Goal: Answer question/provide support: Share knowledge or assist other users

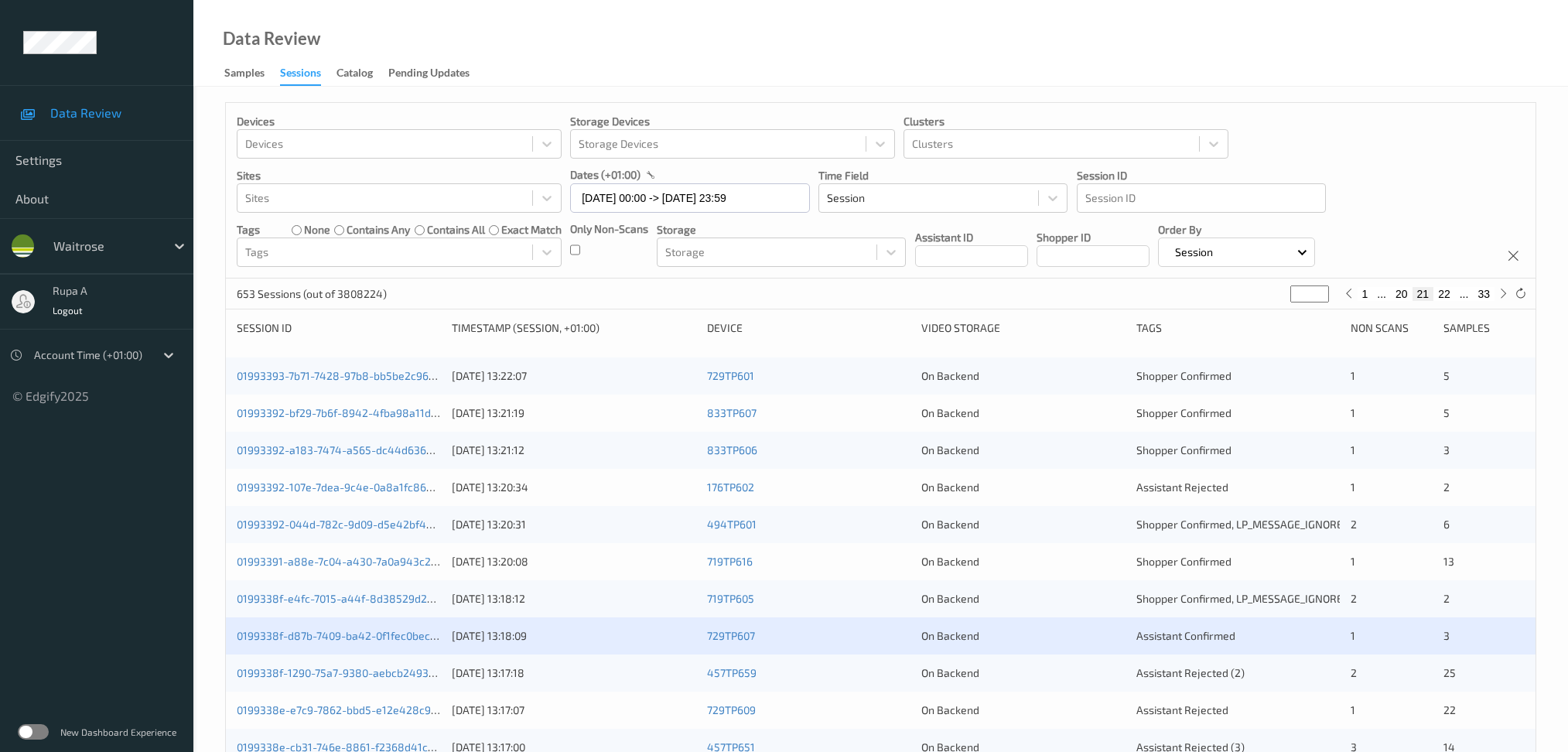
scroll to position [309, 0]
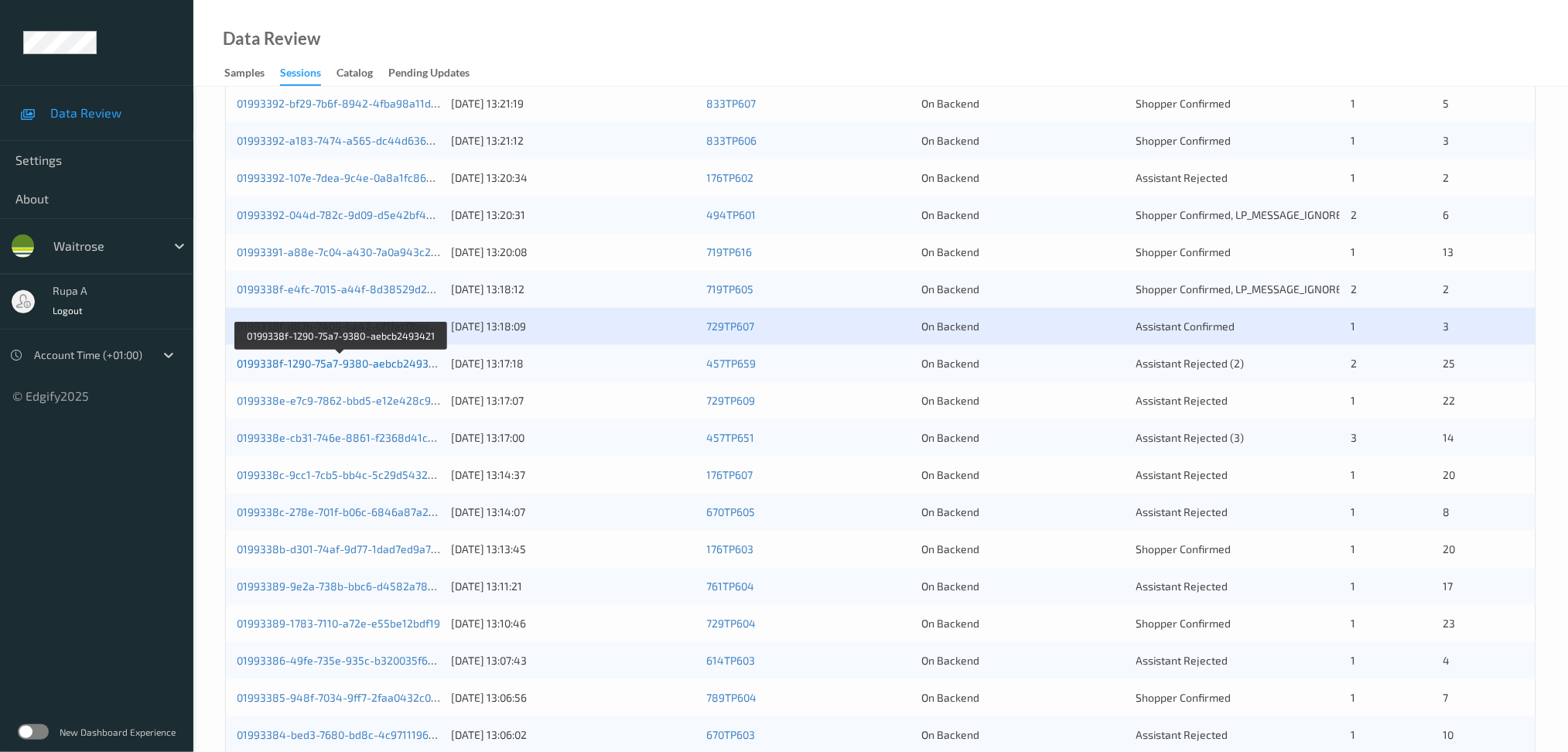
click at [404, 367] on link "0199338f-1290-75a7-9380-aebcb2493421" at bounding box center [341, 363] width 210 height 13
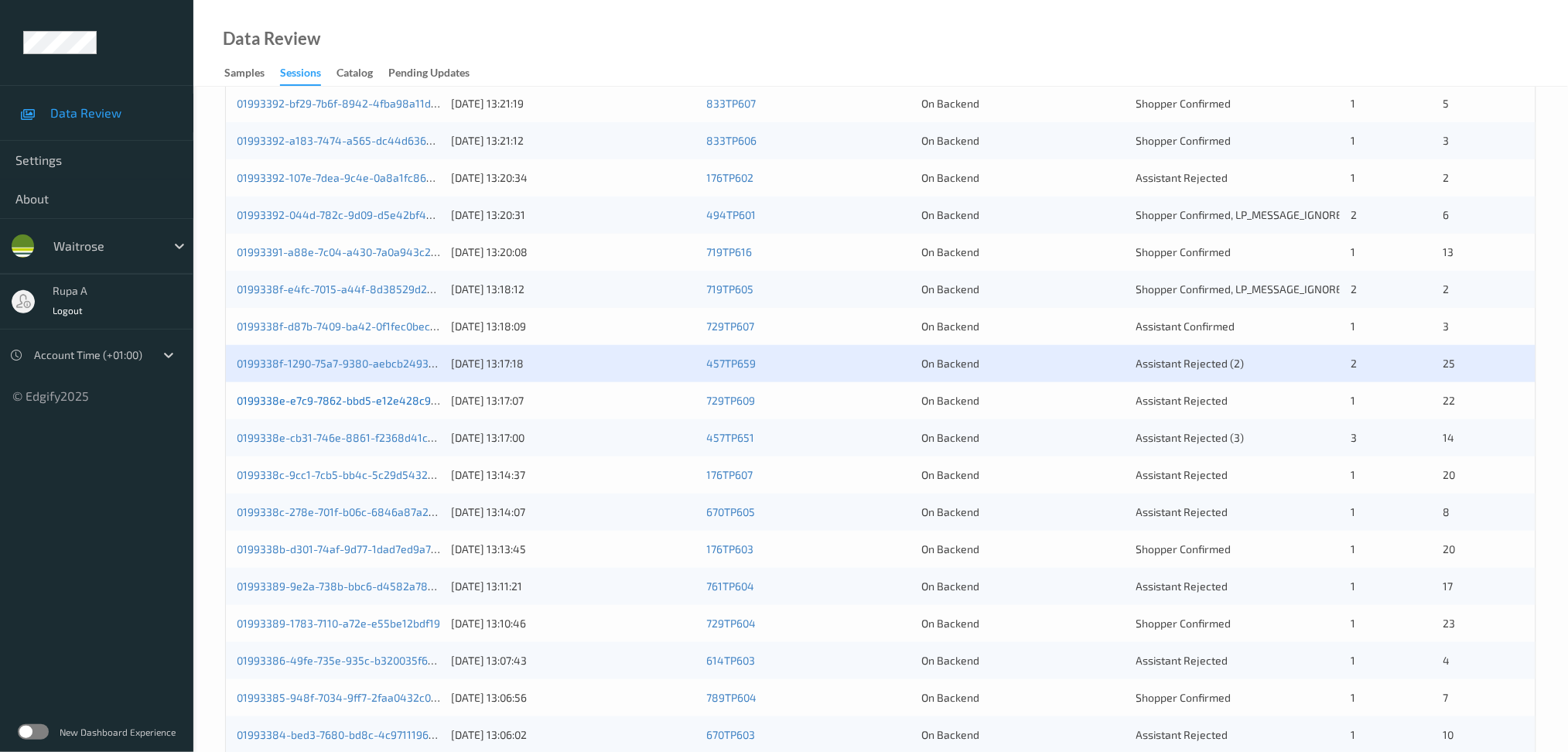
click at [399, 400] on link "0199338e-e7c9-7862-bbd5-e12e428c940a" at bounding box center [343, 400] width 214 height 13
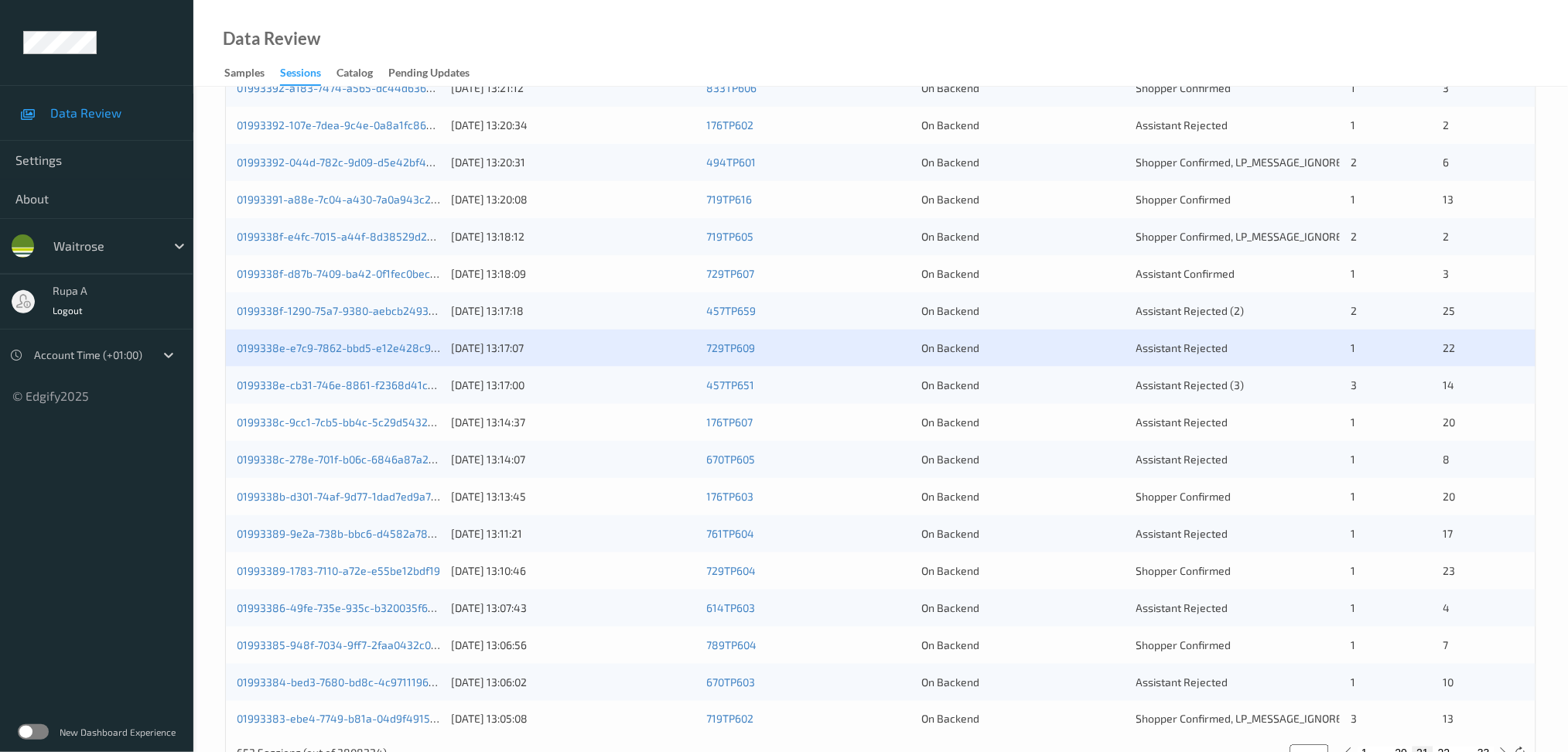
scroll to position [412, 0]
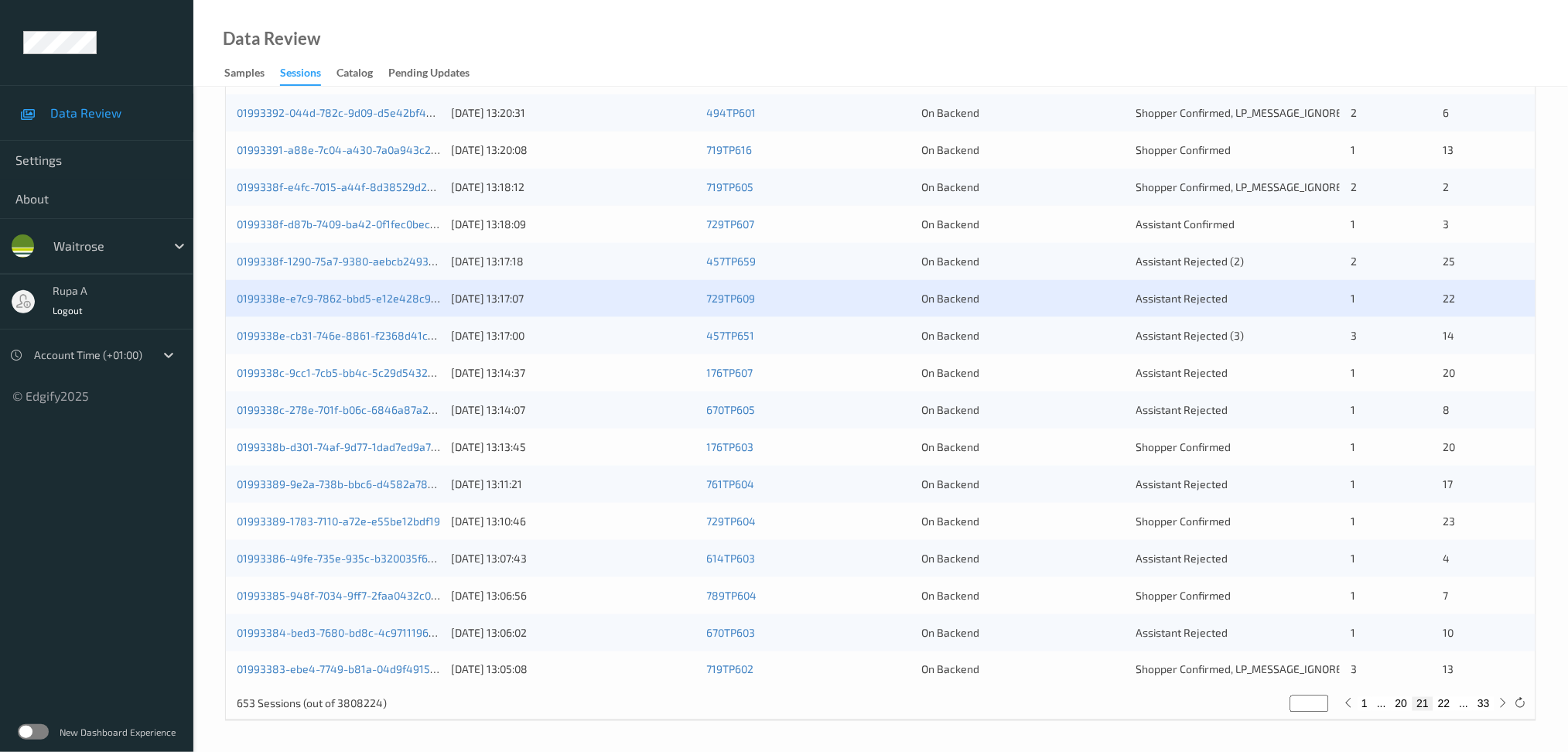
click at [418, 326] on div "0199338e-cb31-746e-8861-f2368d41c2b6 10/09/2025 13:17:00 457TP651 On Backend As…" at bounding box center [881, 336] width 1310 height 38
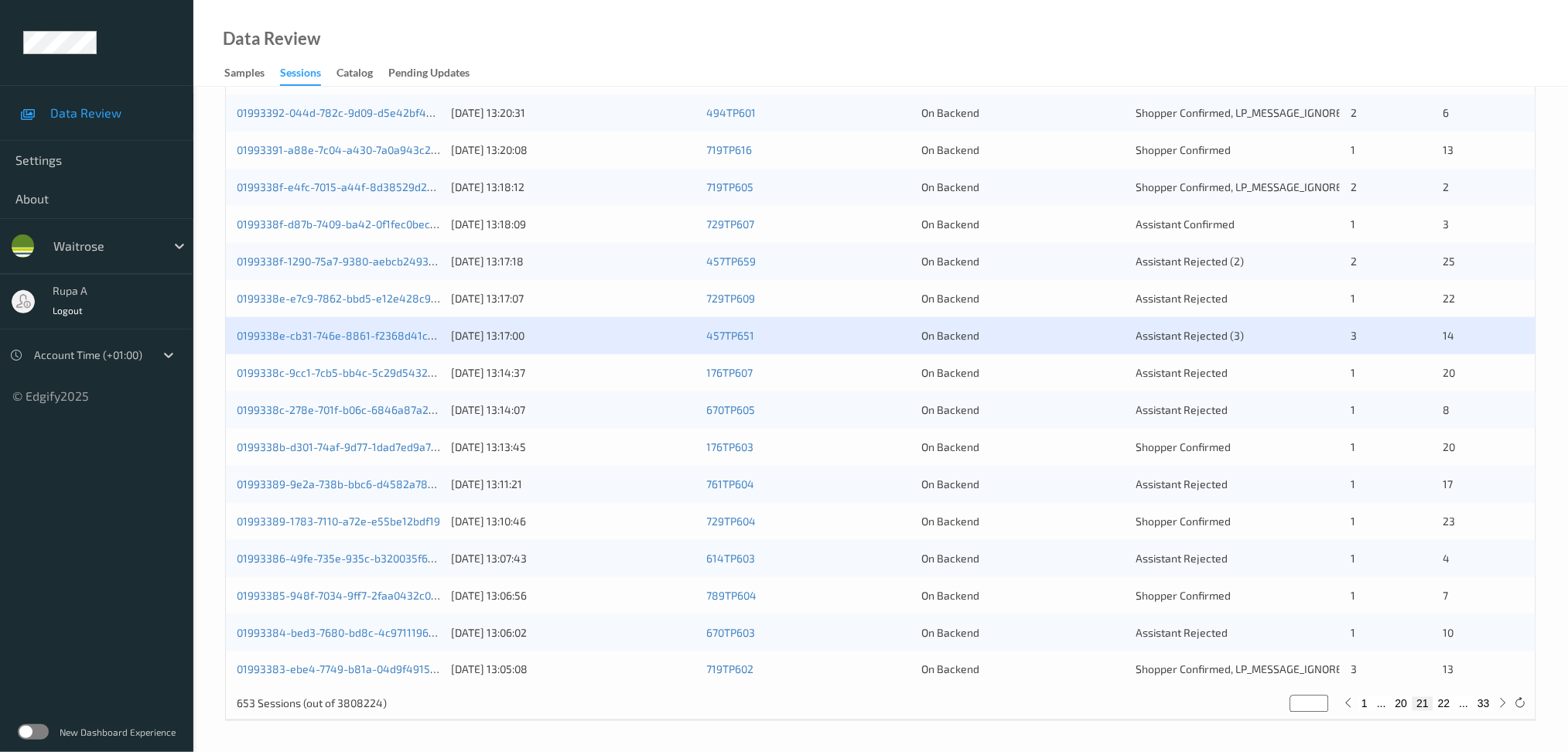
click at [406, 345] on div "0199338e-cb31-746e-8861-f2368d41c2b6 10/09/2025 13:17:00 457TP651 On Backend As…" at bounding box center [881, 336] width 1310 height 38
click at [404, 335] on link "0199338e-cb31-746e-8861-f2368d41c2b6" at bounding box center [341, 335] width 210 height 13
click at [409, 374] on link "0199338c-9cc1-7cb5-bb4c-5c29d5432199" at bounding box center [340, 373] width 208 height 13
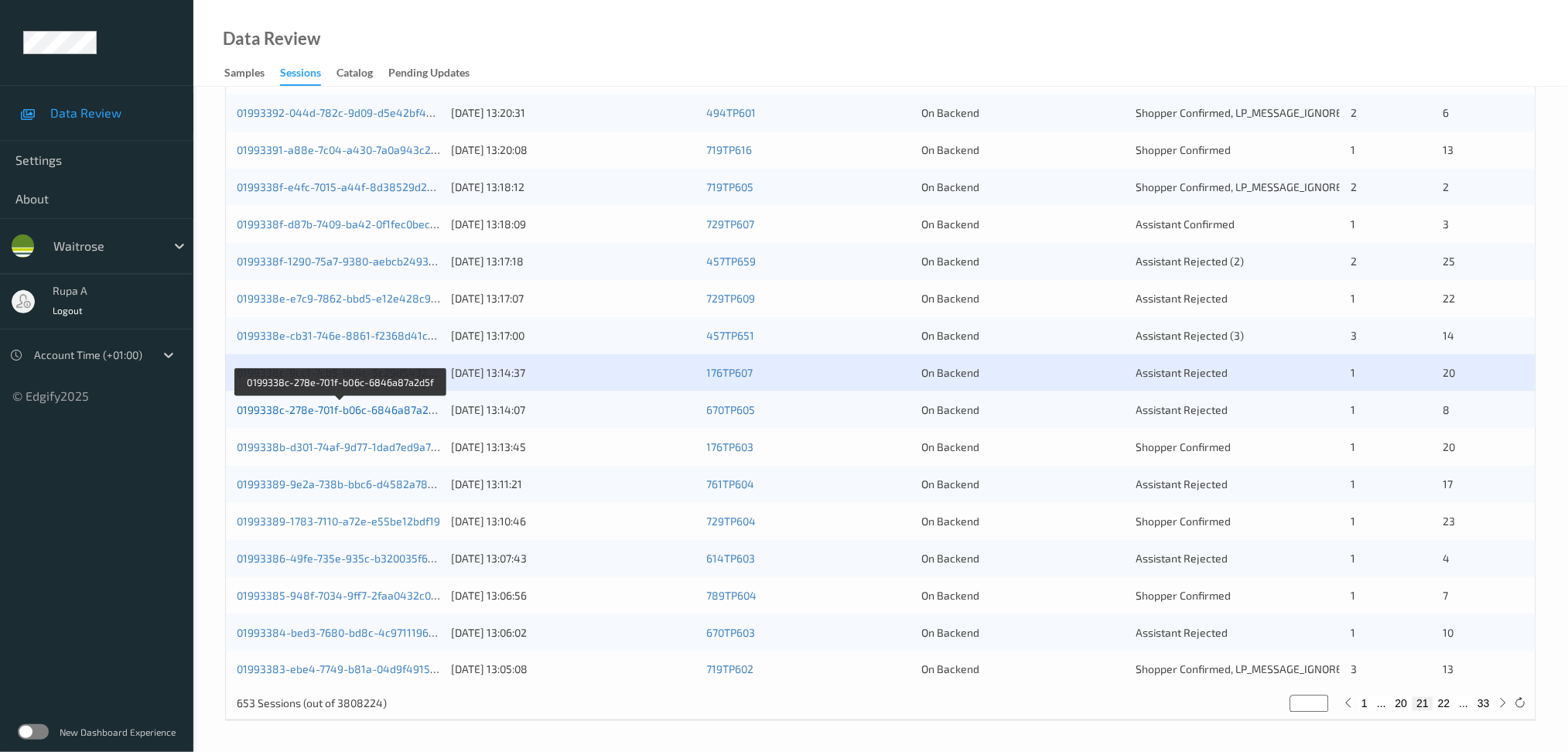
click at [415, 412] on link "0199338c-278e-701f-b06c-6846a87a2d5f" at bounding box center [340, 409] width 208 height 13
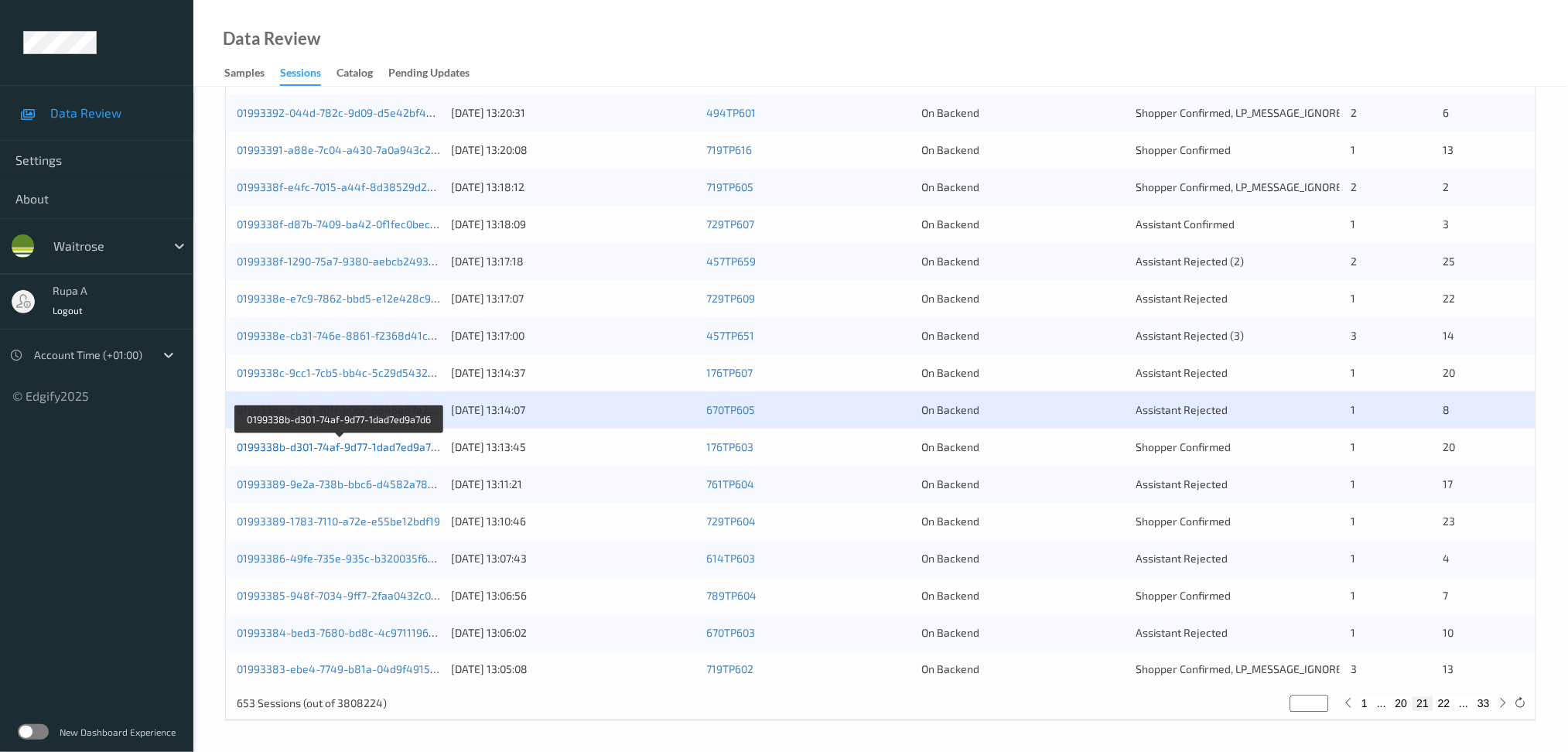
click at [409, 447] on link "0199338b-d301-74af-9d77-1dad7ed9a7d6" at bounding box center [339, 447] width 206 height 13
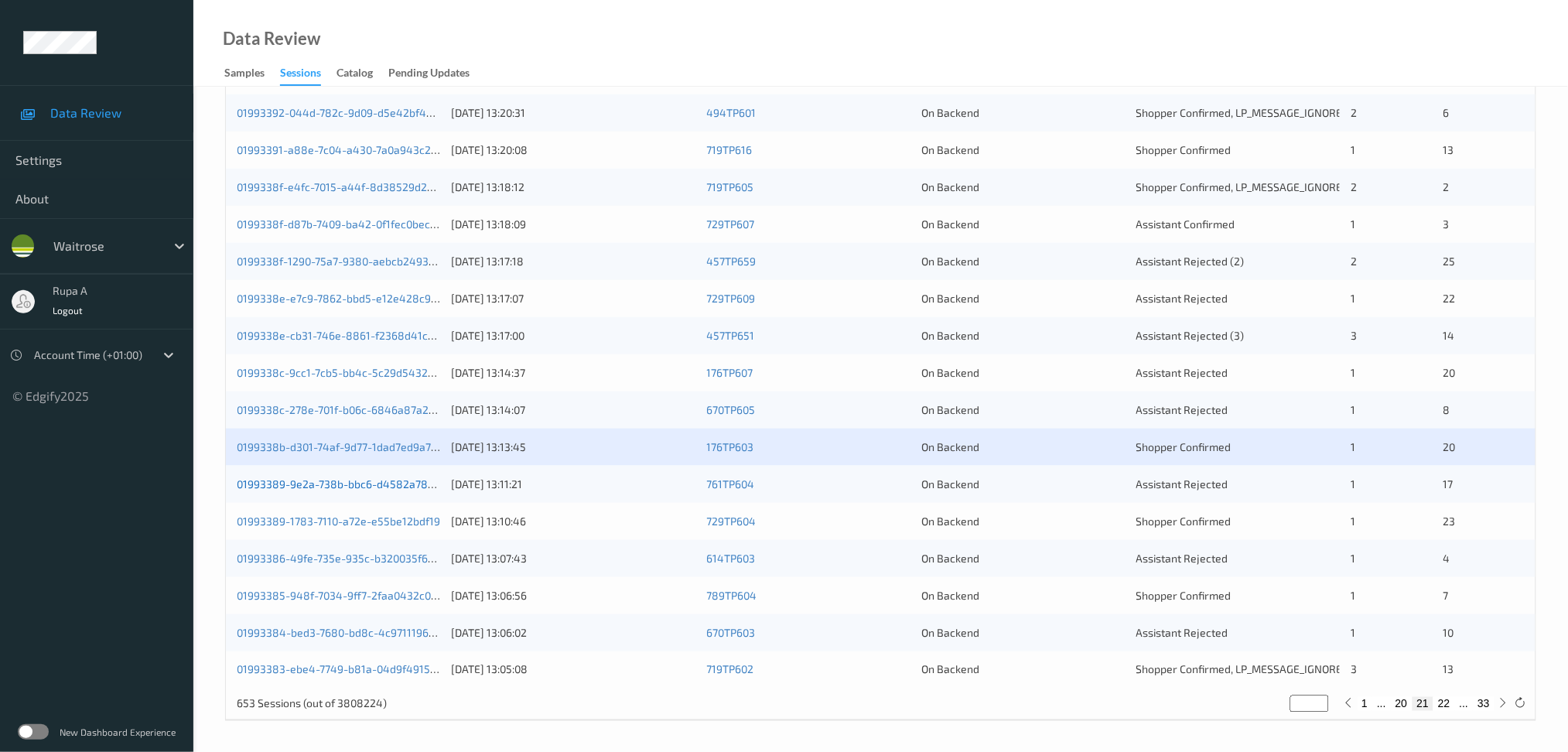
click at [414, 486] on link "01993389-9e2a-738b-bbc6-d4582a786a41" at bounding box center [344, 484] width 215 height 13
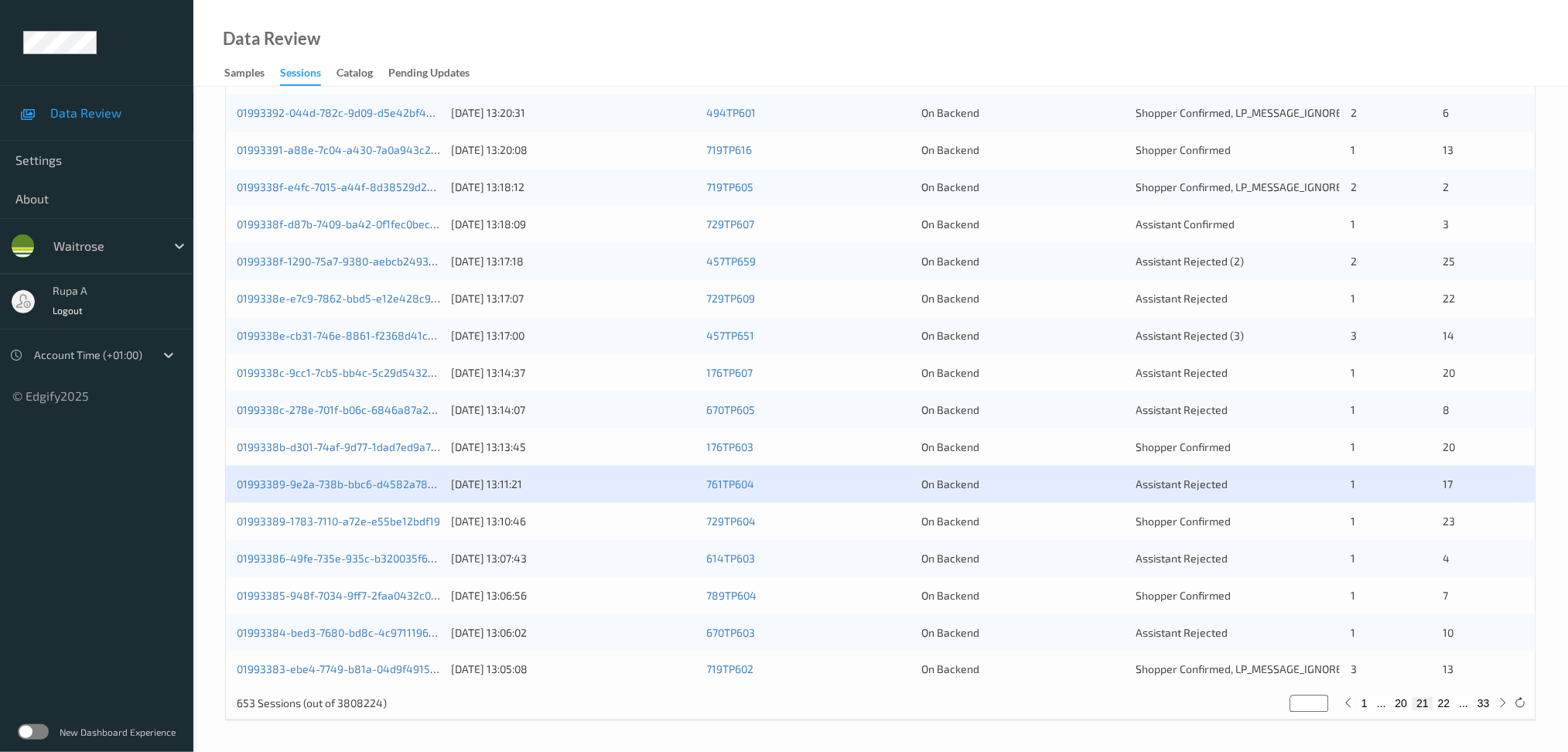
click at [407, 529] on div "01993389-1783-7110-a72e-e55be12bdf19" at bounding box center [338, 521] width 204 height 15
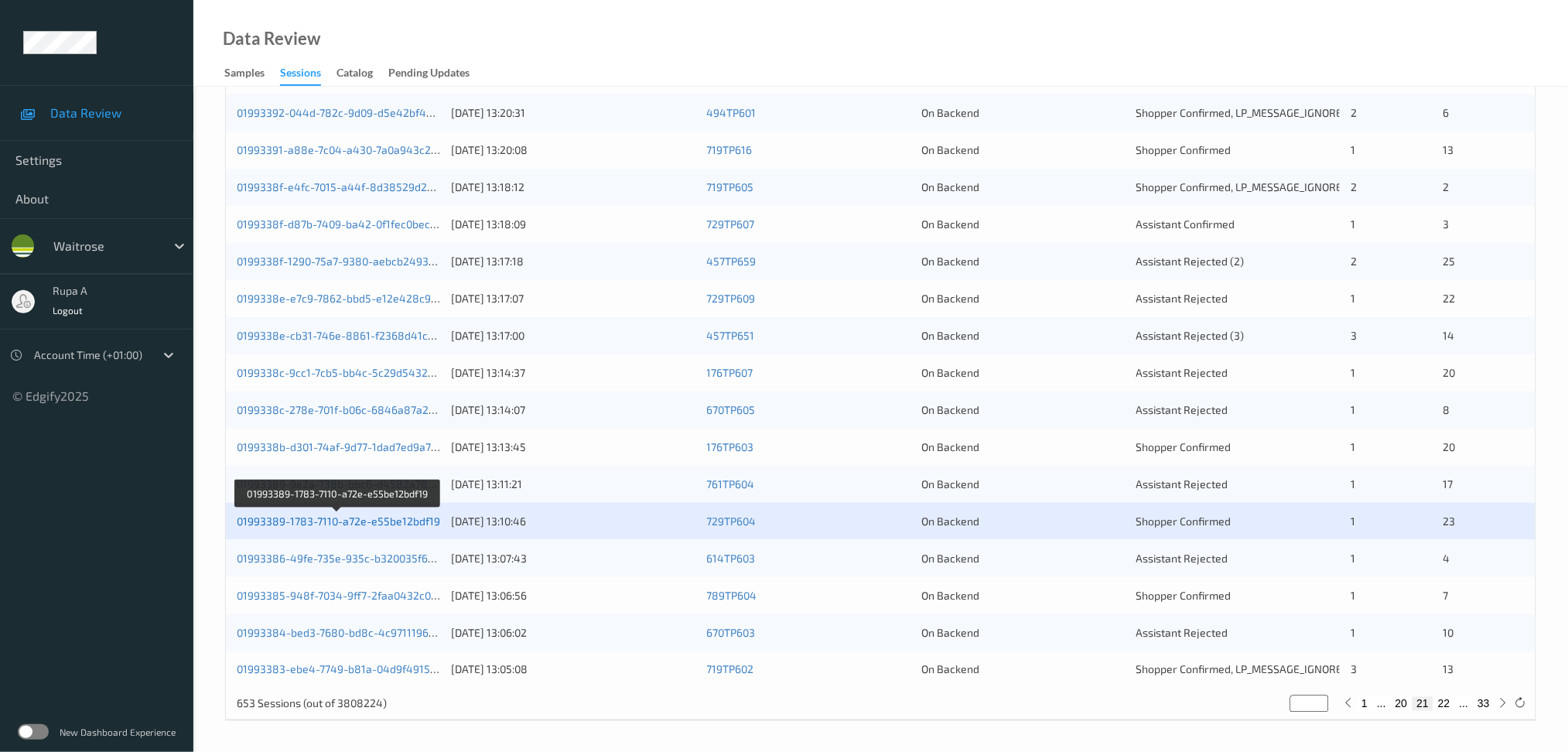
click at [386, 523] on link "01993389-1783-7110-a72e-e55be12bdf19" at bounding box center [338, 521] width 204 height 13
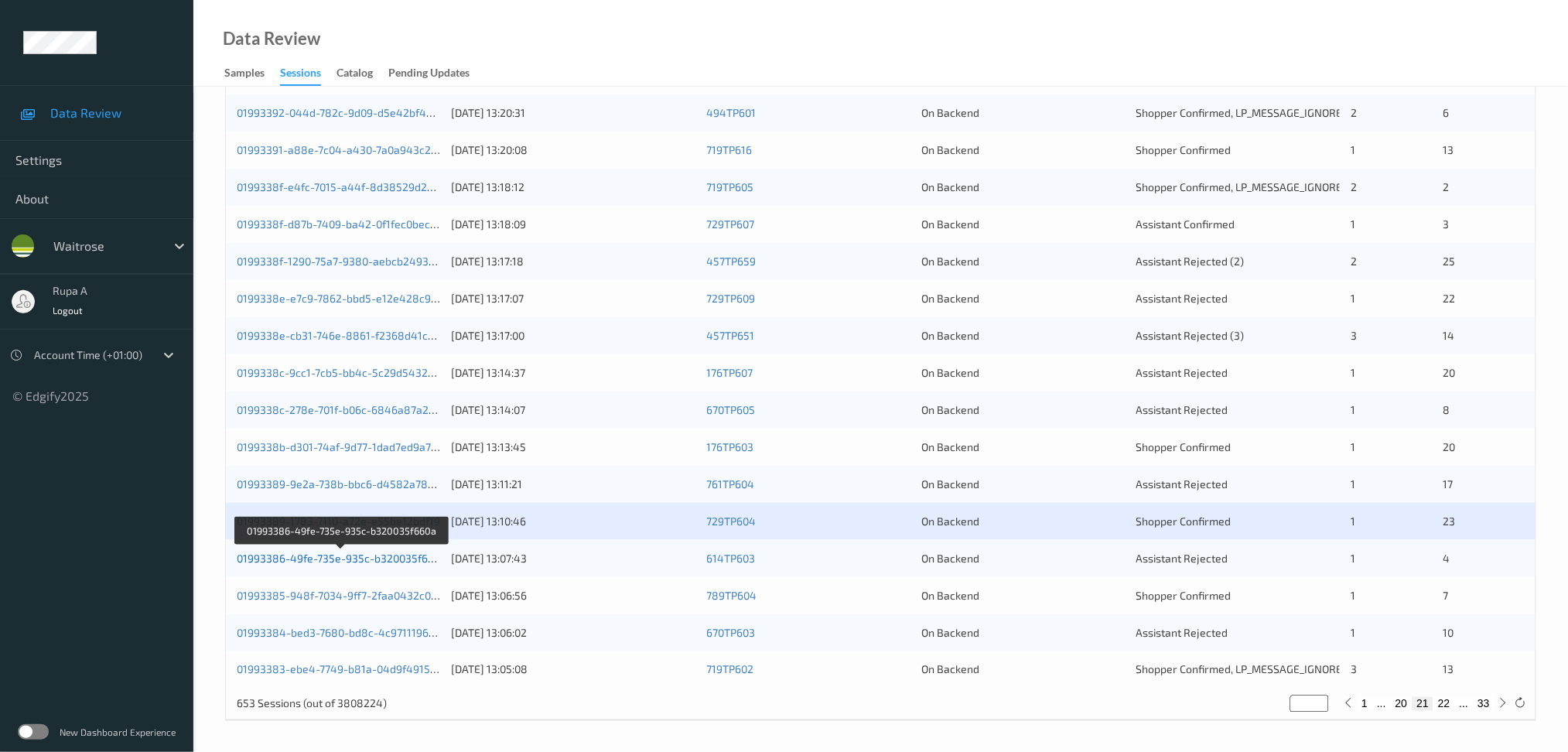
click at [322, 564] on link "01993386-49fe-735e-935c-b320035f660a" at bounding box center [341, 558] width 210 height 13
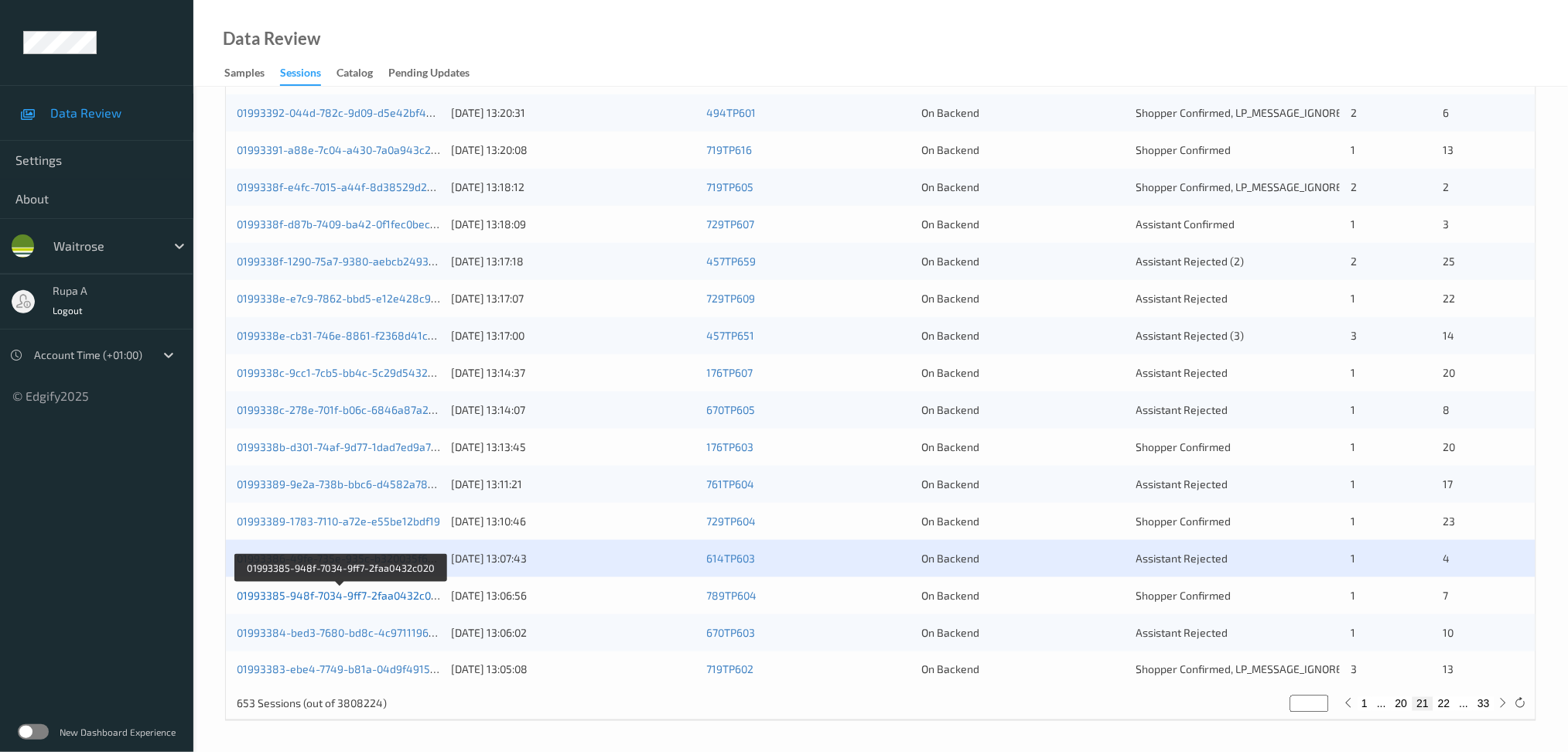
click at [413, 591] on link "01993385-948f-7034-9ff7-2faa0432c020" at bounding box center [339, 595] width 206 height 13
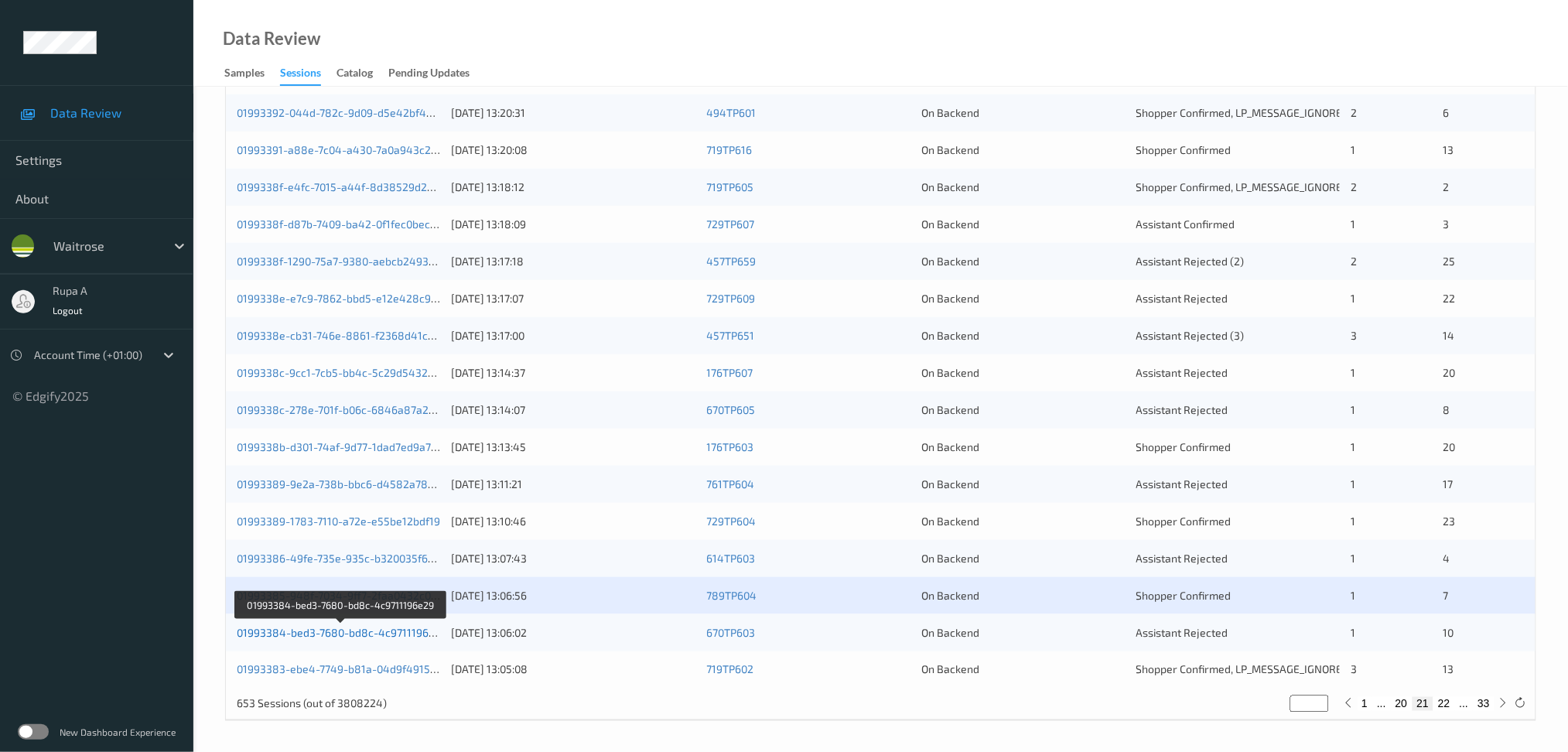
click at [407, 630] on link "01993384-bed3-7680-bd8c-4c9711196e29" at bounding box center [342, 632] width 210 height 13
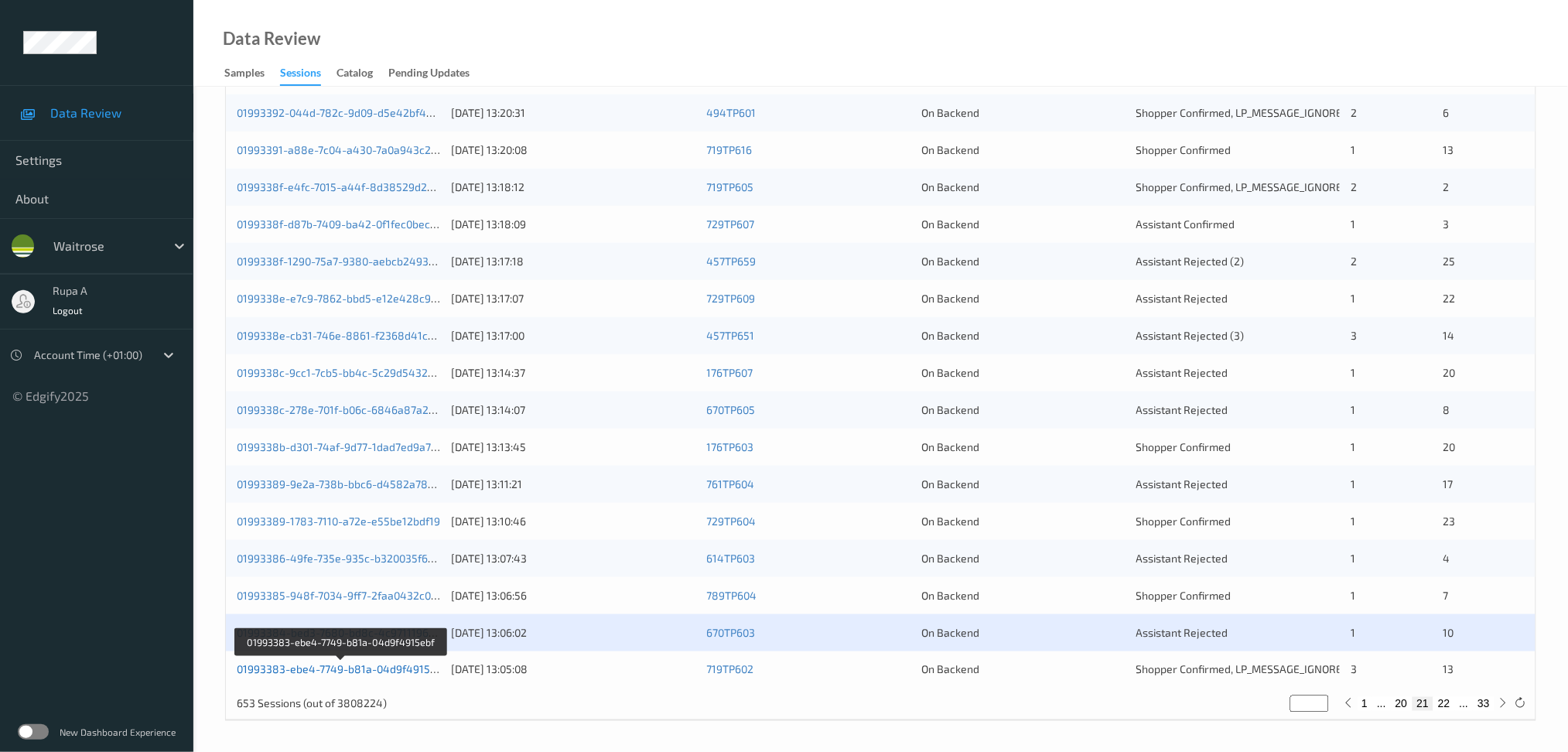
click at [386, 671] on link "01993383-ebe4-7749-b81a-04d9f4915ebf" at bounding box center [341, 670] width 210 height 13
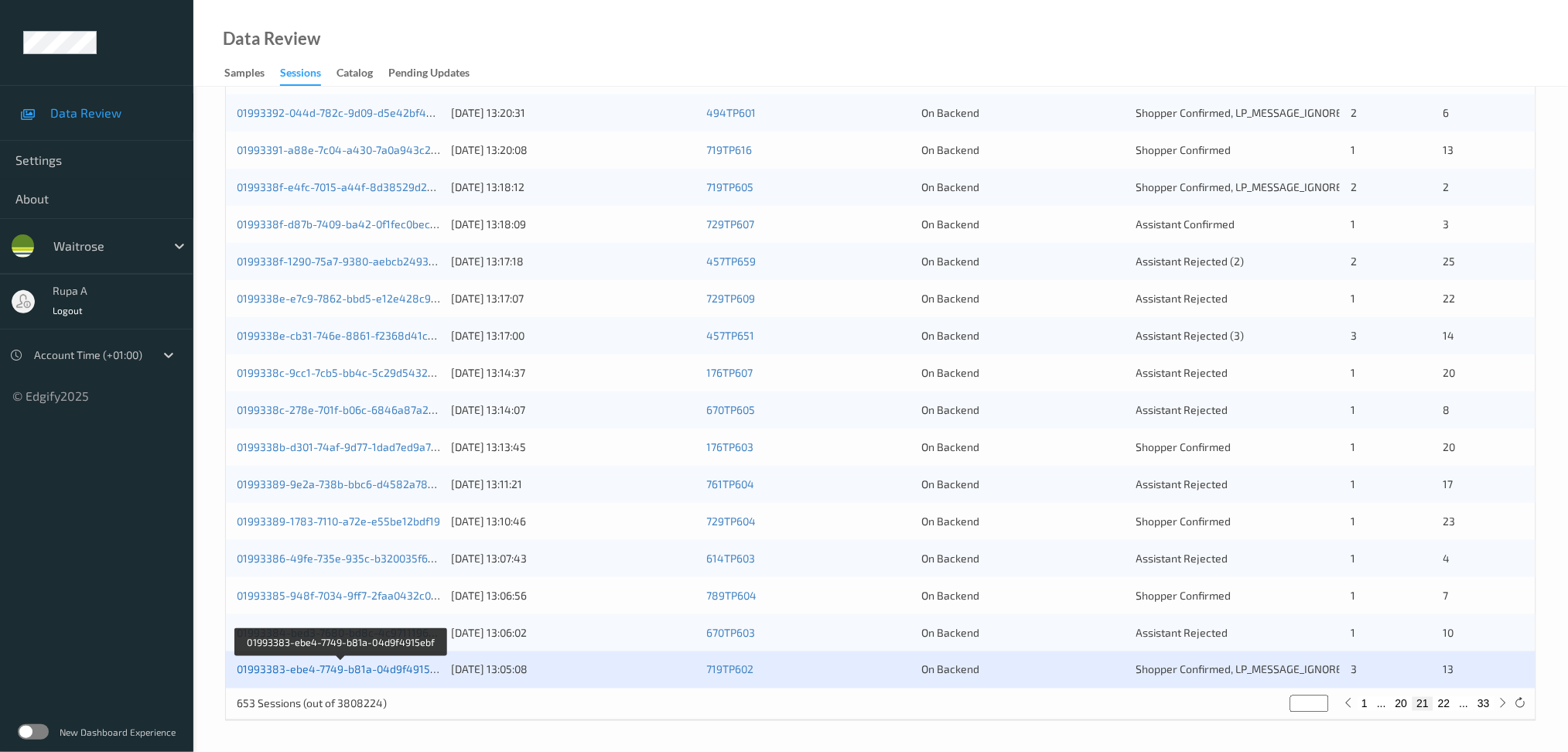
click at [387, 671] on link "01993383-ebe4-7749-b81a-04d9f4915ebf" at bounding box center [341, 670] width 210 height 13
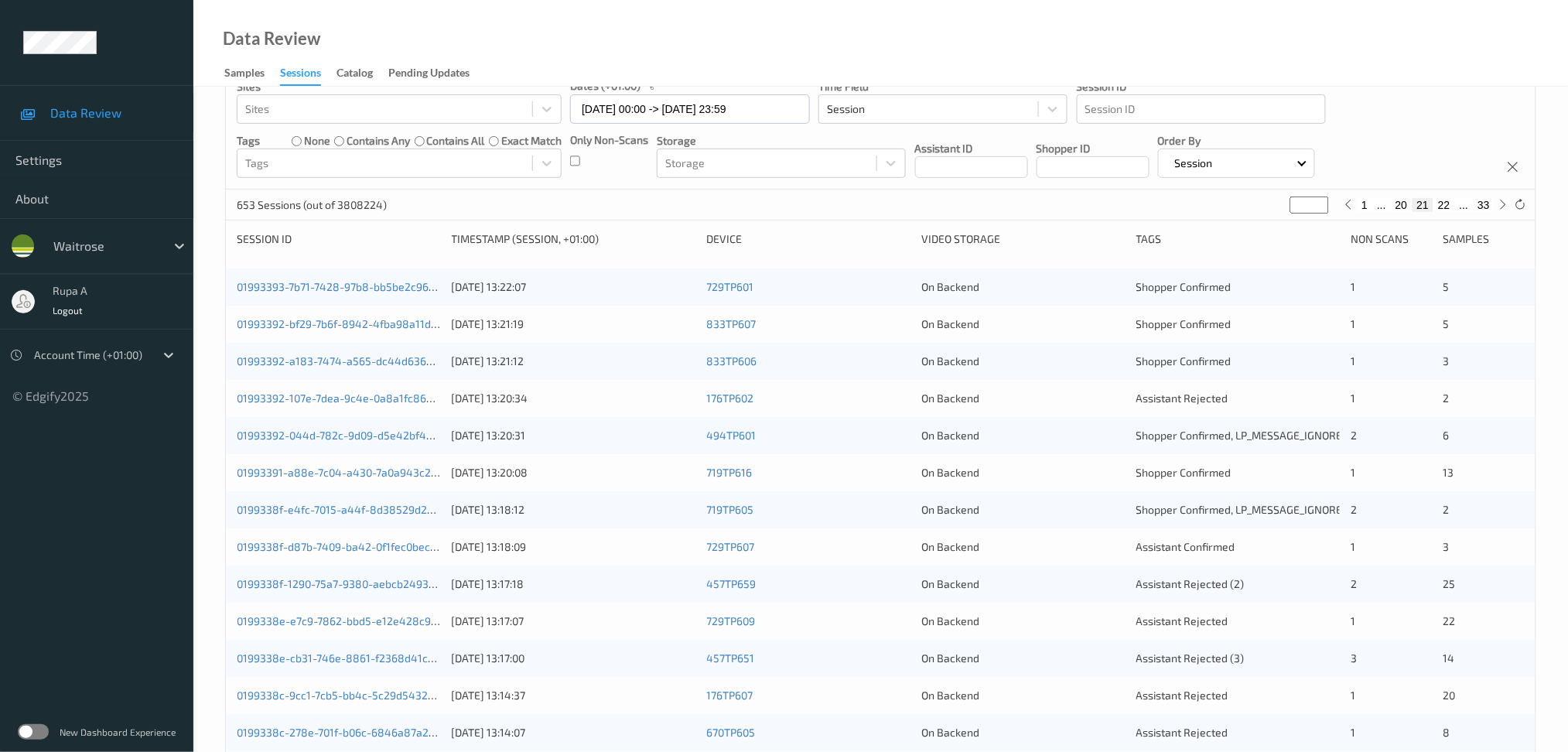
scroll to position [0, 0]
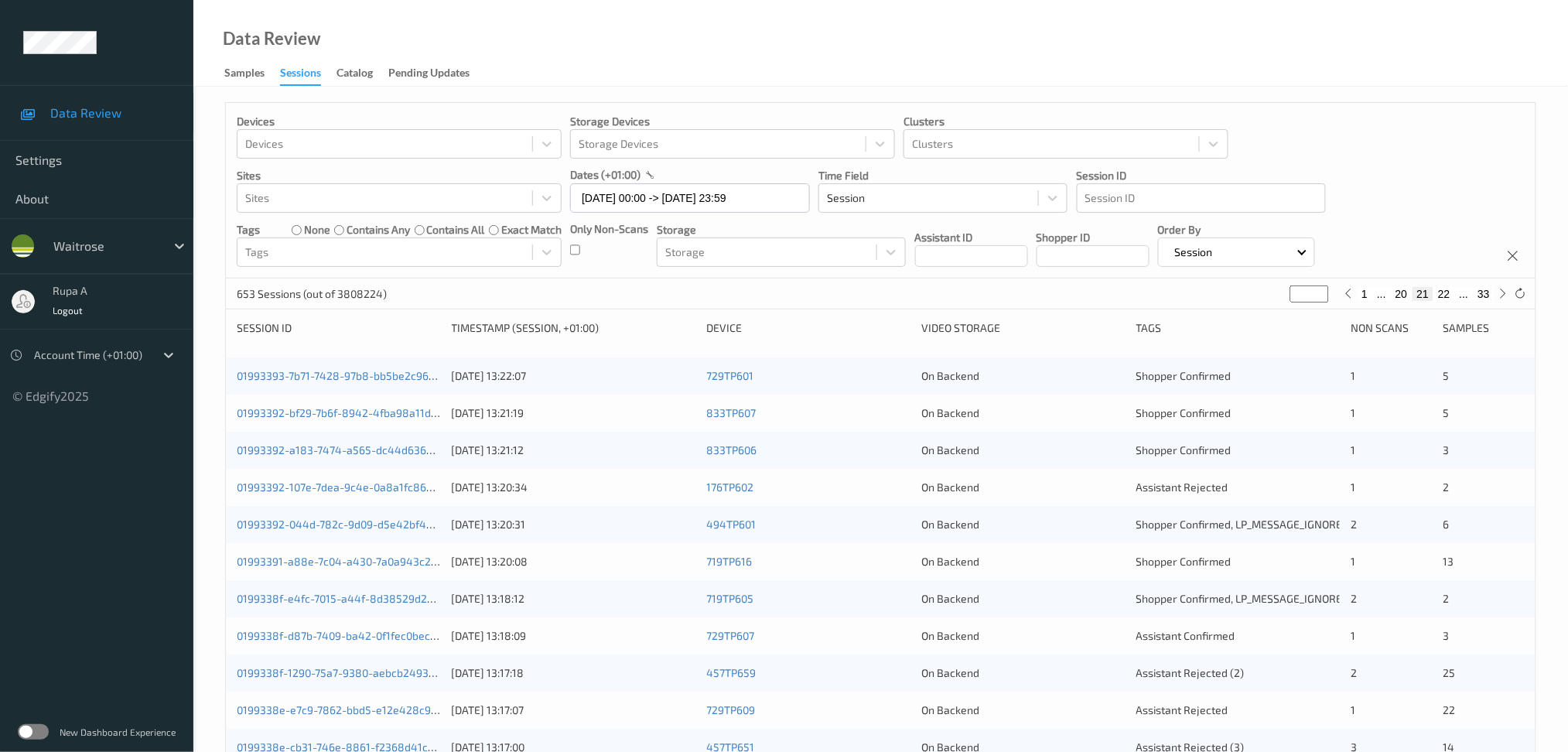
click at [1499, 302] on div "1 ... 20 21 22 ... 33" at bounding box center [1425, 294] width 172 height 17
click at [1501, 305] on div "653 Sessions (out of 3808224) ** 1 ... 20 21 22 ... 33" at bounding box center [881, 294] width 1310 height 31
click at [1502, 303] on div "653 Sessions (out of 3808224) ** 1 ... 20 21 22 ... 33" at bounding box center [881, 294] width 1310 height 31
click at [1500, 299] on icon at bounding box center [1504, 294] width 11 height 11
type input "**"
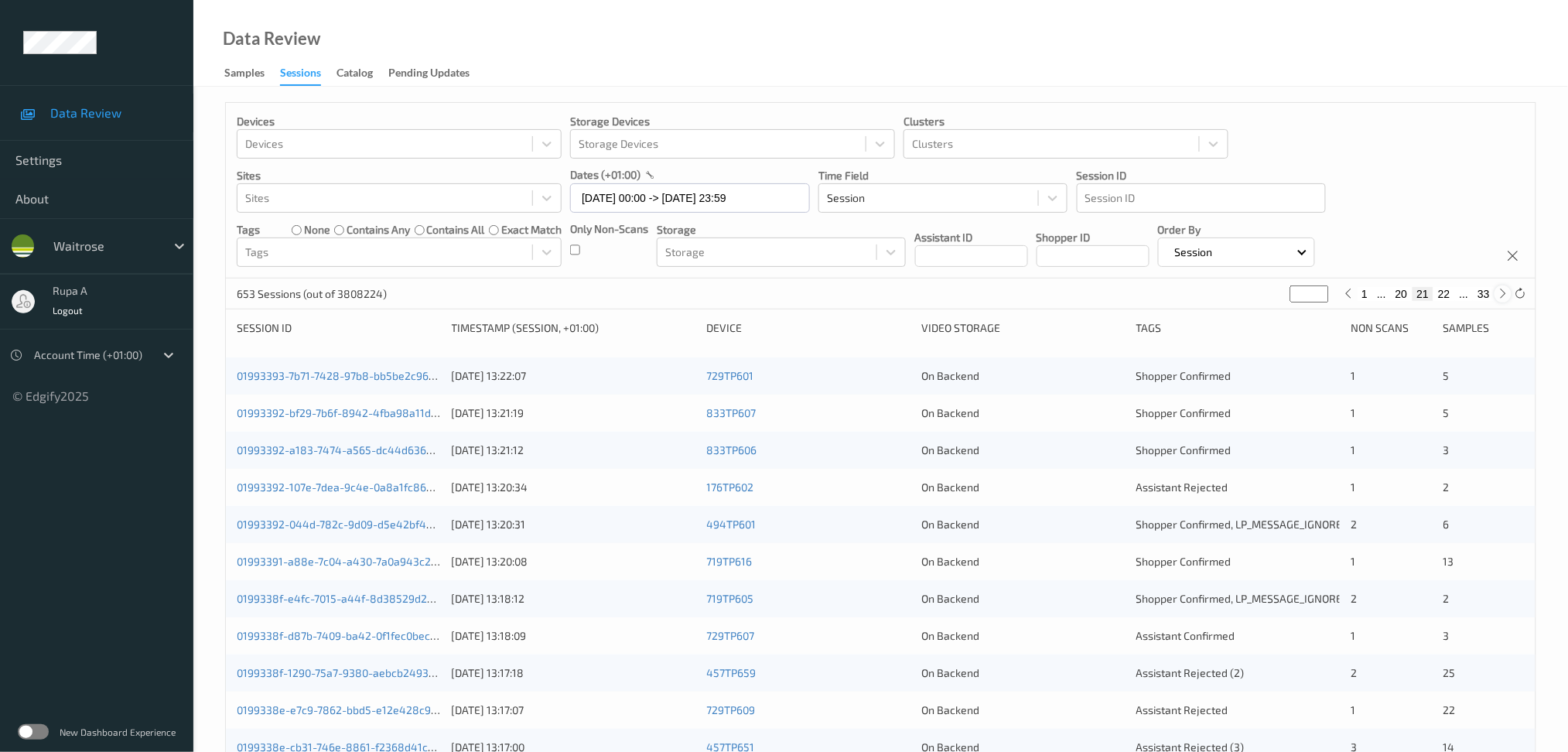
type input "**"
click at [1500, 299] on icon at bounding box center [1504, 294] width 11 height 11
type input "**"
click at [1500, 299] on icon at bounding box center [1504, 294] width 11 height 11
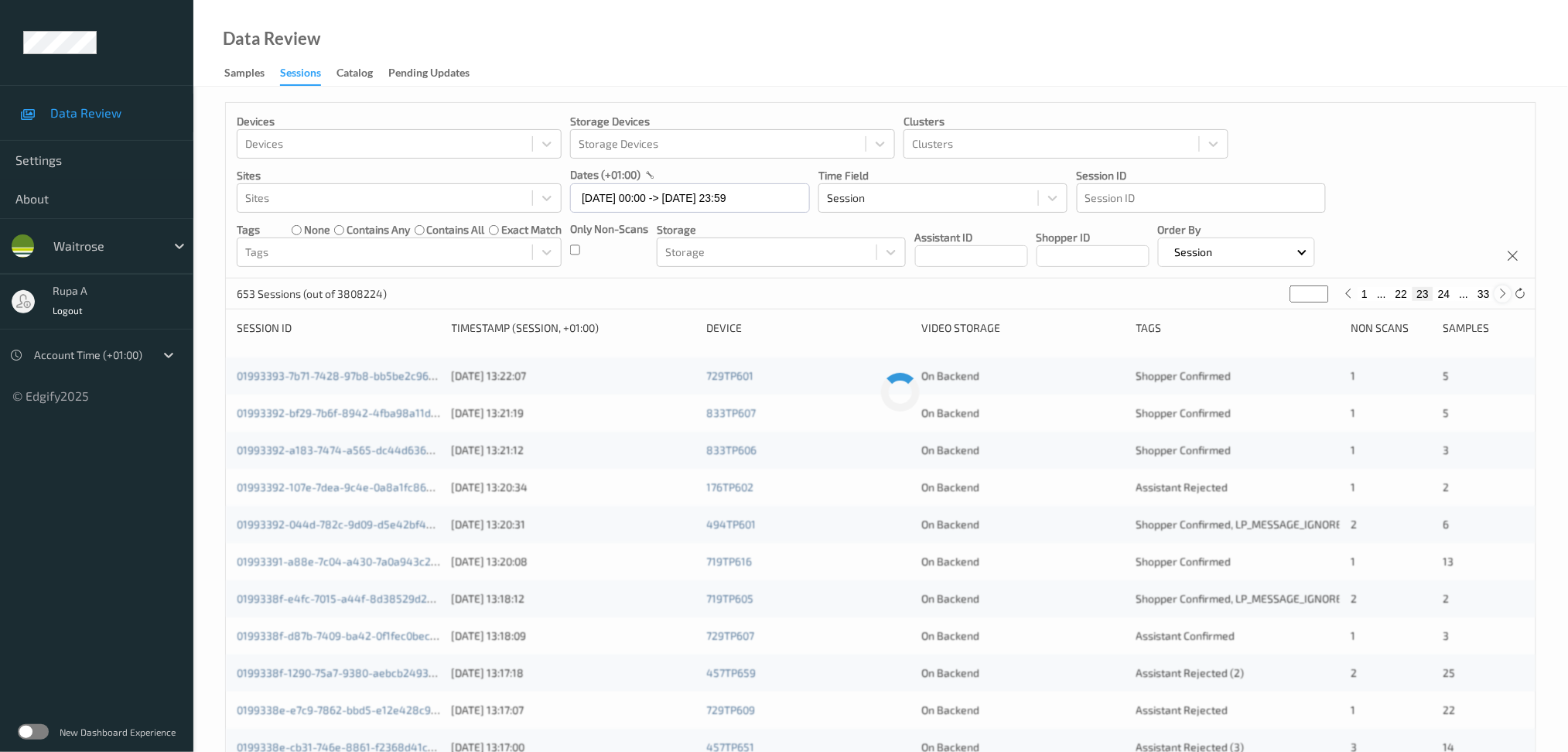
type input "**"
click at [1500, 299] on icon at bounding box center [1504, 294] width 11 height 11
type input "**"
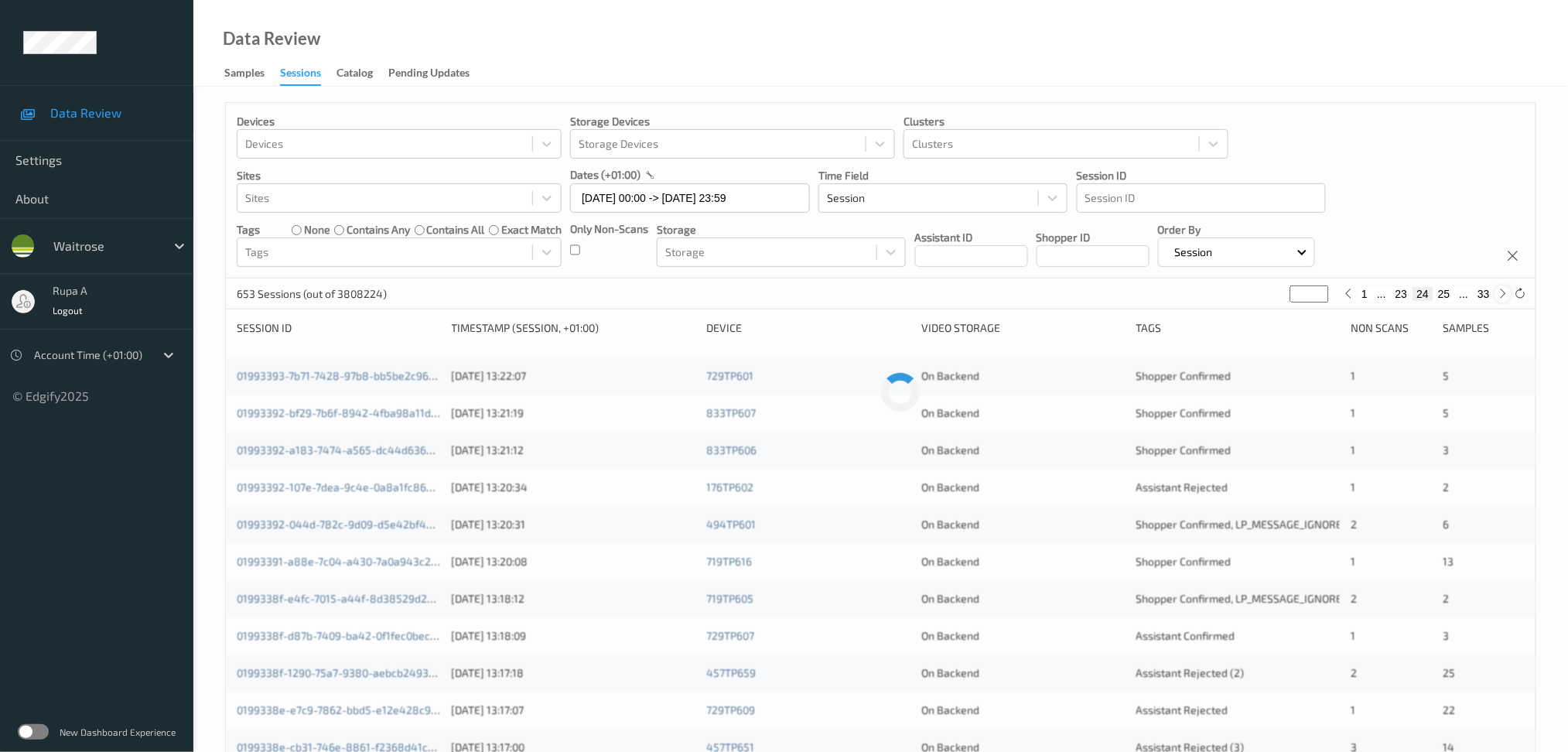
click at [1500, 299] on icon at bounding box center [1504, 294] width 11 height 11
type input "**"
click at [1500, 299] on icon at bounding box center [1504, 294] width 11 height 11
type input "**"
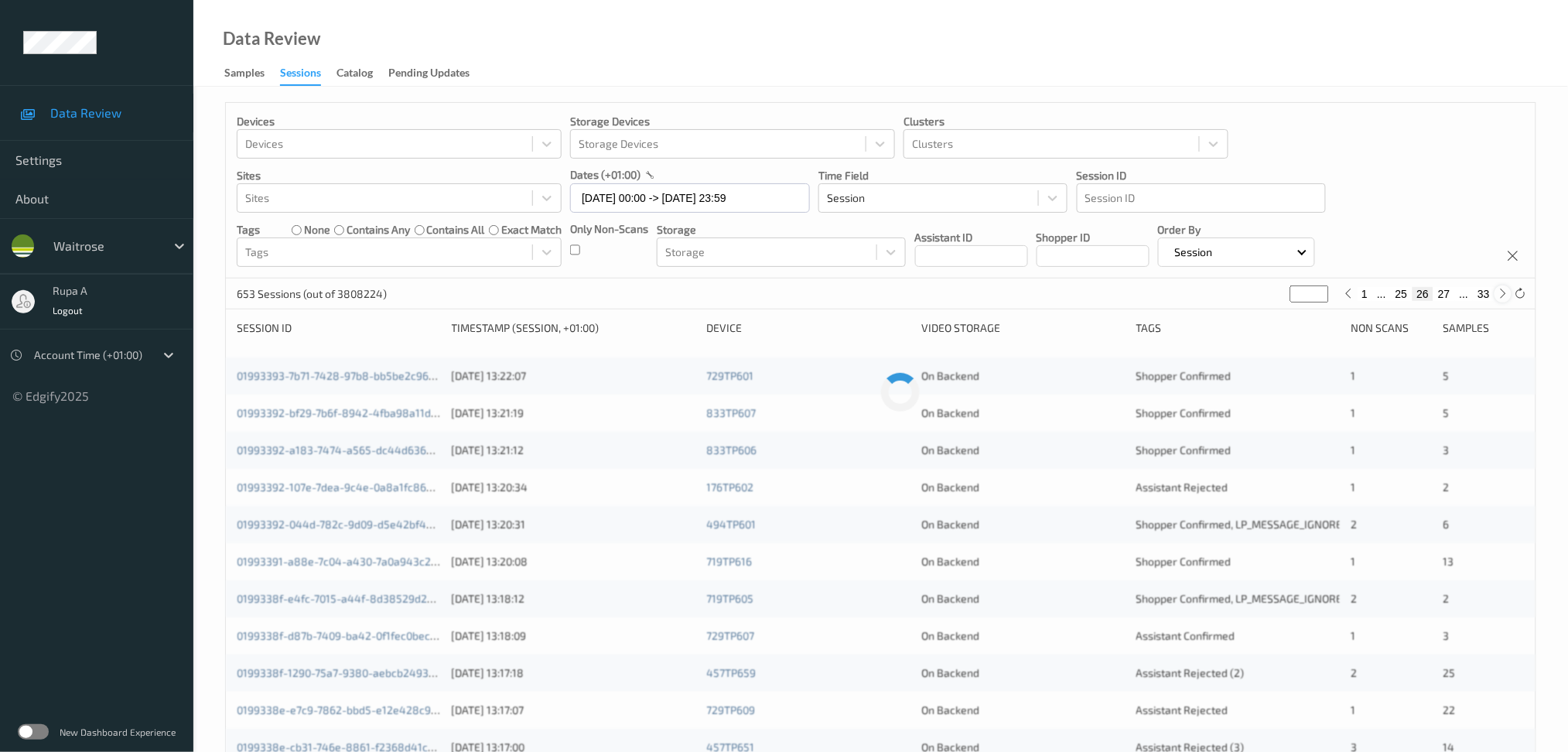
type input "**"
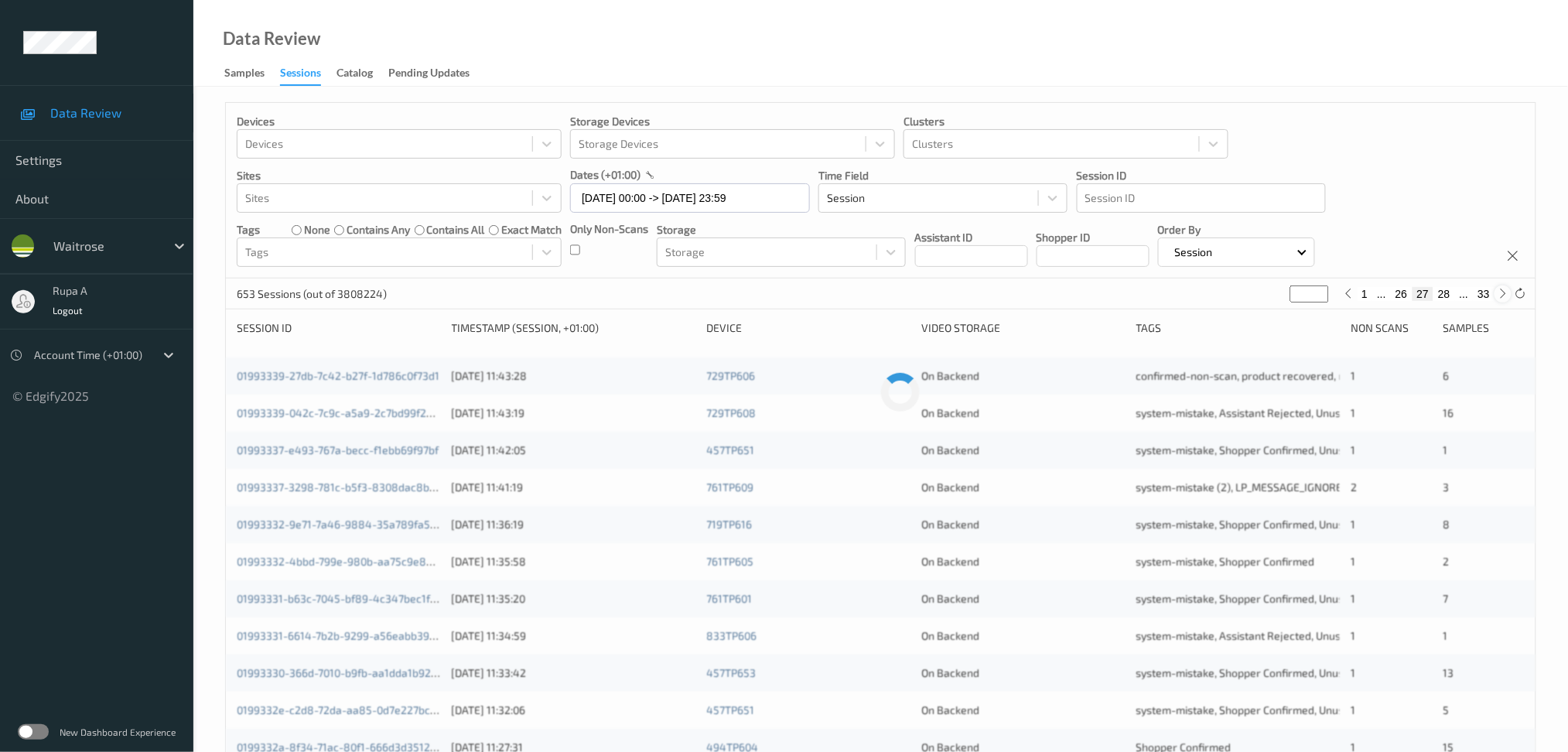
click at [1500, 299] on icon at bounding box center [1504, 294] width 11 height 11
type input "**"
click at [1500, 299] on icon at bounding box center [1504, 294] width 11 height 11
type input "**"
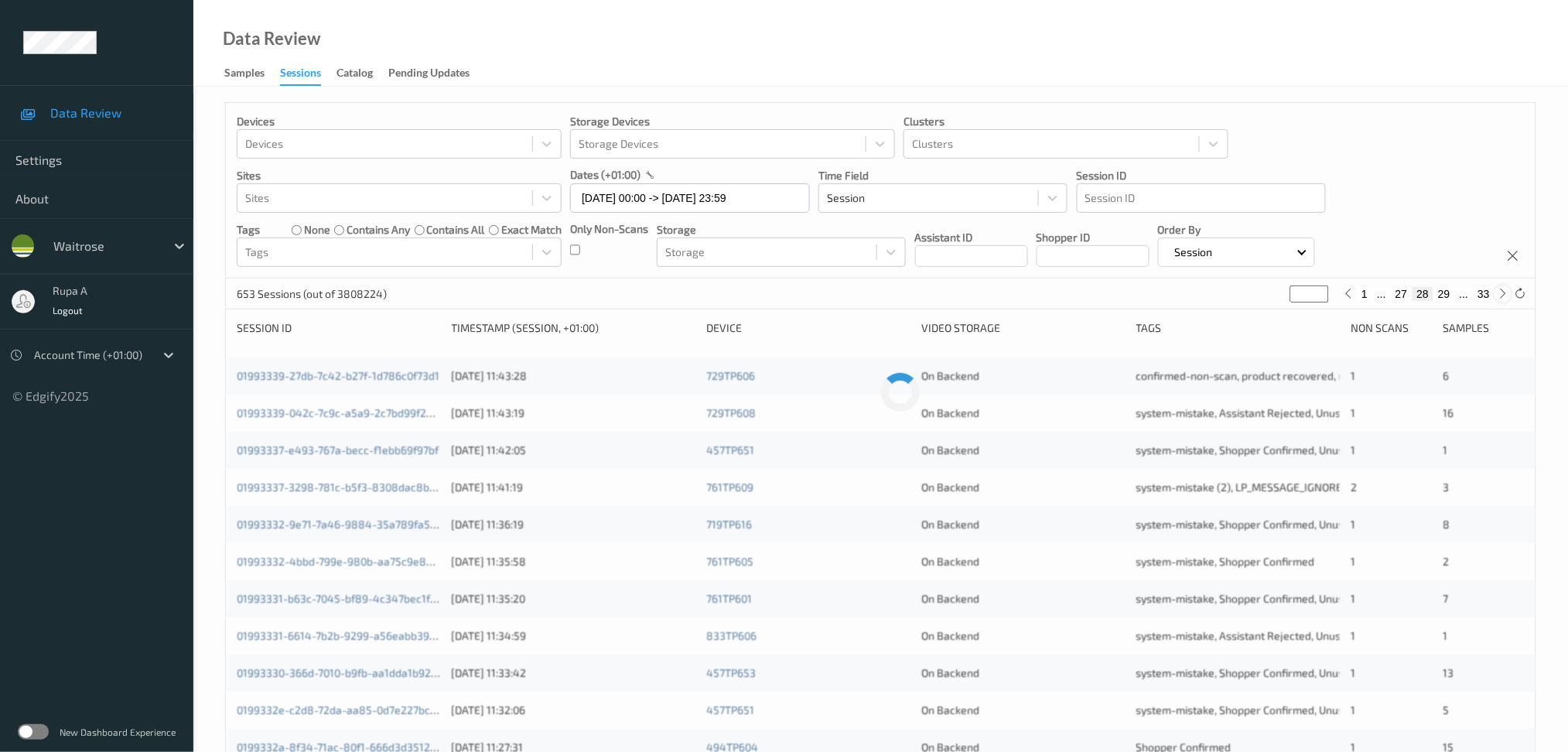
type input "**"
click at [1501, 298] on icon at bounding box center [1504, 294] width 11 height 11
type input "**"
click at [1506, 296] on icon at bounding box center [1504, 294] width 11 height 11
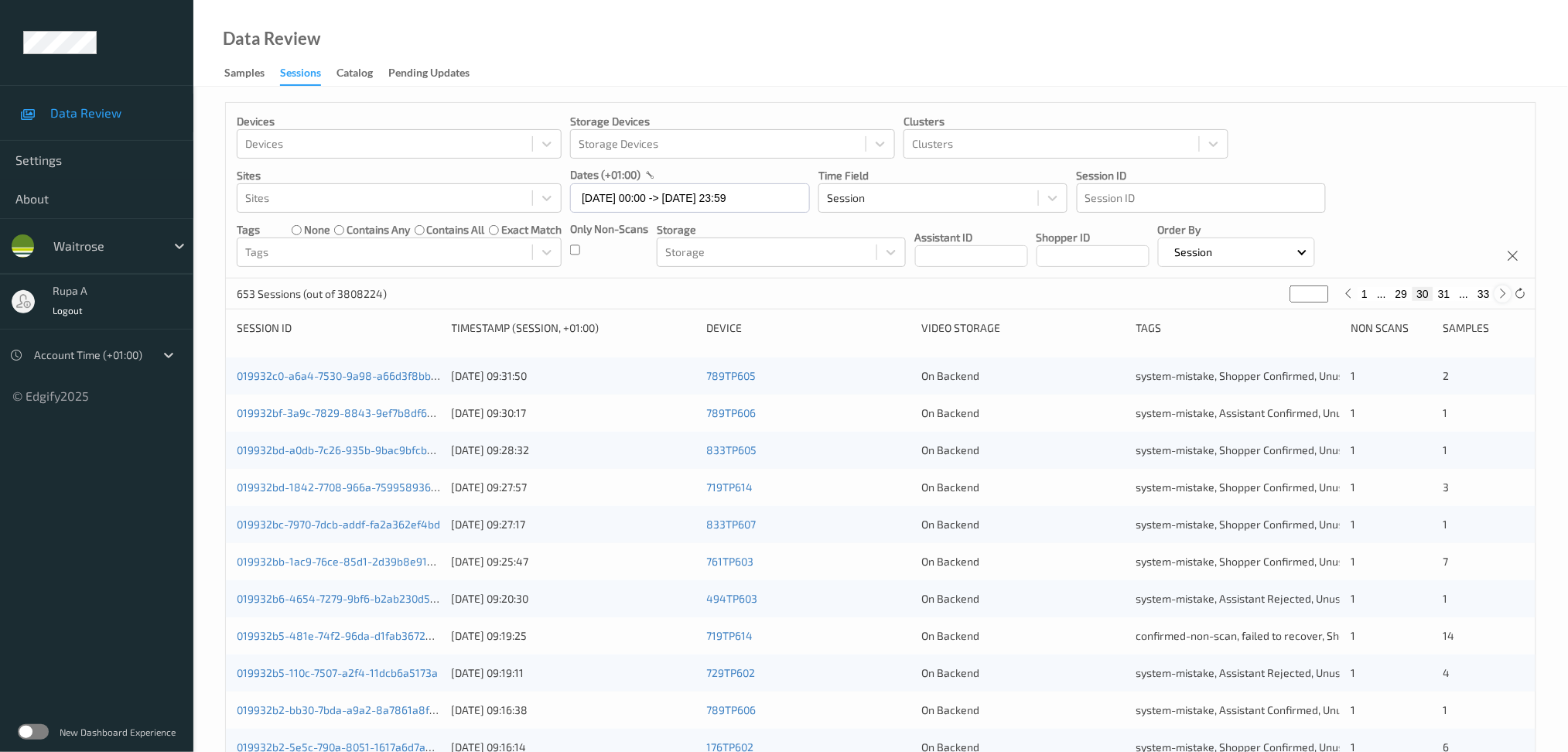
type input "**"
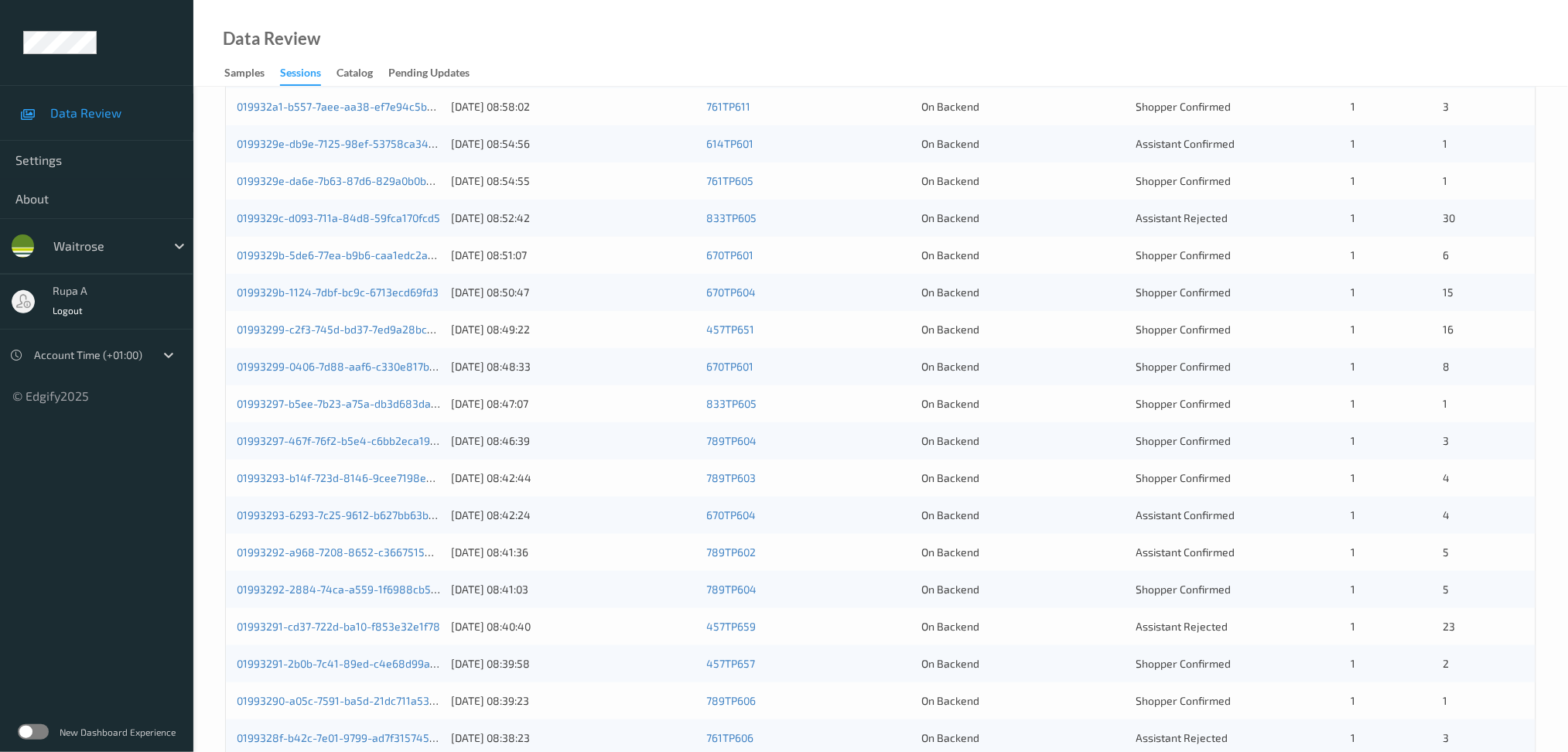
scroll to position [102, 0]
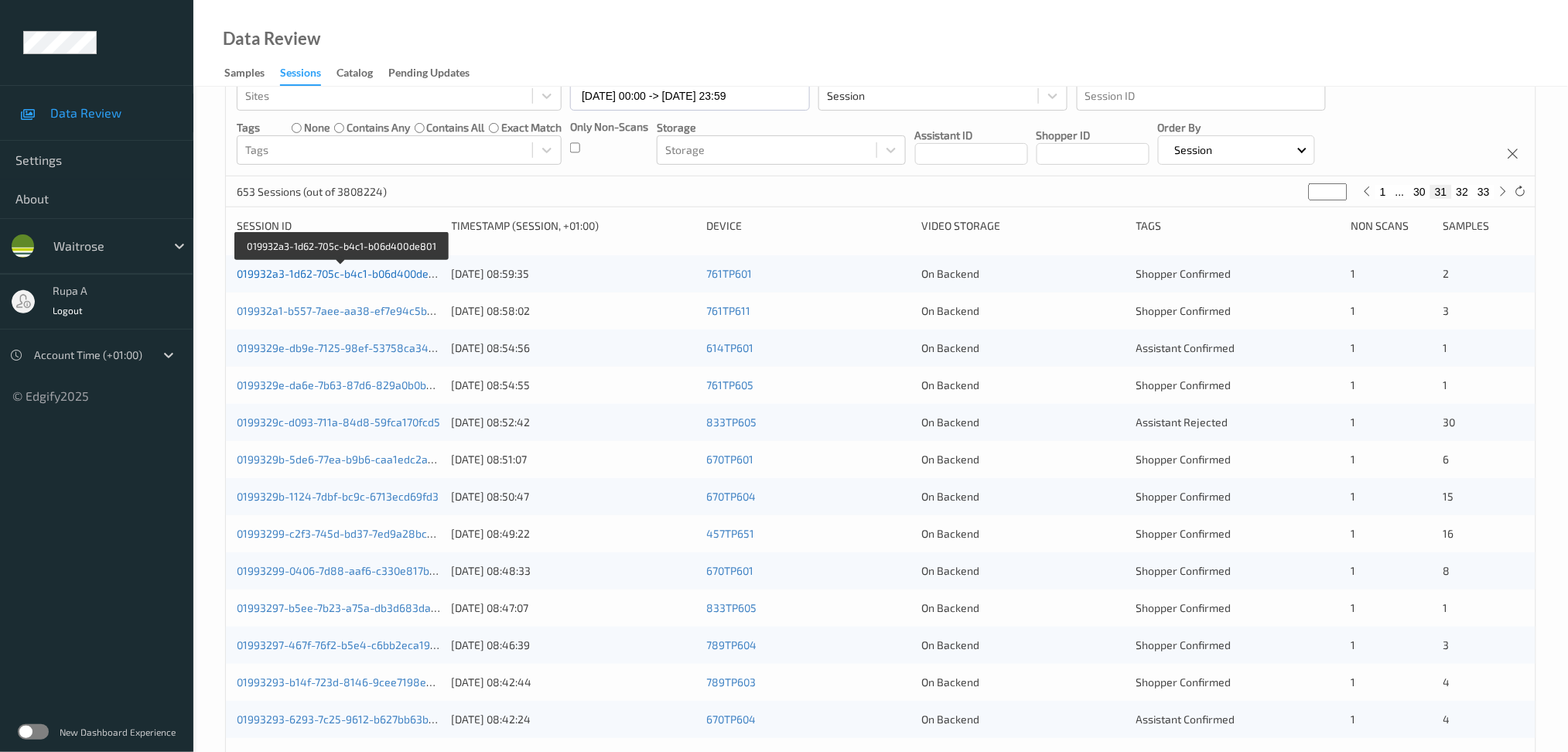
click at [380, 278] on link "019932a3-1d62-705c-b4c1-b06d400de801" at bounding box center [341, 273] width 210 height 13
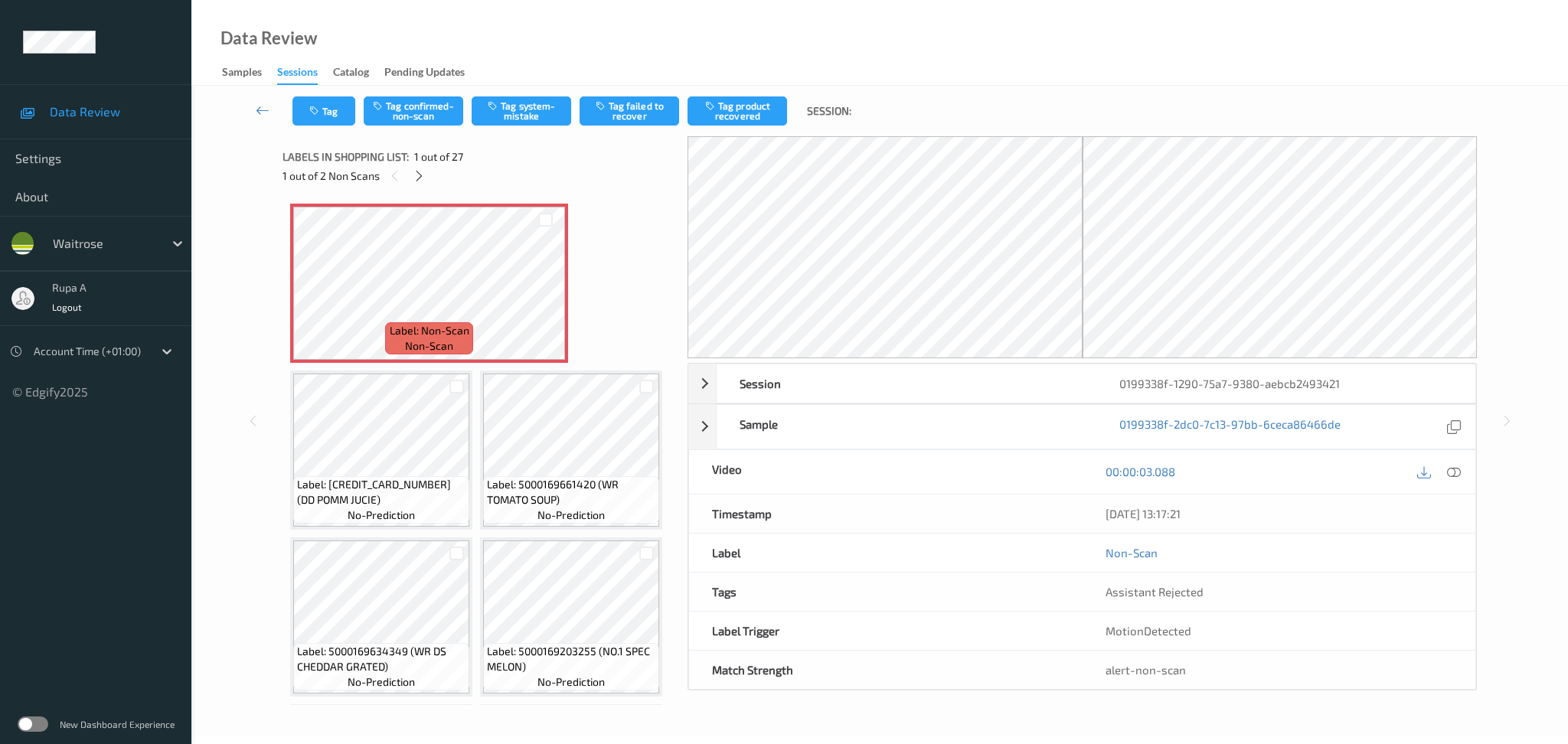
click at [512, 165] on div "Labels in shopping list: 1 out of 27" at bounding box center [479, 157] width 395 height 19
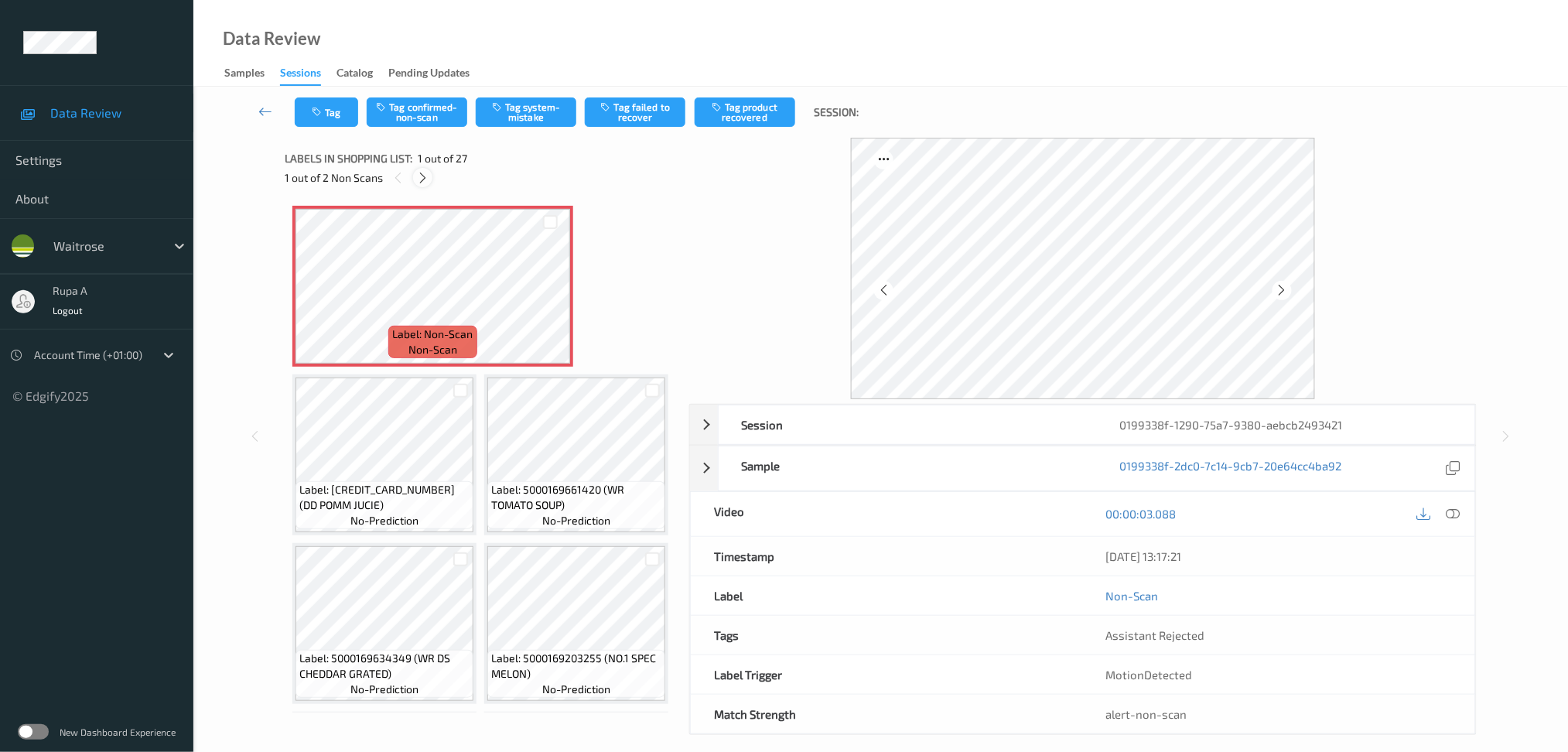
click at [426, 181] on icon at bounding box center [422, 178] width 13 height 14
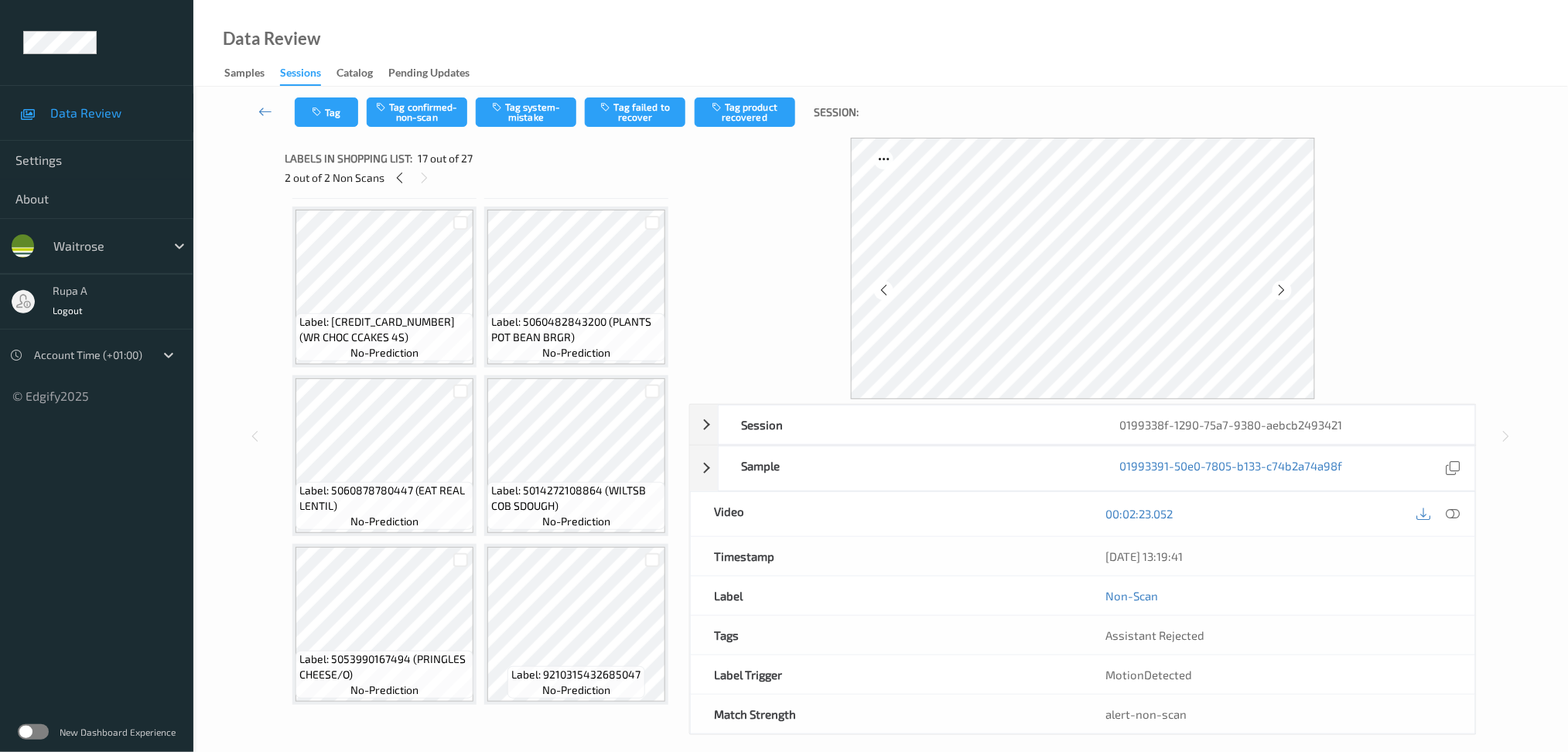
click at [396, 191] on div "Labels in shopping list: 17 out of 27 2 out of 2 Non Scans" at bounding box center [481, 168] width 394 height 60
click at [396, 173] on icon at bounding box center [400, 178] width 13 height 14
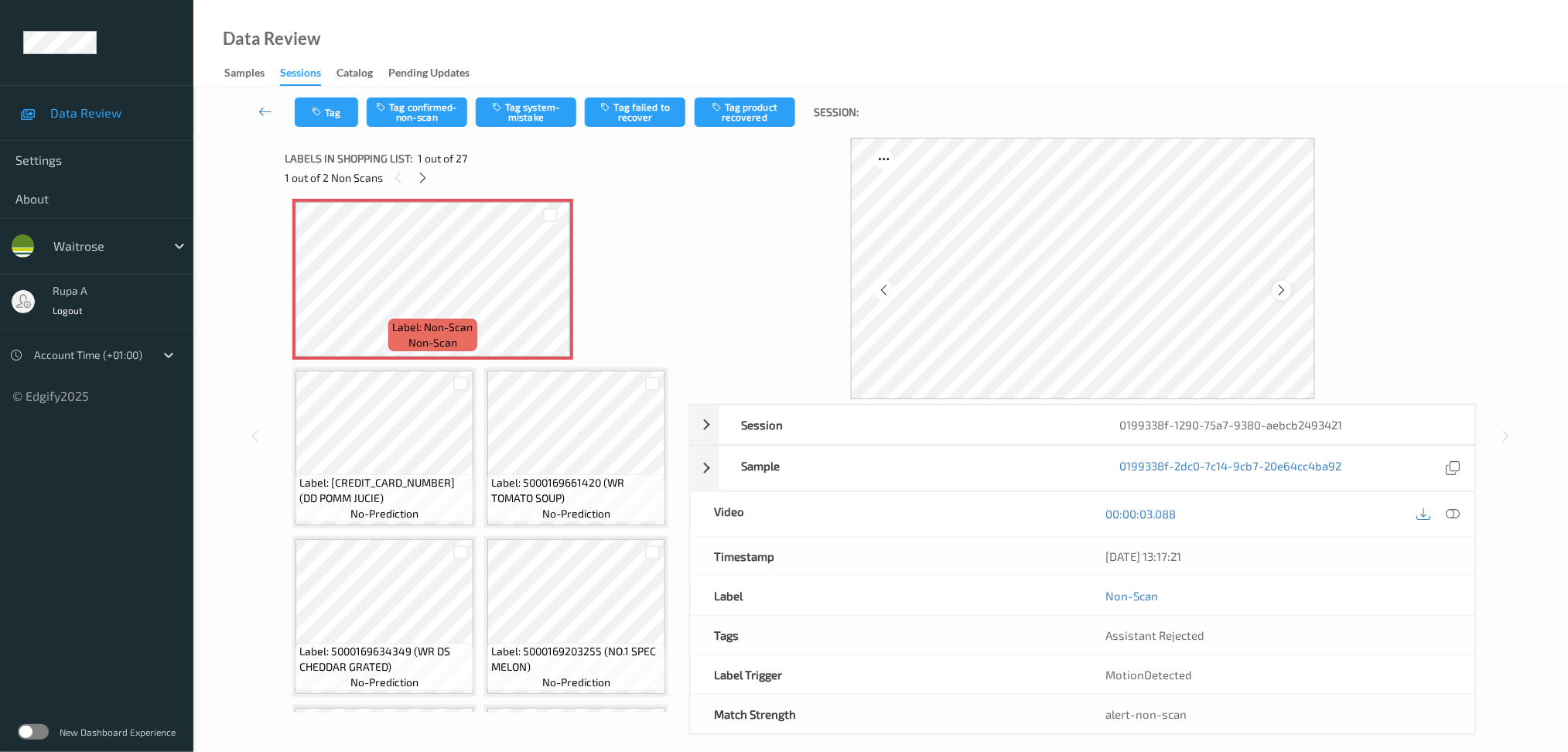
click at [1279, 285] on icon at bounding box center [1282, 290] width 13 height 14
click at [542, 117] on button "Tag system-mistake" at bounding box center [525, 113] width 100 height 29
click at [329, 112] on button "Tag" at bounding box center [326, 113] width 64 height 29
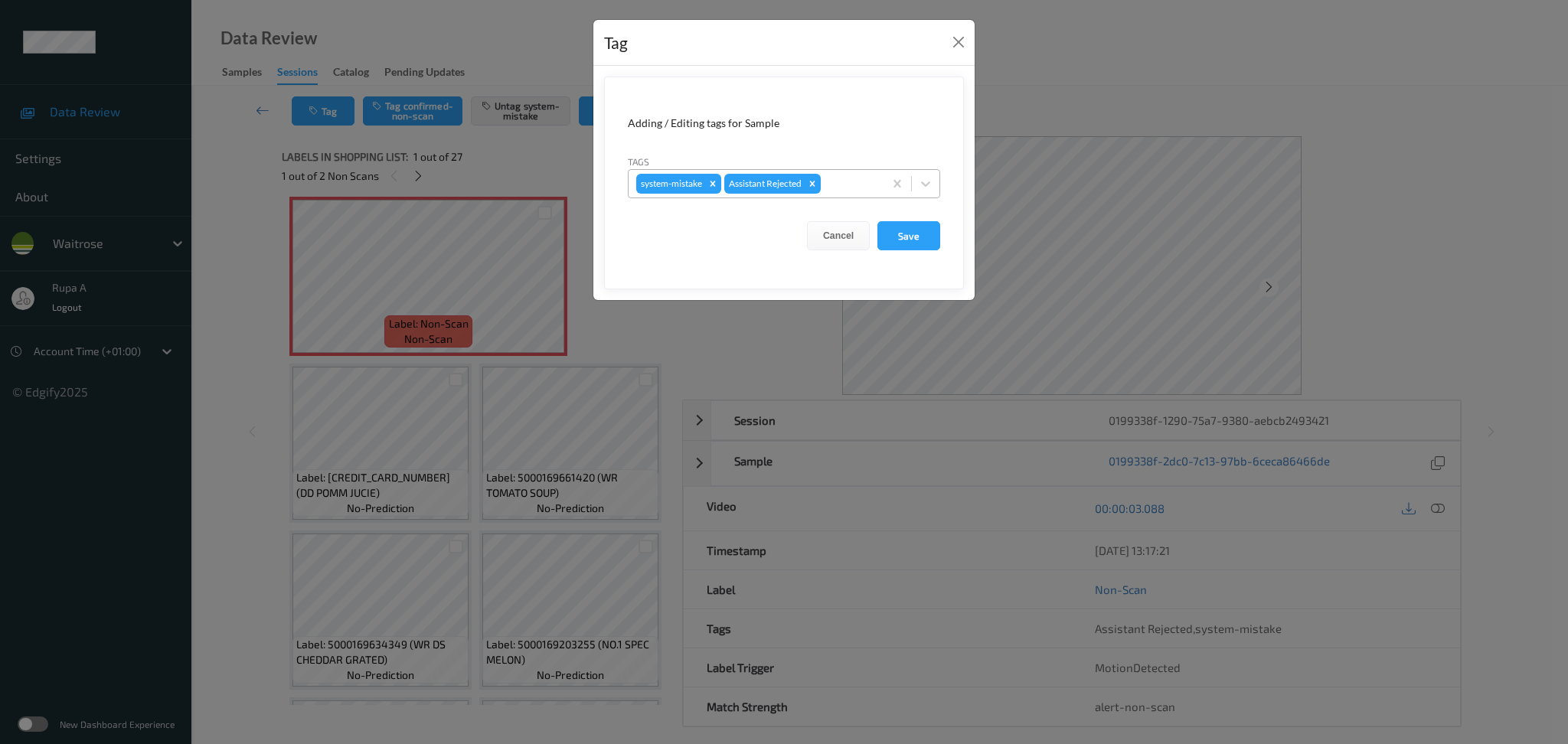
click at [858, 197] on div "system-mistake Assistant Rejected" at bounding box center [756, 184] width 255 height 26
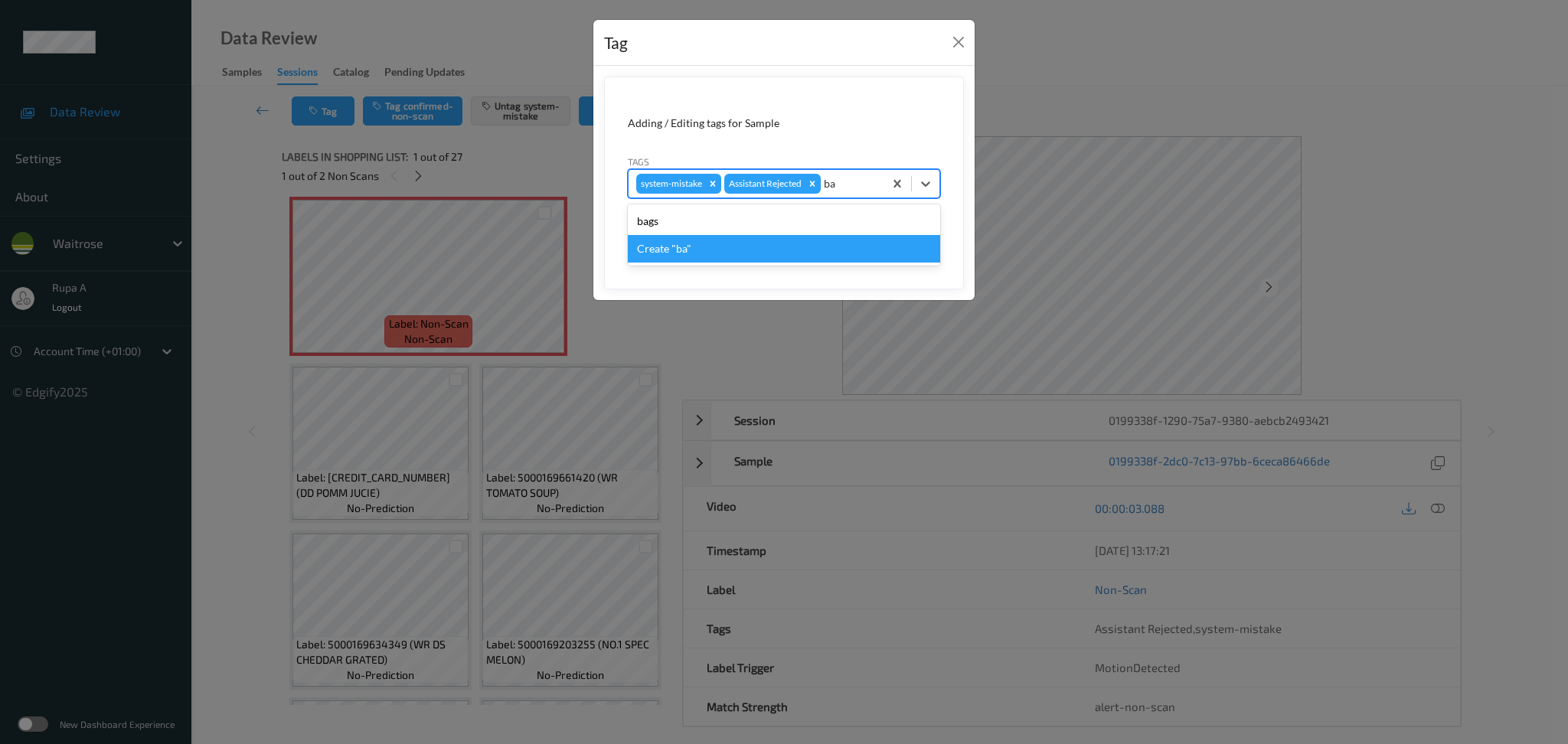
type input "bag"
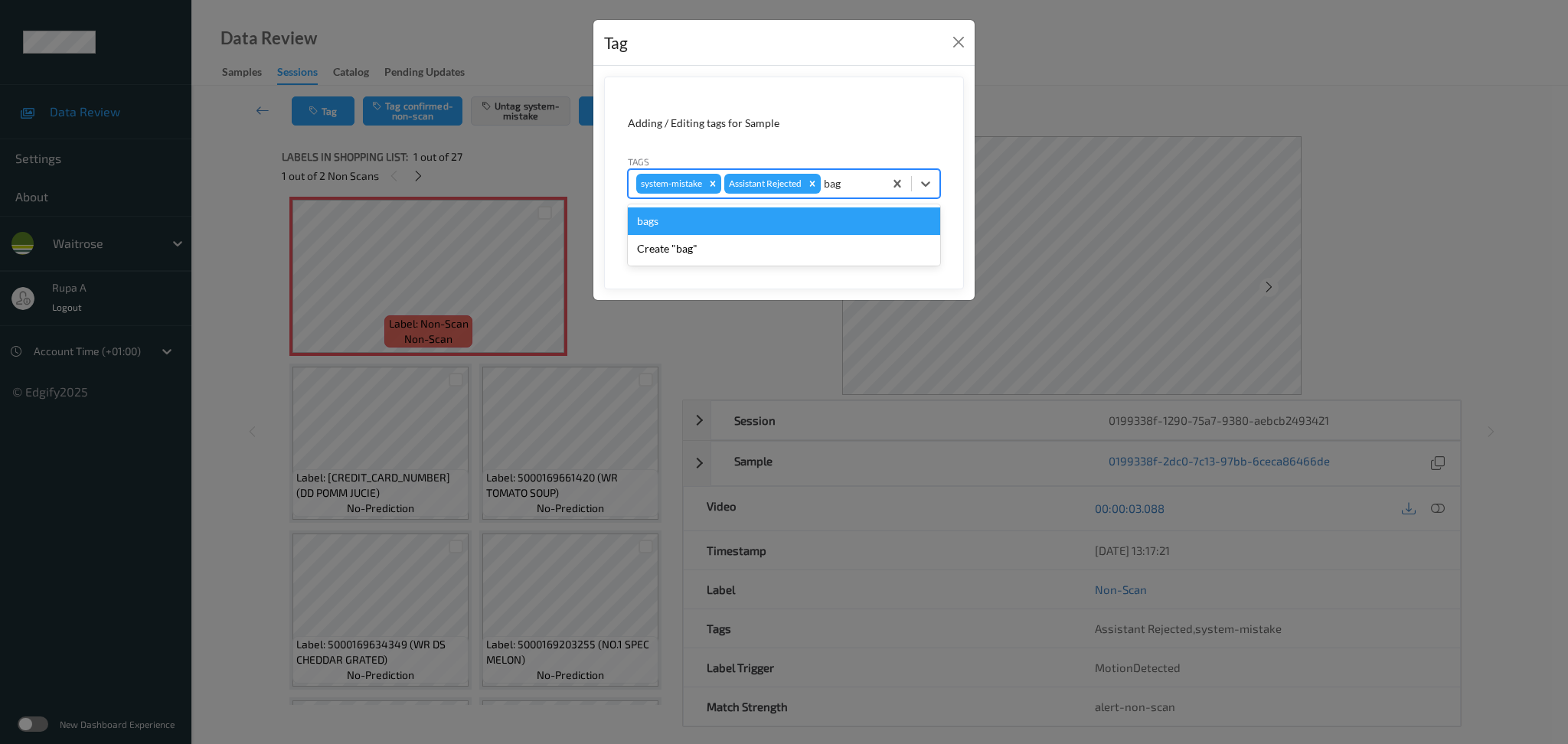
click at [767, 231] on div "bags" at bounding box center [784, 221] width 312 height 27
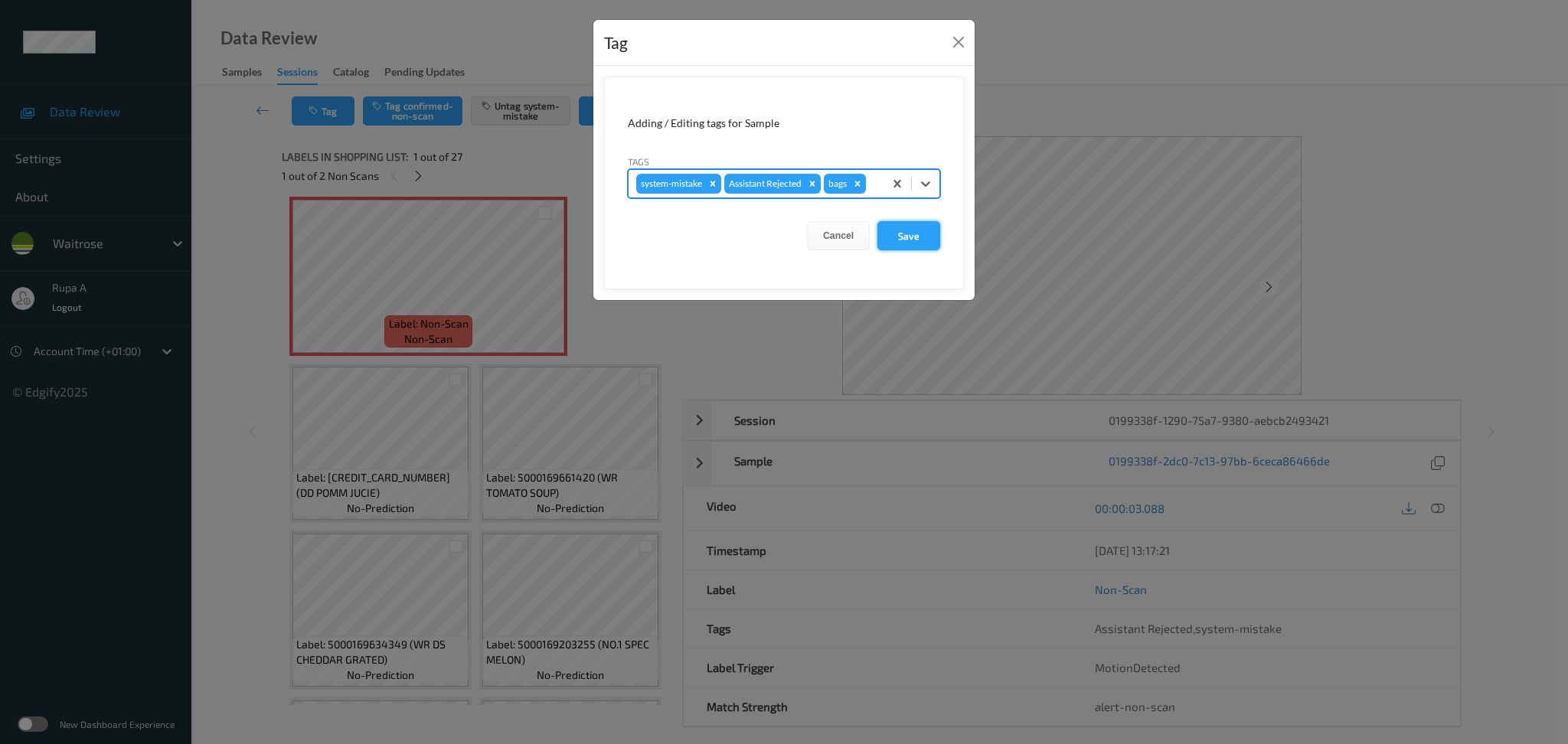
click at [914, 236] on button "Save" at bounding box center [909, 236] width 63 height 29
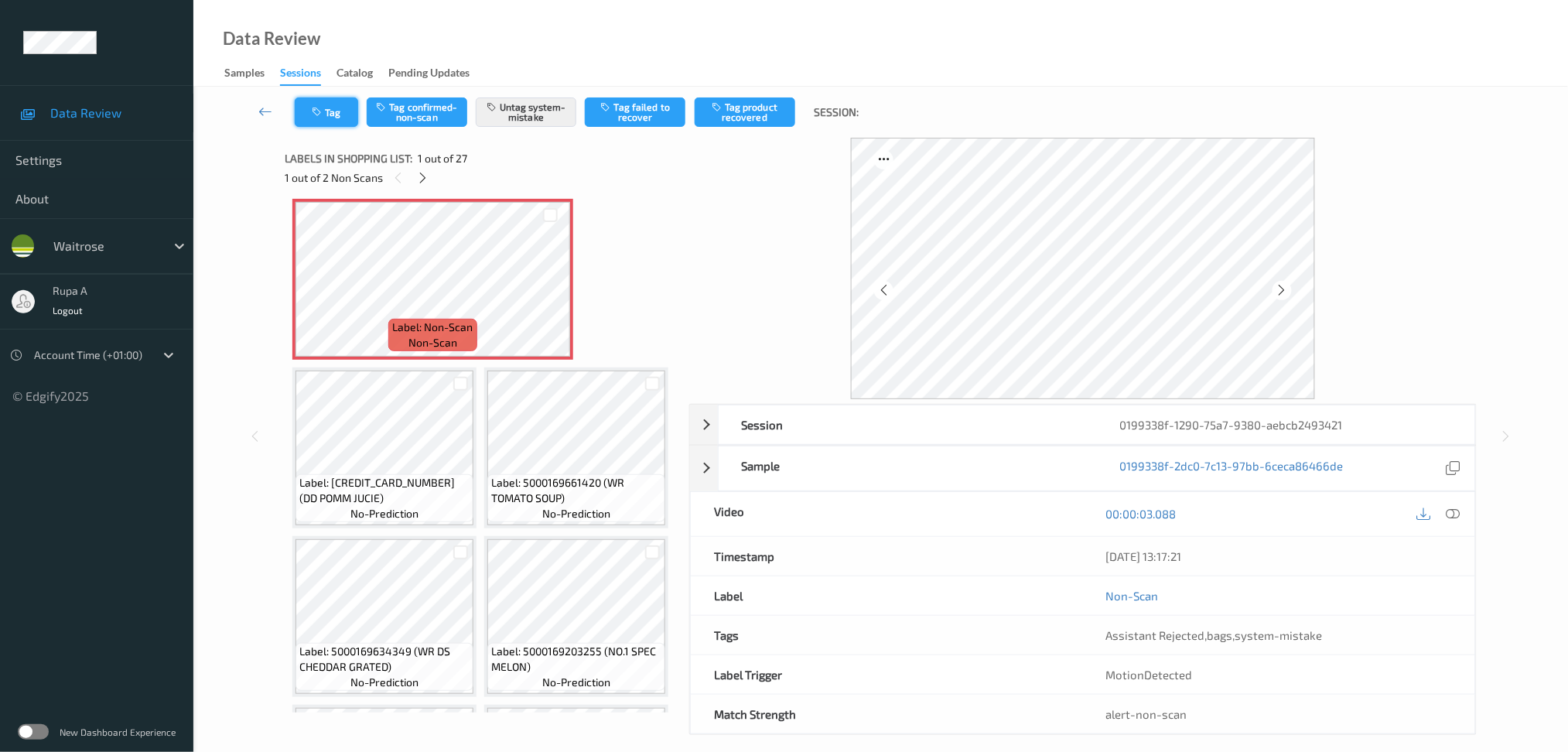
click at [326, 115] on button "Tag" at bounding box center [326, 113] width 64 height 29
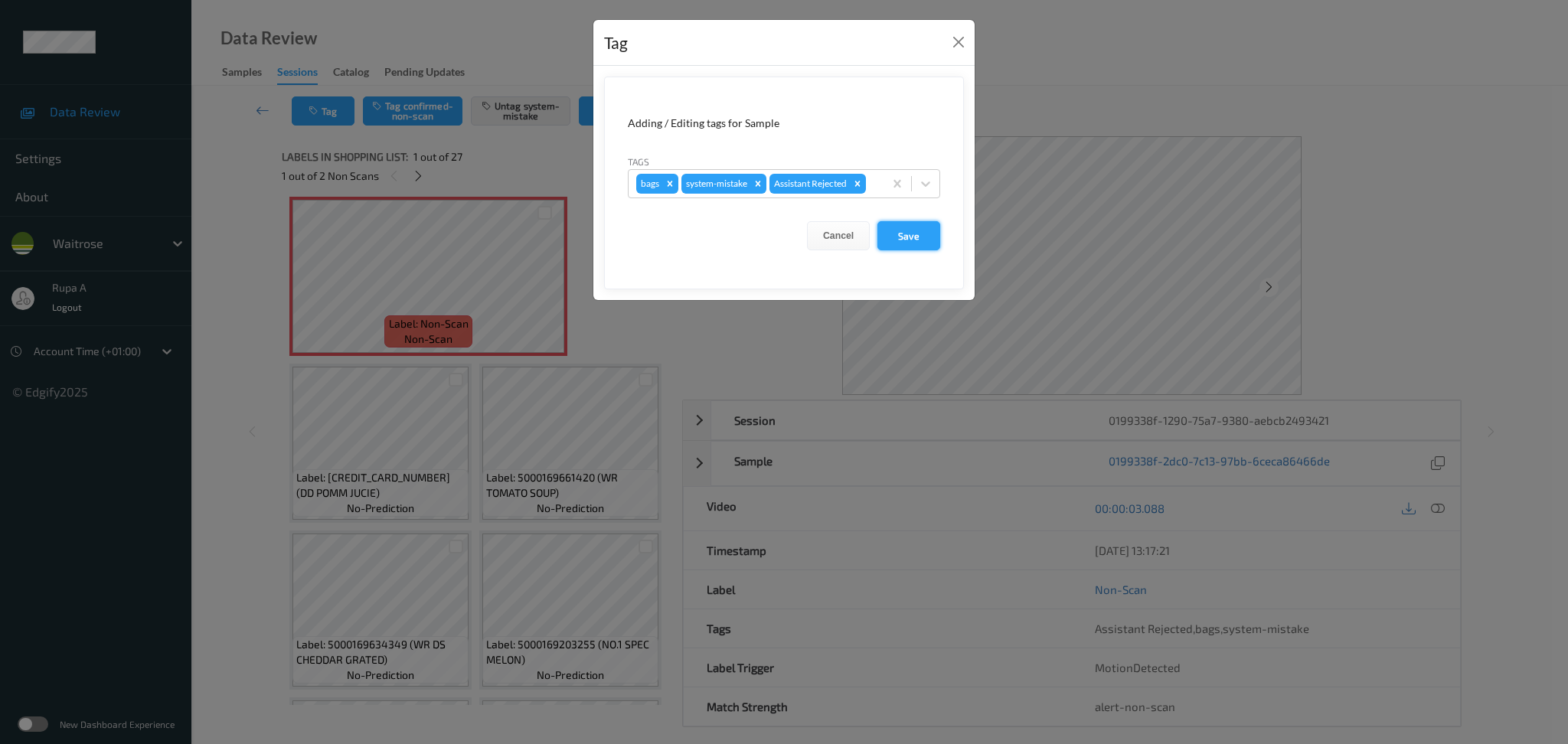
click at [934, 246] on button "Save" at bounding box center [909, 236] width 63 height 29
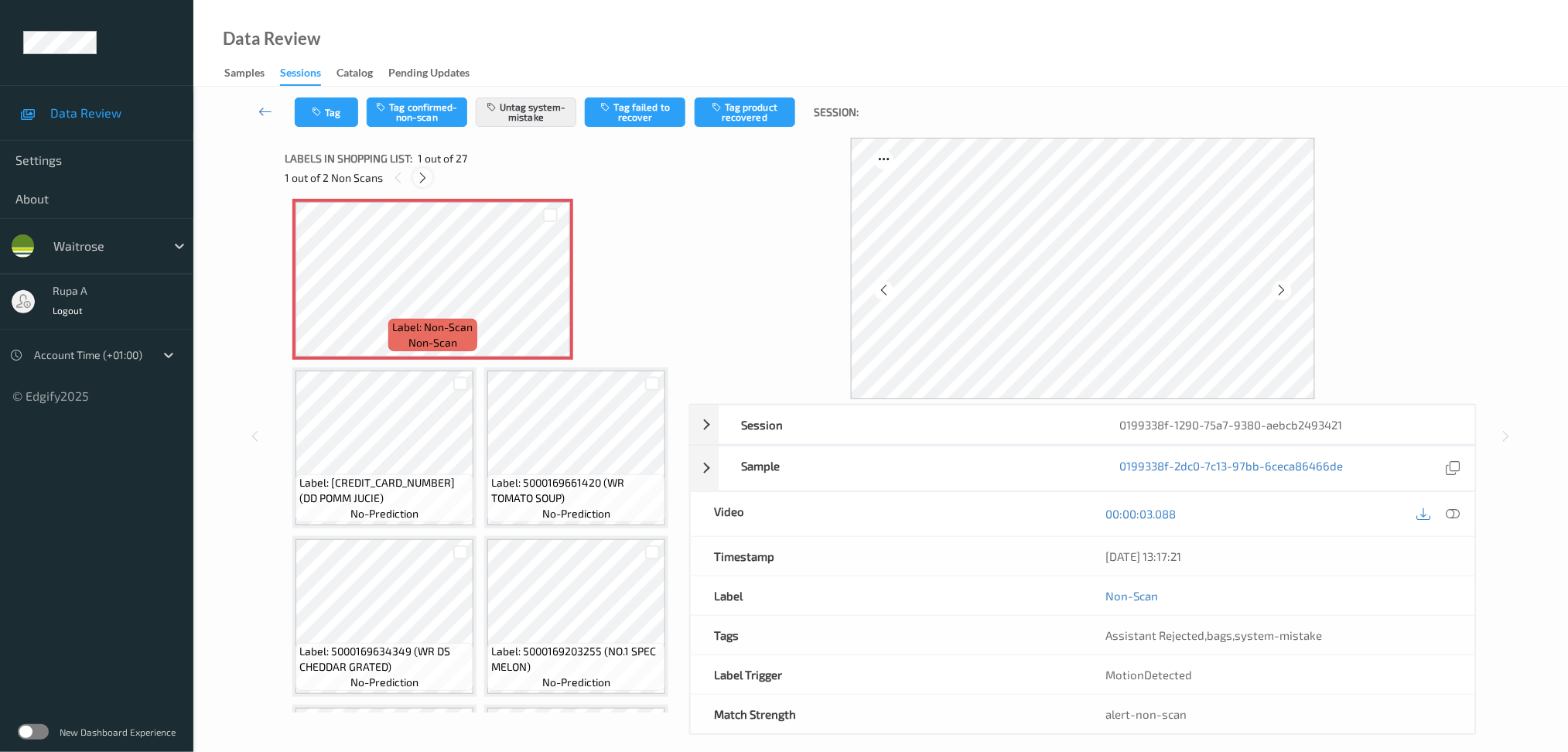
click at [425, 171] on icon at bounding box center [422, 178] width 13 height 14
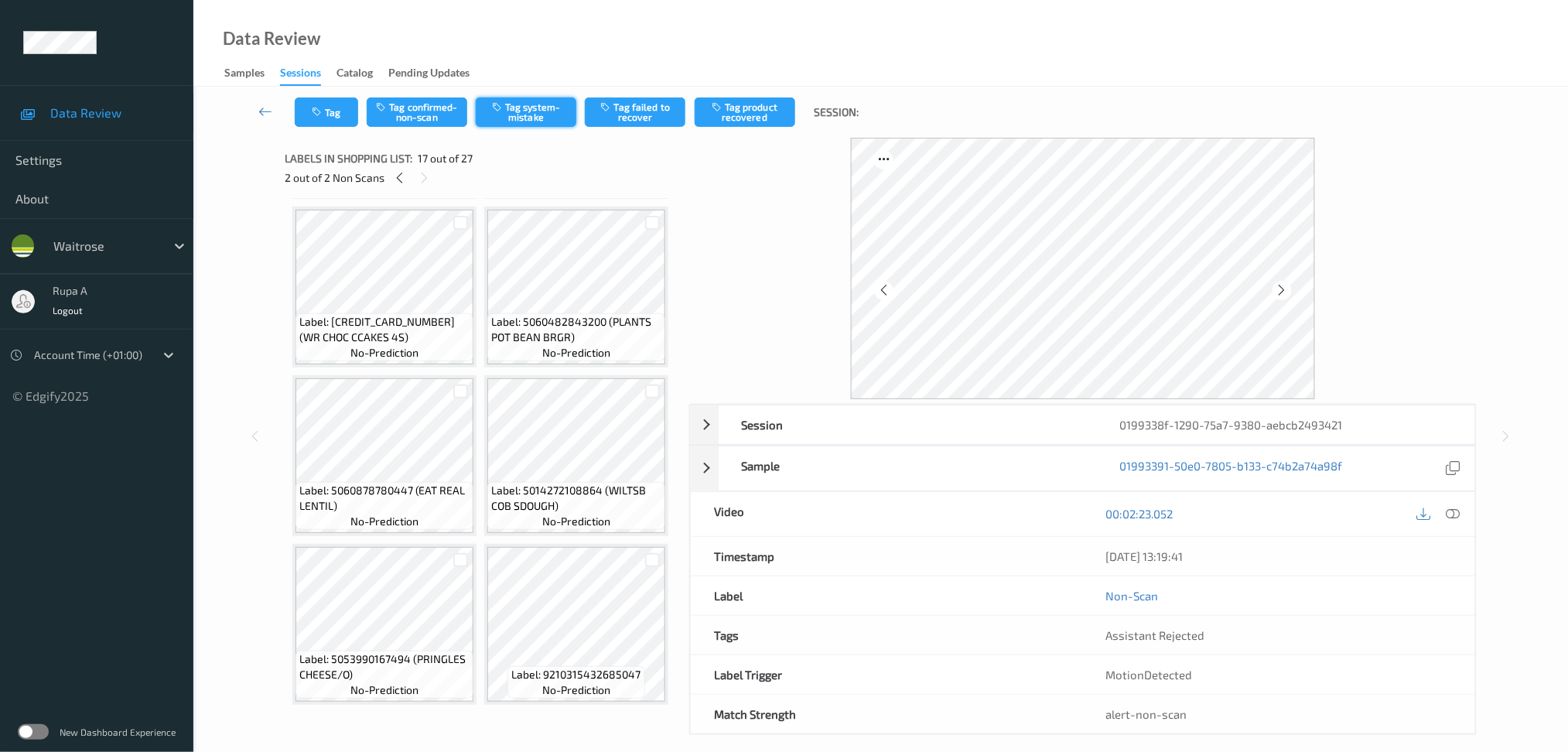
click at [525, 117] on button "Tag system-mistake" at bounding box center [525, 113] width 100 height 29
click at [329, 128] on div "Tag Tag confirmed-non-scan Untag system-mistake Tag failed to recover Tag produ…" at bounding box center [881, 112] width 1311 height 51
click at [324, 117] on button "Tag" at bounding box center [326, 113] width 64 height 29
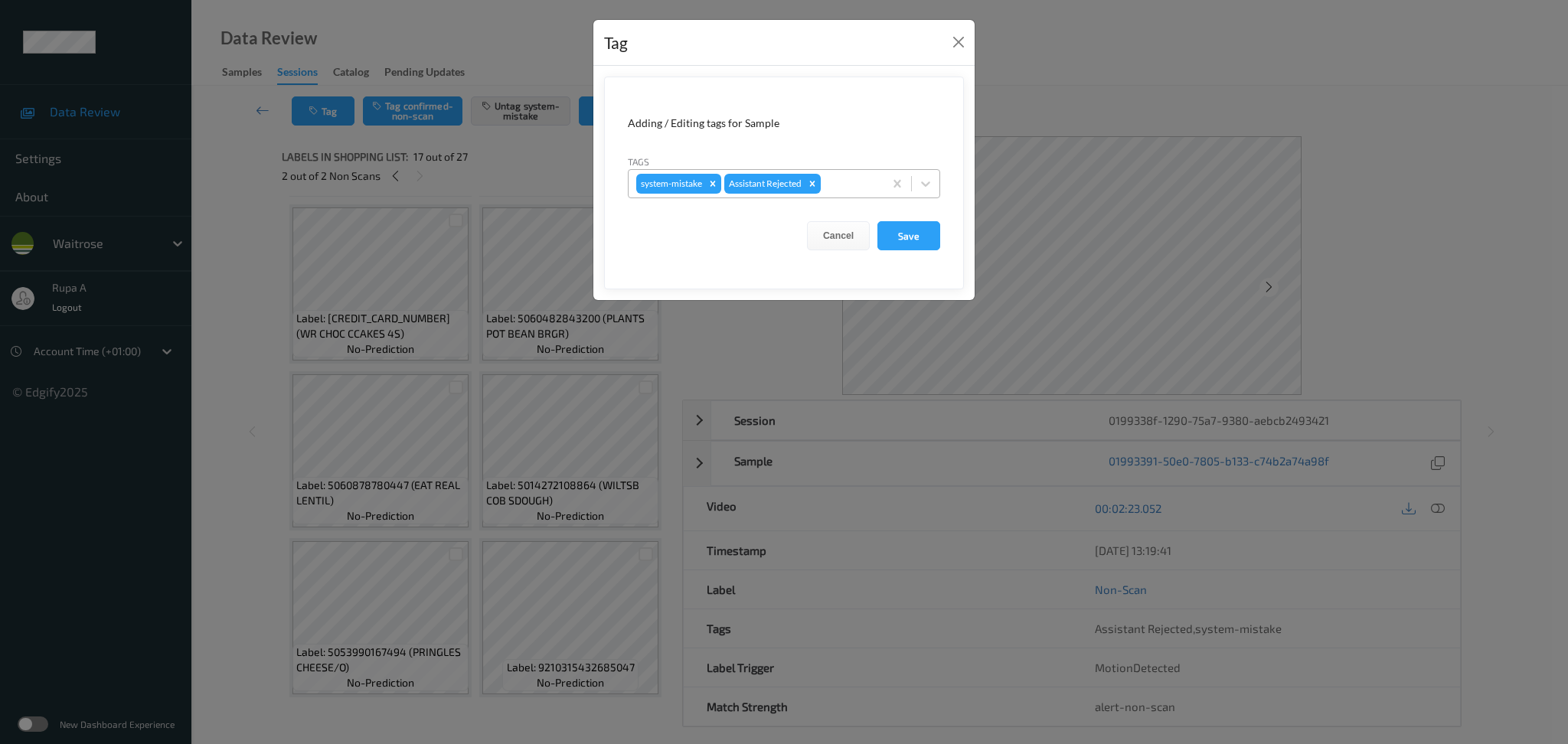
click at [834, 175] on div at bounding box center [850, 183] width 52 height 19
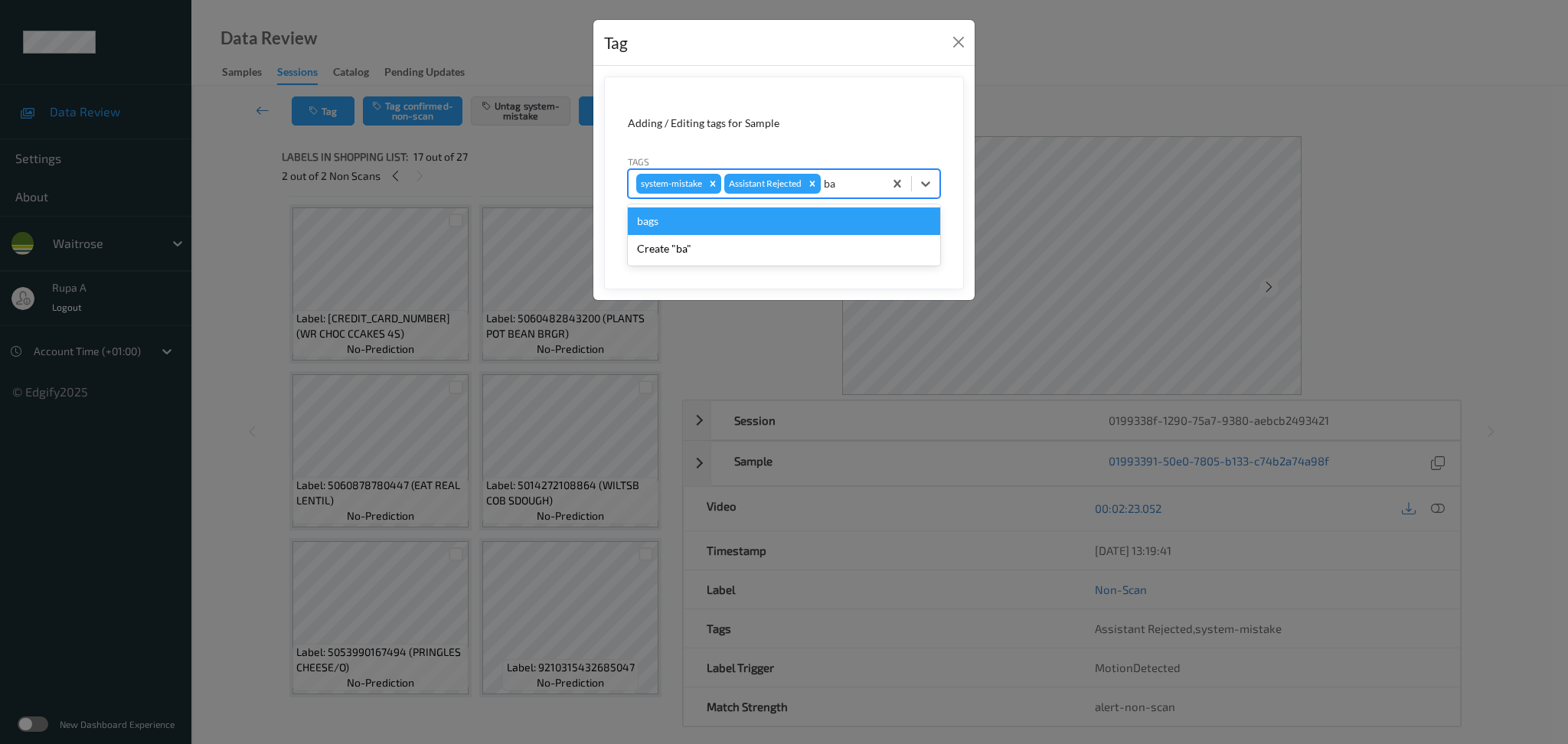
type input "bag"
click at [801, 231] on div "bags" at bounding box center [784, 221] width 312 height 27
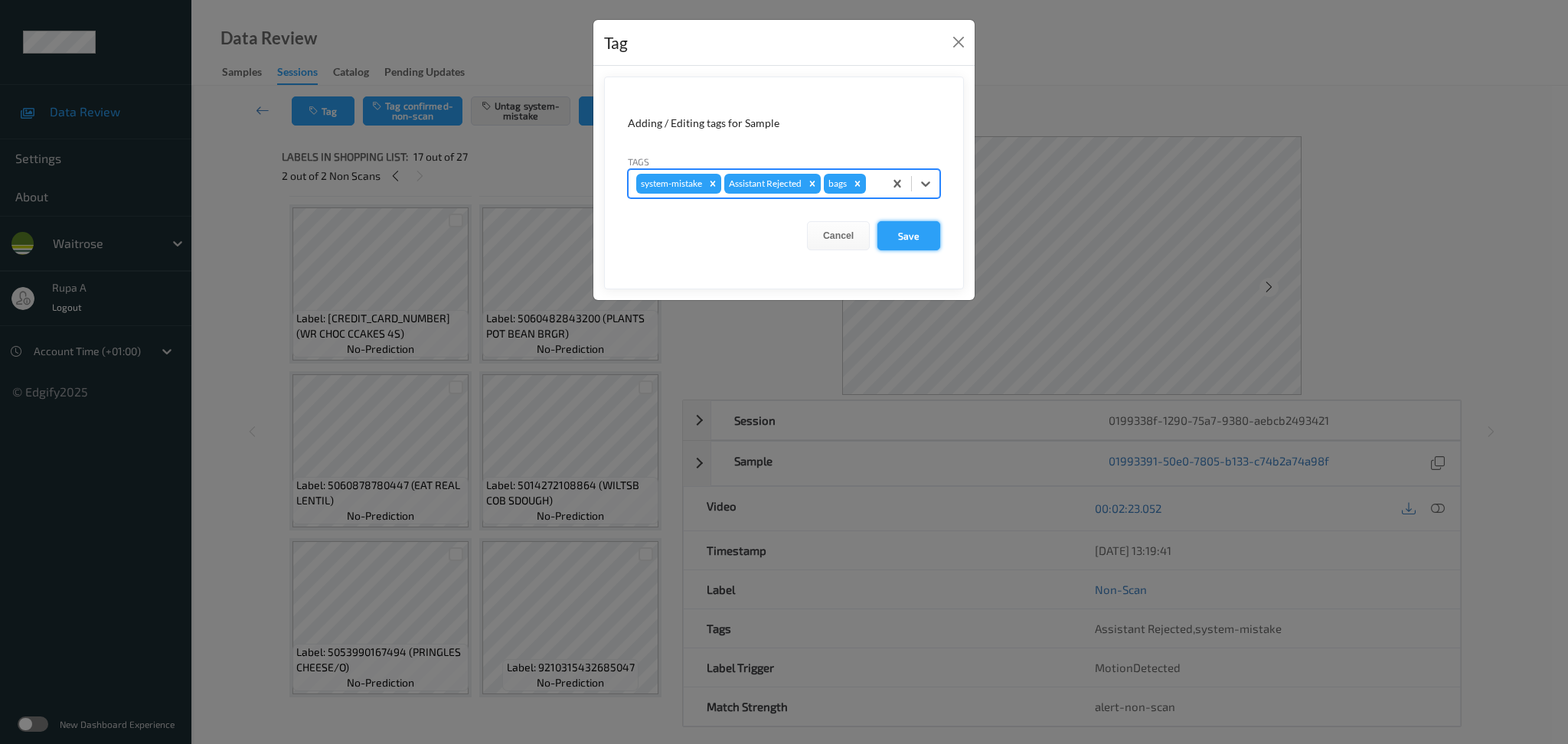
click at [935, 244] on button "Save" at bounding box center [909, 236] width 63 height 29
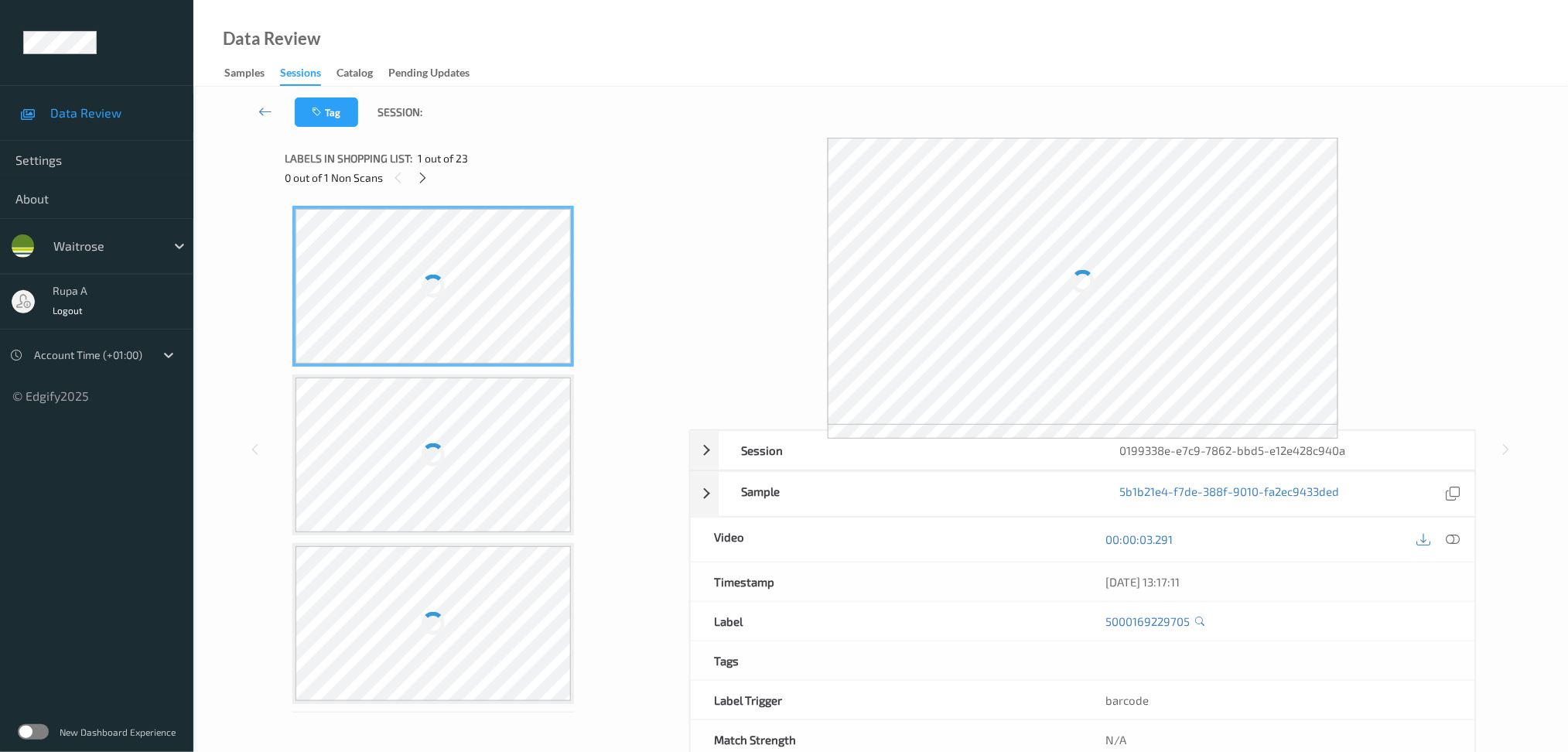
click at [554, 160] on div "Labels in shopping list: 1 out of 23" at bounding box center [481, 158] width 394 height 20
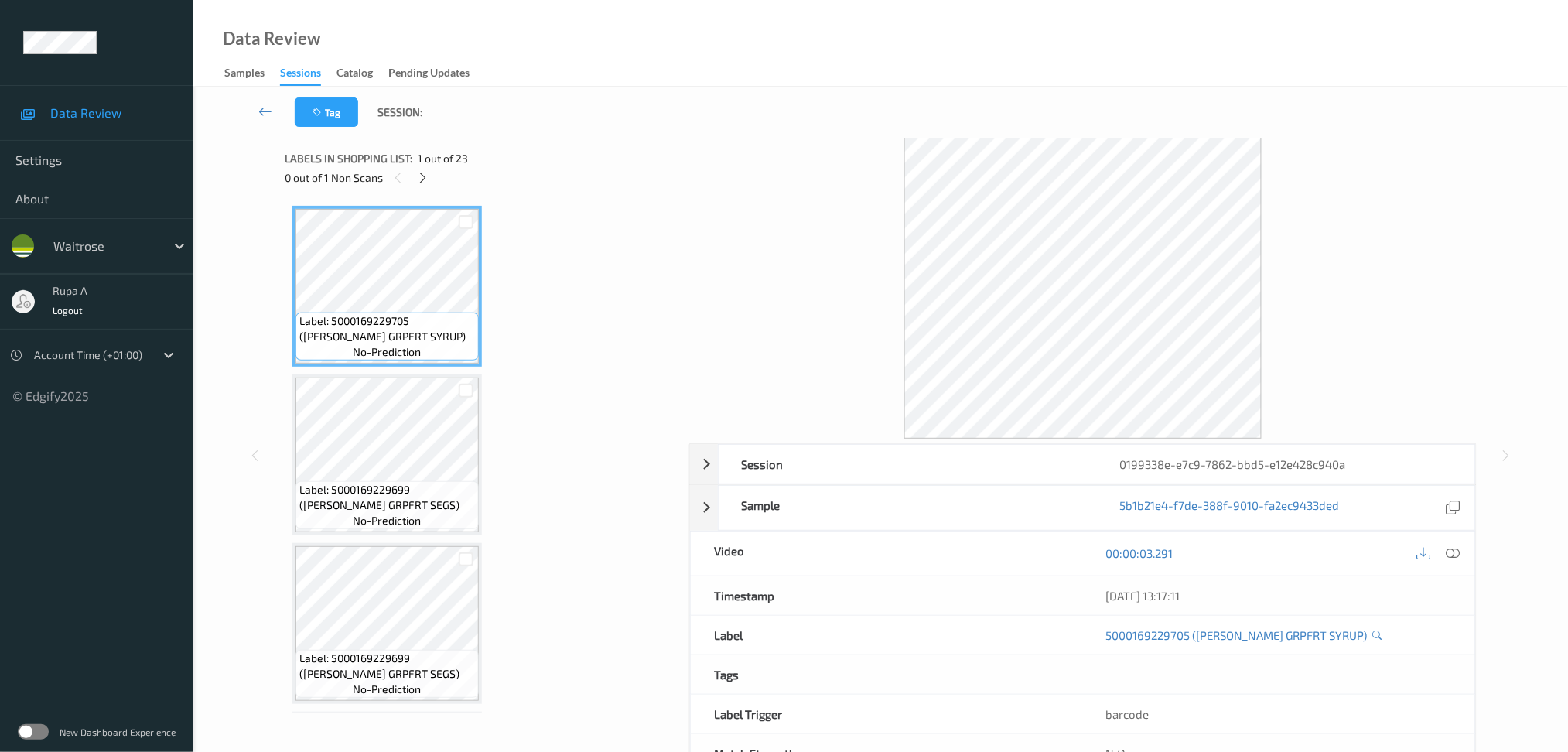
drag, startPoint x: 421, startPoint y: 176, endPoint x: 410, endPoint y: 184, distance: 13.6
click at [417, 176] on icon at bounding box center [422, 178] width 13 height 14
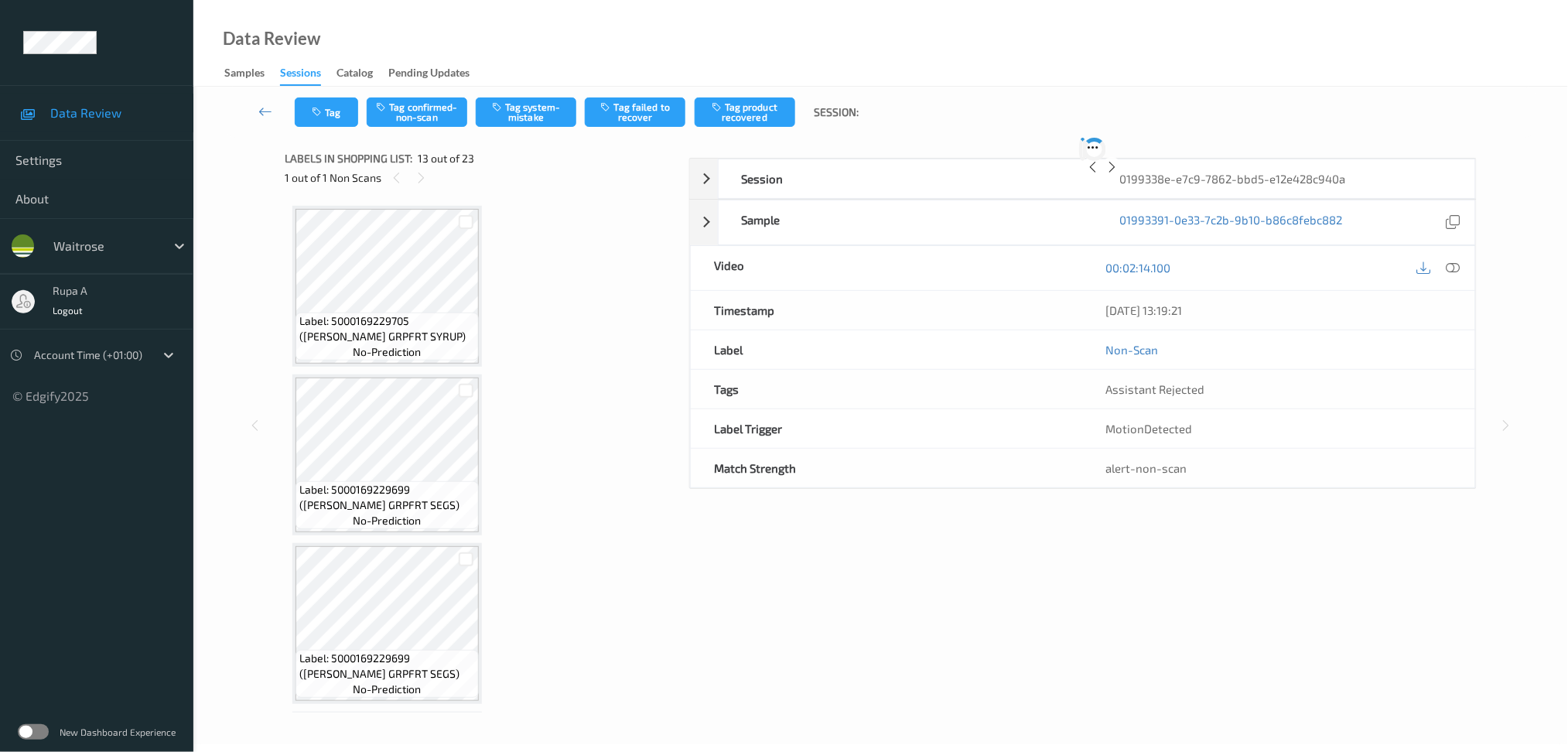
scroll to position [1849, 0]
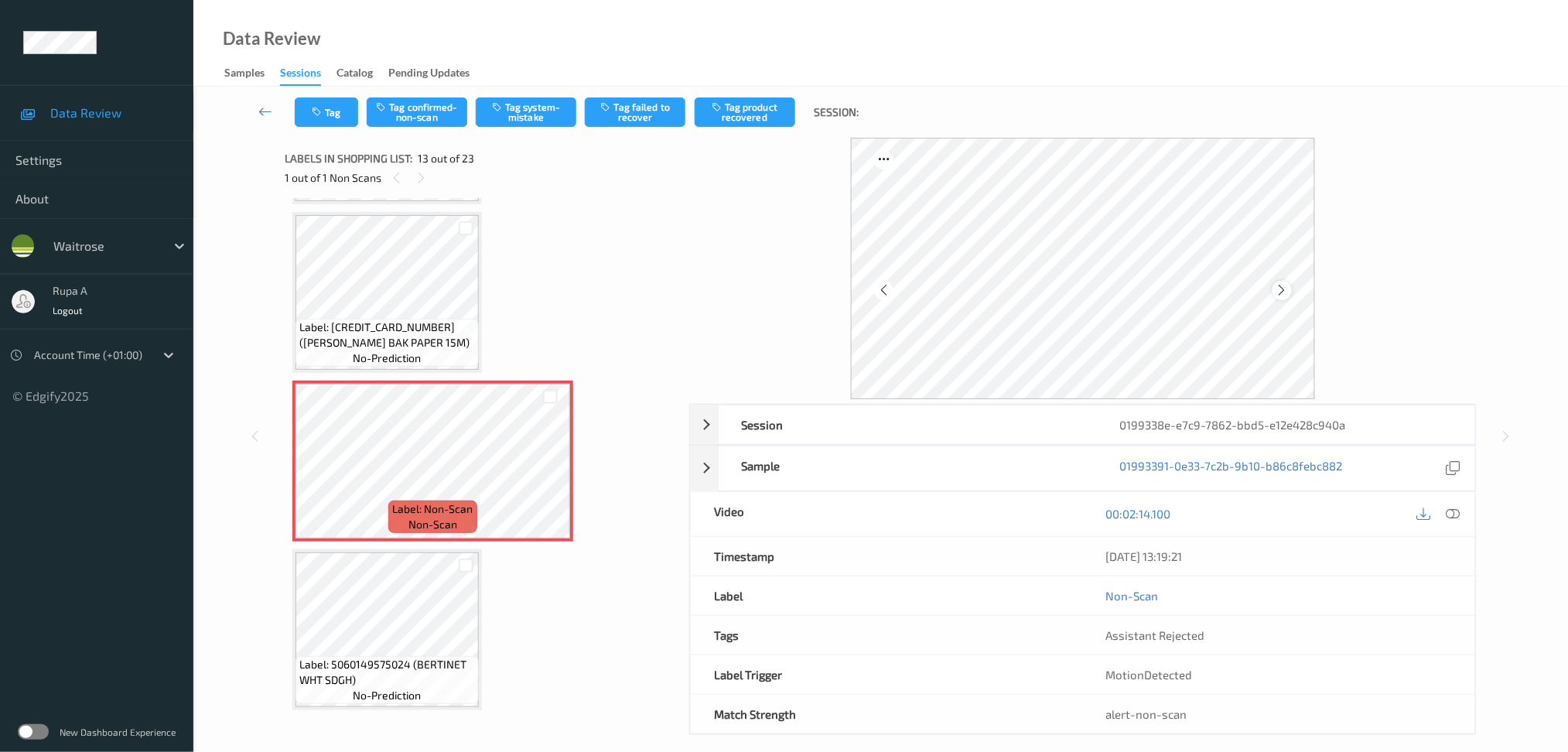
click at [1285, 285] on icon at bounding box center [1282, 290] width 13 height 14
click at [1286, 289] on icon at bounding box center [1282, 290] width 13 height 14
click at [1450, 520] on icon at bounding box center [1452, 513] width 14 height 14
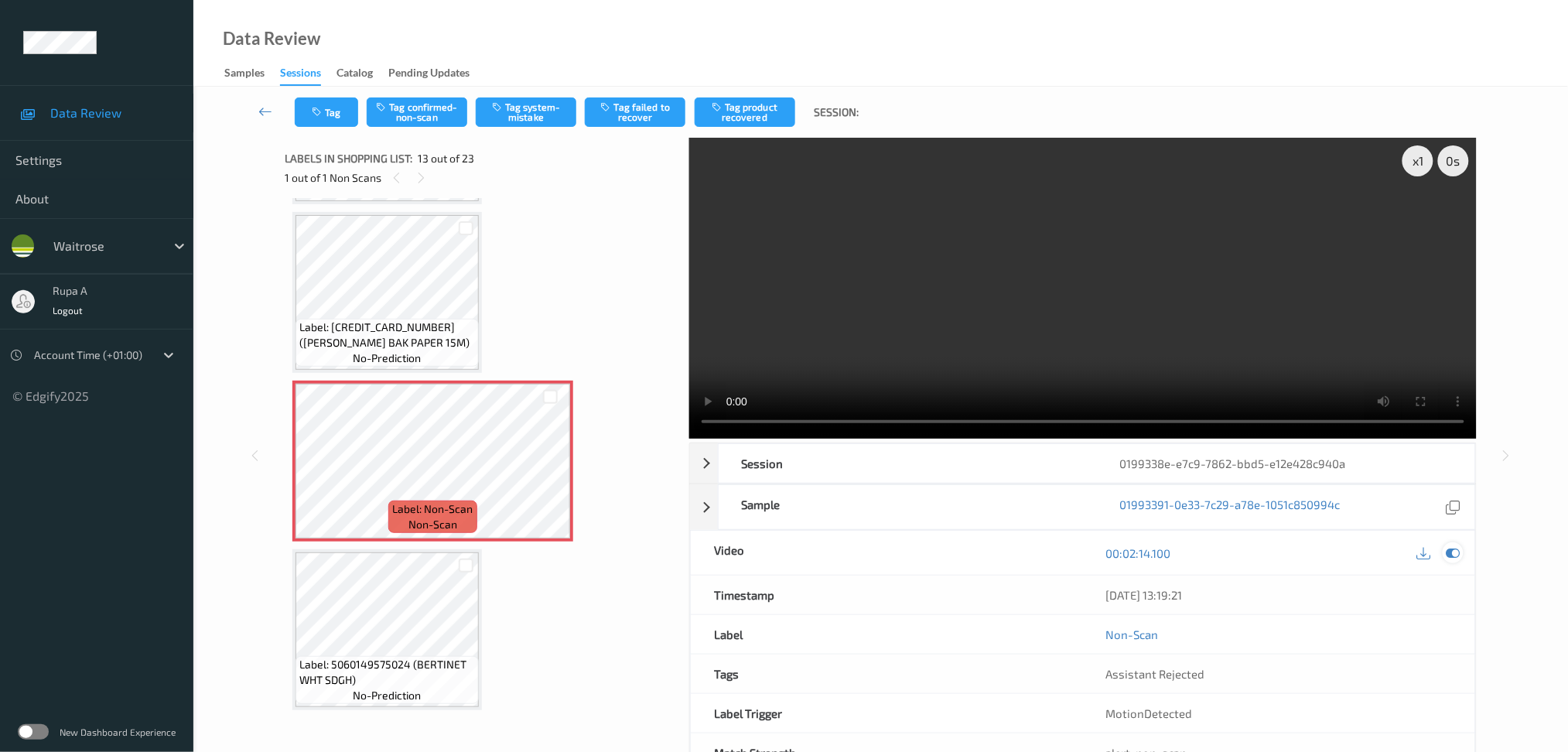
click at [1447, 551] on icon at bounding box center [1452, 553] width 14 height 14
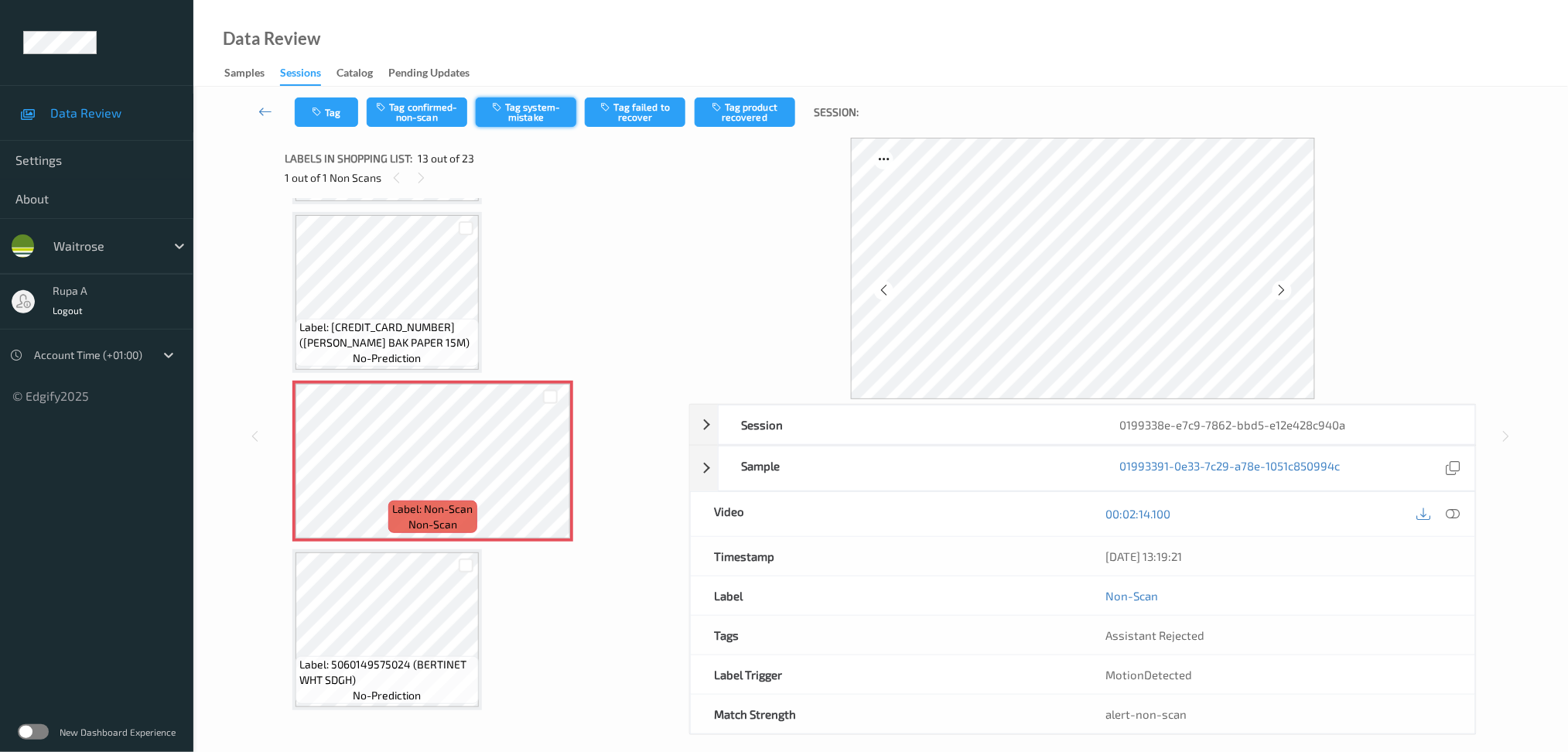
click at [528, 118] on button "Tag system-mistake" at bounding box center [525, 113] width 100 height 29
click at [337, 100] on button "Tag" at bounding box center [326, 113] width 64 height 29
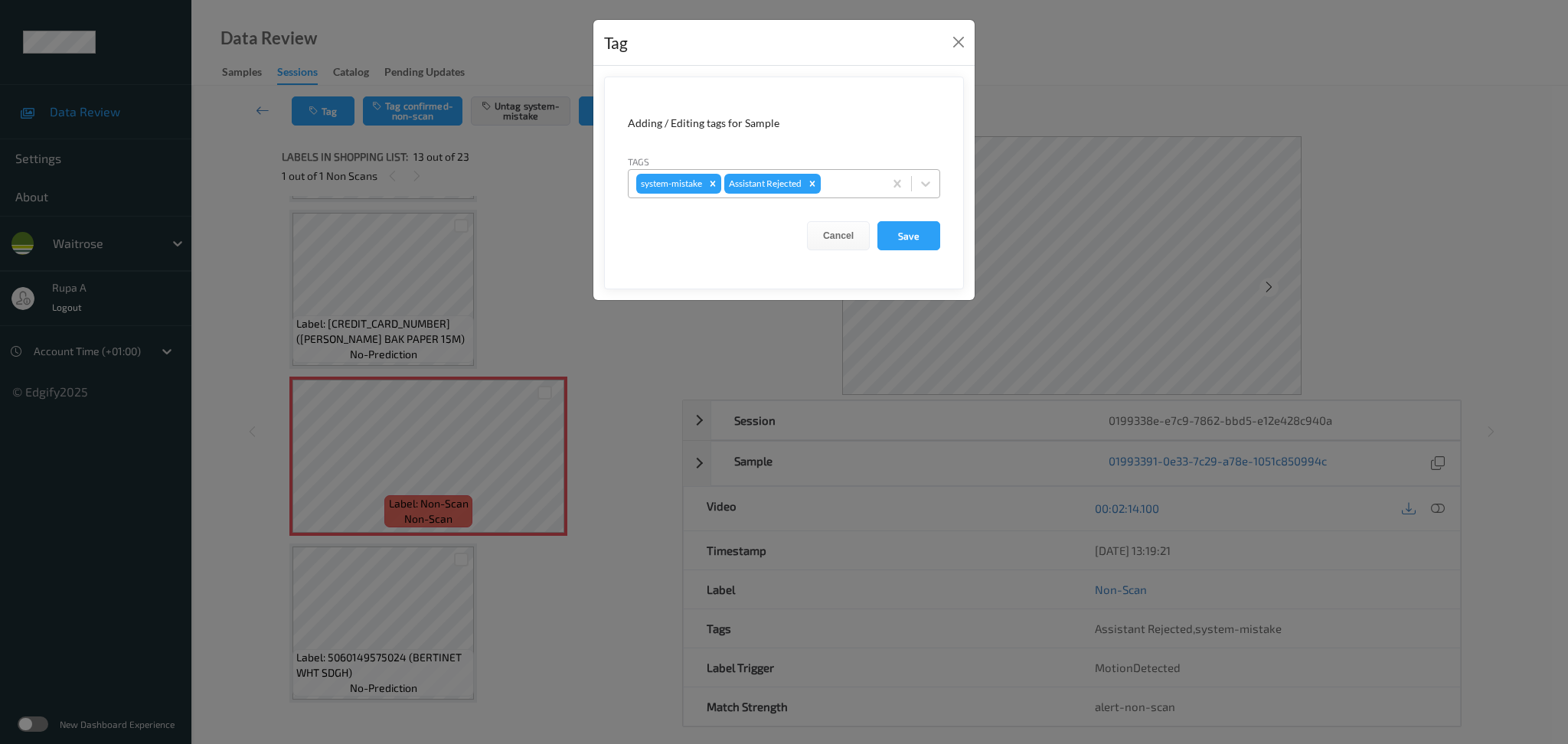
click at [848, 187] on div at bounding box center [850, 183] width 52 height 19
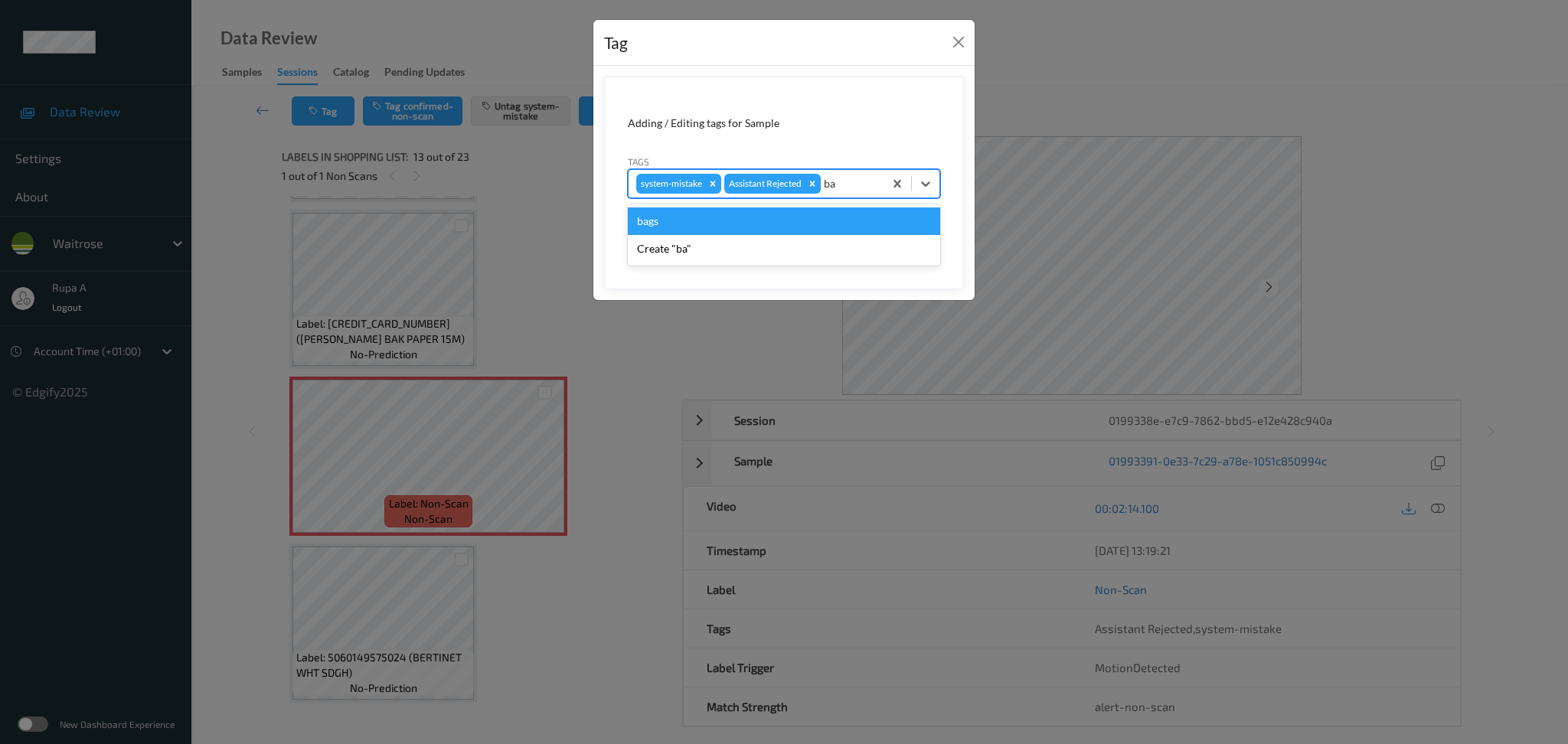
type input "bag"
click at [794, 228] on div "bags" at bounding box center [784, 221] width 312 height 27
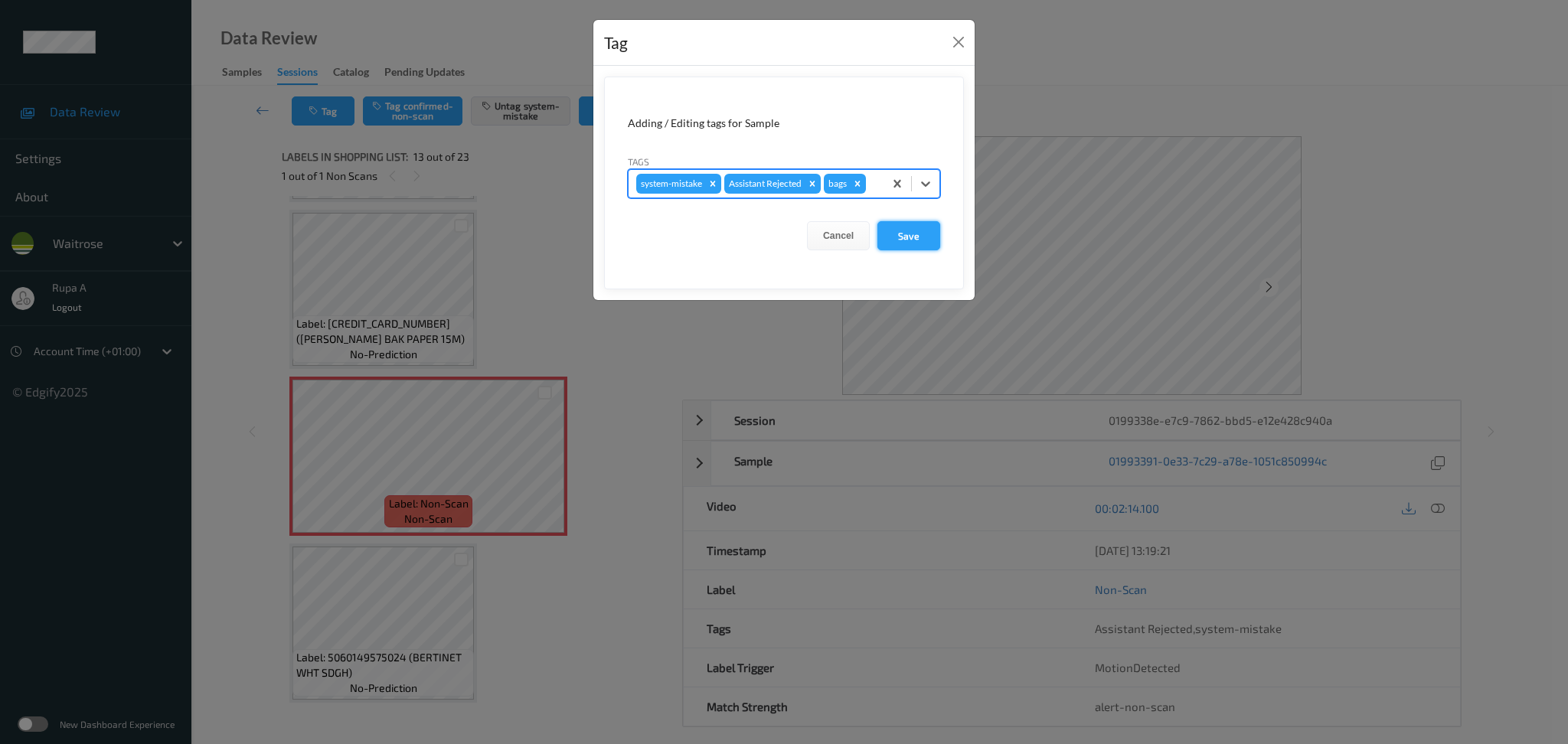
click at [909, 231] on button "Save" at bounding box center [909, 236] width 63 height 29
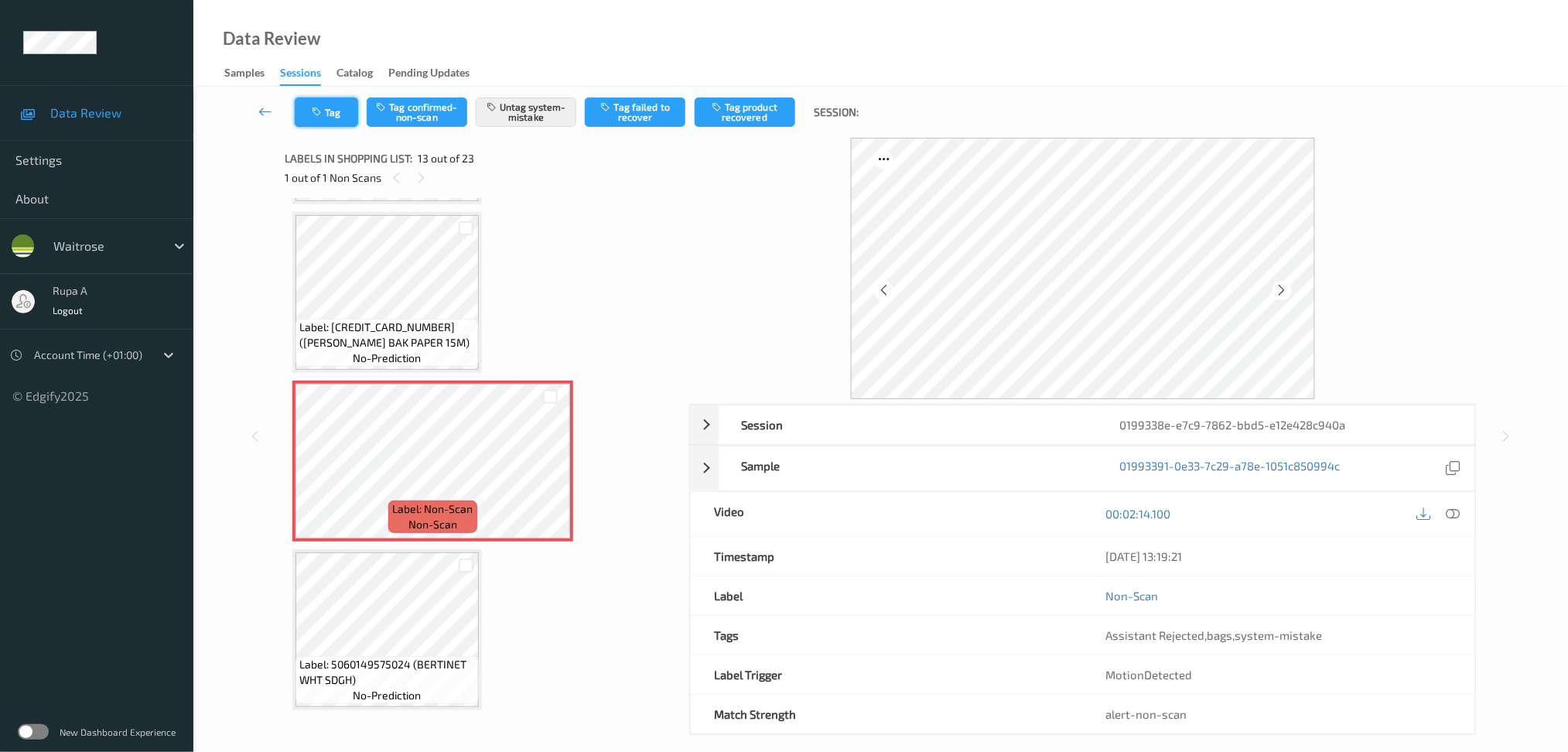
click at [342, 110] on button "Tag" at bounding box center [326, 113] width 64 height 29
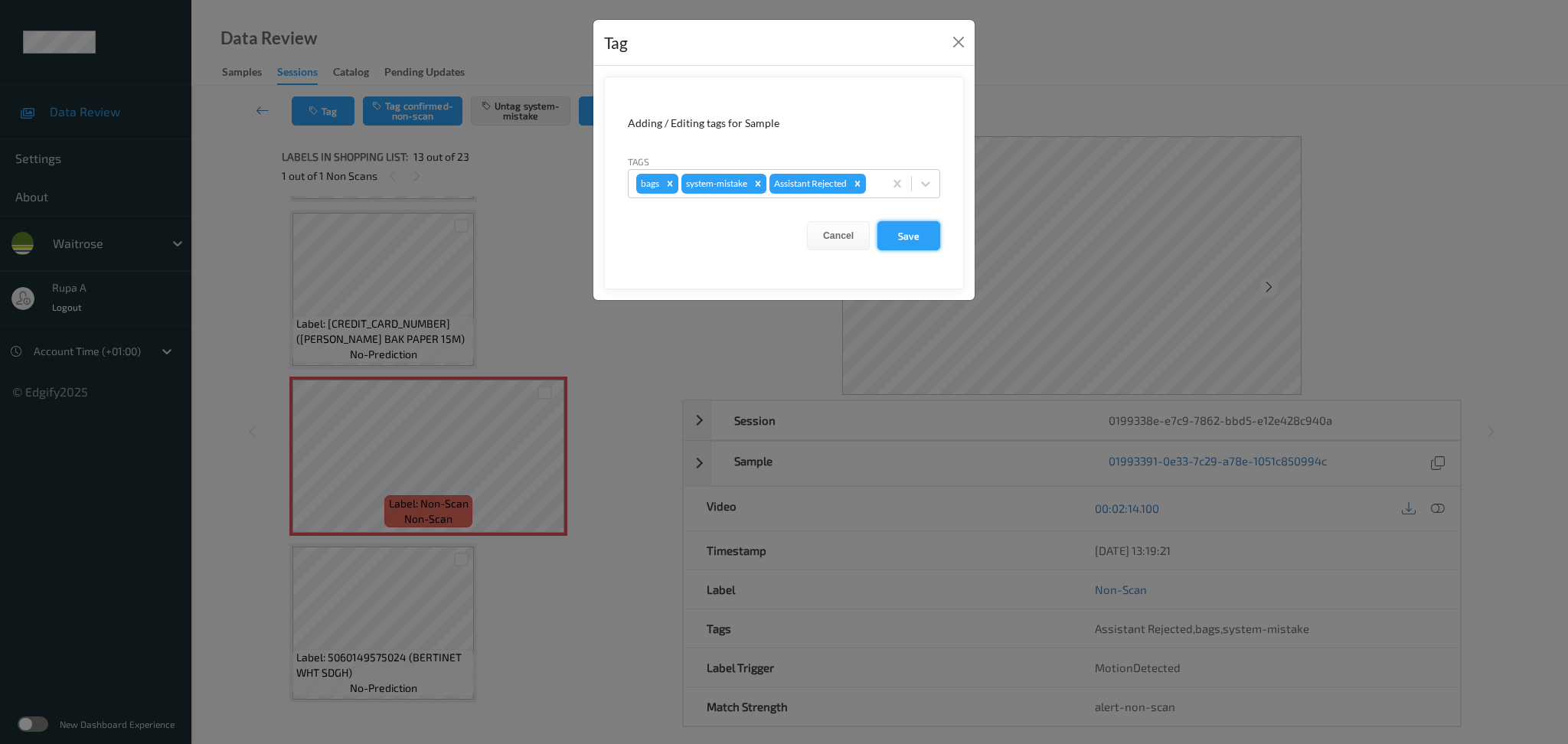
click at [928, 245] on button "Save" at bounding box center [909, 236] width 63 height 29
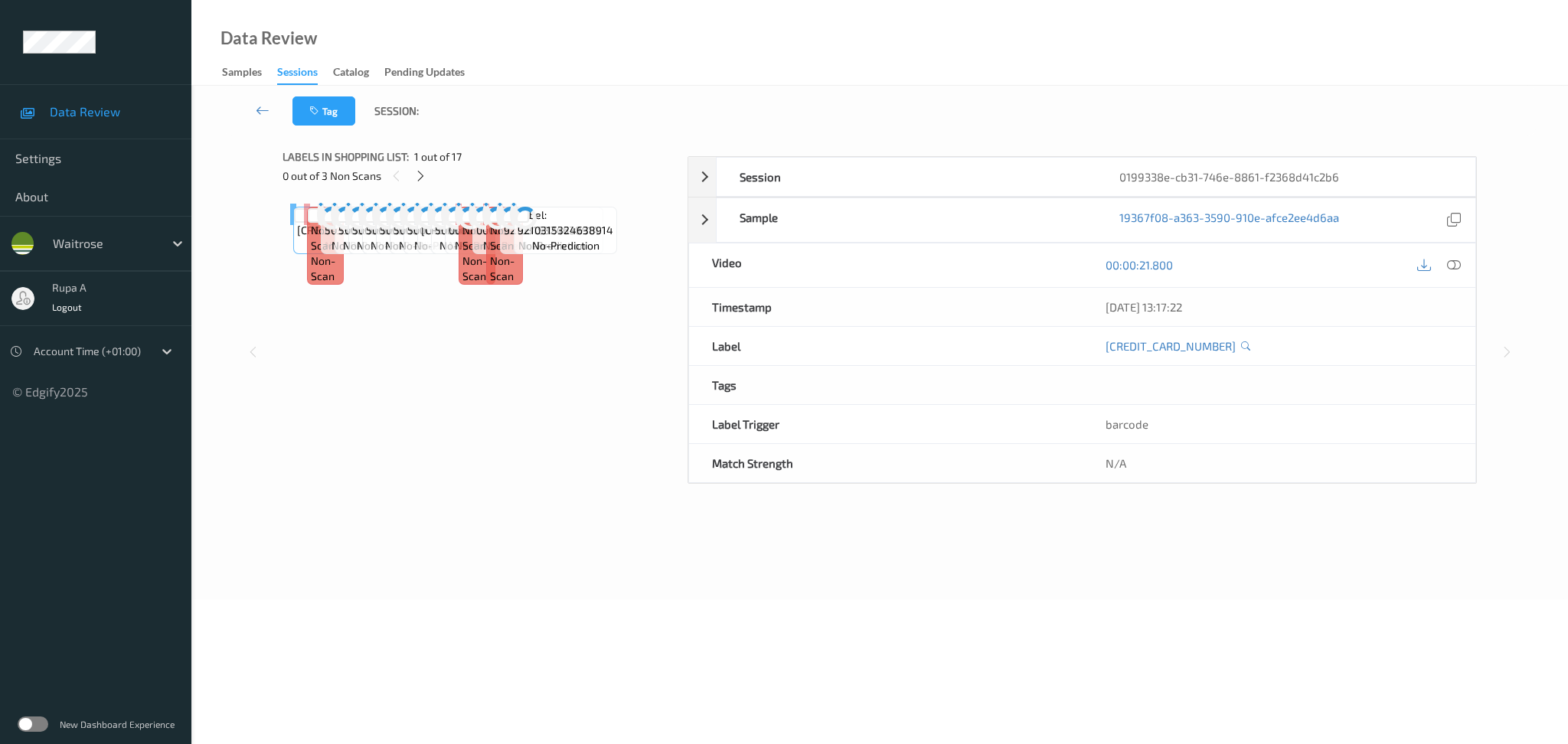
click at [480, 225] on div "Label: 5033665208639 no-prediction Label: Non-Scan non-scan Label: Non-Scan non…" at bounding box center [480, 214] width 379 height 22
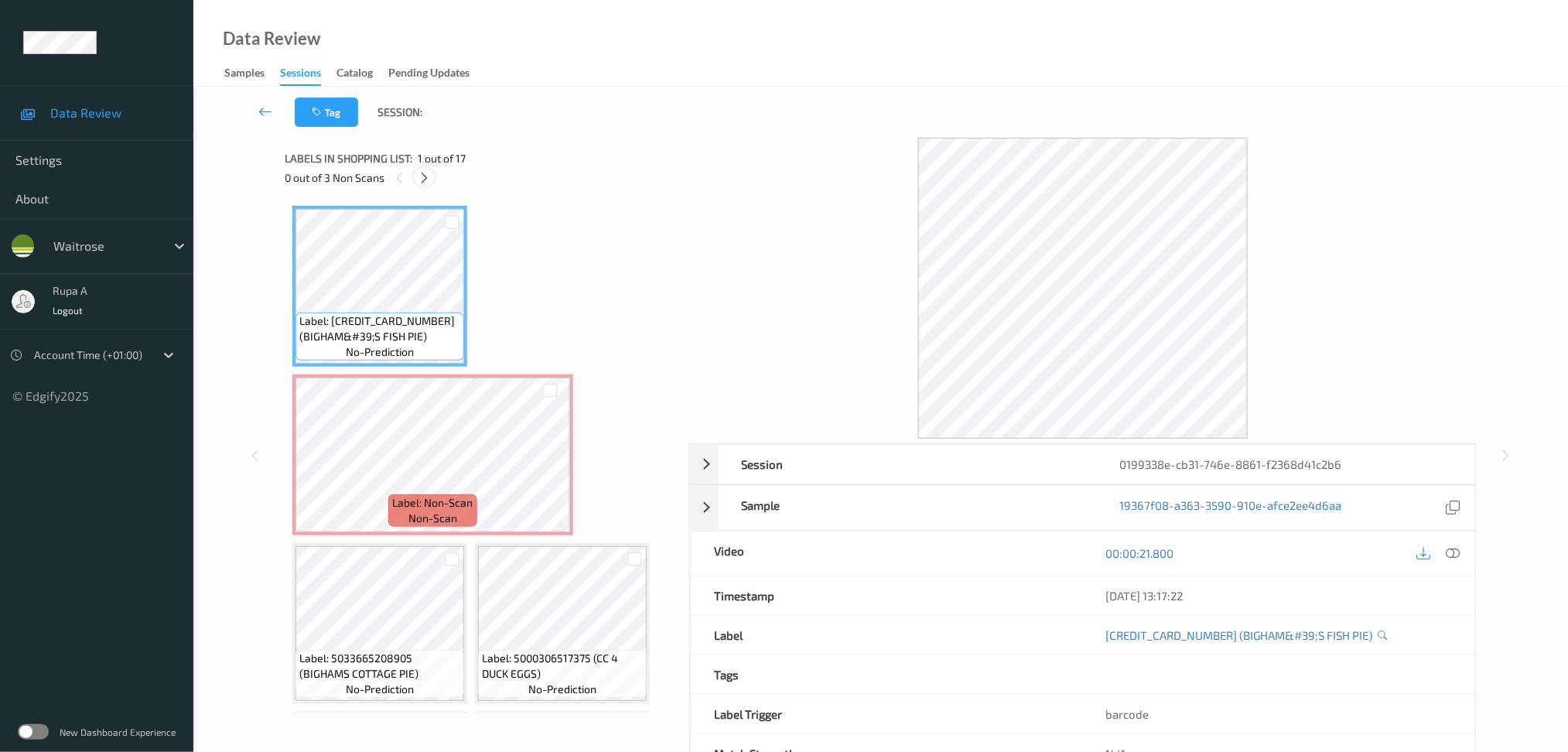
click at [430, 180] on icon at bounding box center [424, 178] width 13 height 14
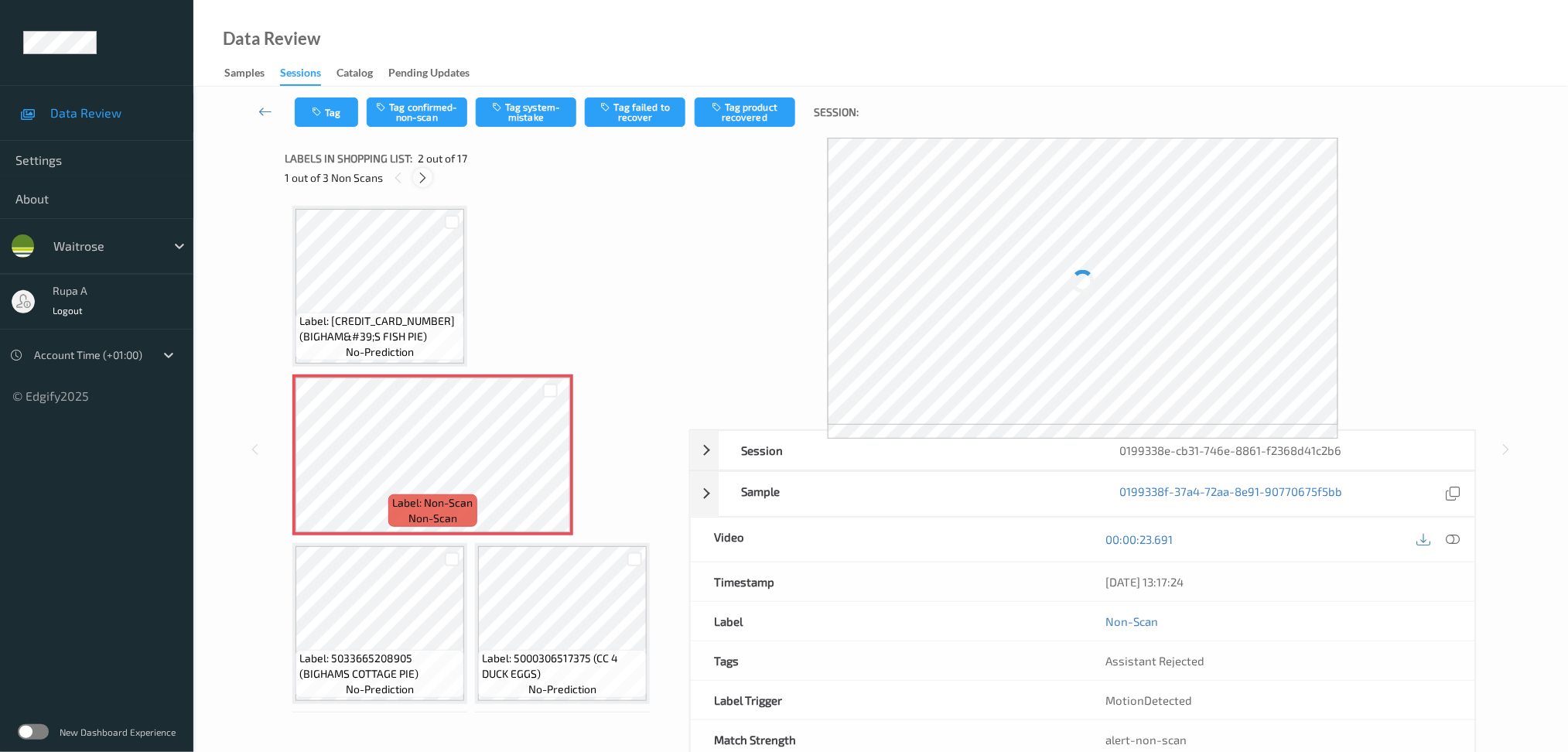
scroll to position [7, 0]
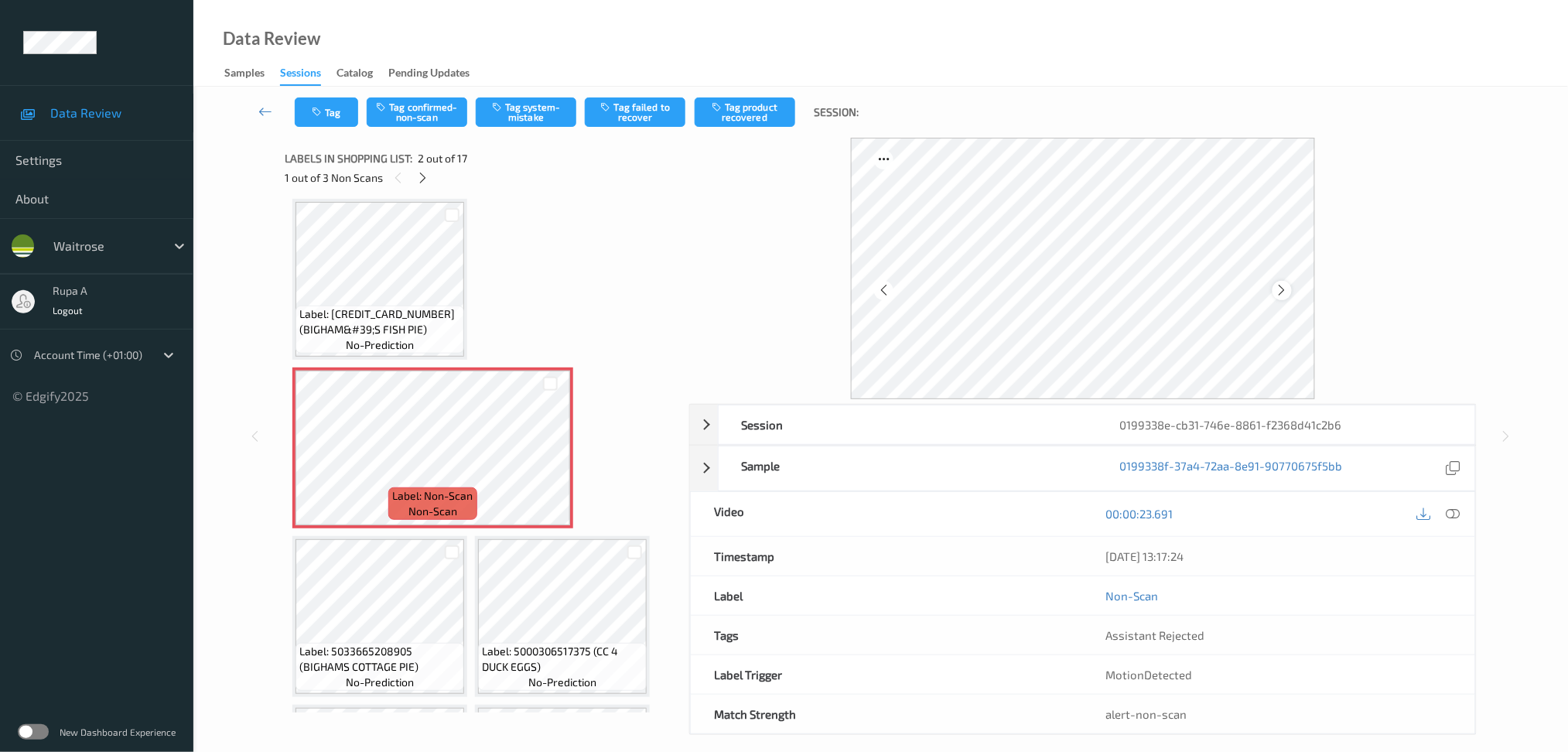
click at [1288, 289] on icon at bounding box center [1282, 290] width 13 height 14
click at [1288, 293] on div at bounding box center [1283, 290] width 20 height 20
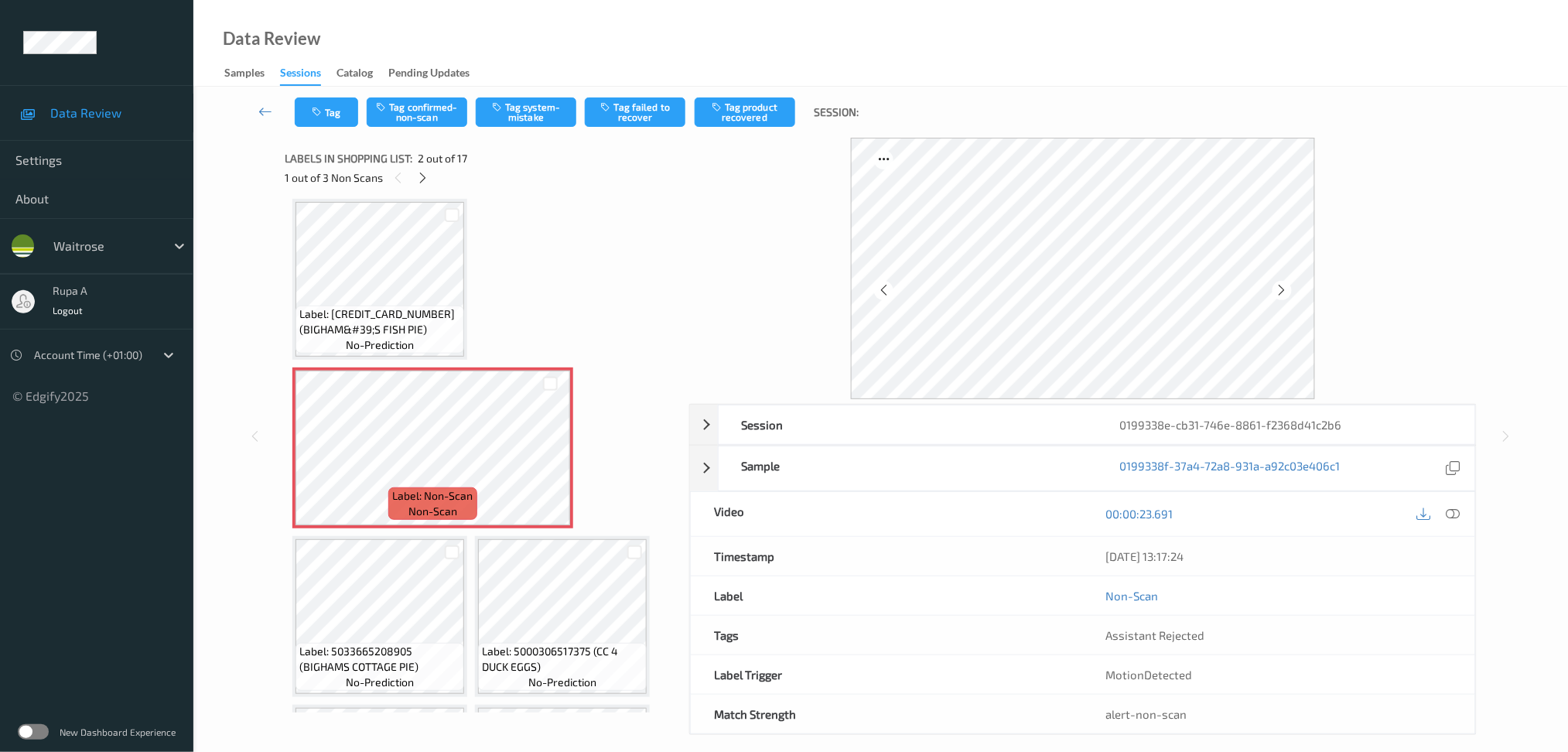
click at [1288, 293] on div at bounding box center [1283, 290] width 20 height 20
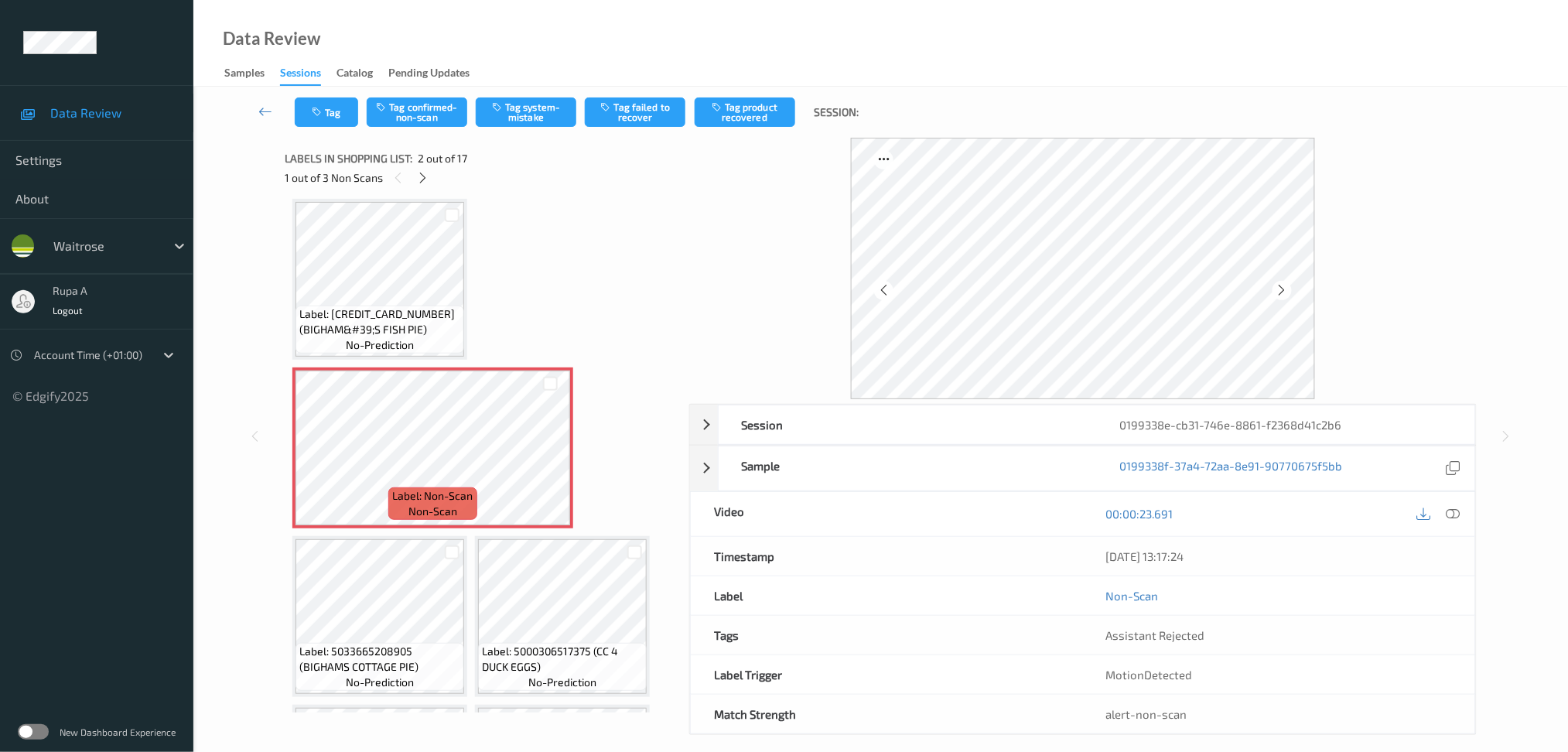
click at [1288, 293] on div at bounding box center [1283, 290] width 20 height 20
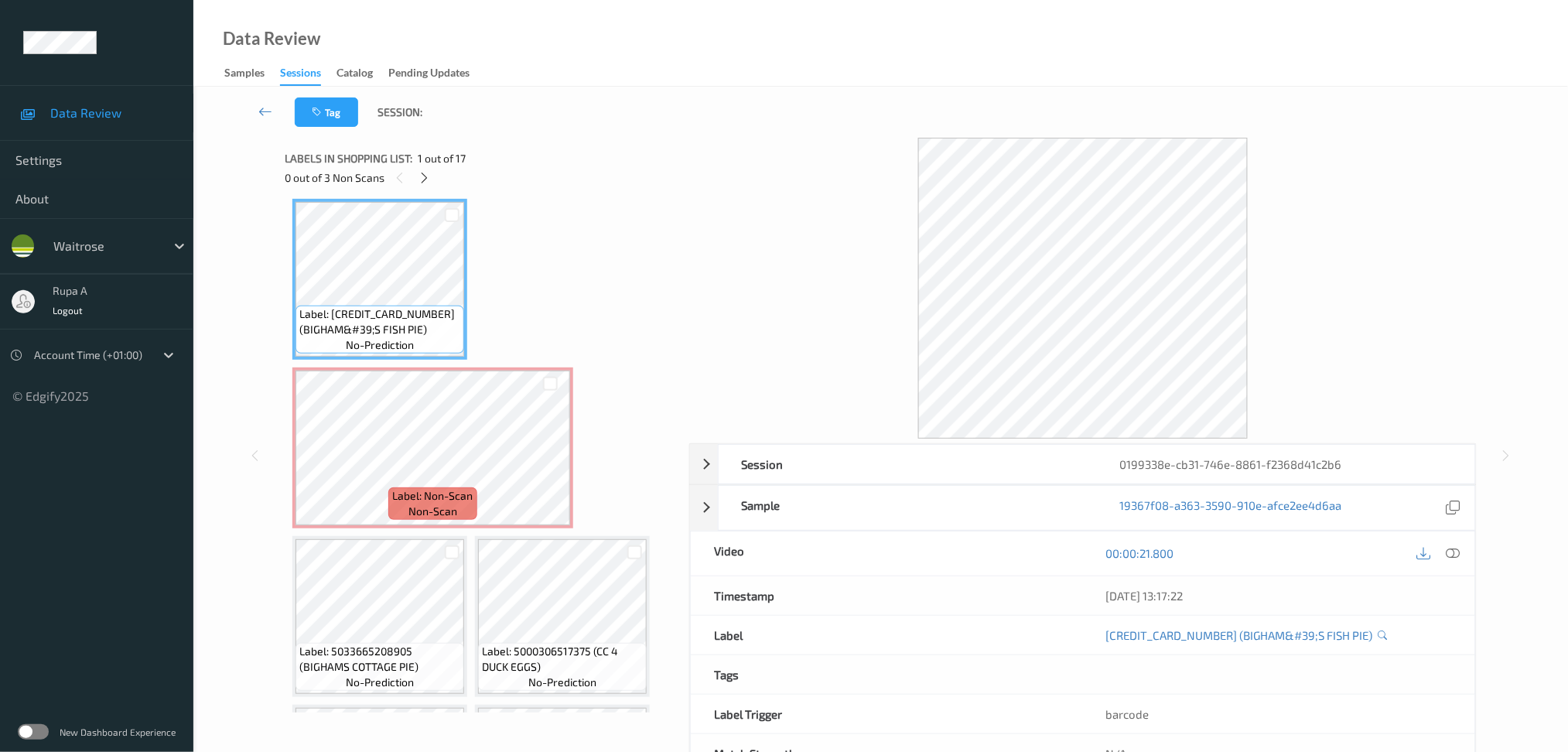
scroll to position [0, 0]
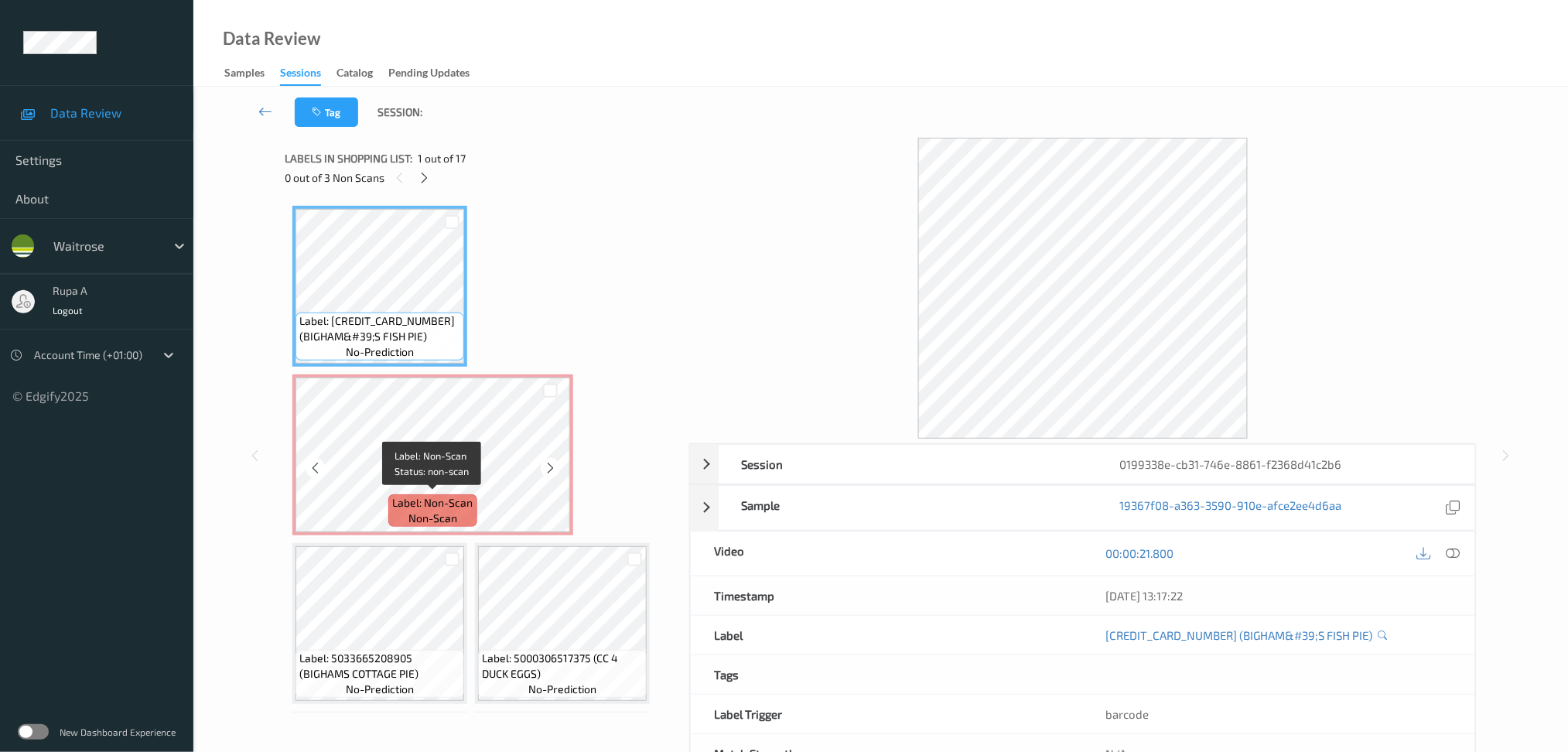
click at [394, 506] on span "Label: Non-Scan" at bounding box center [433, 502] width 81 height 15
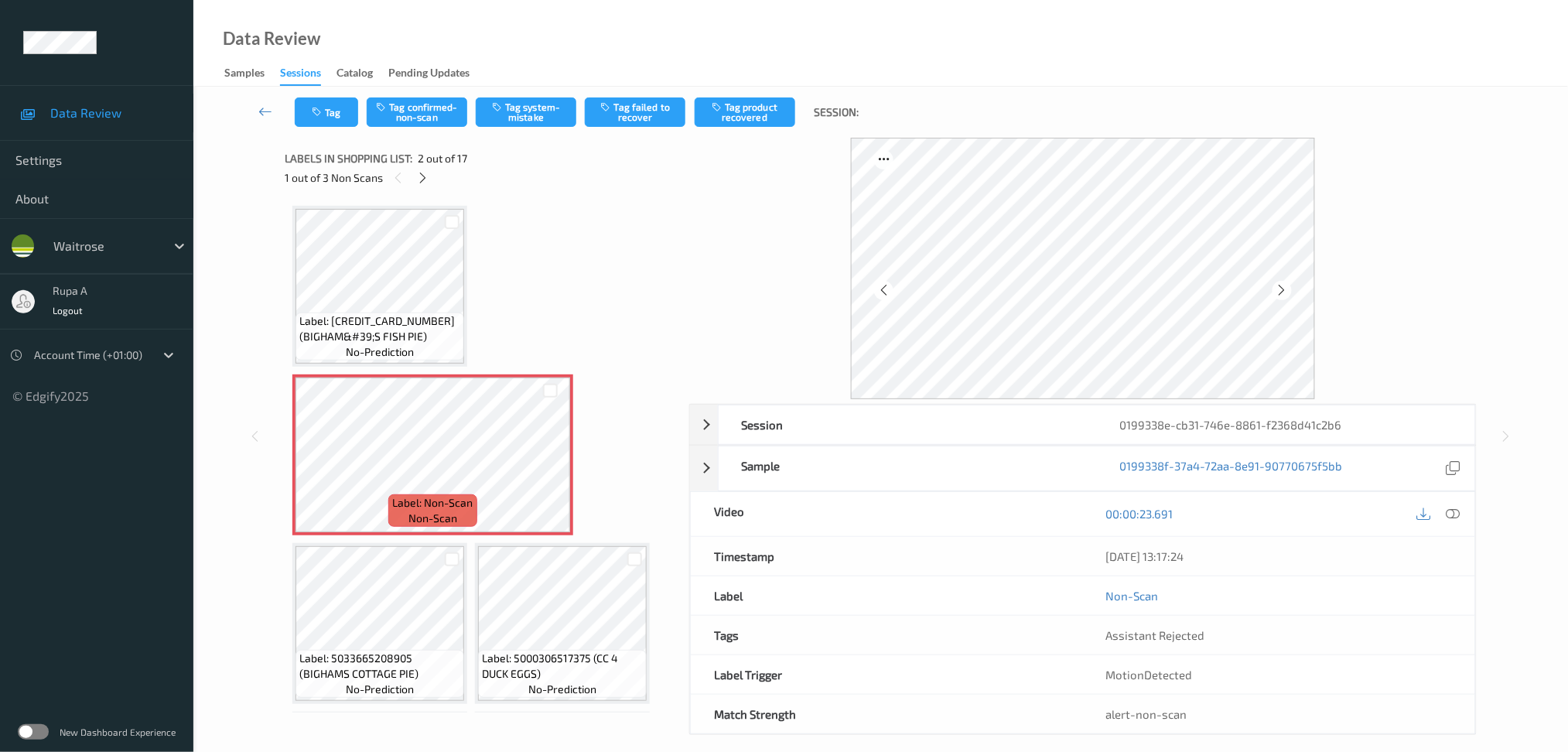
click at [1288, 298] on div at bounding box center [1283, 290] width 20 height 20
click at [431, 179] on div at bounding box center [423, 178] width 20 height 20
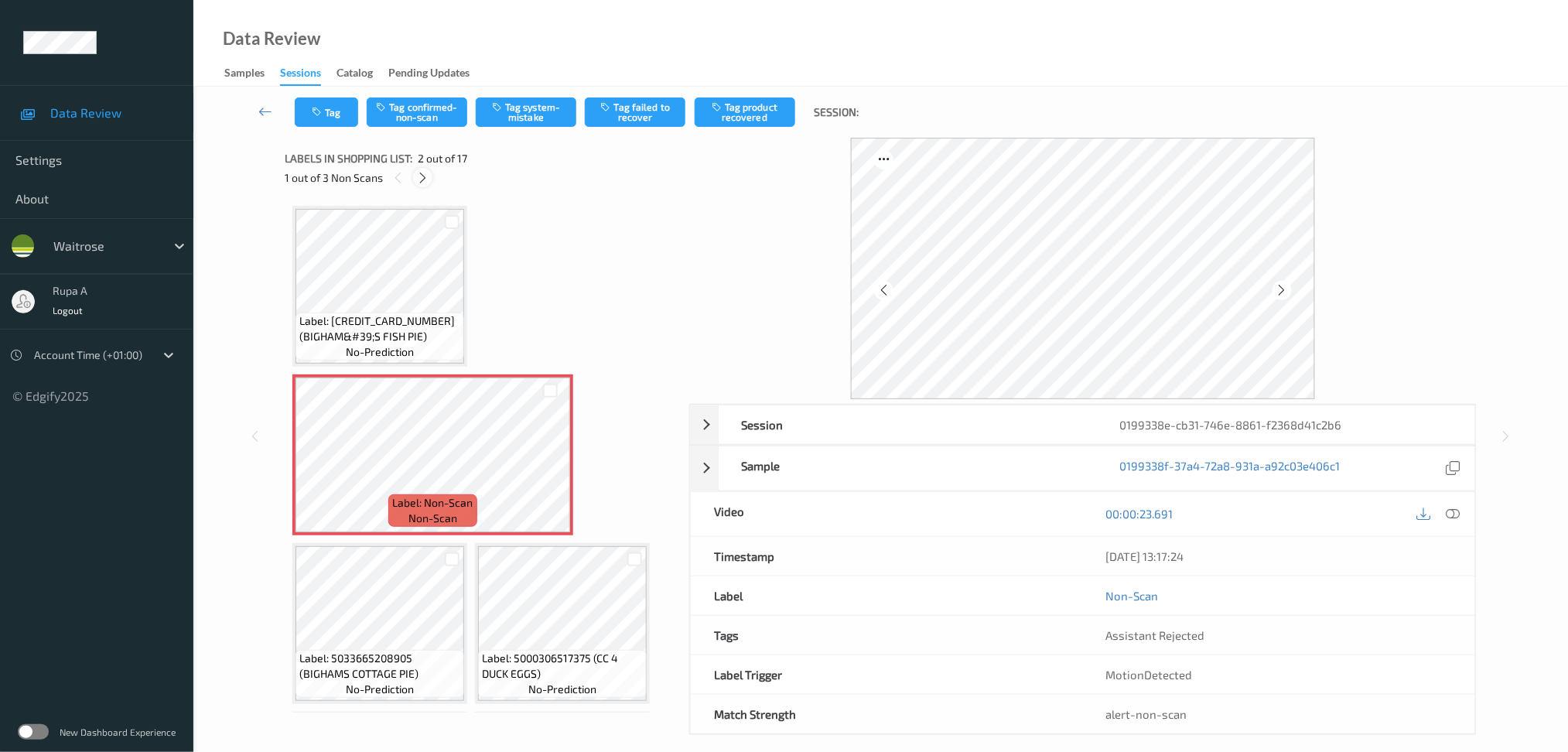
scroll to position [1011, 0]
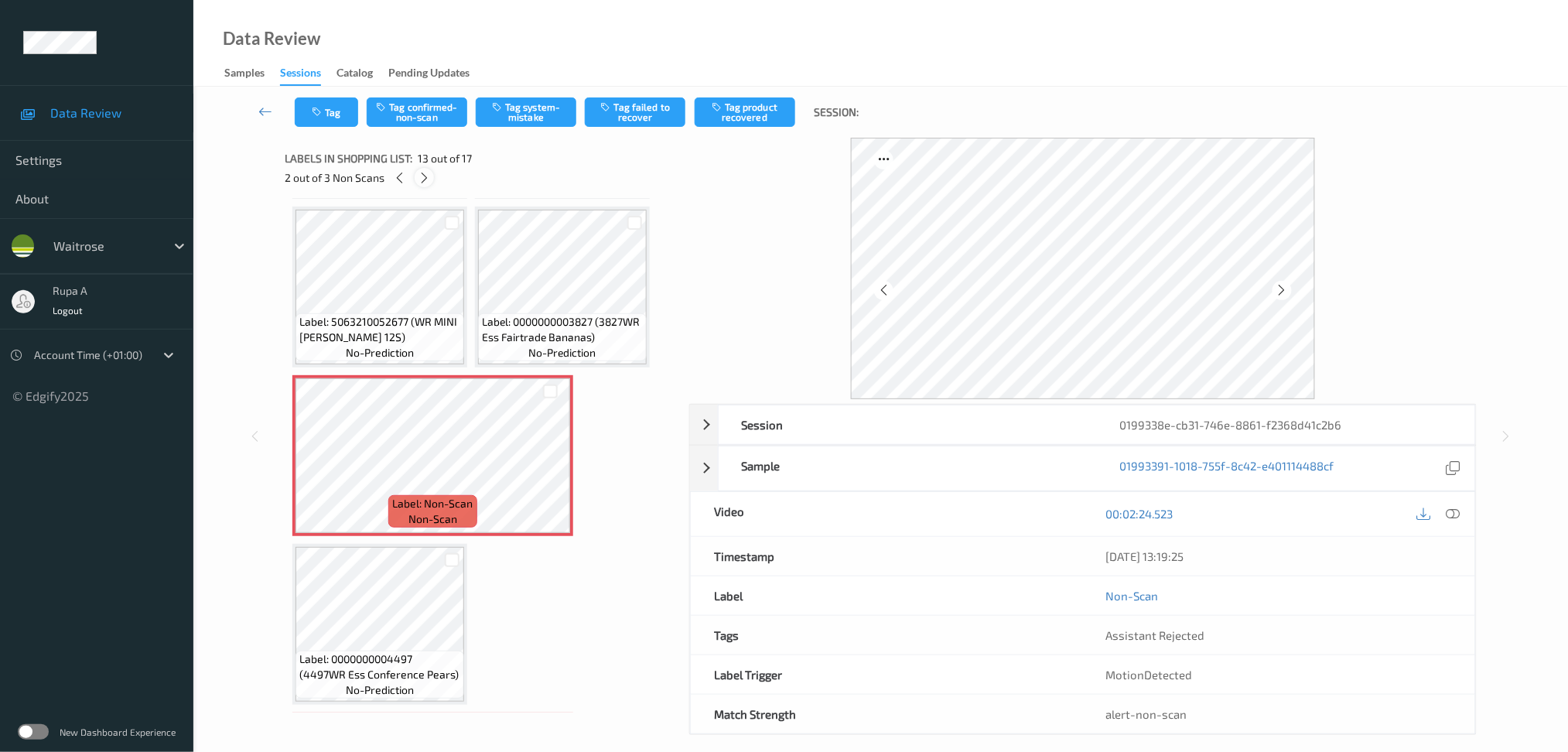
click at [429, 185] on div at bounding box center [424, 178] width 20 height 20
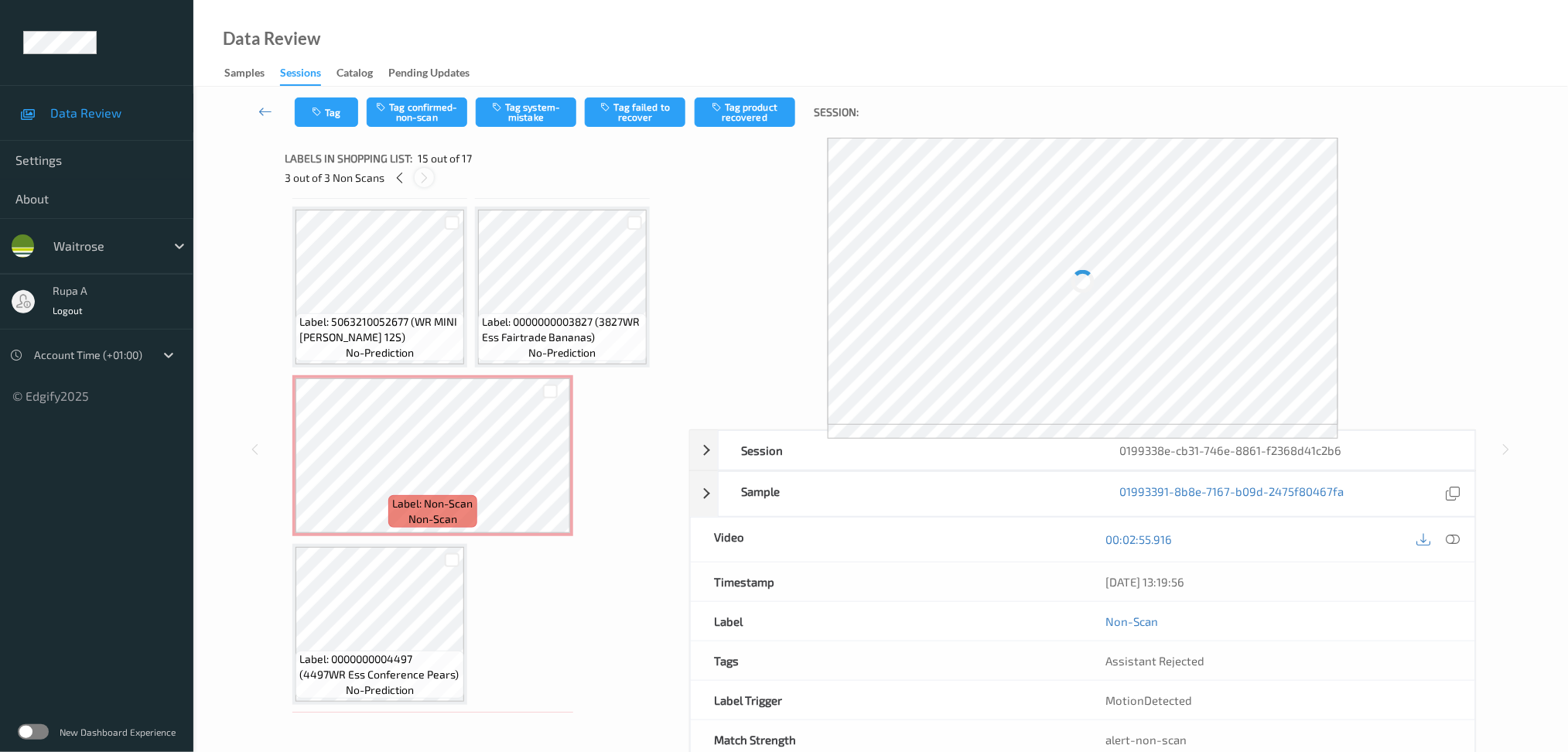
scroll to position [1334, 0]
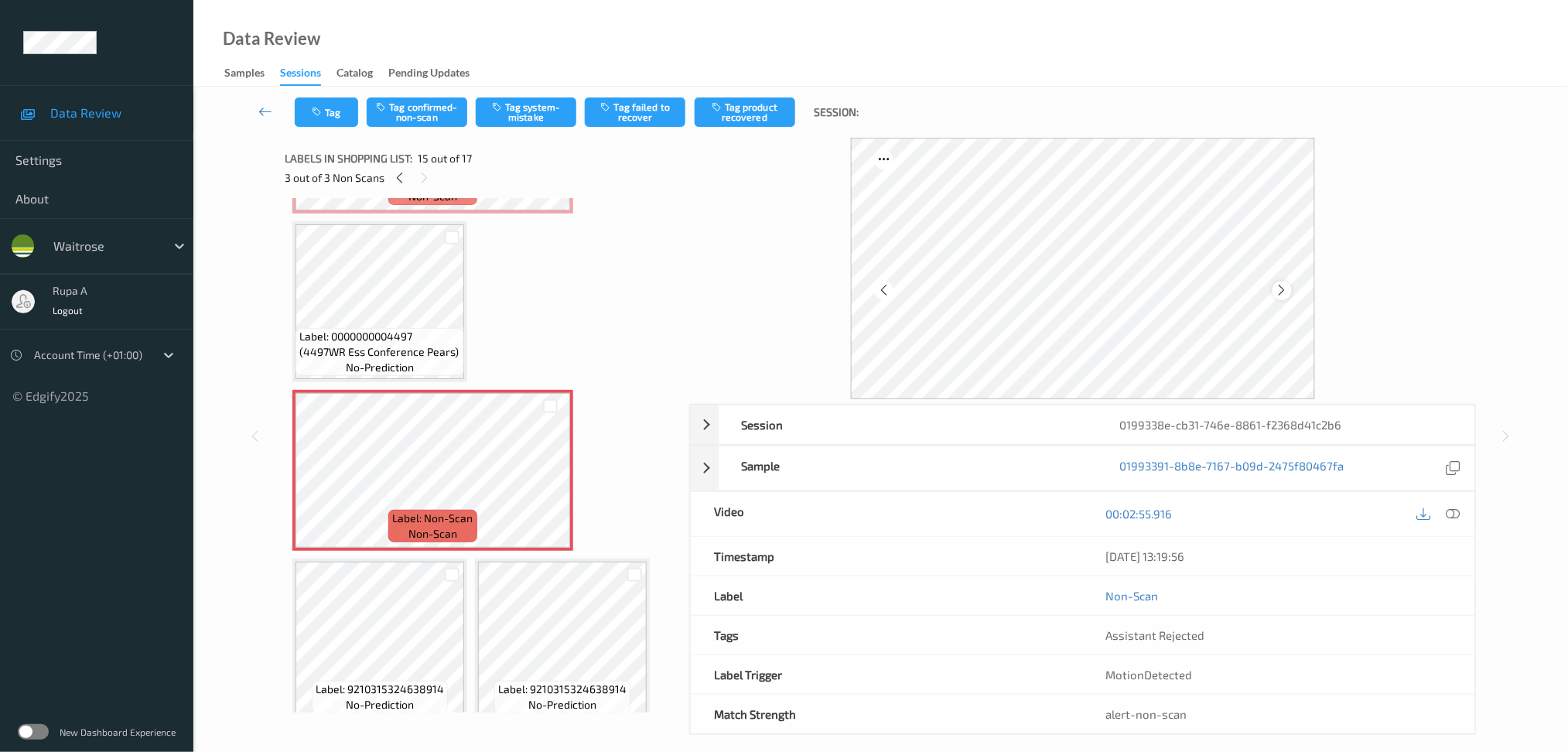
click at [1279, 286] on icon at bounding box center [1282, 290] width 13 height 14
click at [402, 177] on icon at bounding box center [400, 178] width 13 height 14
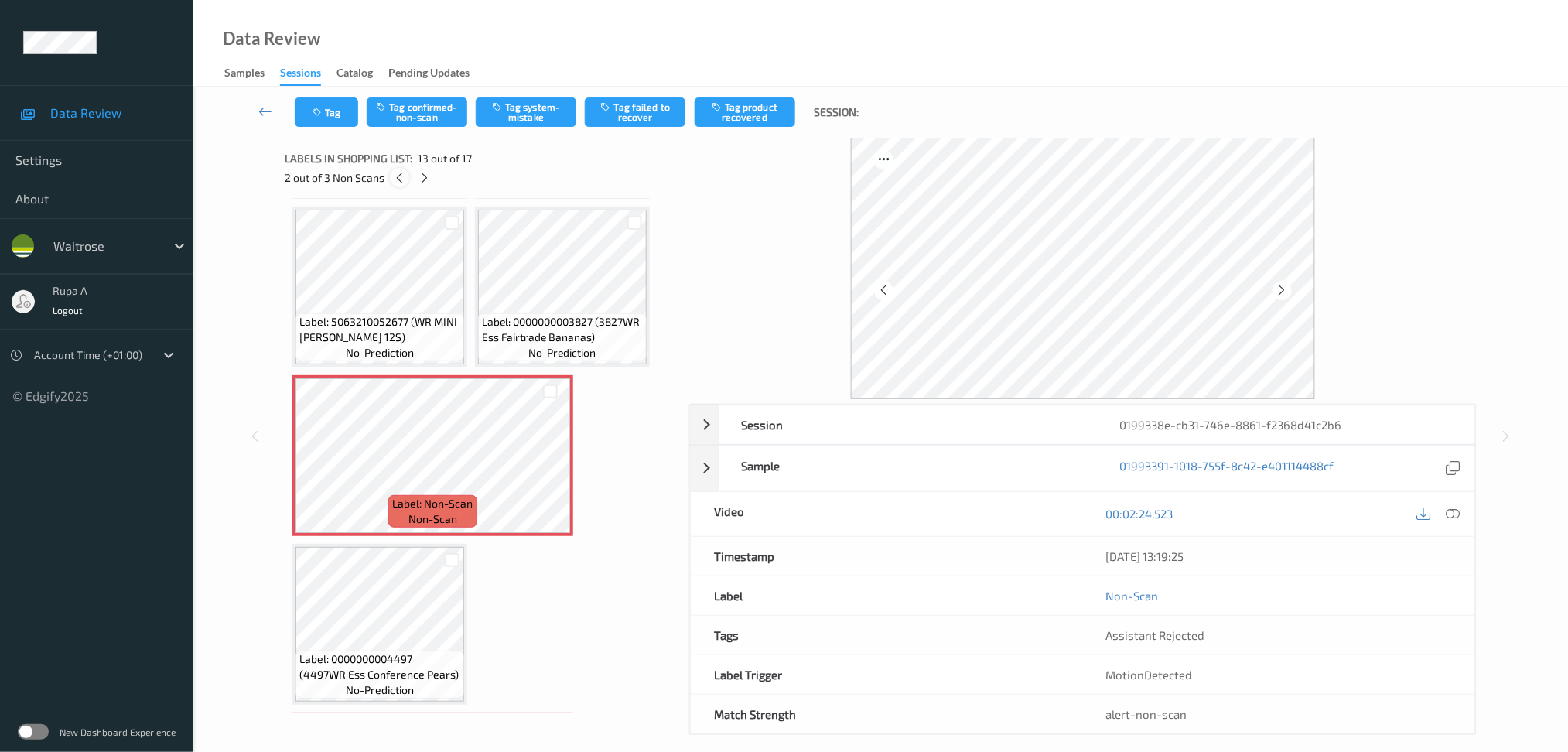
click at [402, 177] on icon at bounding box center [400, 178] width 13 height 14
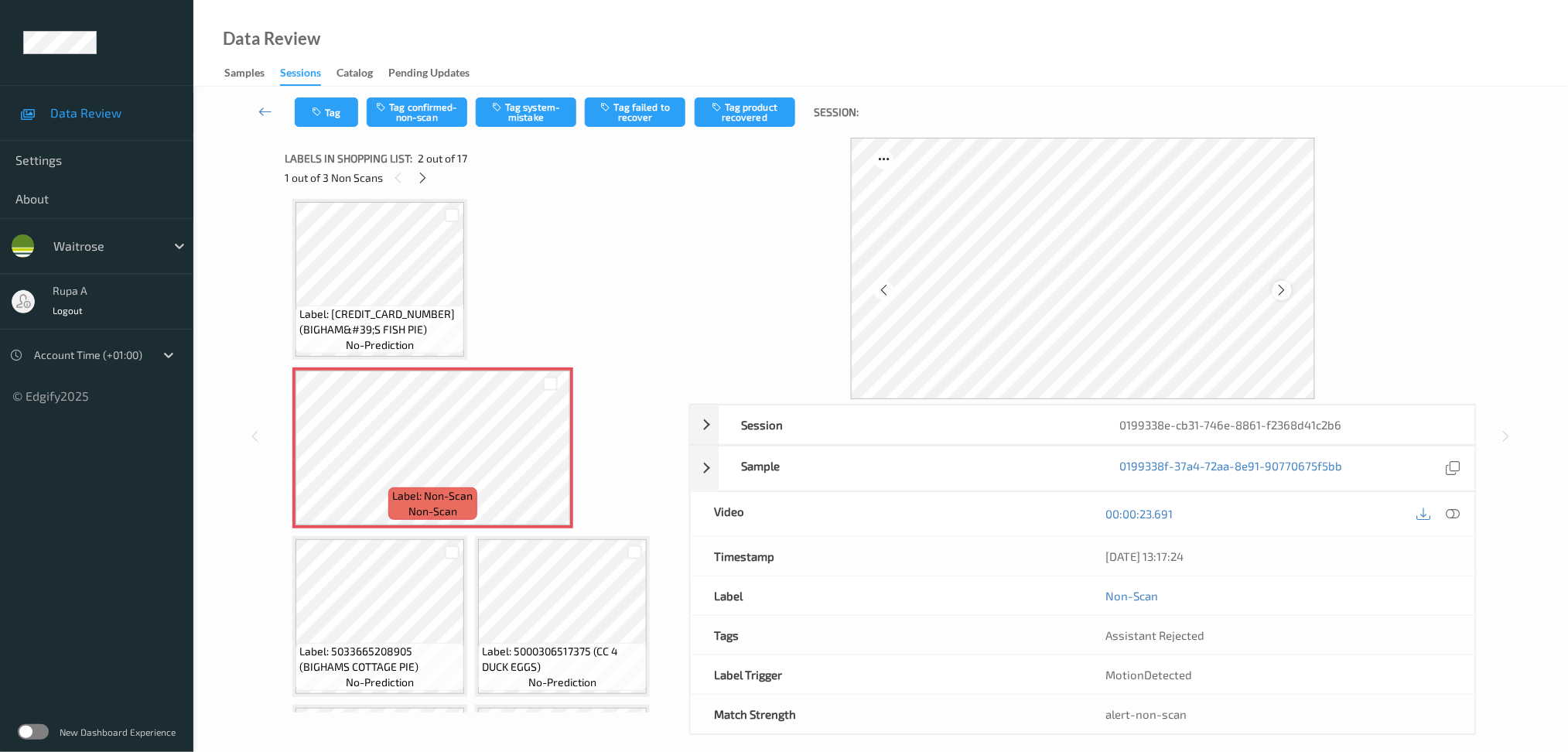
click at [1283, 288] on icon at bounding box center [1282, 290] width 13 height 14
click at [1283, 288] on icon at bounding box center [1282, 290] width 13 height 14
click at [1284, 288] on icon at bounding box center [1282, 290] width 13 height 14
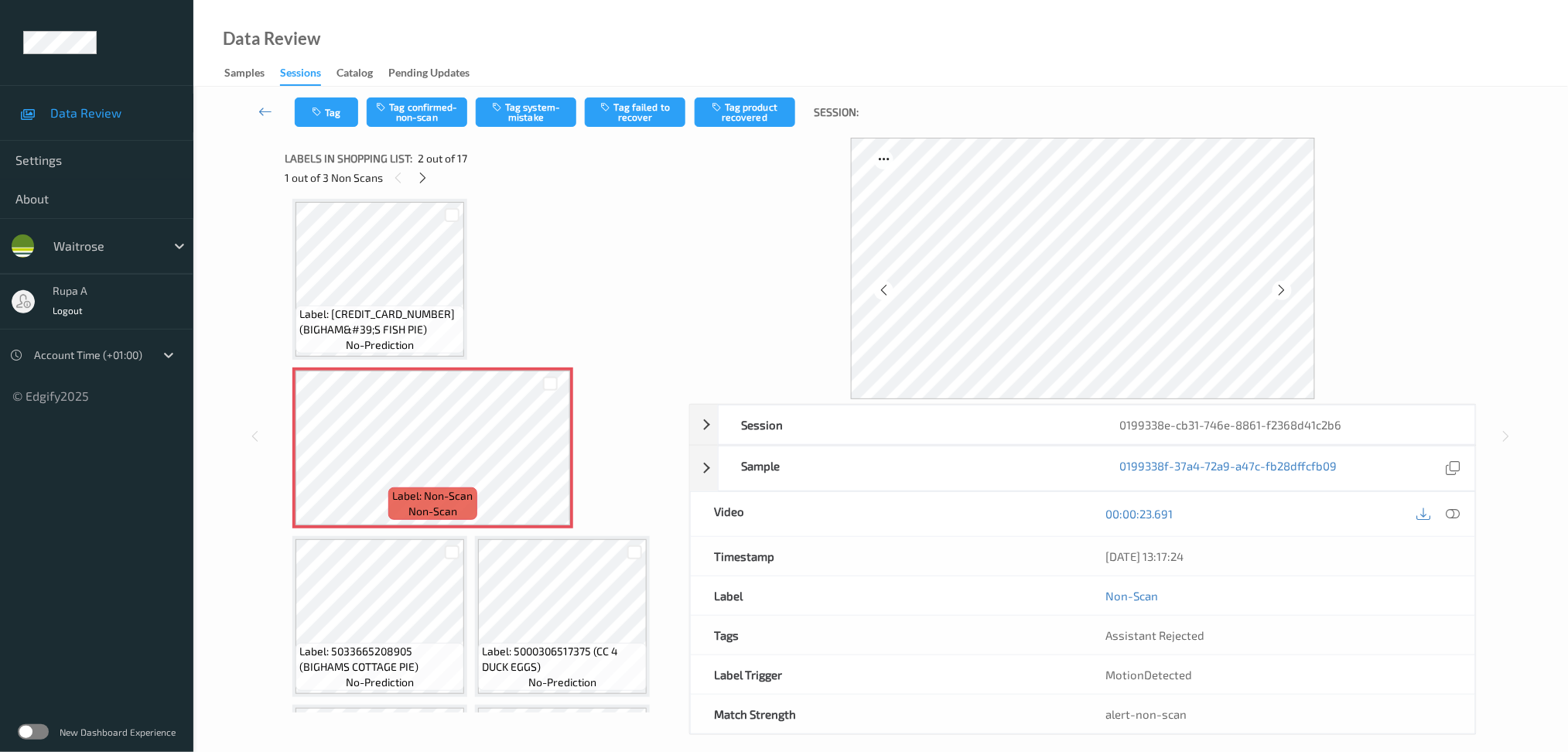
click at [1284, 288] on icon at bounding box center [1282, 290] width 13 height 14
click at [1452, 514] on icon at bounding box center [1452, 513] width 14 height 14
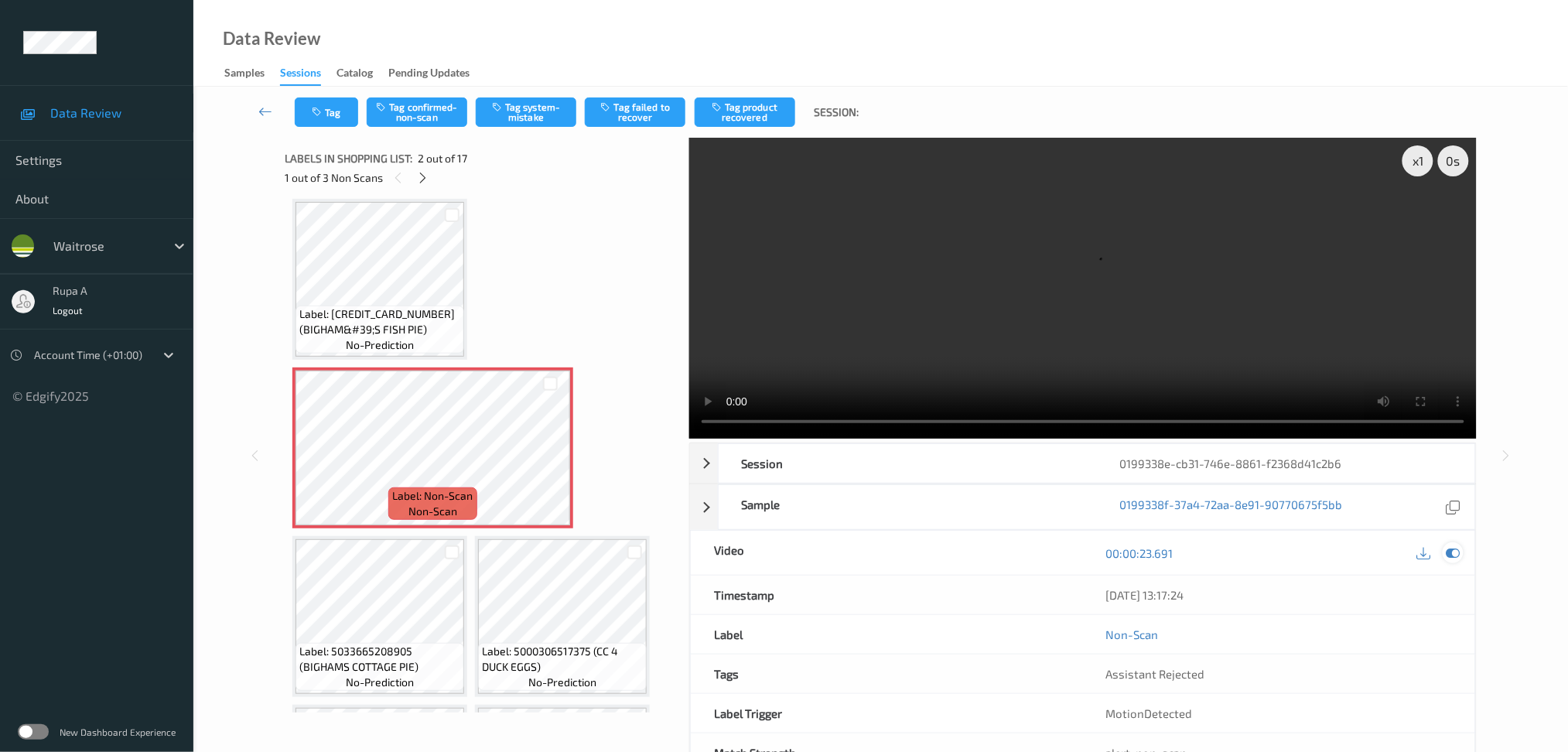
click at [1447, 552] on icon at bounding box center [1452, 553] width 14 height 14
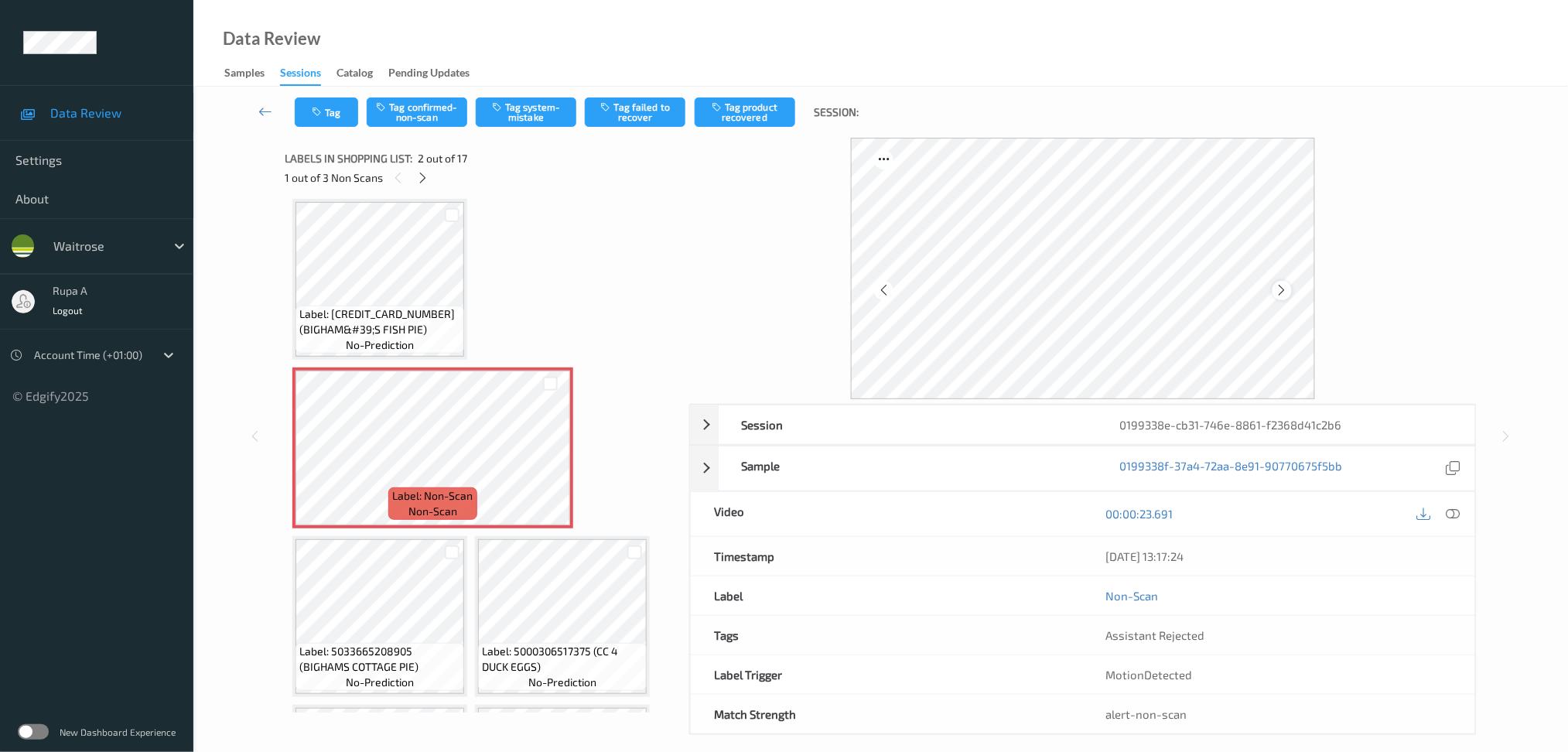
click at [1286, 293] on icon at bounding box center [1282, 290] width 13 height 14
click at [1452, 511] on icon at bounding box center [1452, 513] width 14 height 14
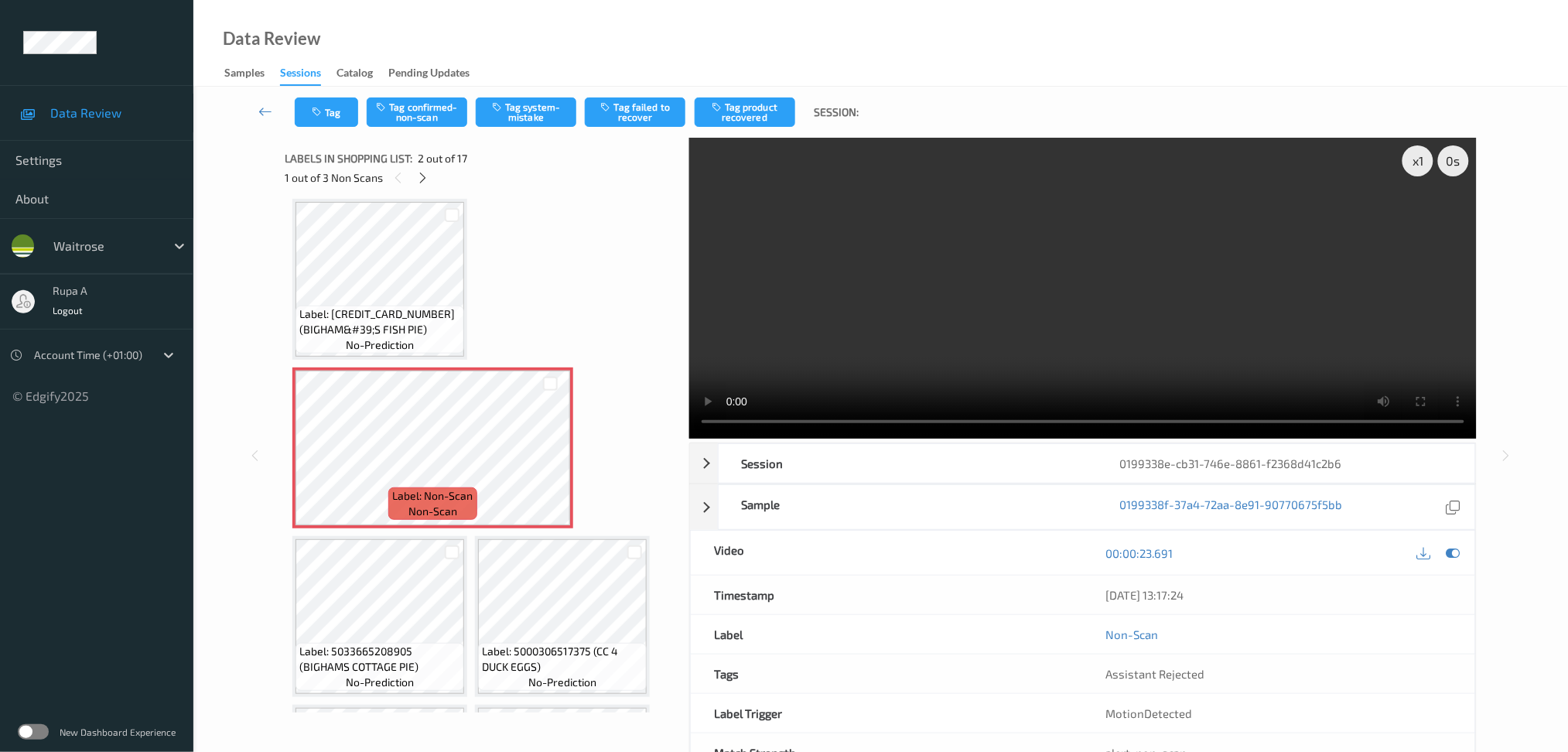
click at [1458, 558] on icon at bounding box center [1452, 553] width 14 height 14
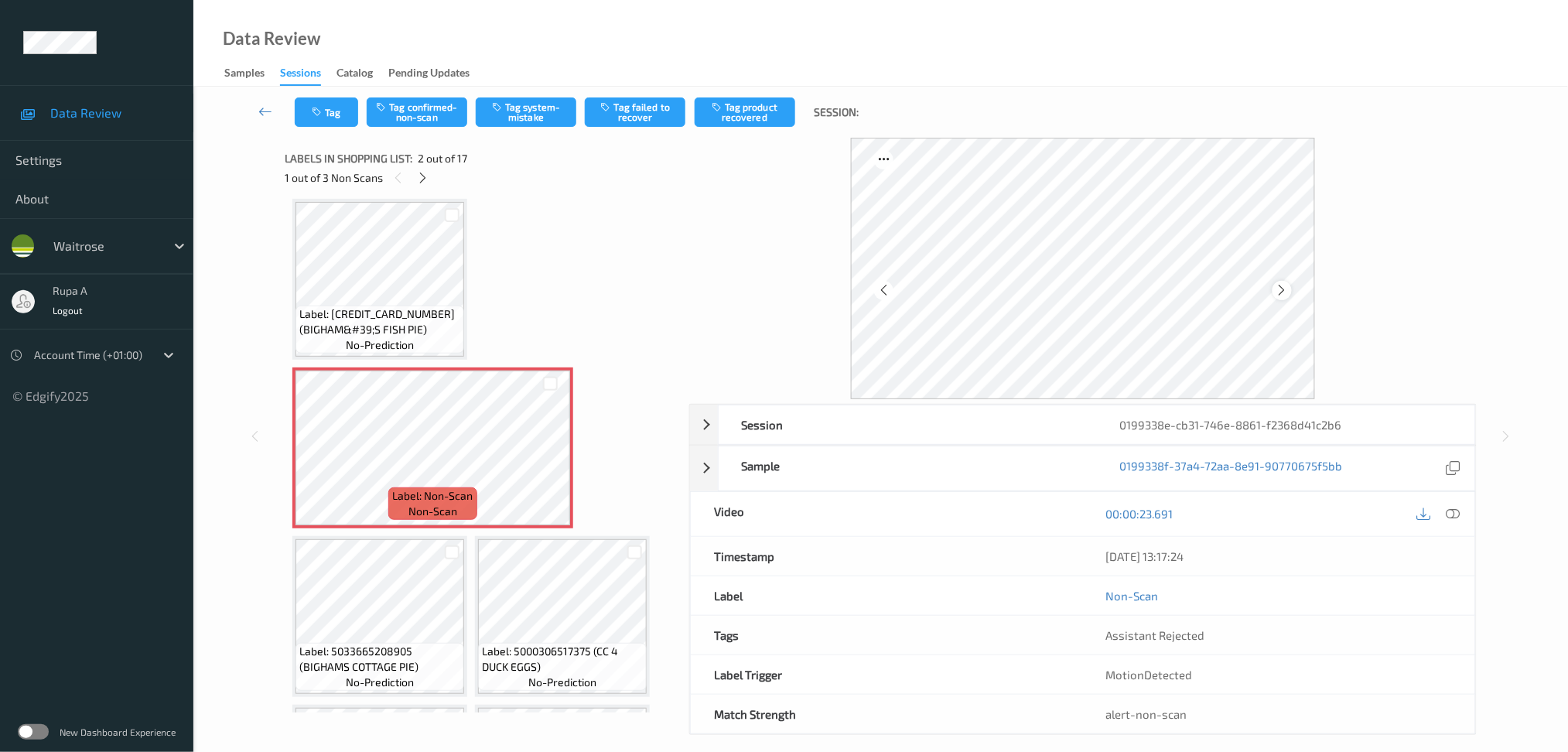
click at [1282, 290] on icon at bounding box center [1282, 290] width 13 height 14
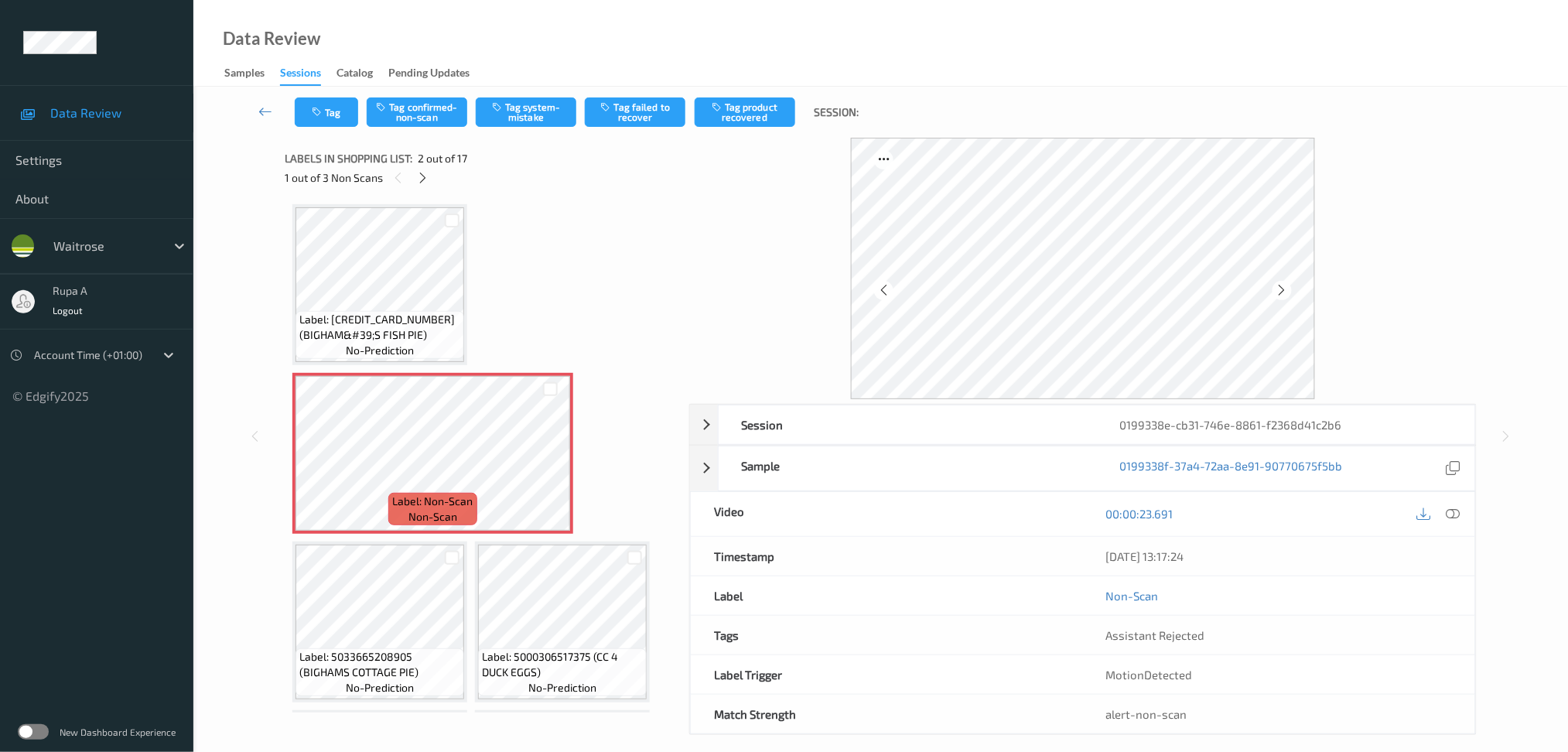
scroll to position [0, 0]
click at [1280, 291] on icon at bounding box center [1282, 290] width 13 height 14
click at [1275, 285] on div at bounding box center [1283, 290] width 20 height 20
click at [1275, 285] on icon at bounding box center [1282, 290] width 13 height 14
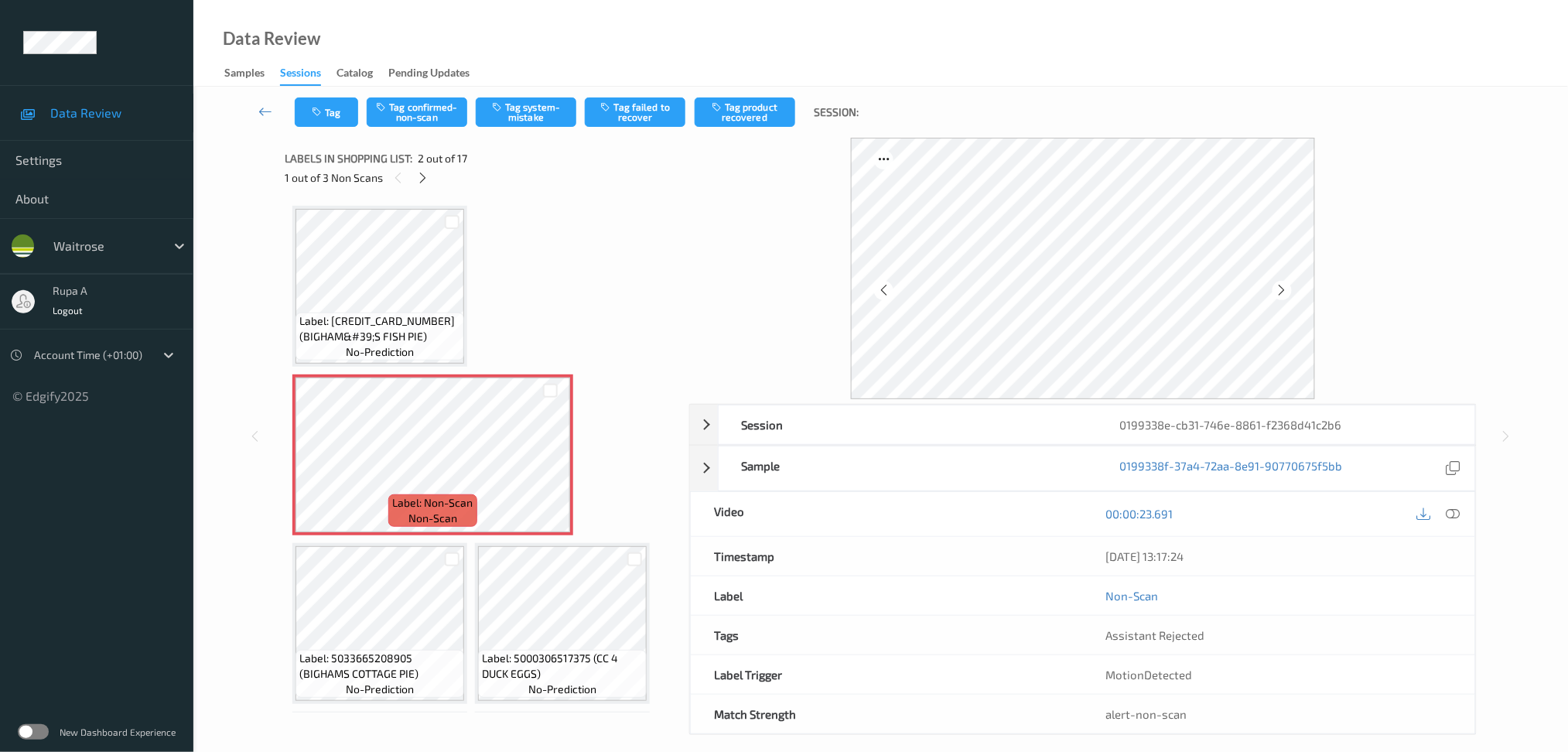
click at [1275, 285] on icon at bounding box center [1282, 290] width 13 height 14
click at [552, 108] on button "Tag system-mistake" at bounding box center [525, 113] width 100 height 29
click at [325, 117] on button "Tag" at bounding box center [326, 113] width 64 height 29
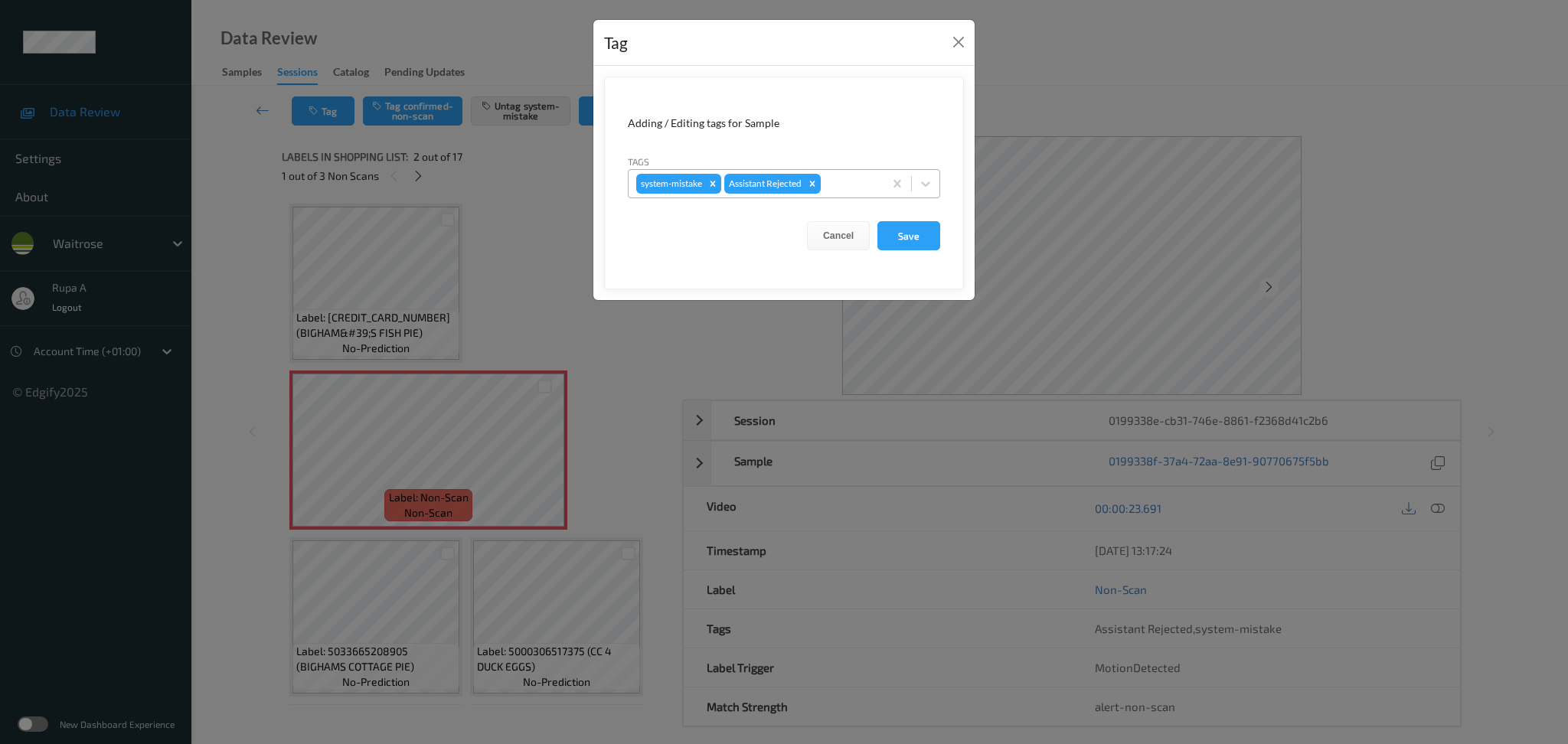
click at [848, 184] on div at bounding box center [850, 183] width 52 height 19
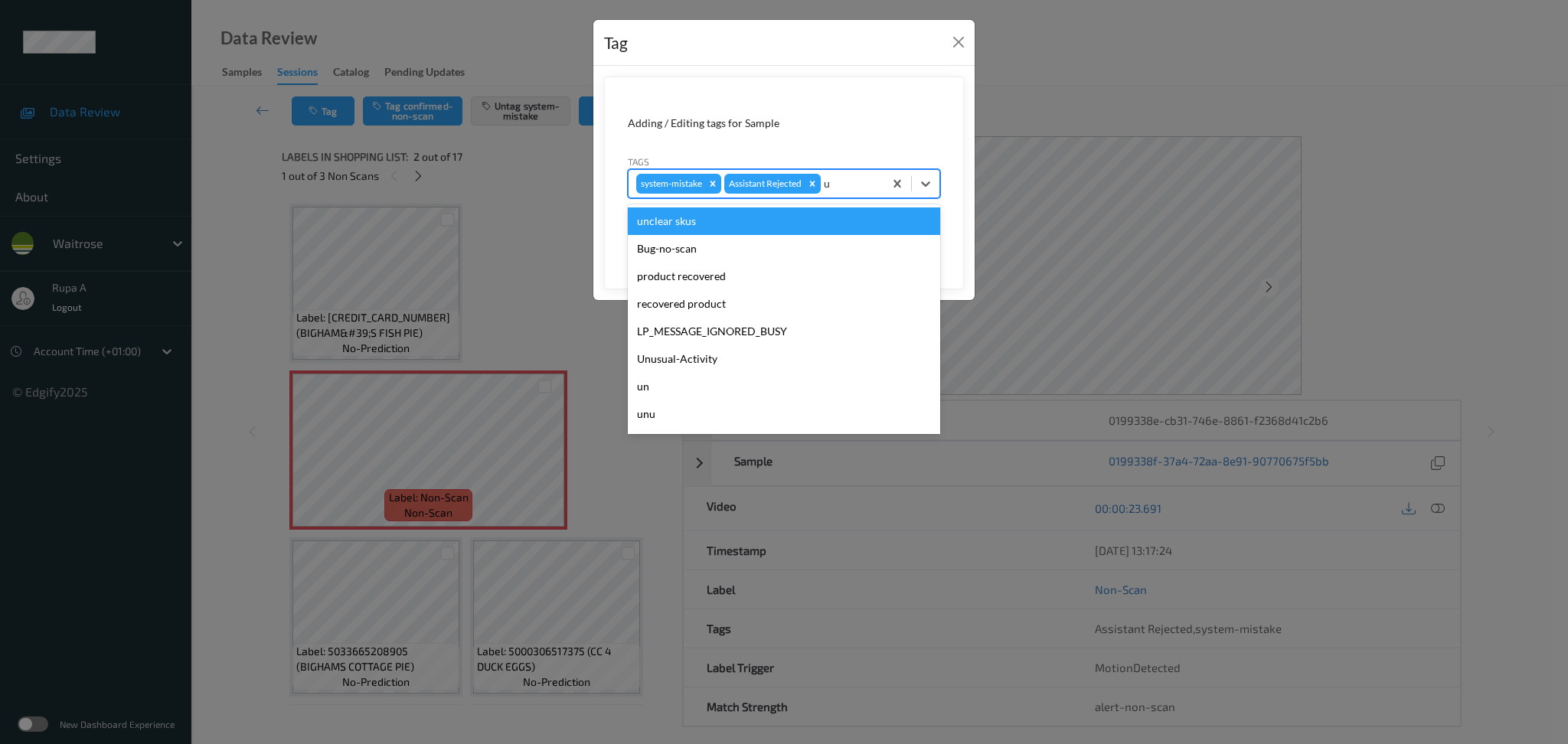
type input "un"
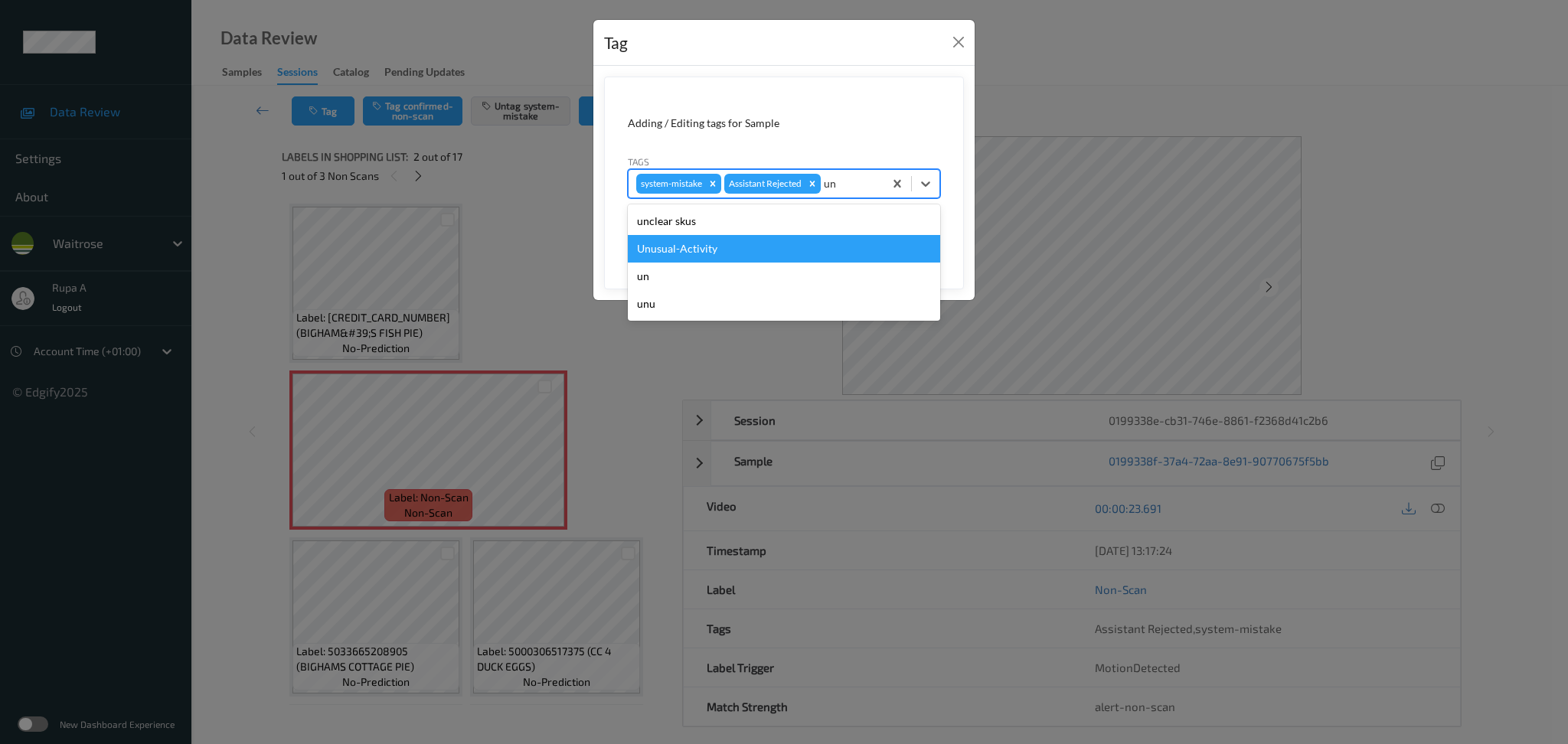
click at [745, 245] on div "Unusual-Activity" at bounding box center [784, 249] width 312 height 27
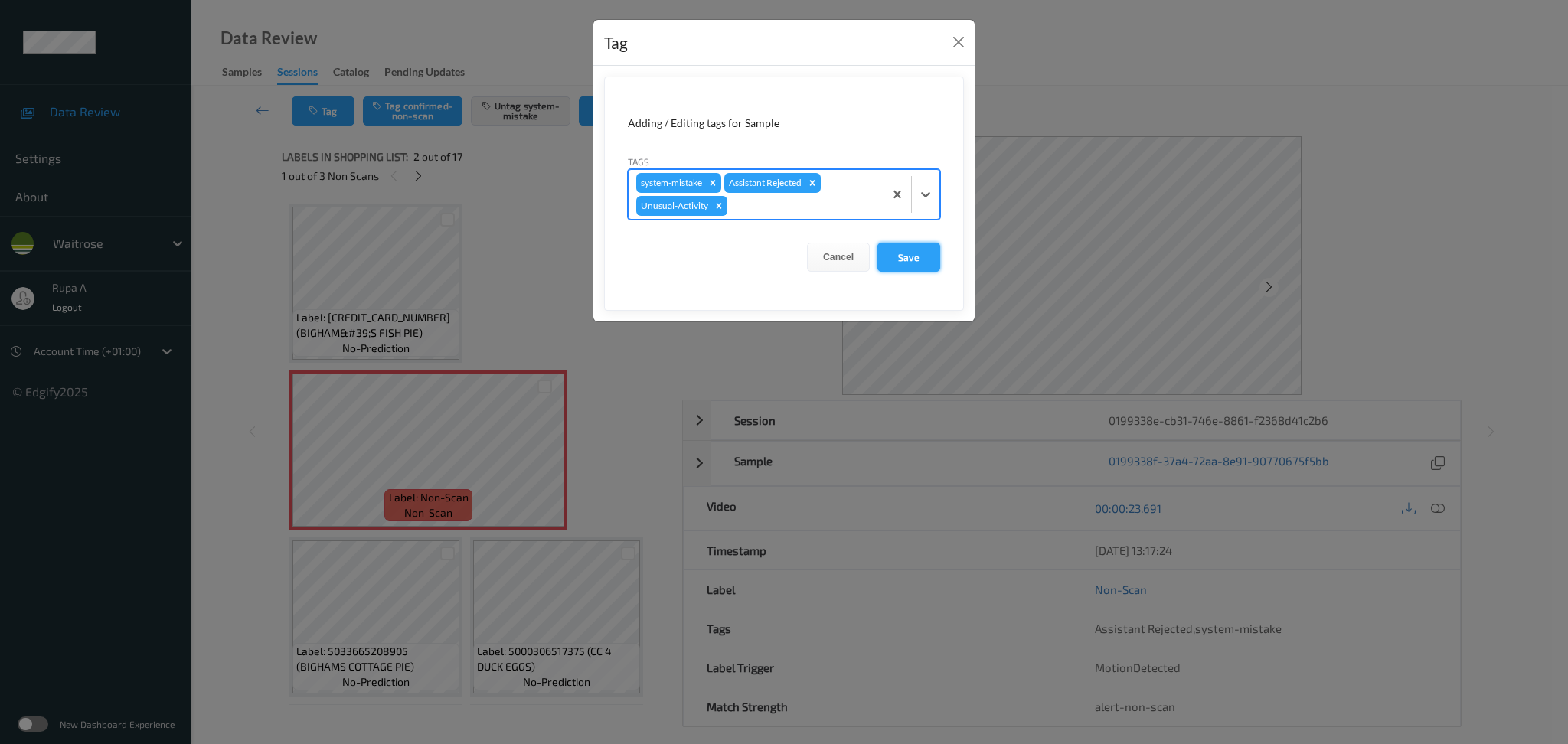
click at [916, 259] on button "Save" at bounding box center [909, 257] width 63 height 29
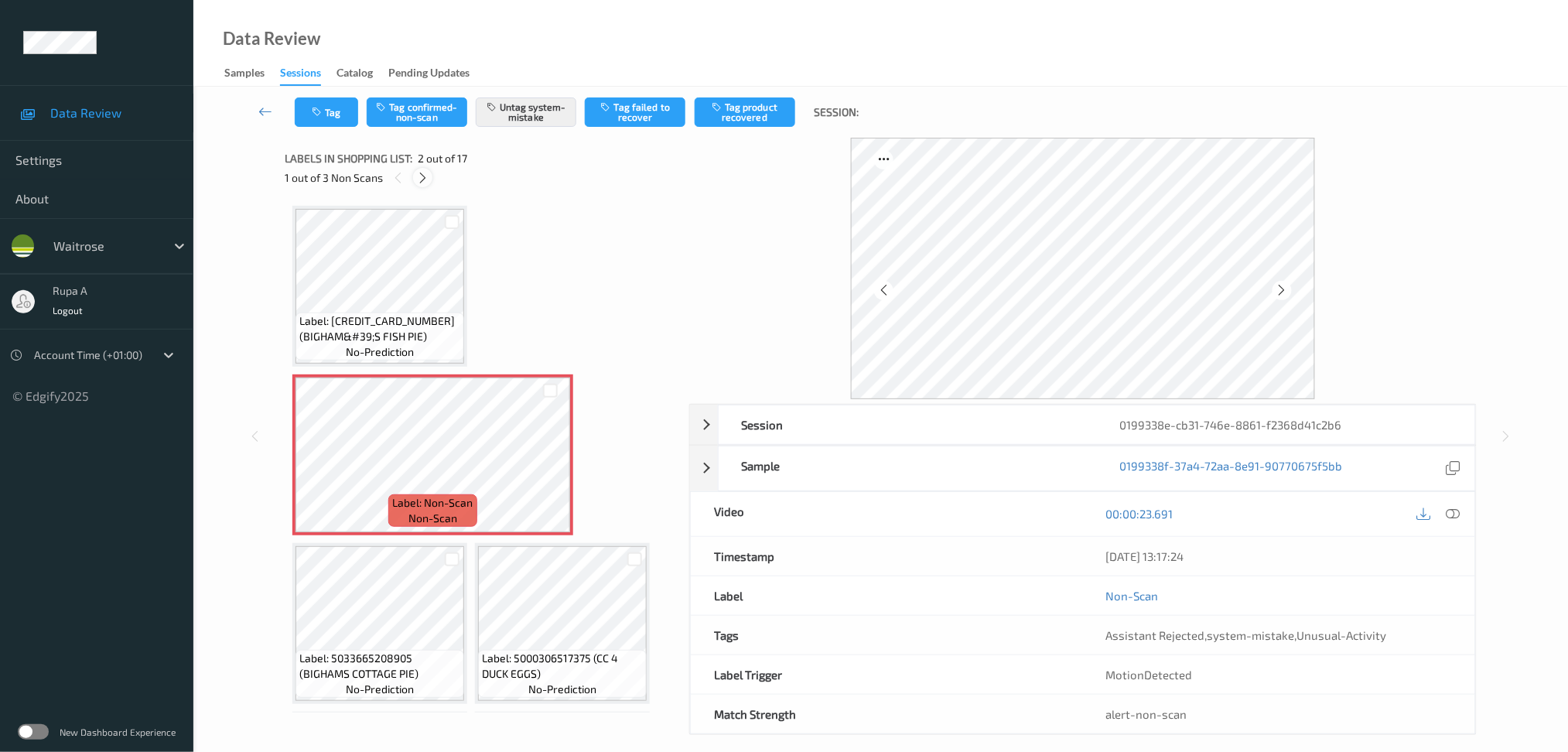
click at [416, 180] on icon at bounding box center [422, 178] width 13 height 14
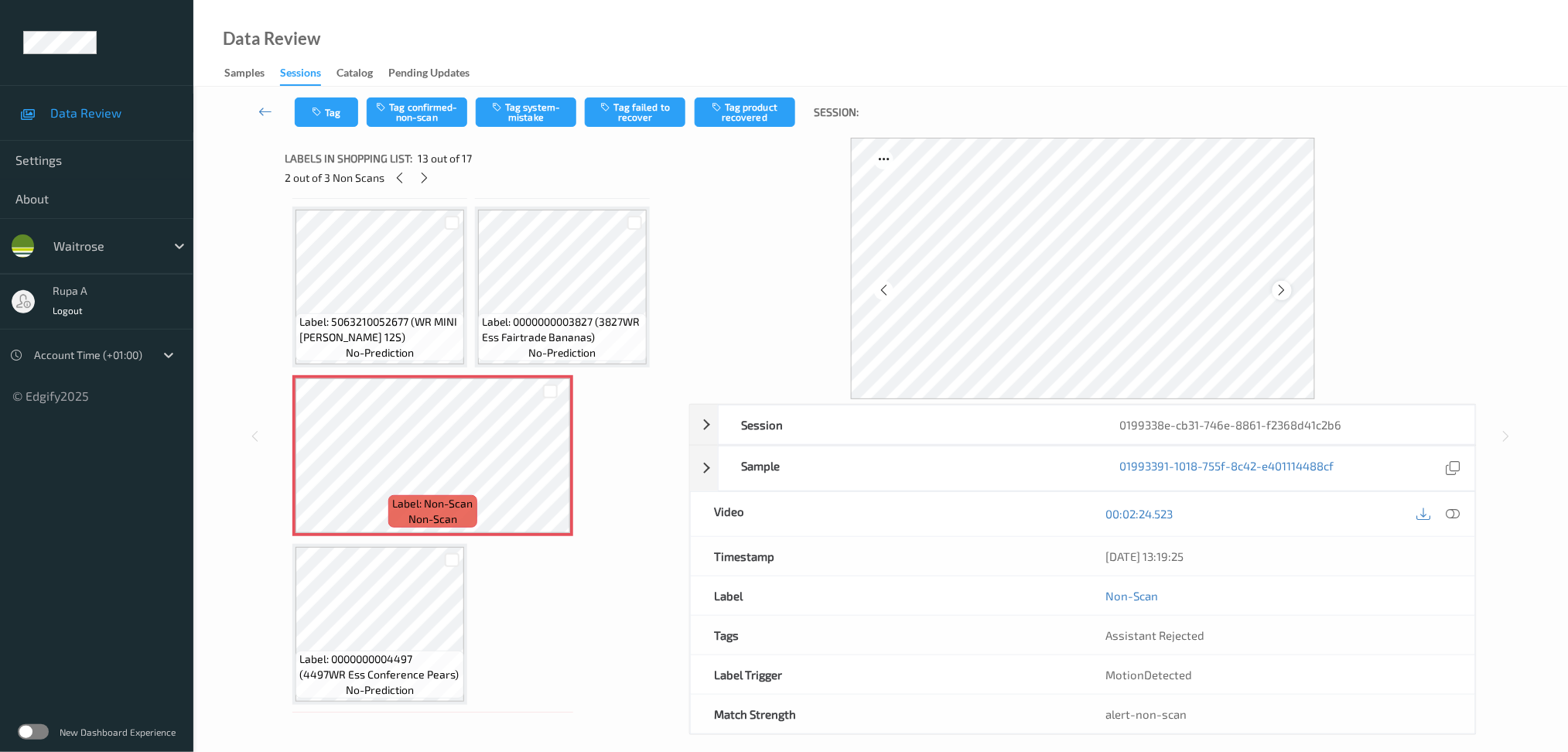
click at [1273, 285] on div at bounding box center [1283, 290] width 20 height 20
click at [1455, 519] on icon at bounding box center [1452, 513] width 14 height 14
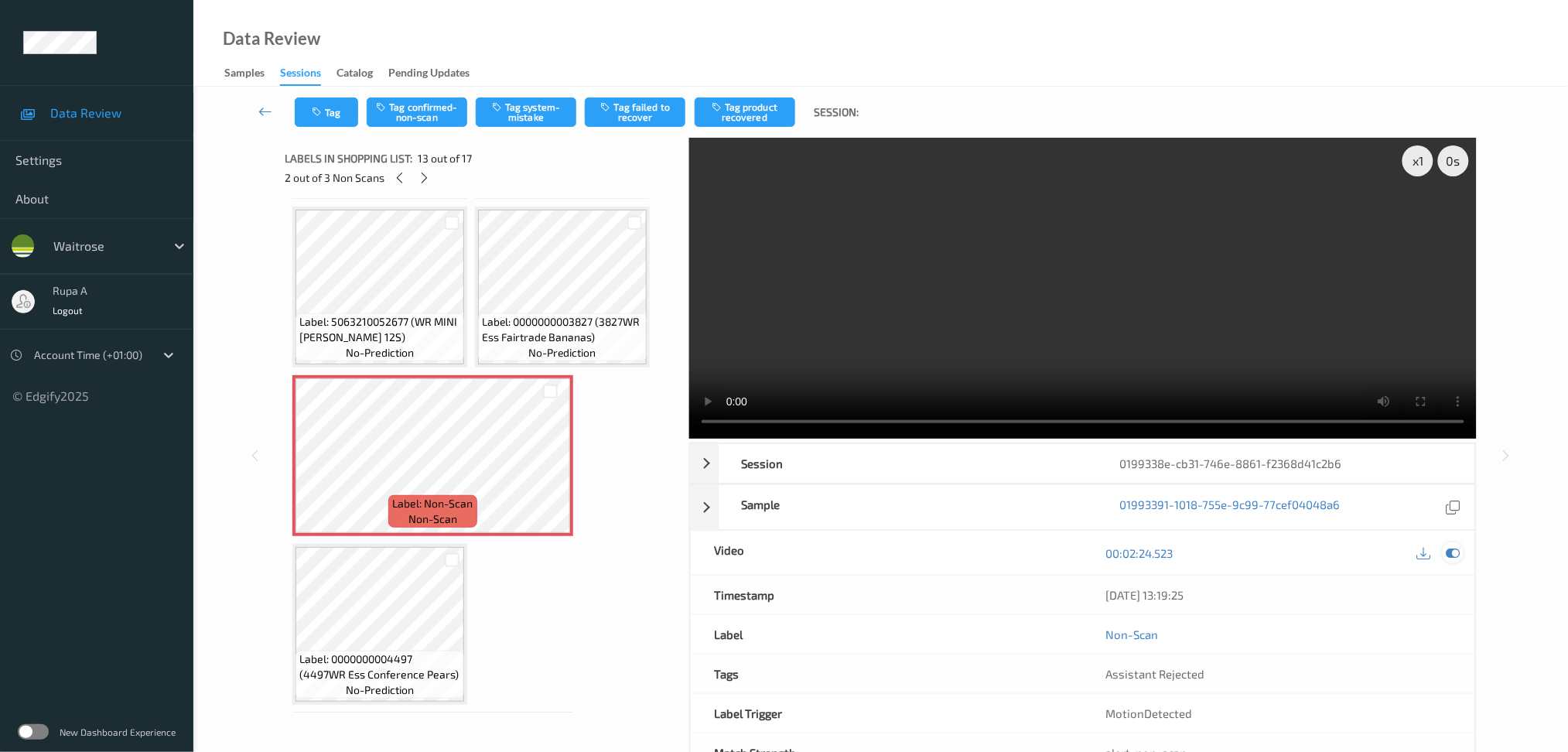
click at [1451, 555] on icon at bounding box center [1452, 553] width 14 height 14
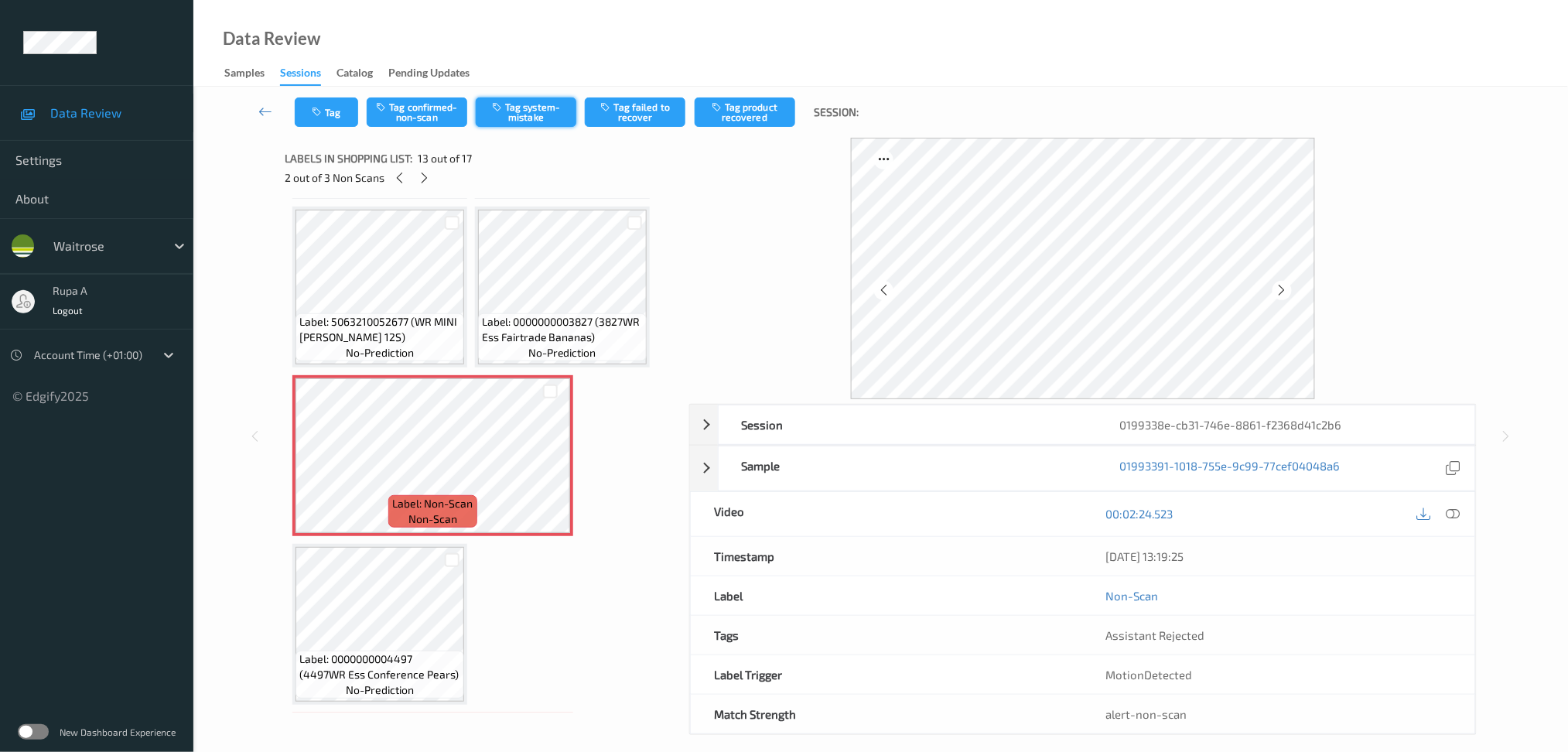
click at [522, 122] on button "Tag system-mistake" at bounding box center [525, 113] width 100 height 29
click at [324, 113] on icon "button" at bounding box center [318, 112] width 13 height 11
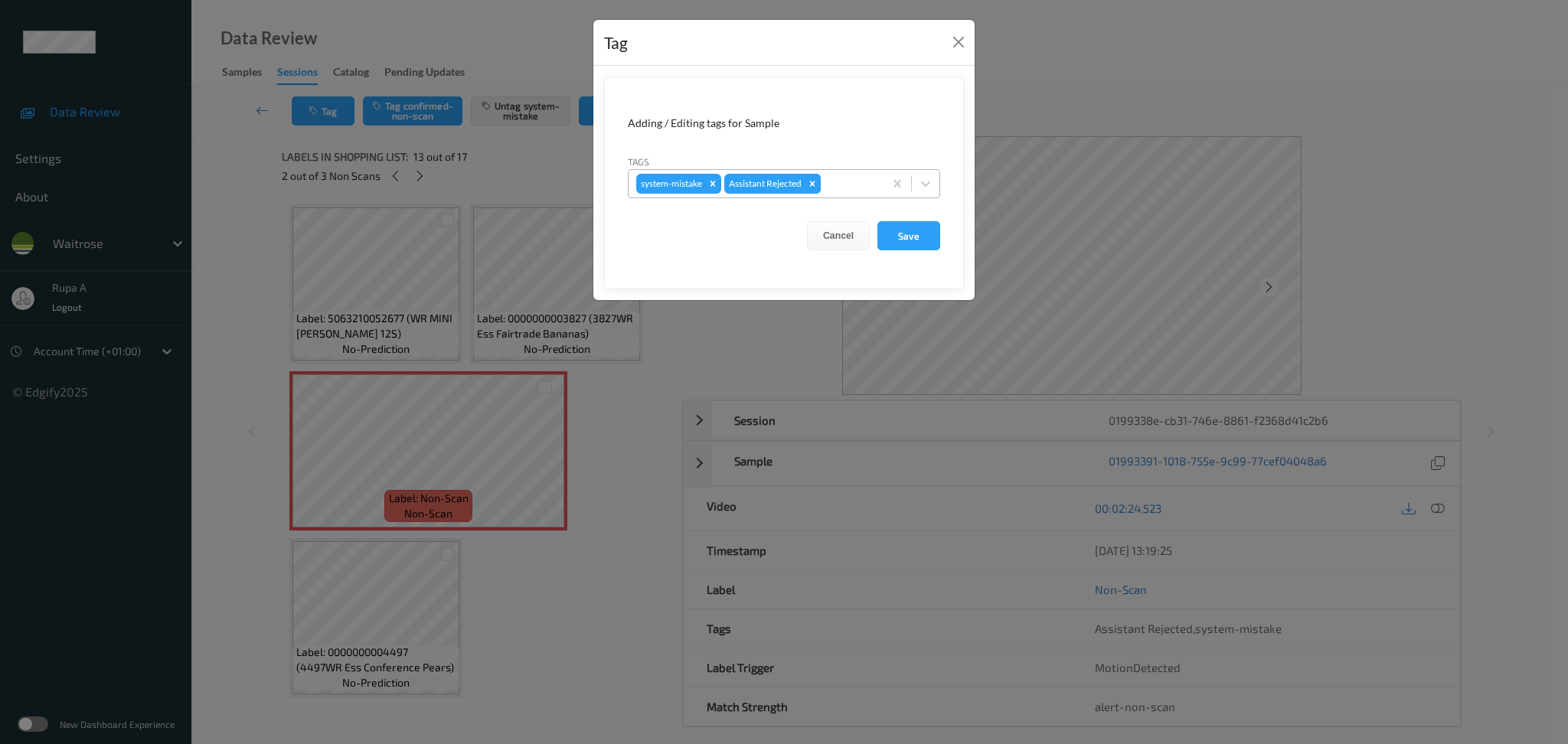
click at [821, 188] on div "Remove Assistant Rejected" at bounding box center [812, 183] width 17 height 20
click at [957, 37] on button "Close" at bounding box center [958, 42] width 22 height 22
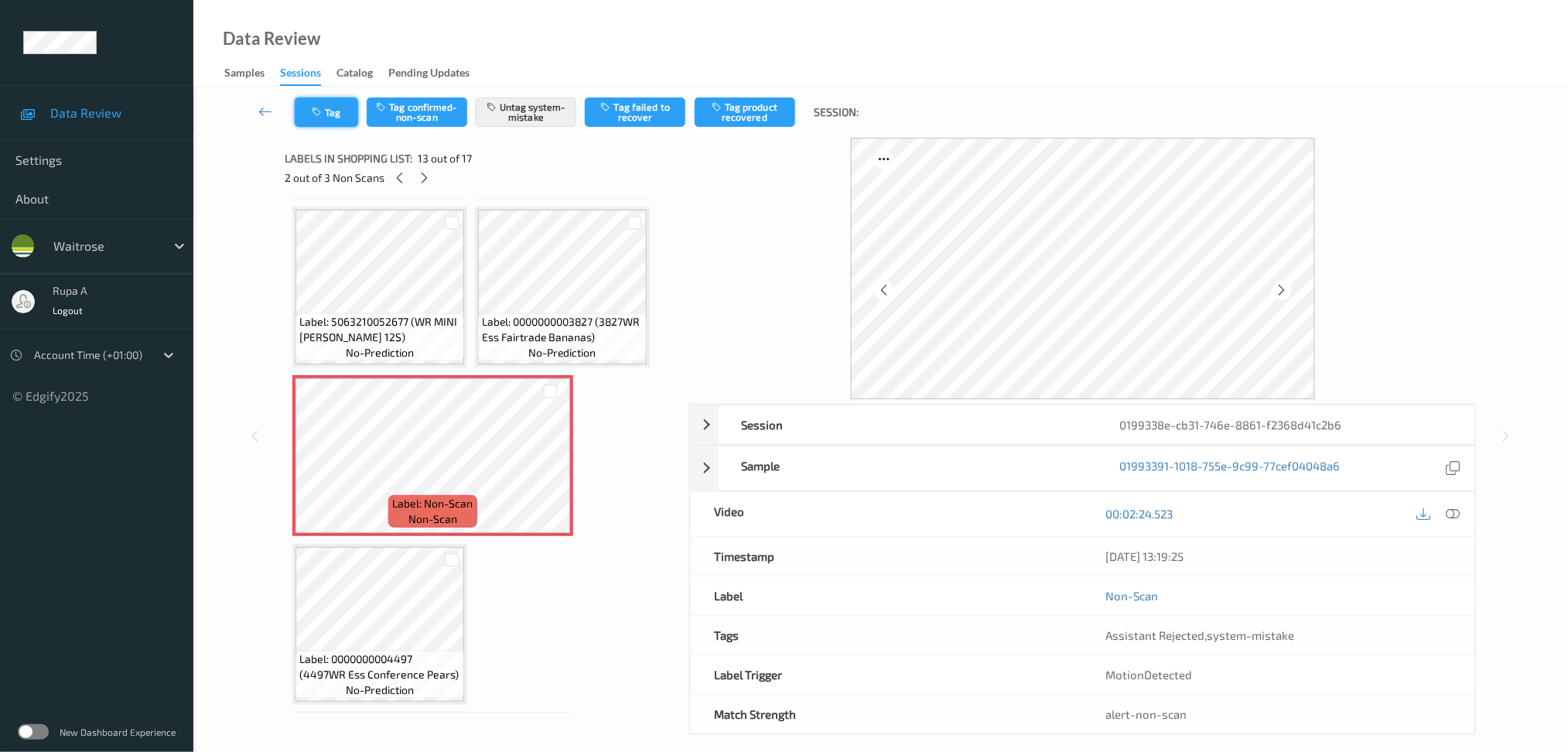
click at [338, 110] on button "Tag" at bounding box center [326, 113] width 64 height 29
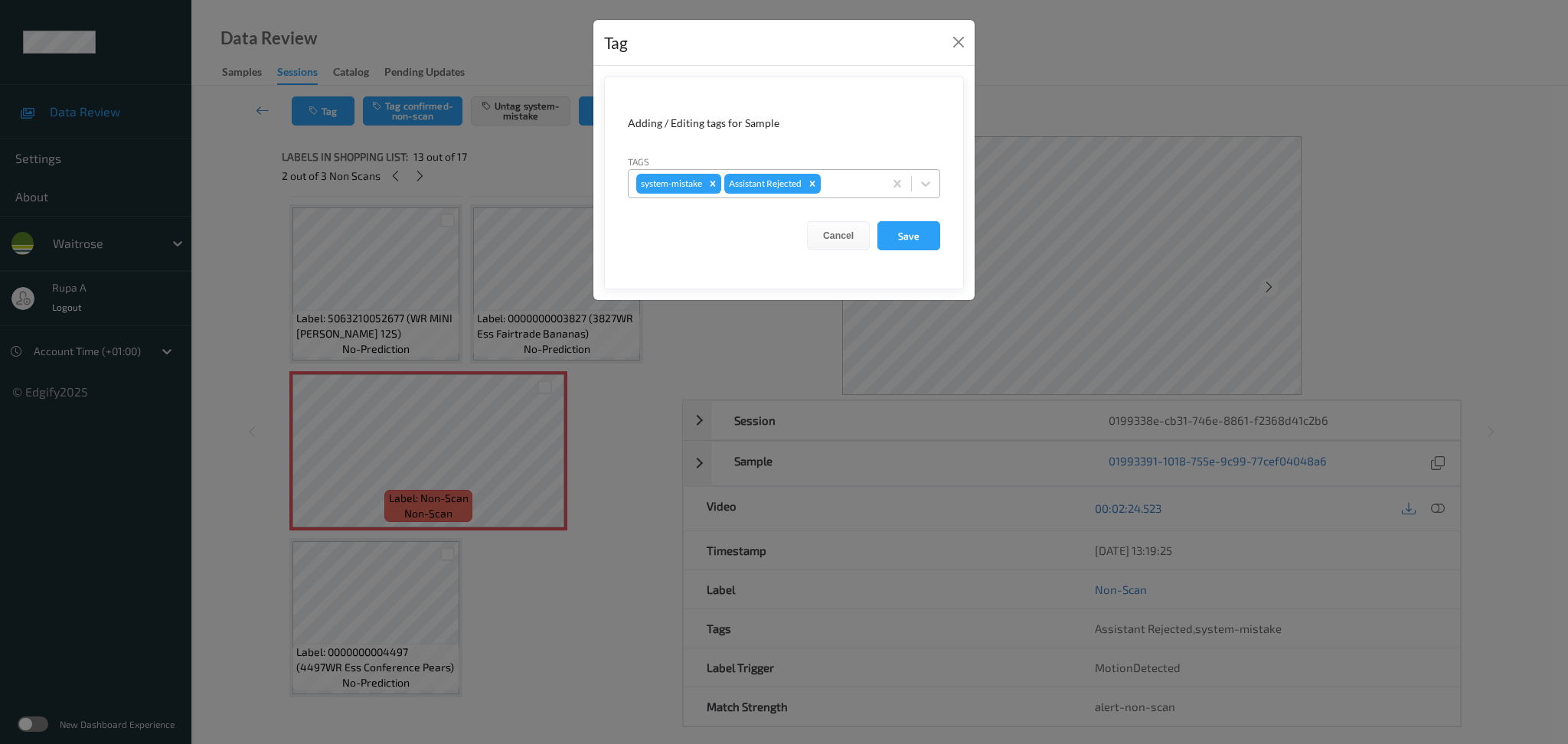
click at [851, 175] on div at bounding box center [850, 183] width 52 height 19
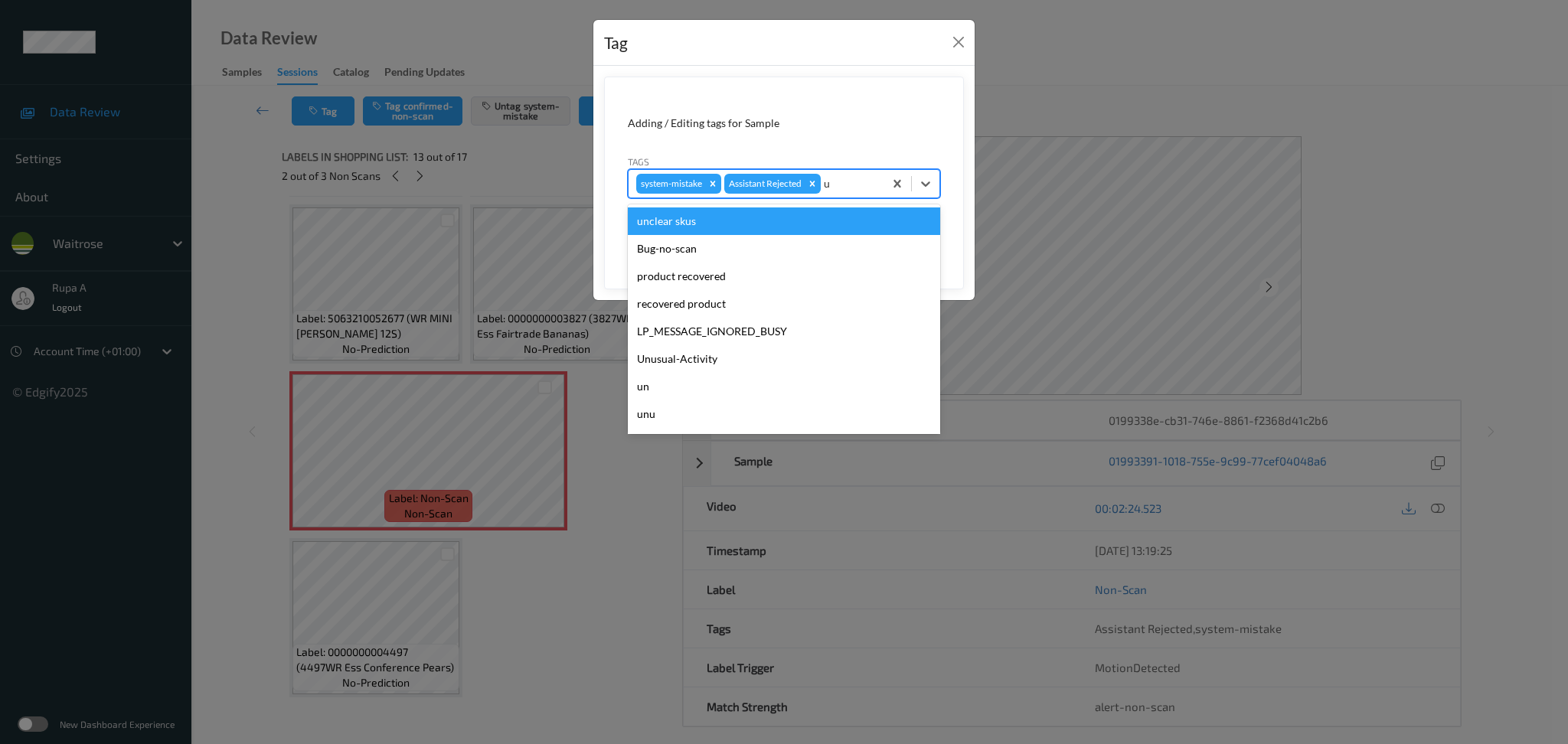
type input "un"
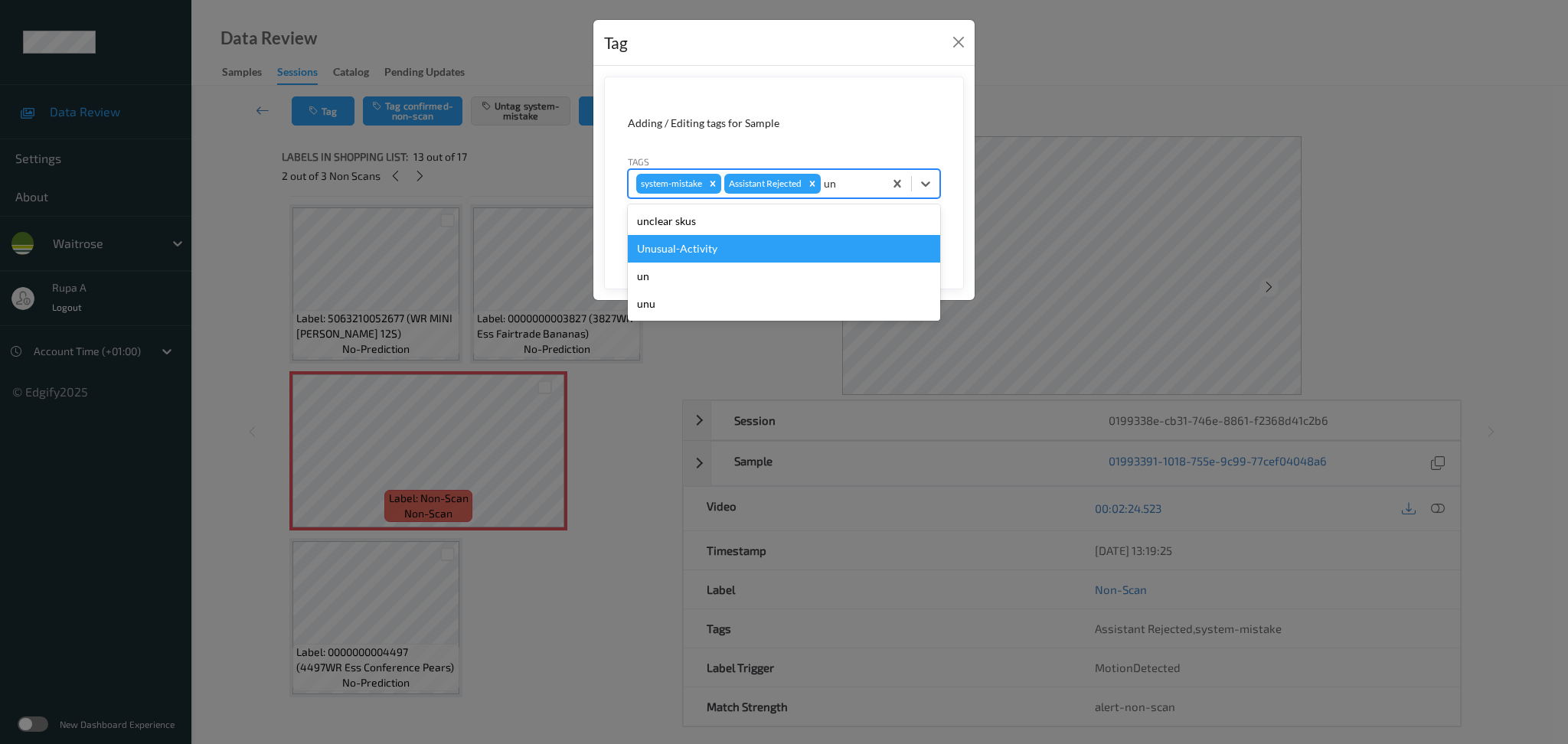
click at [812, 259] on div "Unusual-Activity" at bounding box center [784, 249] width 312 height 27
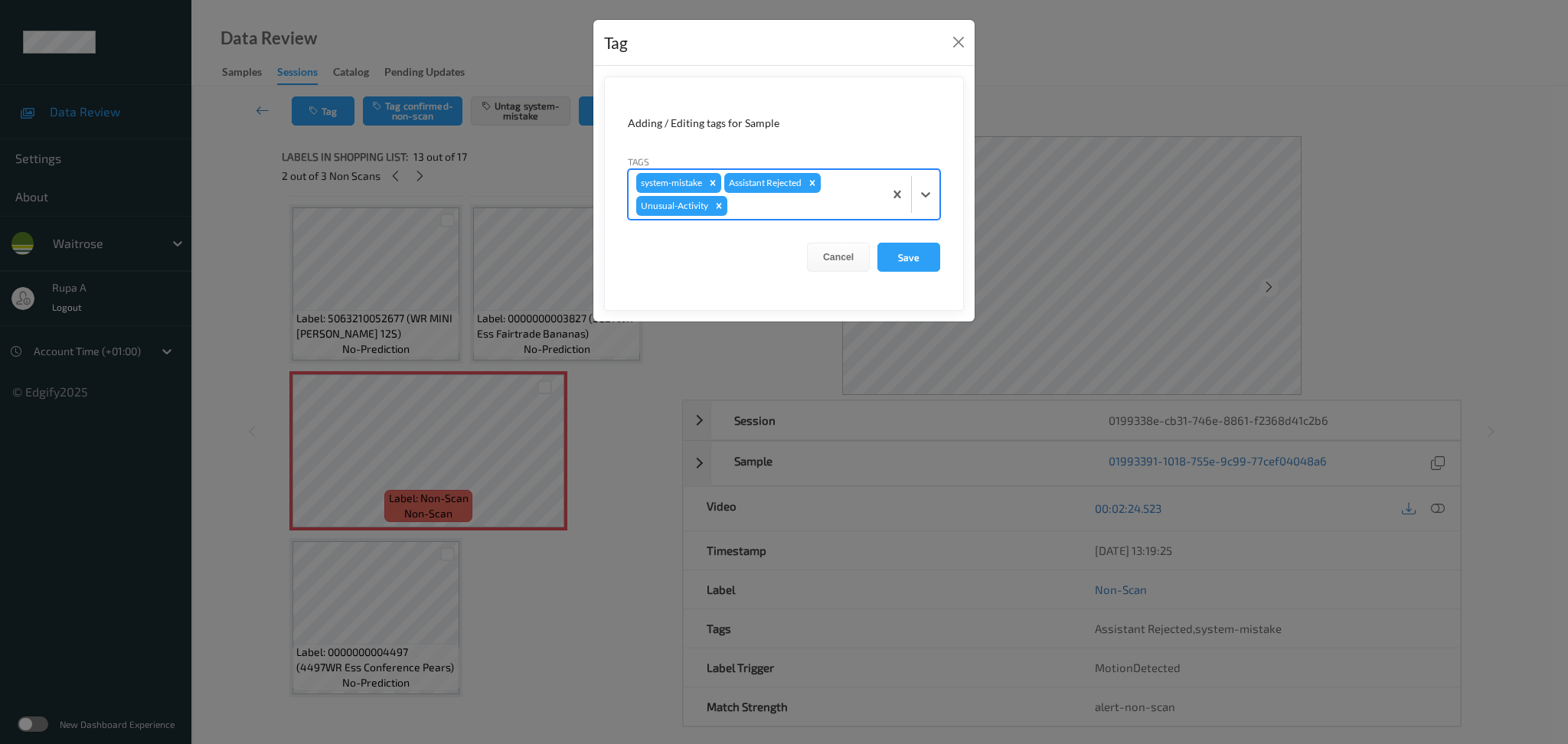
click at [805, 205] on div at bounding box center [803, 206] width 145 height 19
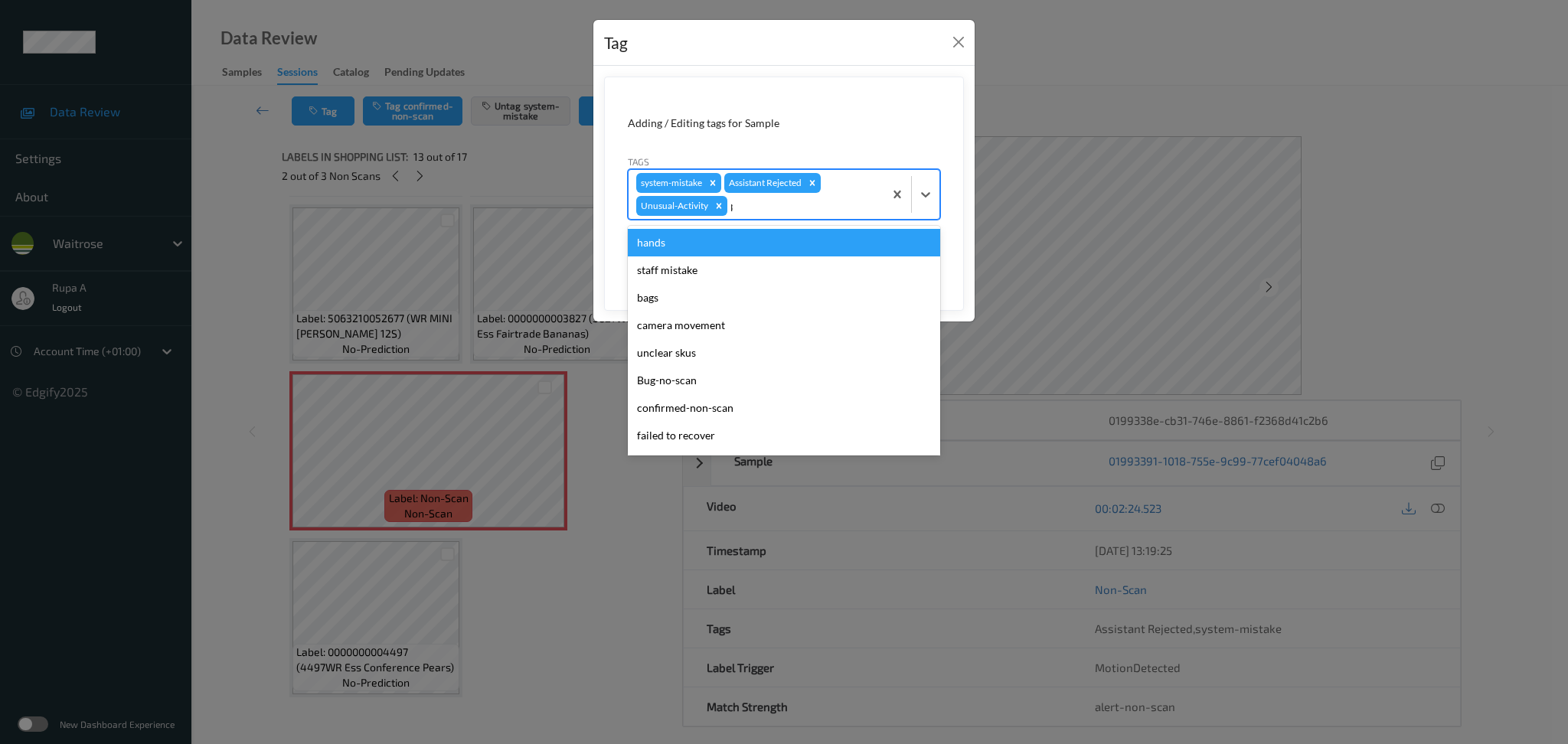
type input "pi"
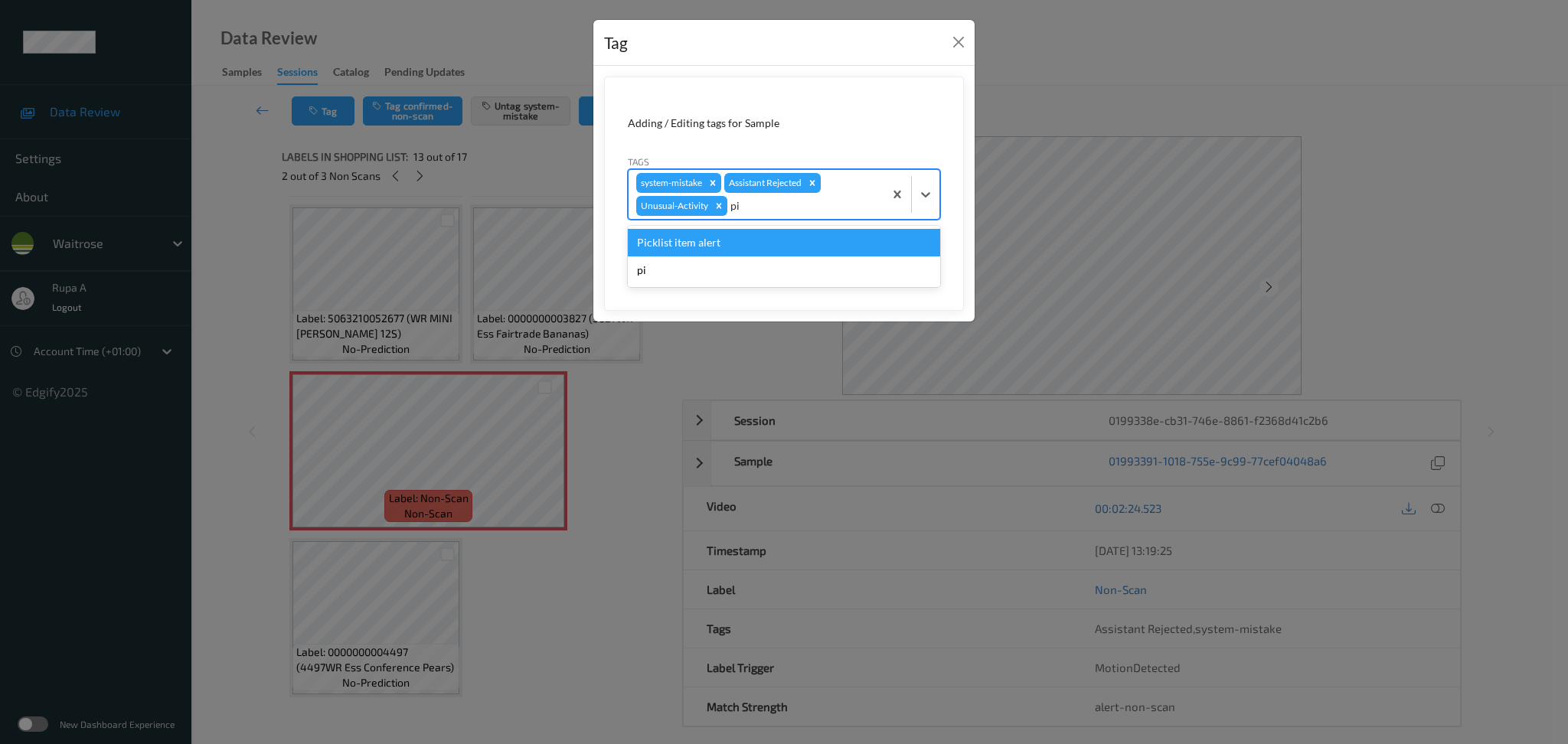
click at [777, 242] on div "Picklist item alert" at bounding box center [784, 243] width 312 height 27
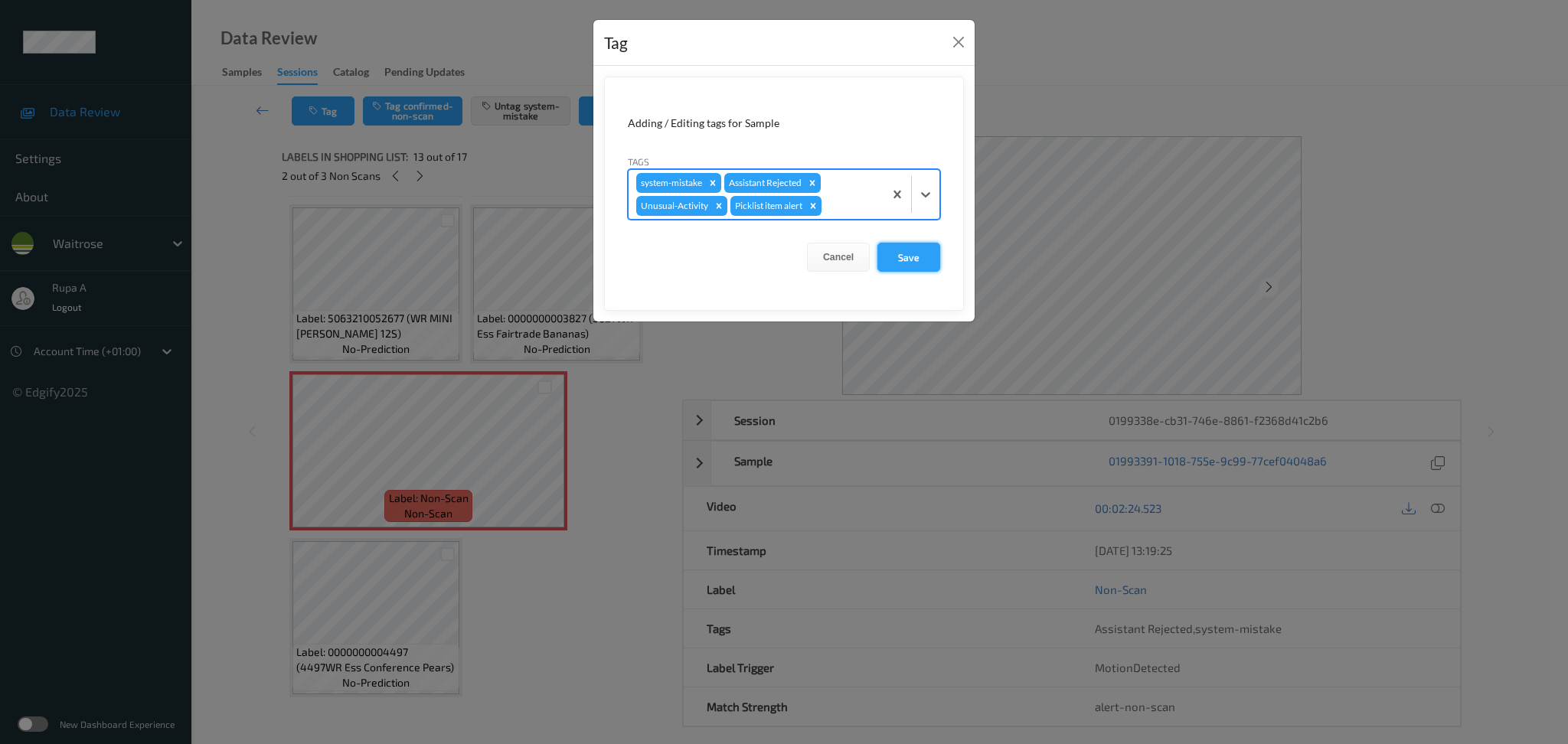
click at [924, 256] on button "Save" at bounding box center [909, 257] width 63 height 29
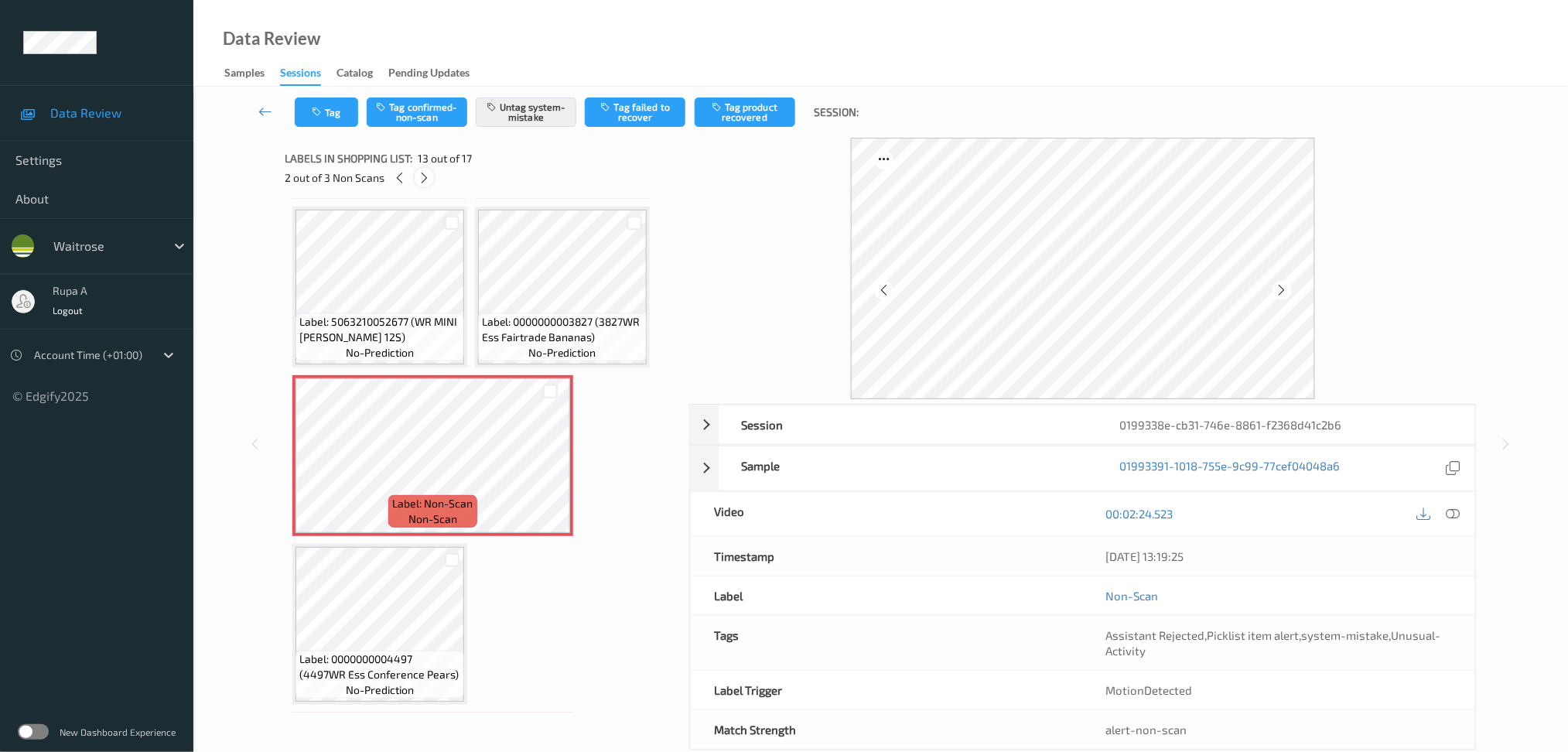
click at [426, 179] on icon at bounding box center [424, 178] width 13 height 14
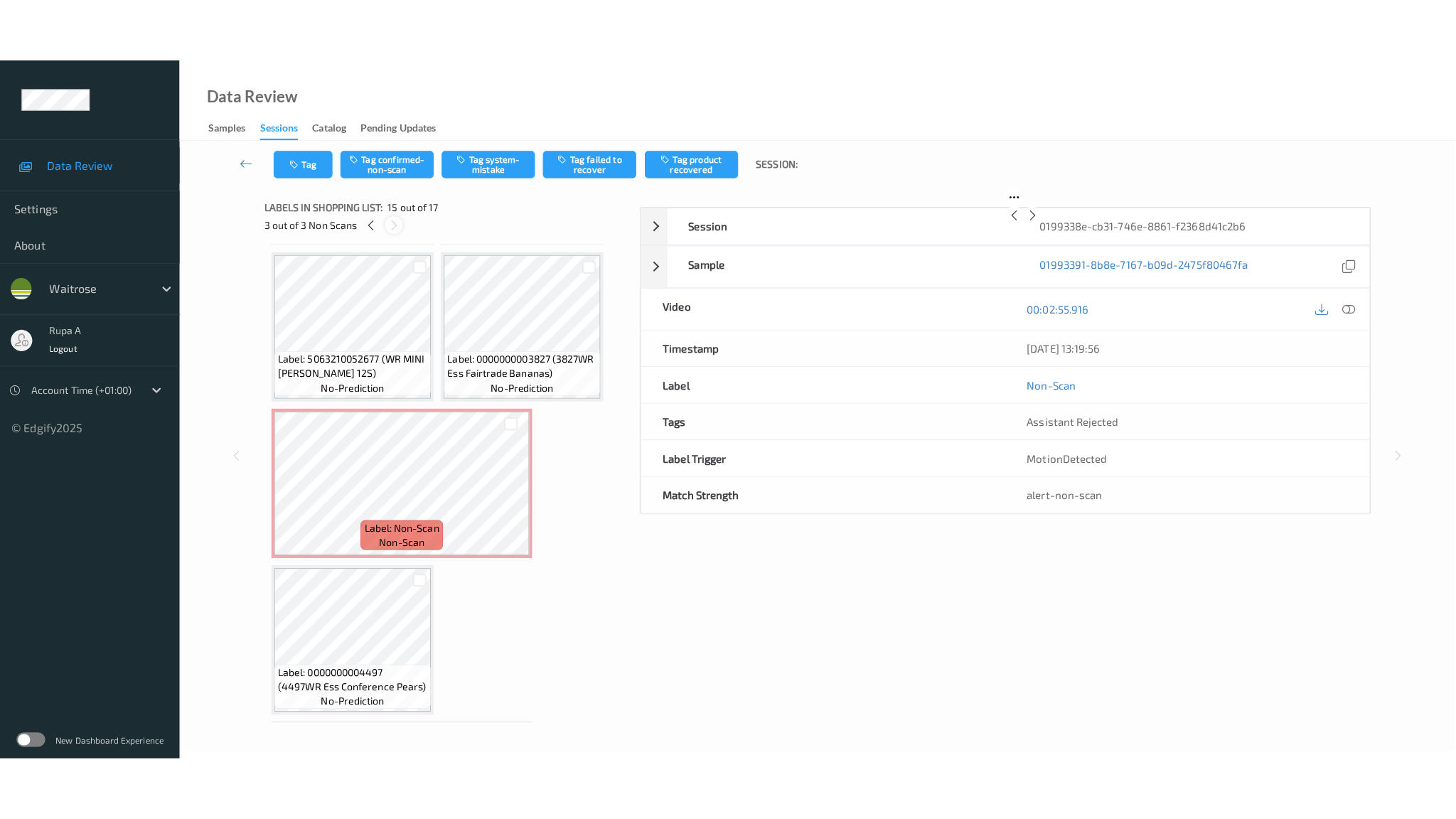
scroll to position [1226, 0]
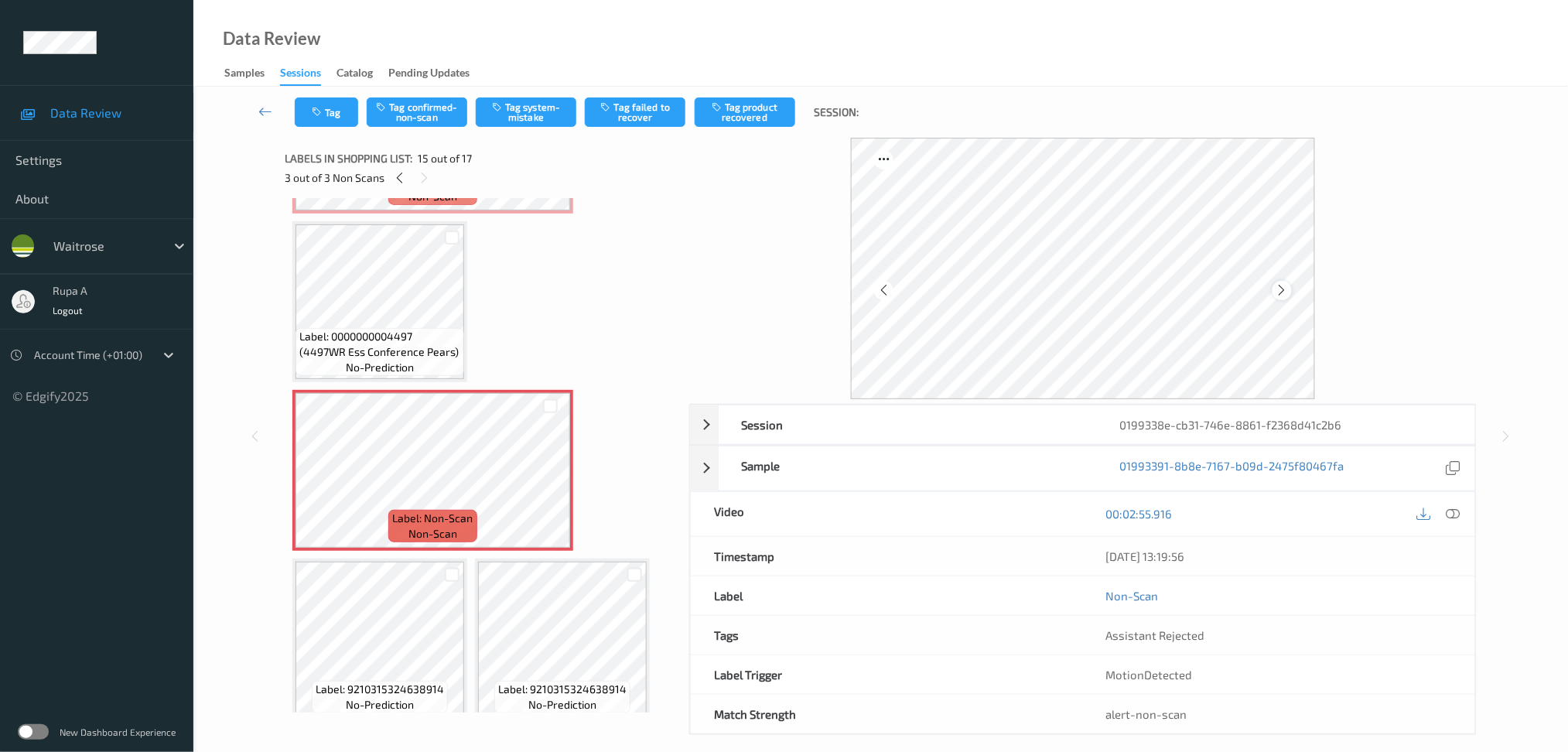
click at [1276, 294] on icon at bounding box center [1282, 290] width 13 height 14
click at [1459, 515] on icon at bounding box center [1452, 513] width 14 height 14
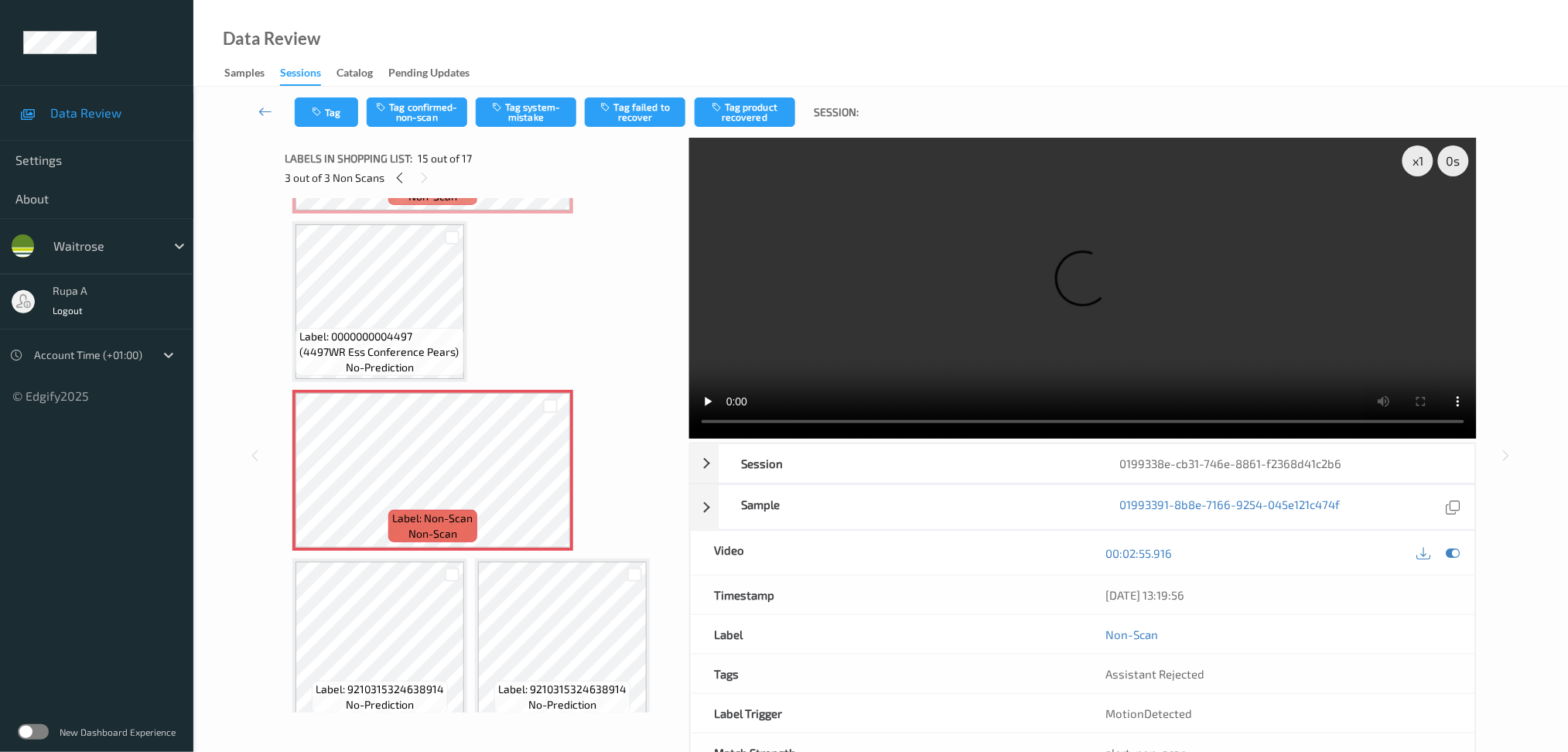
scroll to position [1196, 0]
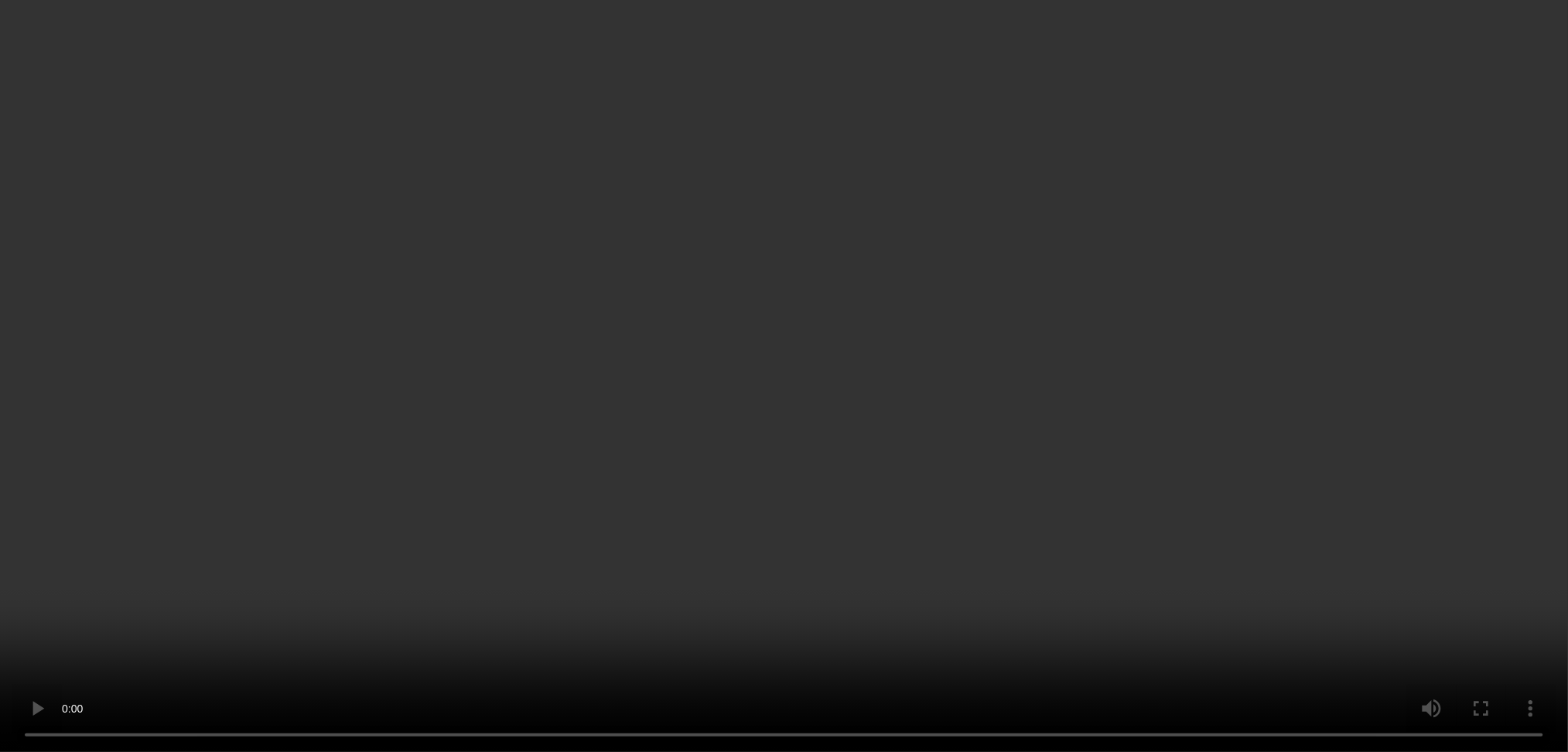
click at [1457, 259] on icon at bounding box center [1452, 252] width 14 height 14
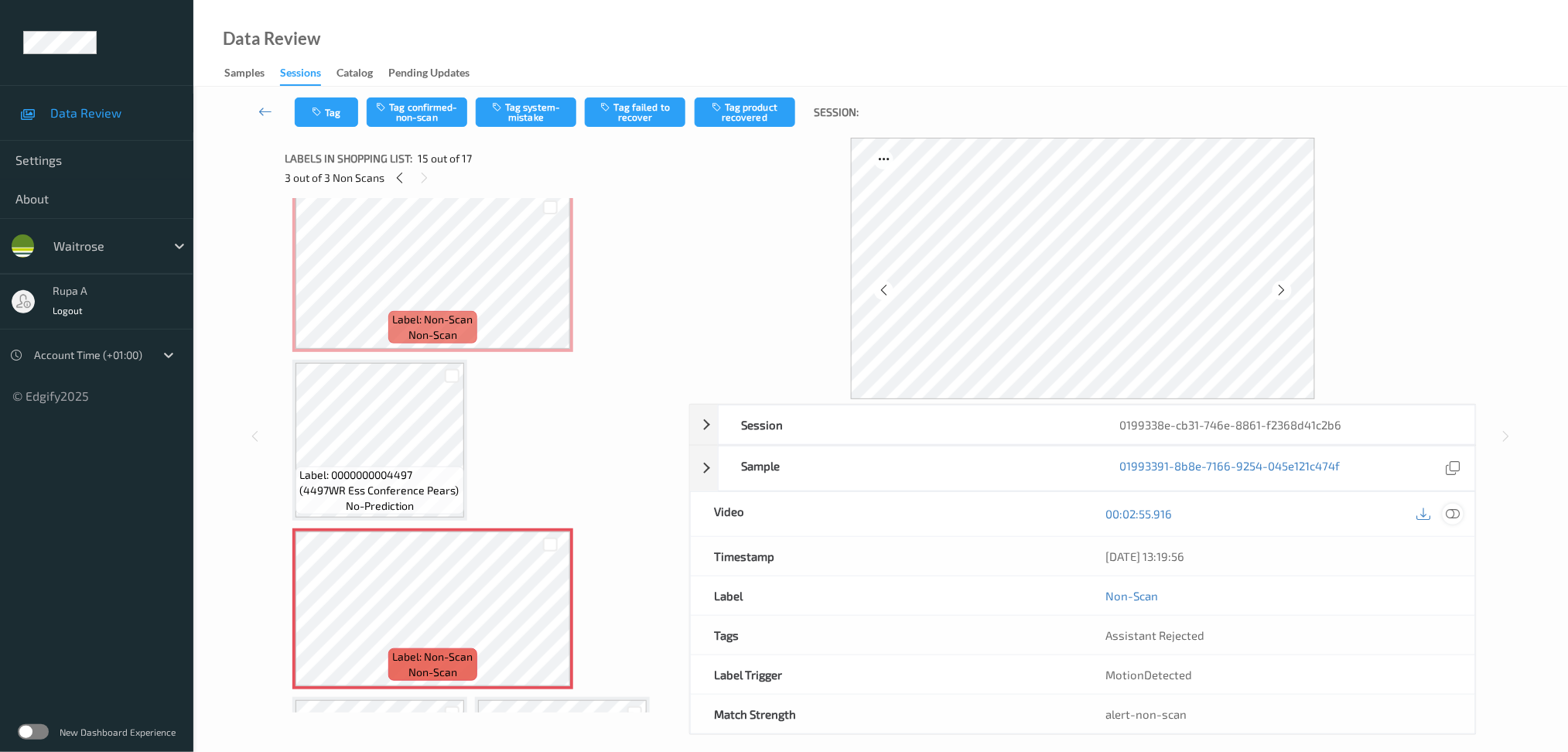
click at [1443, 511] on div at bounding box center [1453, 515] width 21 height 21
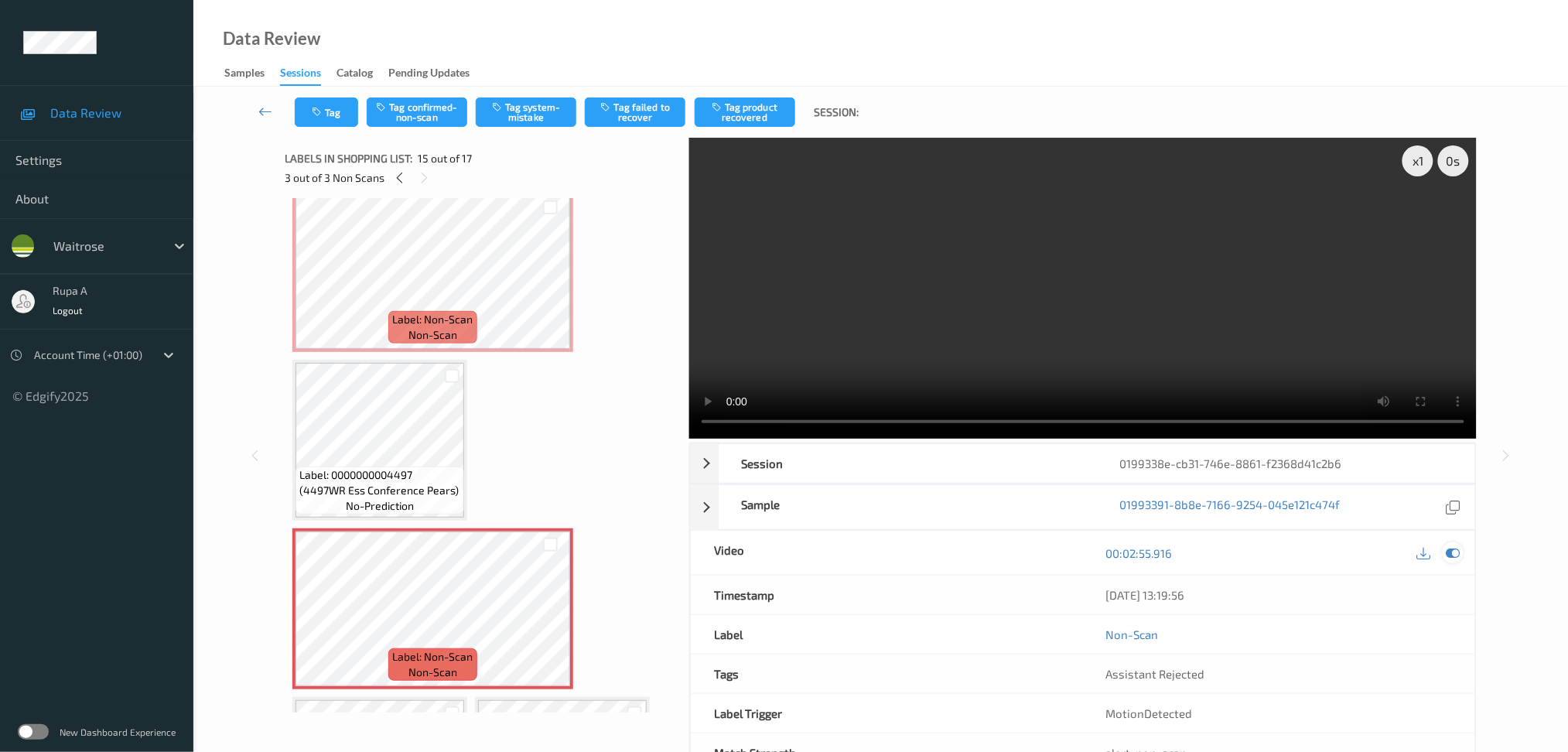
click at [1458, 561] on div at bounding box center [1453, 553] width 21 height 21
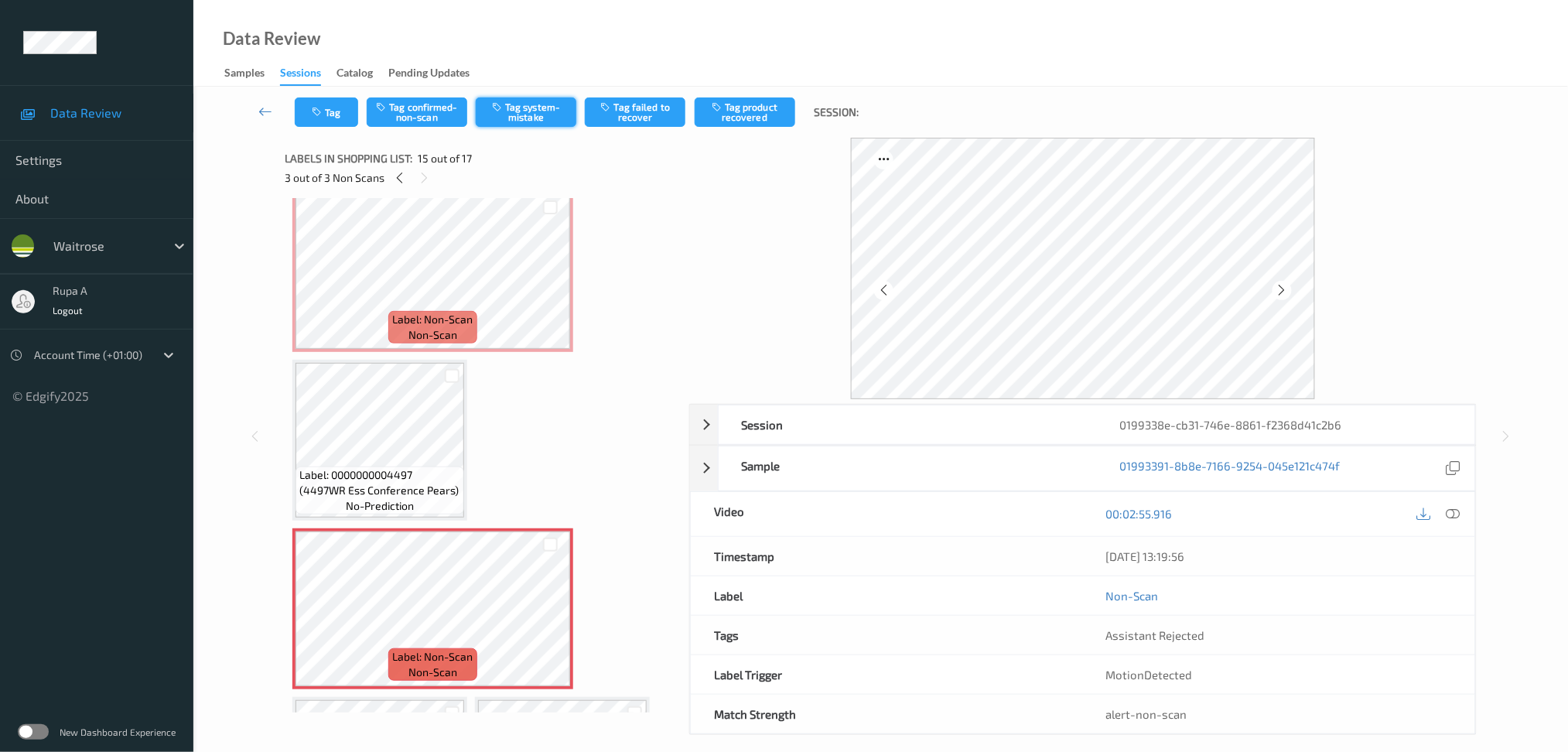
click at [528, 110] on button "Tag system-mistake" at bounding box center [525, 113] width 100 height 29
click at [314, 100] on button "Tag" at bounding box center [326, 113] width 64 height 29
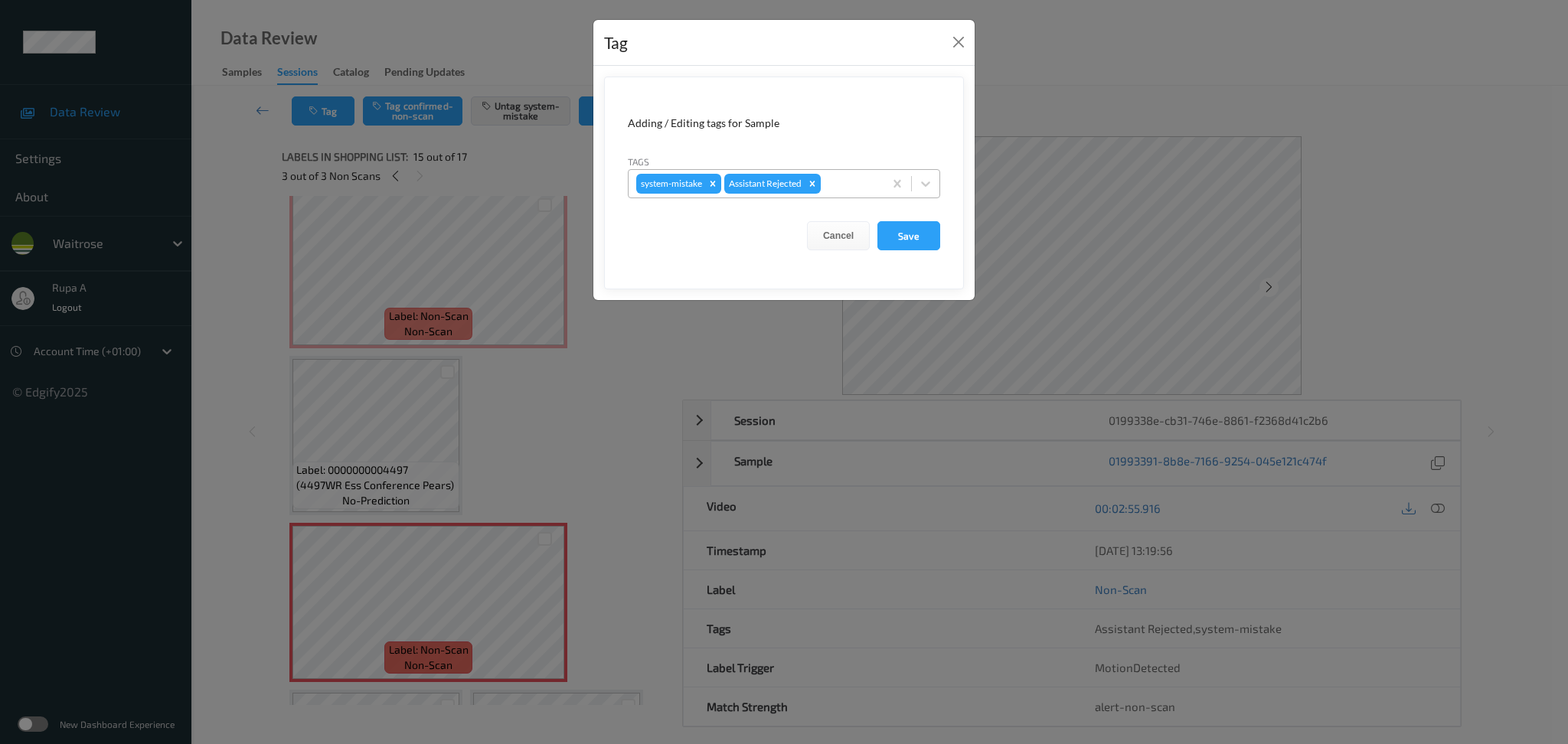
click at [866, 190] on div at bounding box center [850, 183] width 52 height 19
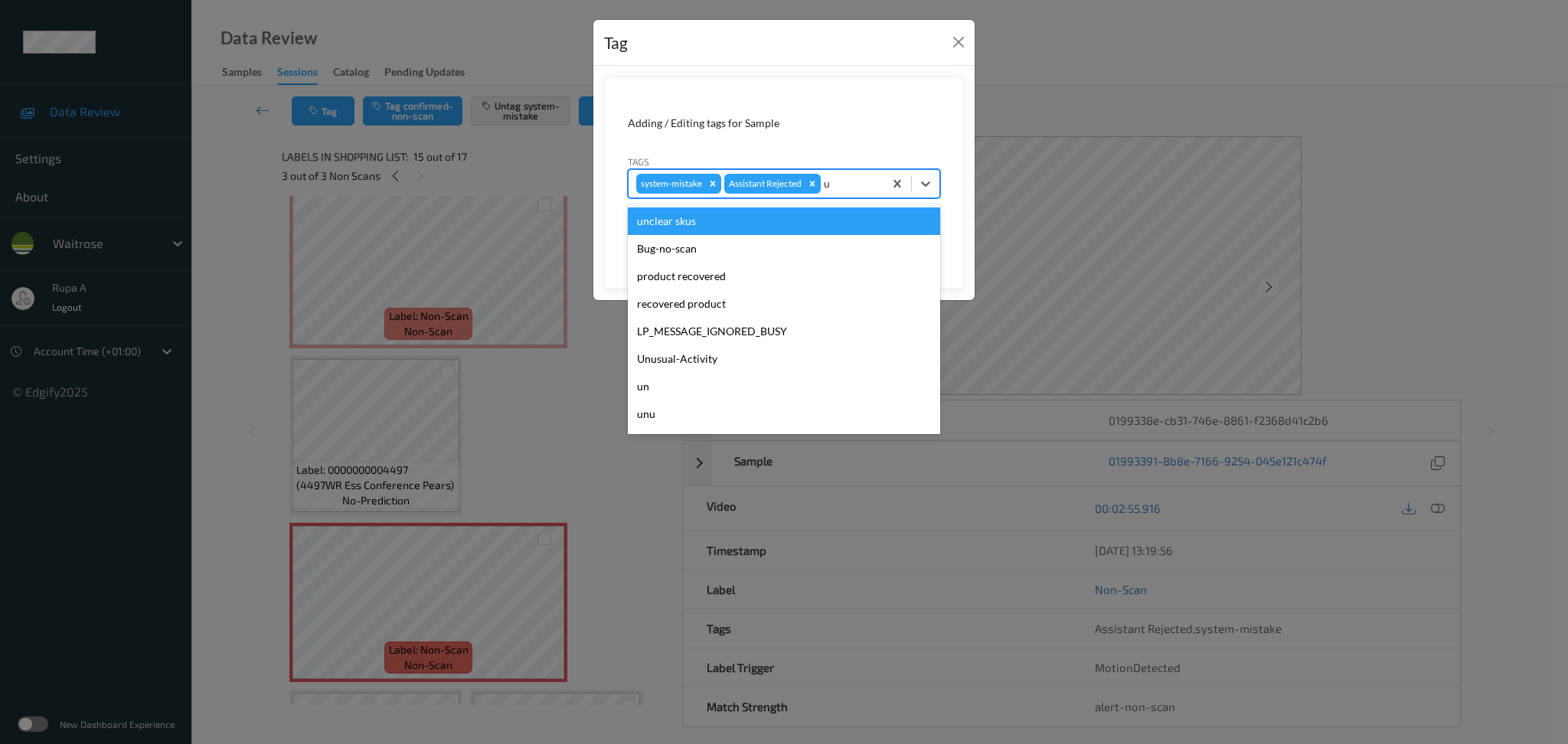
type input "un"
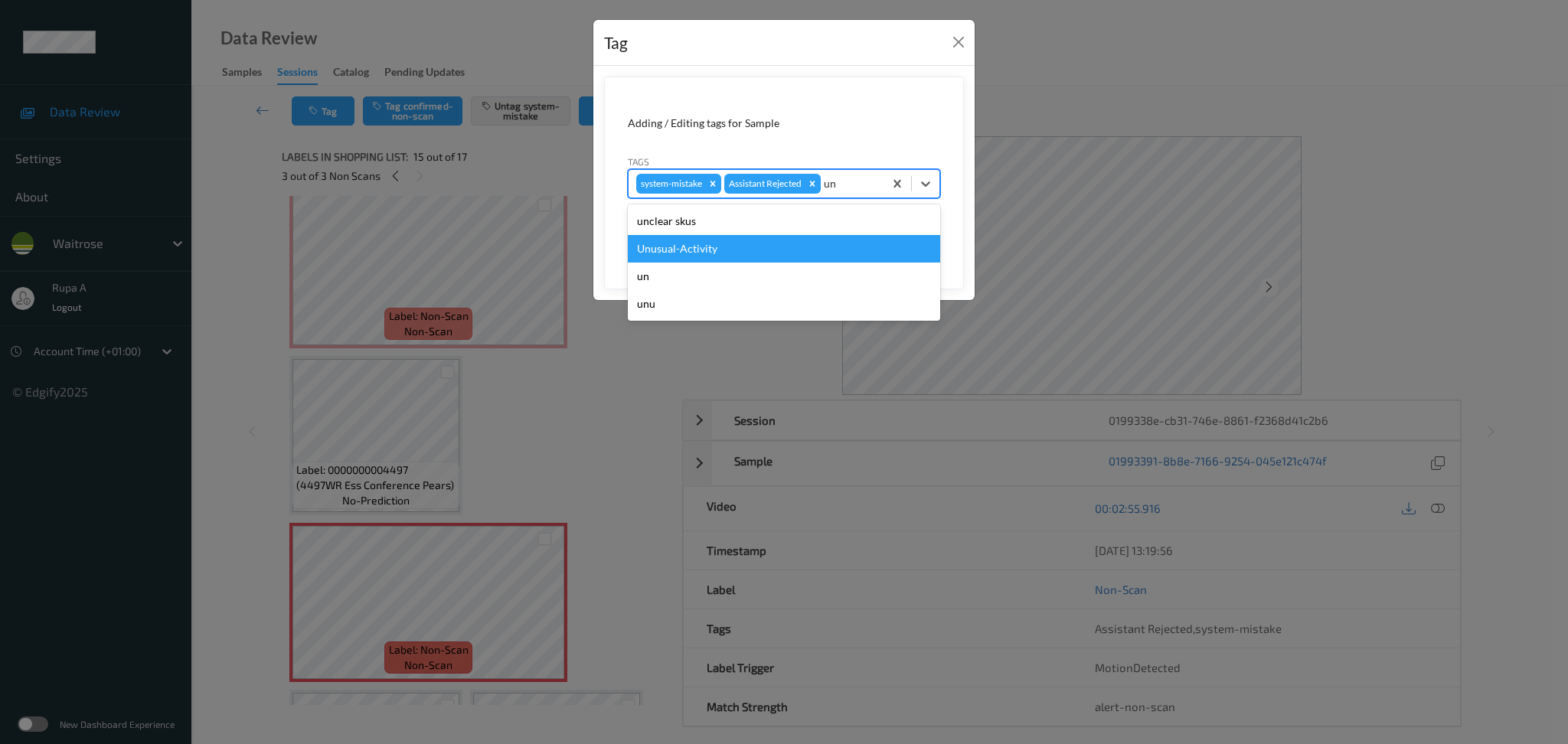
click at [749, 246] on div "Unusual-Activity" at bounding box center [784, 249] width 312 height 27
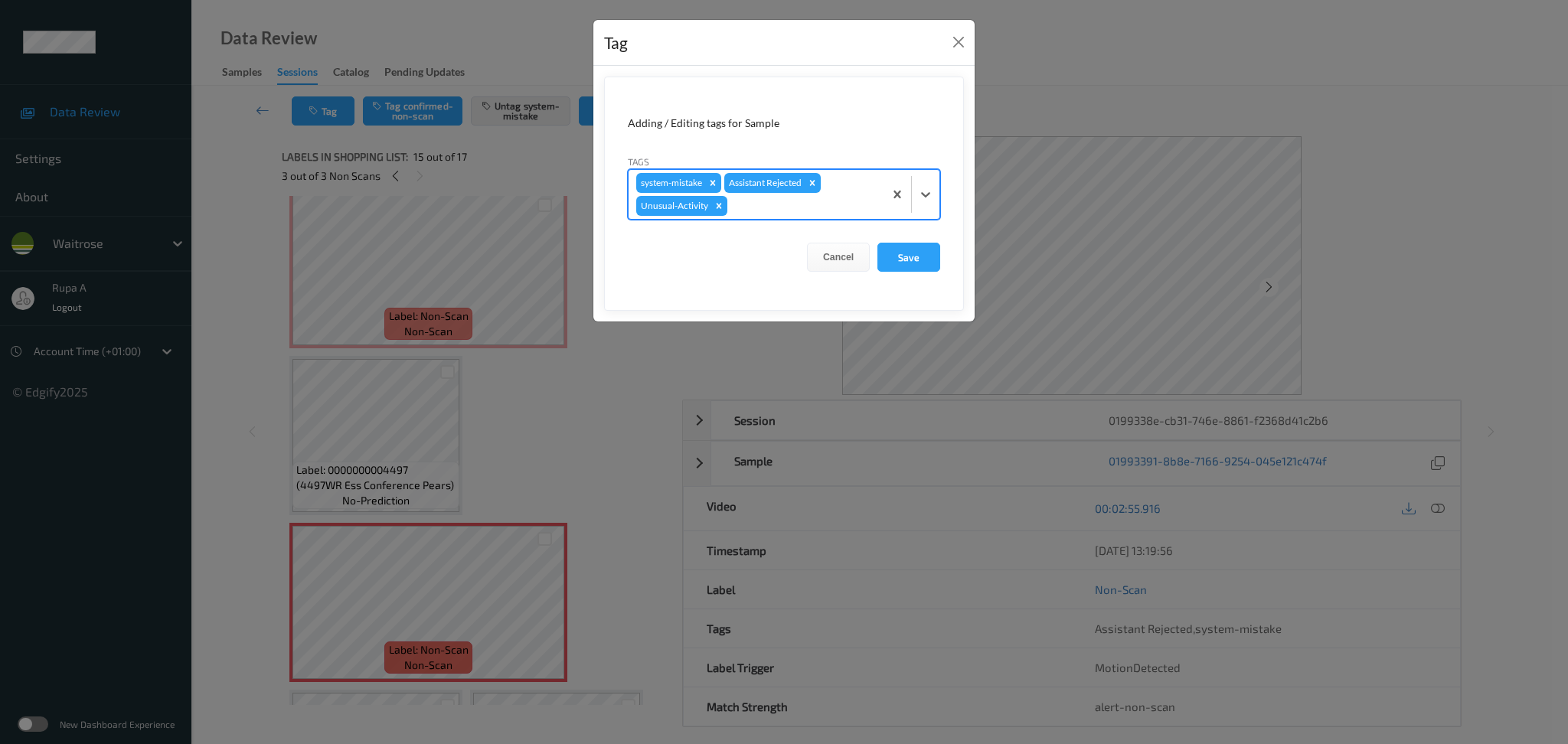
click at [777, 211] on div at bounding box center [803, 206] width 145 height 19
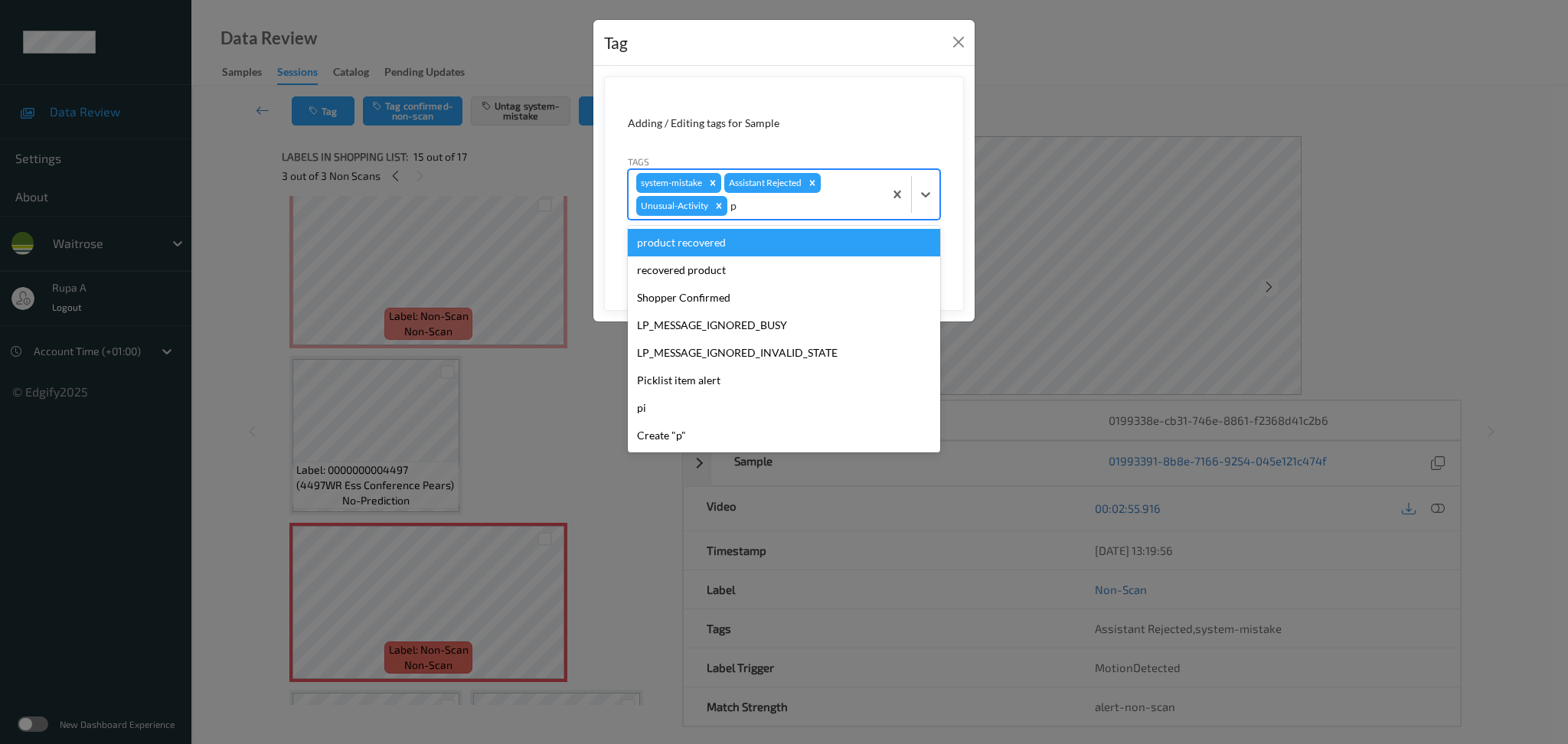
type input "pi"
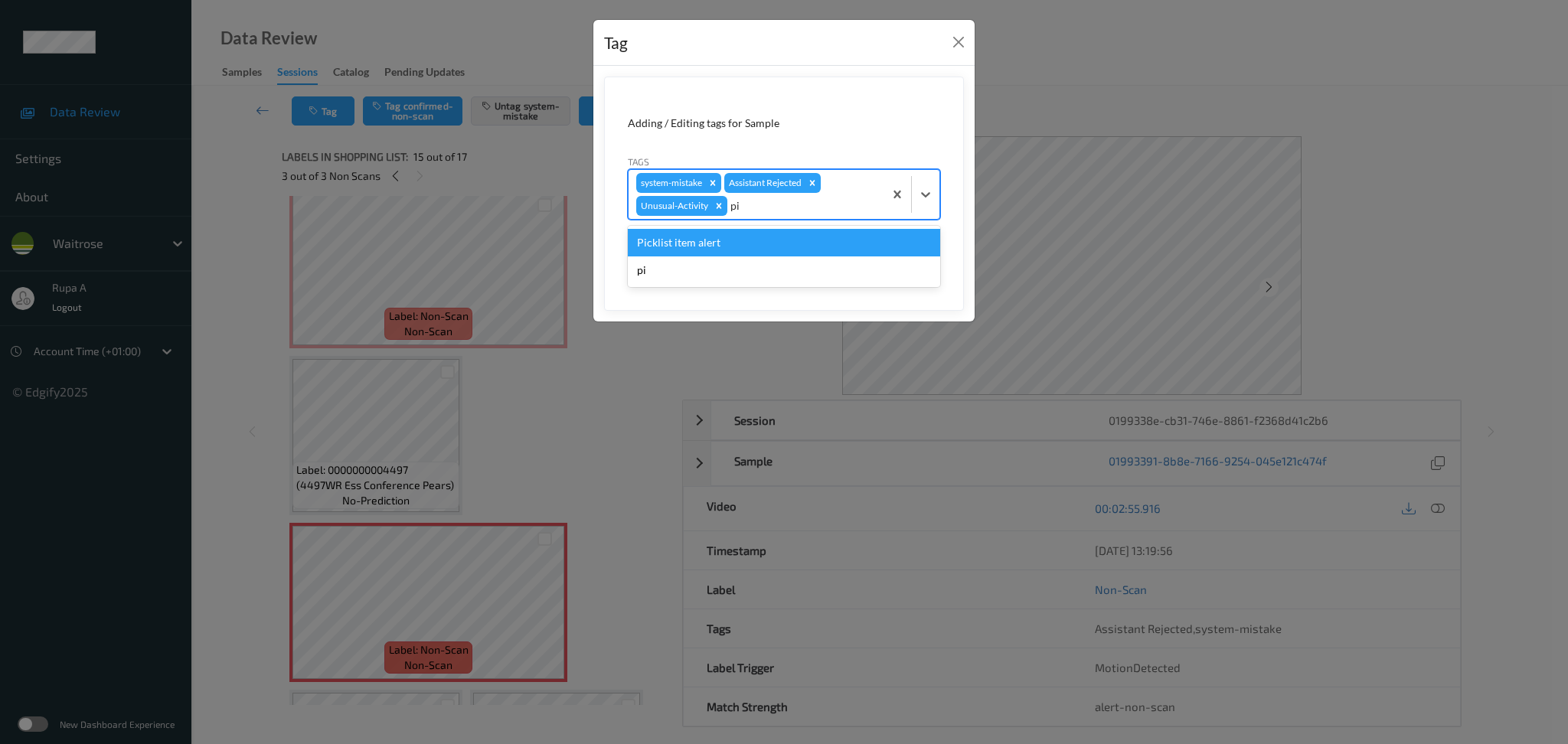
click at [707, 246] on div "Picklist item alert" at bounding box center [784, 243] width 312 height 27
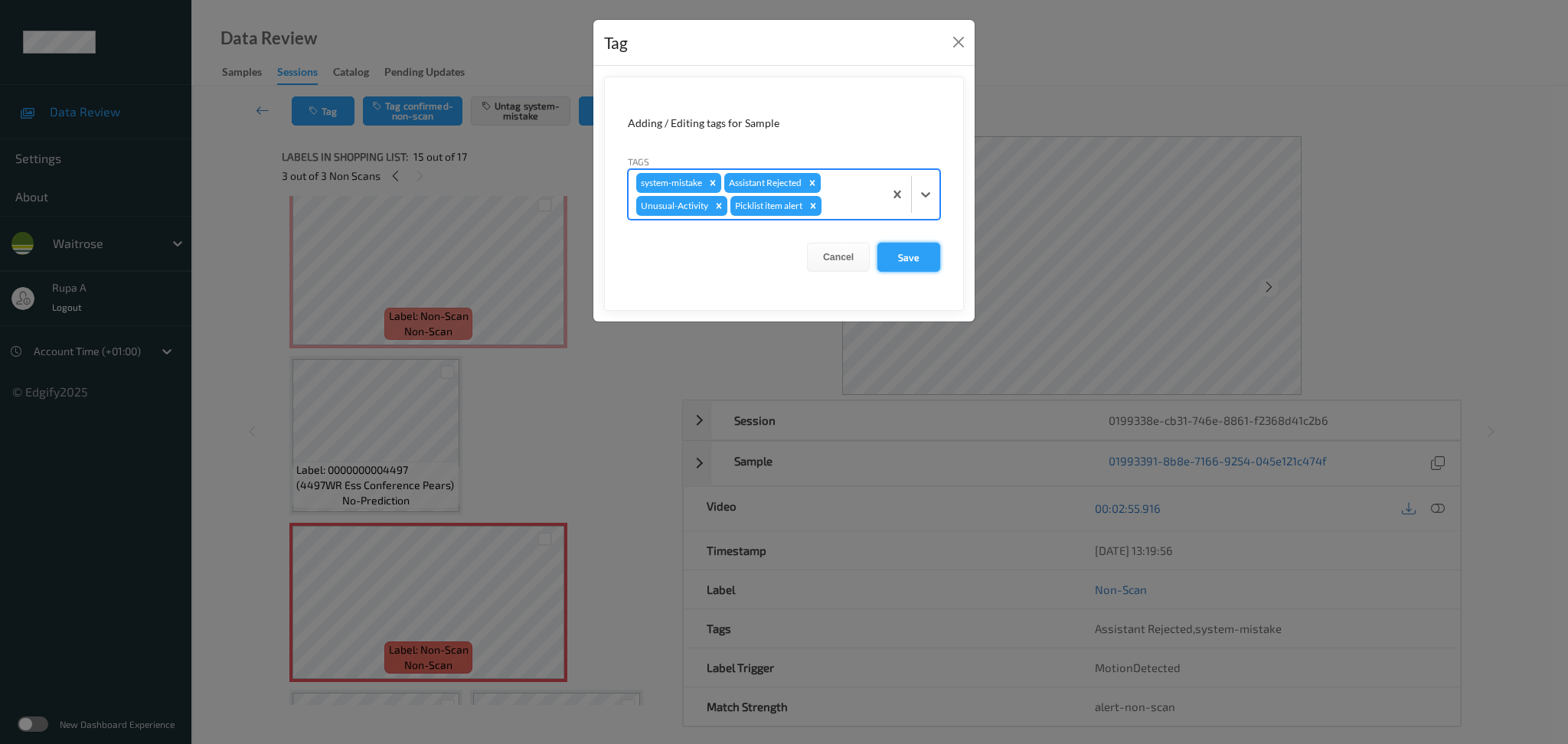
click at [899, 261] on button "Save" at bounding box center [909, 257] width 63 height 29
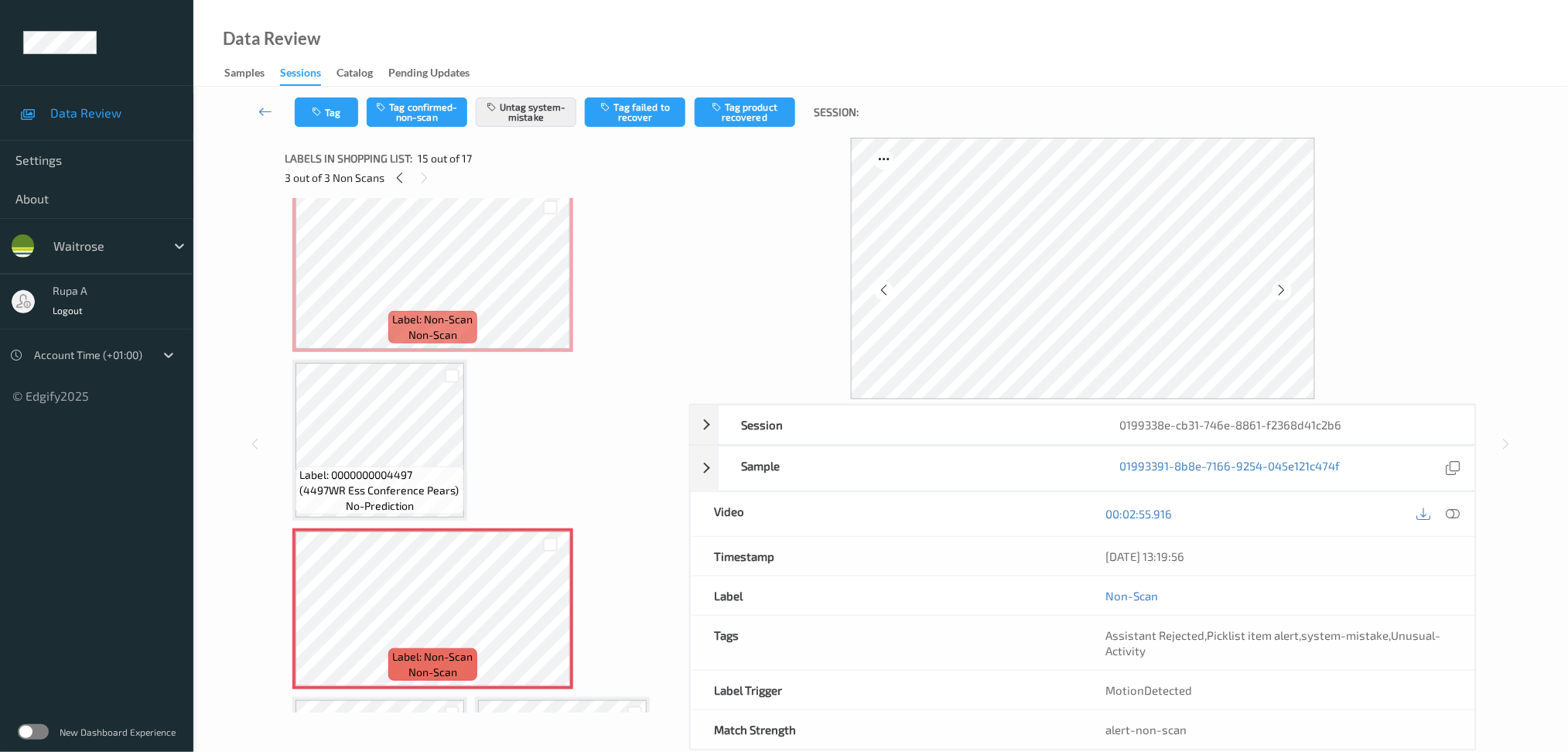
click at [385, 174] on div "3 out of 3 Non Scans" at bounding box center [481, 178] width 394 height 20
click at [394, 179] on icon at bounding box center [400, 178] width 13 height 14
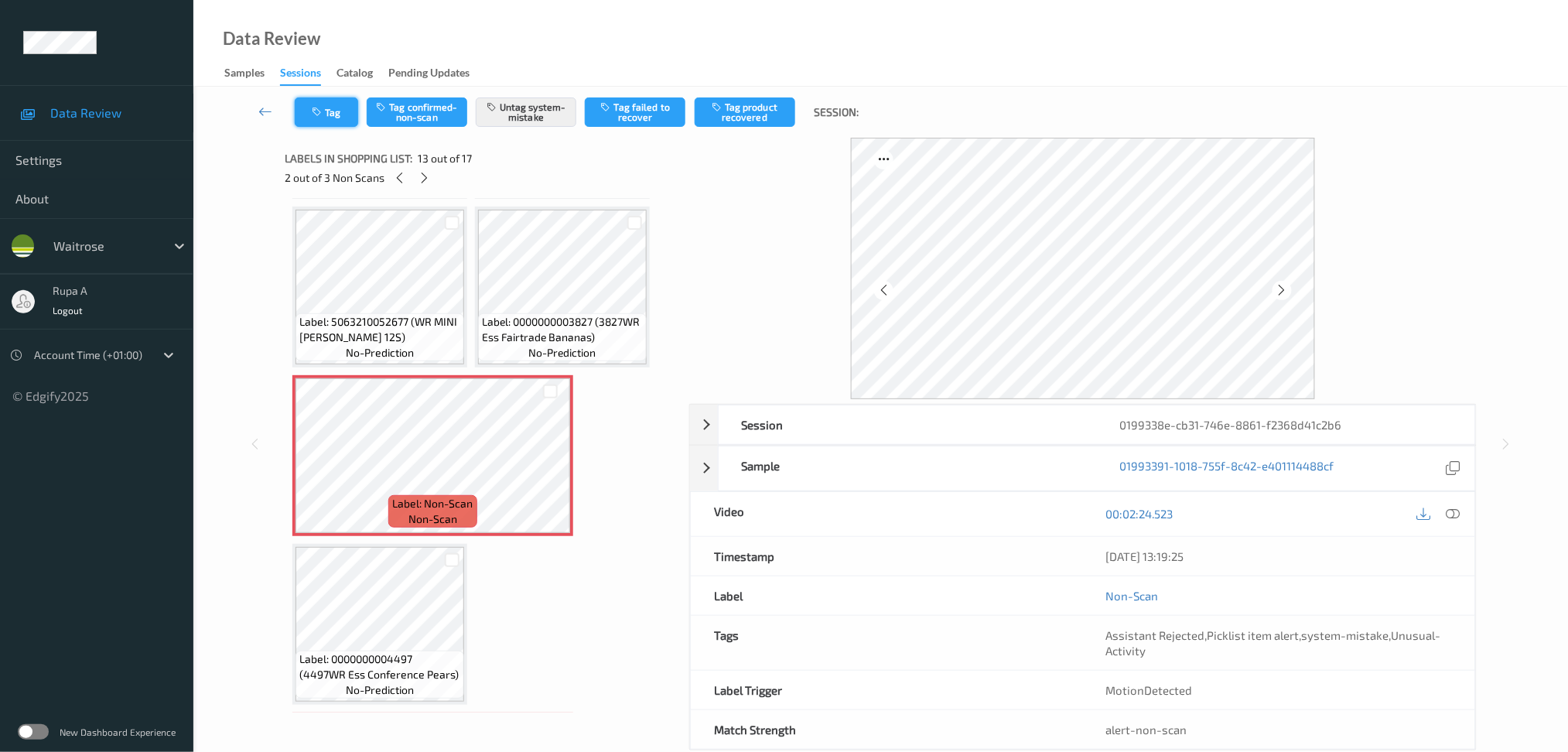
click at [325, 126] on button "Tag" at bounding box center [326, 113] width 64 height 29
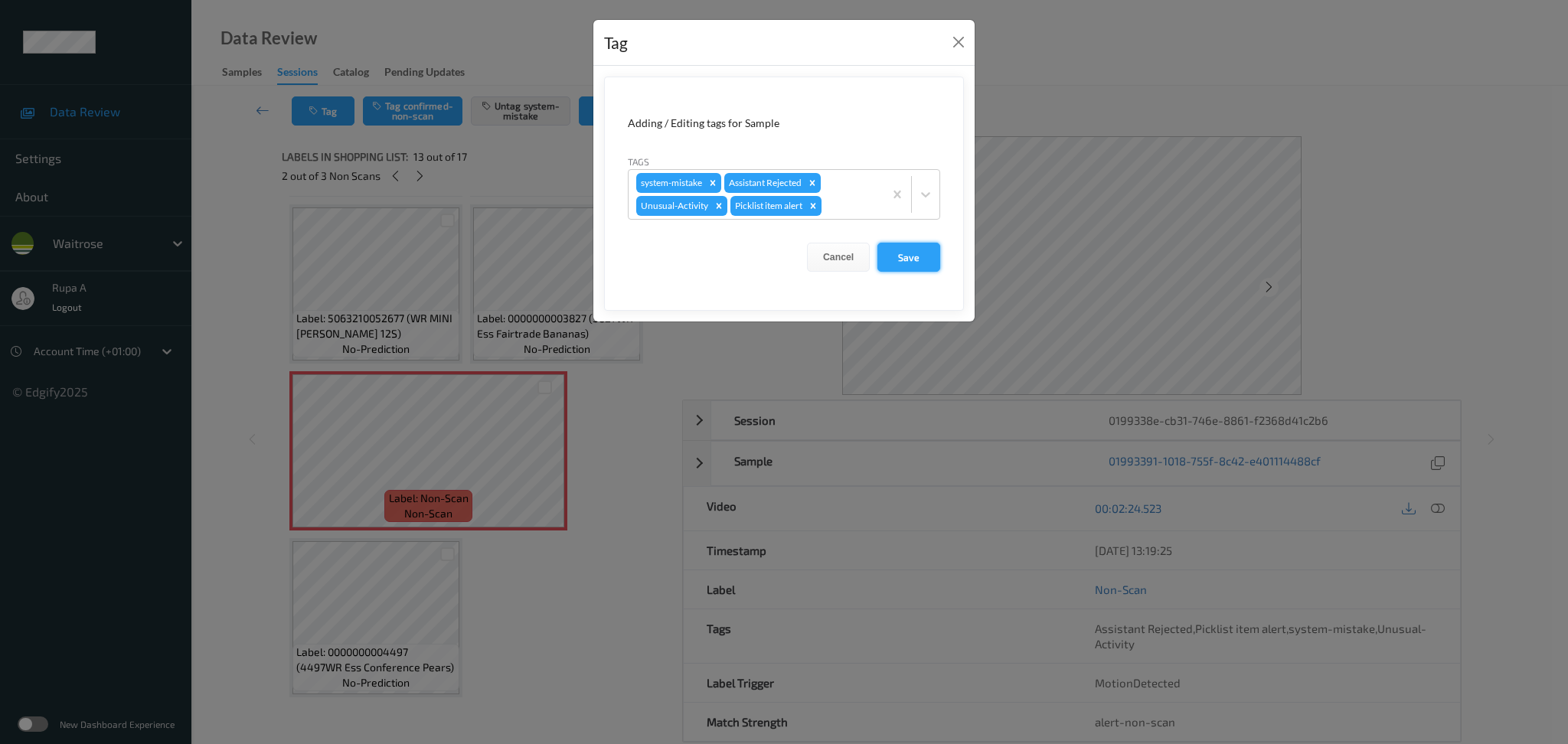
click at [902, 253] on button "Save" at bounding box center [909, 257] width 63 height 29
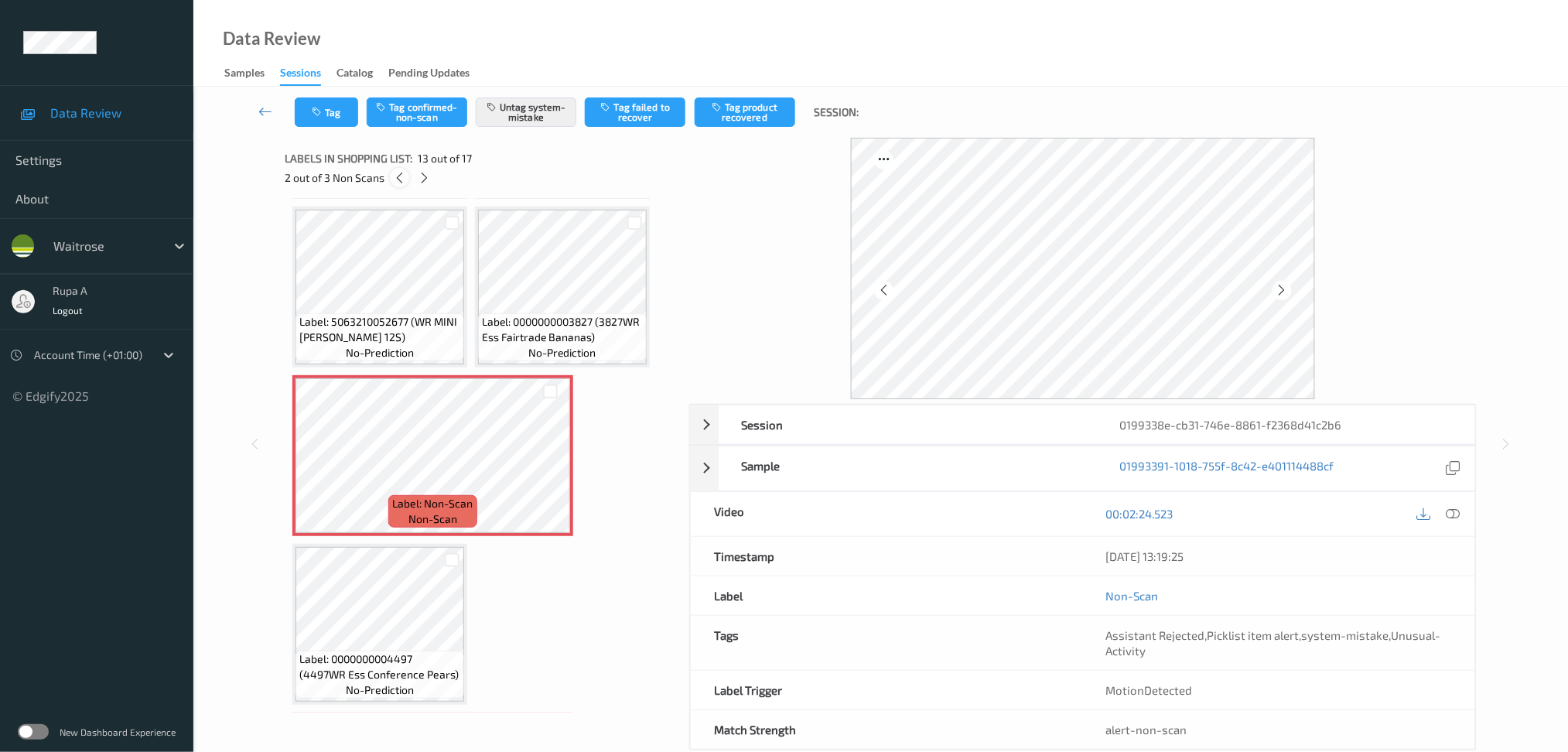
click at [401, 187] on div at bounding box center [400, 178] width 20 height 20
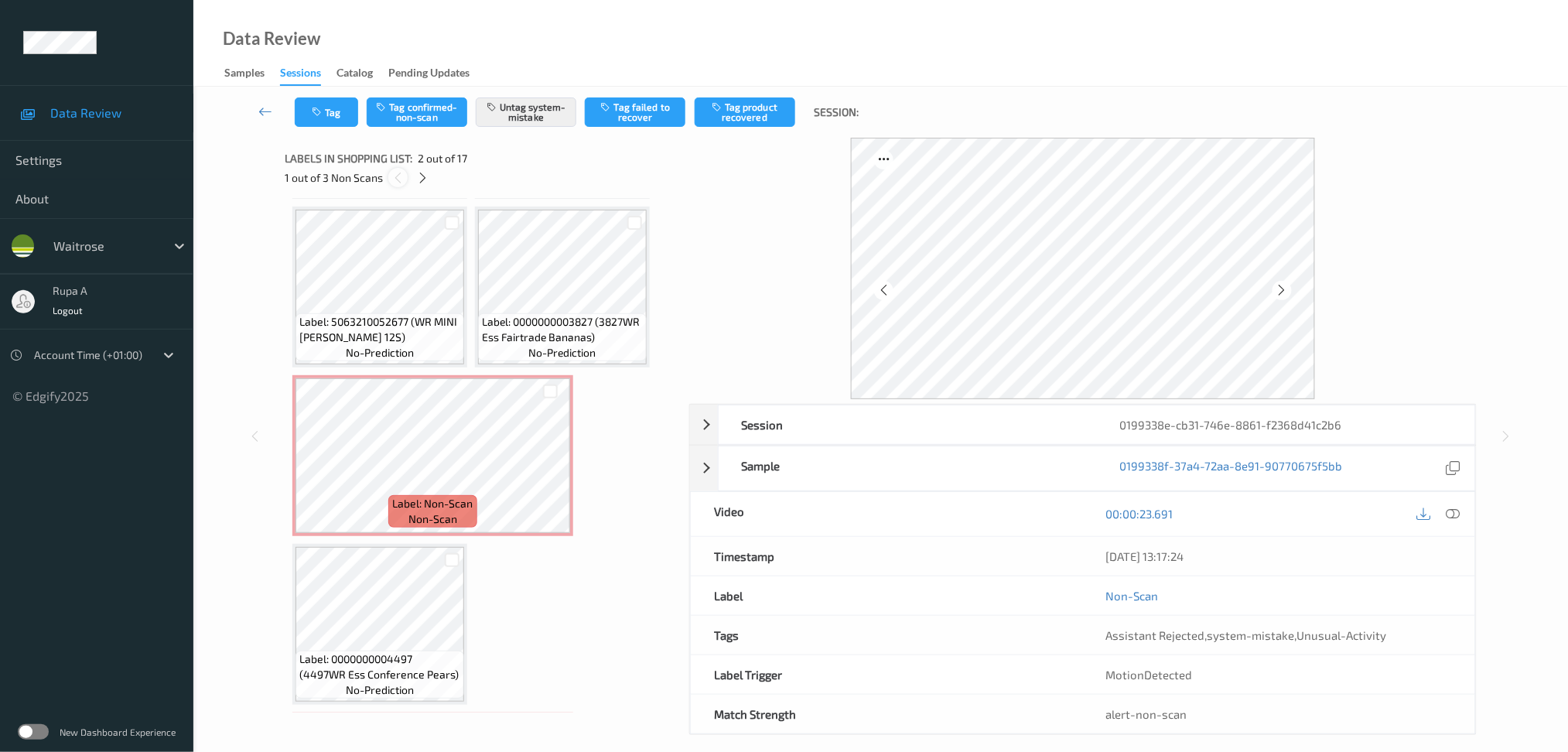
scroll to position [7, 0]
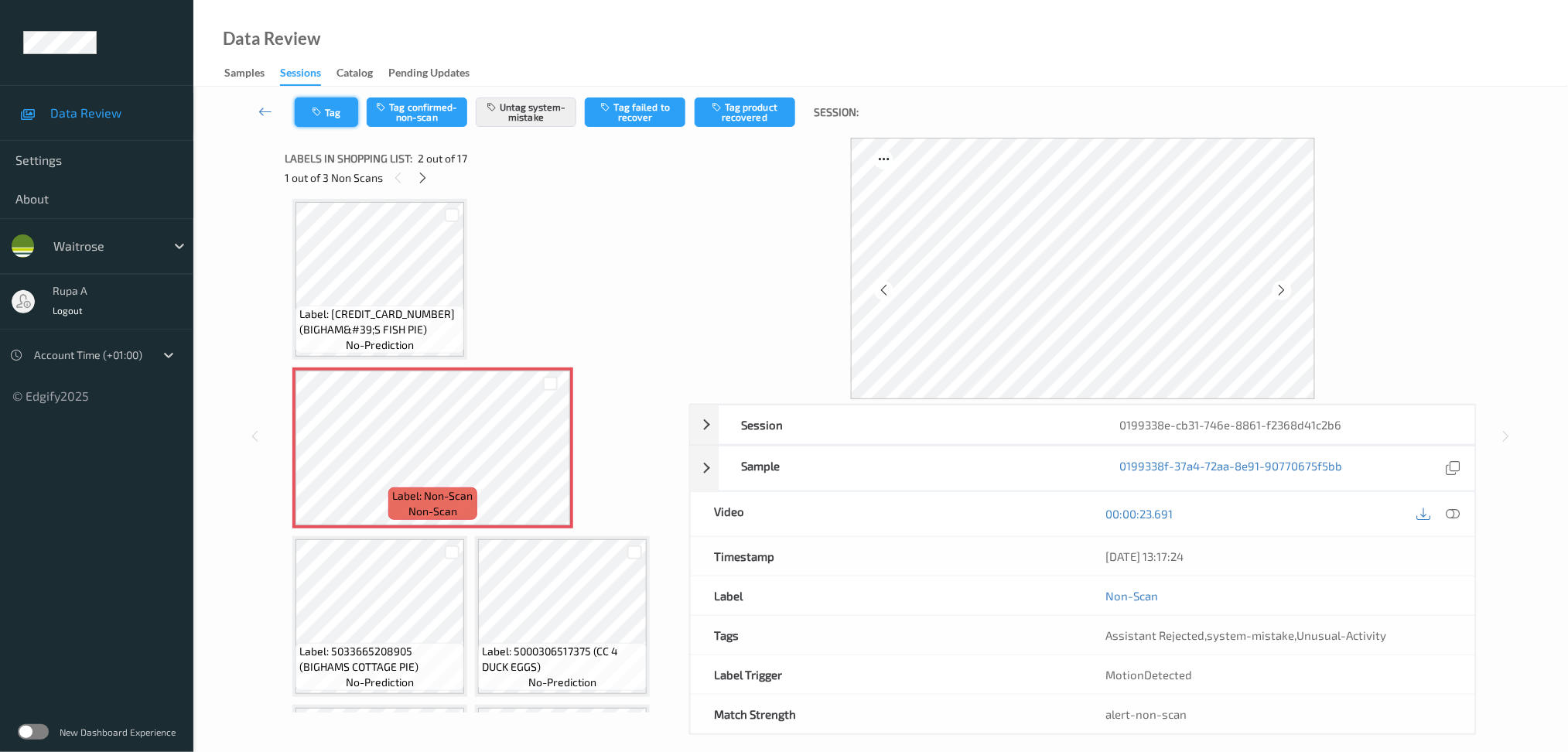
click at [327, 121] on button "Tag" at bounding box center [326, 113] width 64 height 29
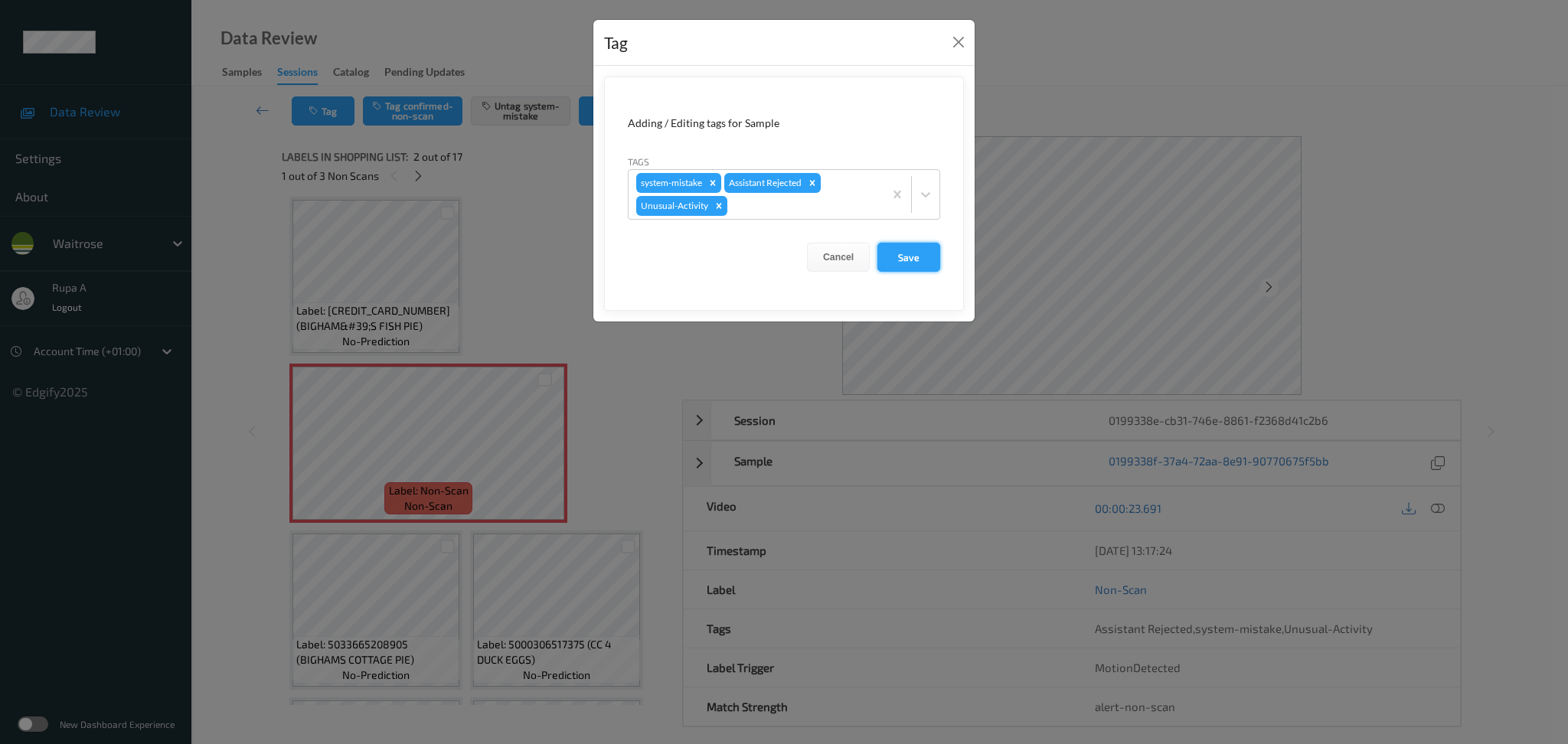
click at [907, 249] on button "Save" at bounding box center [909, 257] width 63 height 29
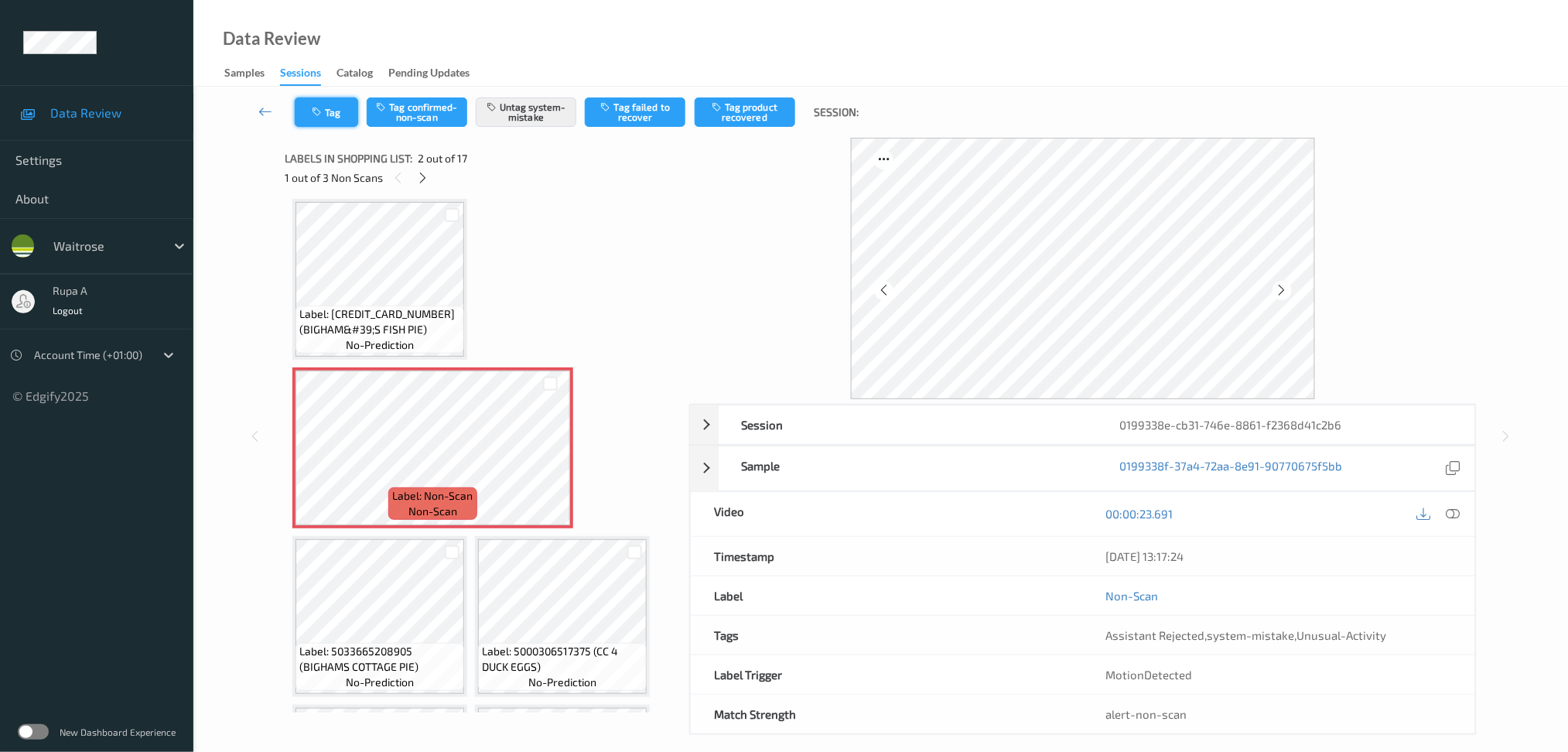
click at [336, 111] on button "Tag" at bounding box center [326, 113] width 64 height 29
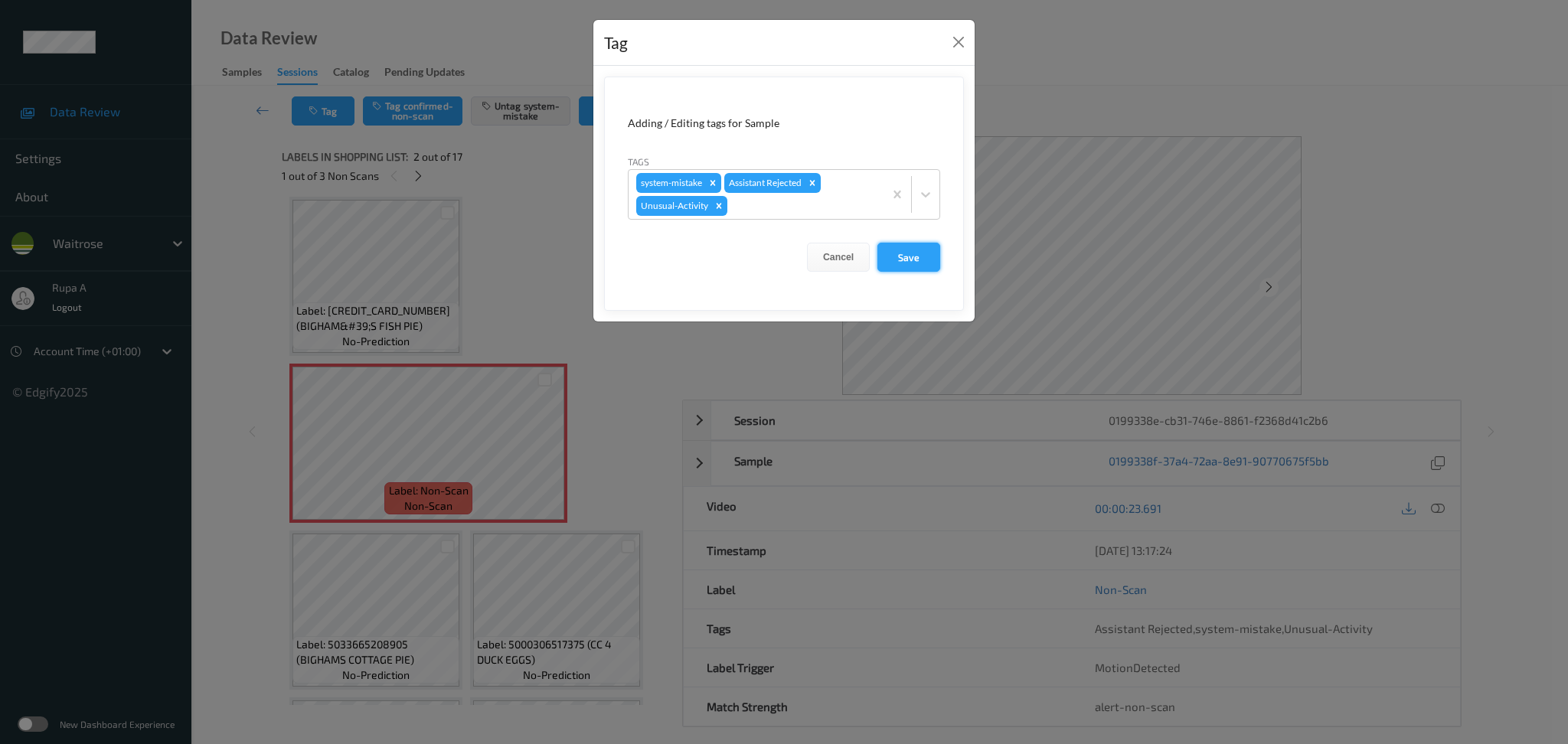
click at [929, 261] on button "Save" at bounding box center [909, 257] width 63 height 29
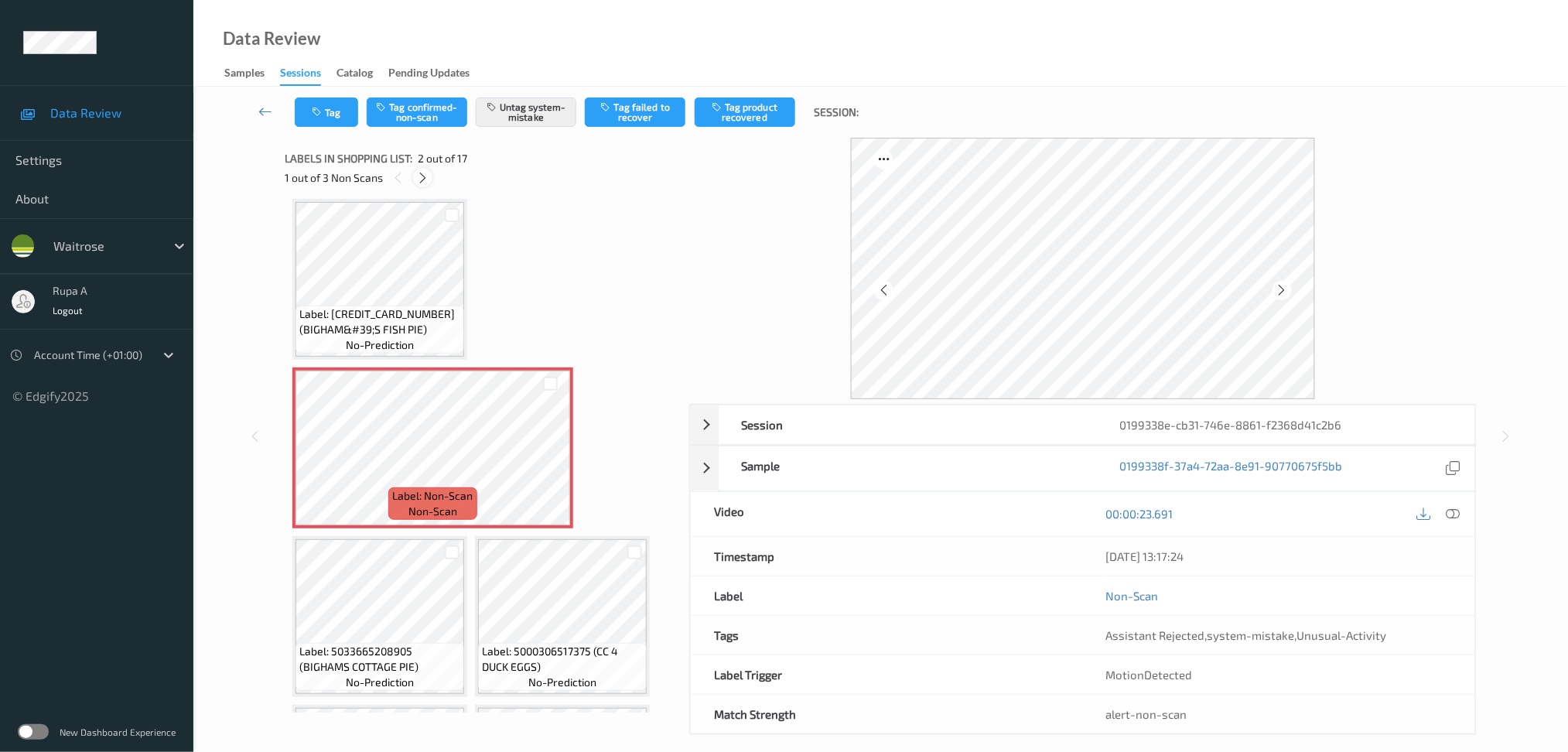
click at [416, 174] on icon at bounding box center [422, 178] width 13 height 14
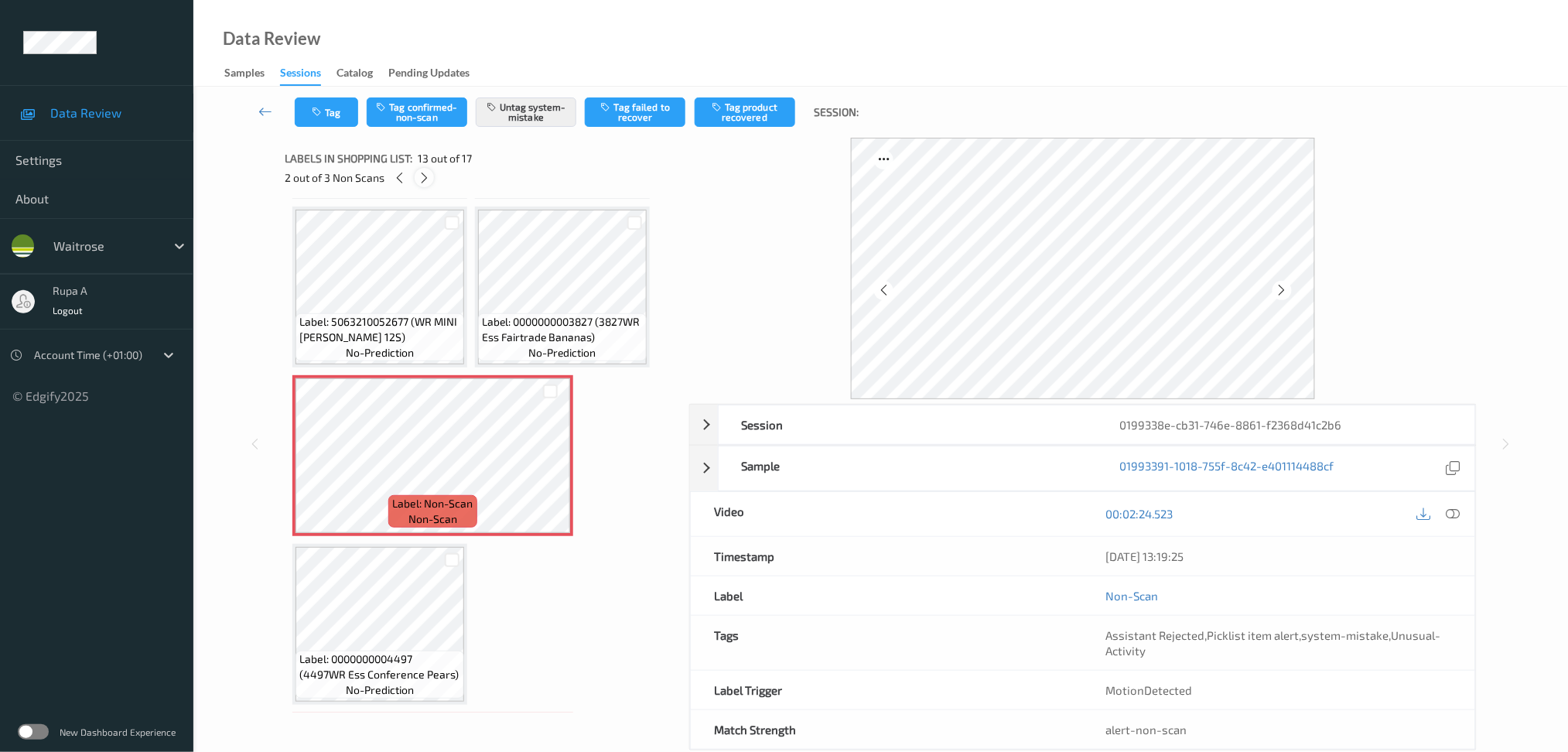
click at [422, 174] on icon at bounding box center [424, 178] width 13 height 14
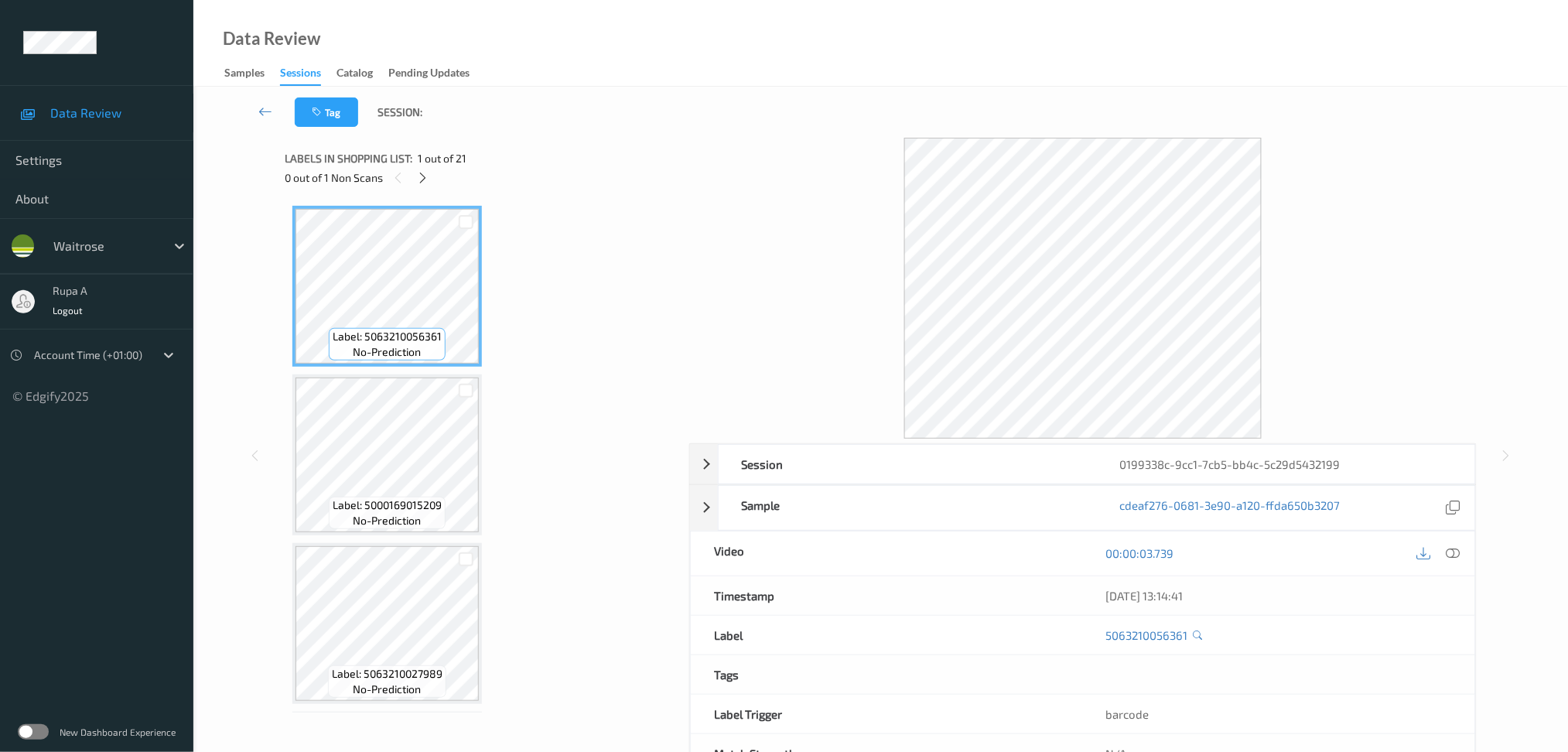
click at [435, 174] on div "0 out of 1 Non Scans" at bounding box center [481, 178] width 394 height 20
click at [423, 180] on icon at bounding box center [422, 178] width 13 height 14
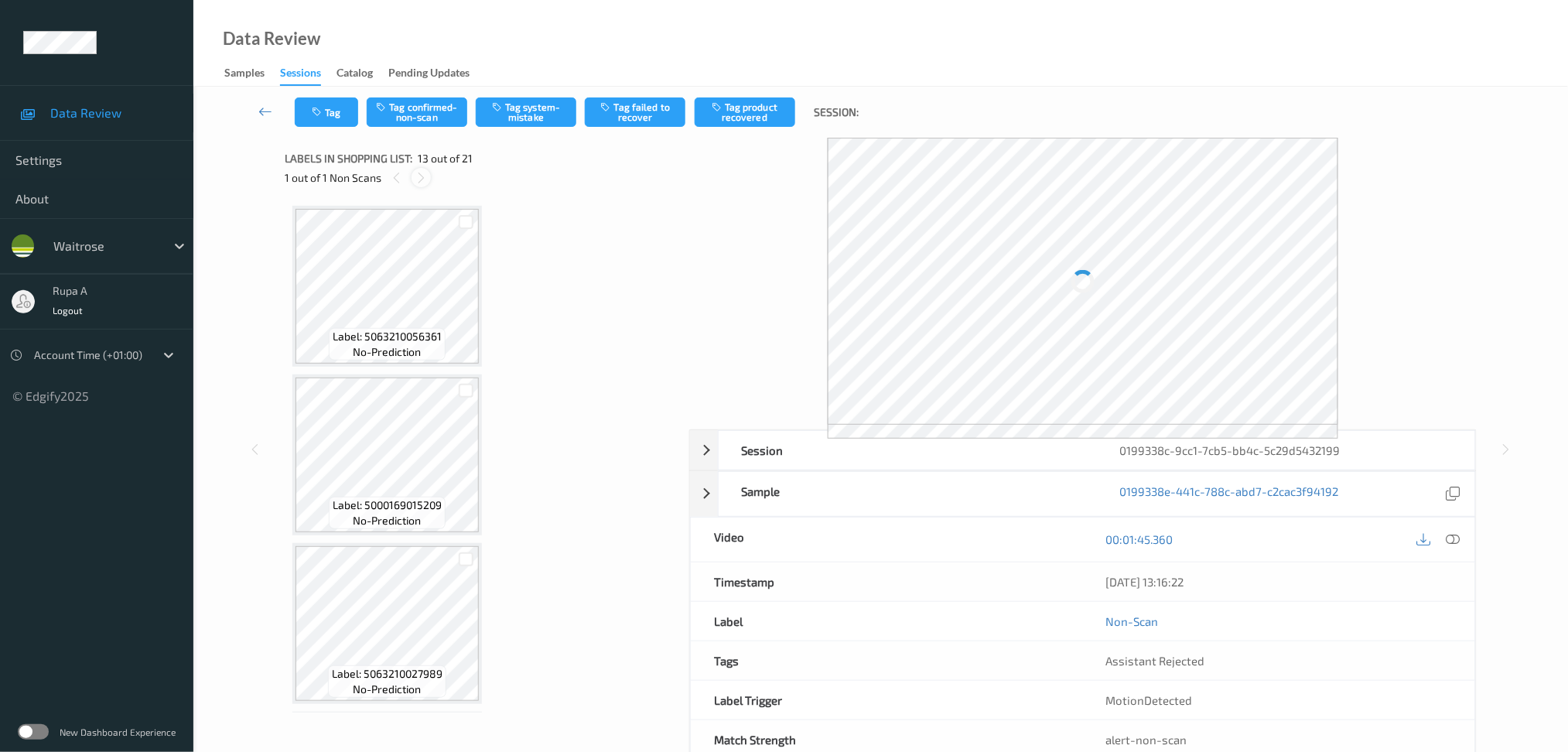
scroll to position [1849, 0]
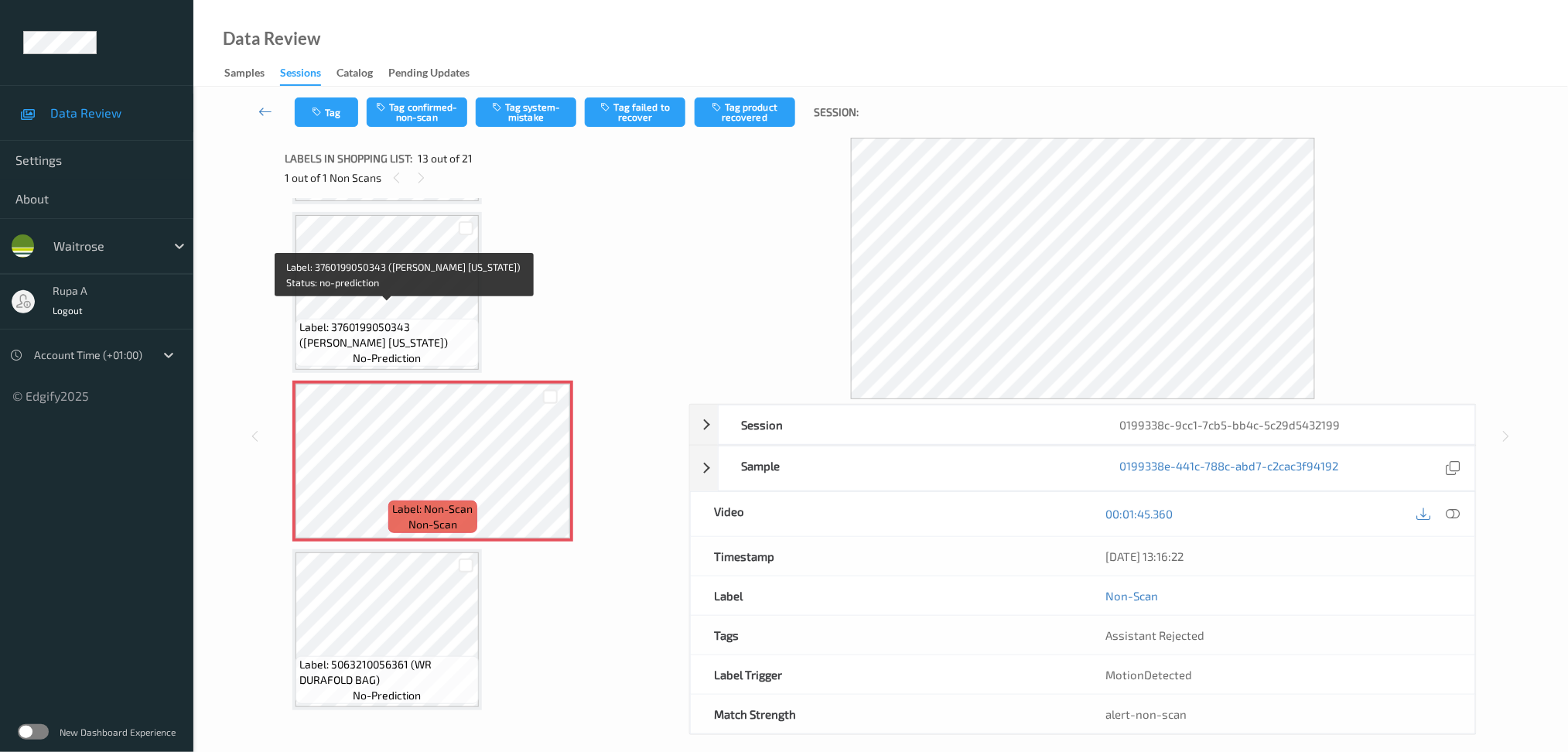
click at [434, 320] on span "Label: 3760199050343 ([PERSON_NAME] [US_STATE])" at bounding box center [386, 335] width 175 height 31
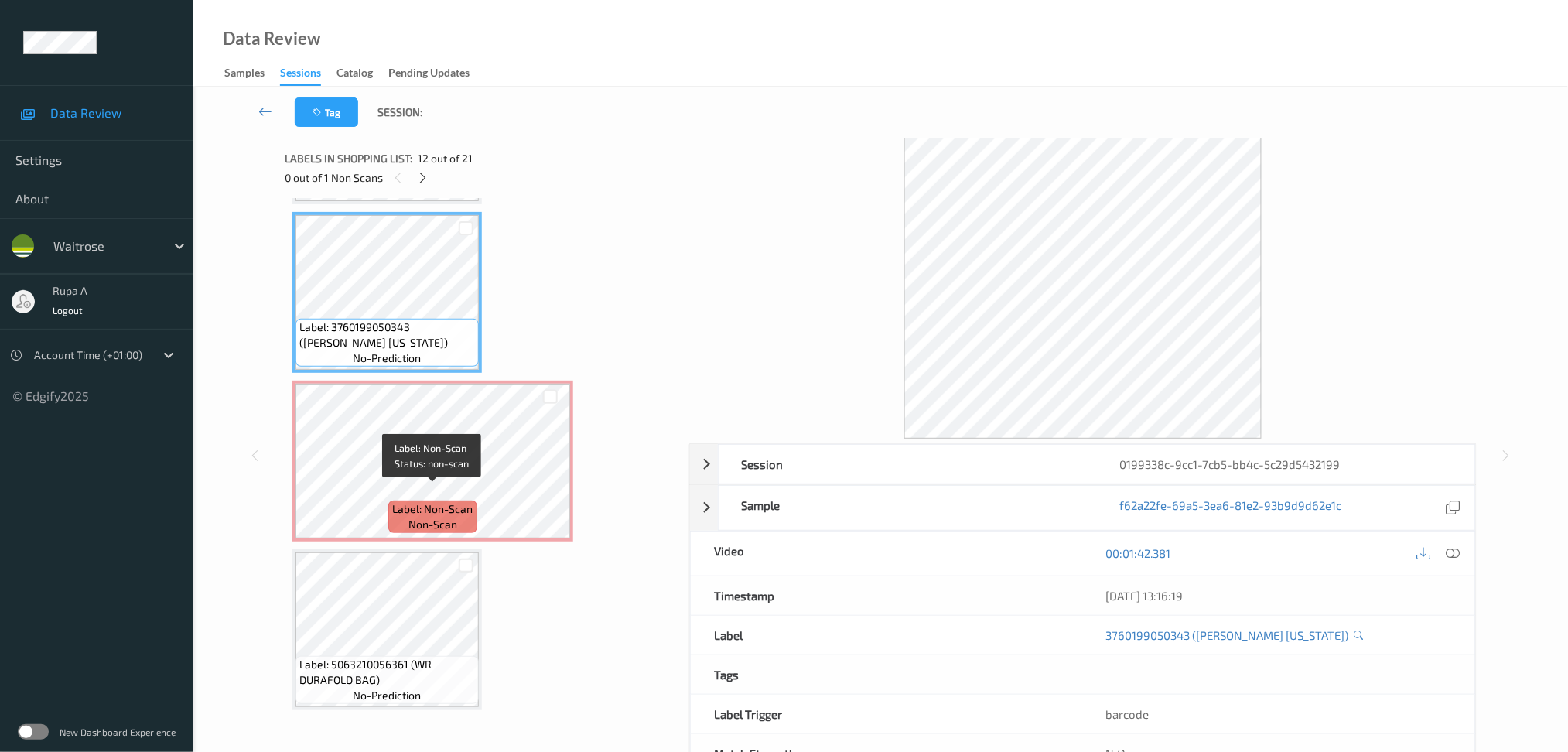
click at [464, 506] on div "Label: Non-Scan non-scan" at bounding box center [432, 517] width 88 height 33
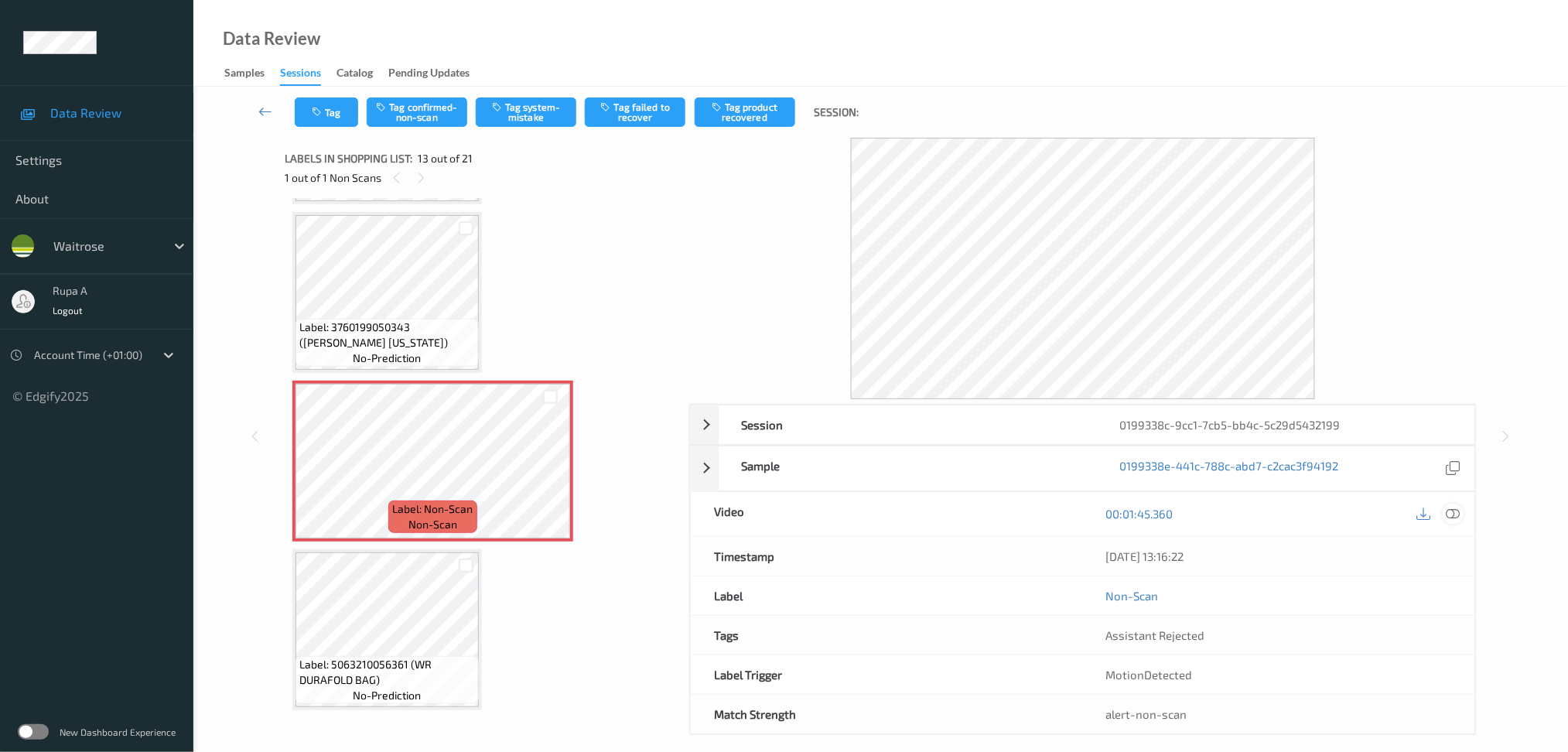
click at [1452, 507] on icon at bounding box center [1452, 513] width 14 height 14
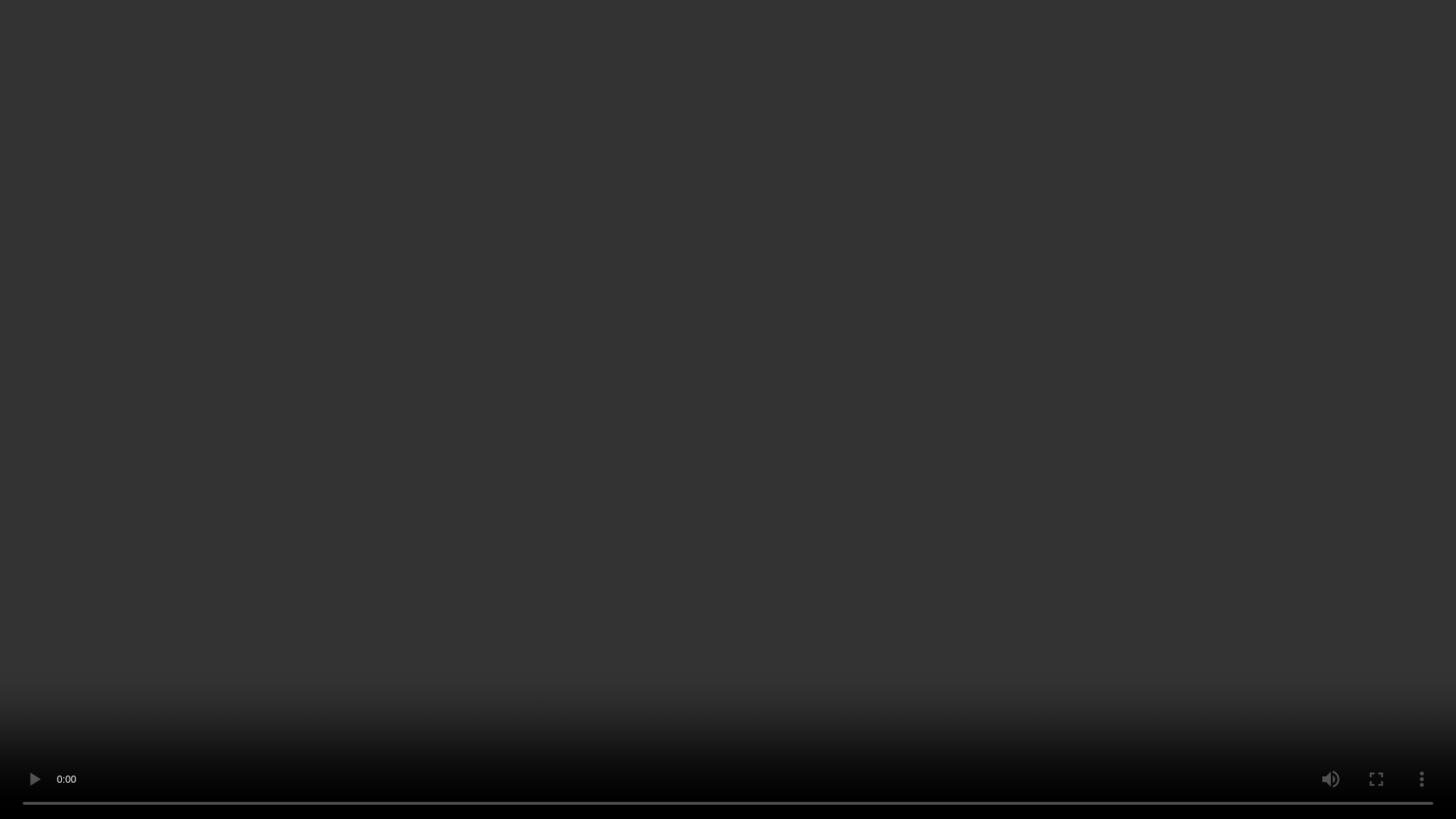
click at [428, 690] on video at bounding box center [728, 409] width 1456 height 819
click at [1371, 365] on video at bounding box center [728, 409] width 1456 height 819
click at [713, 472] on video at bounding box center [728, 409] width 1456 height 819
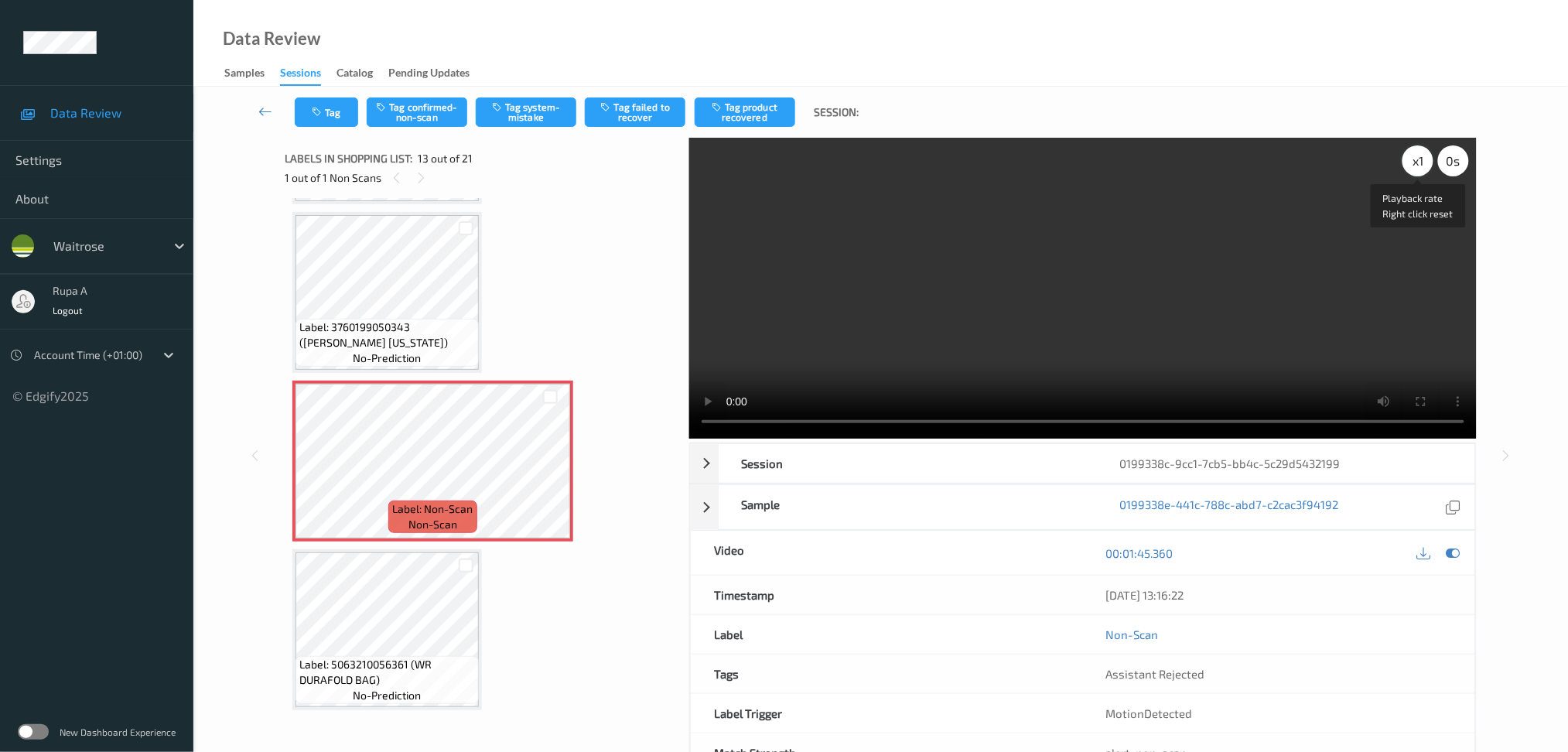
click at [1421, 162] on div "x 1" at bounding box center [1418, 161] width 31 height 31
click at [1421, 162] on div "x 2" at bounding box center [1418, 161] width 31 height 31
click at [1459, 551] on icon at bounding box center [1452, 553] width 14 height 14
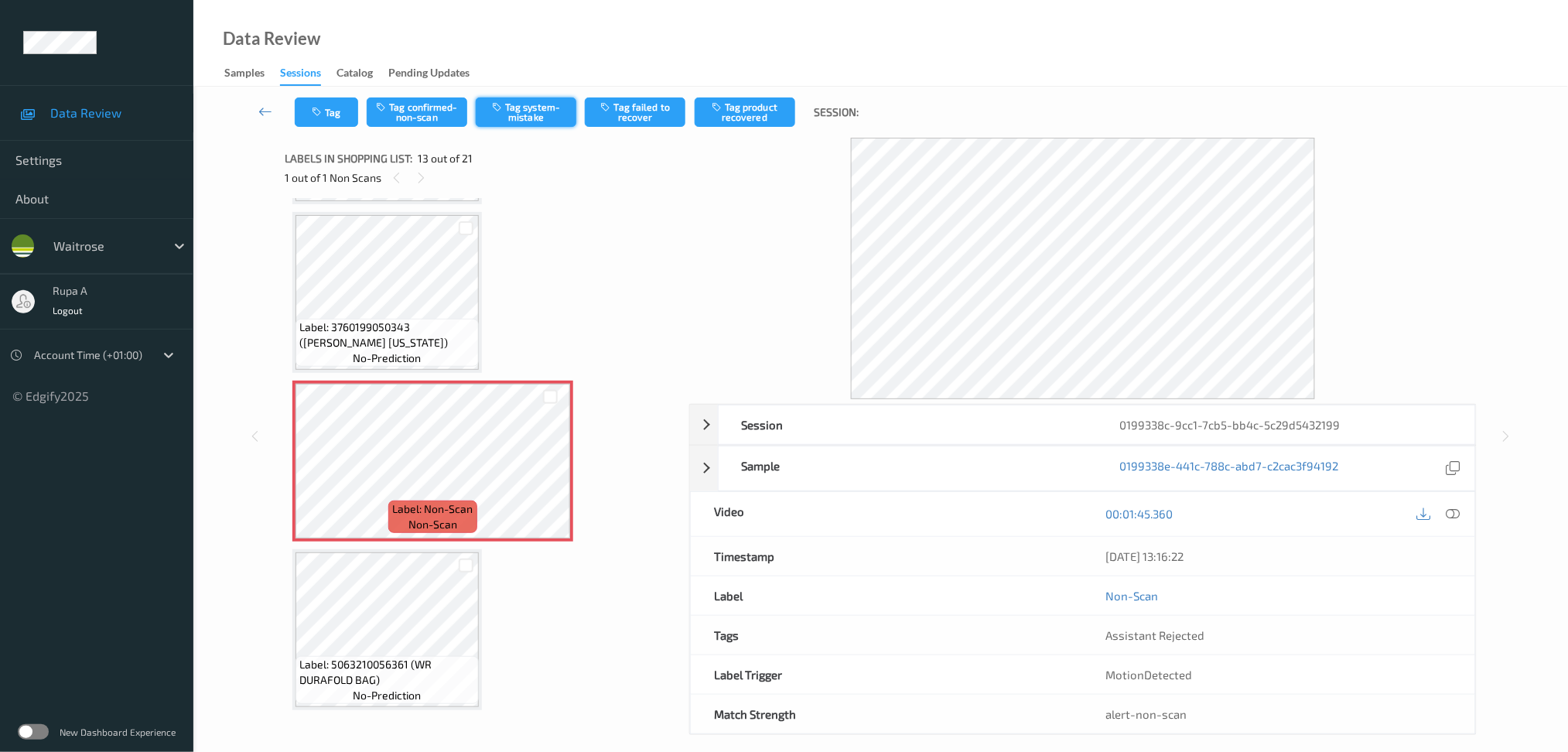
click at [501, 121] on button "Tag system-mistake" at bounding box center [525, 113] width 100 height 29
click at [325, 122] on button "Tag" at bounding box center [326, 113] width 64 height 29
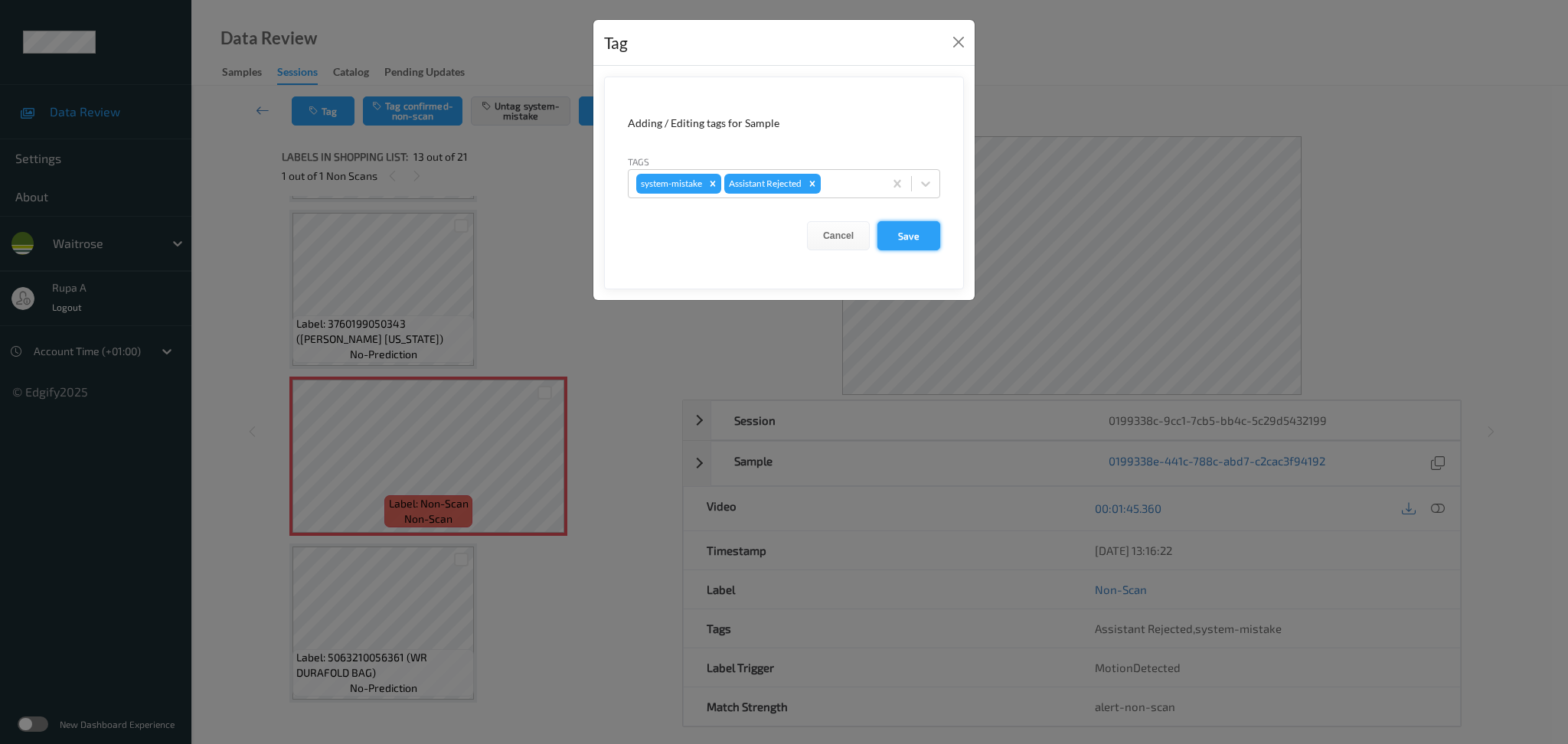
click at [932, 231] on button "Save" at bounding box center [909, 236] width 63 height 29
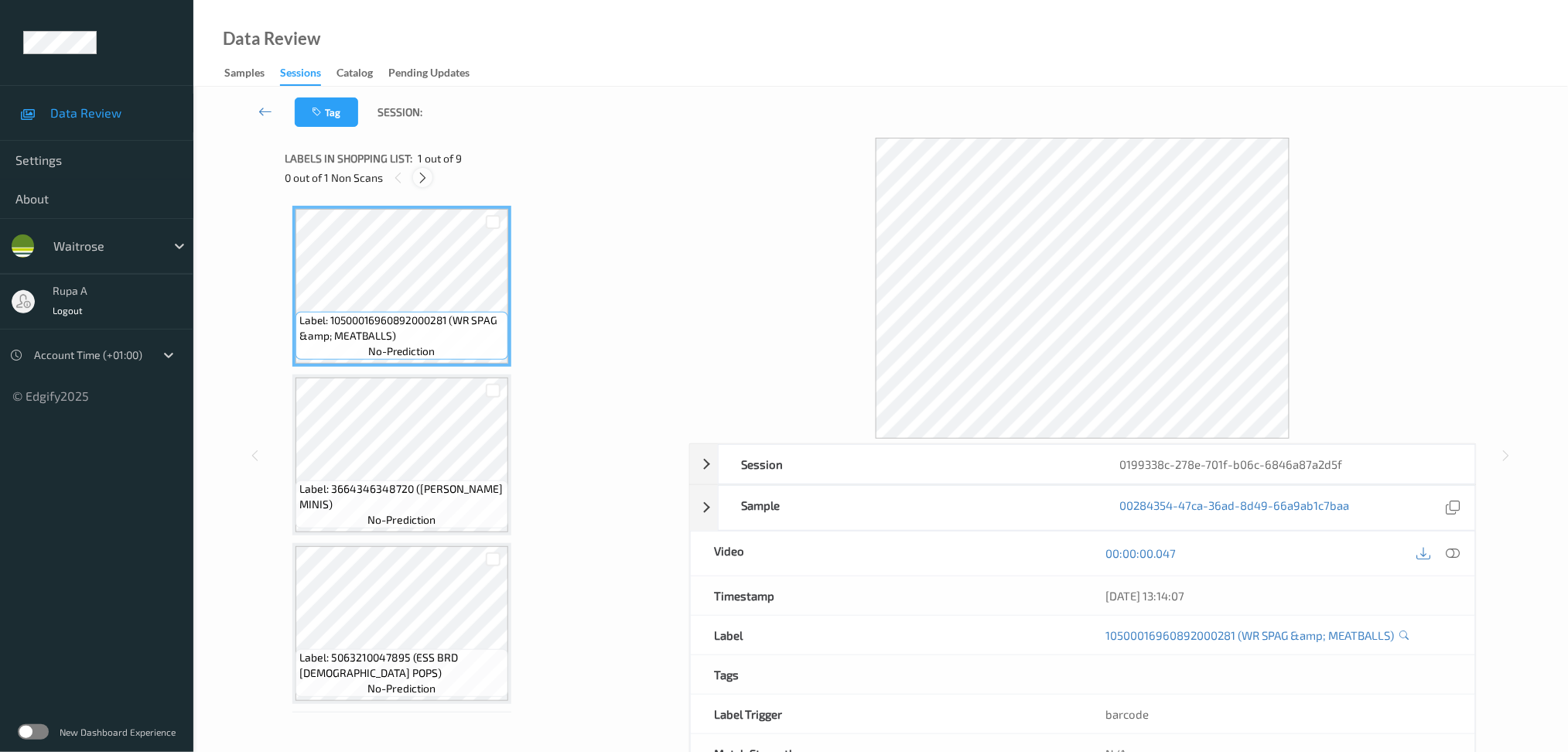
click at [422, 172] on icon at bounding box center [422, 178] width 13 height 14
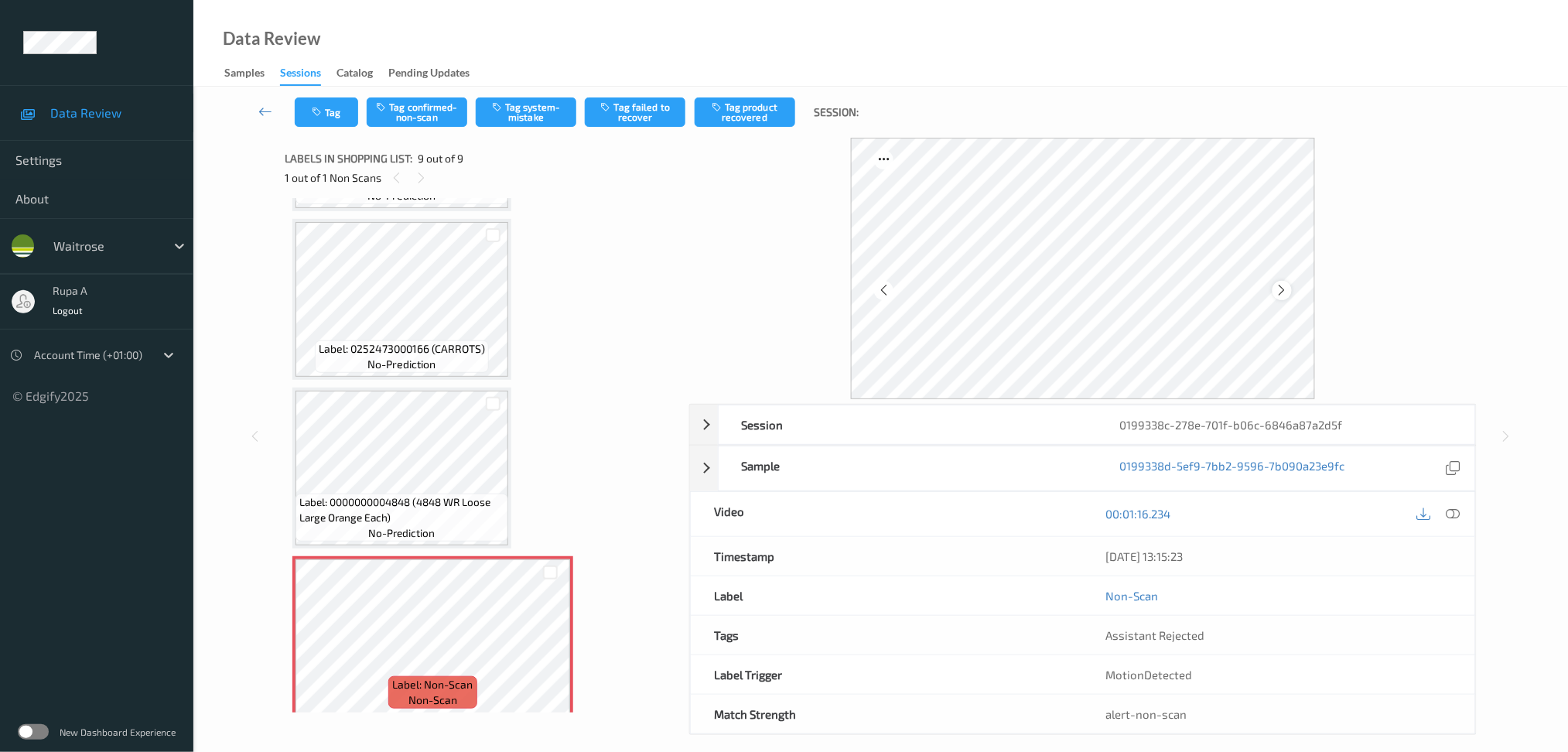
click at [1279, 287] on icon at bounding box center [1282, 290] width 13 height 14
click at [533, 129] on div "Tag Tag confirmed-non-scan Tag system-mistake Tag failed to recover Tag product…" at bounding box center [881, 112] width 1311 height 51
click at [534, 115] on button "Tag system-mistake" at bounding box center [525, 113] width 100 height 29
click at [311, 109] on icon "button" at bounding box center [318, 112] width 13 height 11
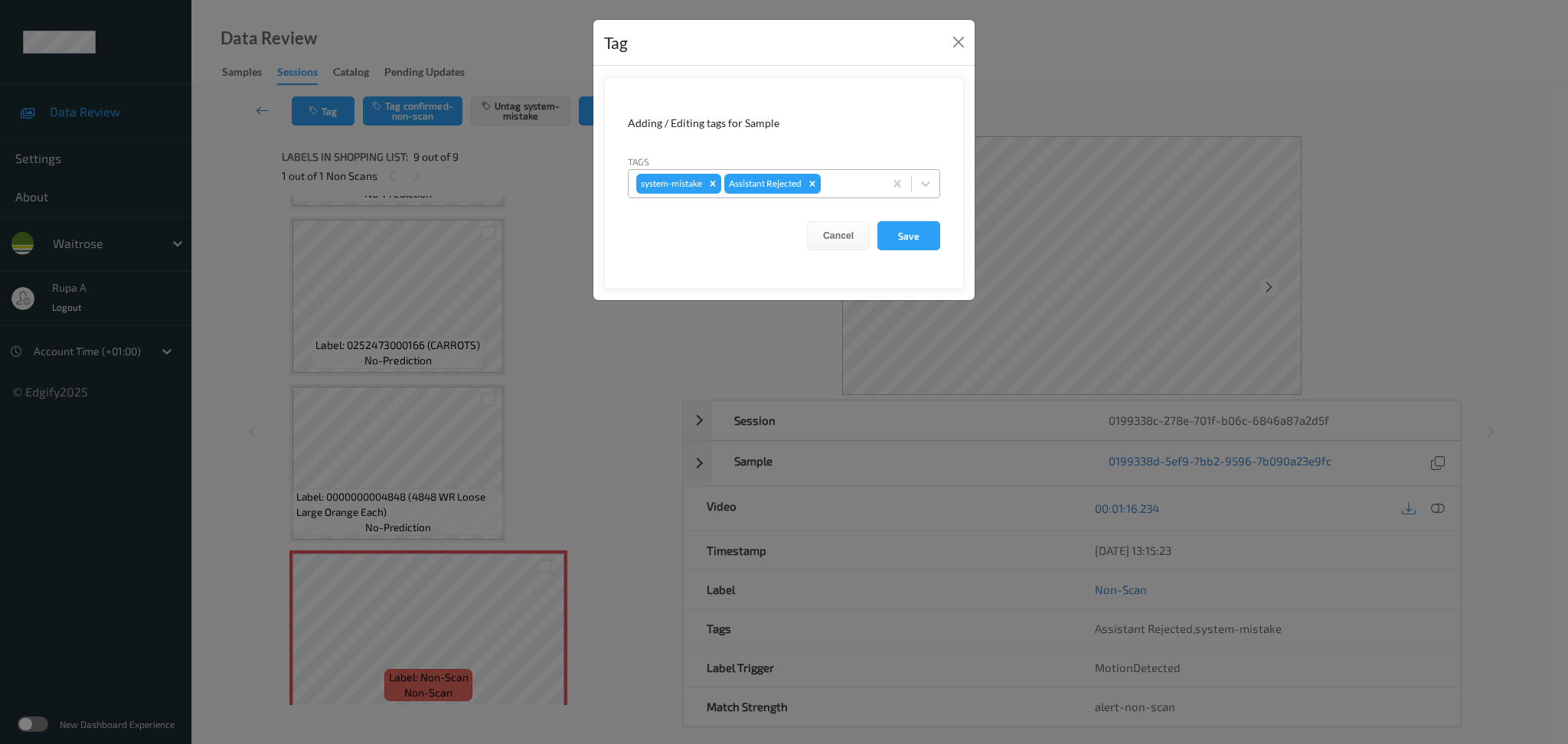
click at [834, 188] on div at bounding box center [850, 183] width 52 height 19
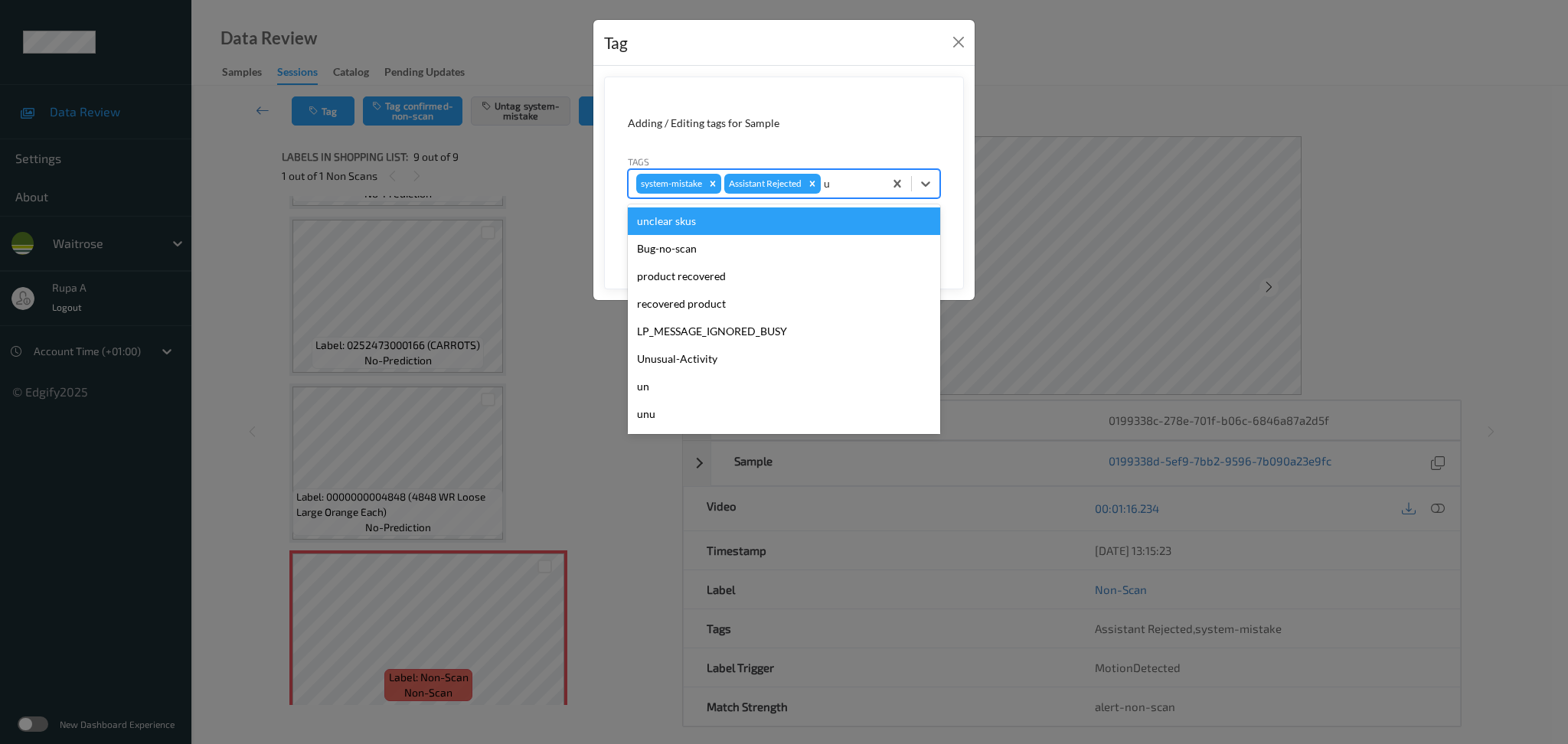
type input "un"
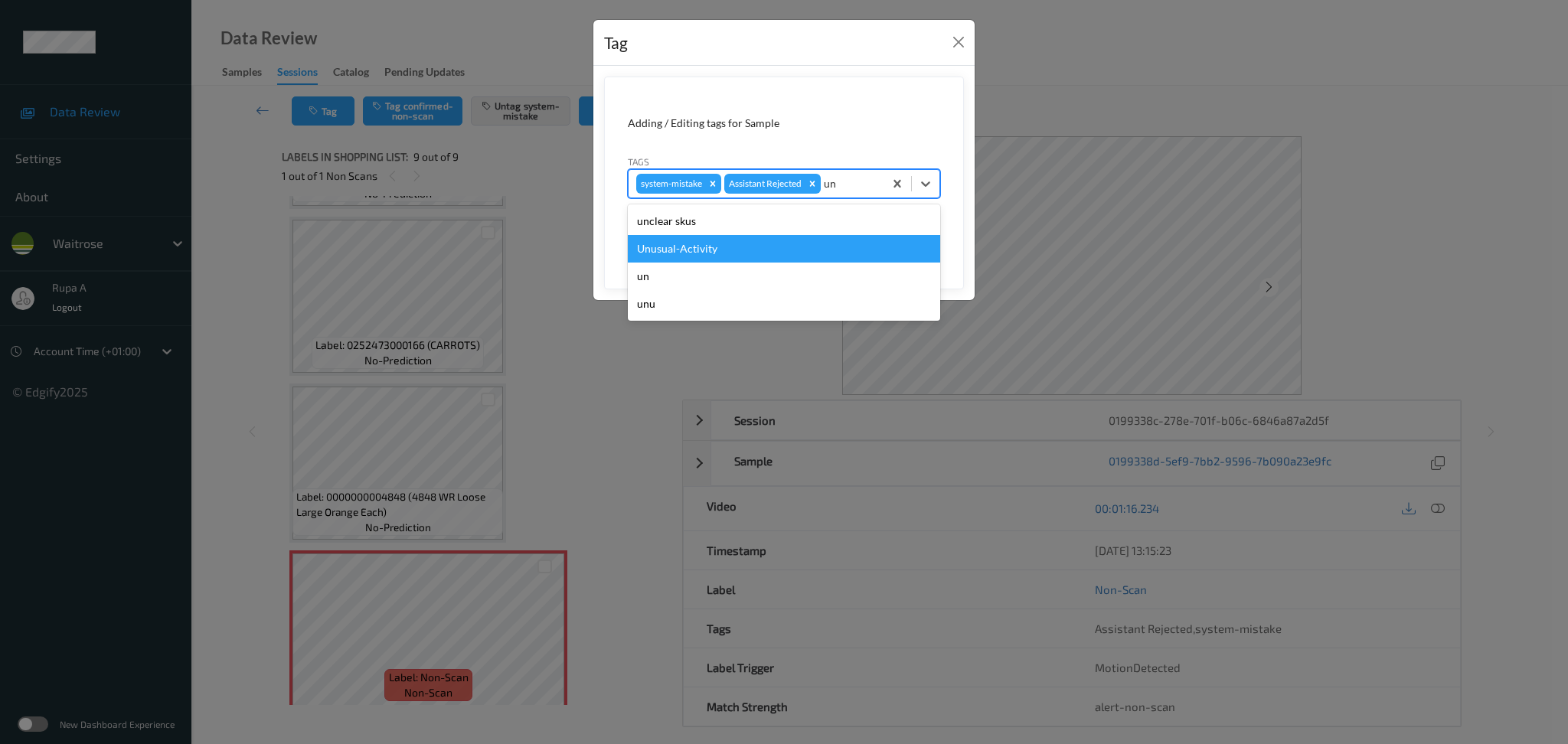
click at [769, 245] on div "Unusual-Activity" at bounding box center [784, 249] width 312 height 27
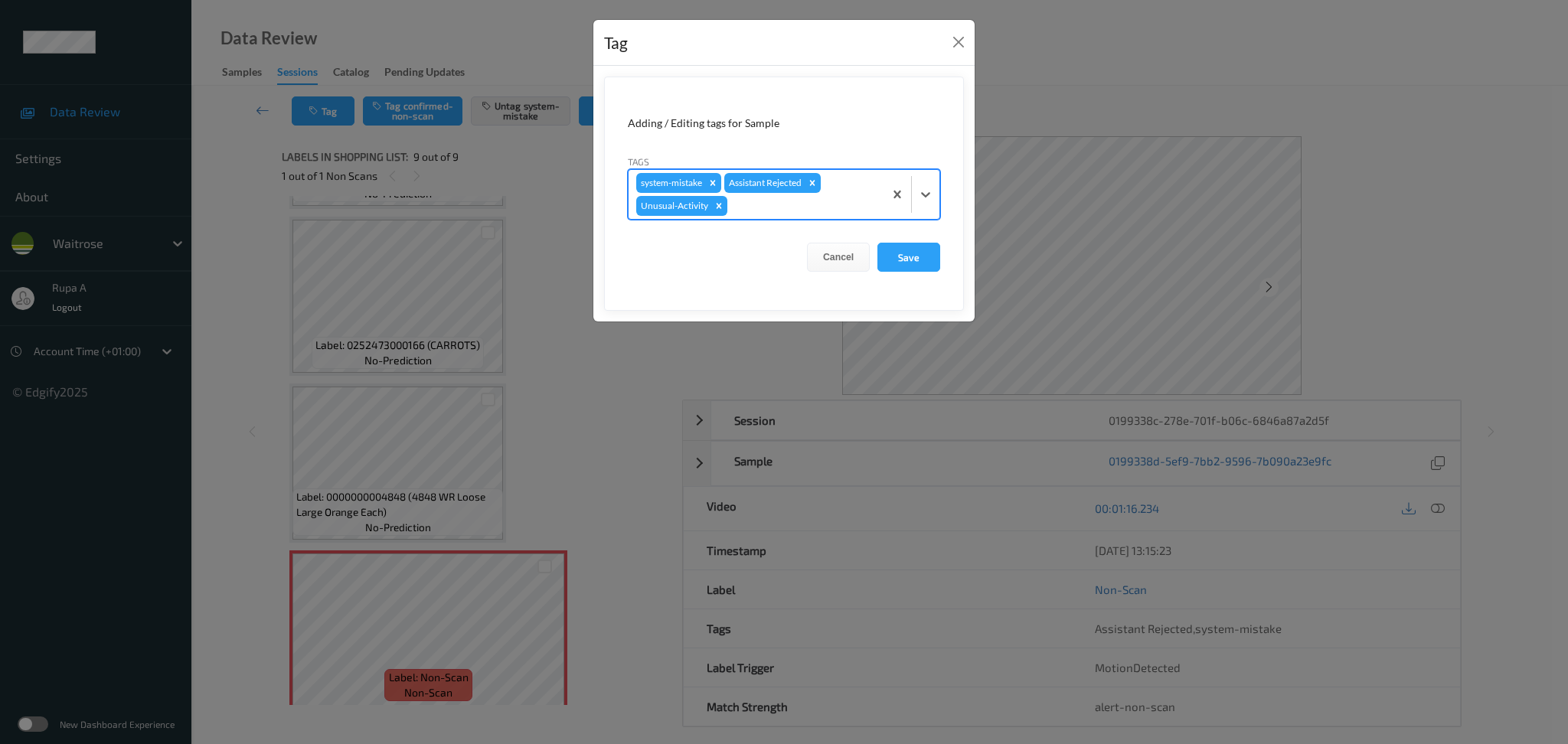
click at [813, 213] on div at bounding box center [803, 206] width 145 height 19
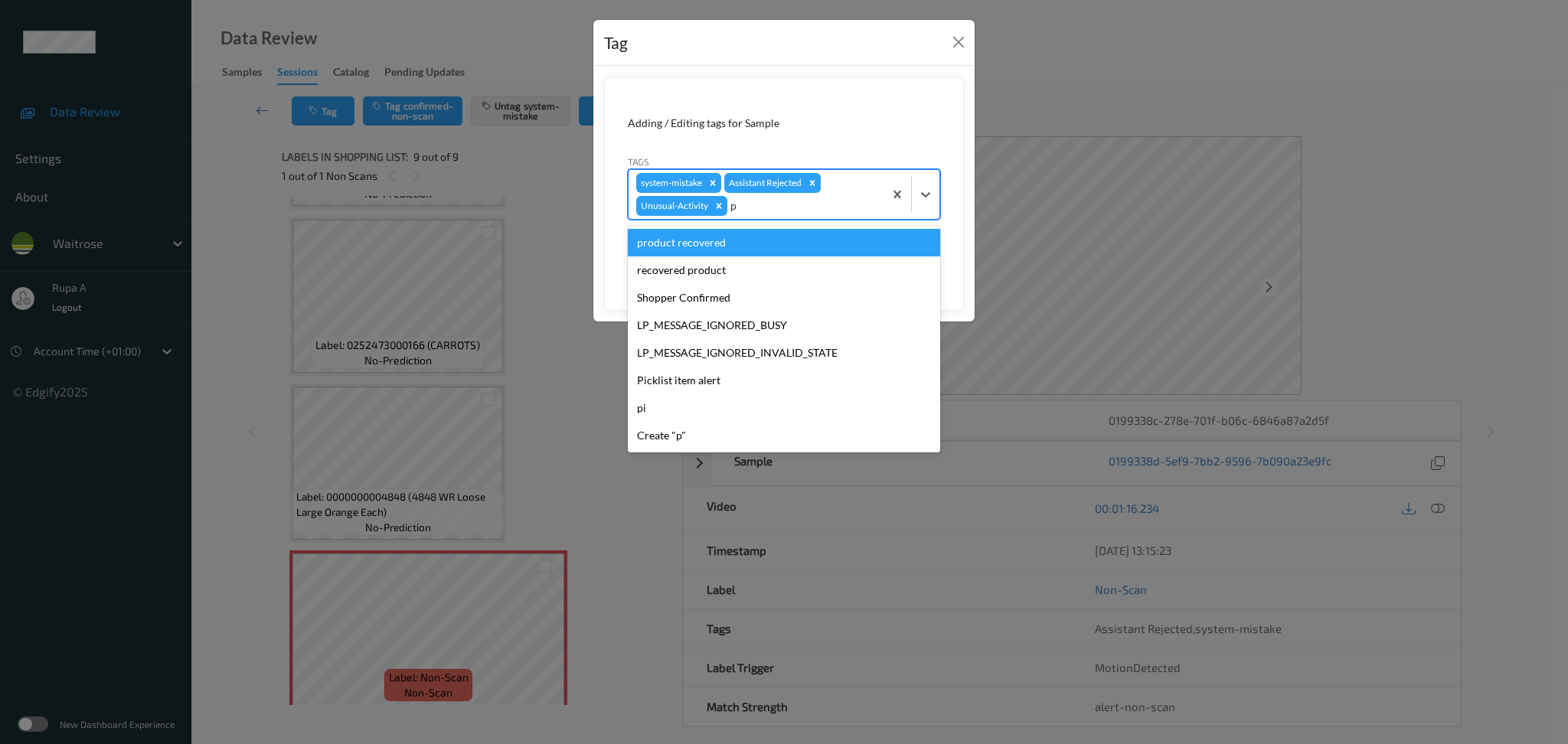
type input "pi"
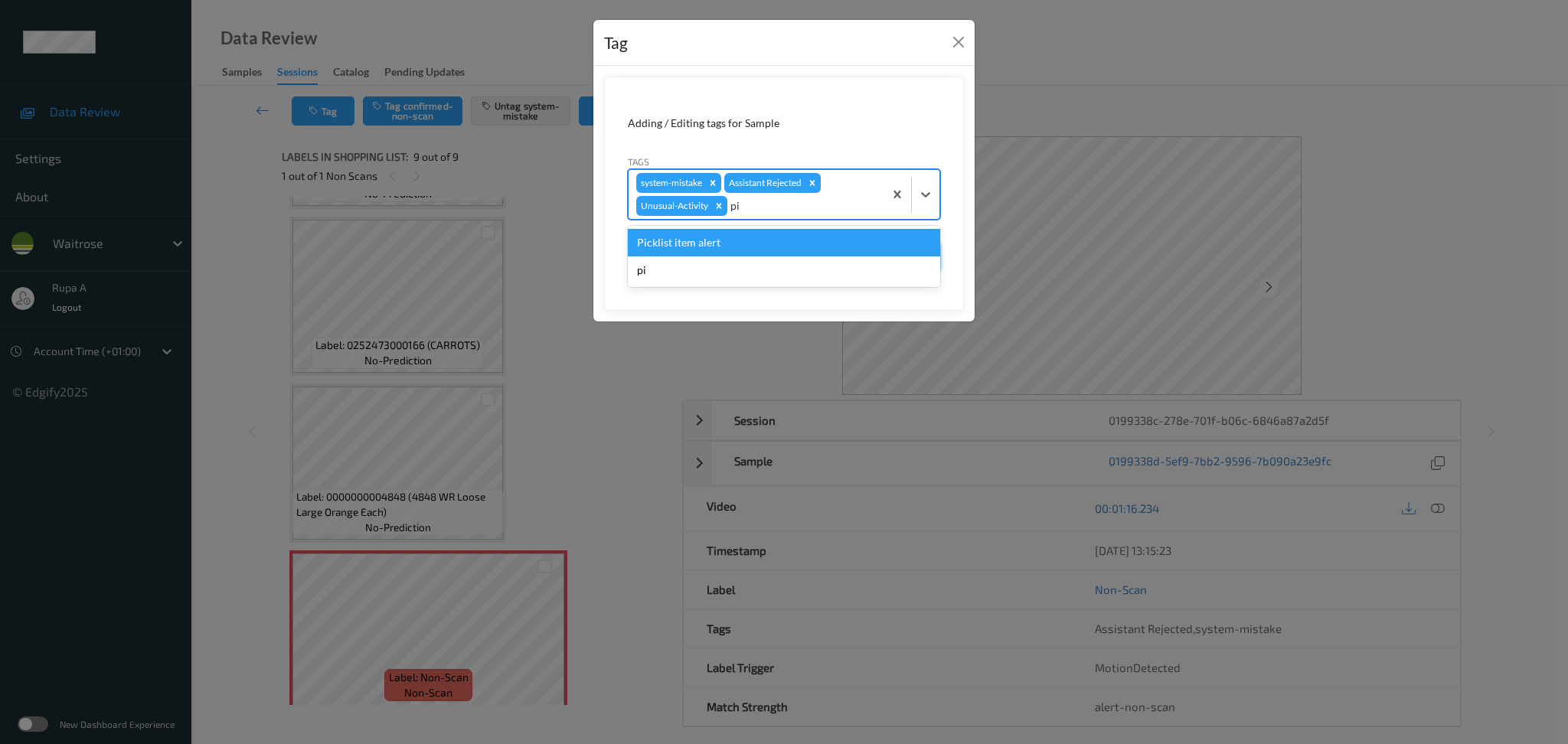
drag, startPoint x: 795, startPoint y: 237, endPoint x: 902, endPoint y: 267, distance: 111.1
click at [794, 238] on div "Picklist item alert" at bounding box center [784, 243] width 312 height 27
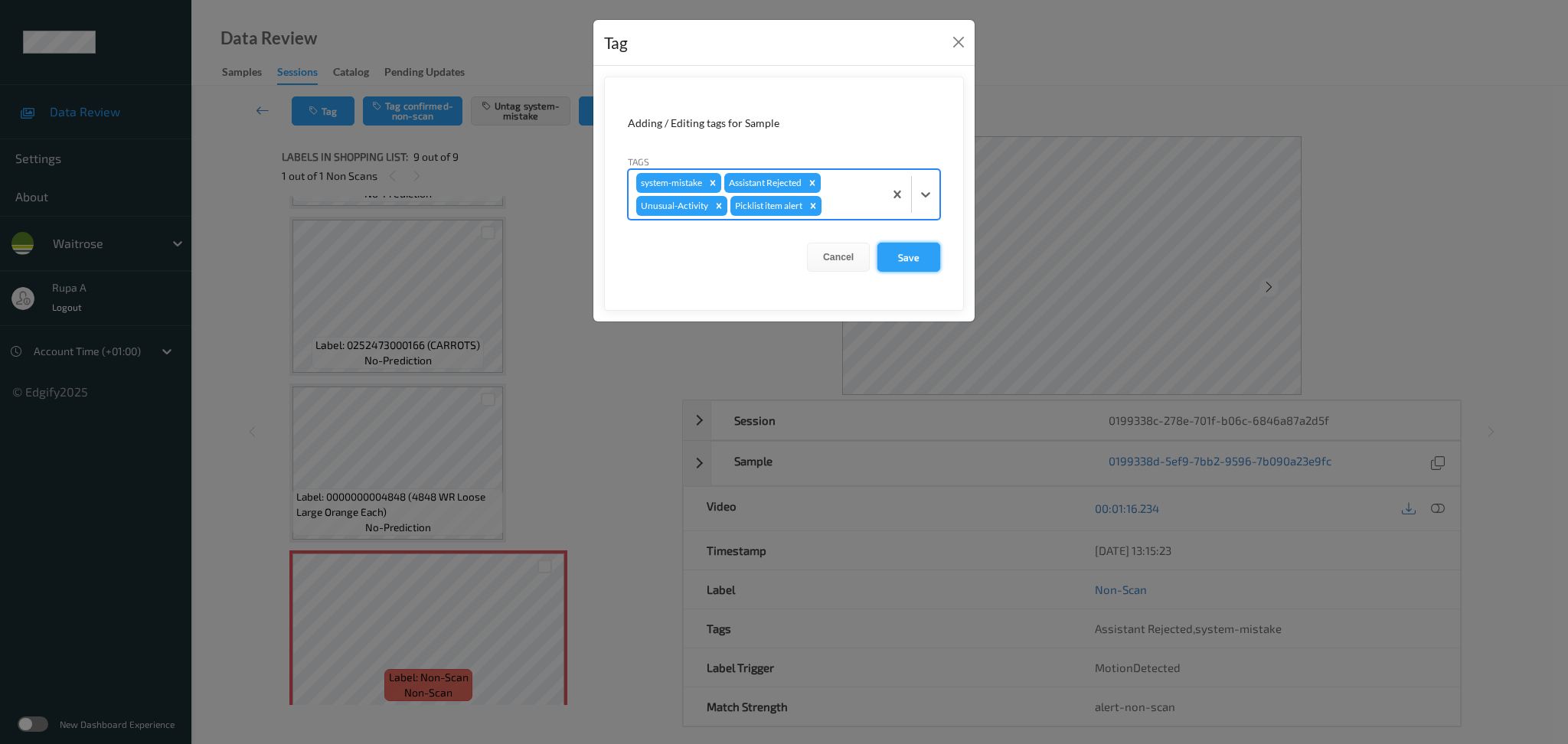
click at [920, 261] on button "Save" at bounding box center [909, 257] width 63 height 29
click at [911, 251] on button "Save" at bounding box center [909, 257] width 63 height 29
click at [911, 267] on button "Save" at bounding box center [909, 257] width 63 height 29
click at [886, 242] on form "Adding / Editing tags for Sample Tags system-mistake Assistant Rejected Unusual…" at bounding box center [784, 194] width 360 height 234
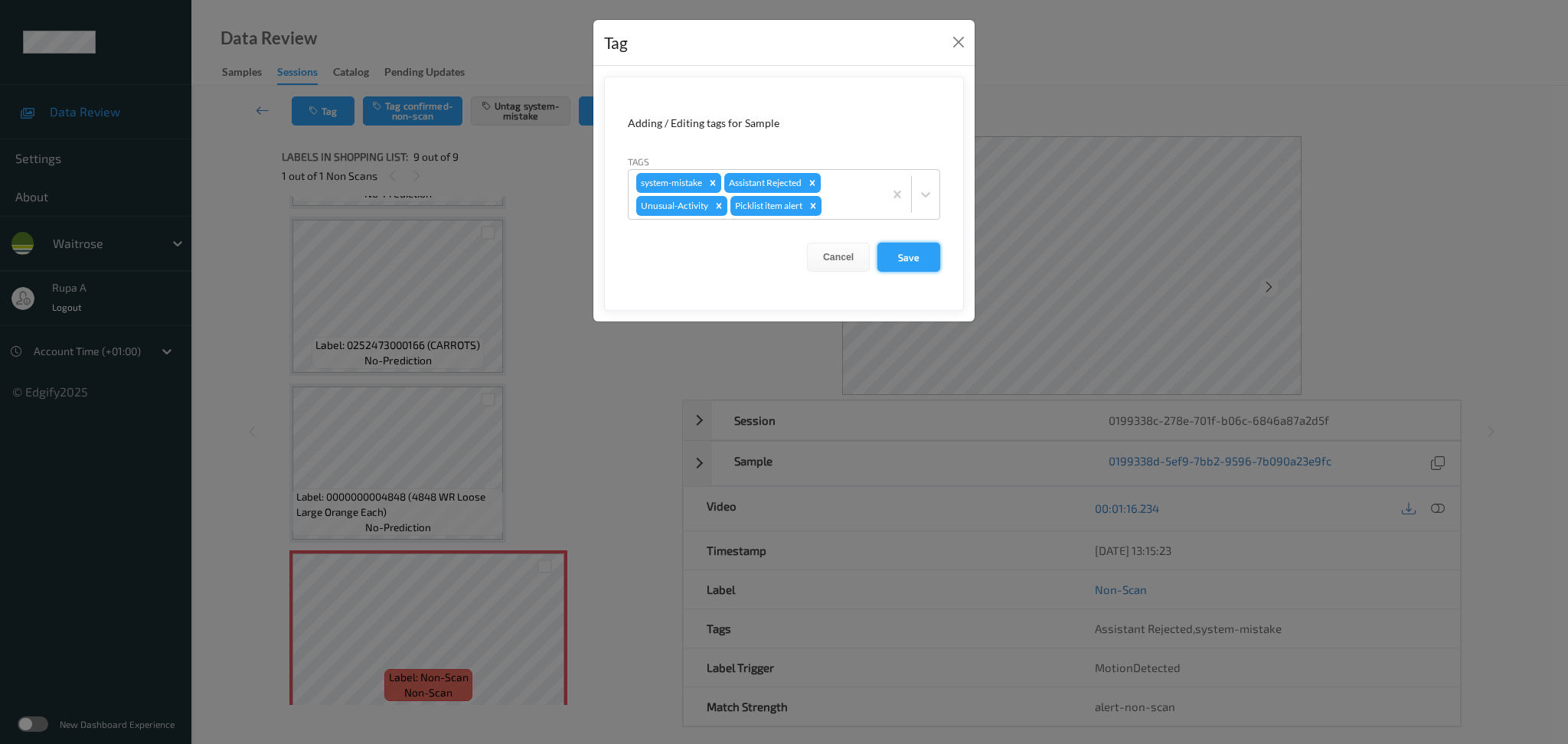
click at [890, 255] on button "Save" at bounding box center [909, 257] width 63 height 29
click at [897, 258] on button "Save" at bounding box center [909, 257] width 63 height 29
click at [910, 249] on button "Save" at bounding box center [909, 257] width 63 height 29
click at [908, 249] on button "Save" at bounding box center [909, 257] width 63 height 29
click at [898, 263] on button "Save" at bounding box center [909, 257] width 63 height 29
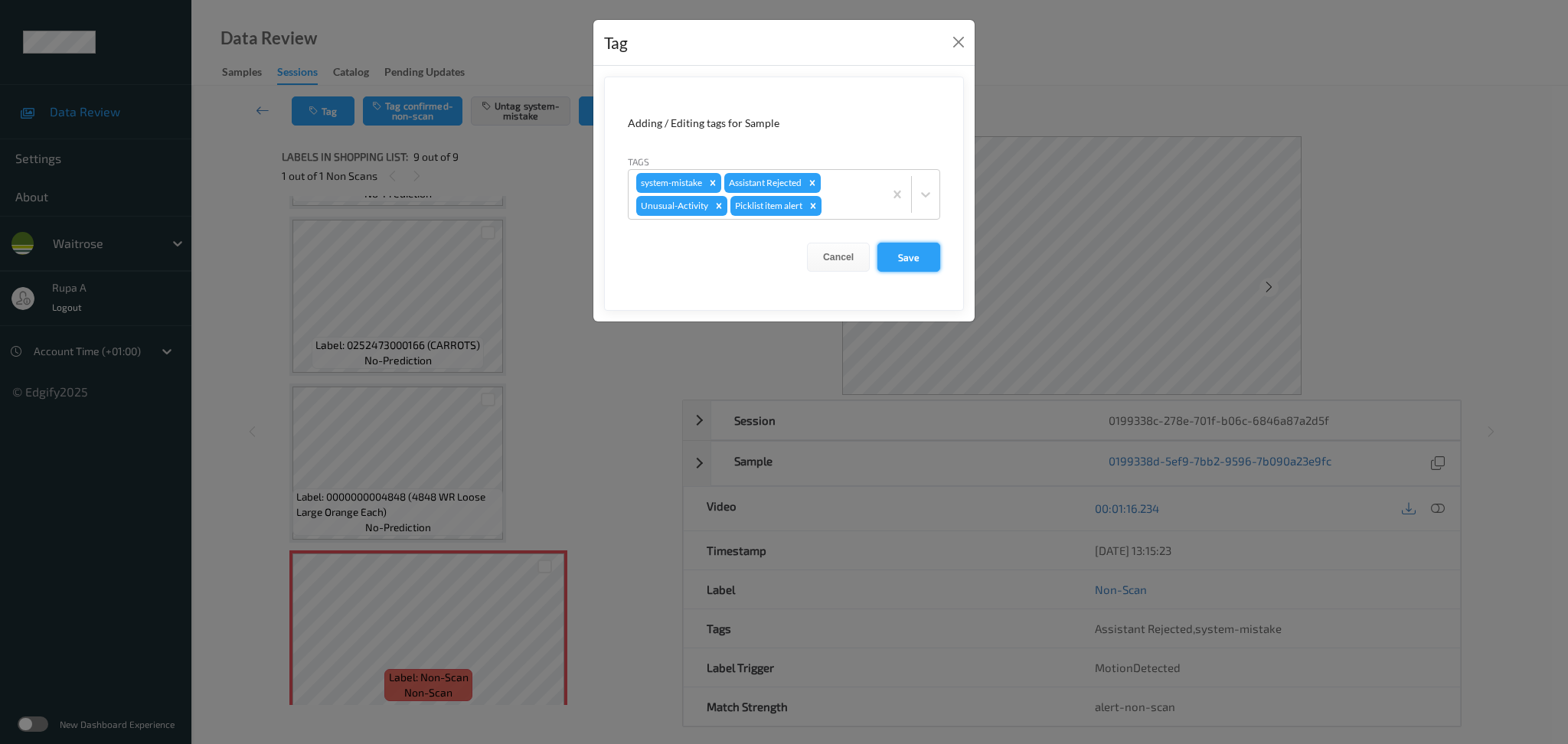
click at [898, 263] on button "Save" at bounding box center [909, 257] width 63 height 29
click at [899, 263] on button "Save" at bounding box center [909, 257] width 63 height 29
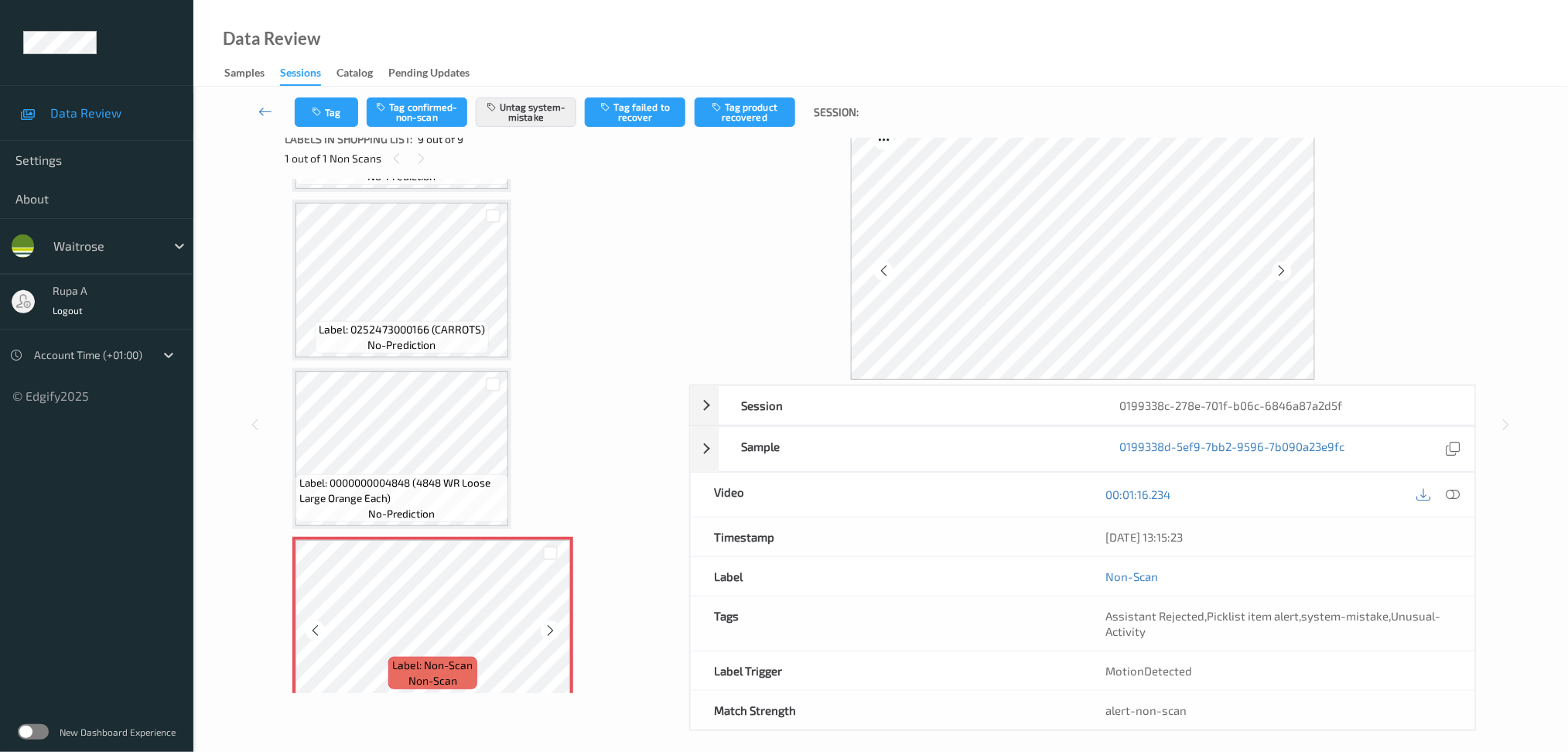
scroll to position [29, 0]
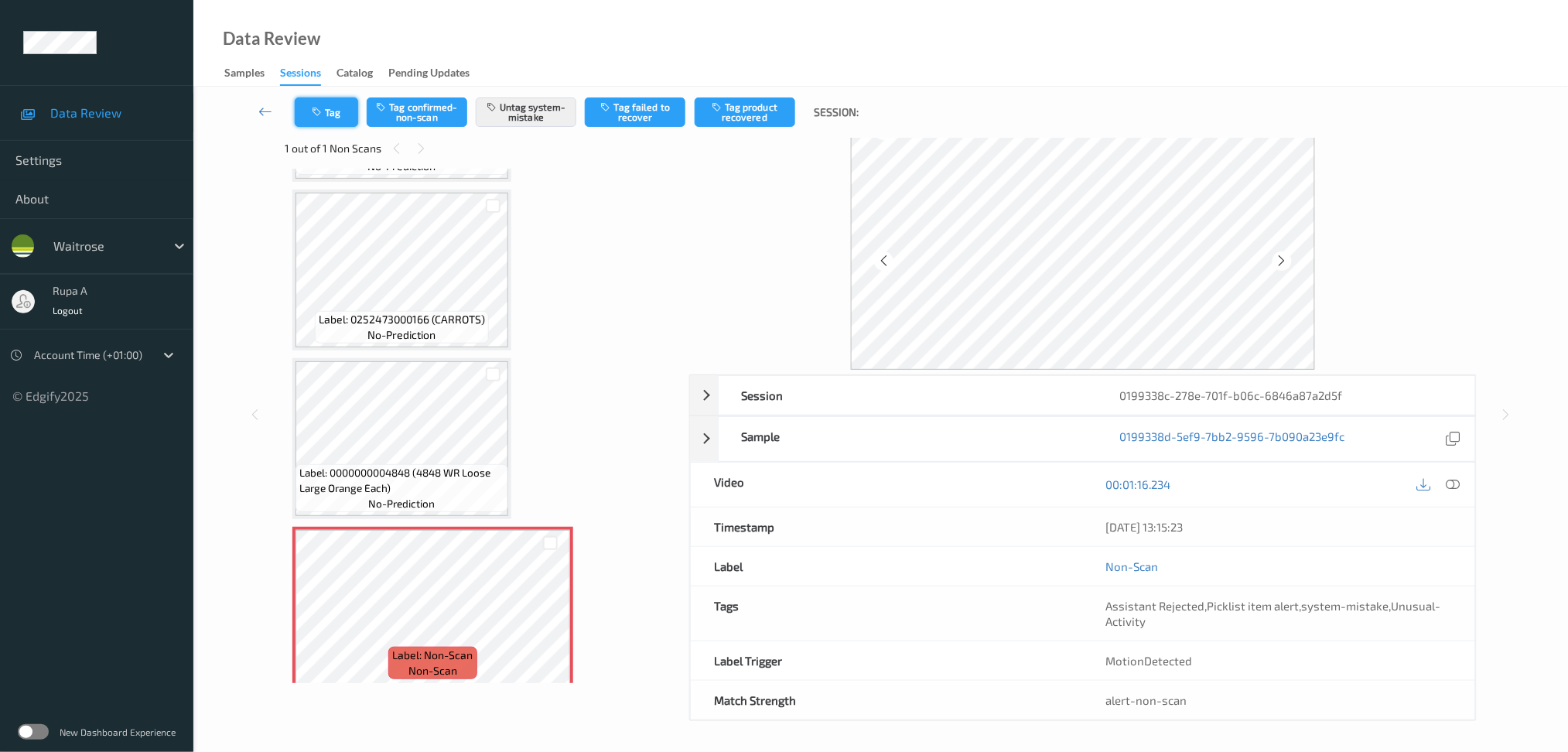
click at [328, 106] on button "Tag" at bounding box center [326, 113] width 64 height 29
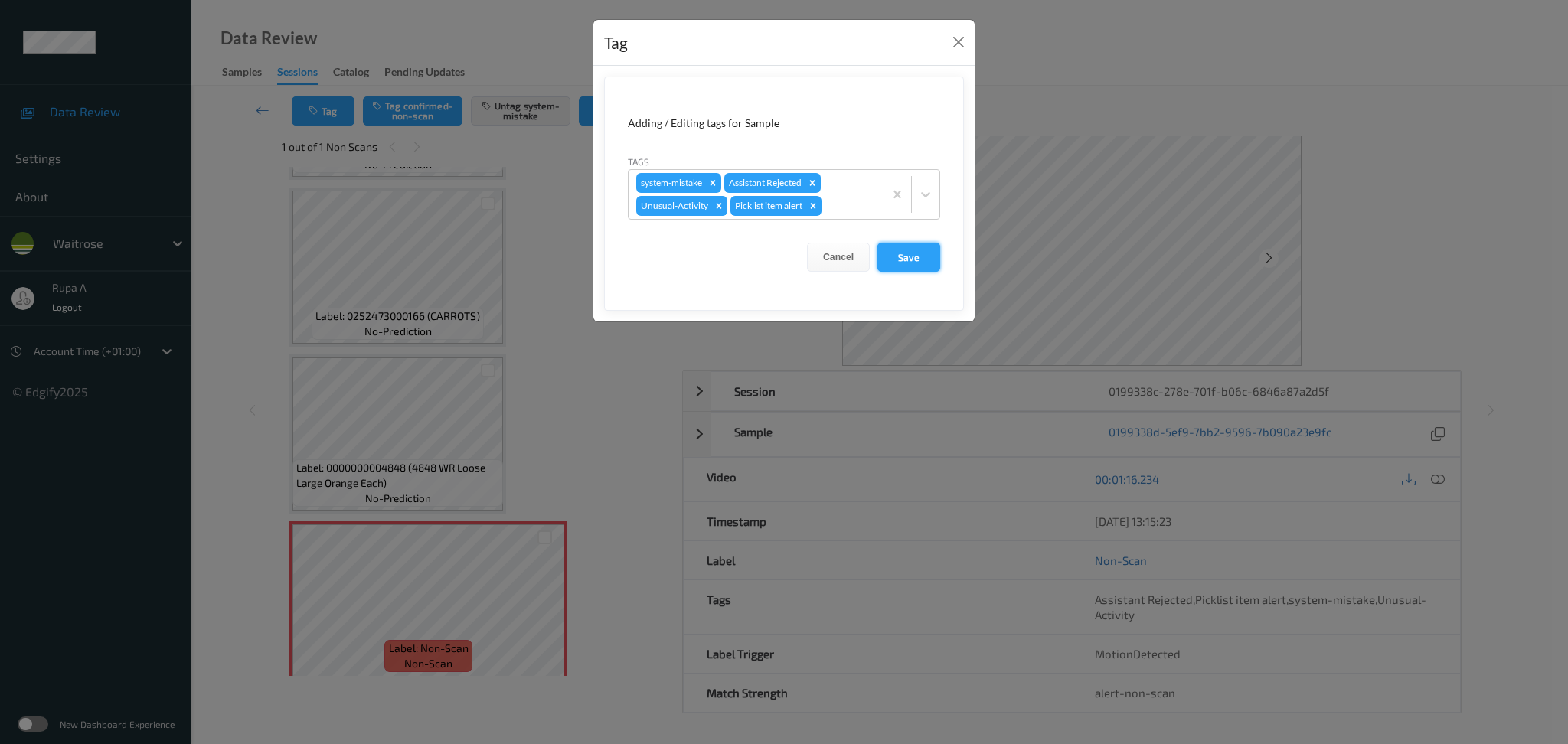
click at [904, 243] on button "Save" at bounding box center [909, 257] width 63 height 29
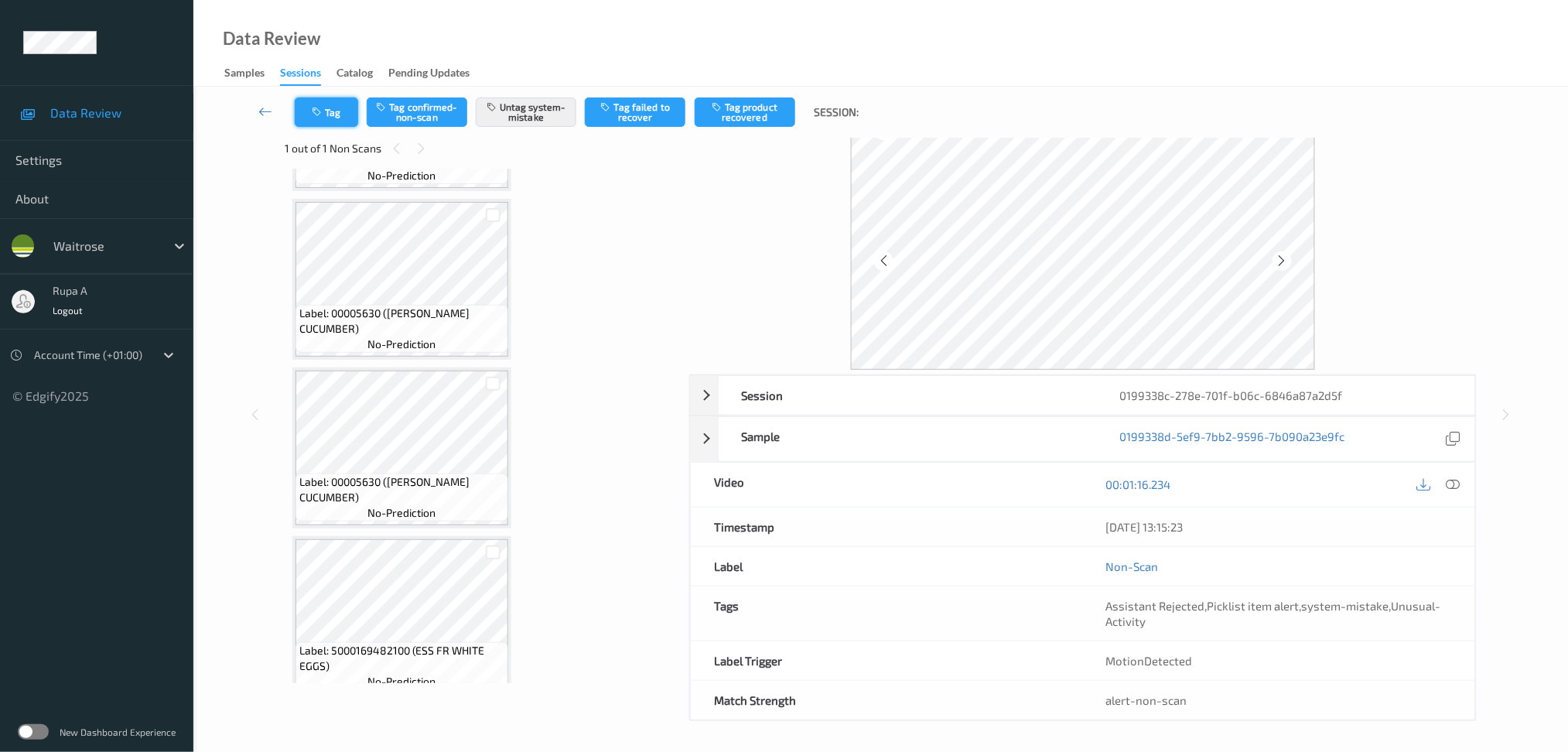
click at [324, 117] on button "Tag" at bounding box center [326, 113] width 64 height 29
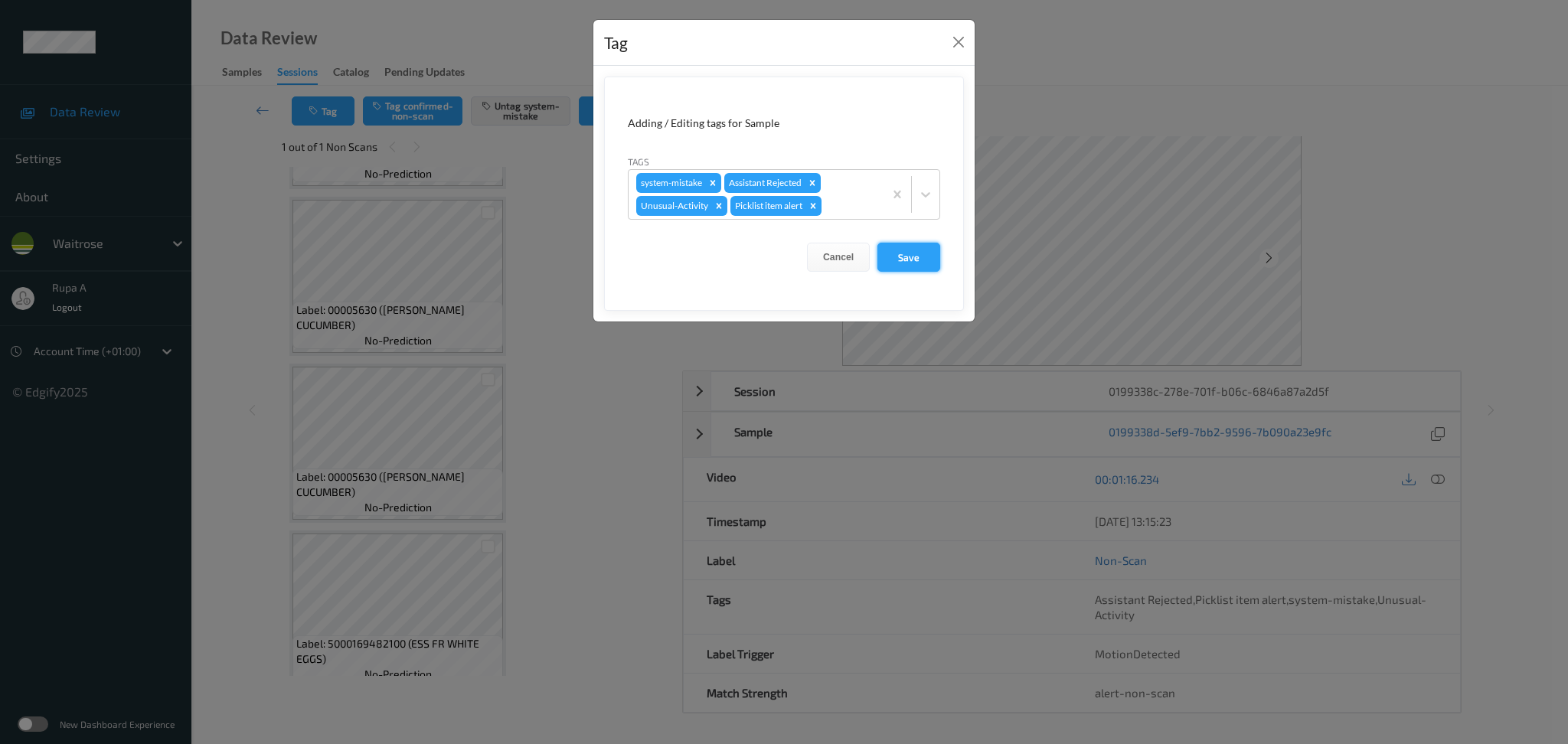
click at [909, 265] on button "Save" at bounding box center [909, 257] width 63 height 29
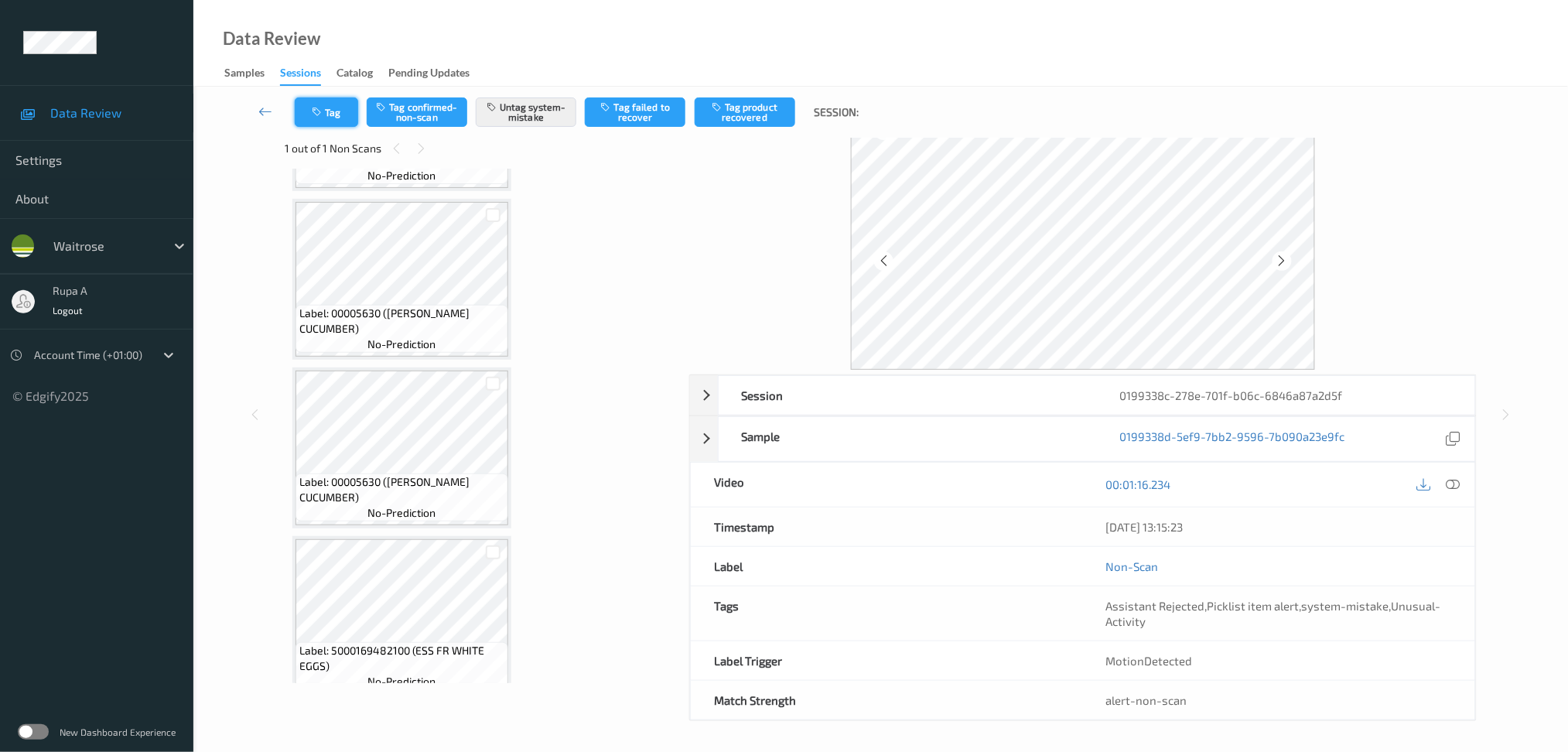
click at [338, 110] on button "Tag" at bounding box center [326, 113] width 64 height 29
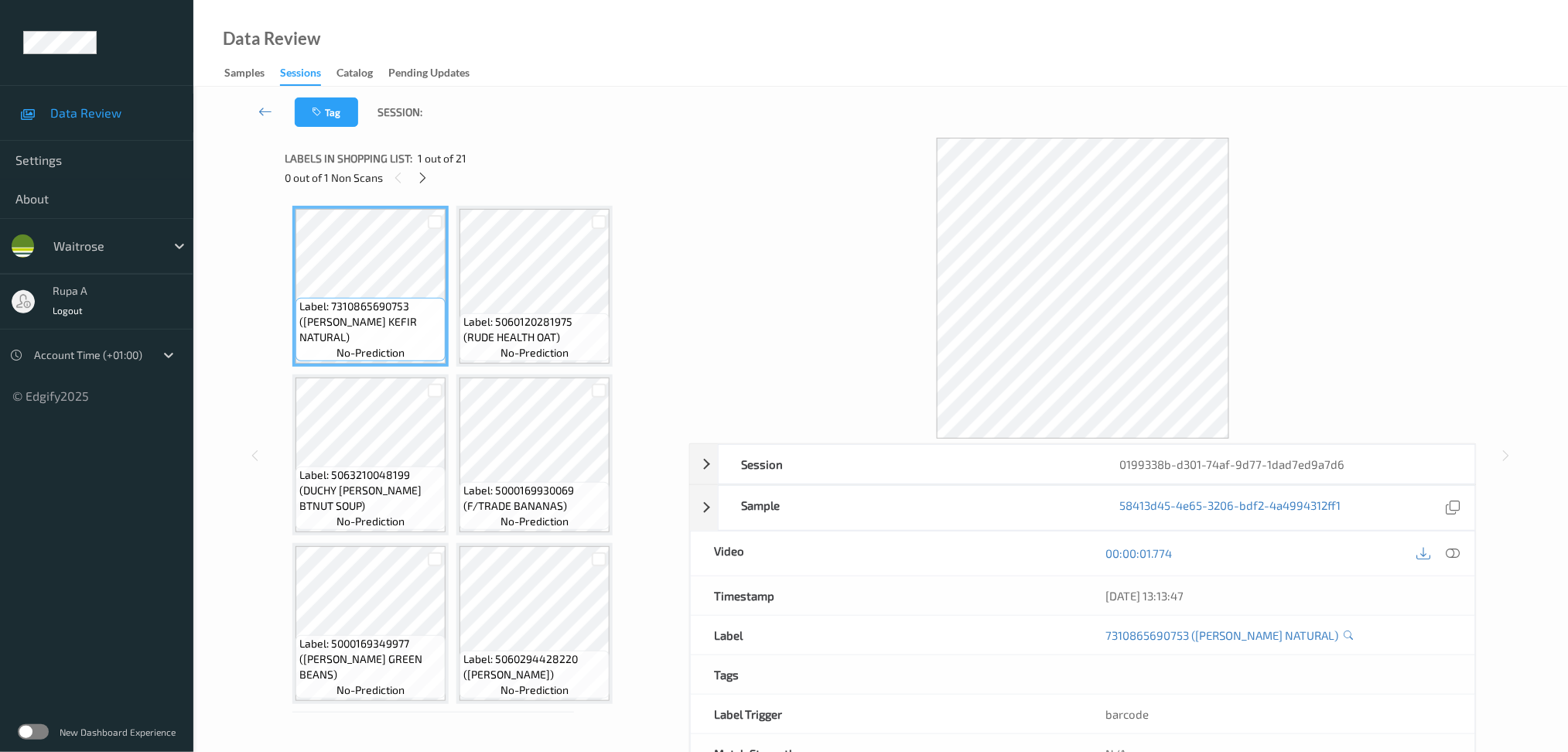
click at [749, 82] on div "Data Review Samples Sessions Catalog Pending Updates" at bounding box center [881, 43] width 1375 height 86
click at [424, 179] on icon at bounding box center [422, 178] width 13 height 14
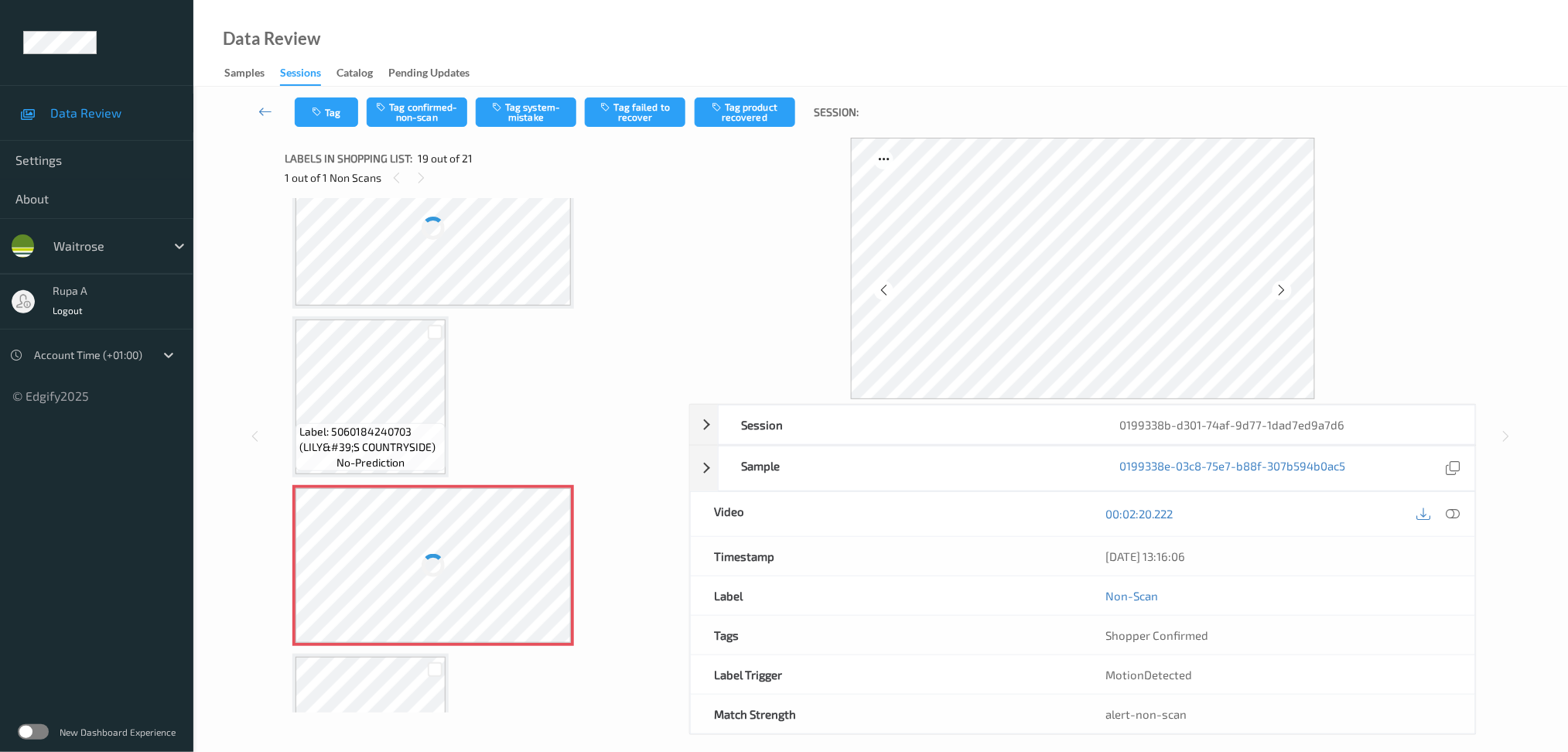
scroll to position [1399, 0]
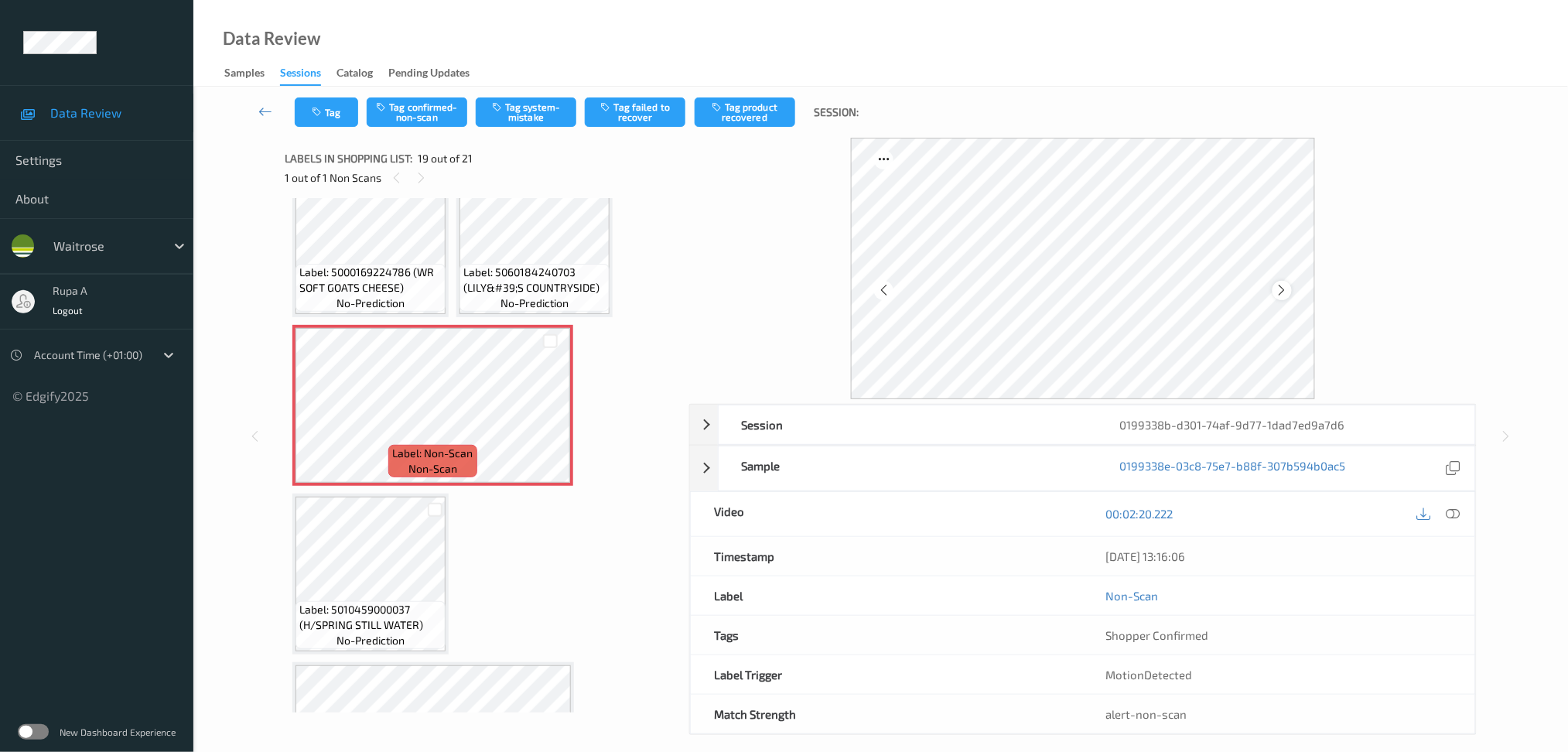
click at [1284, 290] on icon at bounding box center [1282, 290] width 13 height 14
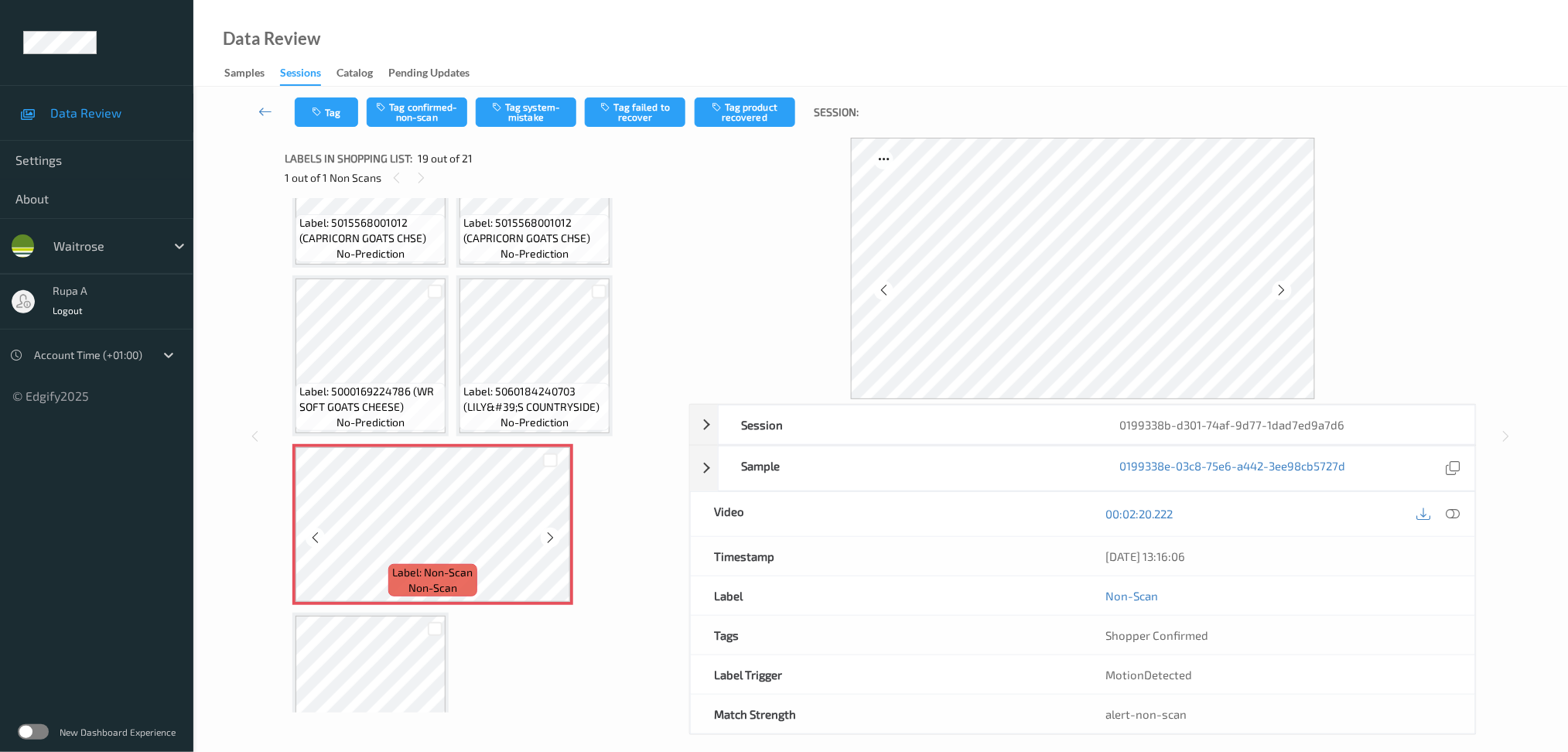
scroll to position [1192, 0]
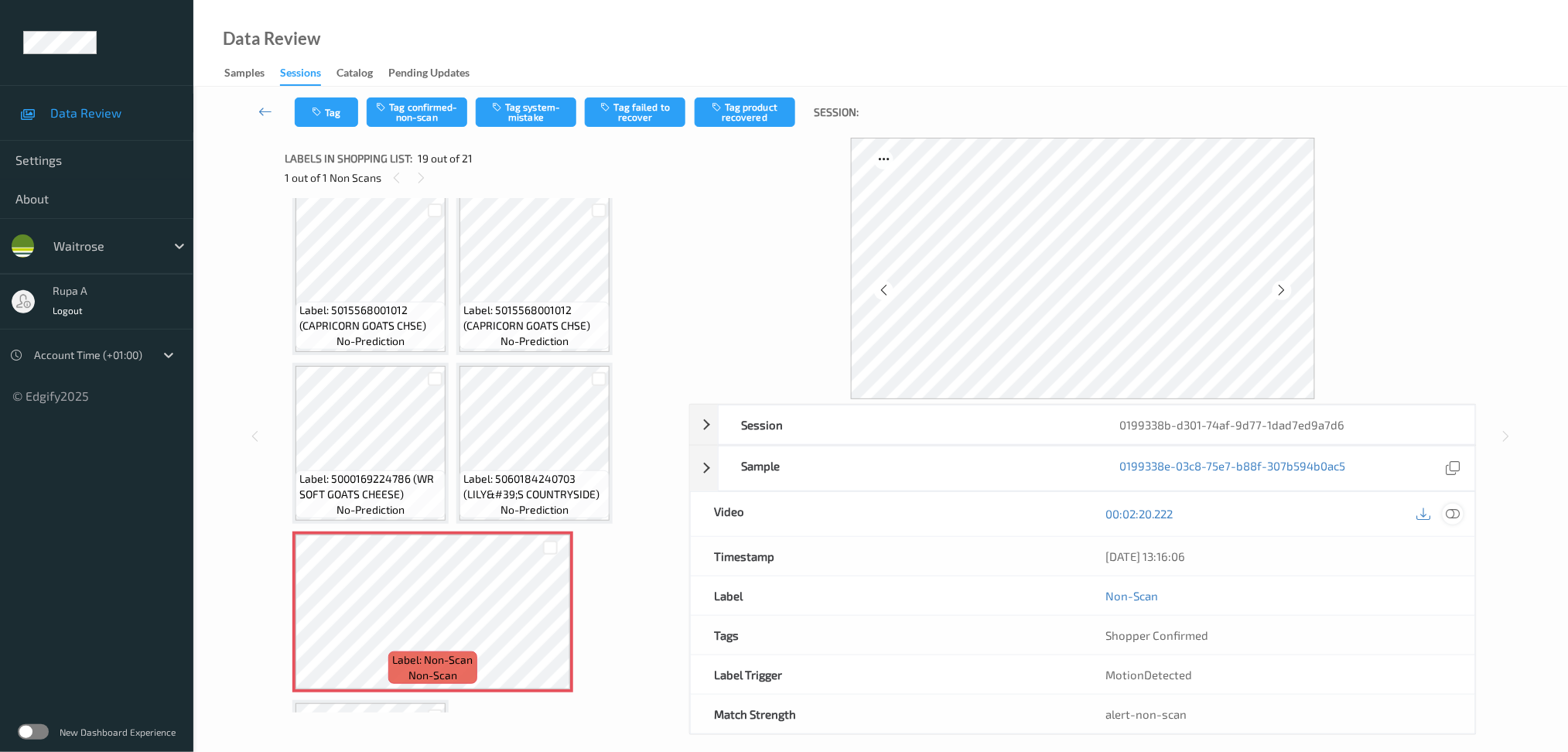
click at [1452, 507] on icon at bounding box center [1452, 513] width 14 height 14
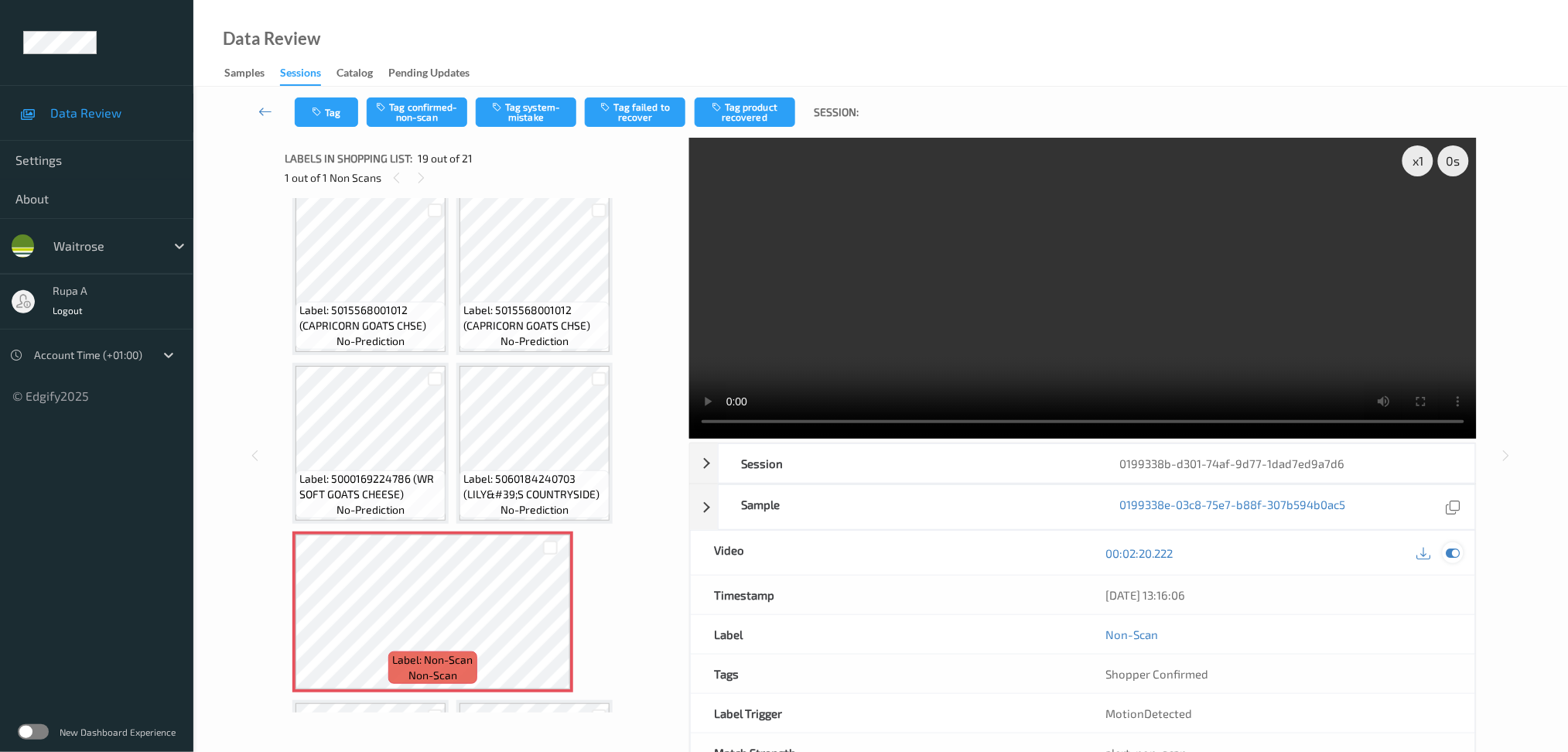
click at [1455, 559] on icon at bounding box center [1452, 553] width 14 height 14
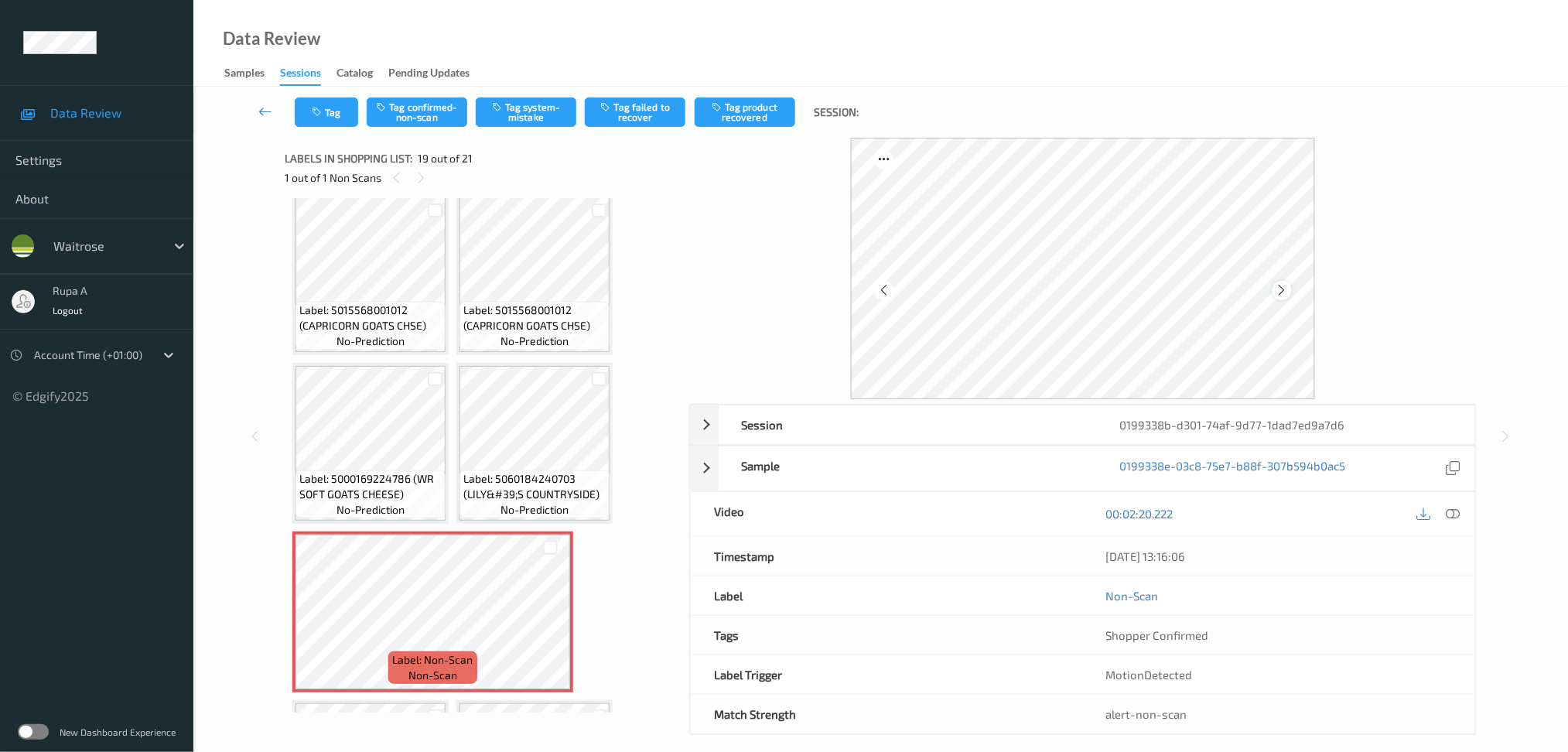
click at [1288, 292] on icon at bounding box center [1282, 290] width 13 height 14
click at [1285, 291] on icon at bounding box center [1282, 290] width 13 height 14
click at [1452, 509] on icon at bounding box center [1452, 513] width 14 height 14
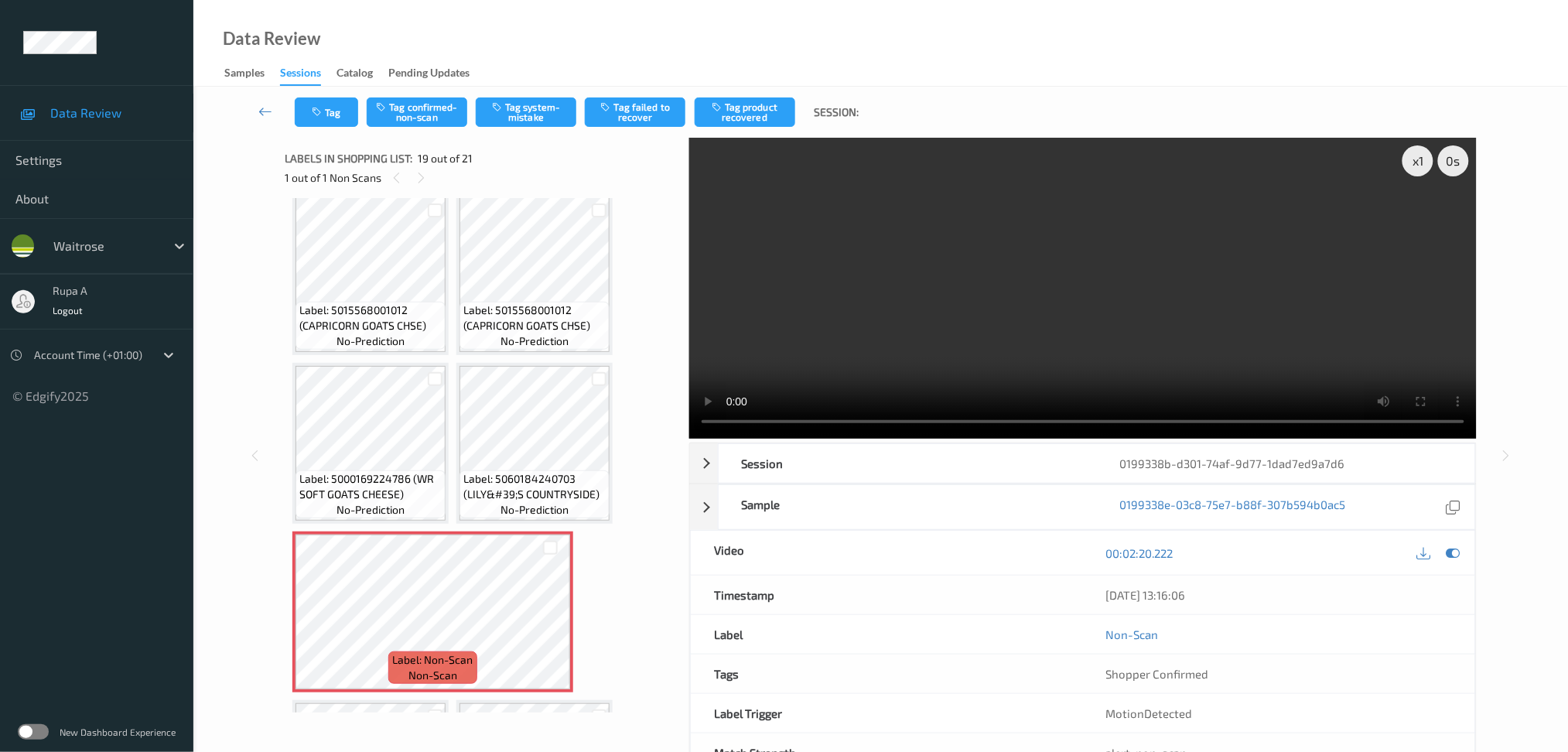
click at [1463, 548] on div at bounding box center [1438, 553] width 51 height 21
drag, startPoint x: 1461, startPoint y: 558, endPoint x: 1257, endPoint y: 511, distance: 209.3
click at [1459, 559] on icon at bounding box center [1452, 553] width 14 height 14
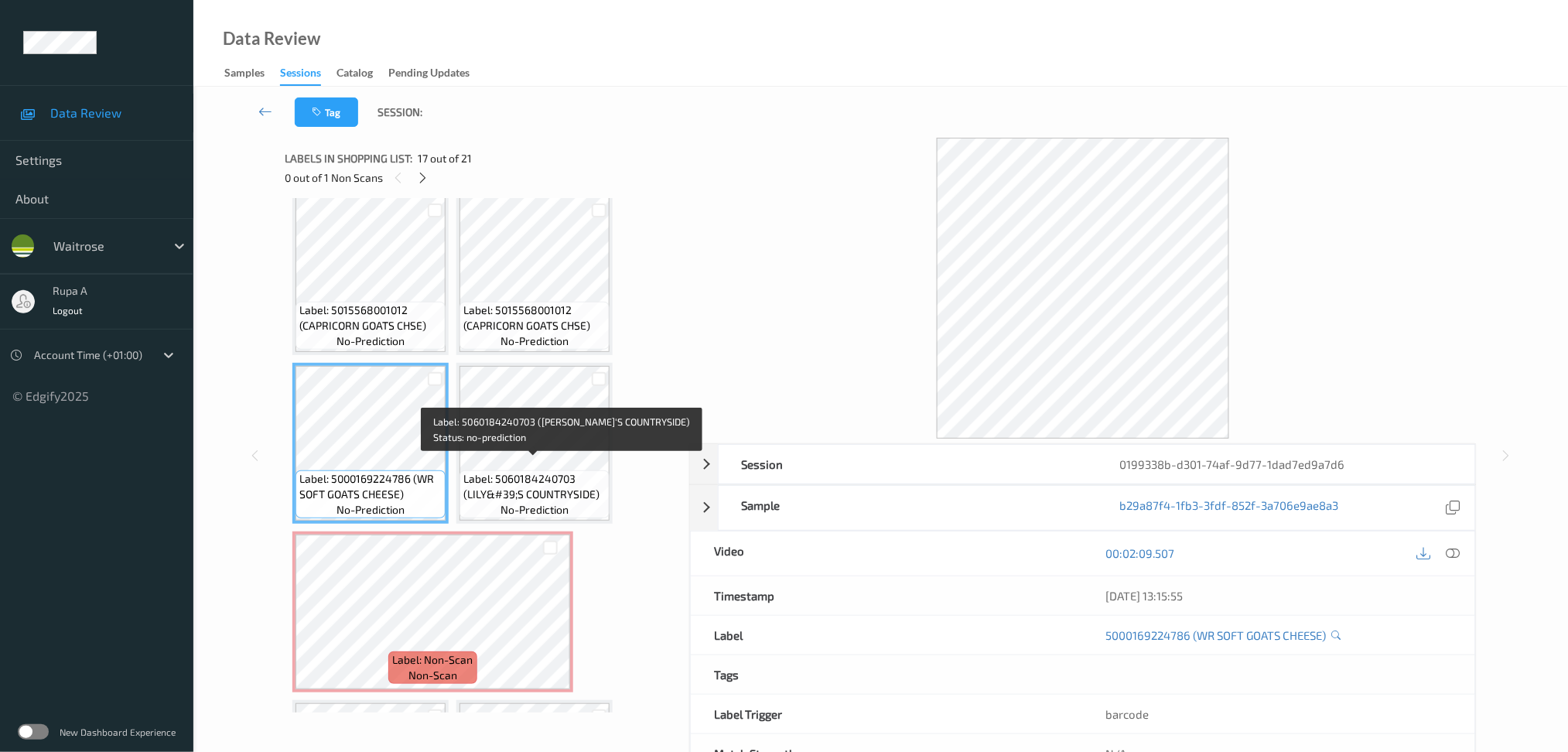
click at [541, 485] on span "Label: 5060184240703 (LILY&#39;S COUNTRYSIDE)" at bounding box center [534, 487] width 143 height 31
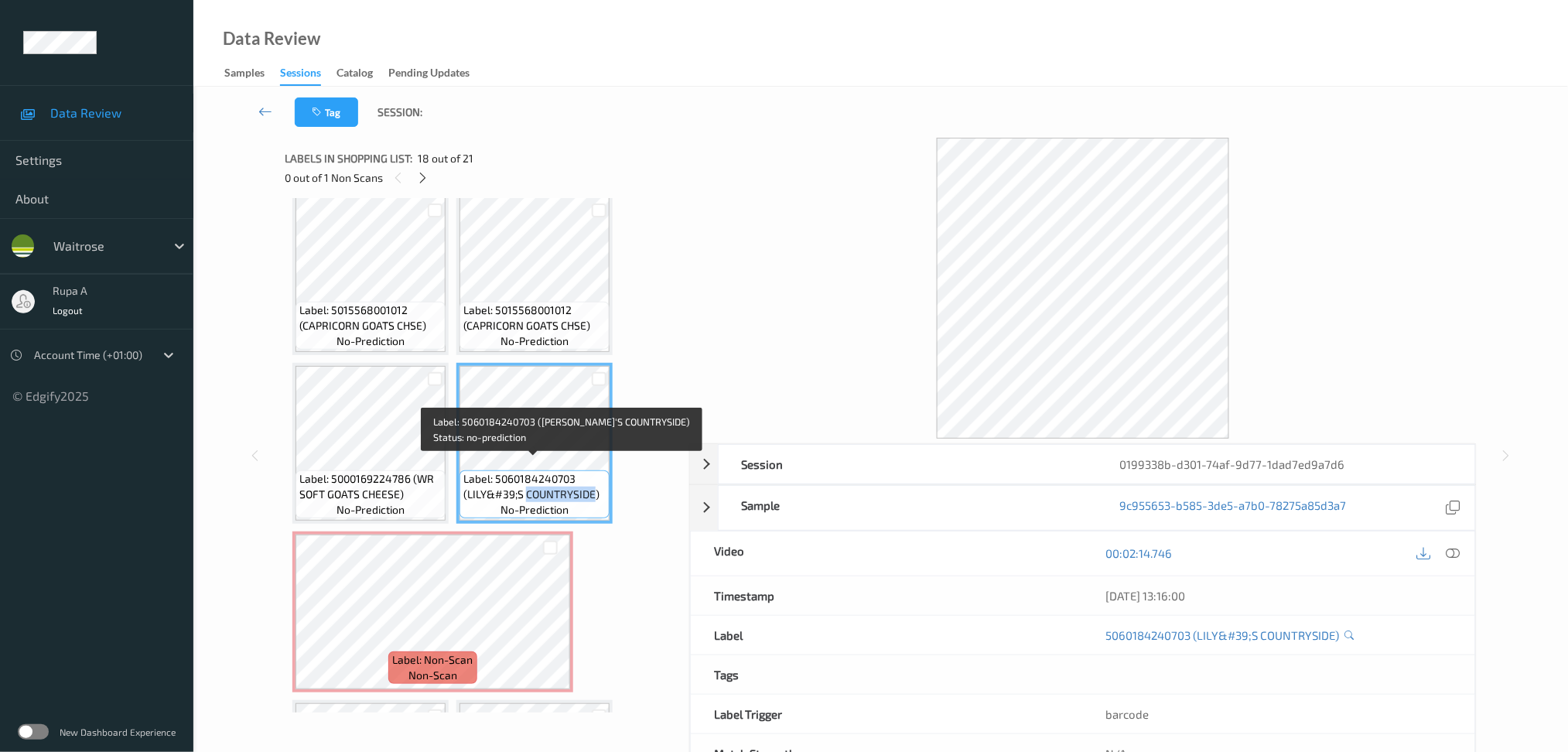
click at [541, 485] on span "Label: 5060184240703 (LILY&#39;S COUNTRYSIDE)" at bounding box center [534, 487] width 143 height 31
copy span "Label: 5060184240703 (LILY&#39;S COUNTRYSIDE)"
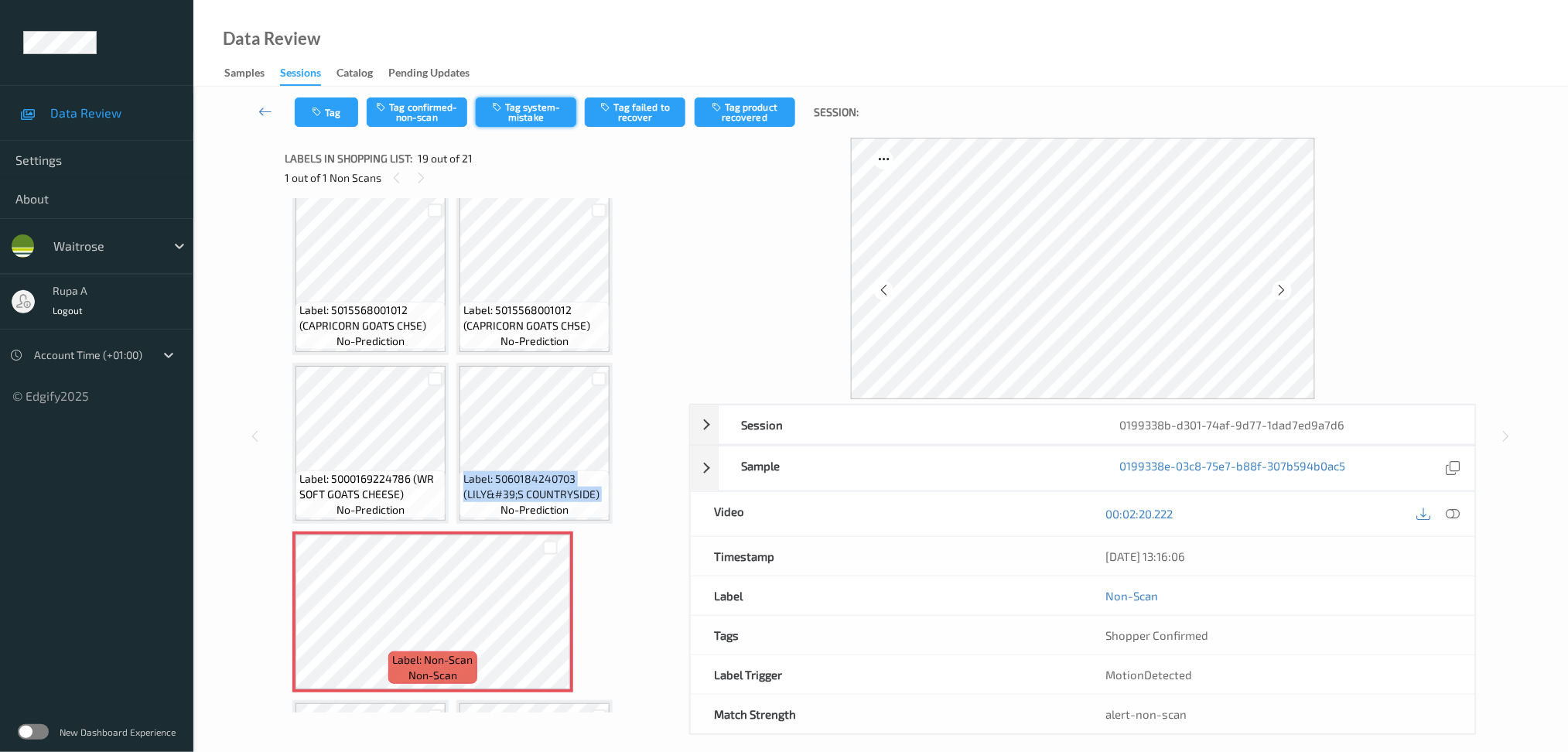
click at [535, 113] on button "Tag system-mistake" at bounding box center [525, 113] width 100 height 29
click at [341, 122] on button "Tag" at bounding box center [326, 113] width 64 height 29
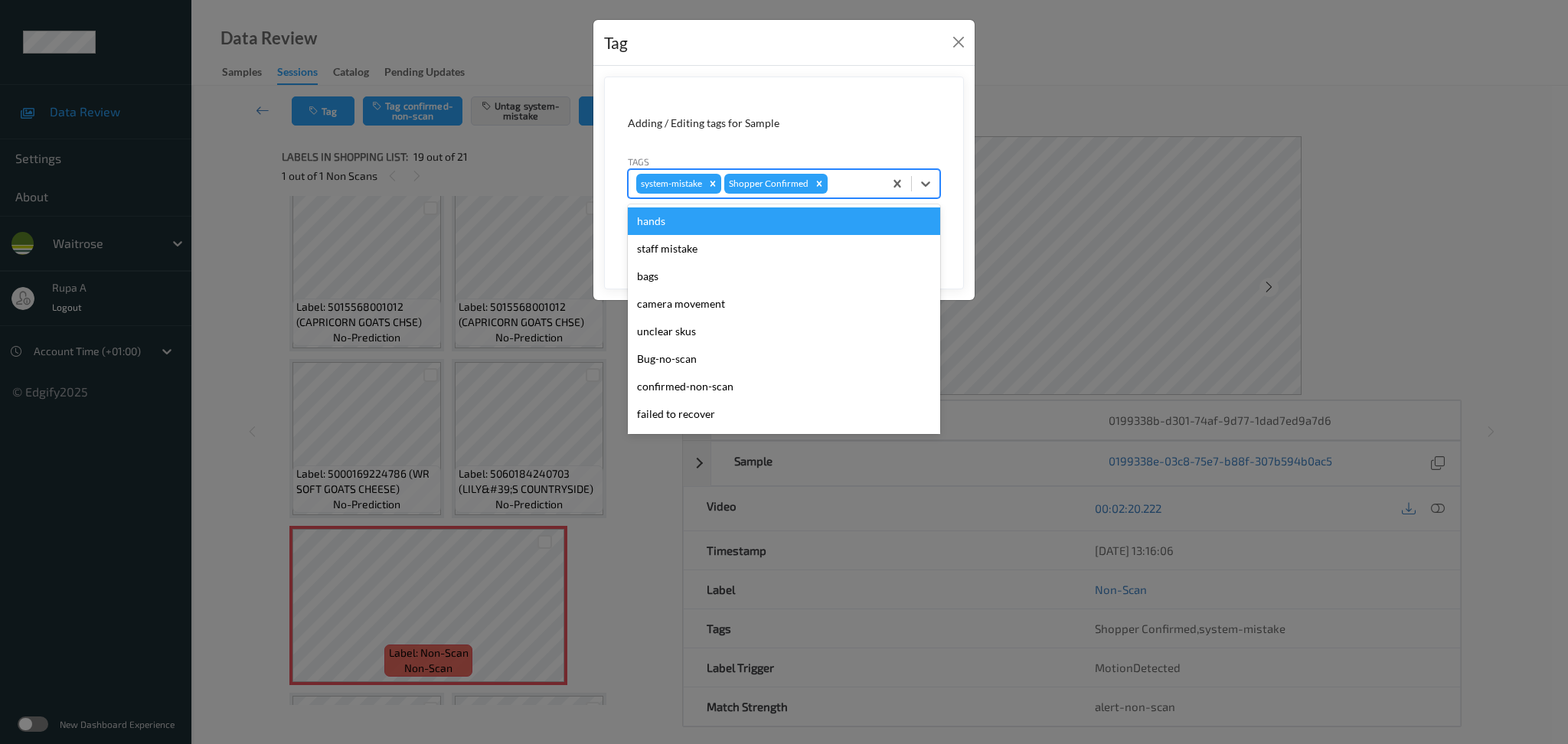
click at [843, 189] on div at bounding box center [853, 183] width 45 height 19
type input "un"
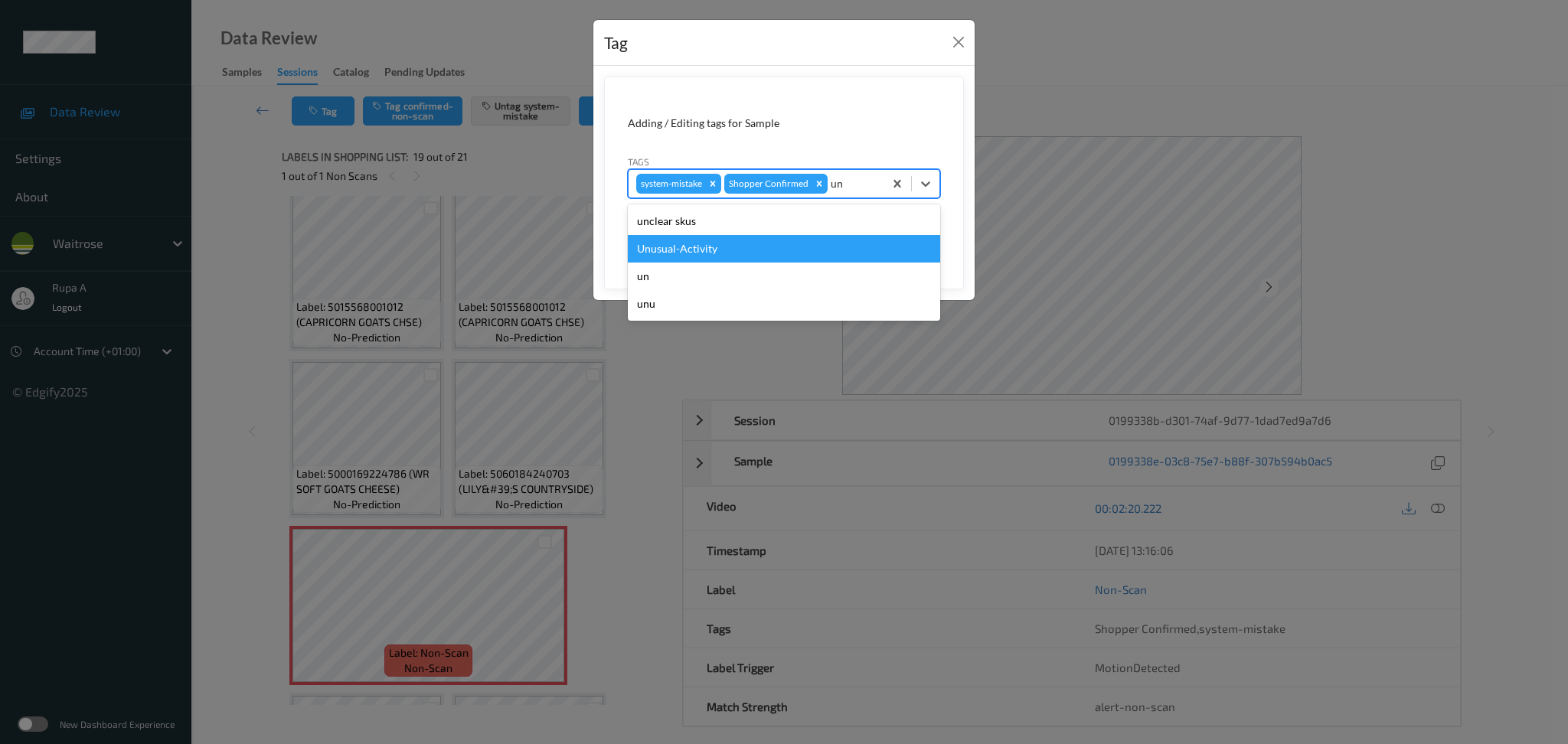
click at [752, 242] on div "Unusual-Activity" at bounding box center [784, 249] width 312 height 27
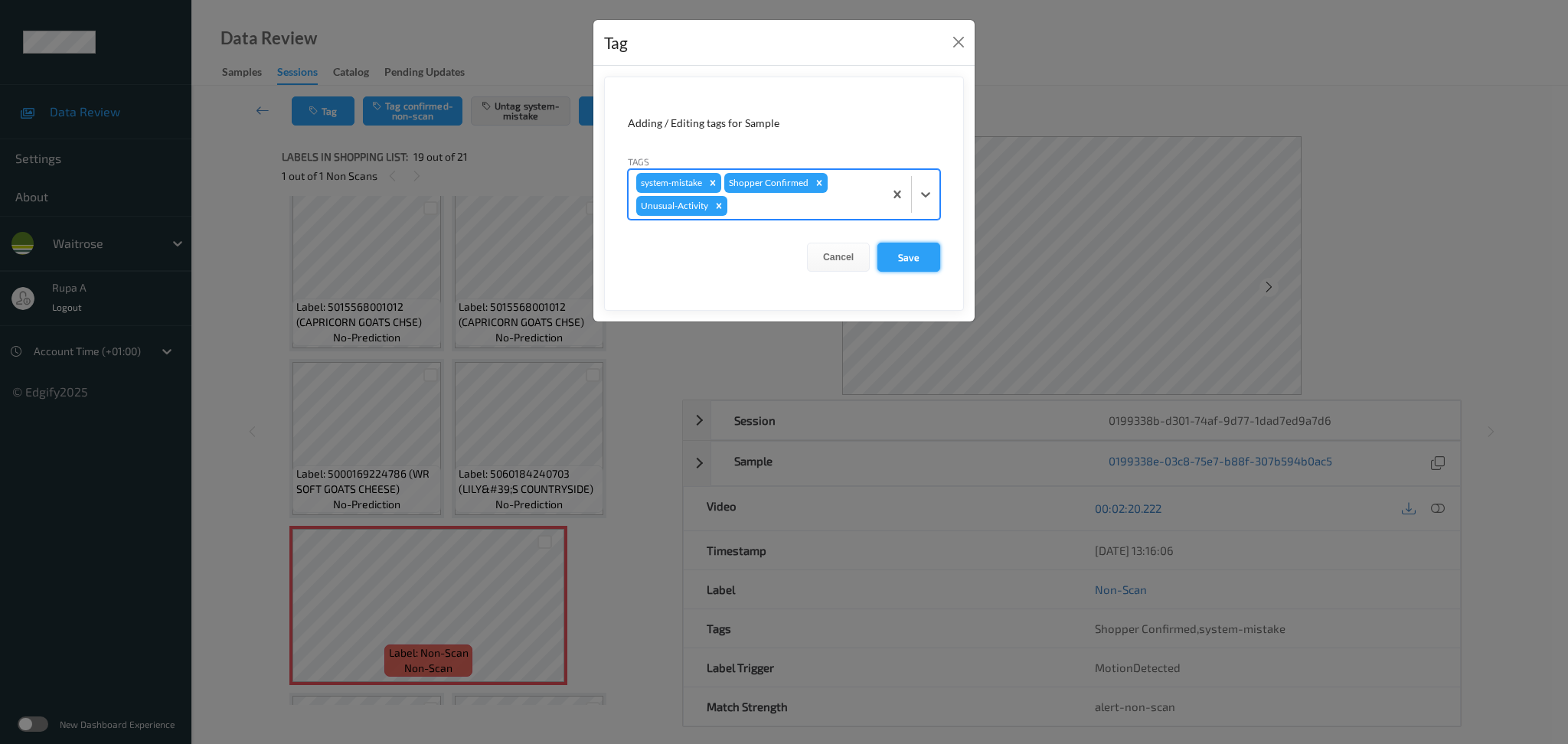
click at [918, 264] on button "Save" at bounding box center [909, 257] width 63 height 29
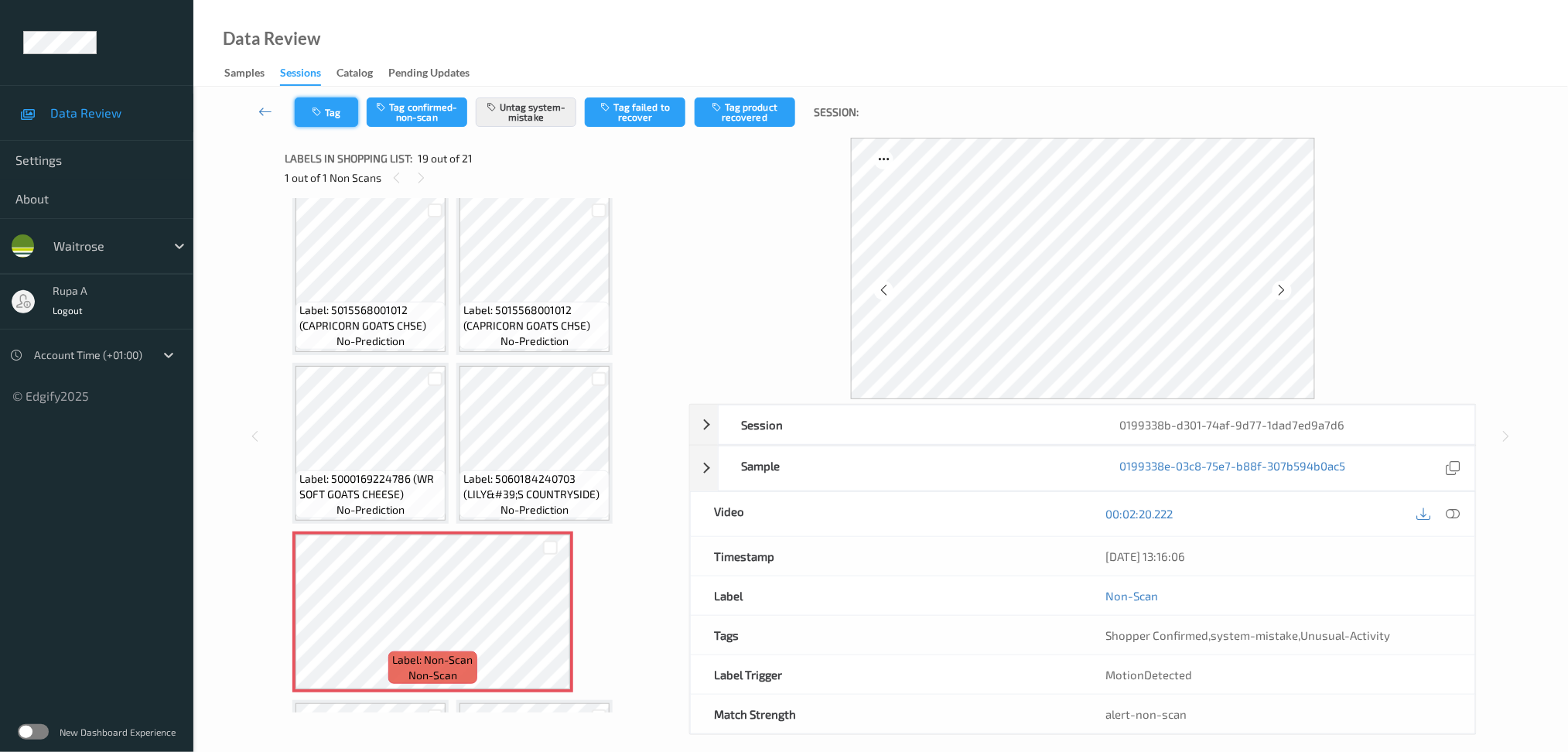
click at [316, 115] on icon "button" at bounding box center [318, 112] width 13 height 11
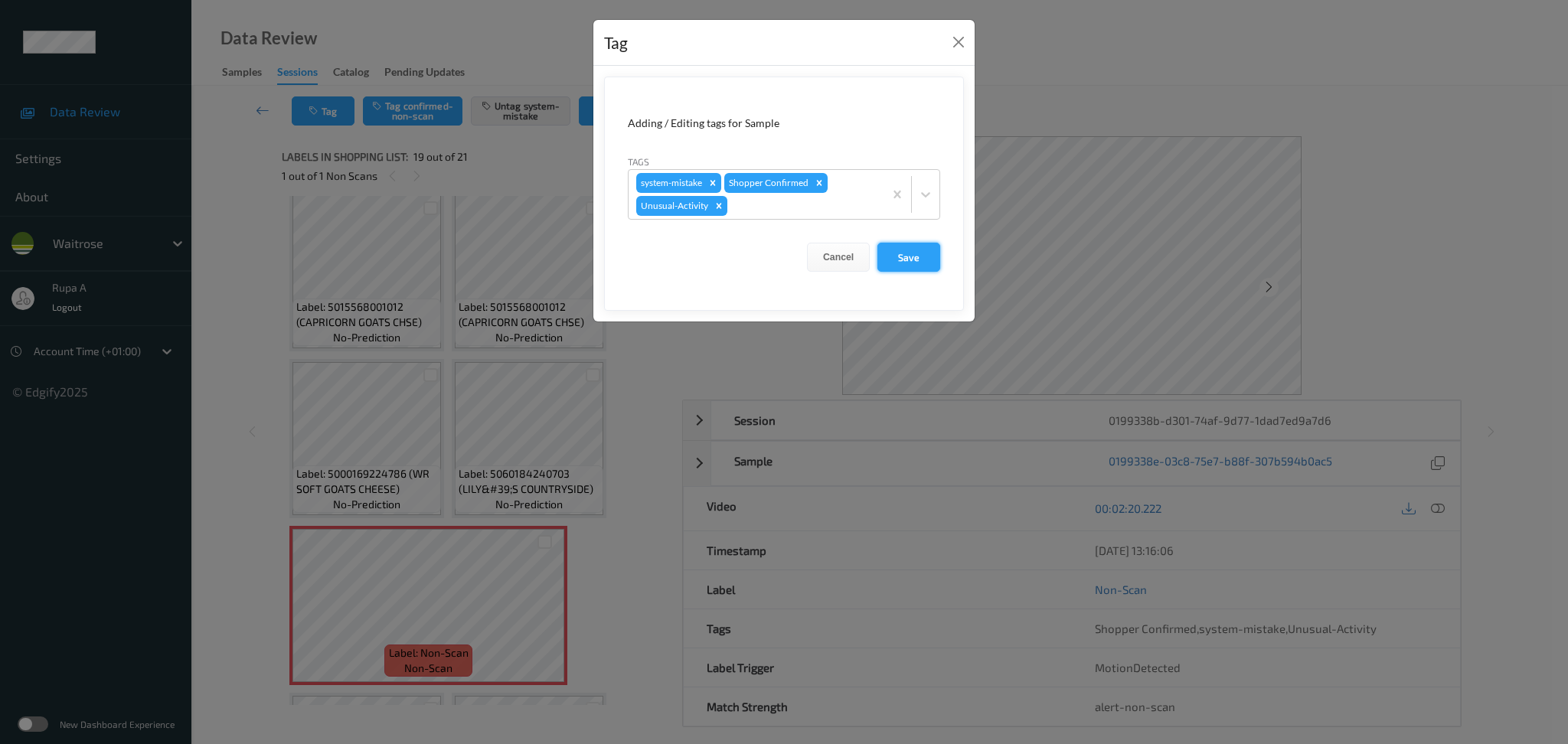
click at [909, 258] on button "Save" at bounding box center [909, 257] width 63 height 29
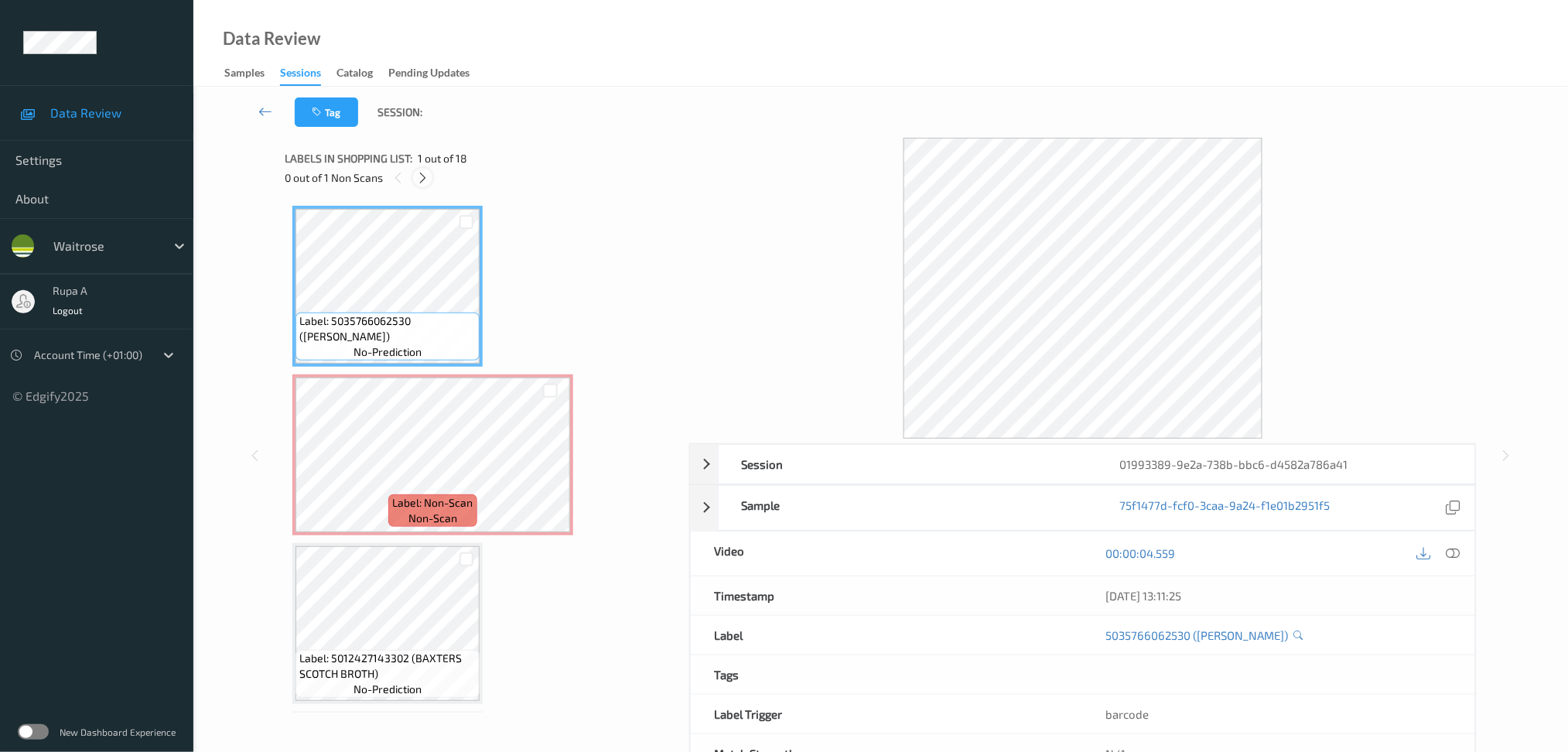
click at [425, 179] on icon at bounding box center [422, 178] width 13 height 14
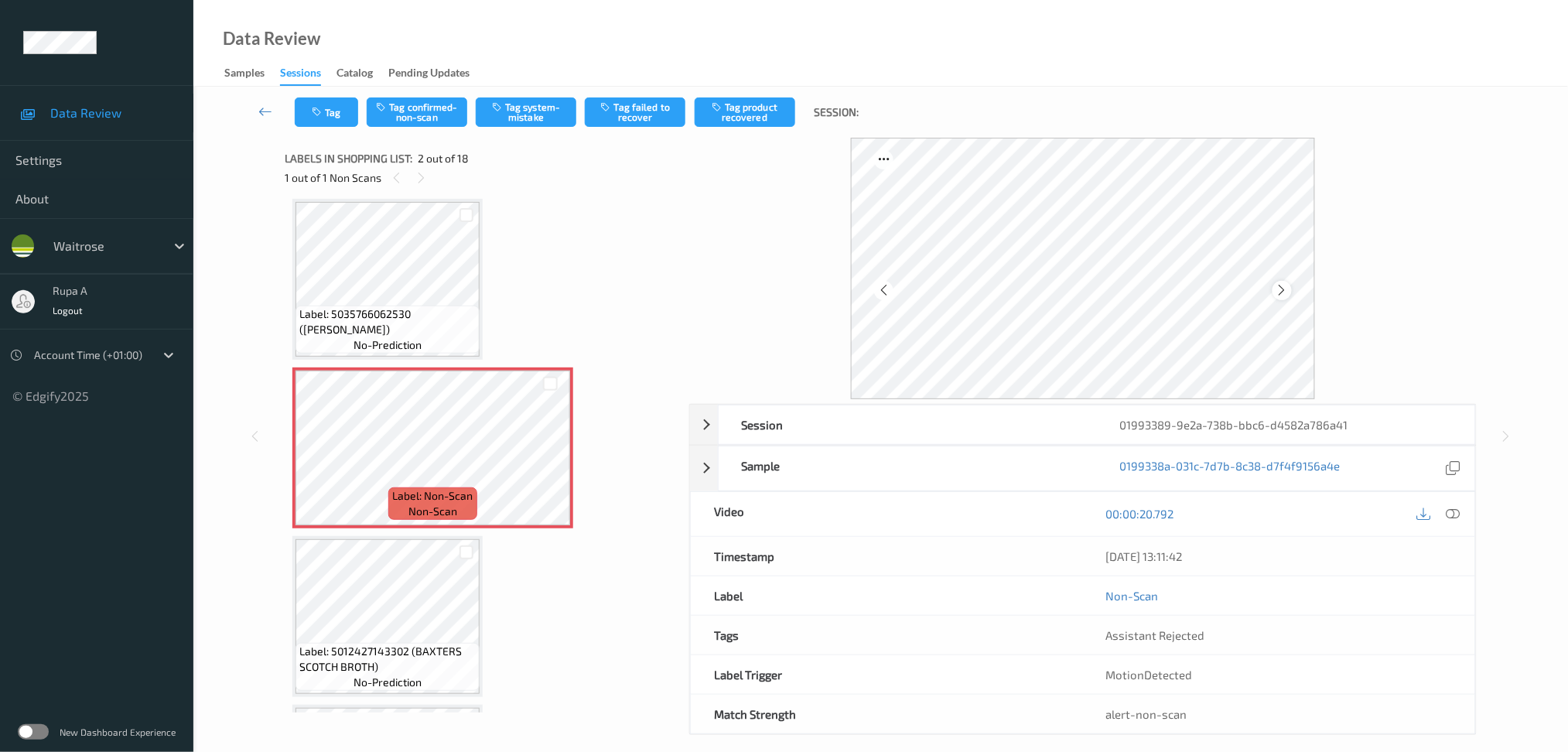
click at [1277, 285] on icon at bounding box center [1282, 290] width 13 height 14
click at [1280, 285] on icon at bounding box center [1282, 290] width 13 height 14
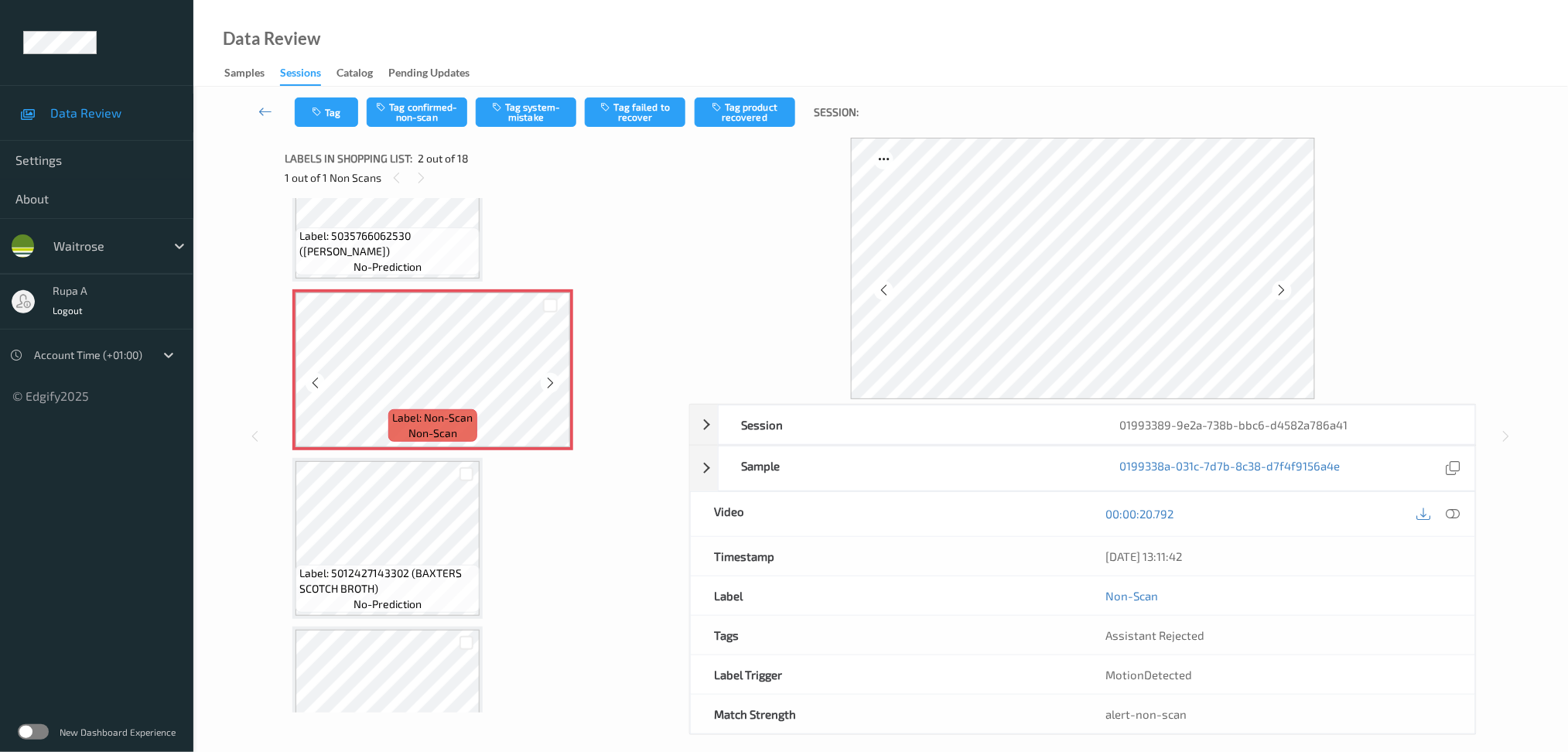
scroll to position [206, 0]
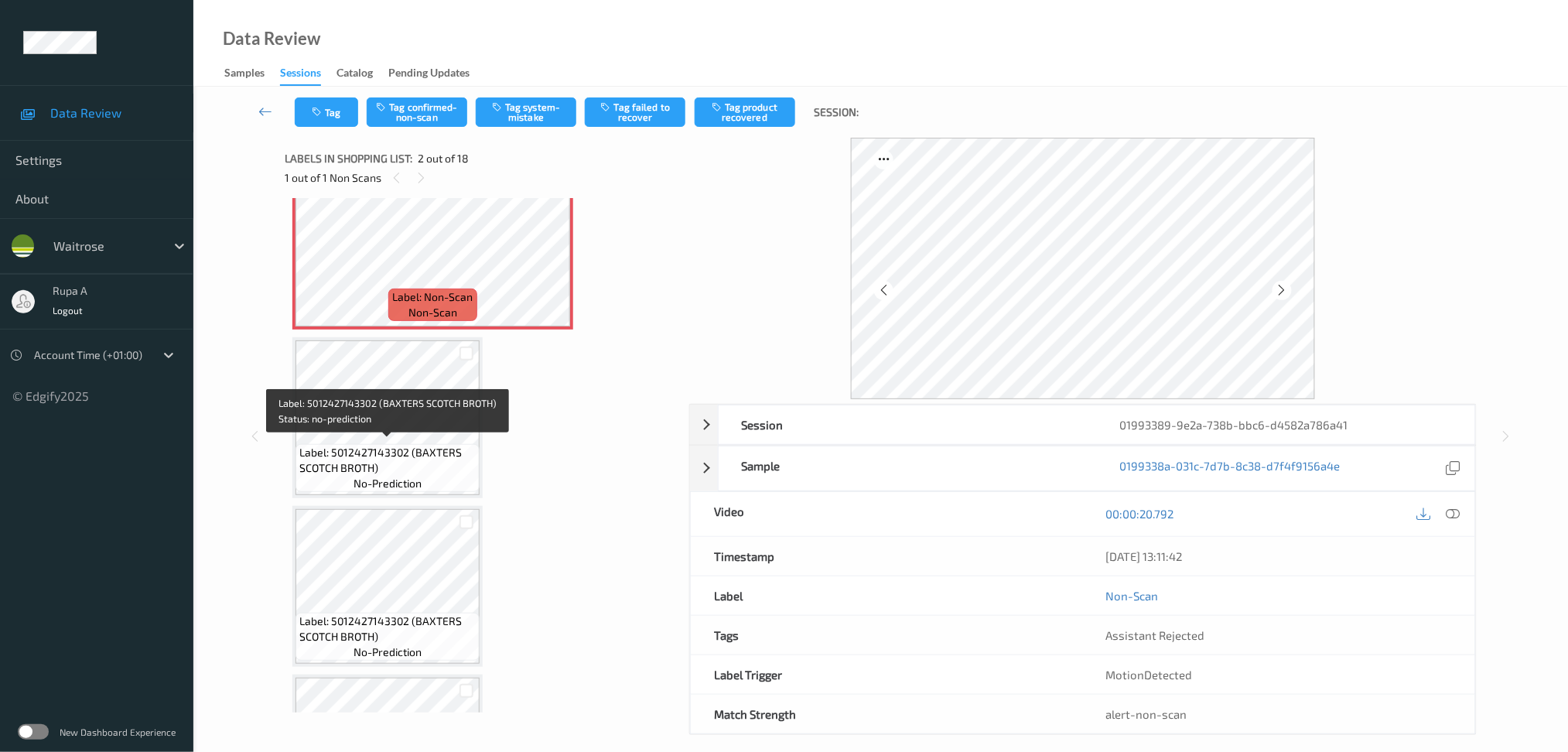
click at [384, 445] on span "Label: 5012427143302 (BAXTERS SCOTCH BROTH)" at bounding box center [387, 460] width 176 height 31
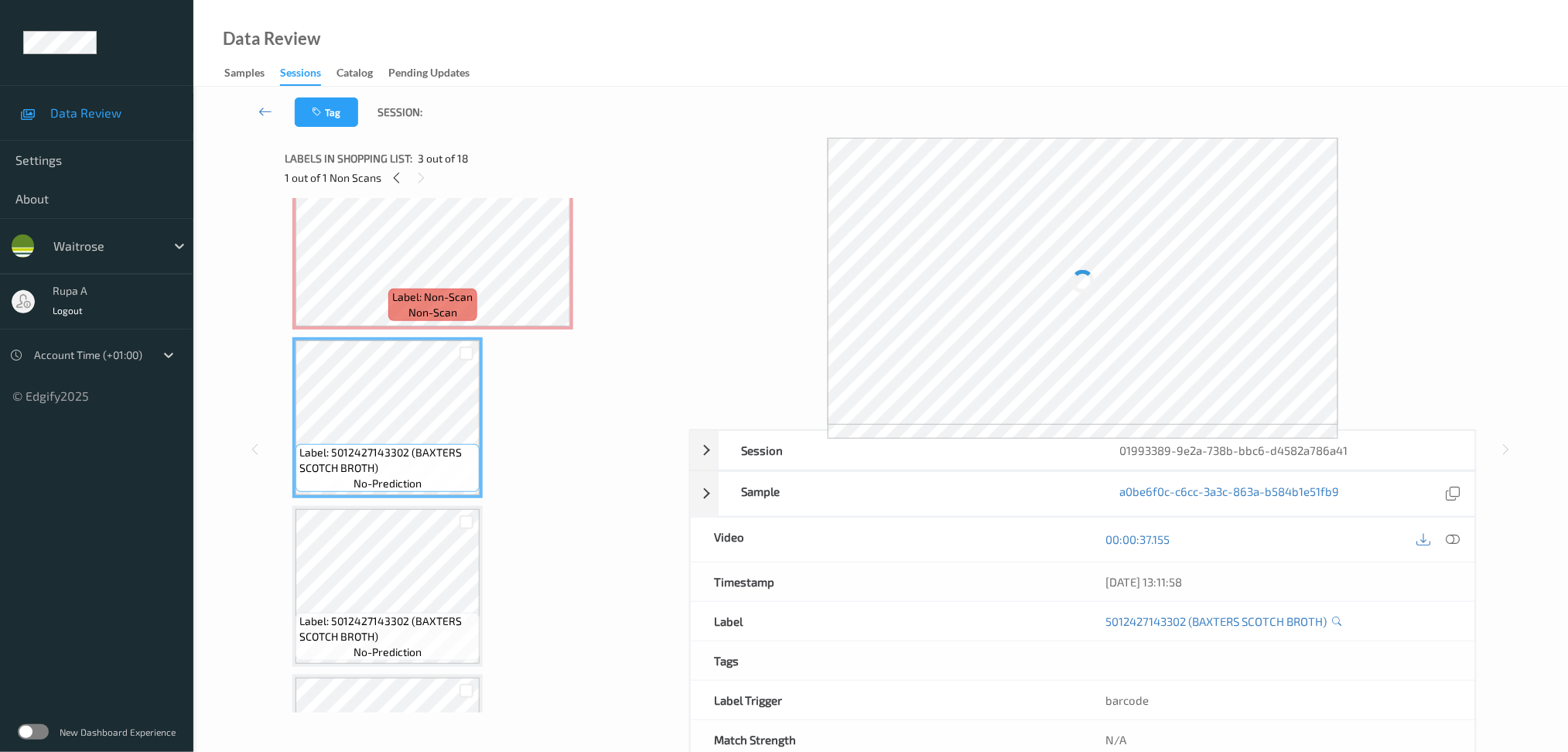
scroll to position [0, 0]
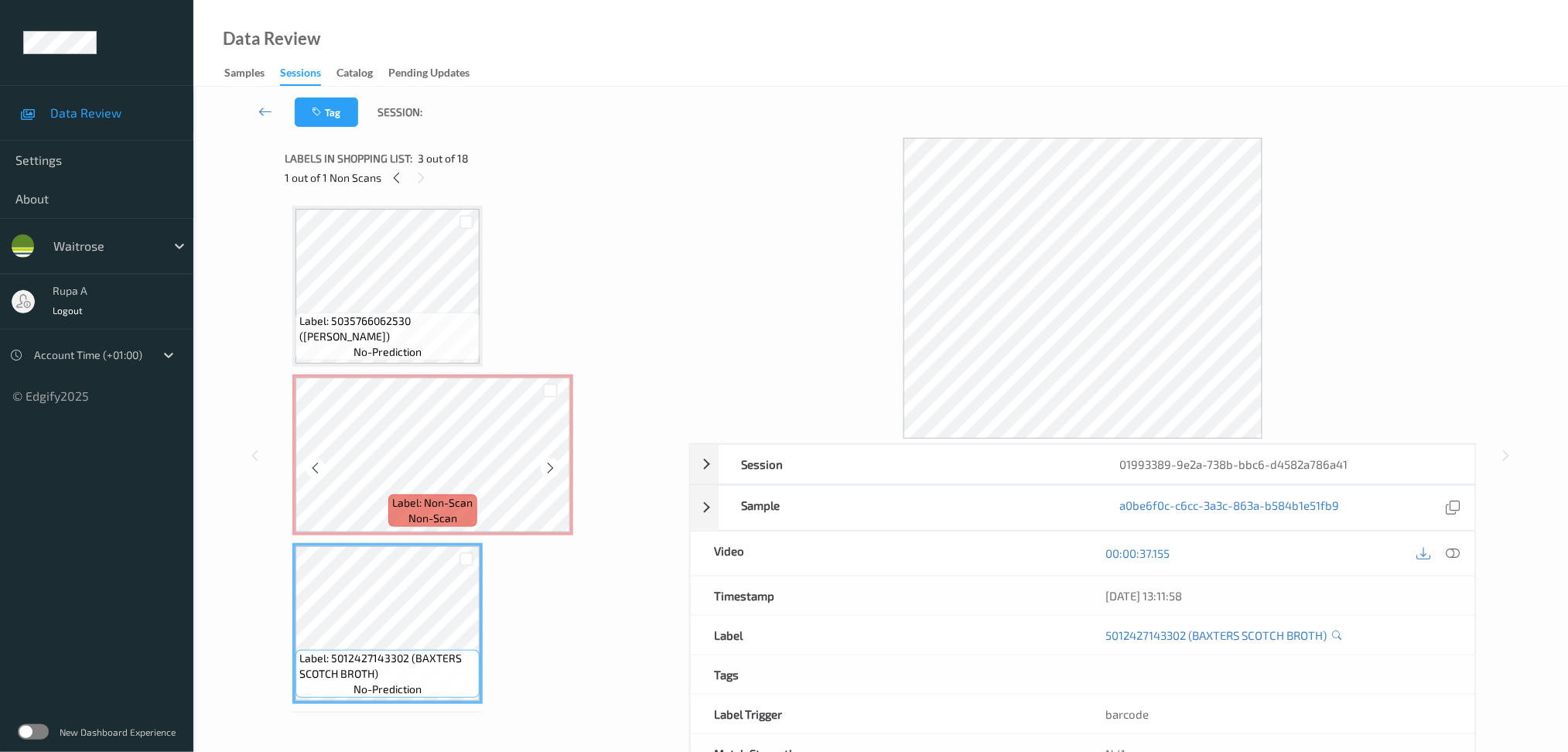
click at [394, 374] on div "Label: Non-Scan non-scan" at bounding box center [433, 454] width 280 height 161
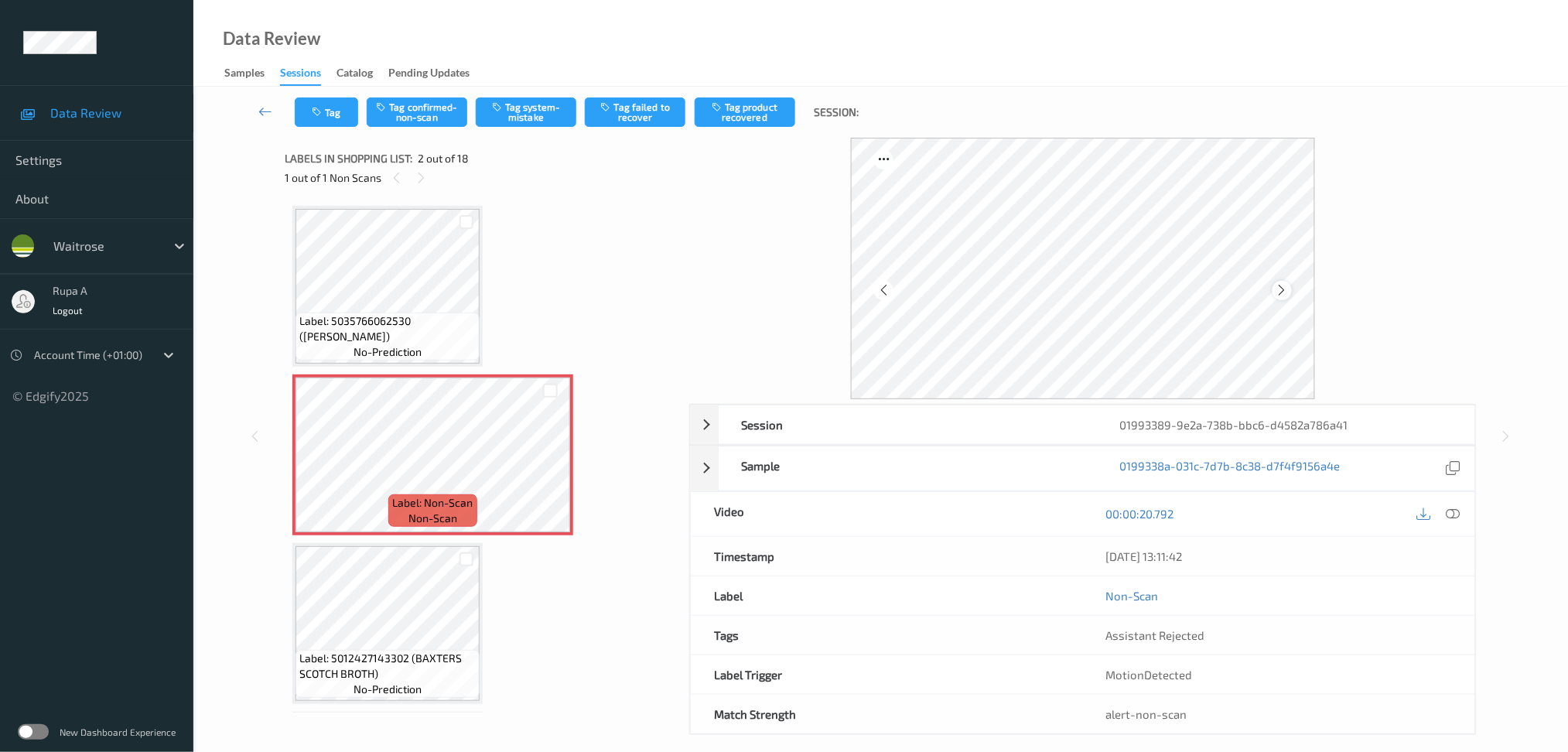
click at [1285, 294] on icon at bounding box center [1282, 290] width 13 height 14
click at [1459, 515] on icon at bounding box center [1452, 513] width 14 height 14
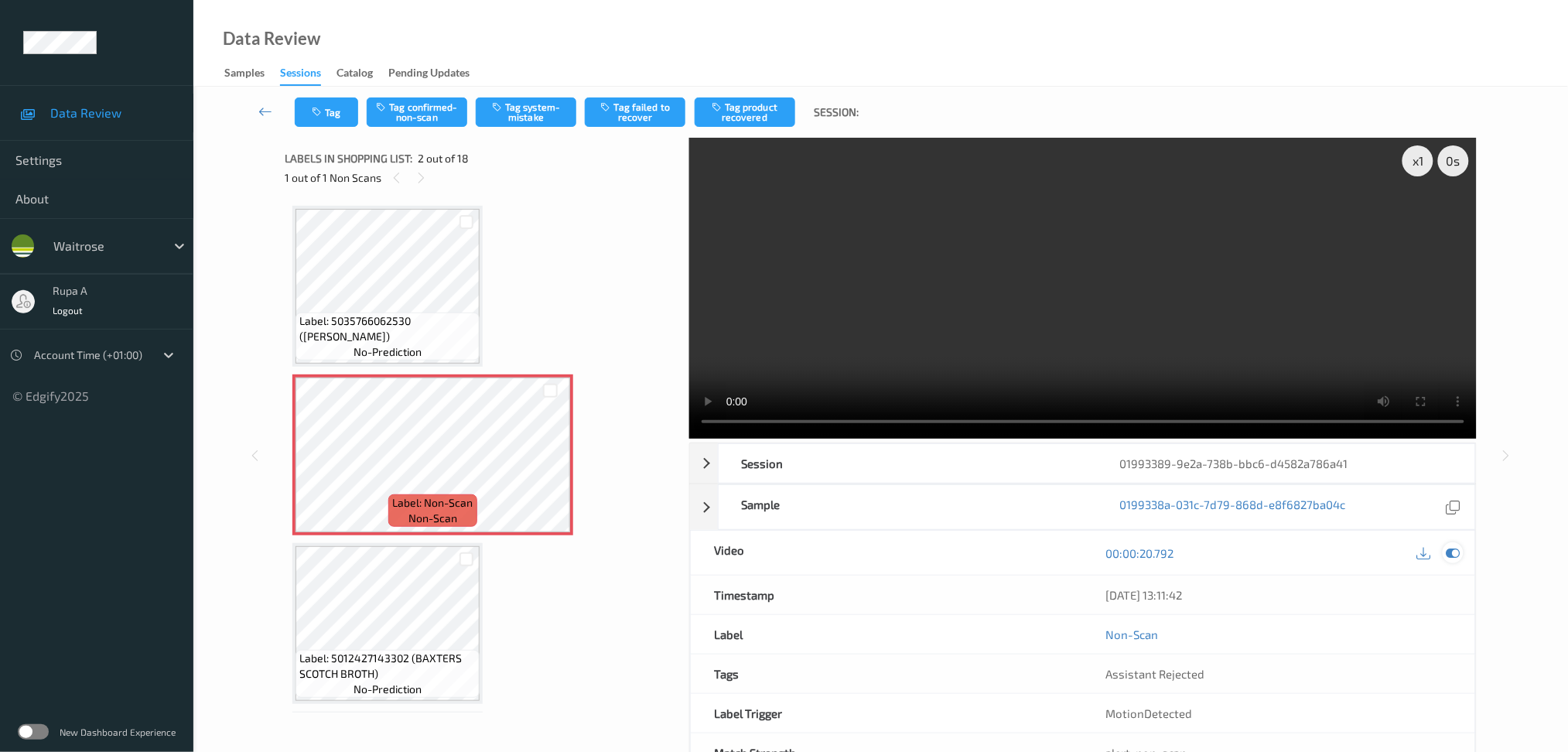
click at [1456, 549] on icon at bounding box center [1452, 553] width 14 height 14
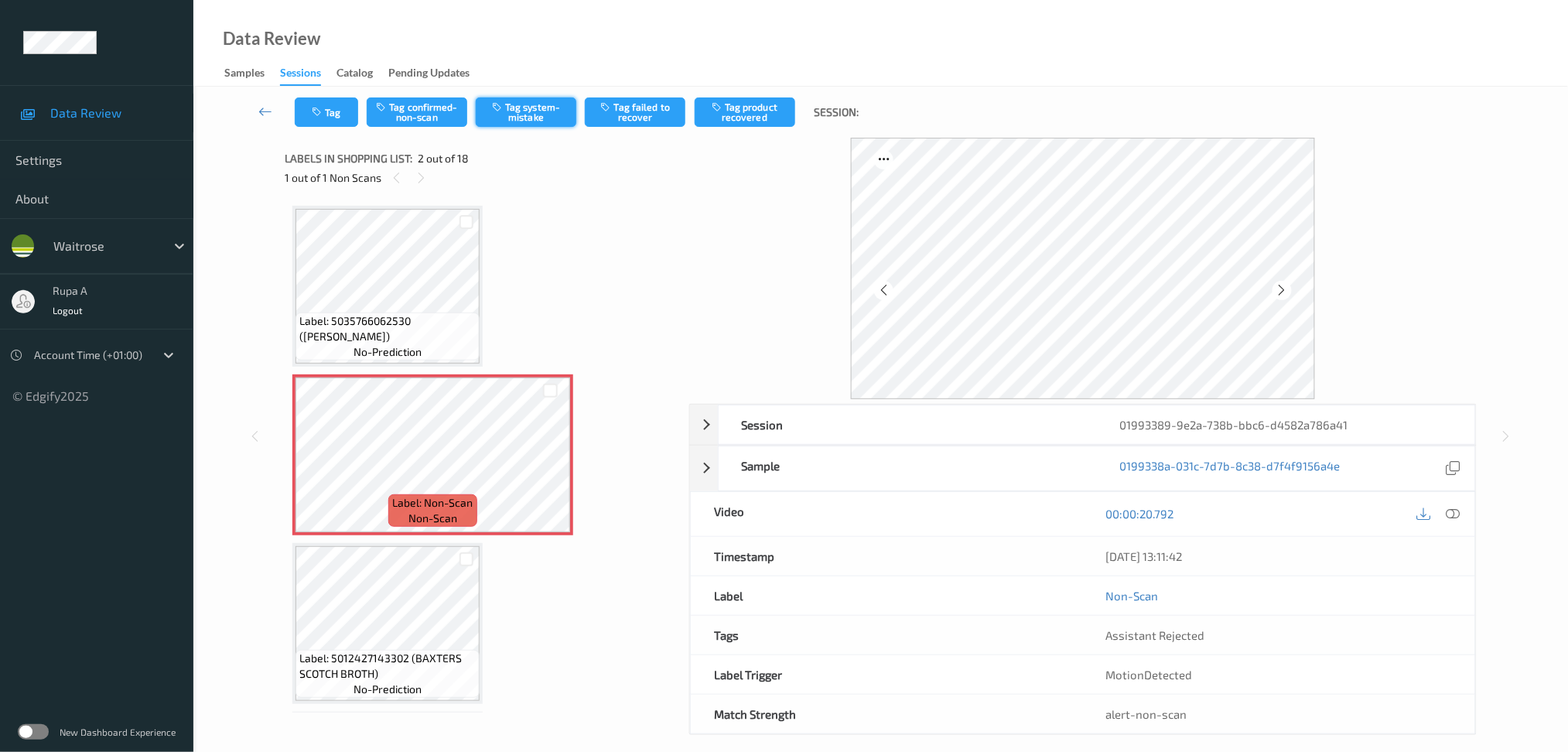
click at [527, 126] on button "Tag system-mistake" at bounding box center [525, 113] width 100 height 29
click at [336, 118] on button "Tag" at bounding box center [326, 113] width 64 height 29
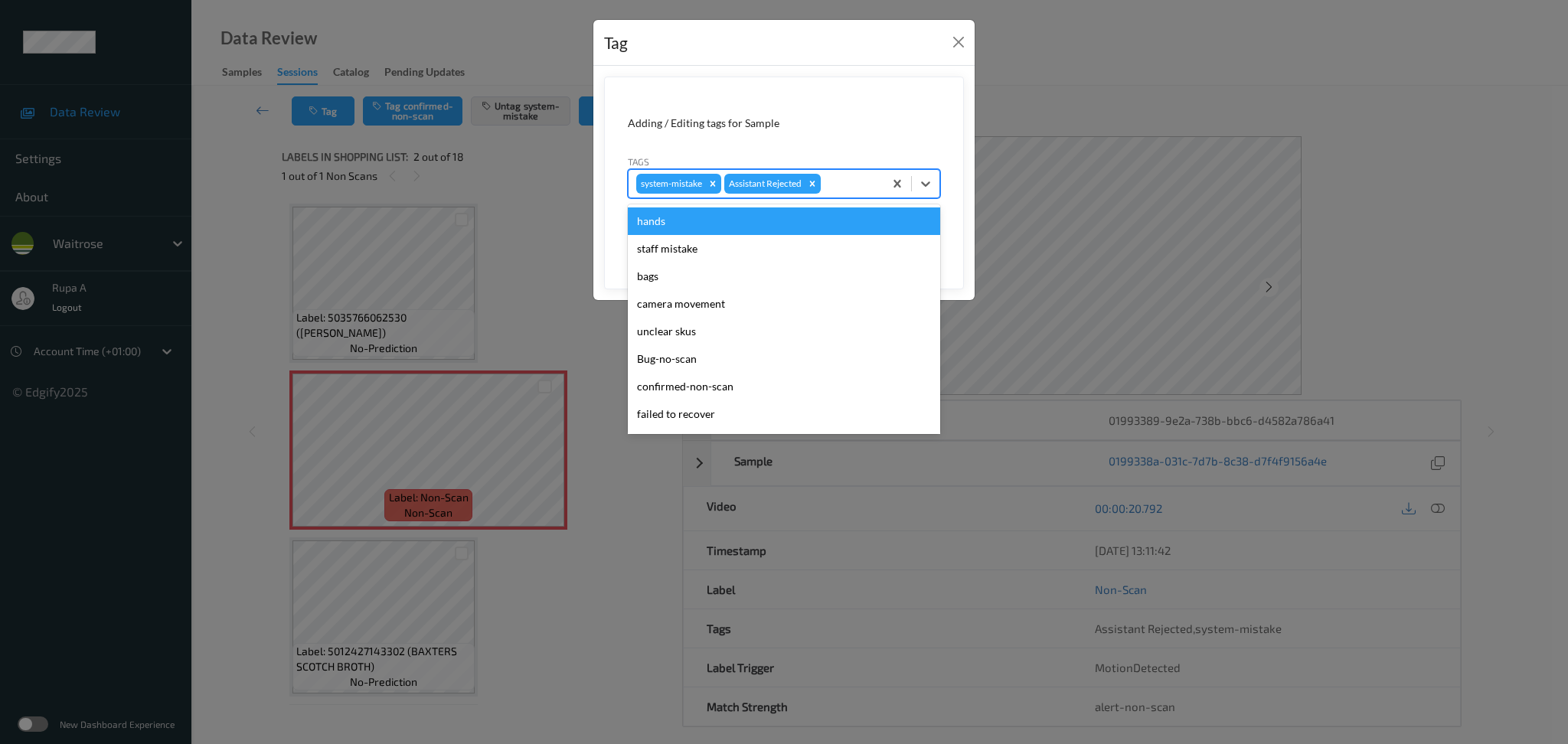
click at [846, 182] on div at bounding box center [850, 183] width 52 height 19
type input "un"
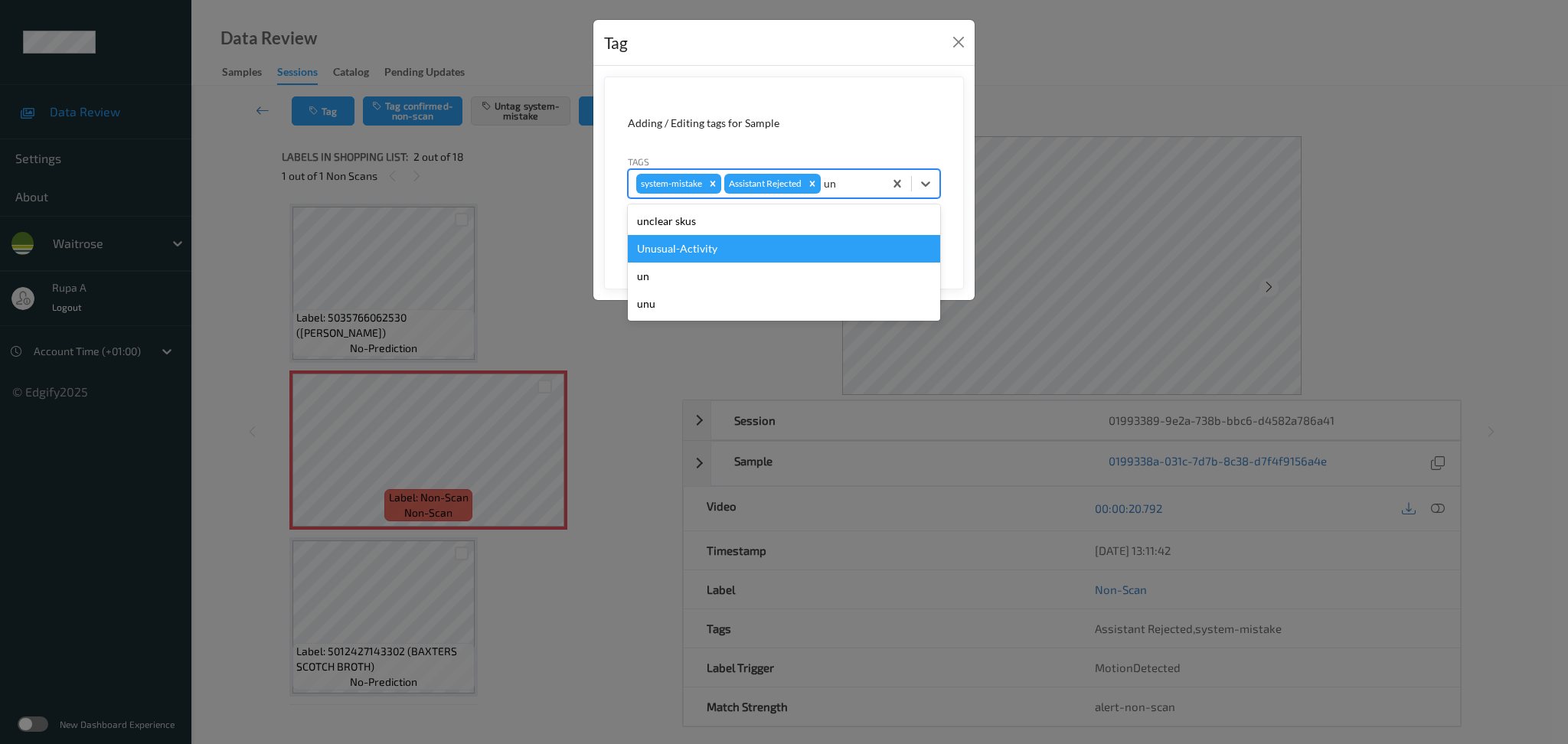
click at [769, 246] on div "Unusual-Activity" at bounding box center [784, 249] width 312 height 27
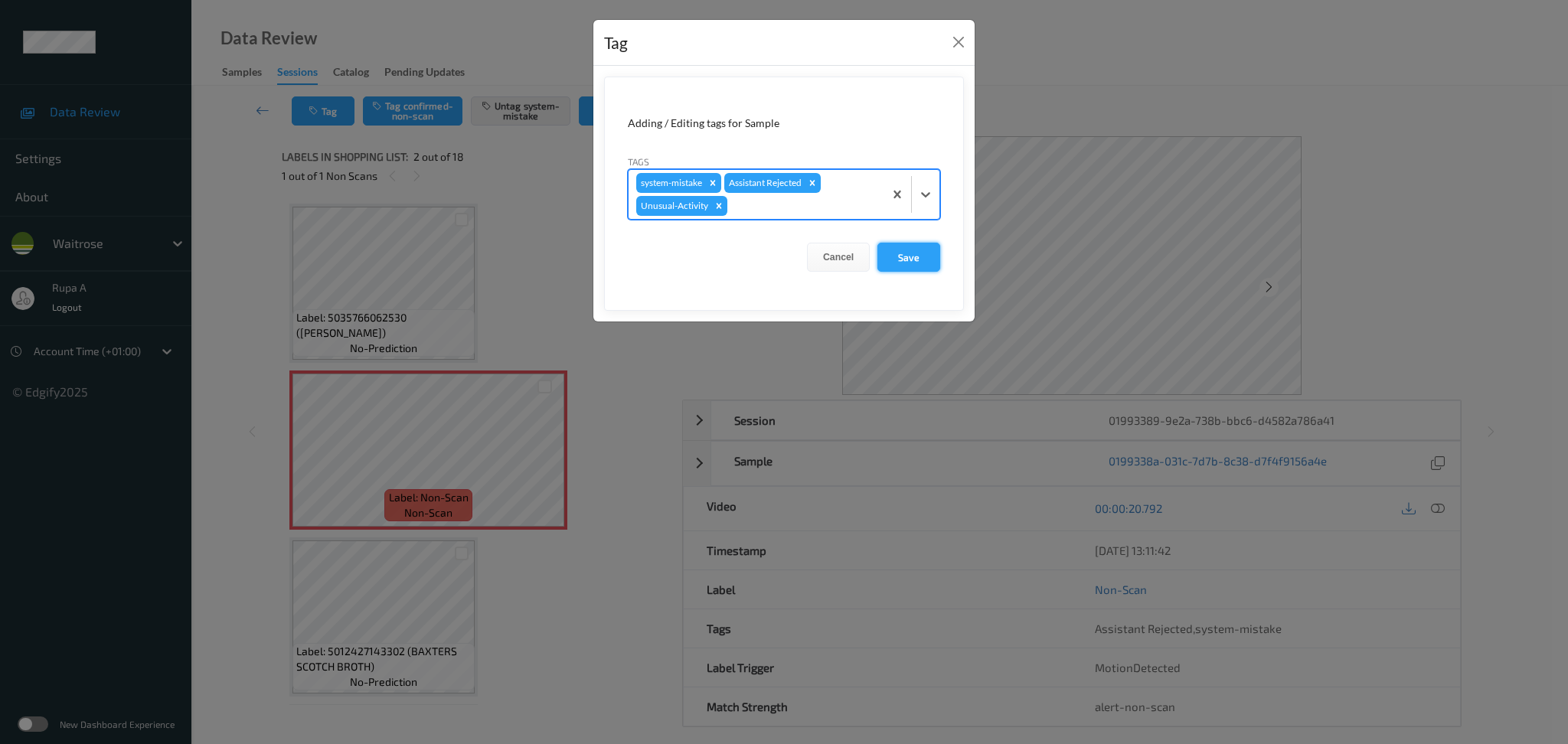
click at [929, 256] on button "Save" at bounding box center [909, 257] width 63 height 29
click at [925, 262] on button "Save" at bounding box center [909, 257] width 63 height 29
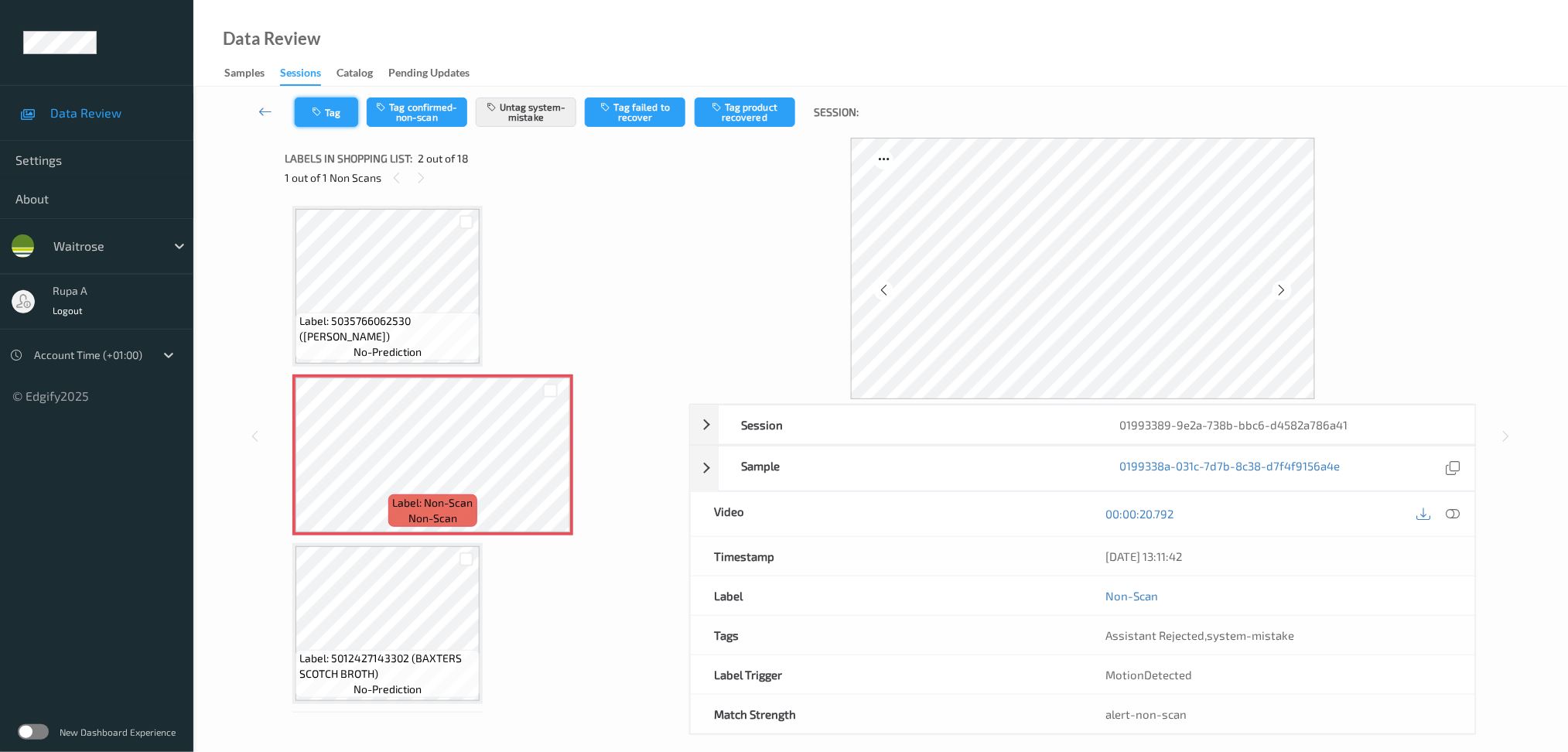
click at [314, 113] on icon "button" at bounding box center [318, 112] width 13 height 11
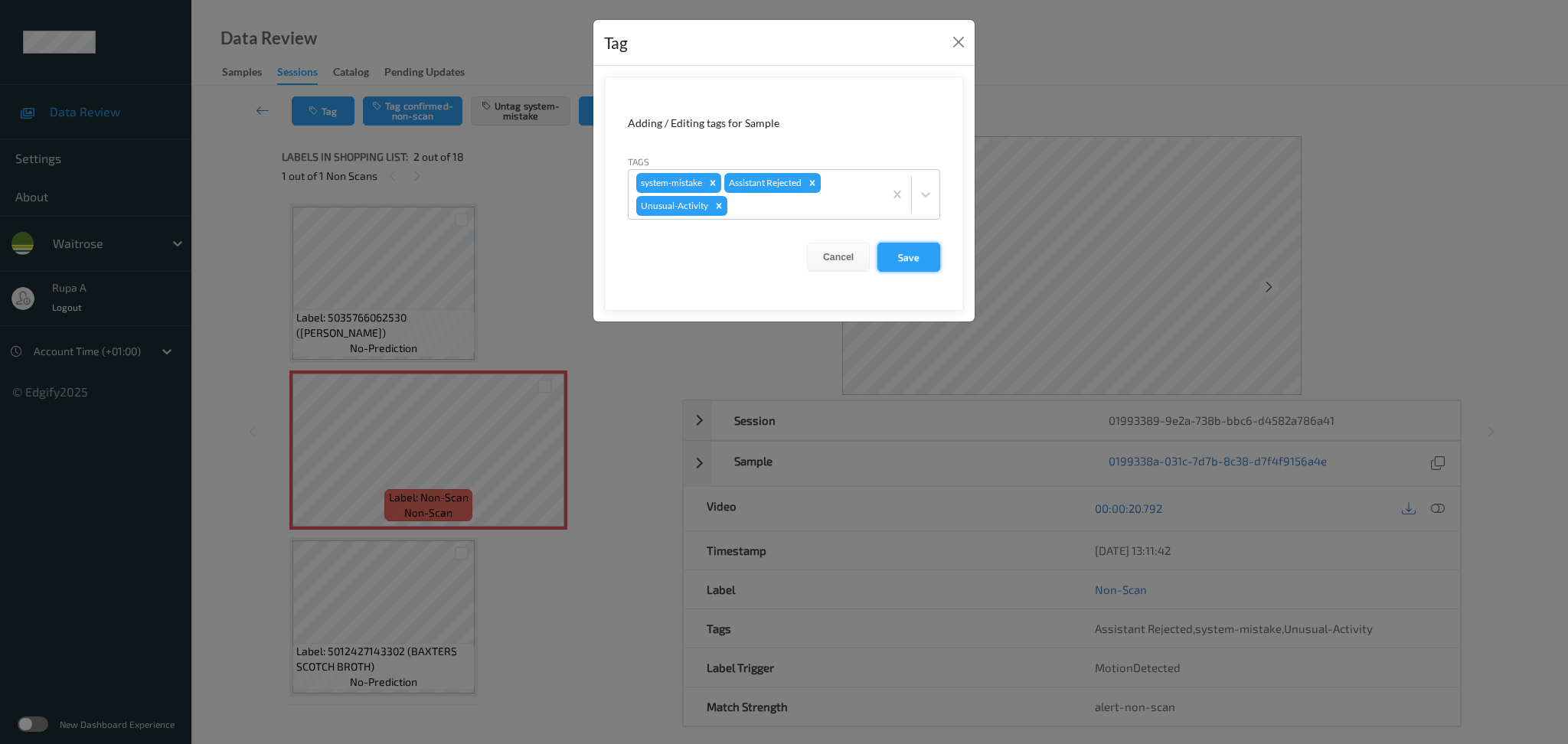
click at [924, 257] on button "Save" at bounding box center [909, 257] width 63 height 29
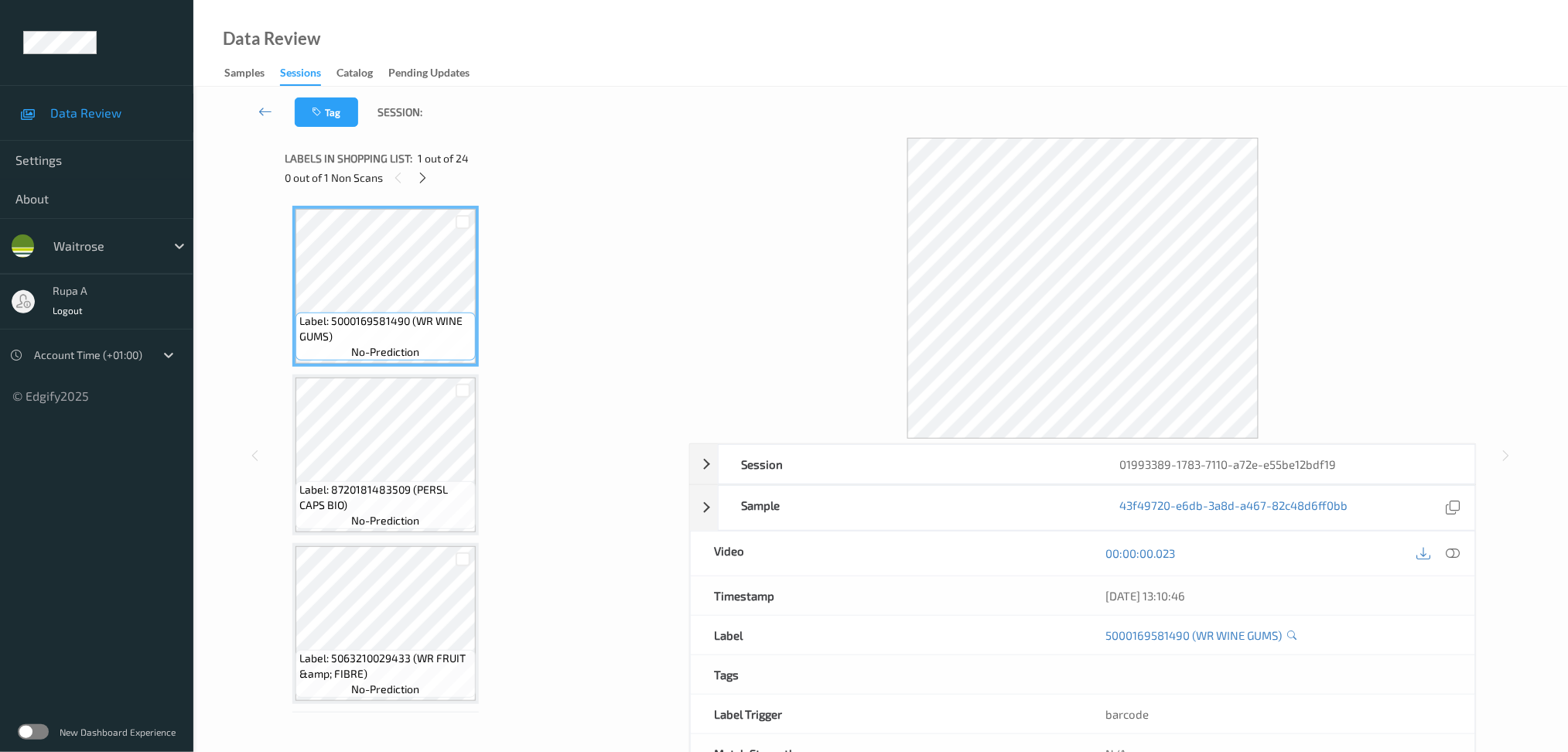
click at [428, 179] on icon at bounding box center [422, 178] width 13 height 14
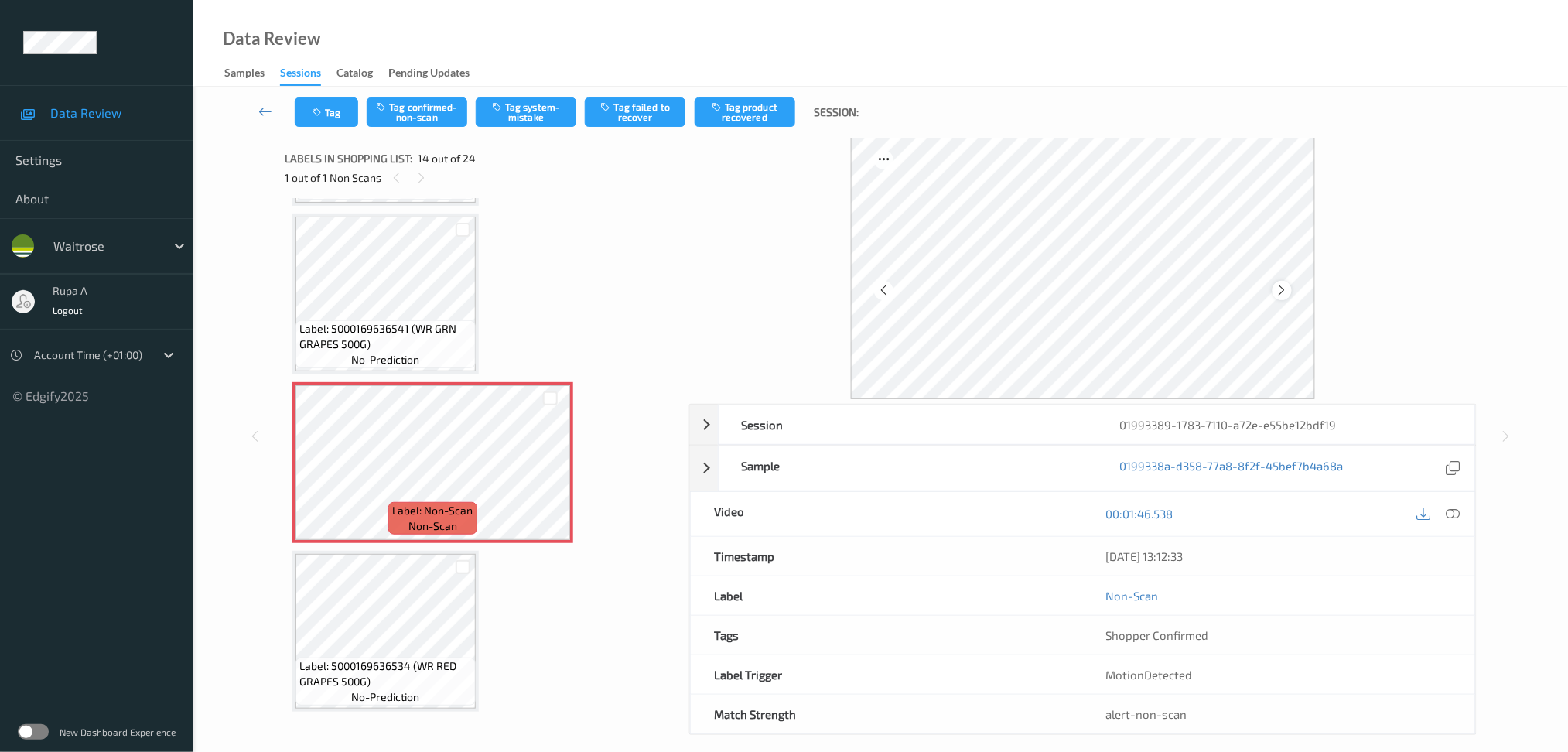
click at [1290, 290] on div at bounding box center [1283, 290] width 20 height 20
click at [1281, 288] on icon at bounding box center [1282, 290] width 13 height 14
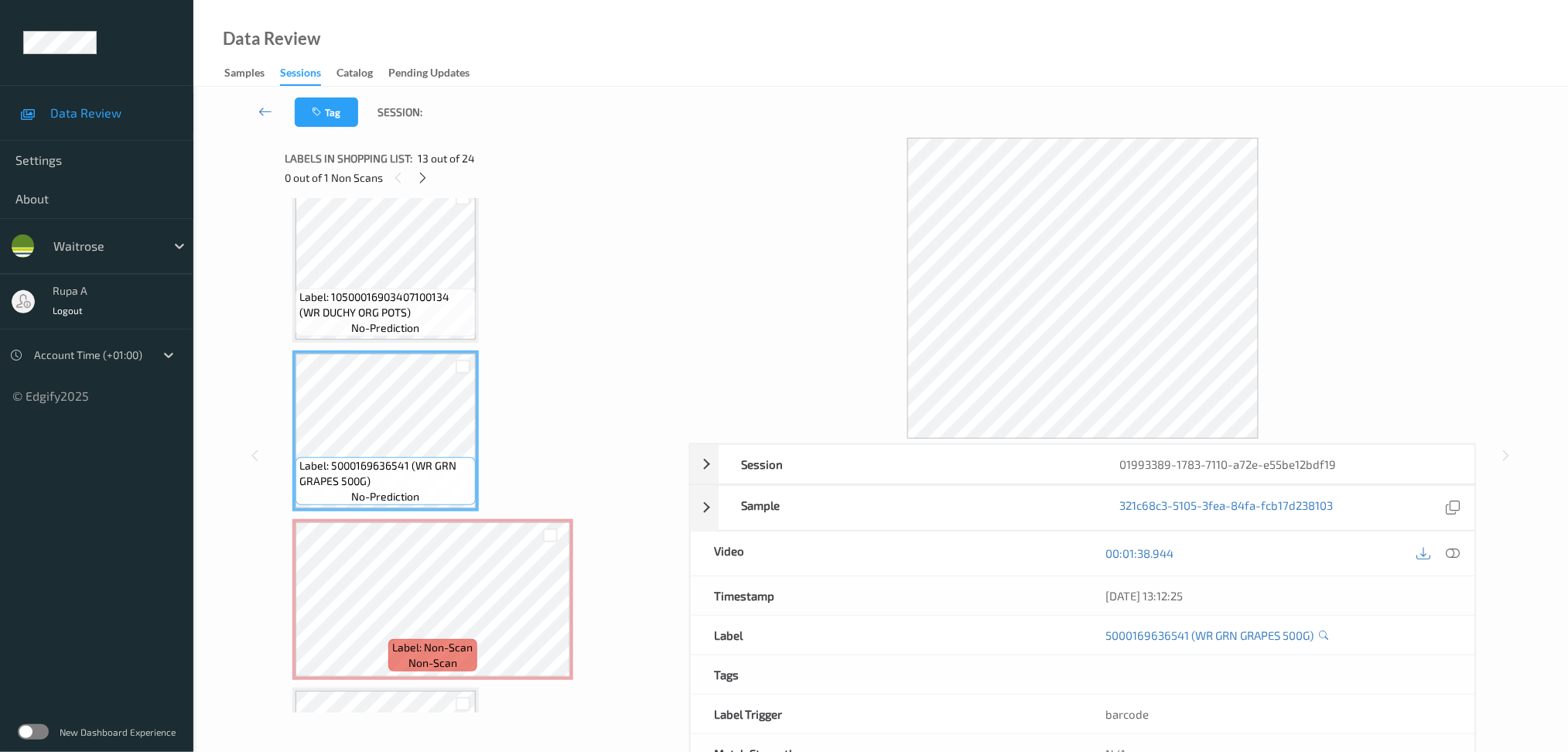
scroll to position [1913, 0]
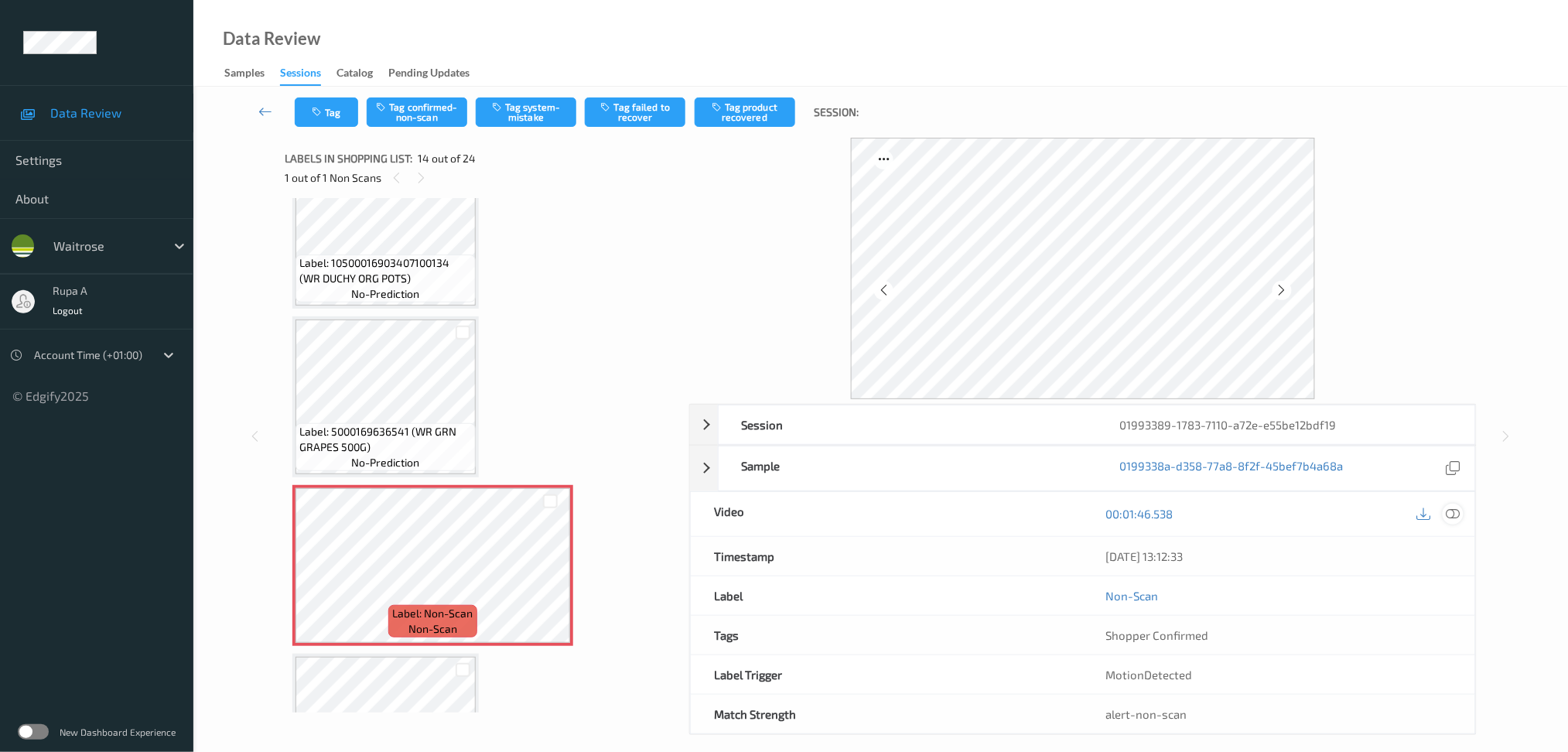
click at [1458, 520] on icon at bounding box center [1452, 513] width 14 height 14
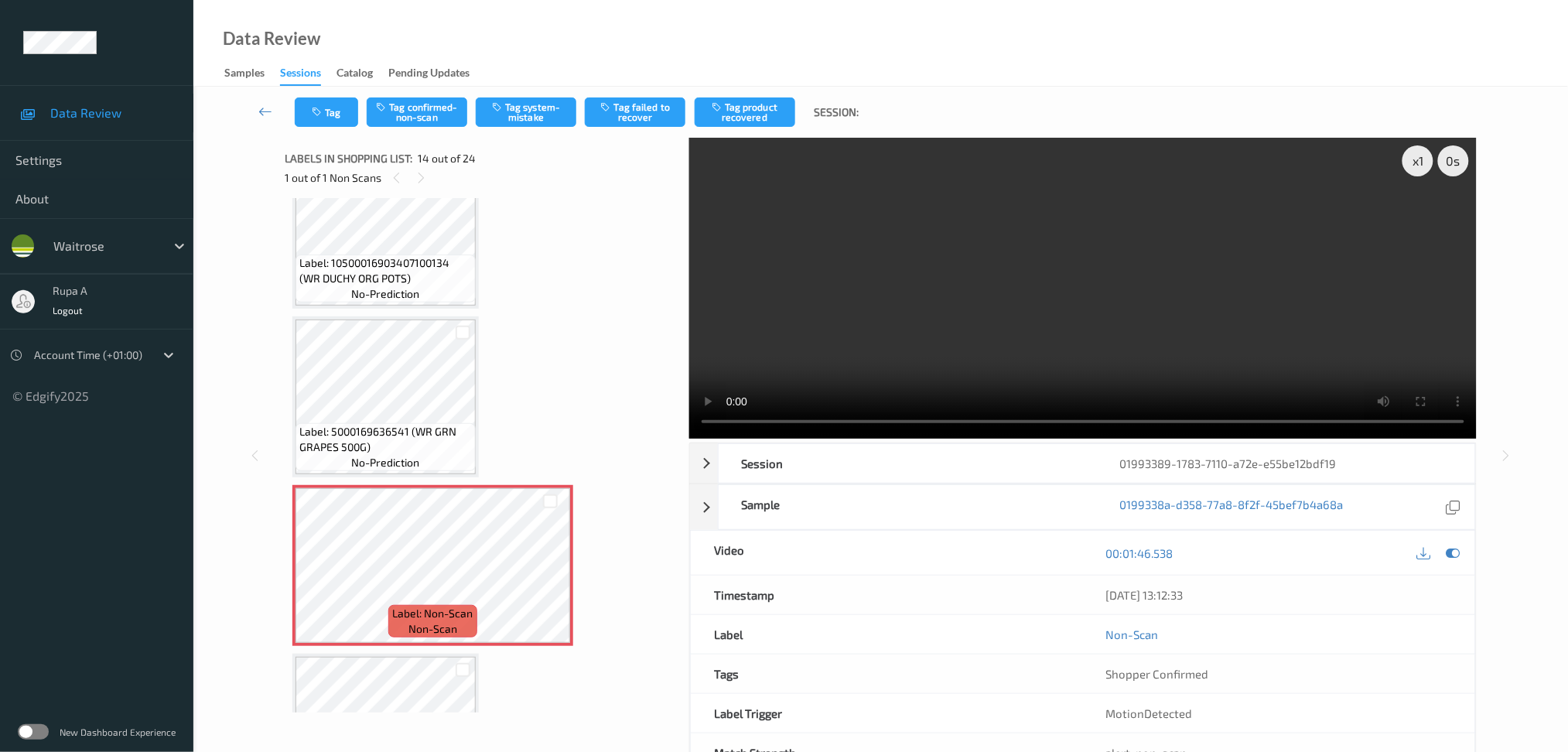
click at [1451, 554] on icon at bounding box center [1452, 553] width 14 height 14
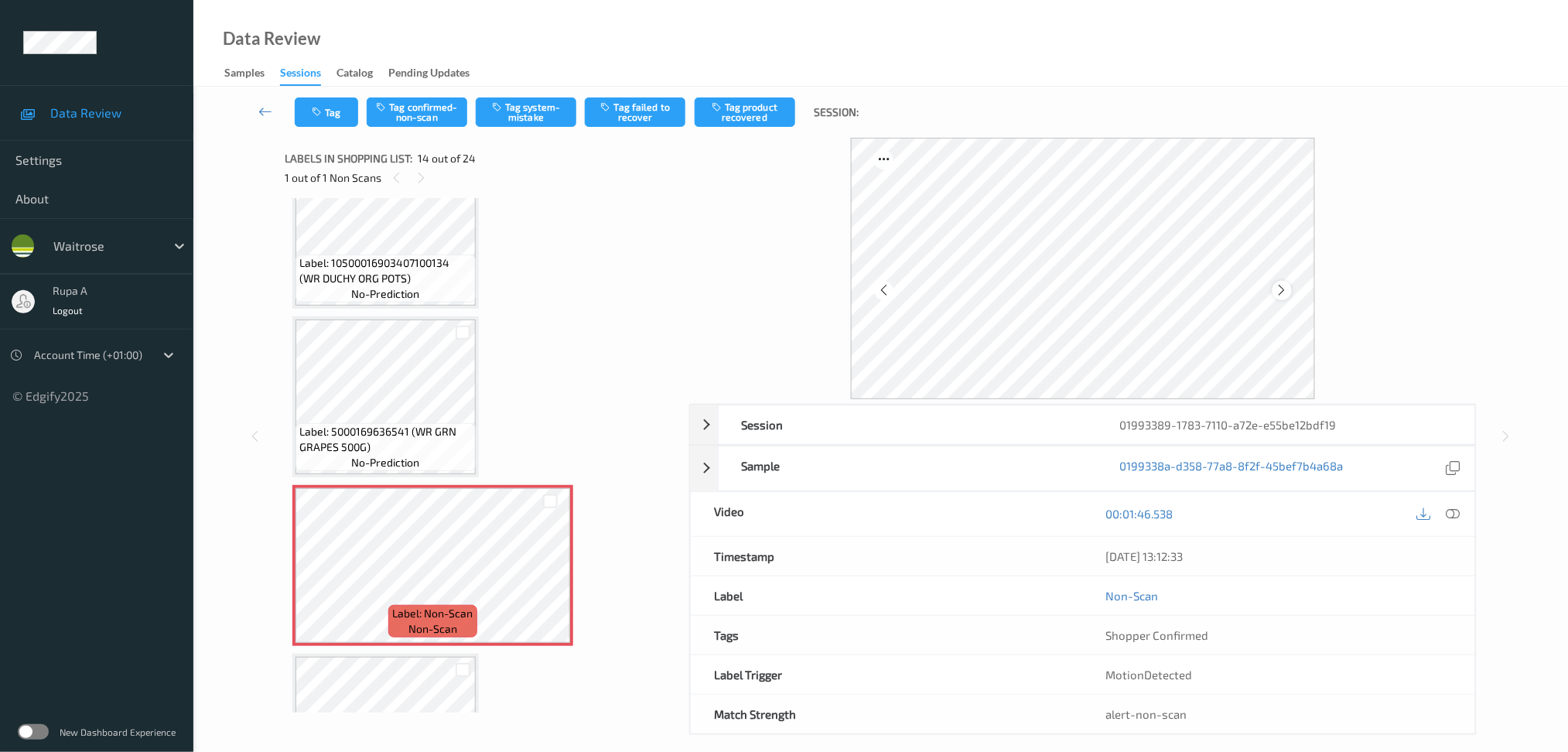
click at [1283, 286] on icon at bounding box center [1282, 290] width 13 height 14
click at [1286, 286] on icon at bounding box center [1282, 290] width 13 height 14
click at [1459, 518] on icon at bounding box center [1452, 513] width 14 height 14
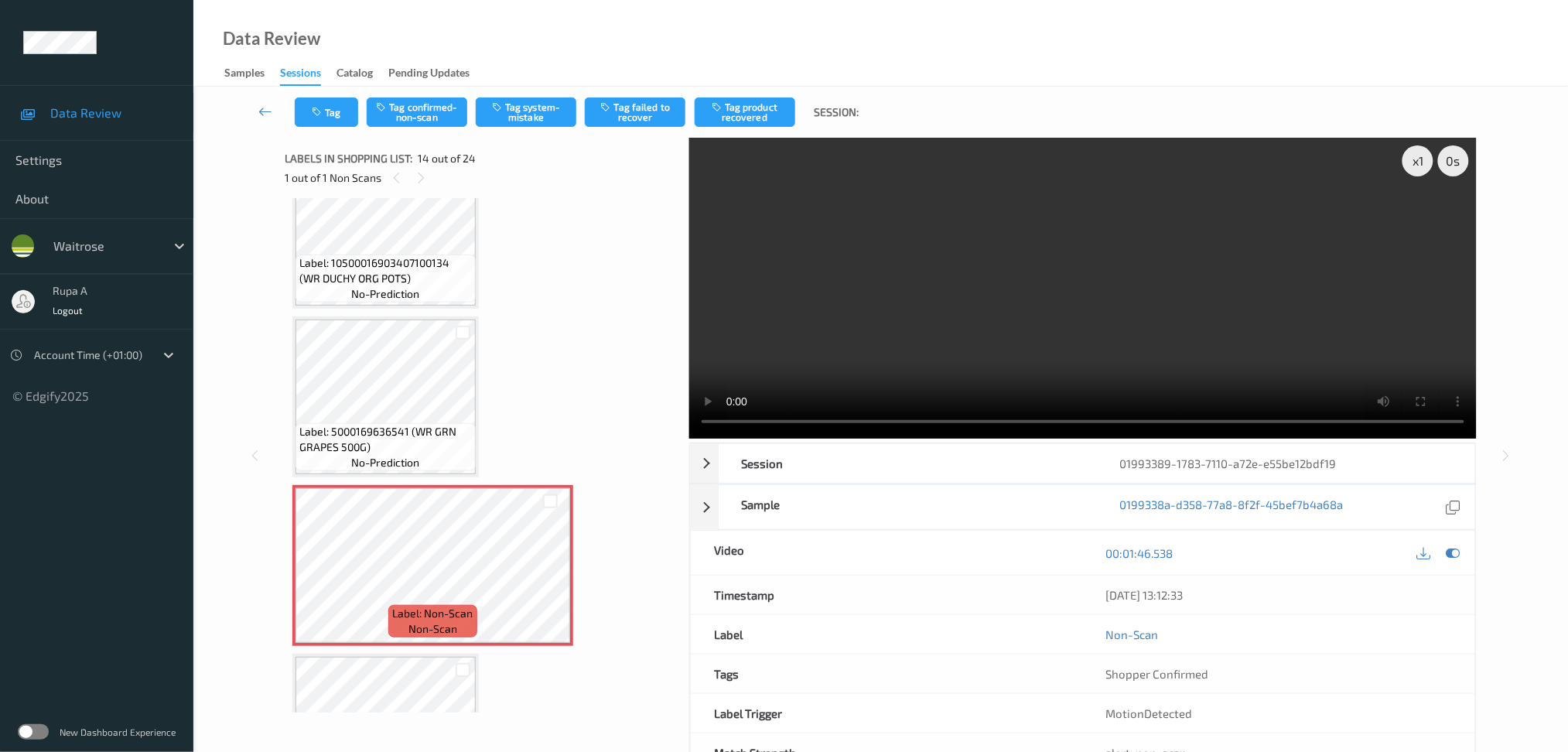
drag, startPoint x: 1460, startPoint y: 554, endPoint x: 1425, endPoint y: 556, distance: 35.1
click at [1460, 556] on icon at bounding box center [1452, 553] width 14 height 14
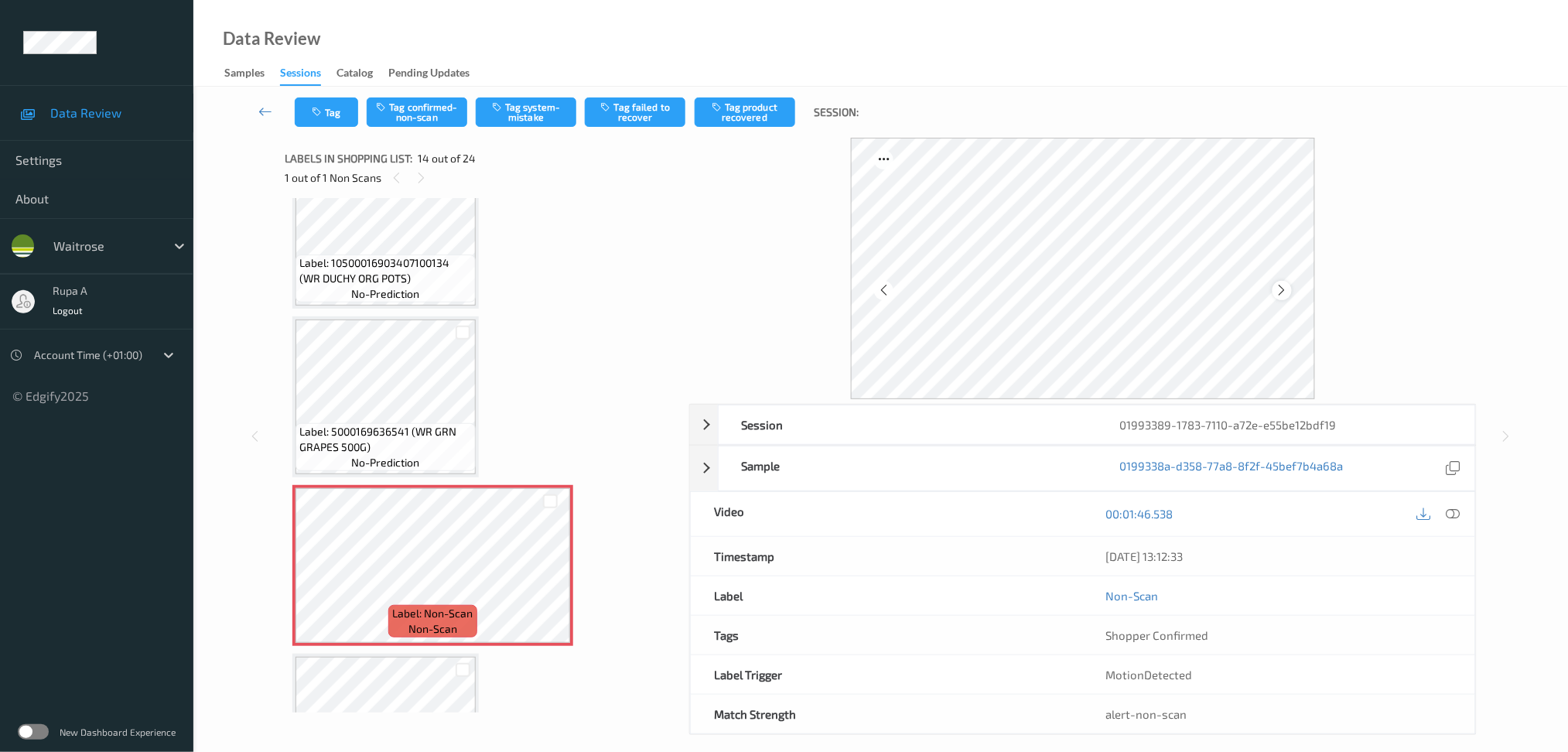
click at [1283, 282] on div at bounding box center [1283, 290] width 20 height 20
click at [1284, 282] on div at bounding box center [1283, 290] width 20 height 20
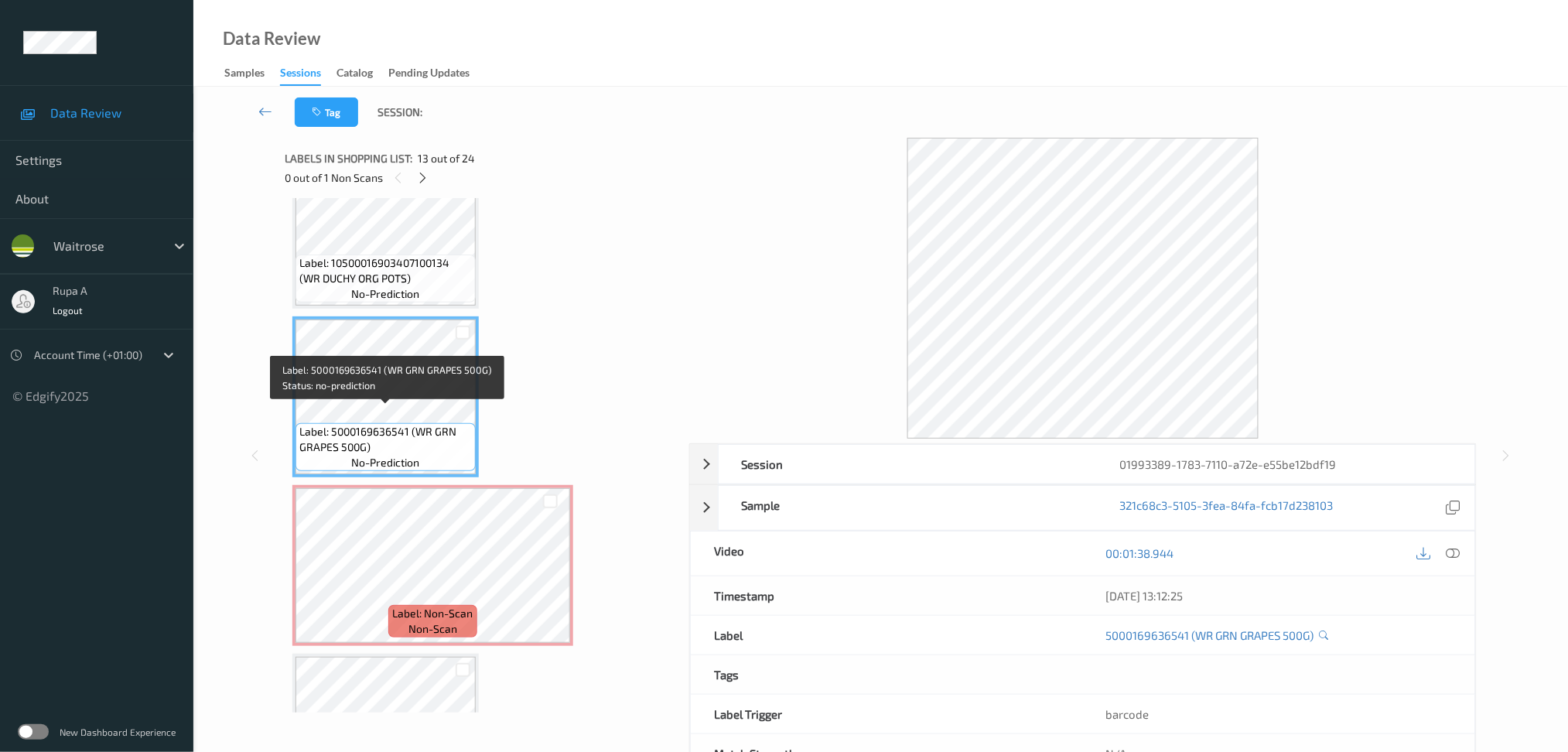
click at [311, 445] on div "Label: 5000169636541 (WR GRN GRAPES 500G) no-prediction" at bounding box center [385, 447] width 180 height 48
click at [310, 445] on div "Label: 5000169636541 (WR GRN GRAPES 500G) no-prediction" at bounding box center [385, 447] width 180 height 48
click at [320, 436] on span "Label: 5000169636541 (WR GRN GRAPES 500G)" at bounding box center [386, 440] width 173 height 31
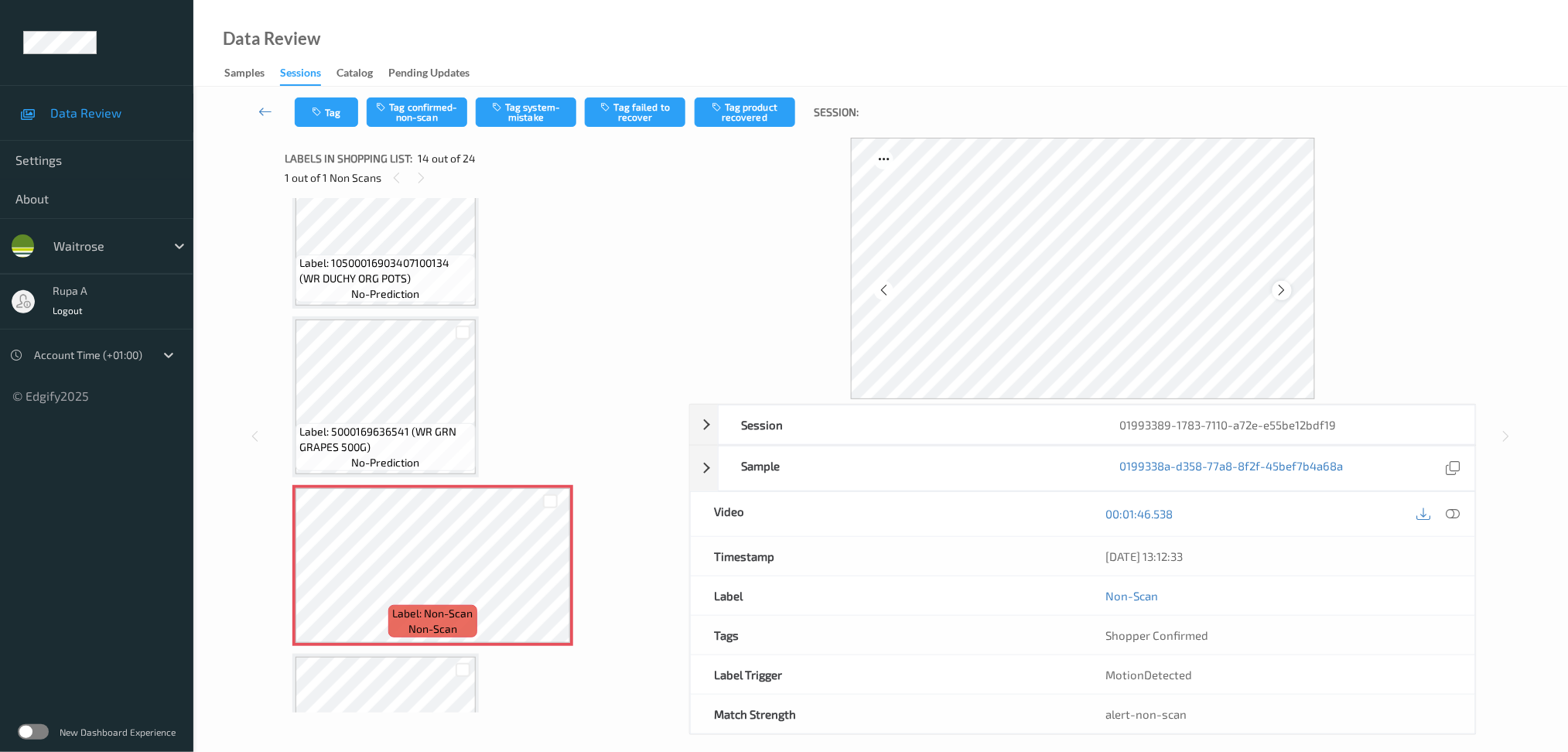
click at [1282, 296] on icon at bounding box center [1282, 290] width 13 height 14
click at [1455, 518] on icon at bounding box center [1452, 513] width 14 height 14
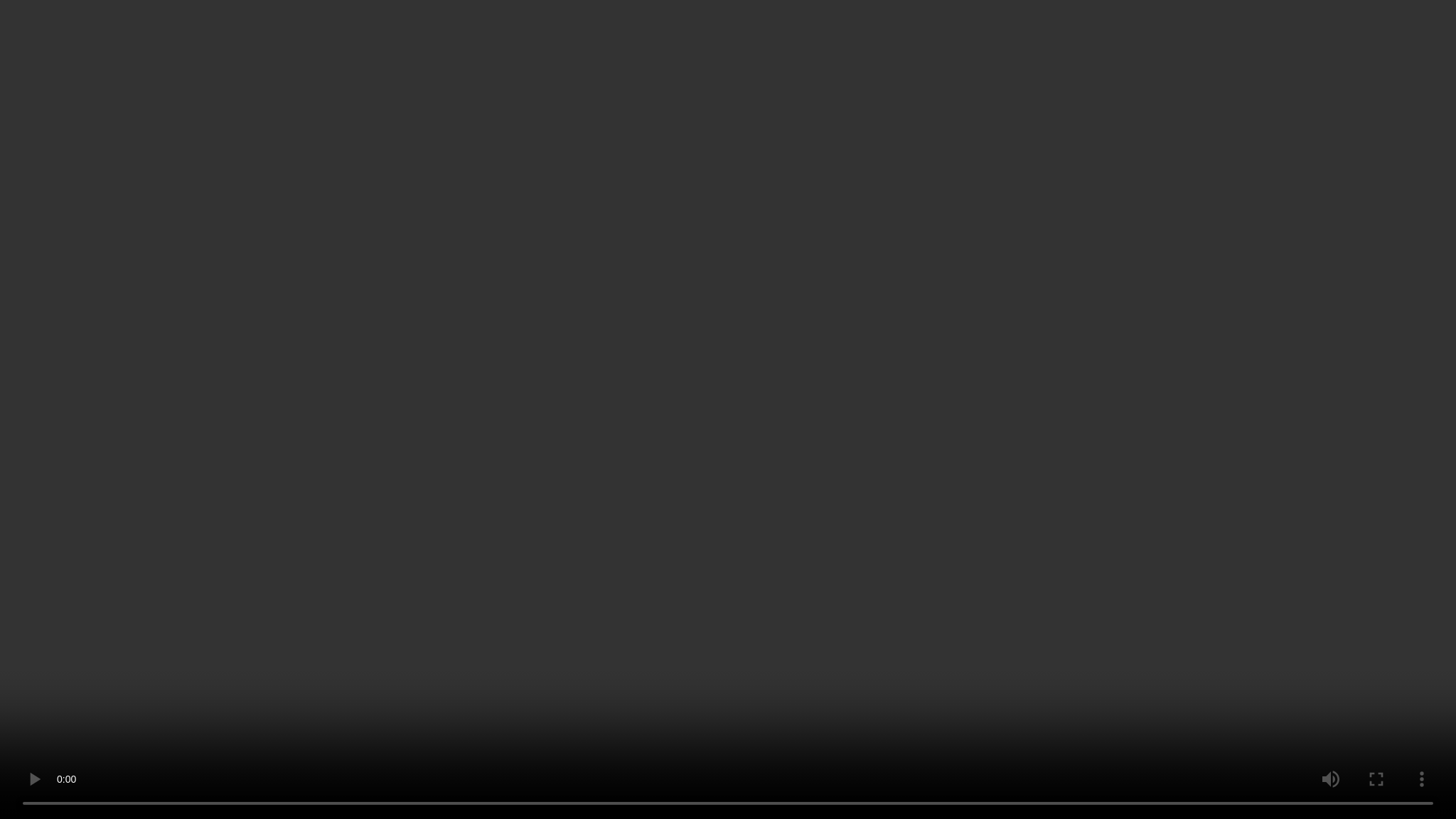
click at [1085, 436] on video at bounding box center [728, 409] width 1456 height 819
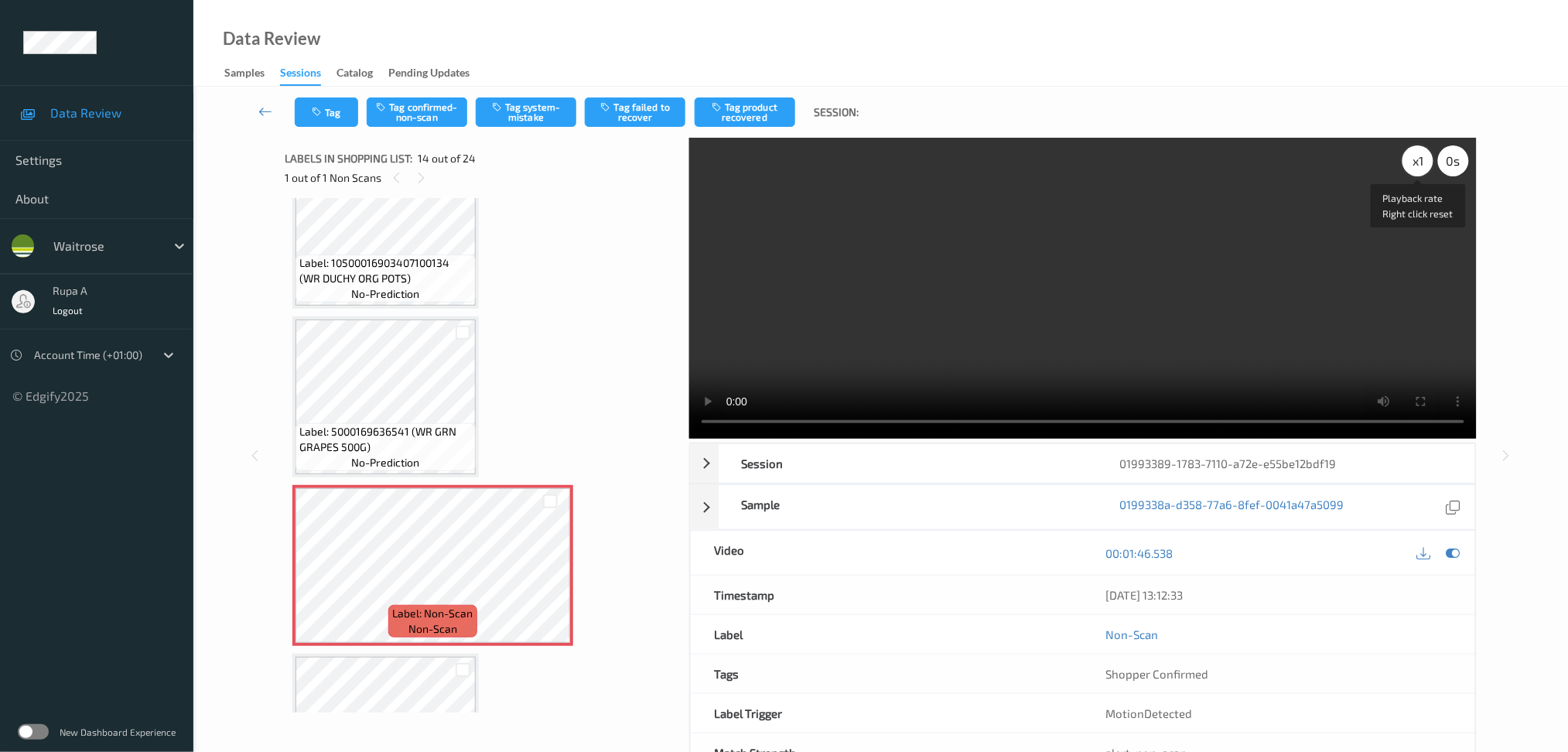
click at [1416, 165] on div "x 1" at bounding box center [1418, 161] width 31 height 31
click at [1452, 560] on icon at bounding box center [1452, 553] width 14 height 14
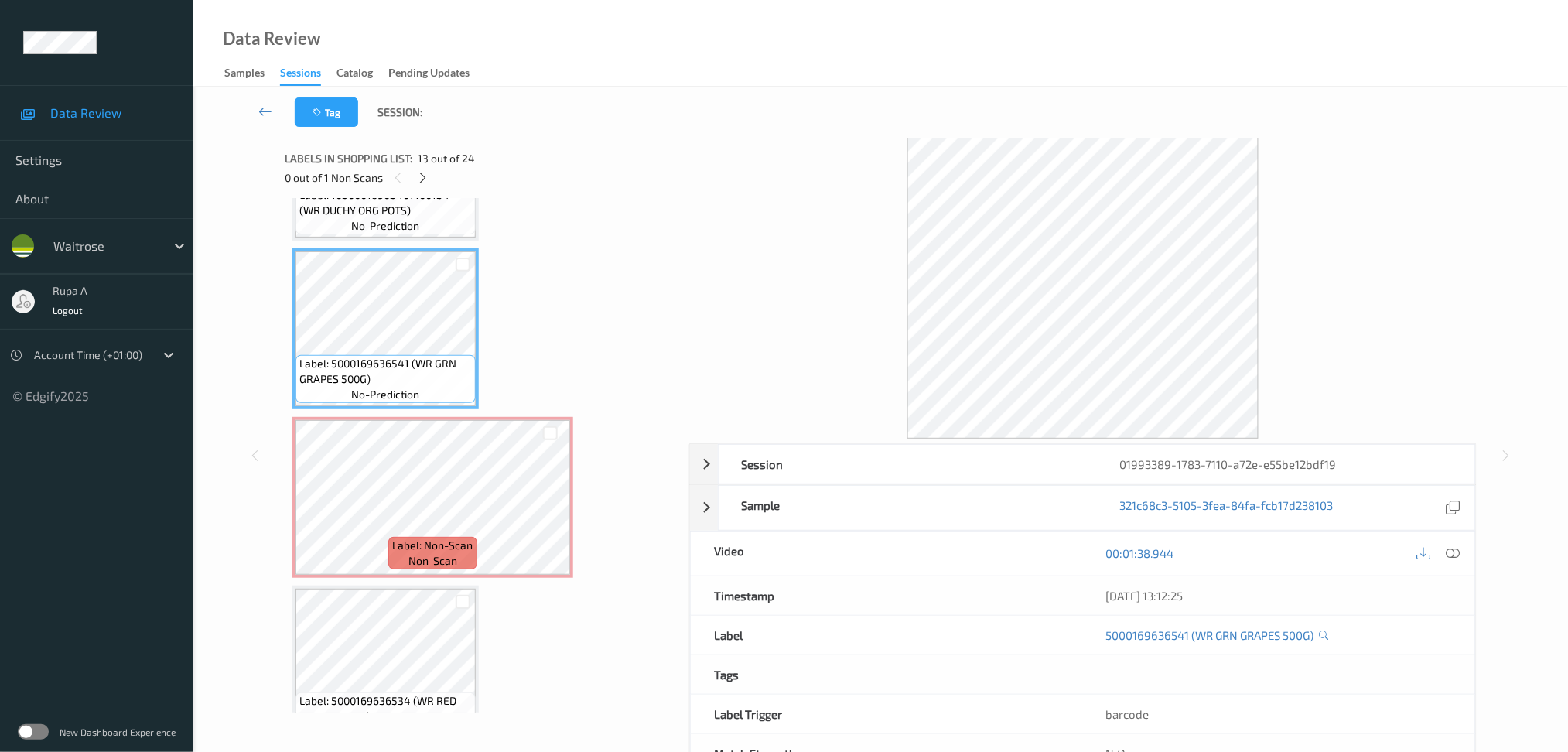
scroll to position [2120, 0]
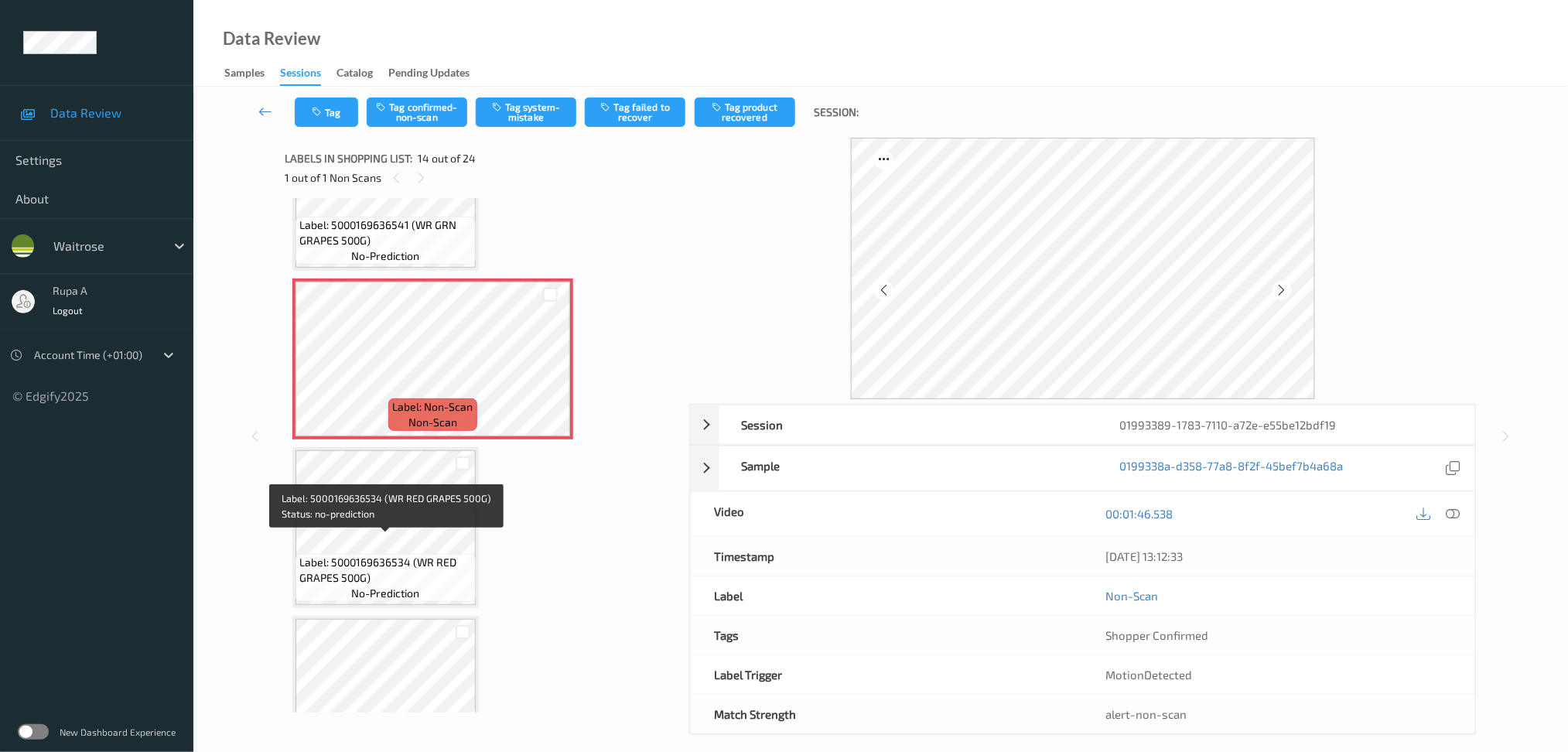
click at [360, 555] on span "Label: 5000169636534 (WR RED GRAPES 500G)" at bounding box center [386, 570] width 173 height 31
click at [1450, 514] on icon at bounding box center [1452, 513] width 14 height 14
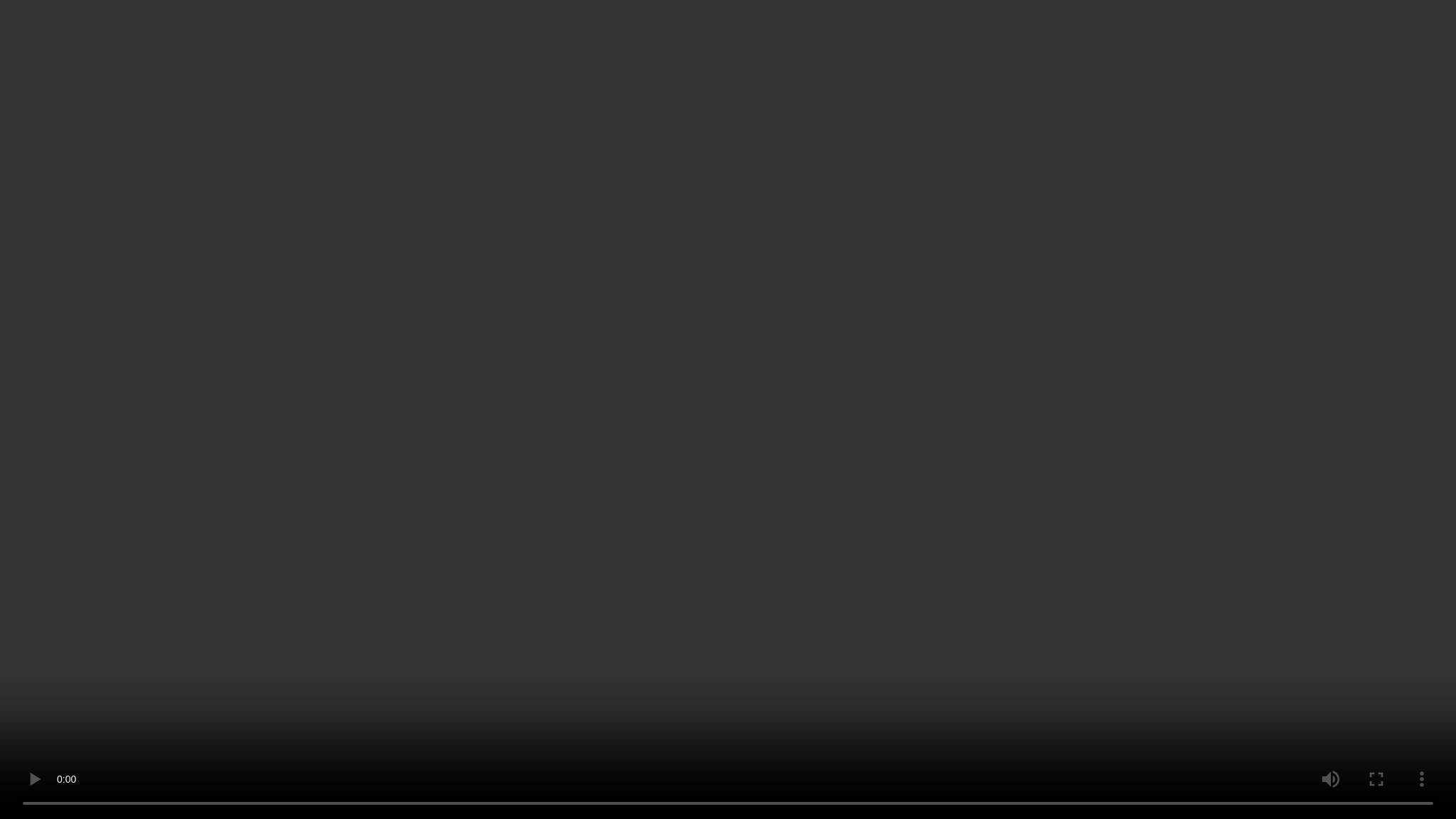
click at [1083, 547] on video at bounding box center [728, 409] width 1456 height 819
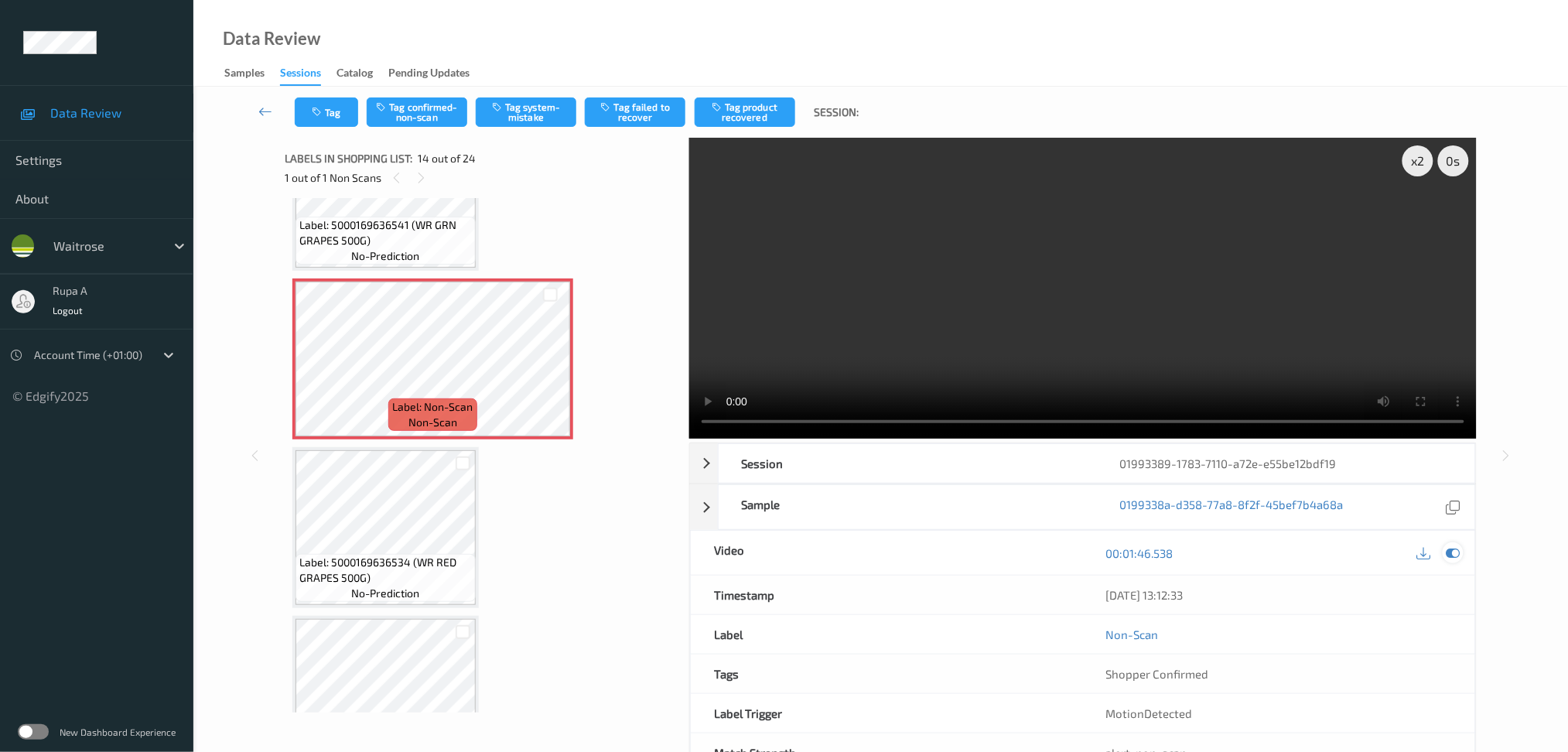
click at [1452, 545] on div at bounding box center [1453, 553] width 21 height 21
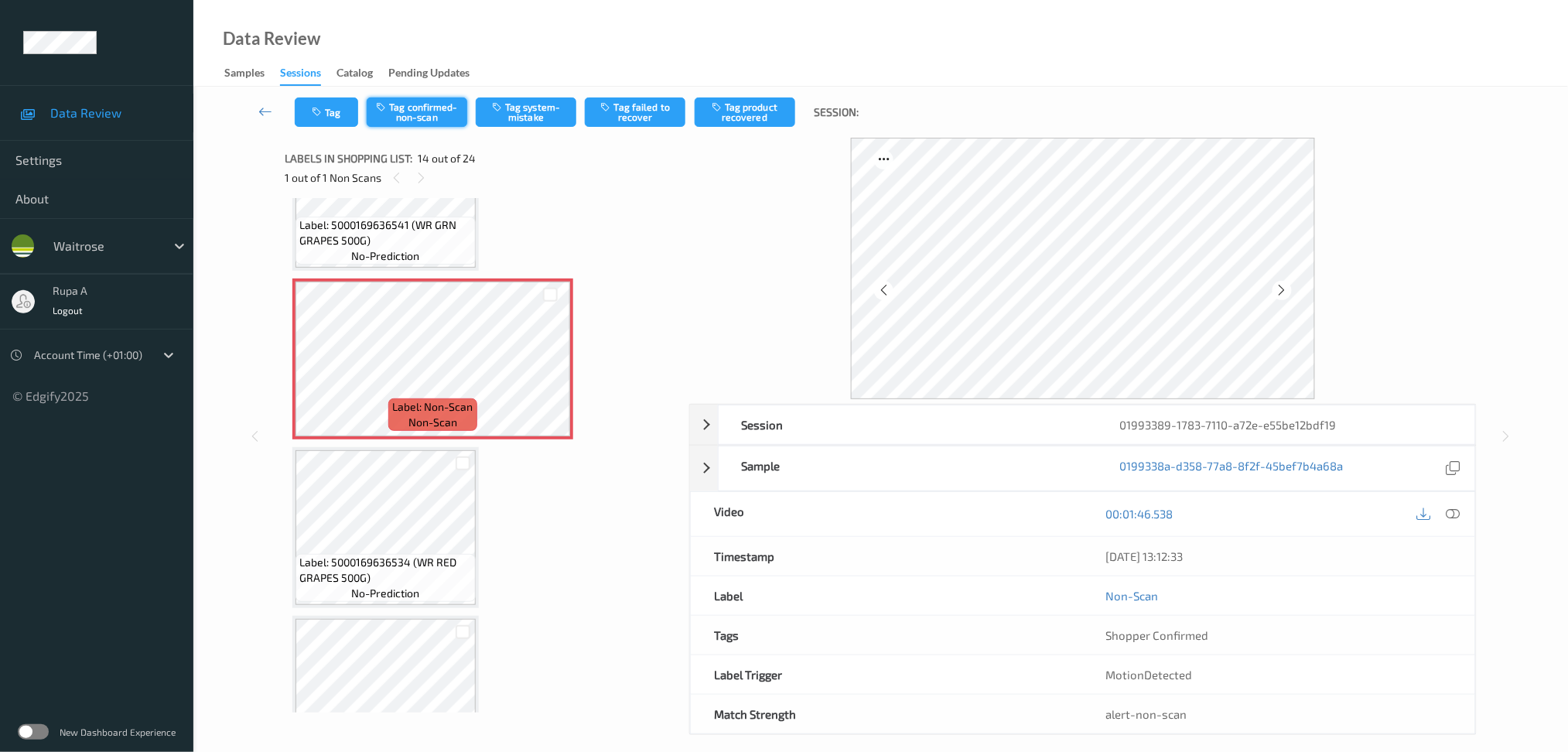
click at [426, 119] on button "Tag confirmed-non-scan" at bounding box center [417, 113] width 100 height 29
click at [736, 122] on button "Tag product recovered" at bounding box center [744, 113] width 100 height 29
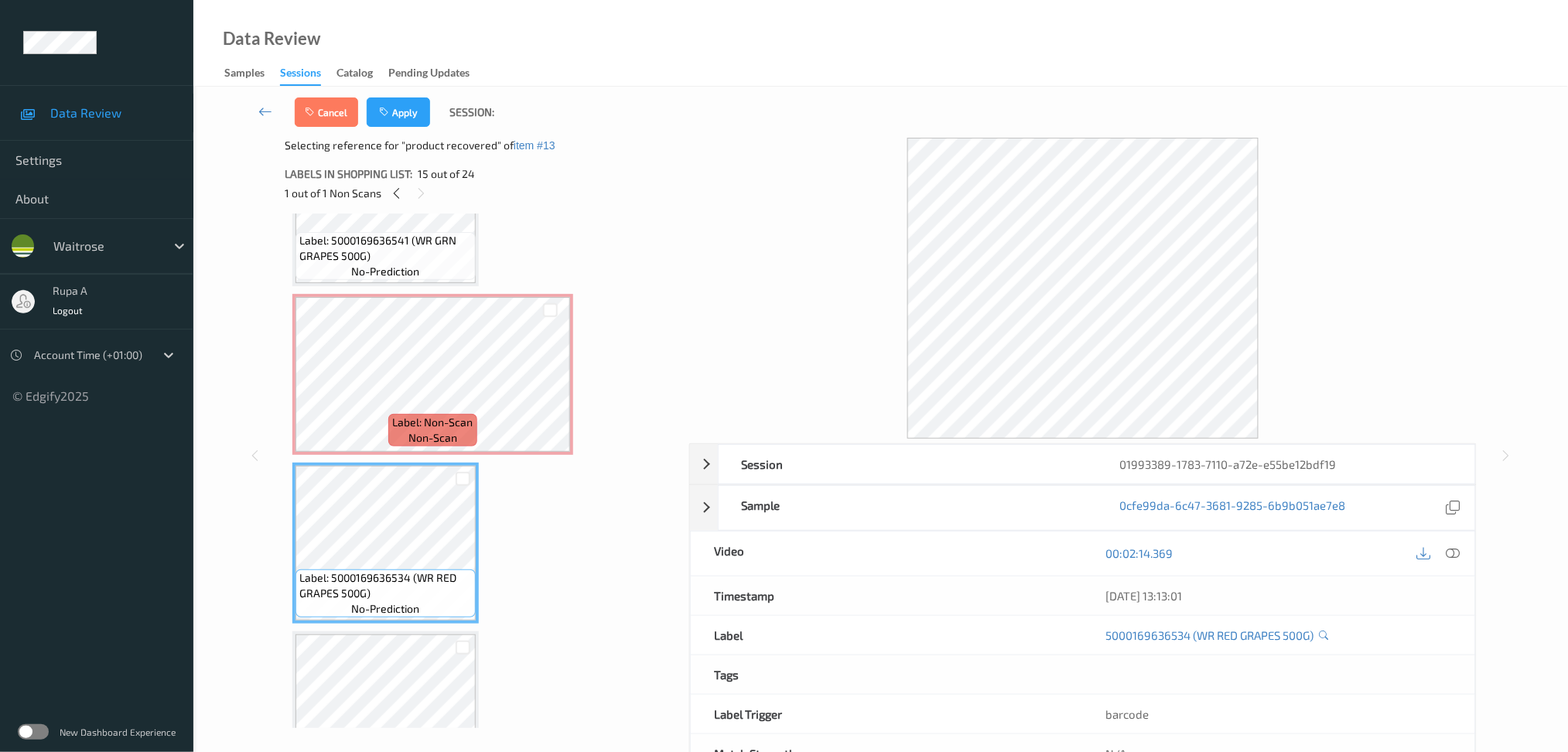
click at [403, 134] on div "Cancel Apply Session:" at bounding box center [881, 112] width 1311 height 51
click at [404, 121] on button "Apply" at bounding box center [399, 113] width 64 height 29
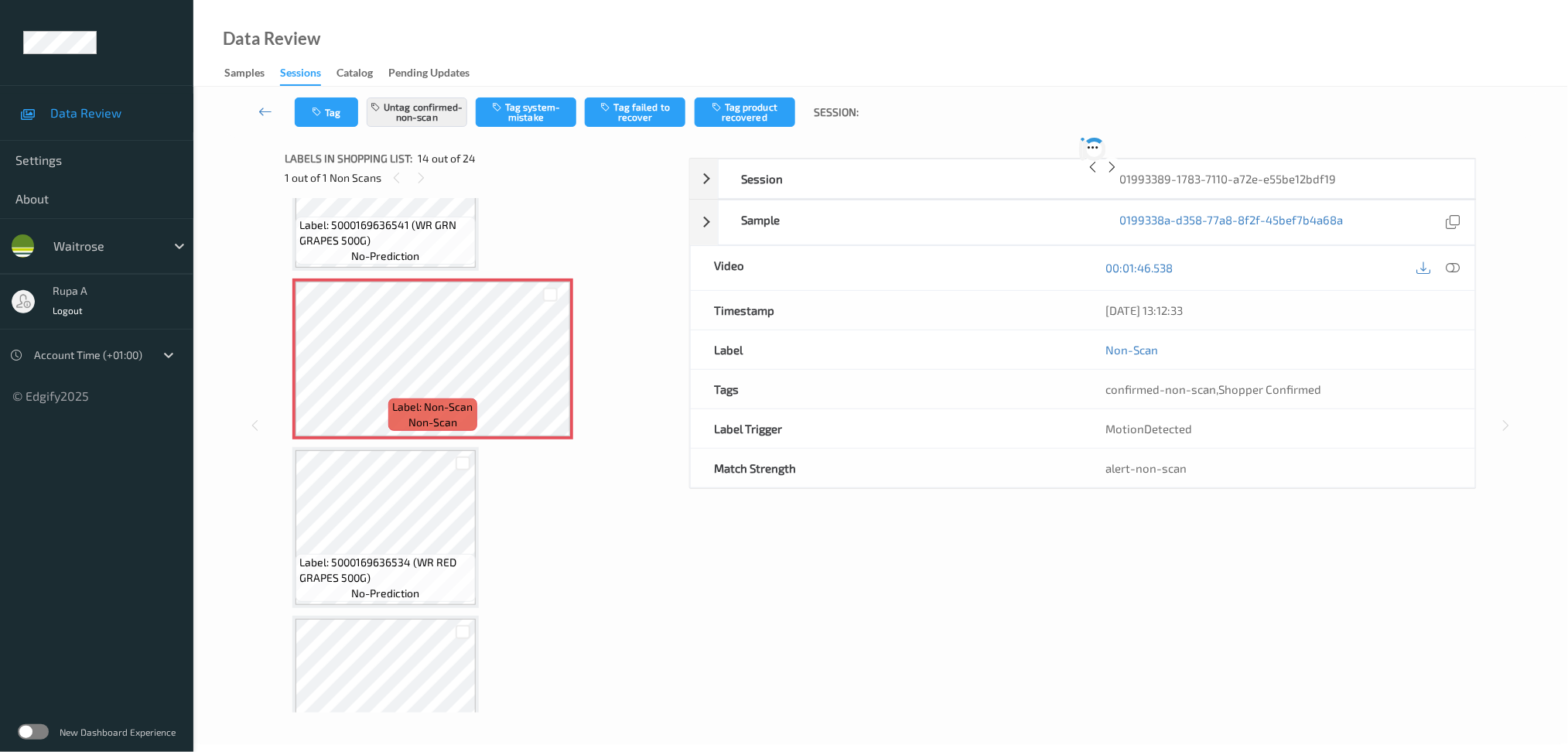
scroll to position [2016, 0]
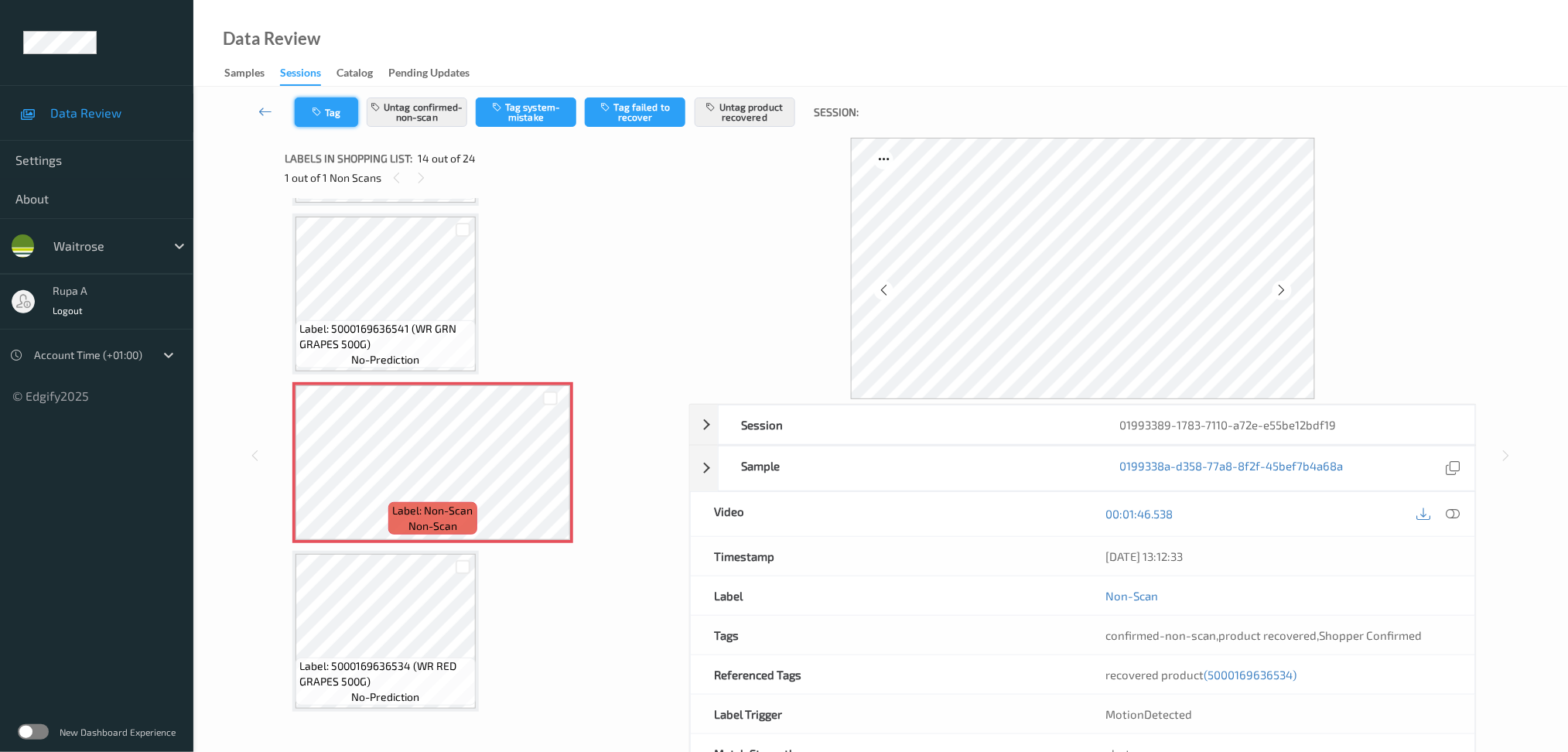
click at [329, 115] on button "Tag" at bounding box center [326, 113] width 64 height 29
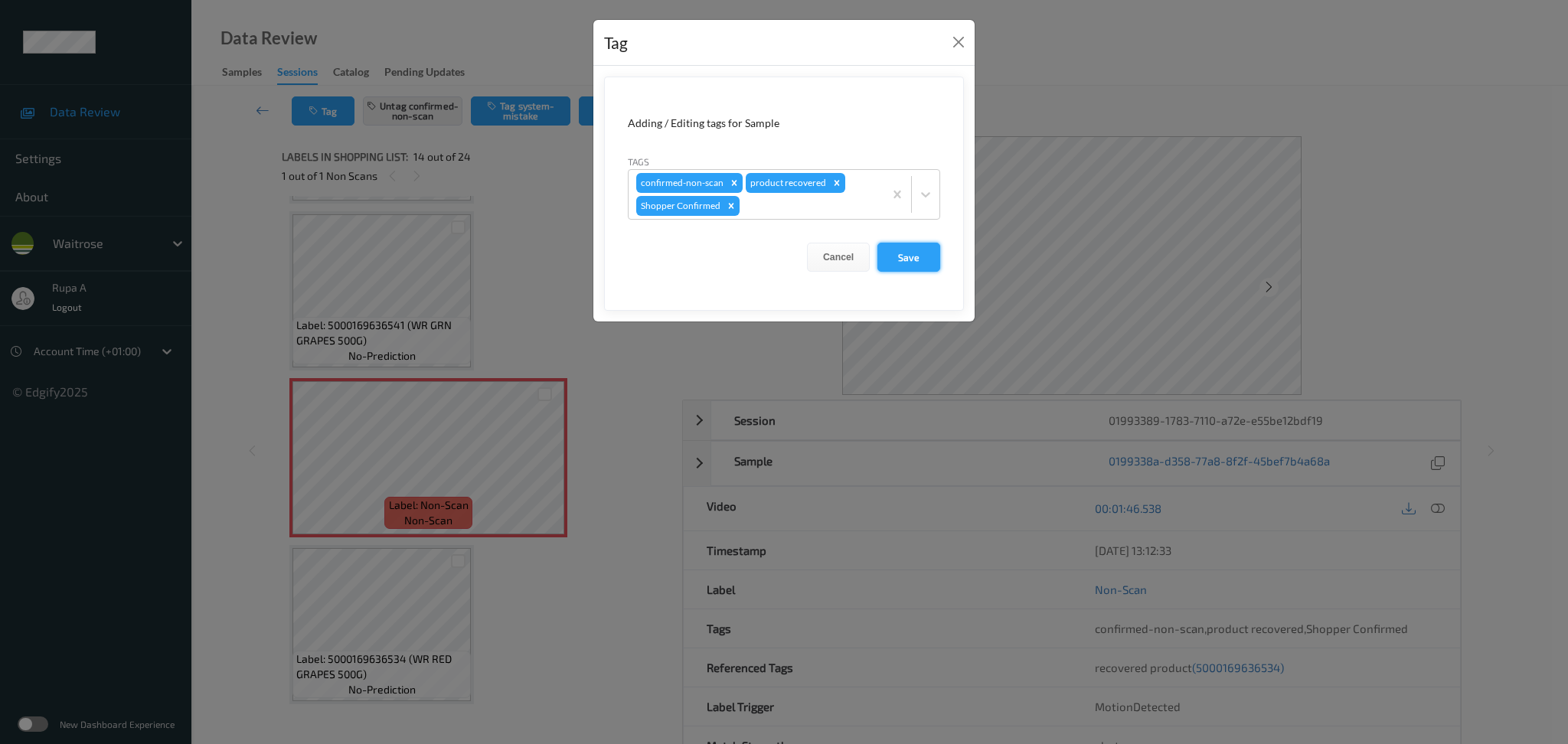
click at [932, 258] on button "Save" at bounding box center [909, 257] width 63 height 29
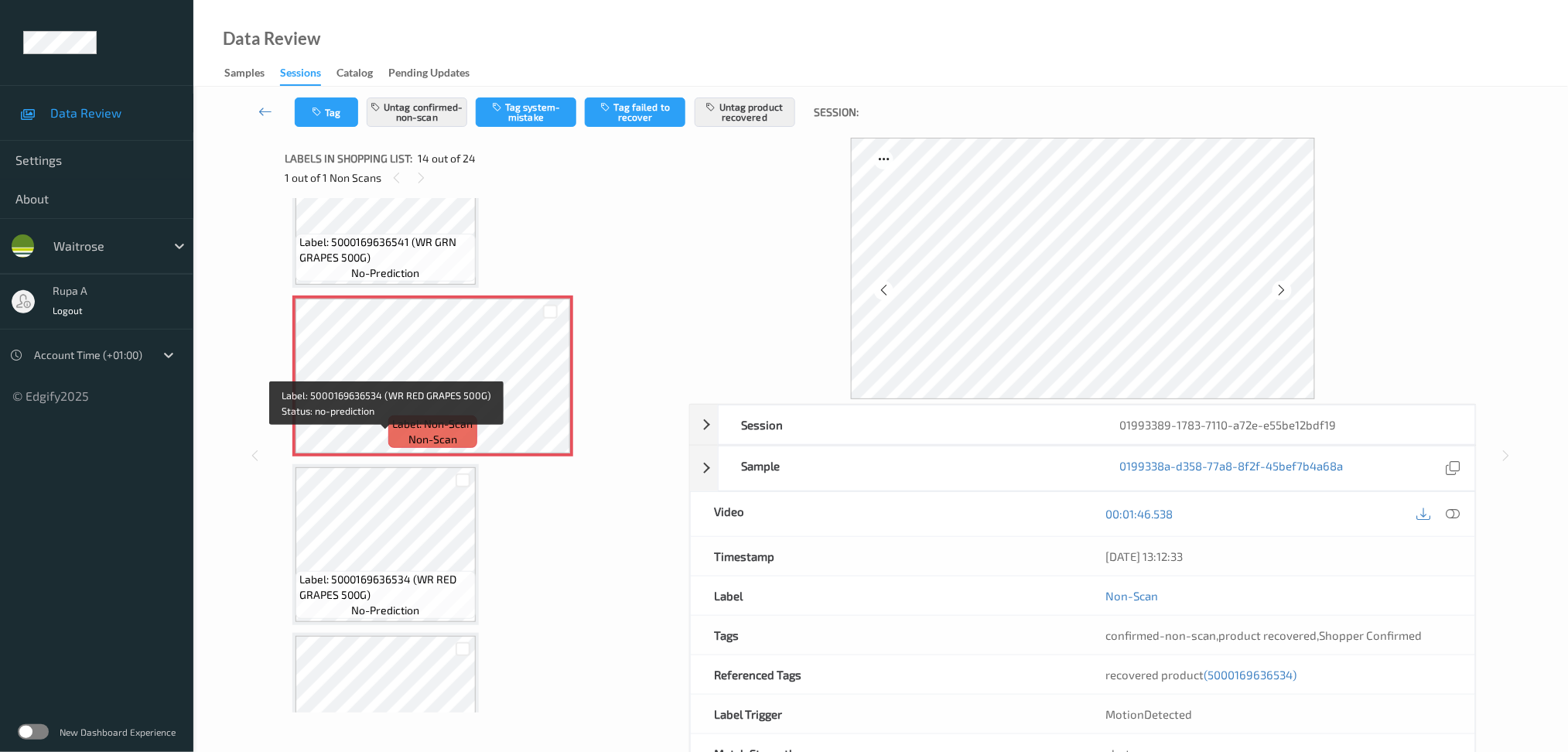
scroll to position [2223, 0]
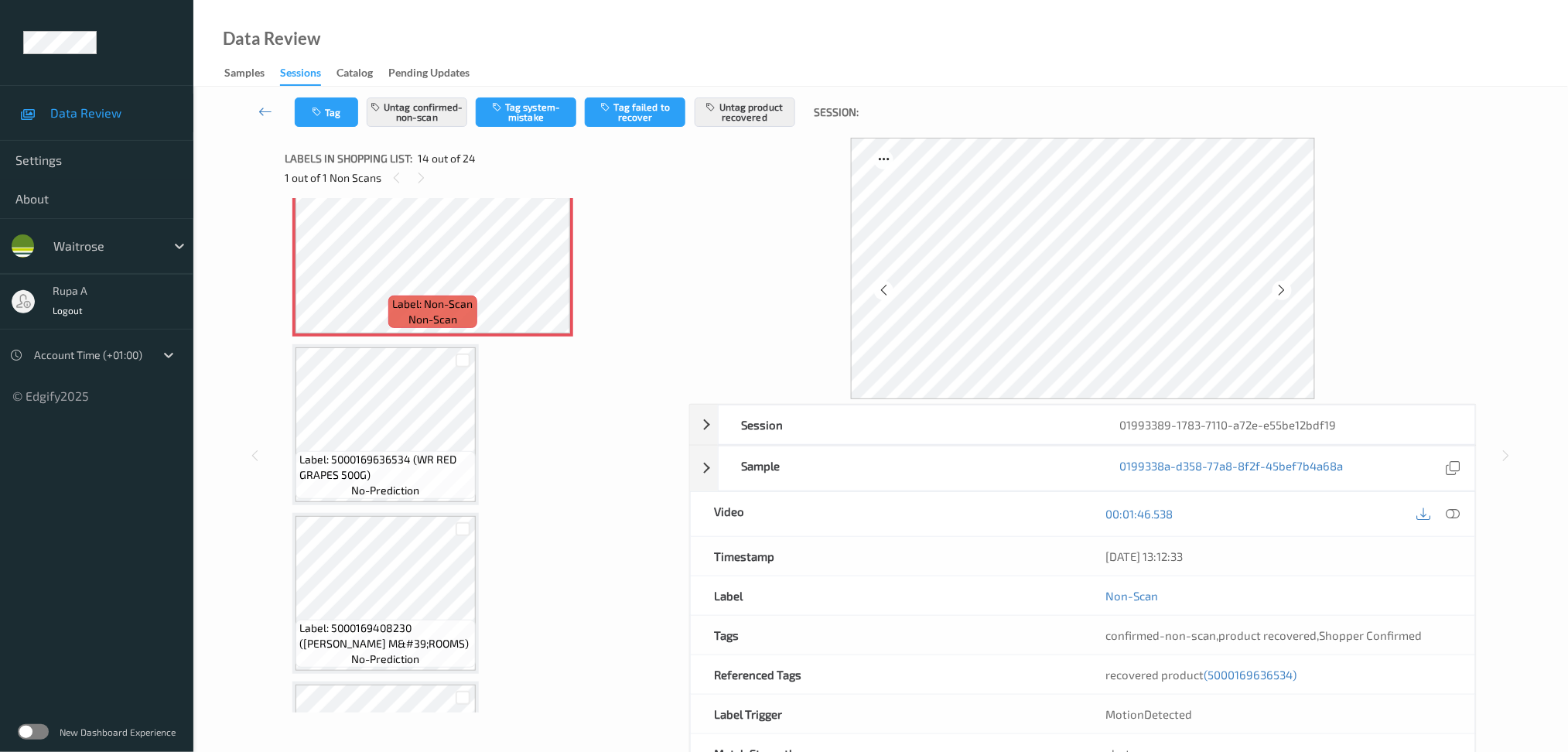
click at [430, 489] on div "Label: 5000169581490 (WR WINE GUMS) no-prediction Label: 8720181483509 (PERSL C…" at bounding box center [482, 3] width 378 height 4041
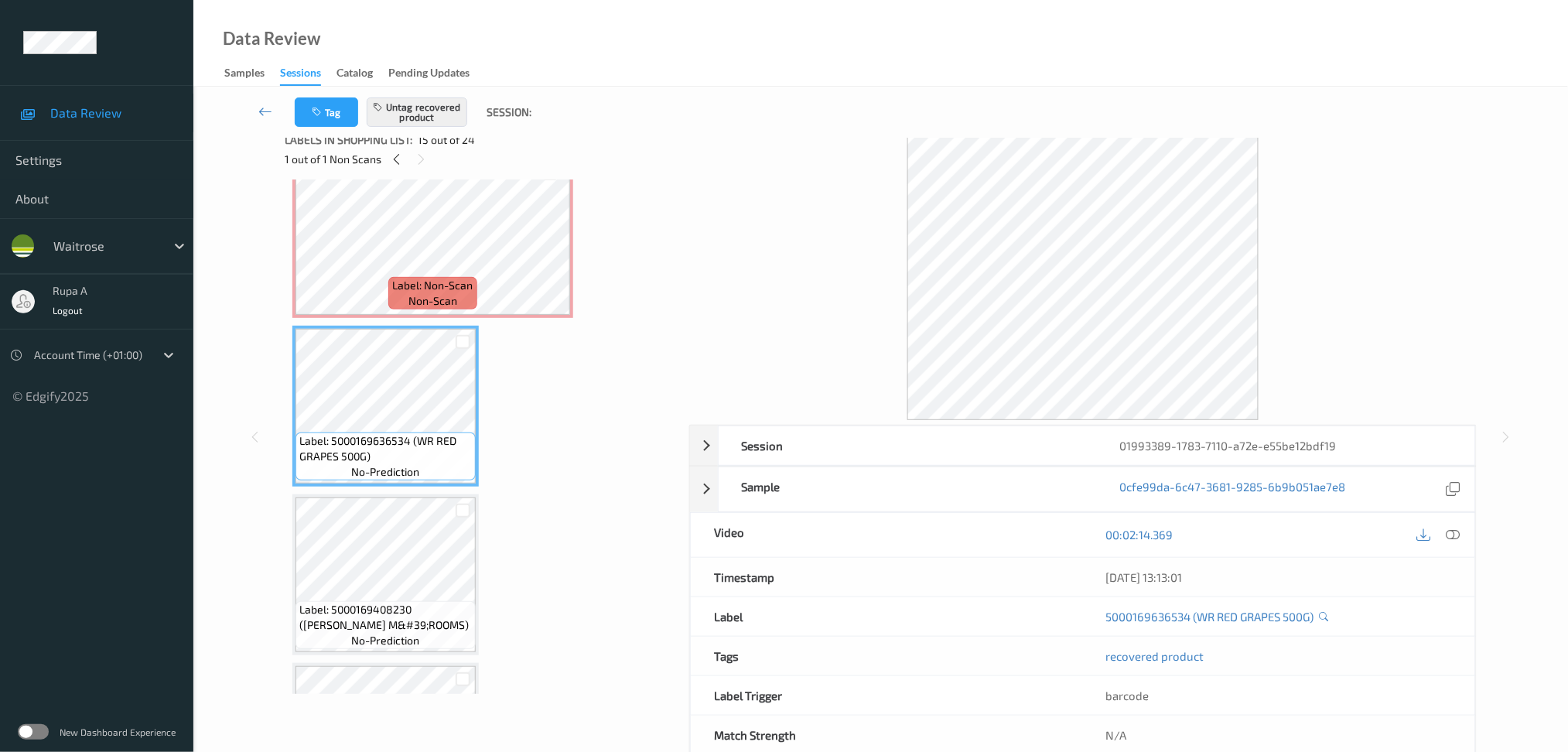
scroll to position [0, 0]
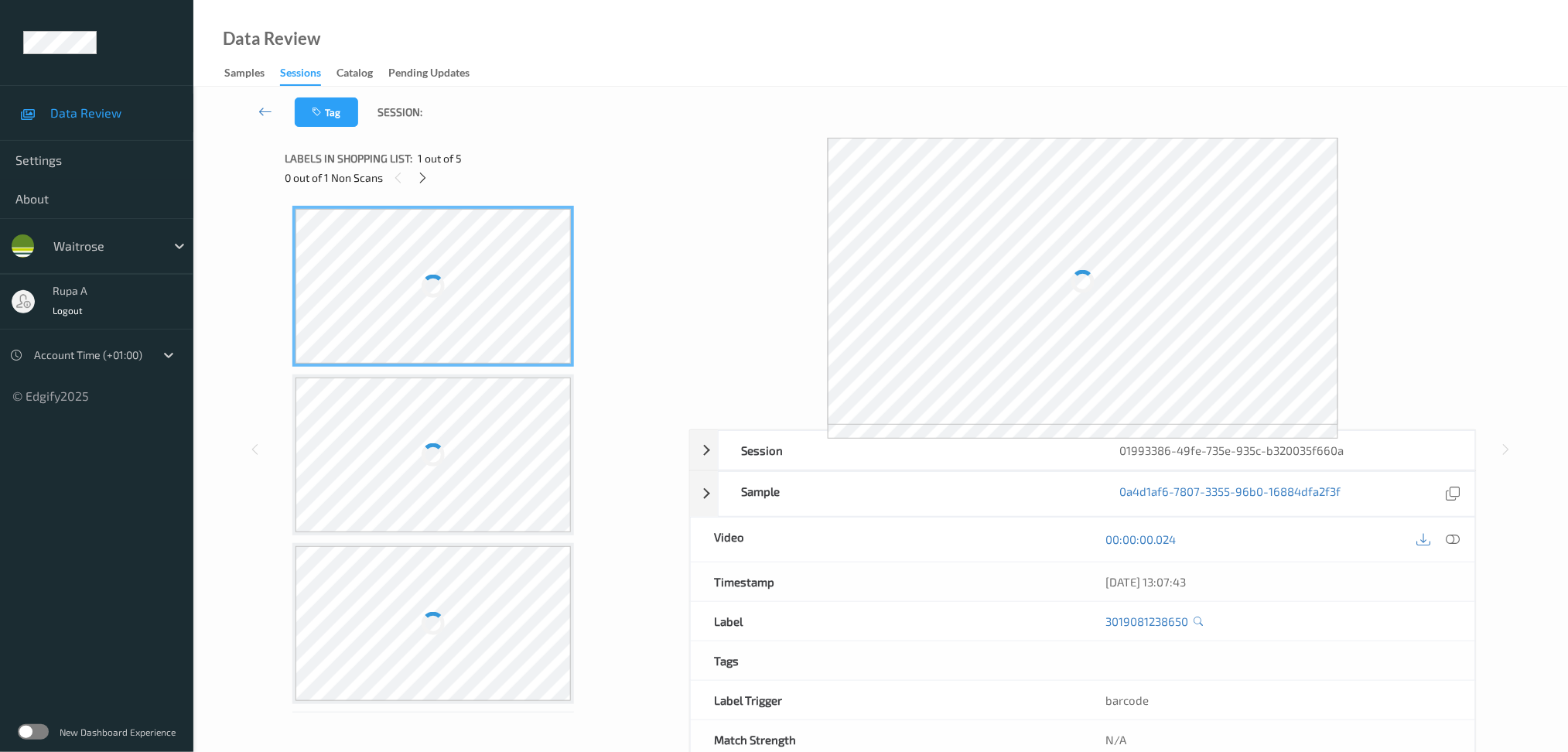
click at [543, 161] on div "Labels in shopping list: 1 out of 5" at bounding box center [481, 158] width 394 height 20
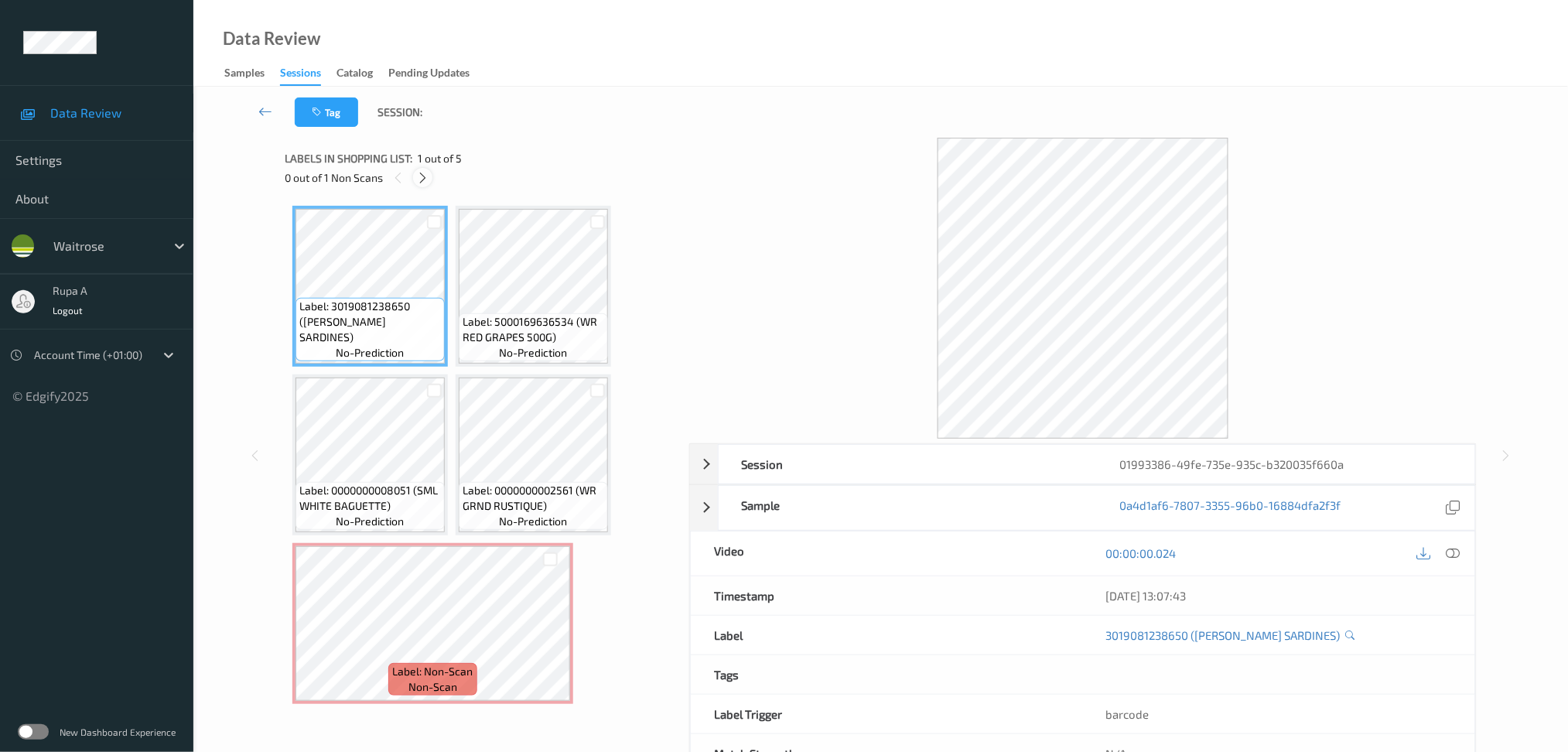
click at [425, 186] on div at bounding box center [423, 178] width 20 height 20
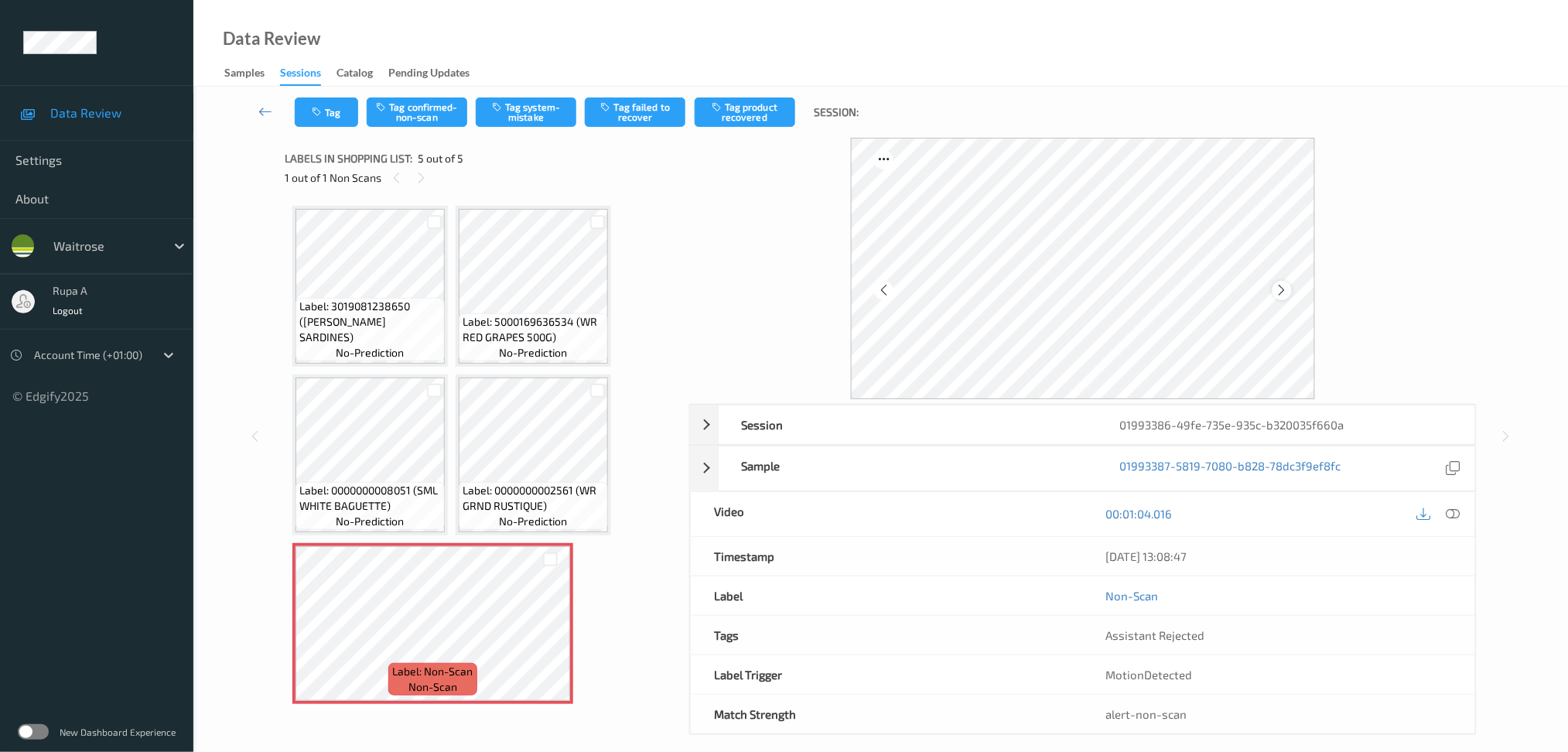
click at [1283, 293] on icon at bounding box center [1282, 290] width 13 height 14
click at [554, 113] on button "Tag system-mistake" at bounding box center [525, 113] width 100 height 29
click at [324, 127] on div "Tag Tag confirmed-non-scan Untag system-mistake Tag failed to recover Tag produ…" at bounding box center [881, 112] width 1311 height 51
click at [324, 121] on button "Tag" at bounding box center [326, 113] width 64 height 29
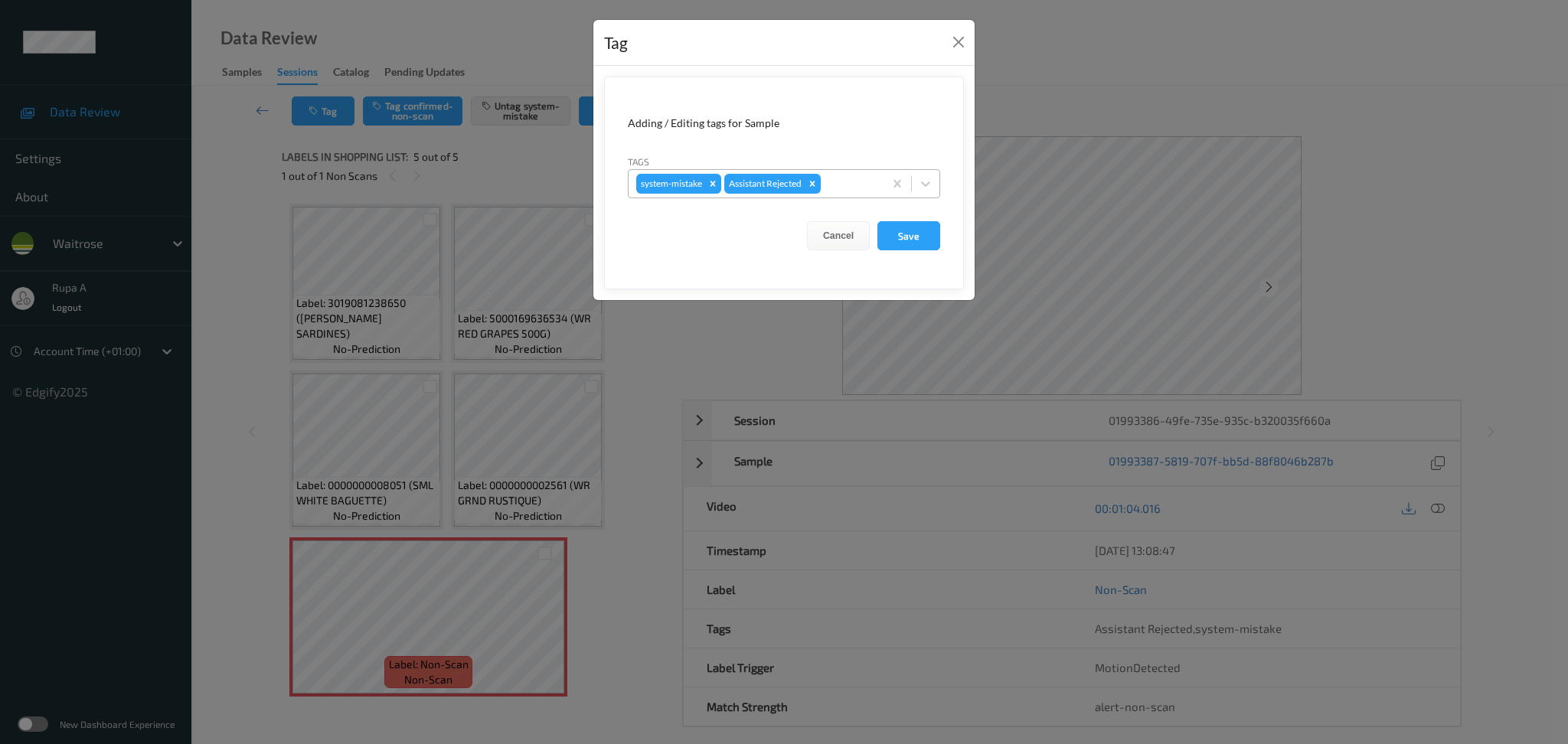
click at [838, 187] on div at bounding box center [850, 183] width 52 height 19
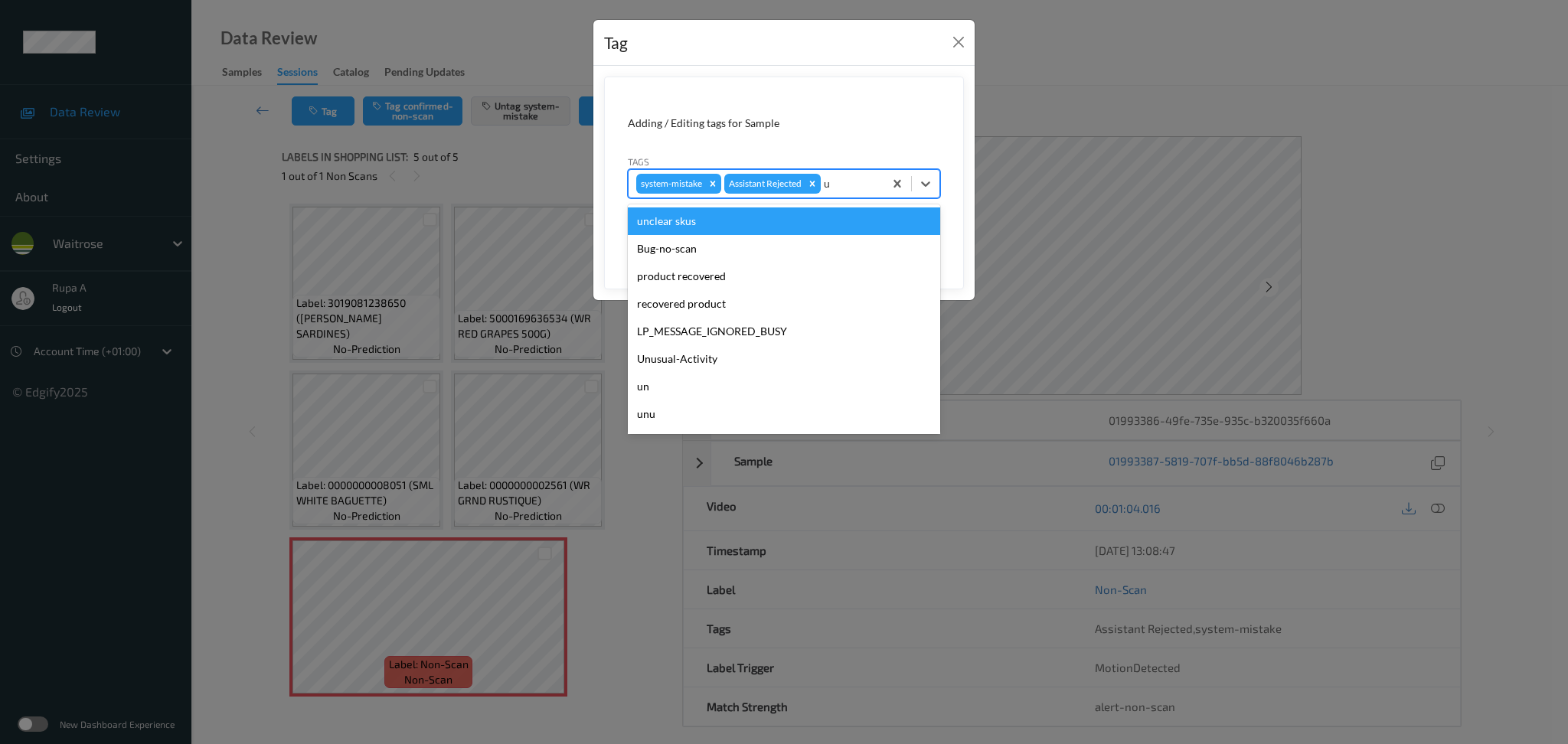
type input "un"
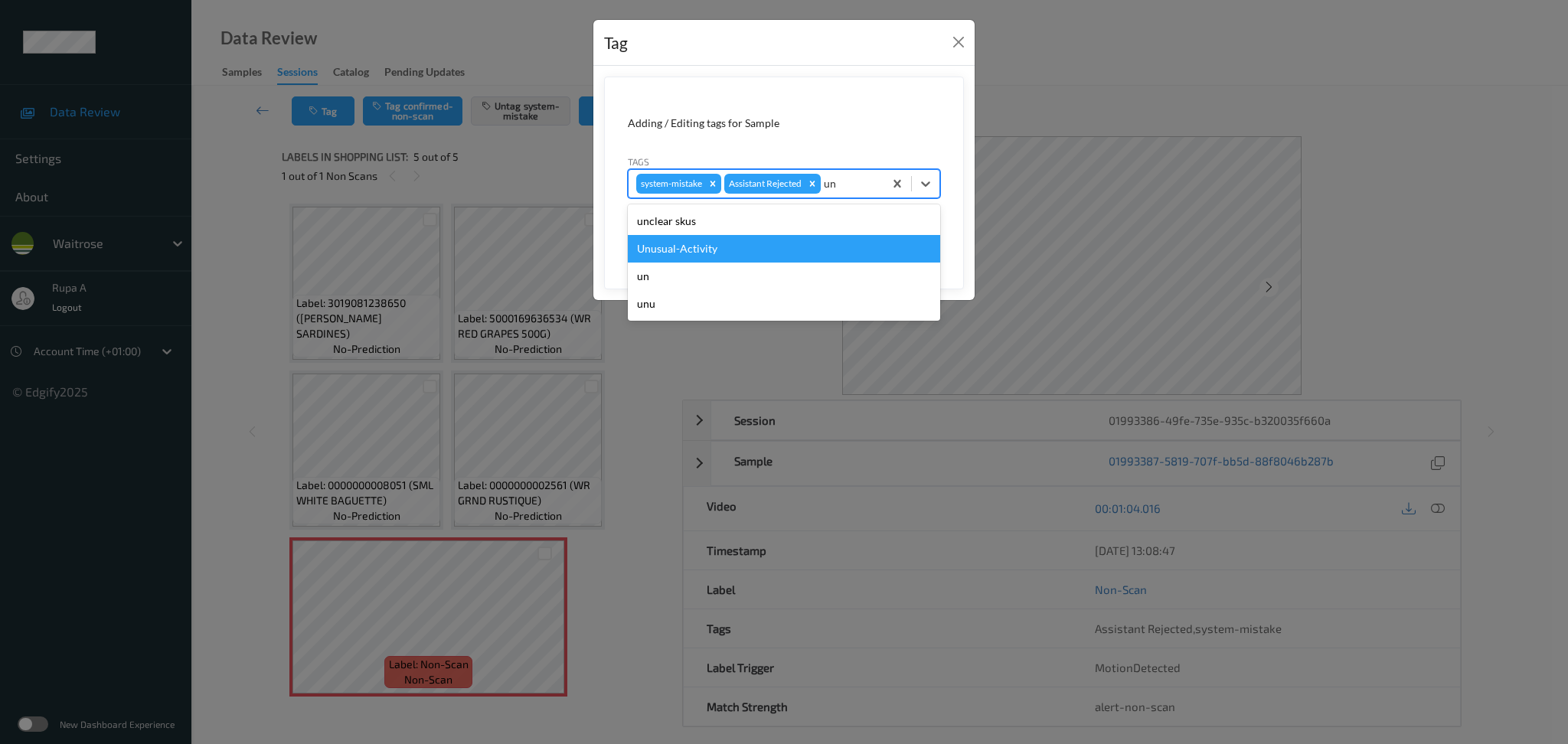
click at [746, 249] on div "Unusual-Activity" at bounding box center [784, 249] width 312 height 27
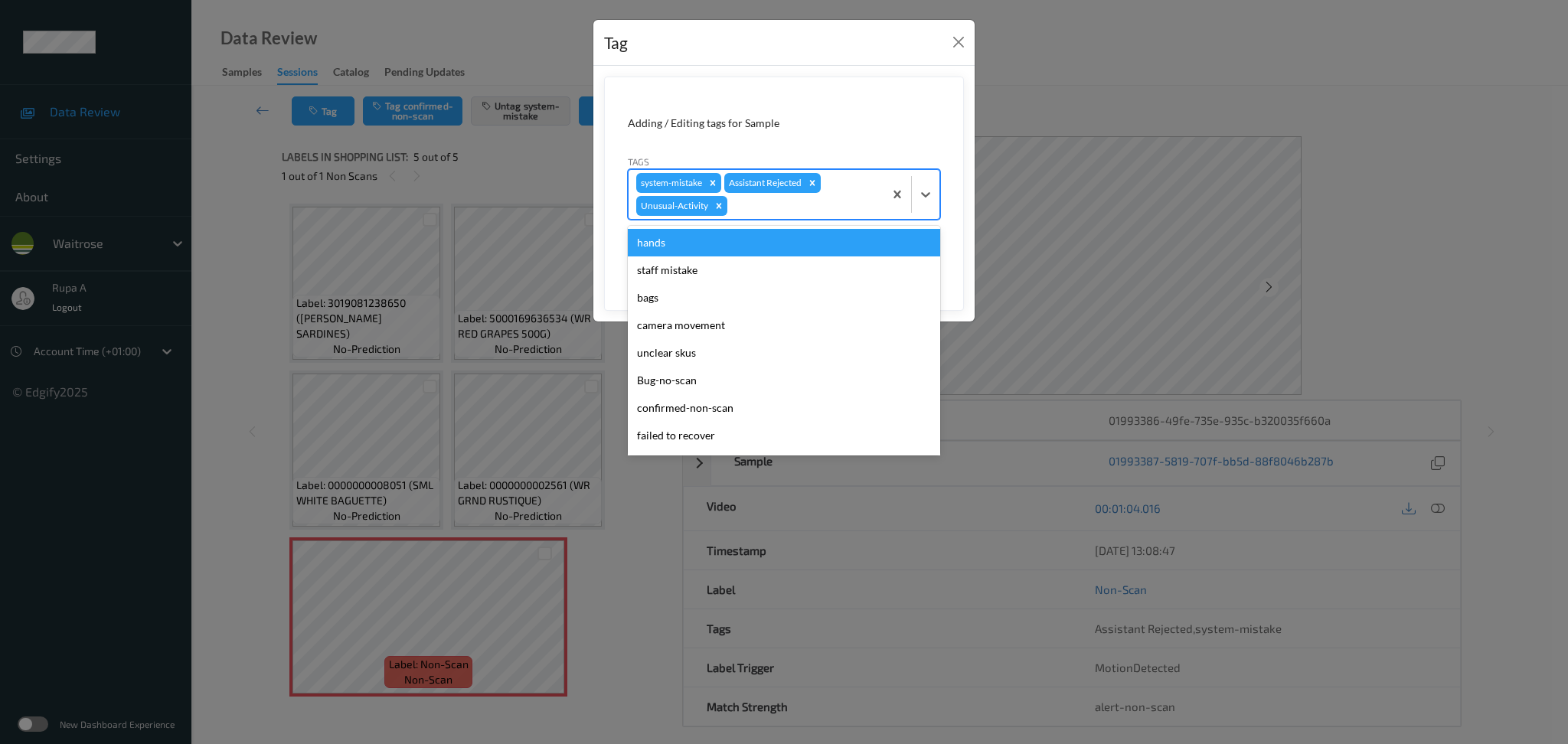
click at [765, 211] on div at bounding box center [803, 206] width 145 height 19
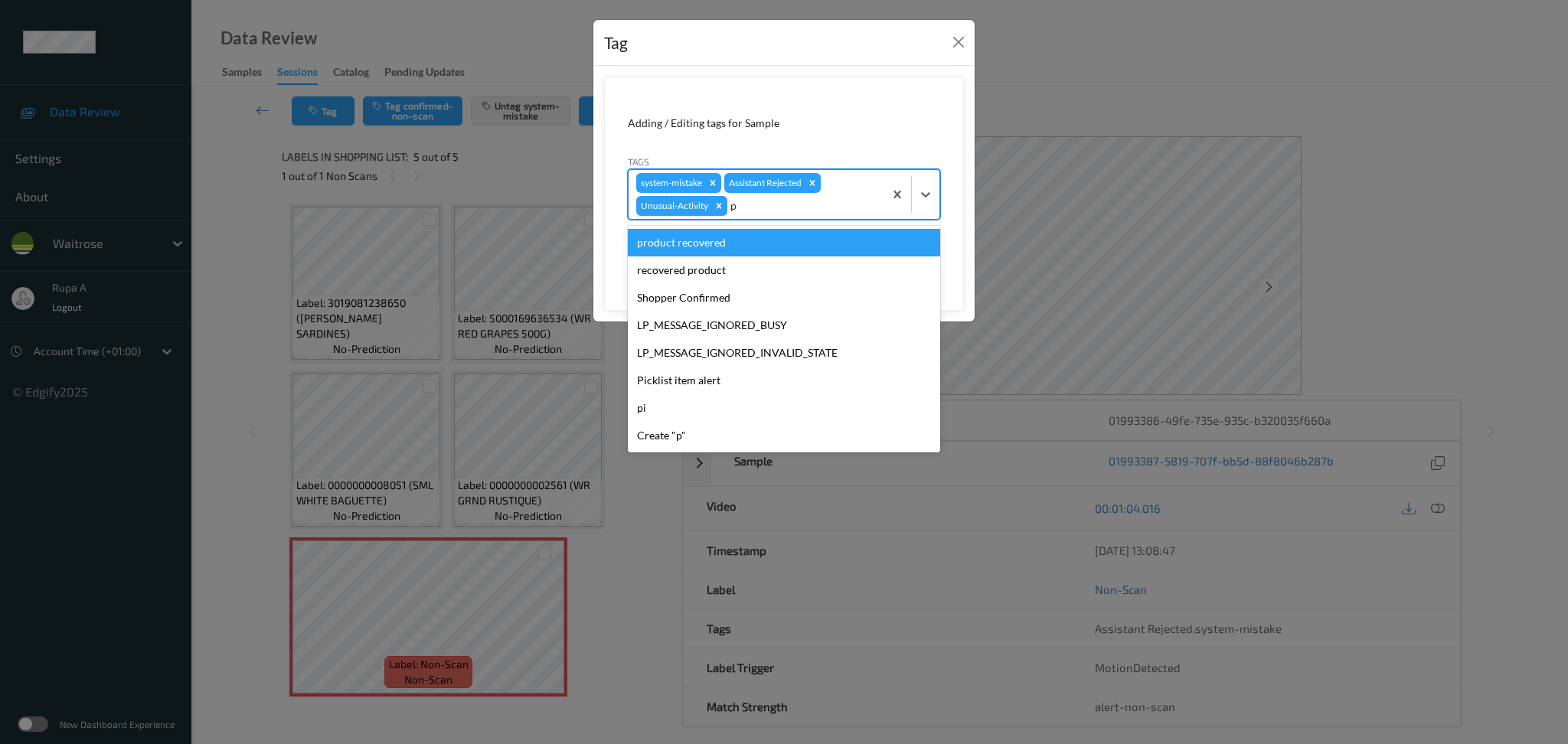
type input "pi"
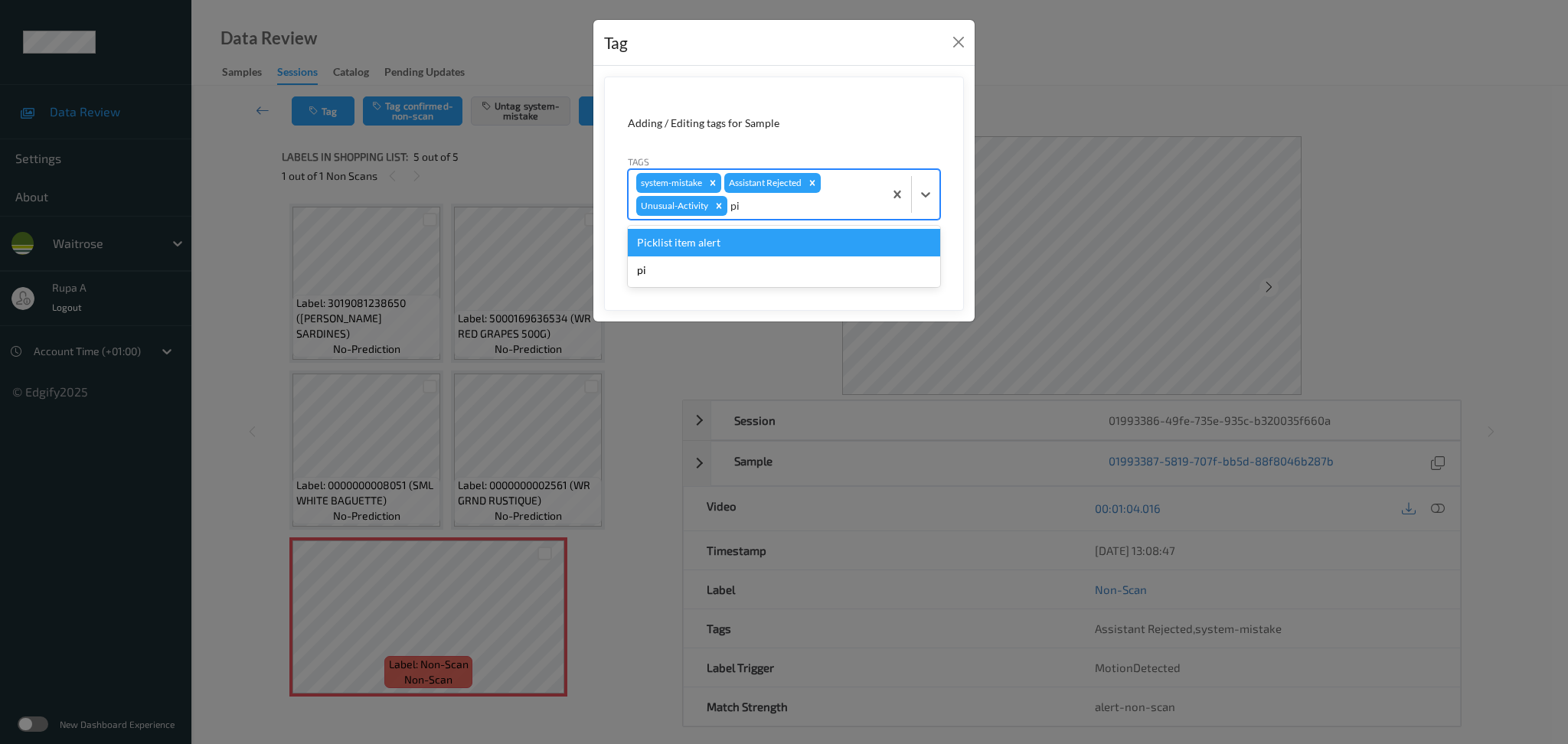
click at [716, 245] on div "Picklist item alert" at bounding box center [784, 243] width 312 height 27
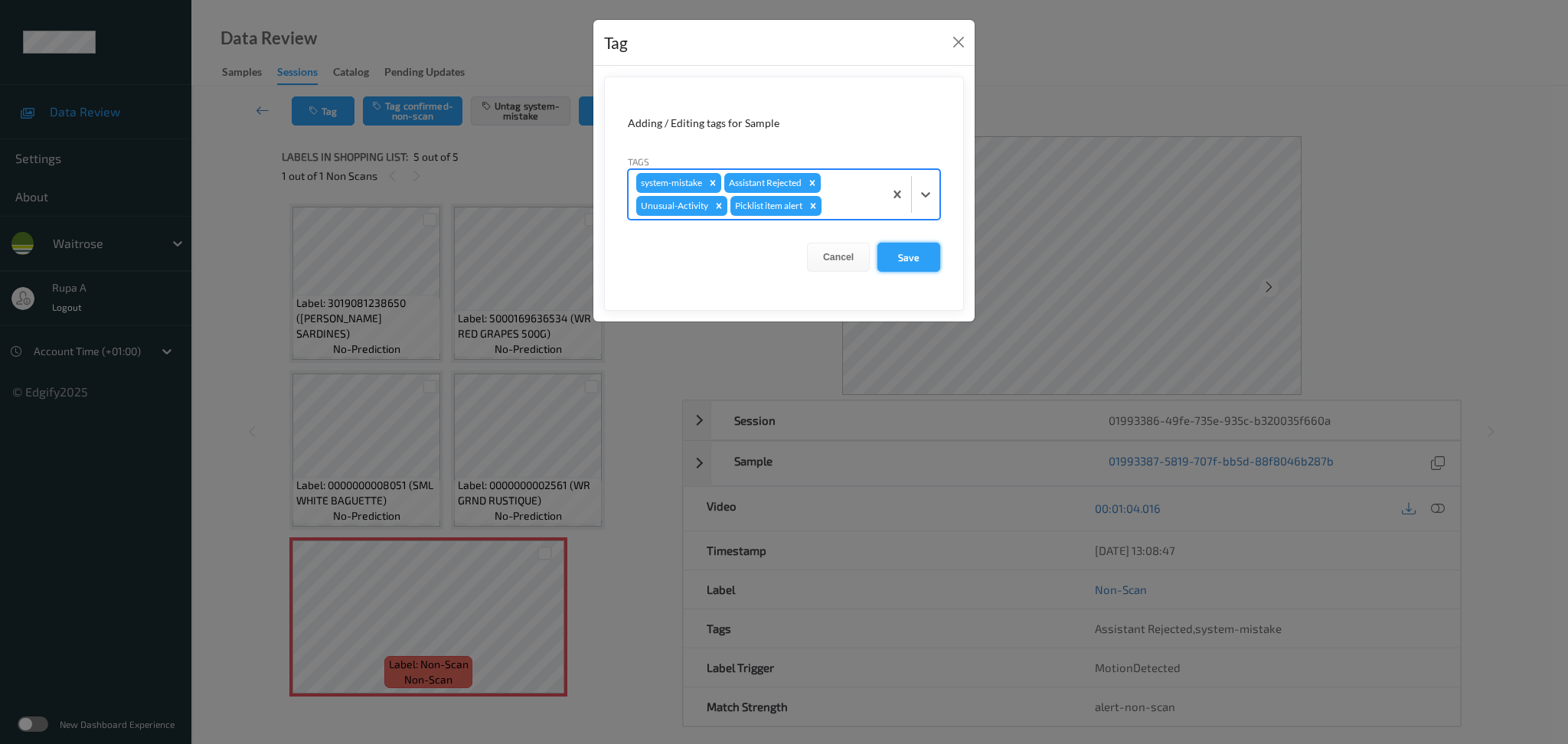
click at [902, 248] on button "Save" at bounding box center [909, 257] width 63 height 29
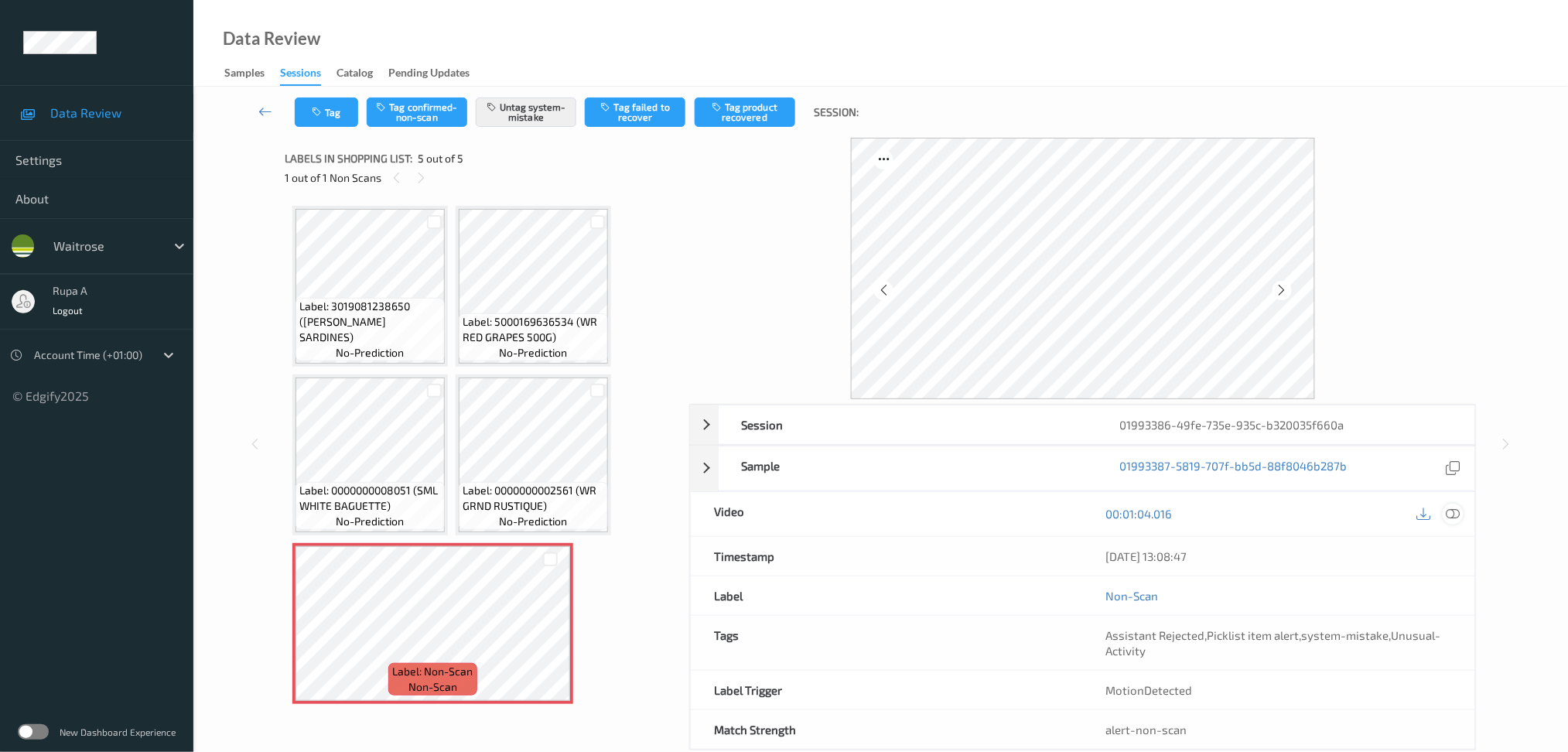
click at [1454, 520] on icon at bounding box center [1452, 513] width 14 height 14
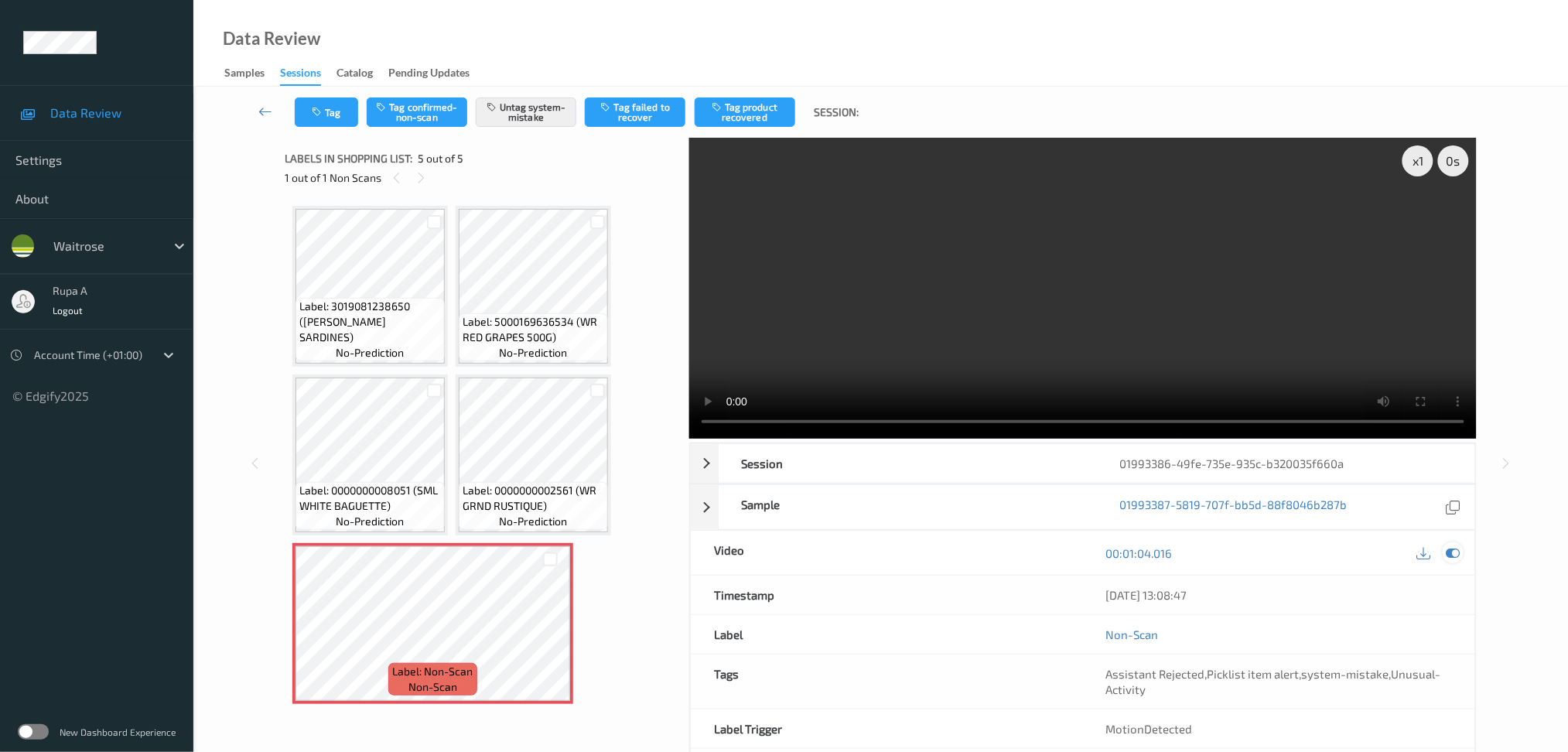
click at [1450, 552] on icon at bounding box center [1452, 553] width 14 height 14
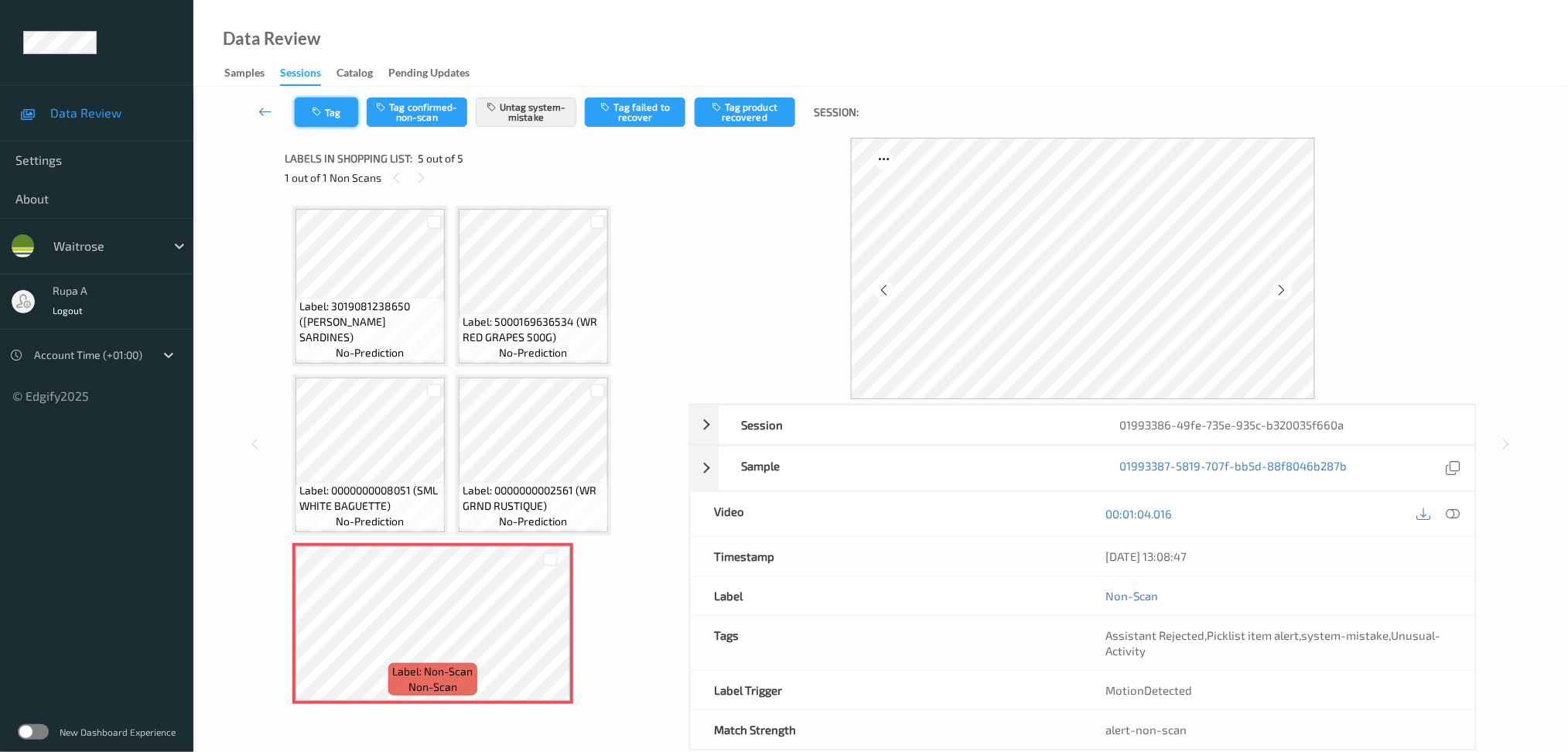
click at [316, 123] on button "Tag" at bounding box center [326, 113] width 64 height 29
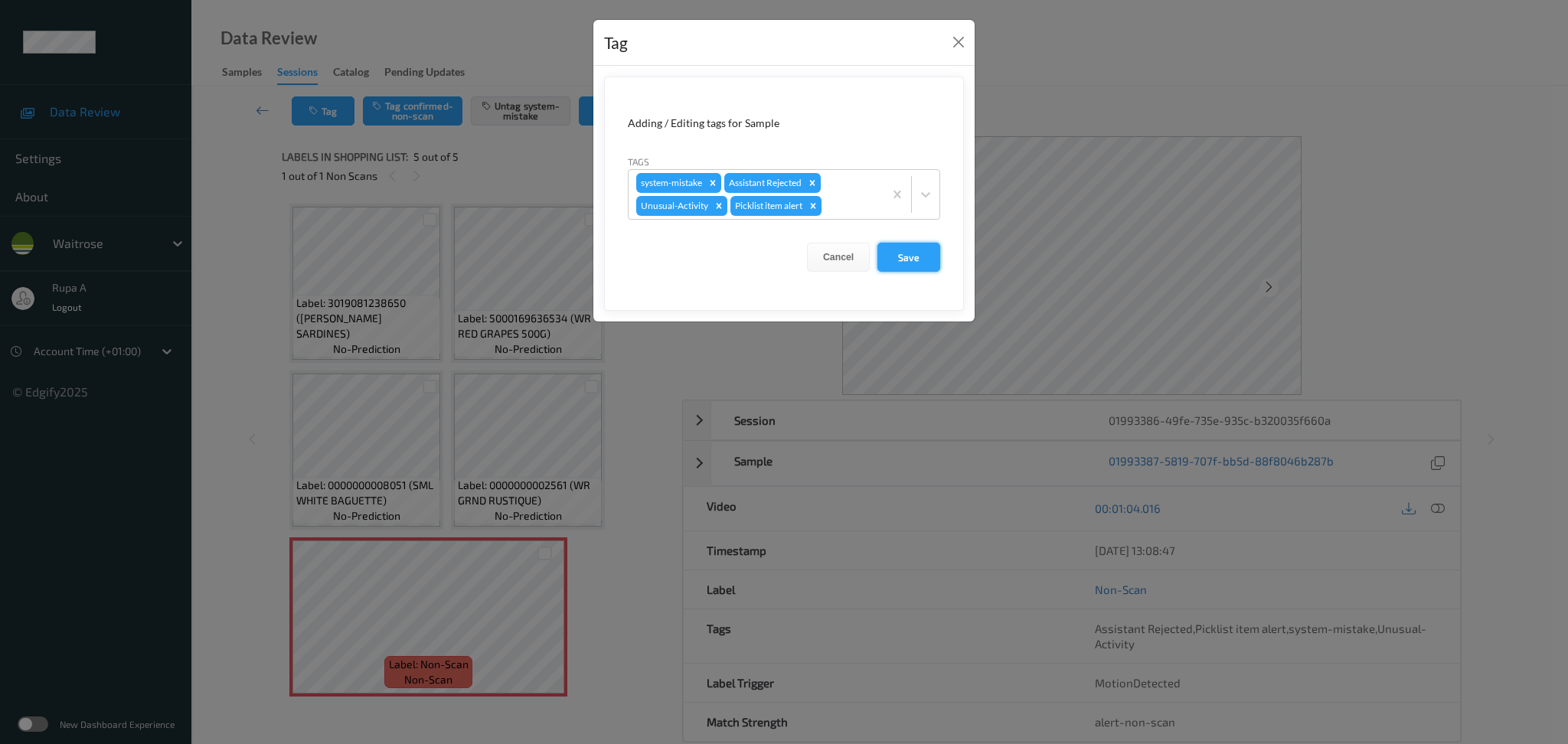
click at [926, 249] on button "Save" at bounding box center [909, 257] width 63 height 29
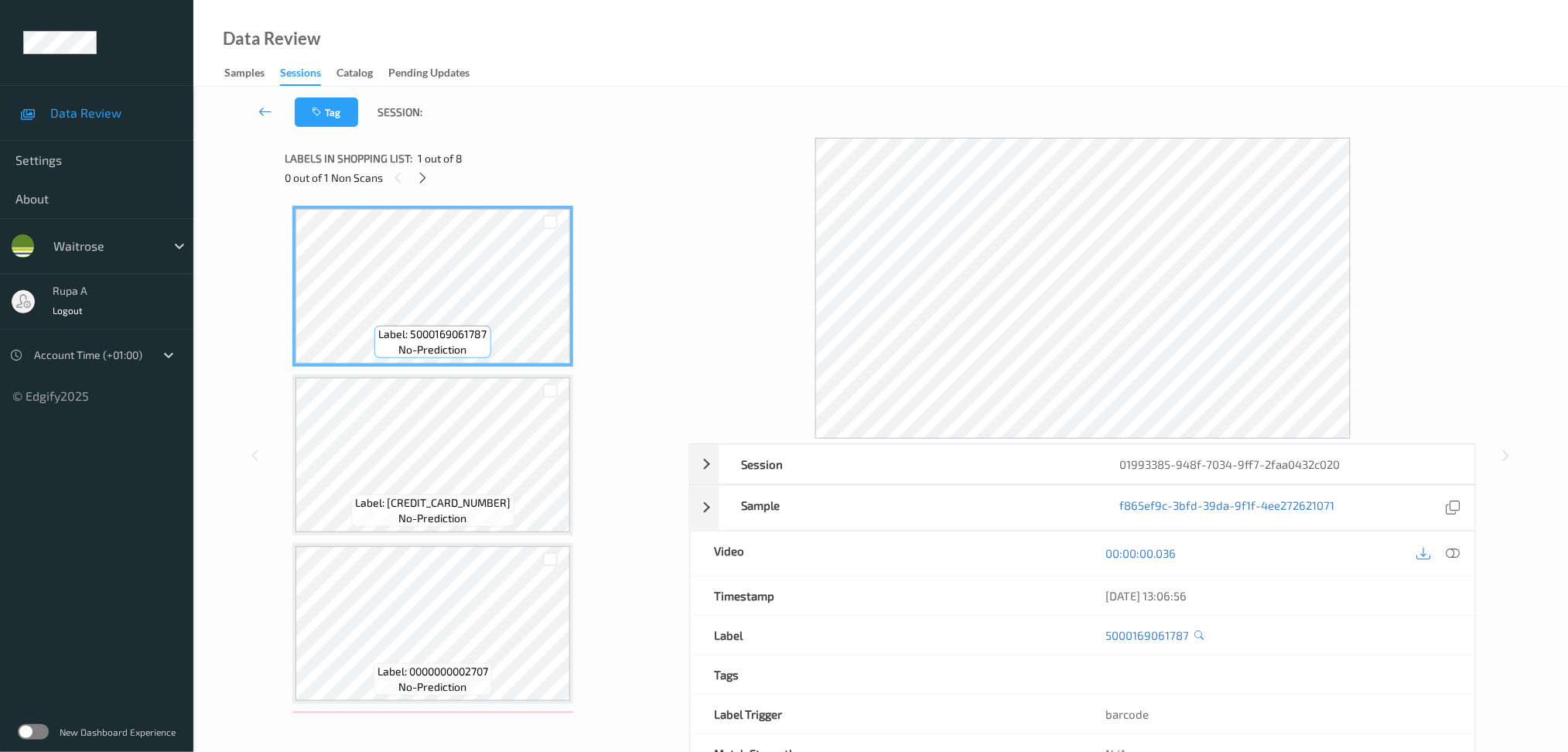
click at [460, 160] on span "1 out of 8" at bounding box center [439, 158] width 45 height 15
click at [428, 177] on icon at bounding box center [422, 178] width 13 height 14
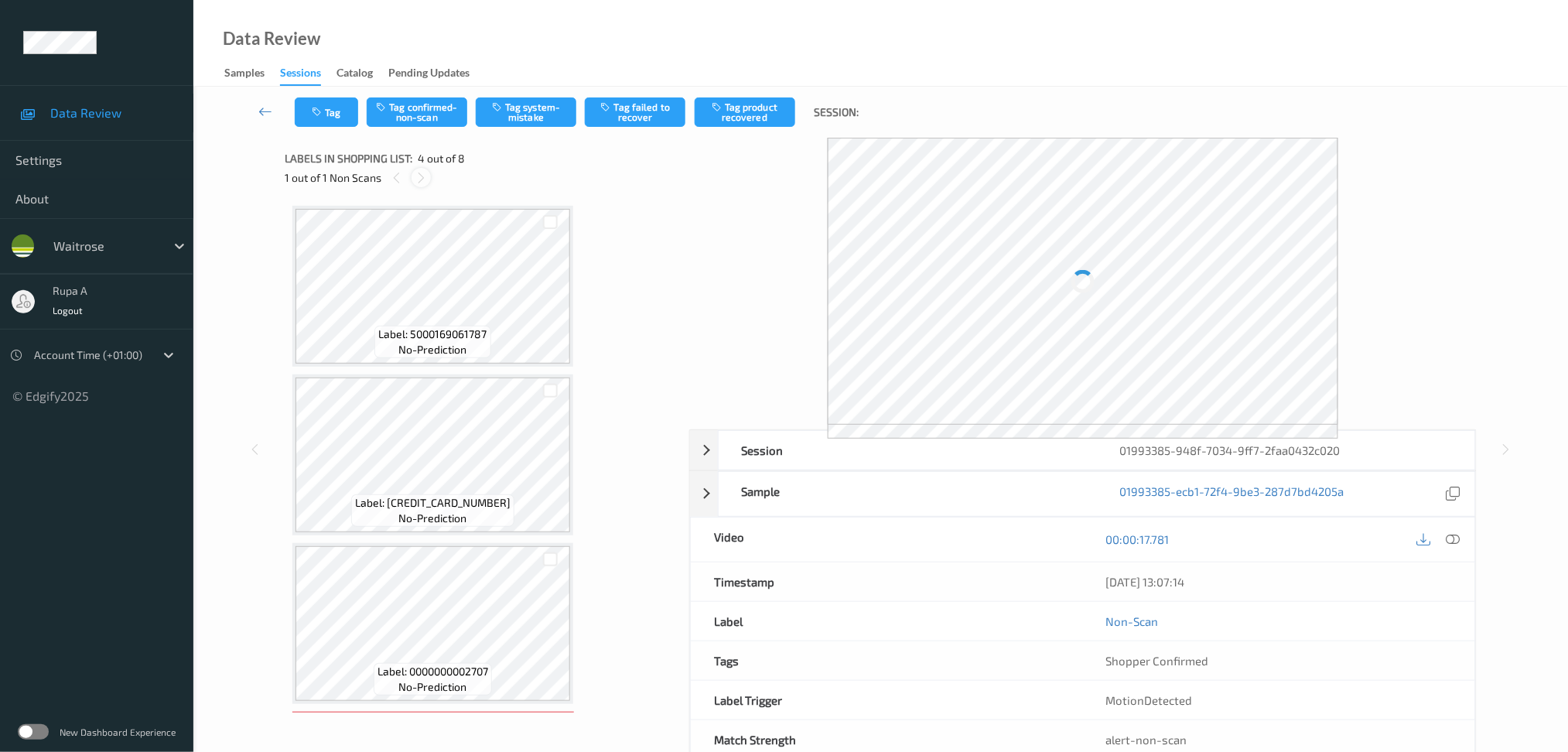
scroll to position [342, 0]
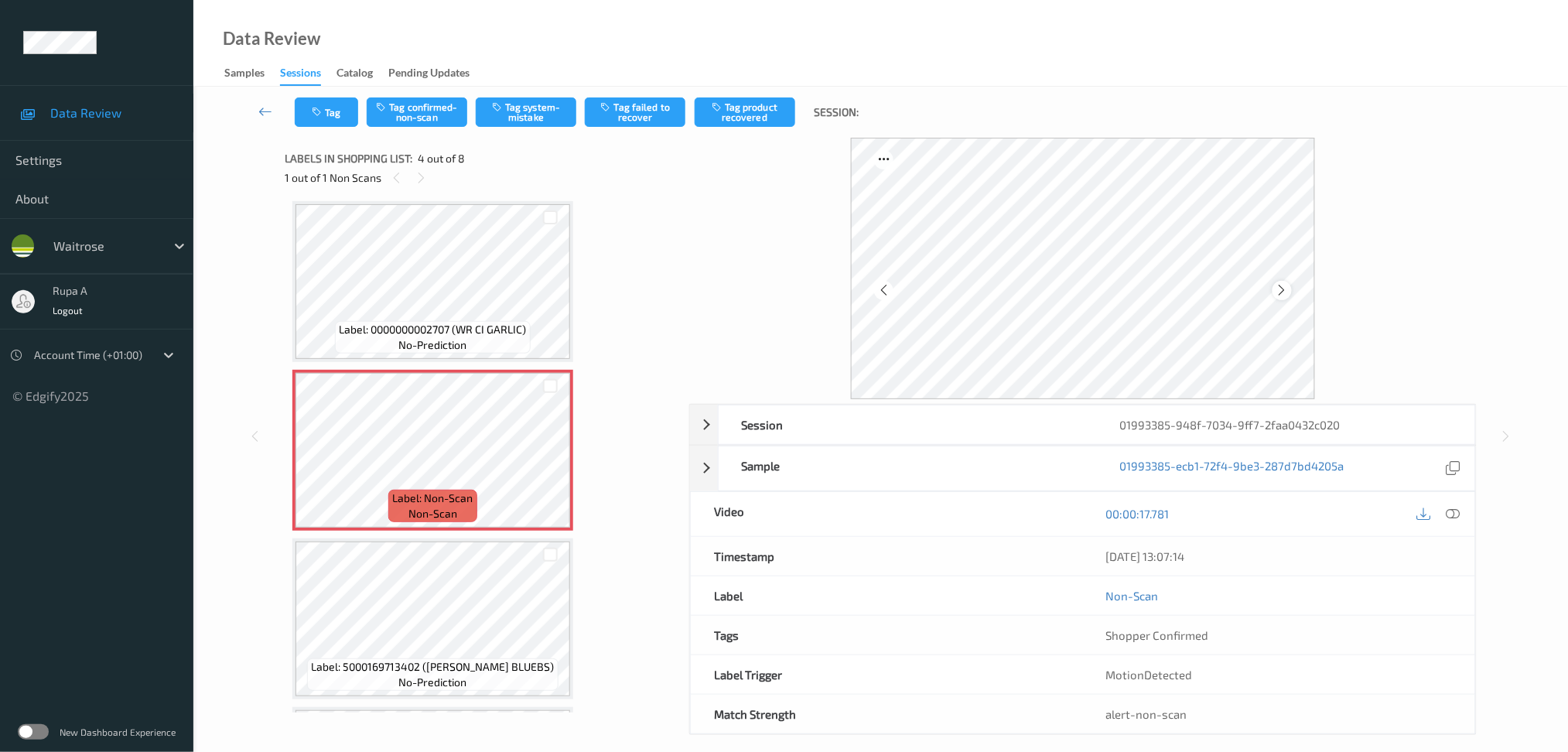
click at [1286, 290] on icon at bounding box center [1282, 290] width 13 height 14
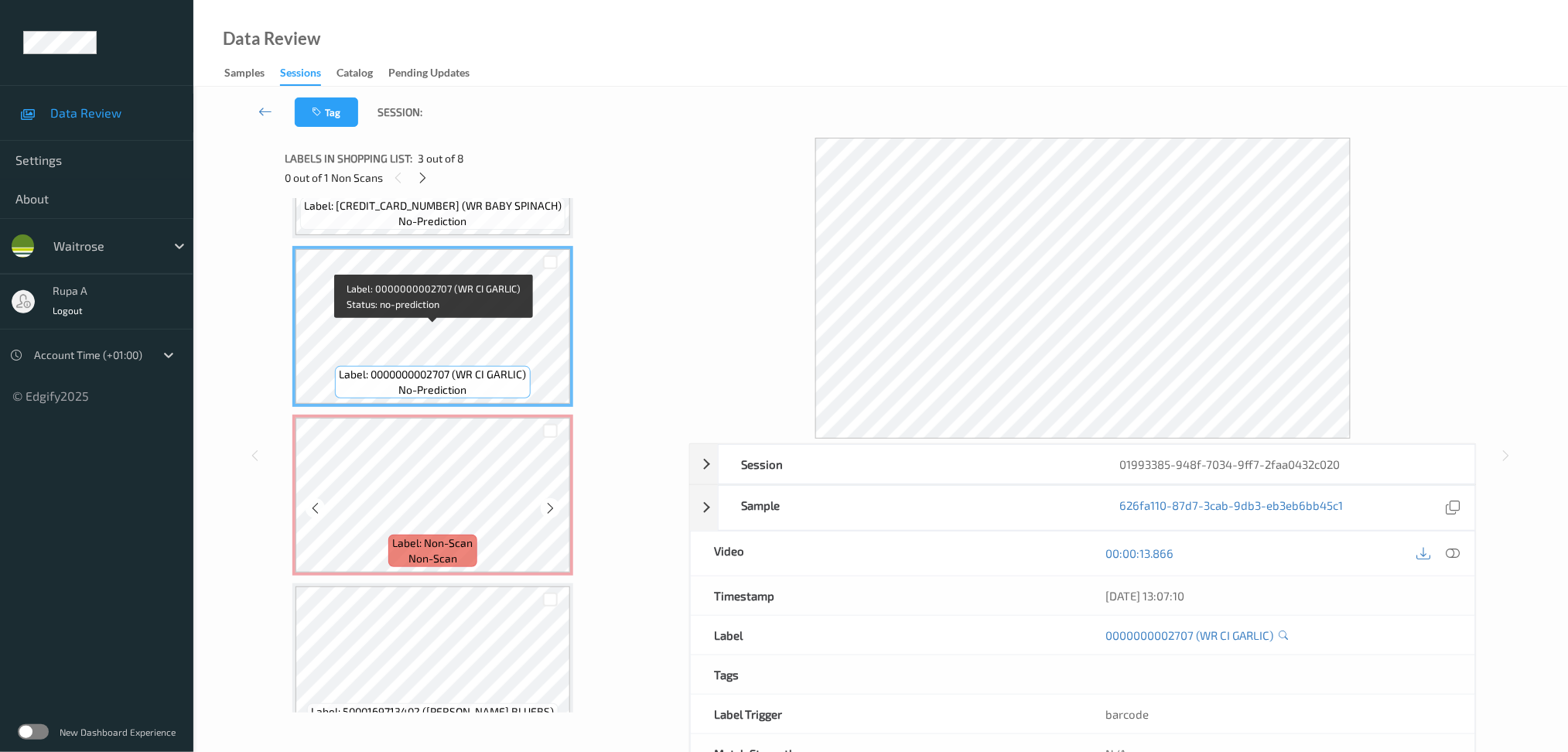
scroll to position [445, 0]
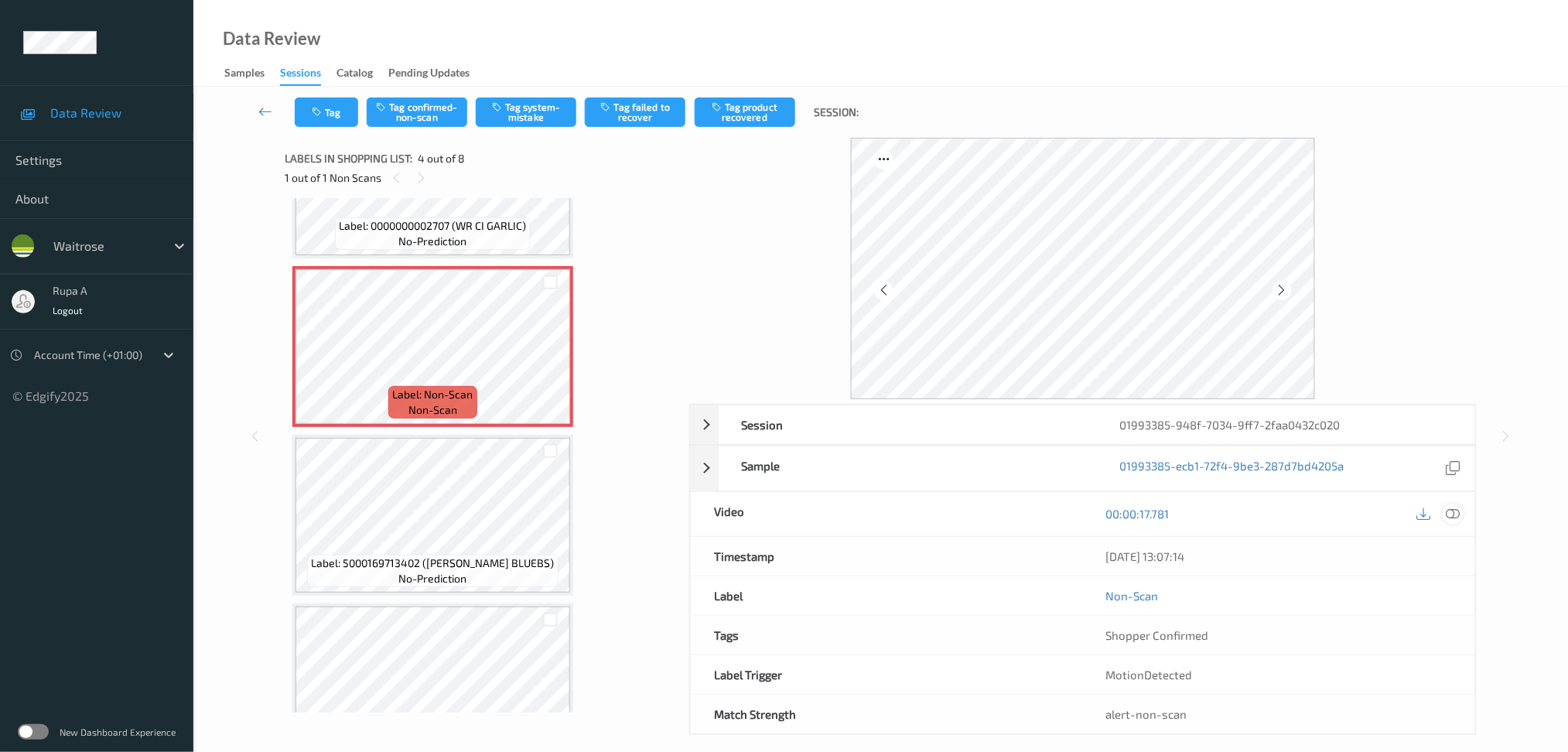
click at [1461, 513] on div at bounding box center [1453, 515] width 21 height 21
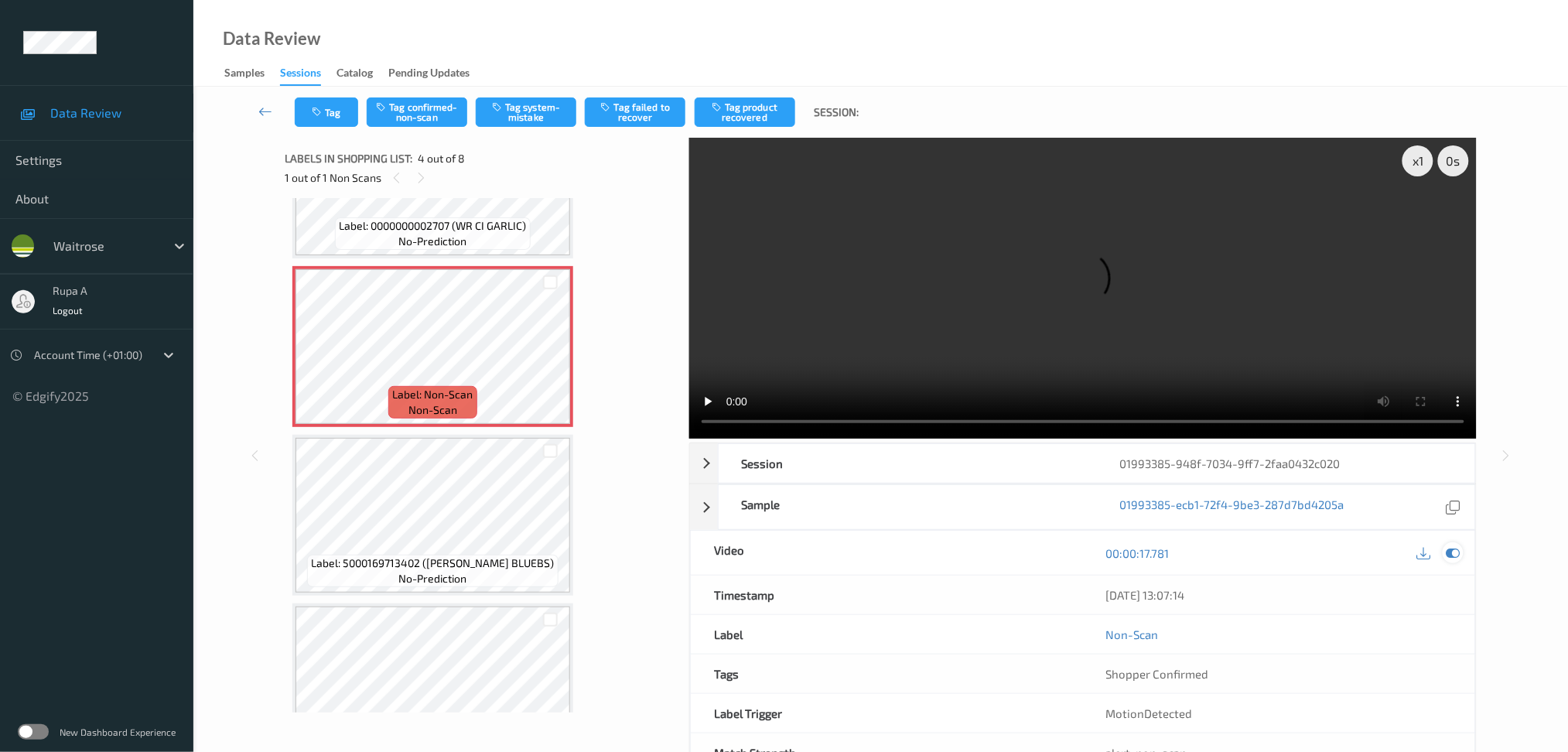
click at [1461, 552] on div at bounding box center [1453, 553] width 21 height 21
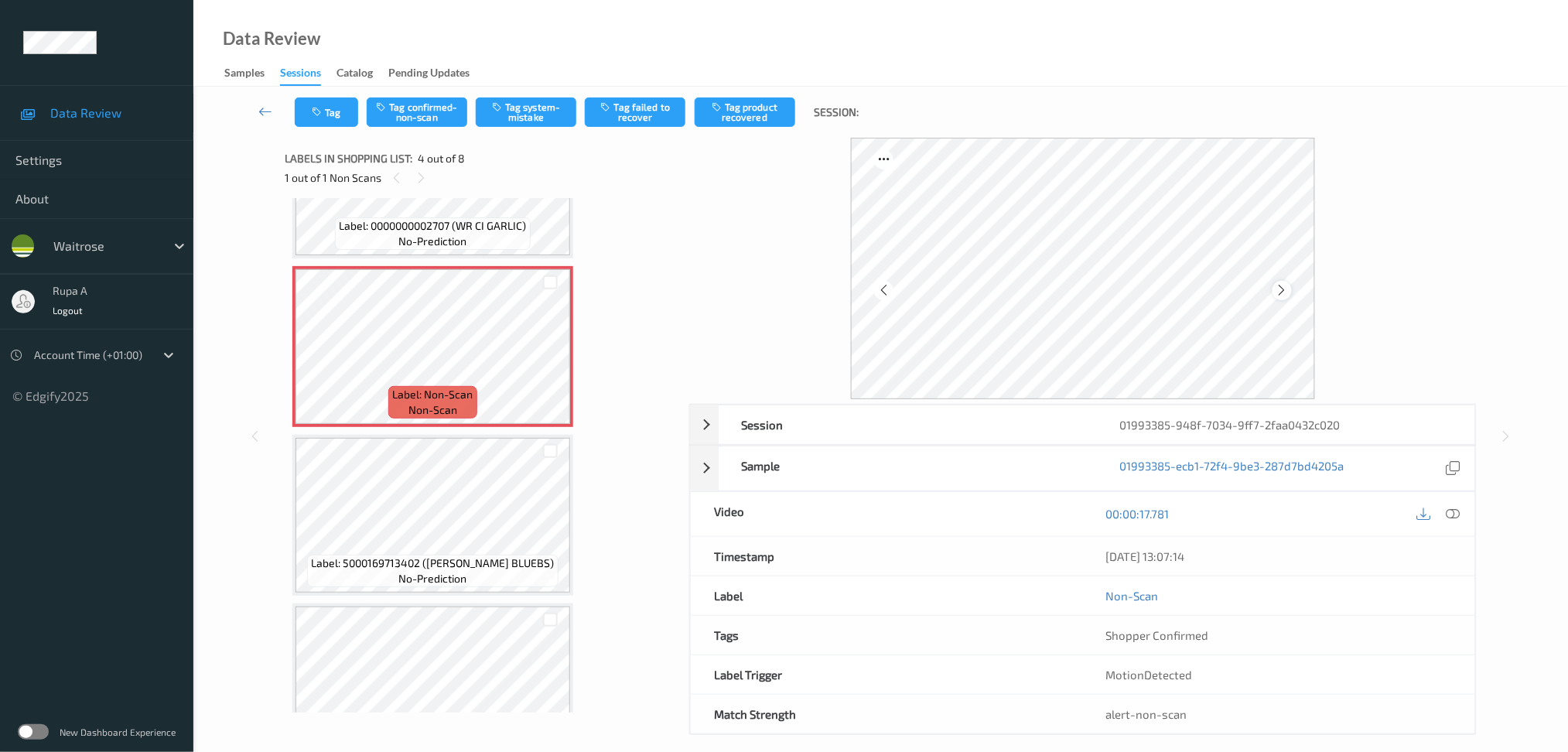
click at [1284, 285] on icon at bounding box center [1282, 290] width 13 height 14
click at [1456, 515] on icon at bounding box center [1452, 513] width 14 height 14
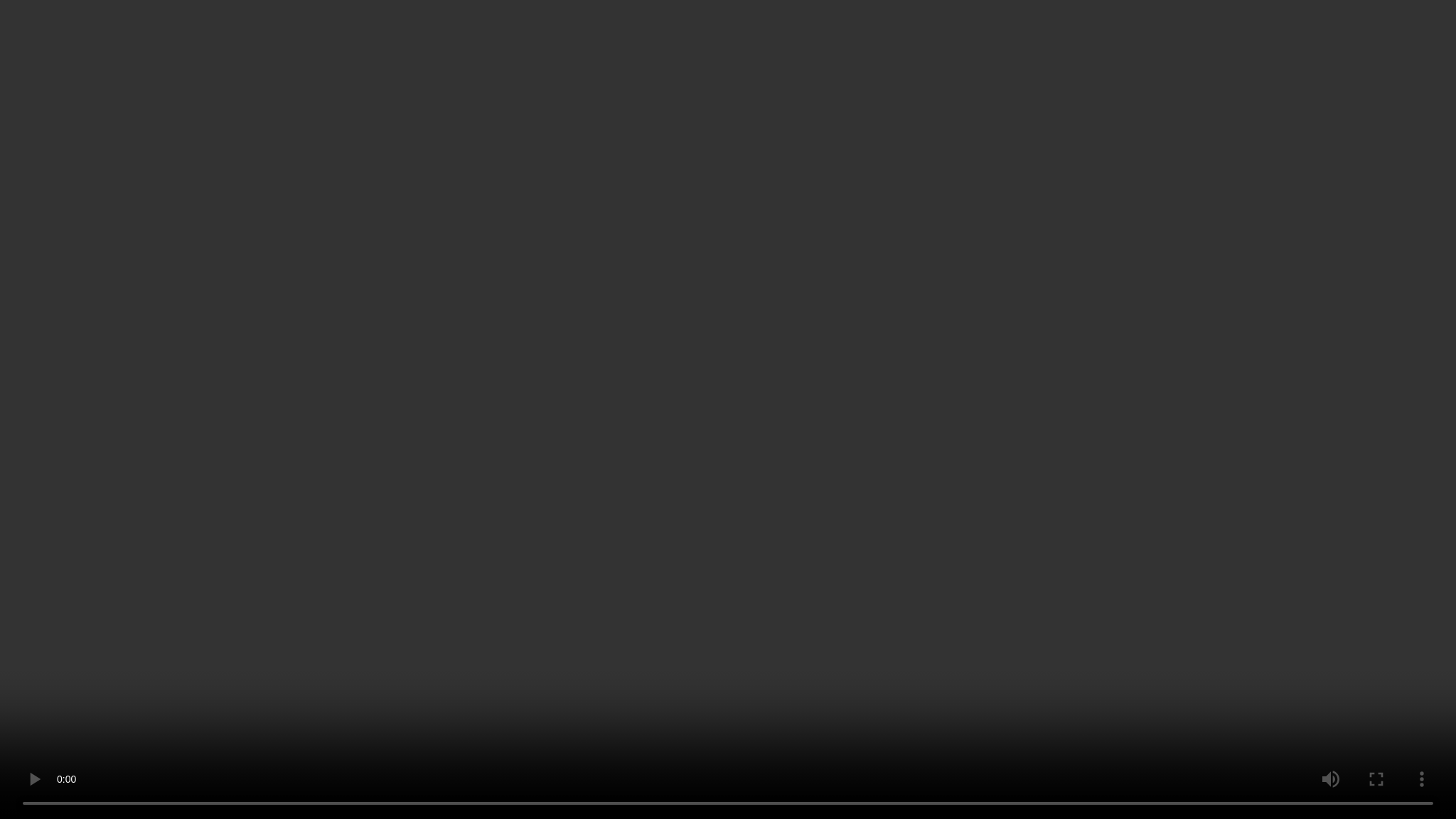
click at [1153, 506] on video at bounding box center [728, 409] width 1456 height 819
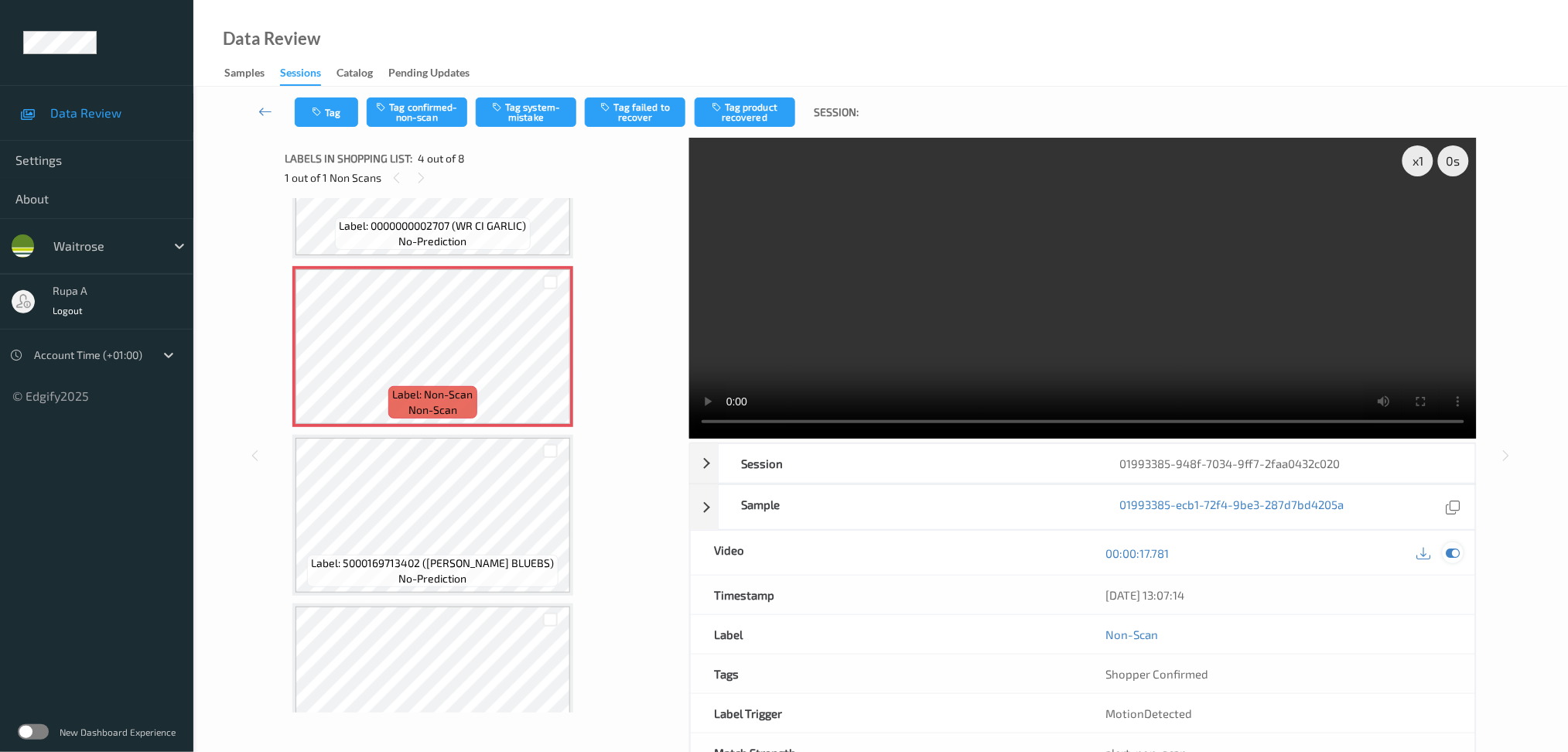
click at [1452, 555] on icon at bounding box center [1452, 553] width 14 height 14
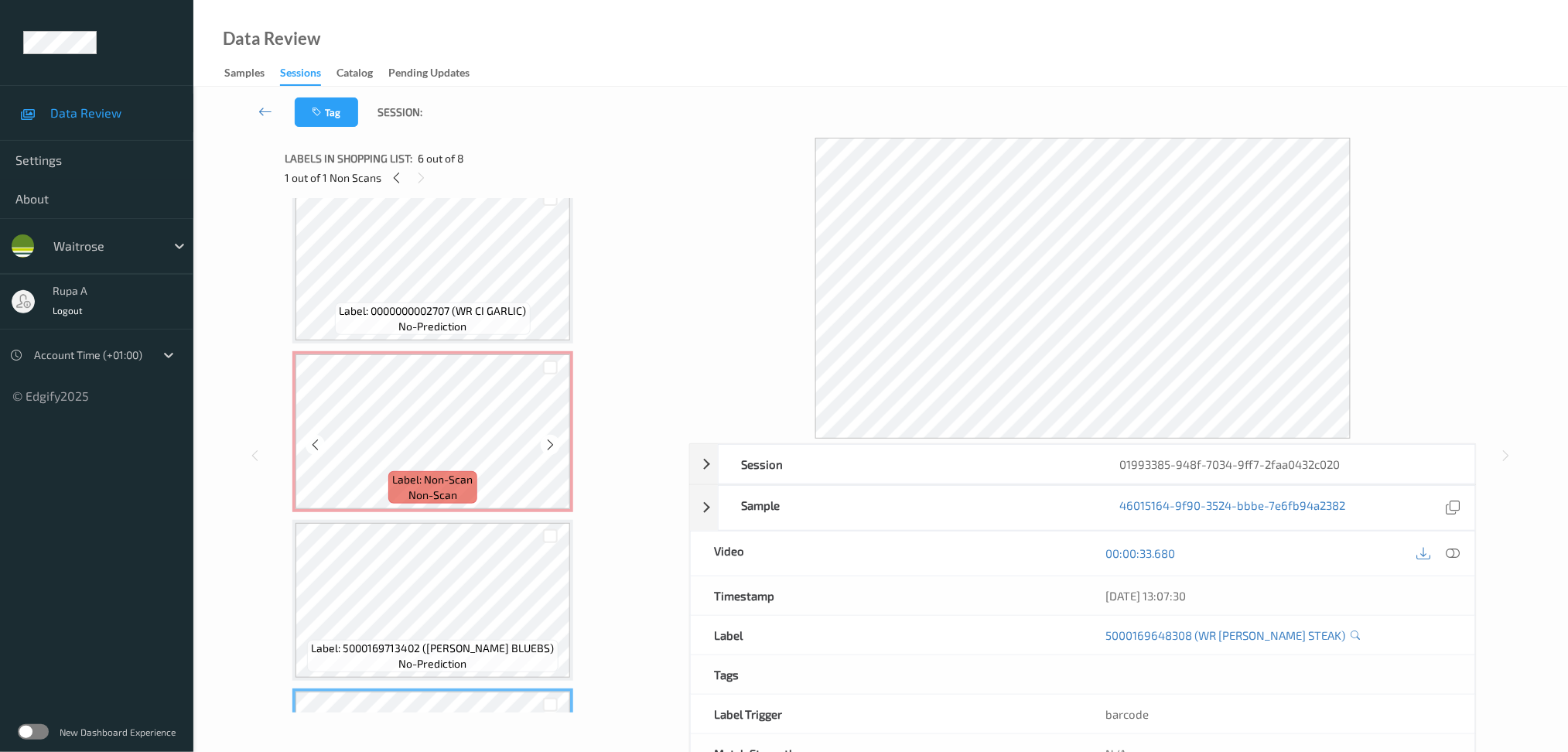
scroll to position [342, 0]
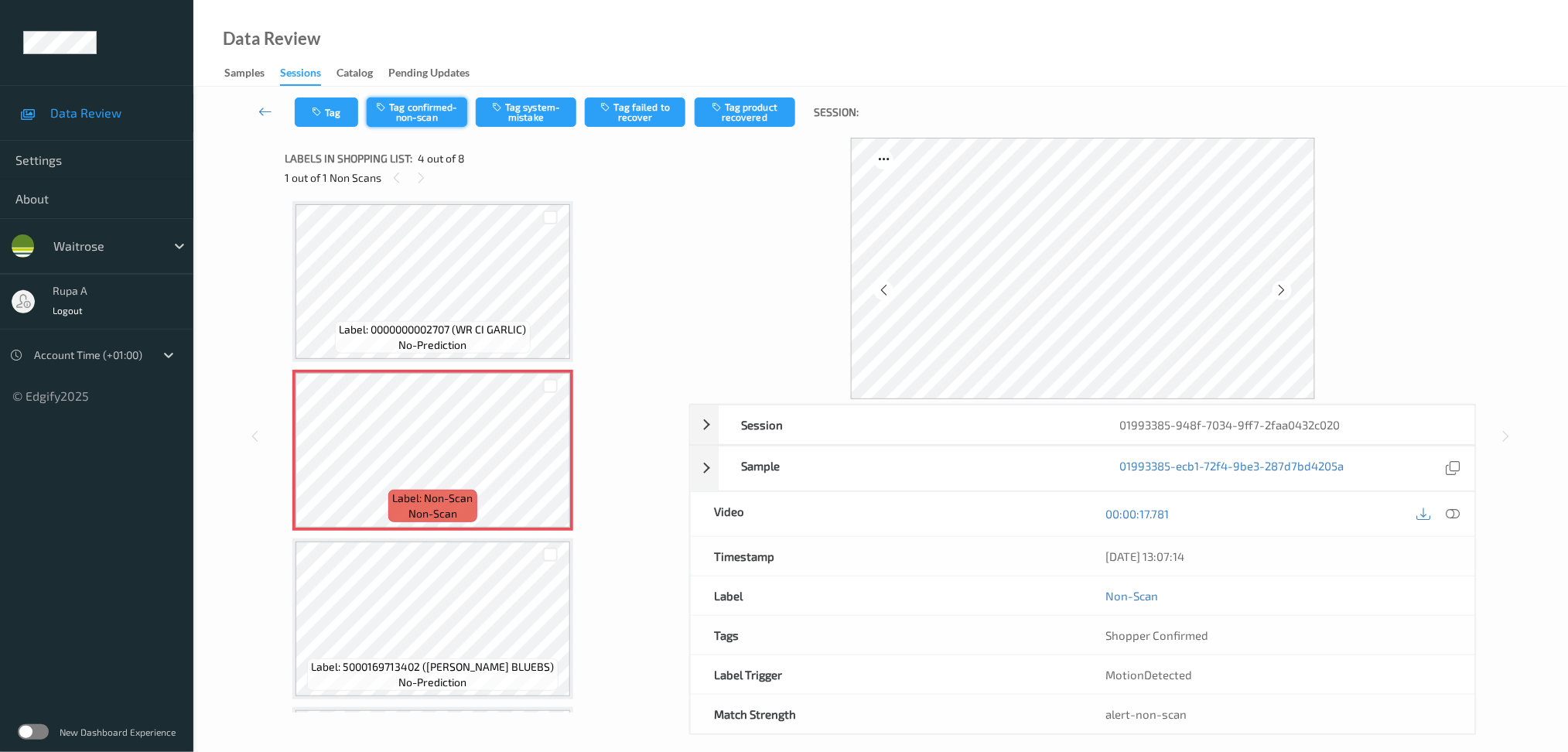
click at [431, 115] on button "Tag confirmed-non-scan" at bounding box center [417, 113] width 100 height 29
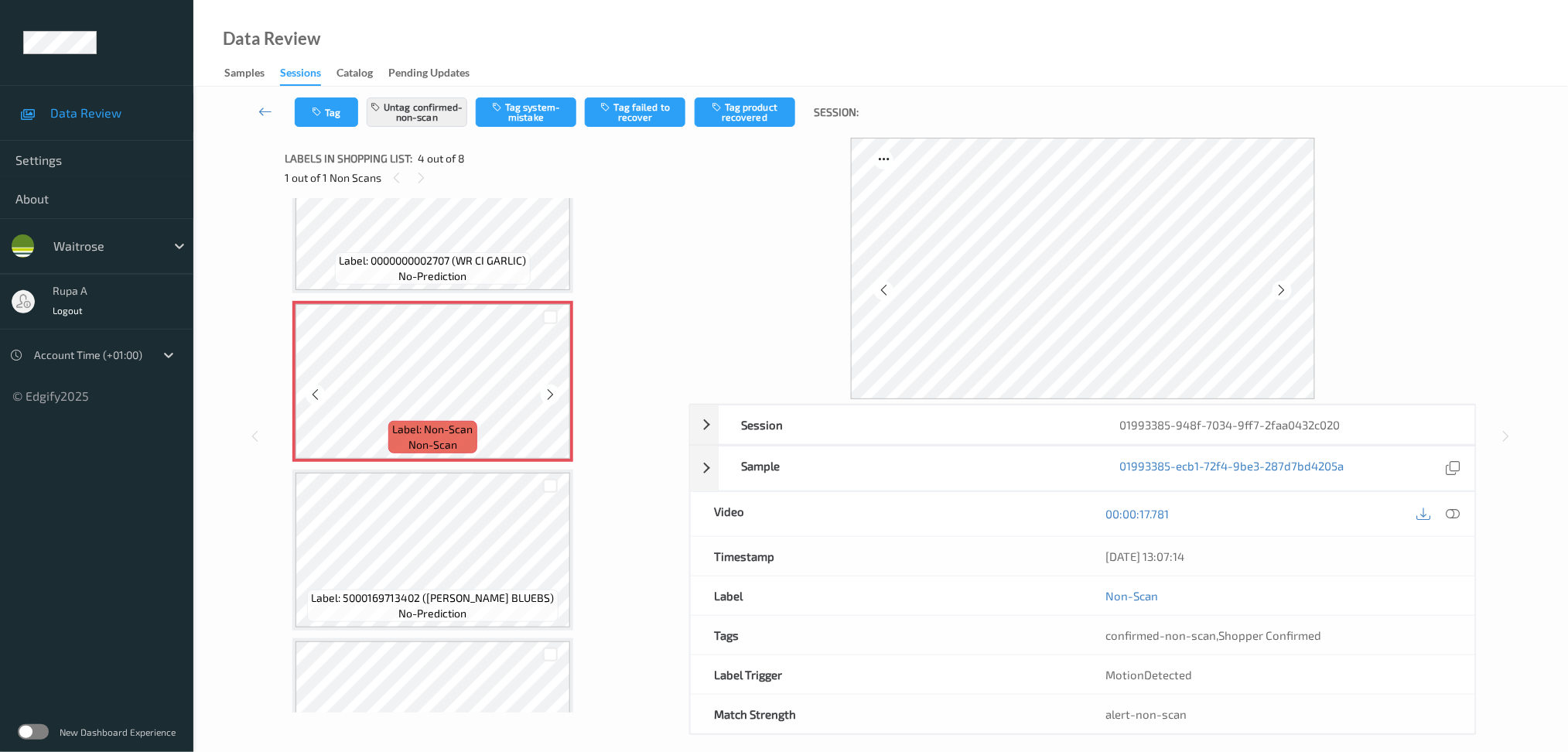
scroll to position [445, 0]
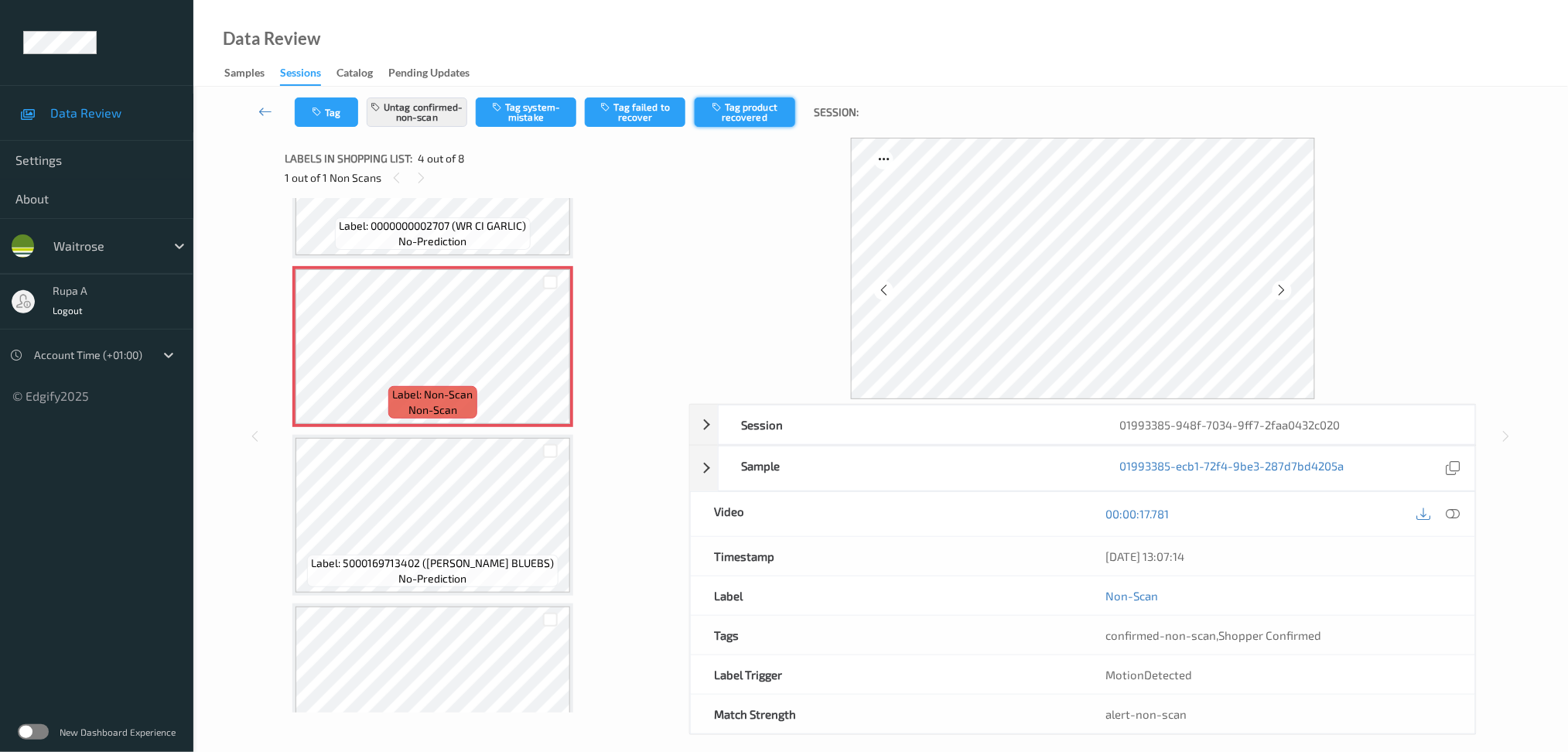
click at [746, 115] on button "Tag product recovered" at bounding box center [744, 113] width 100 height 29
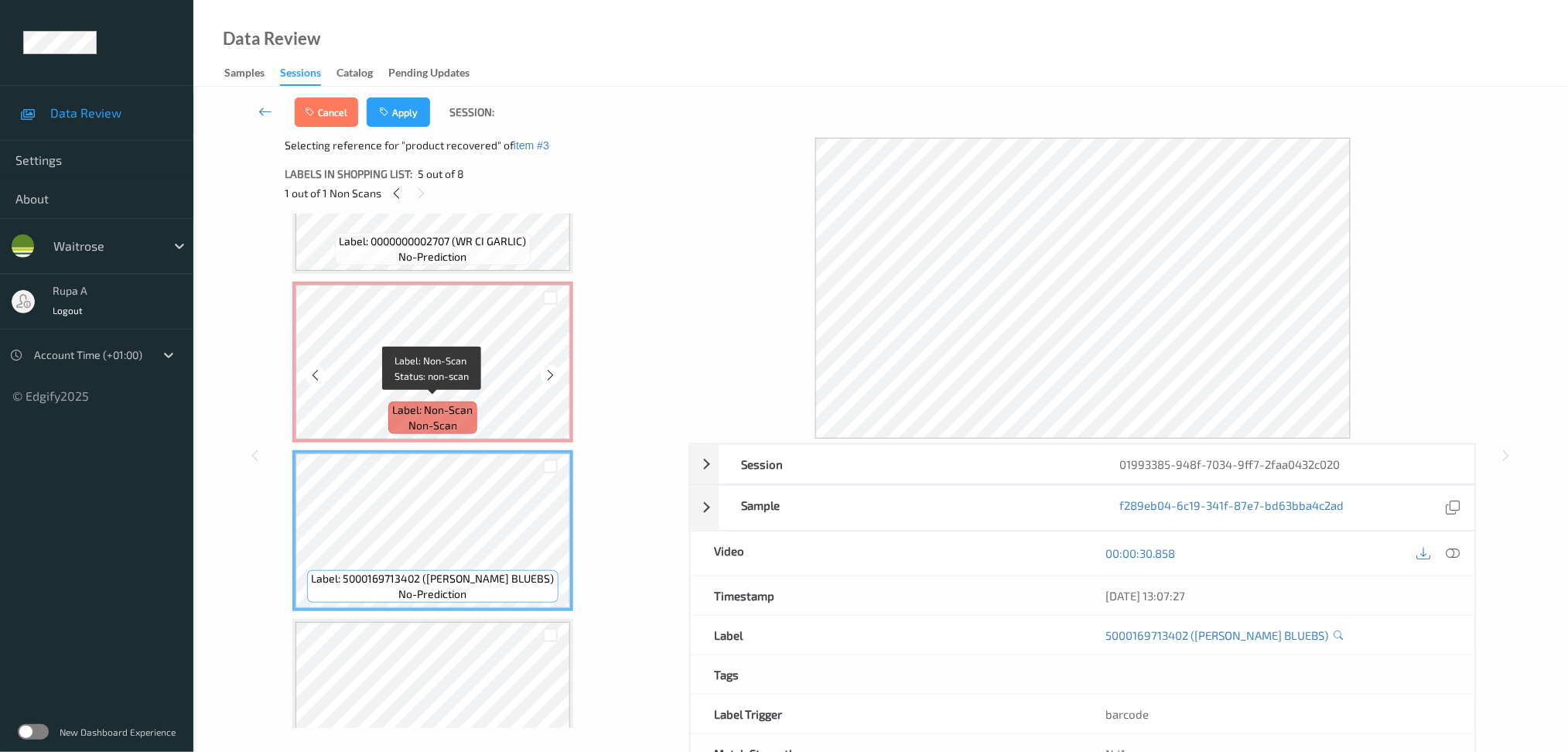
click at [460, 402] on span "Label: Non-Scan" at bounding box center [433, 409] width 81 height 15
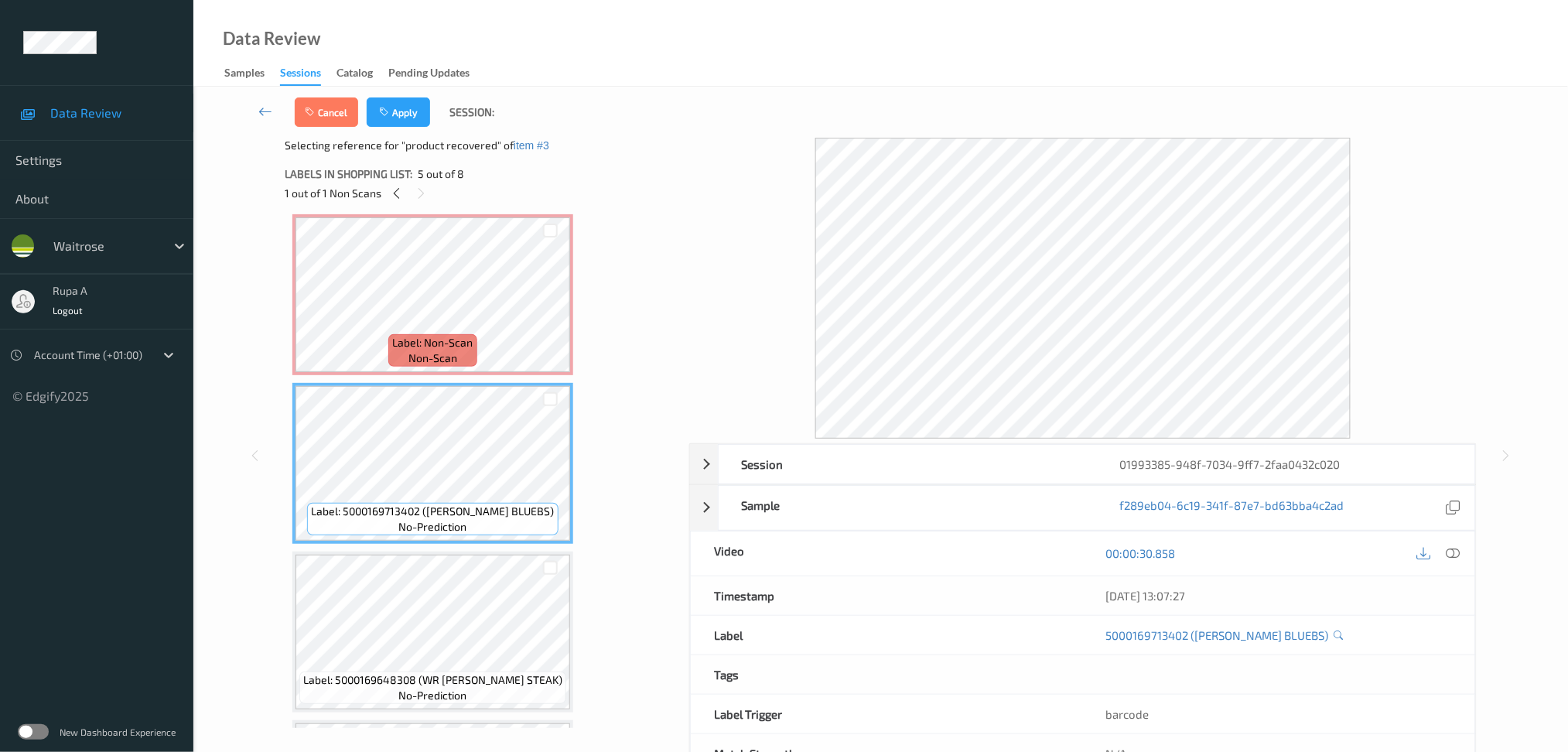
scroll to position [549, 0]
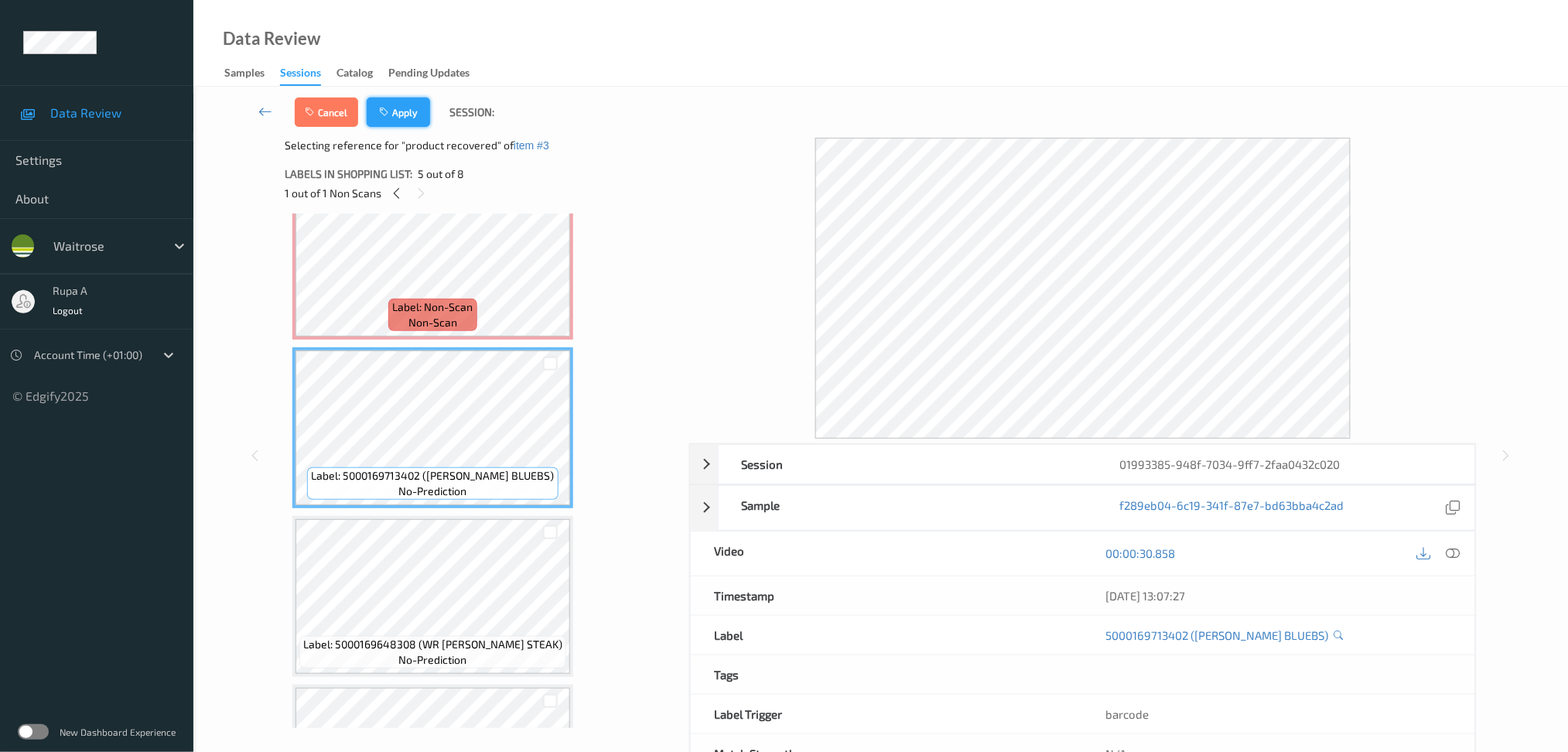
click at [399, 108] on button "Apply" at bounding box center [399, 113] width 64 height 29
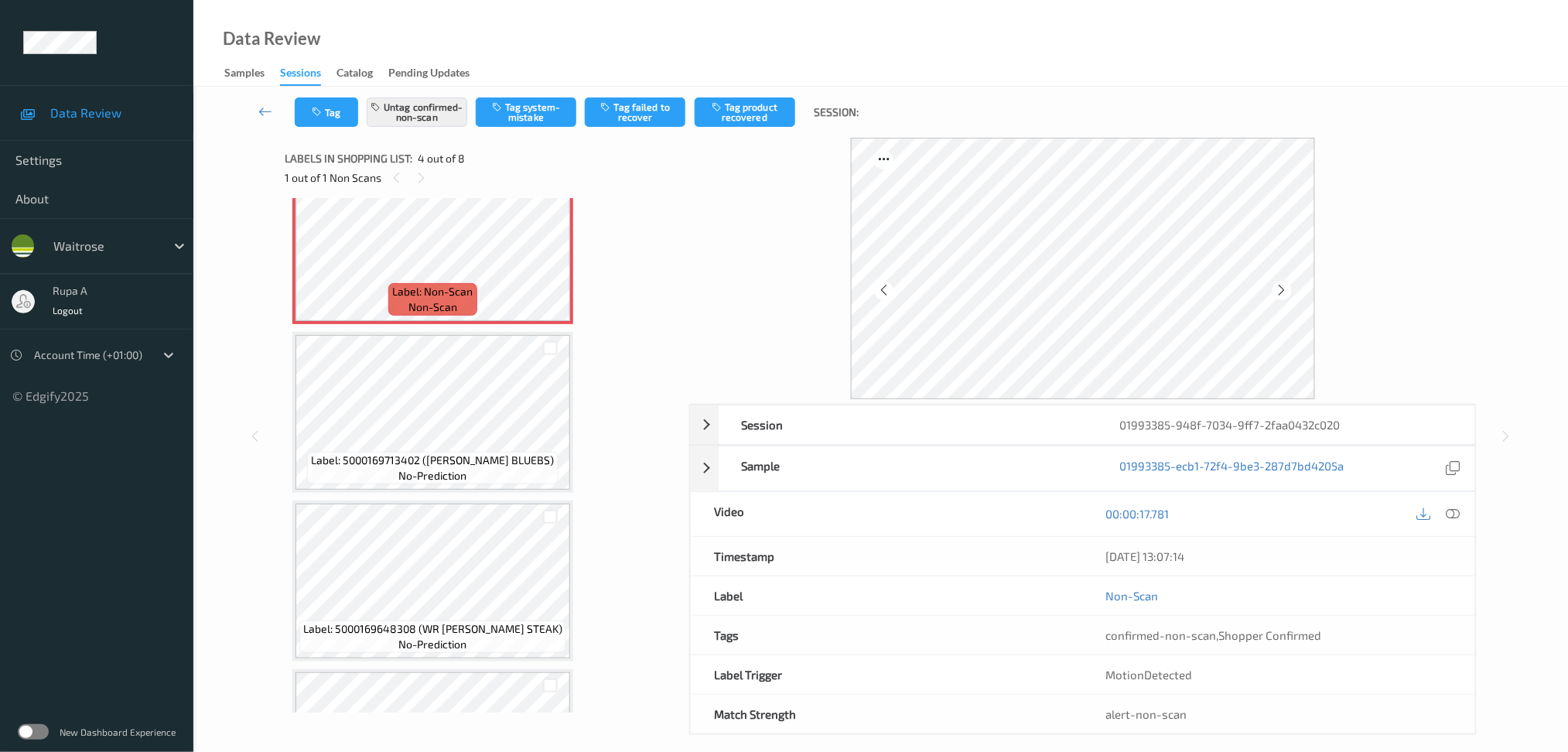
scroll to position [342, 0]
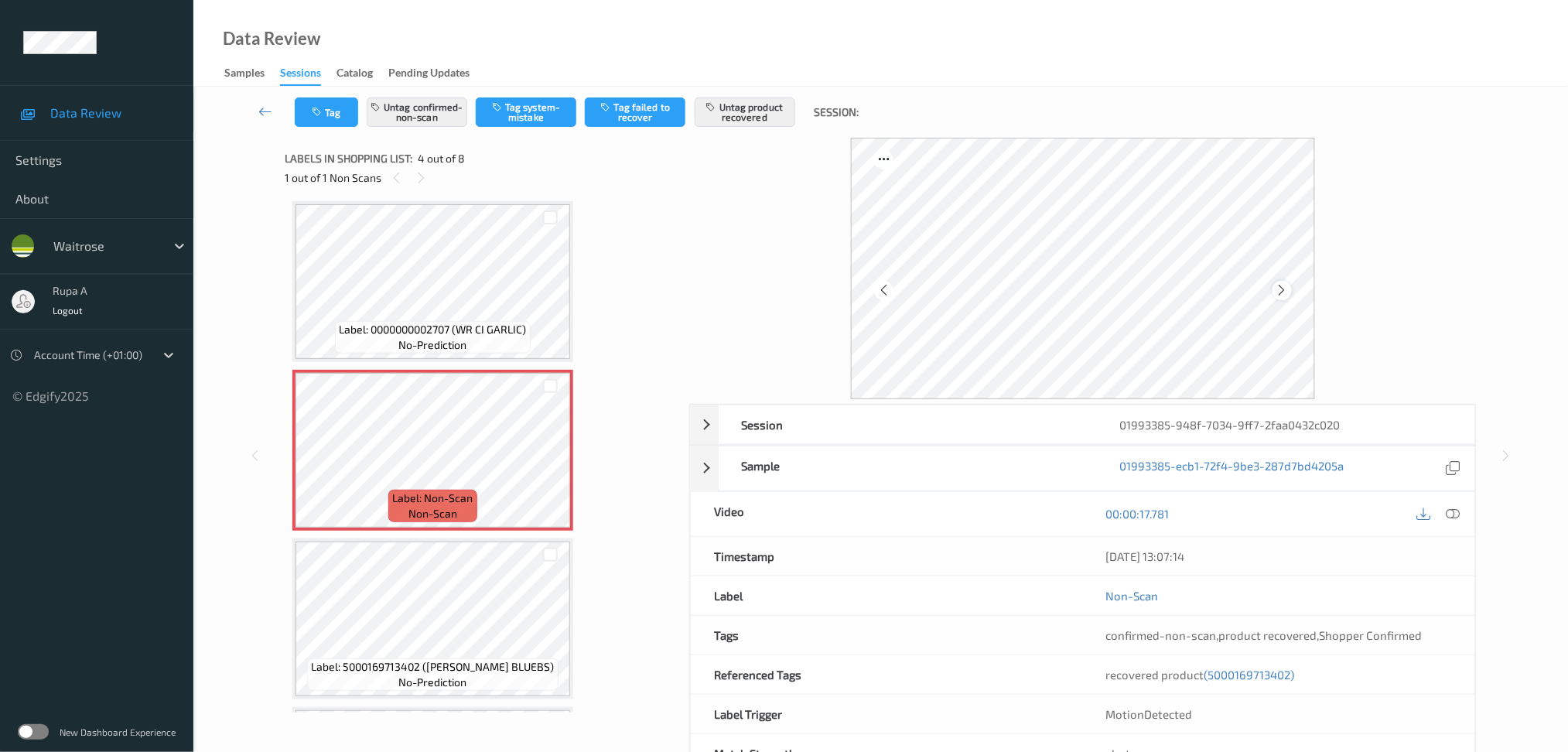
click at [1282, 290] on icon at bounding box center [1282, 290] width 13 height 14
click at [1279, 293] on icon at bounding box center [1282, 290] width 13 height 14
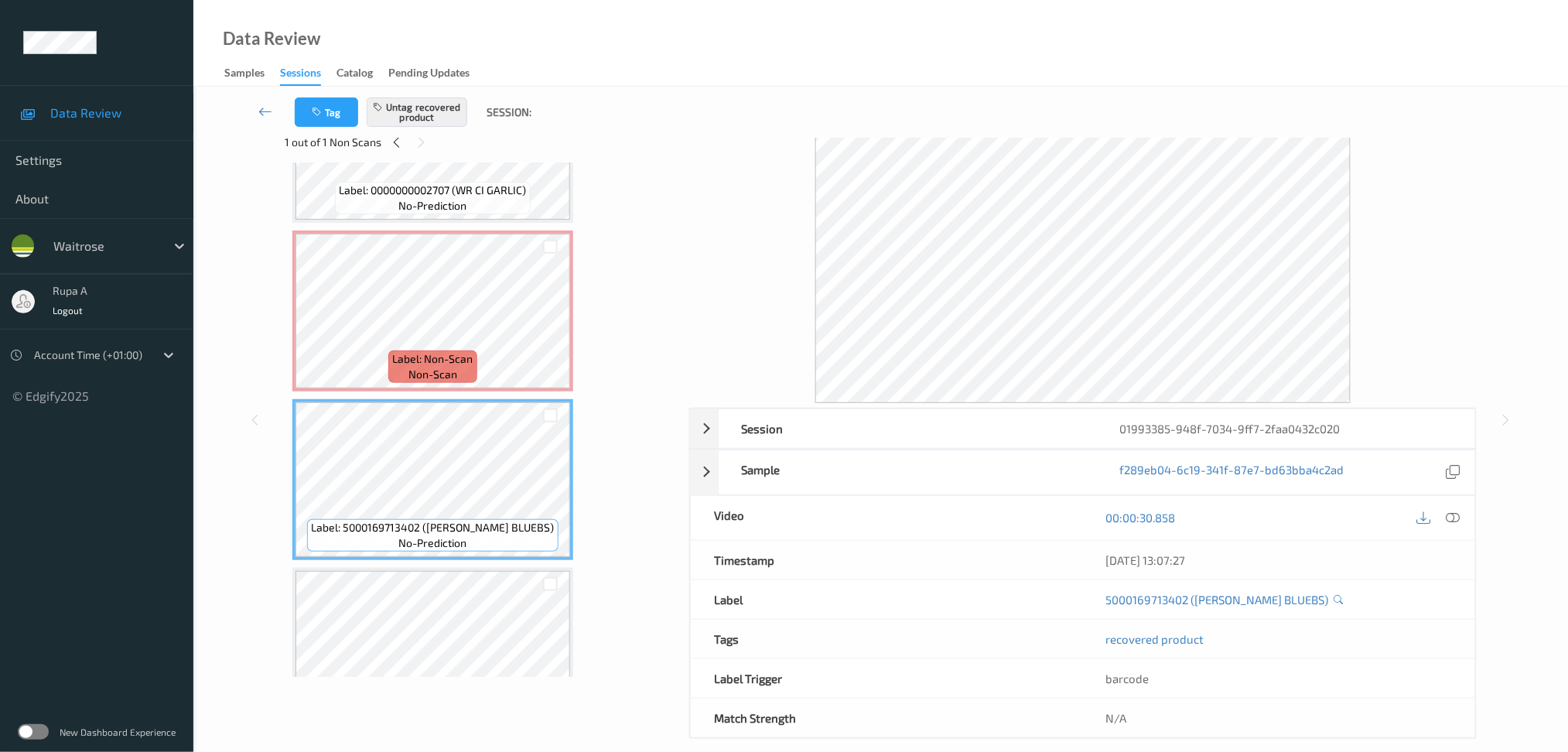
scroll to position [53, 0]
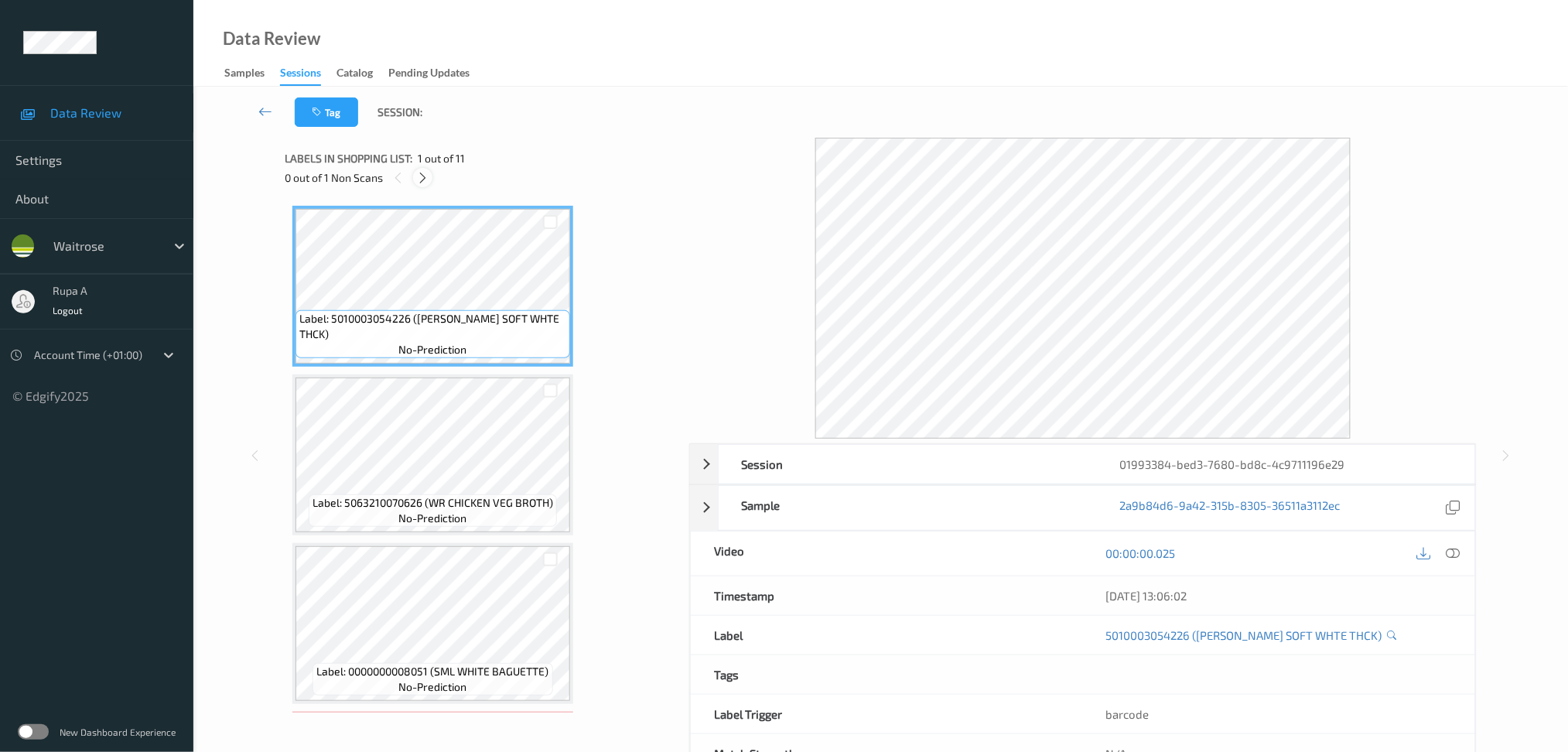
click at [427, 181] on icon at bounding box center [422, 178] width 13 height 14
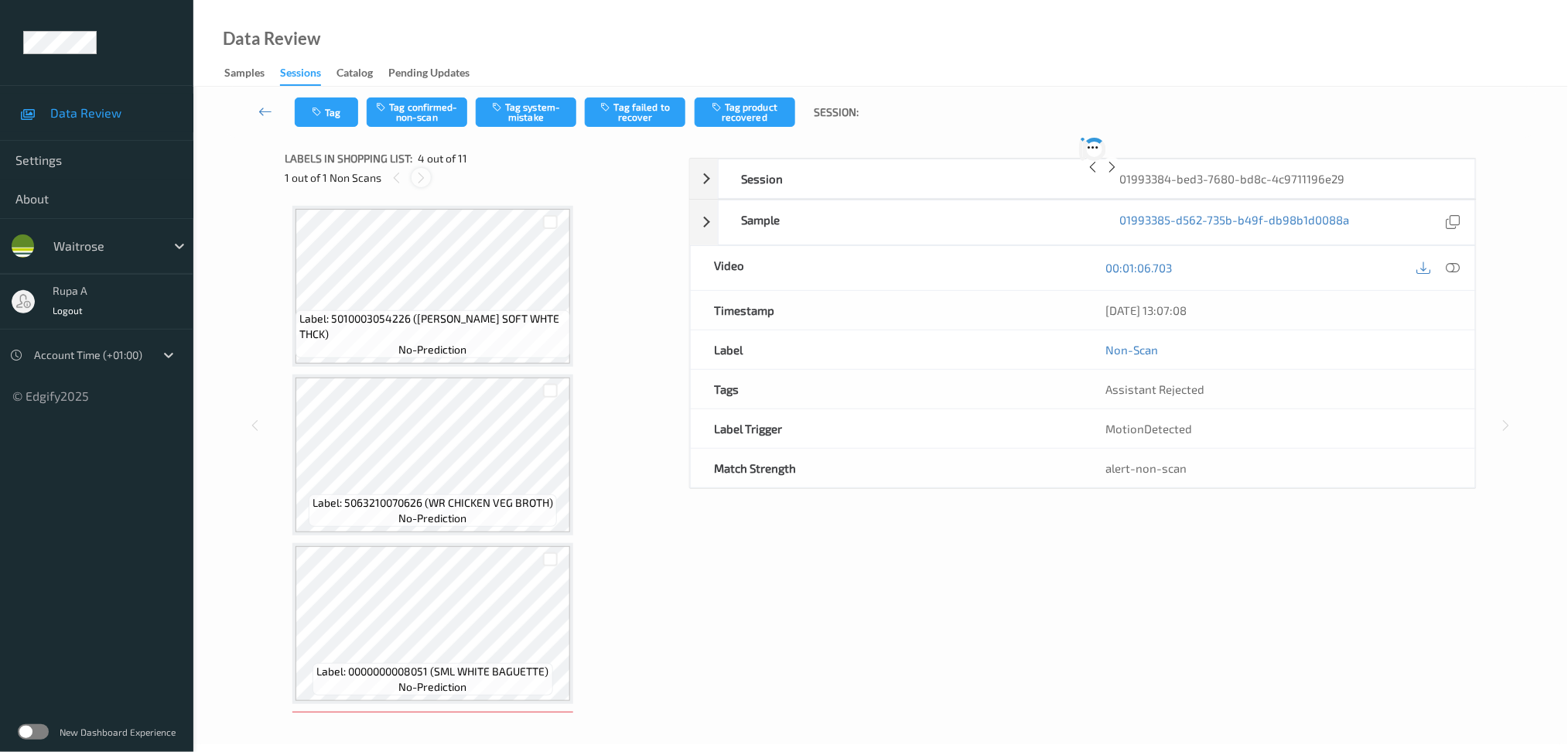
scroll to position [342, 0]
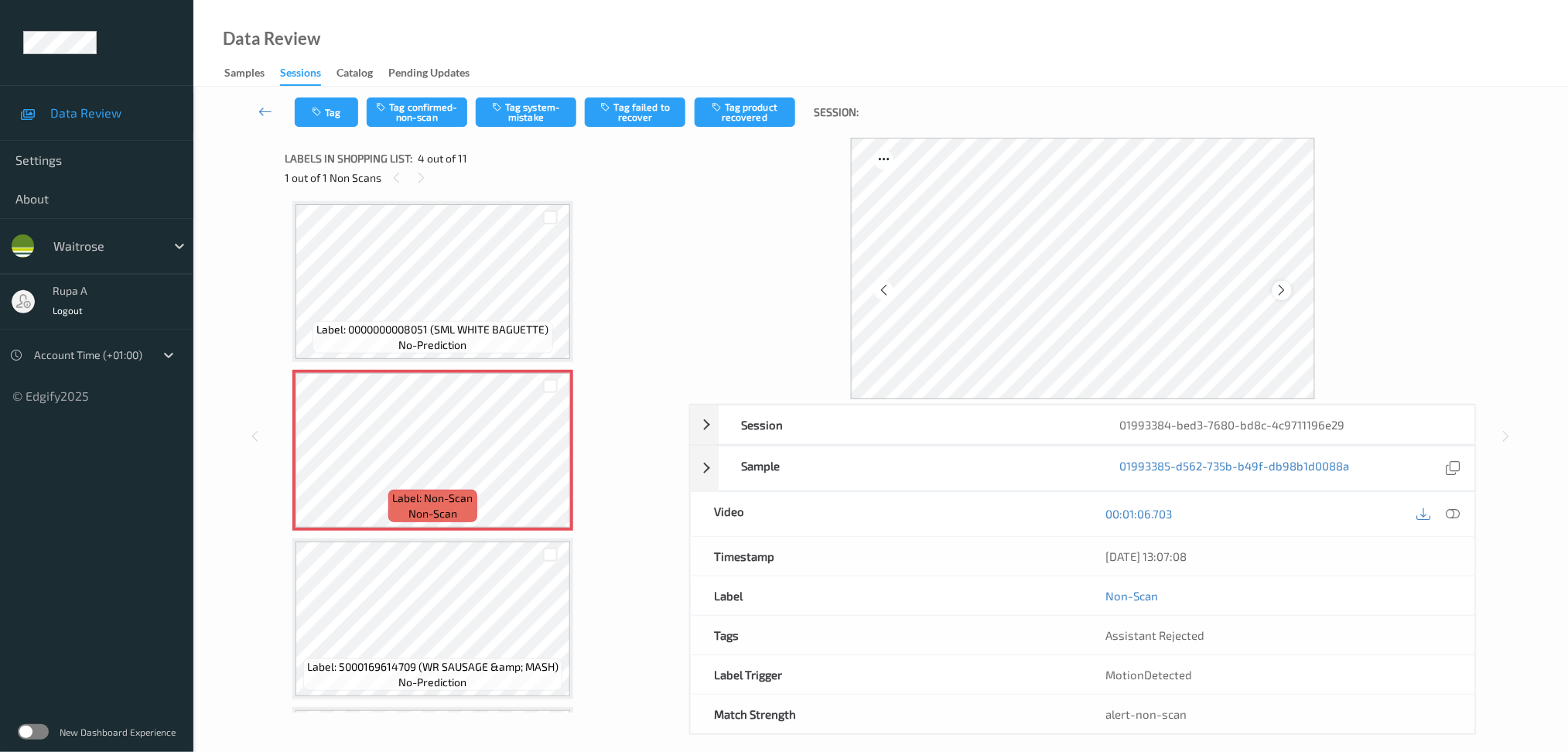
click at [1286, 295] on icon at bounding box center [1282, 290] width 13 height 14
click at [1280, 296] on icon at bounding box center [1282, 290] width 13 height 14
click at [1457, 509] on icon at bounding box center [1452, 513] width 14 height 14
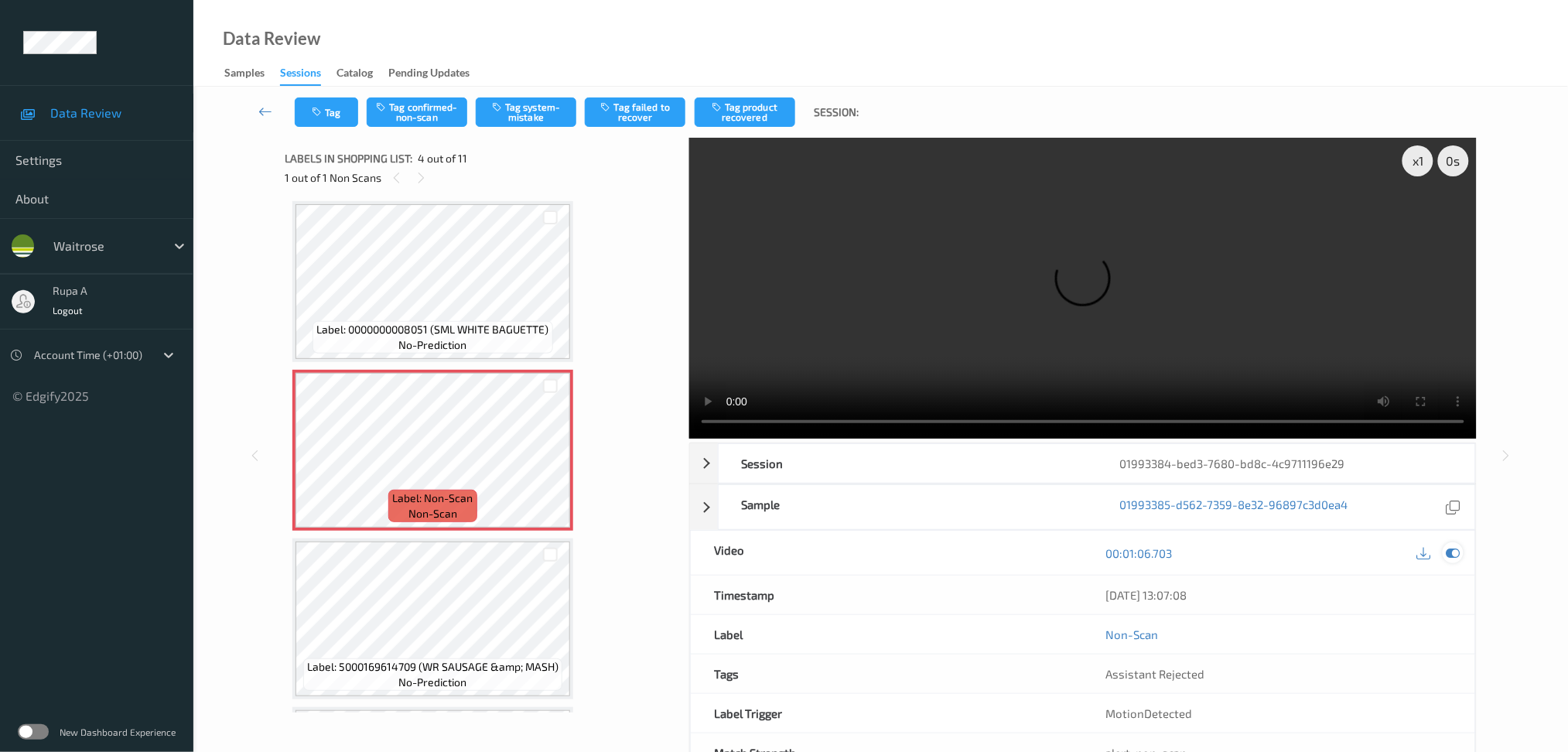
click at [1450, 552] on icon at bounding box center [1452, 553] width 14 height 14
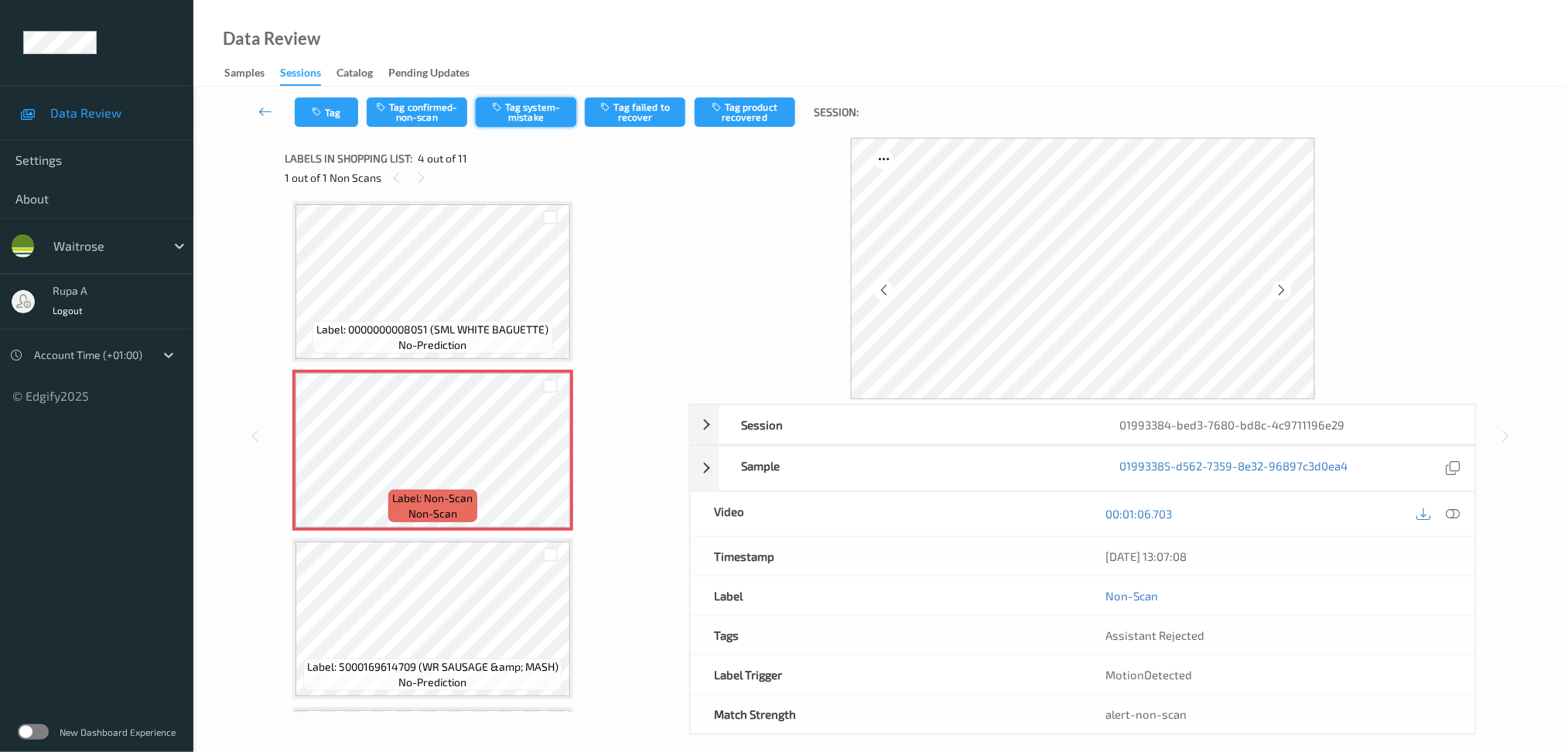
click at [535, 126] on button "Tag system-mistake" at bounding box center [525, 113] width 100 height 29
click at [1282, 292] on icon at bounding box center [1282, 290] width 13 height 14
click at [316, 122] on button "Tag" at bounding box center [326, 113] width 64 height 29
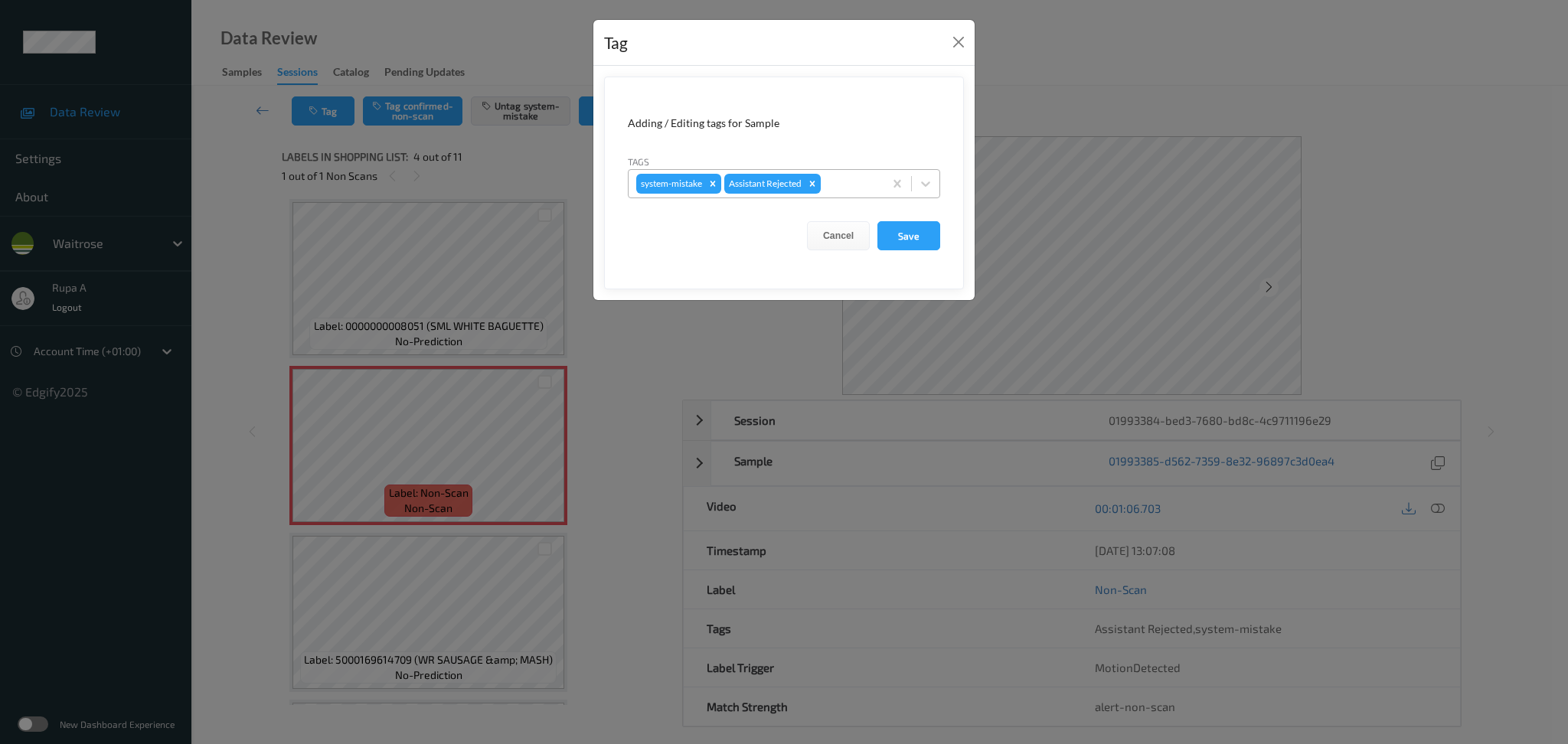
click at [850, 186] on div at bounding box center [850, 183] width 52 height 19
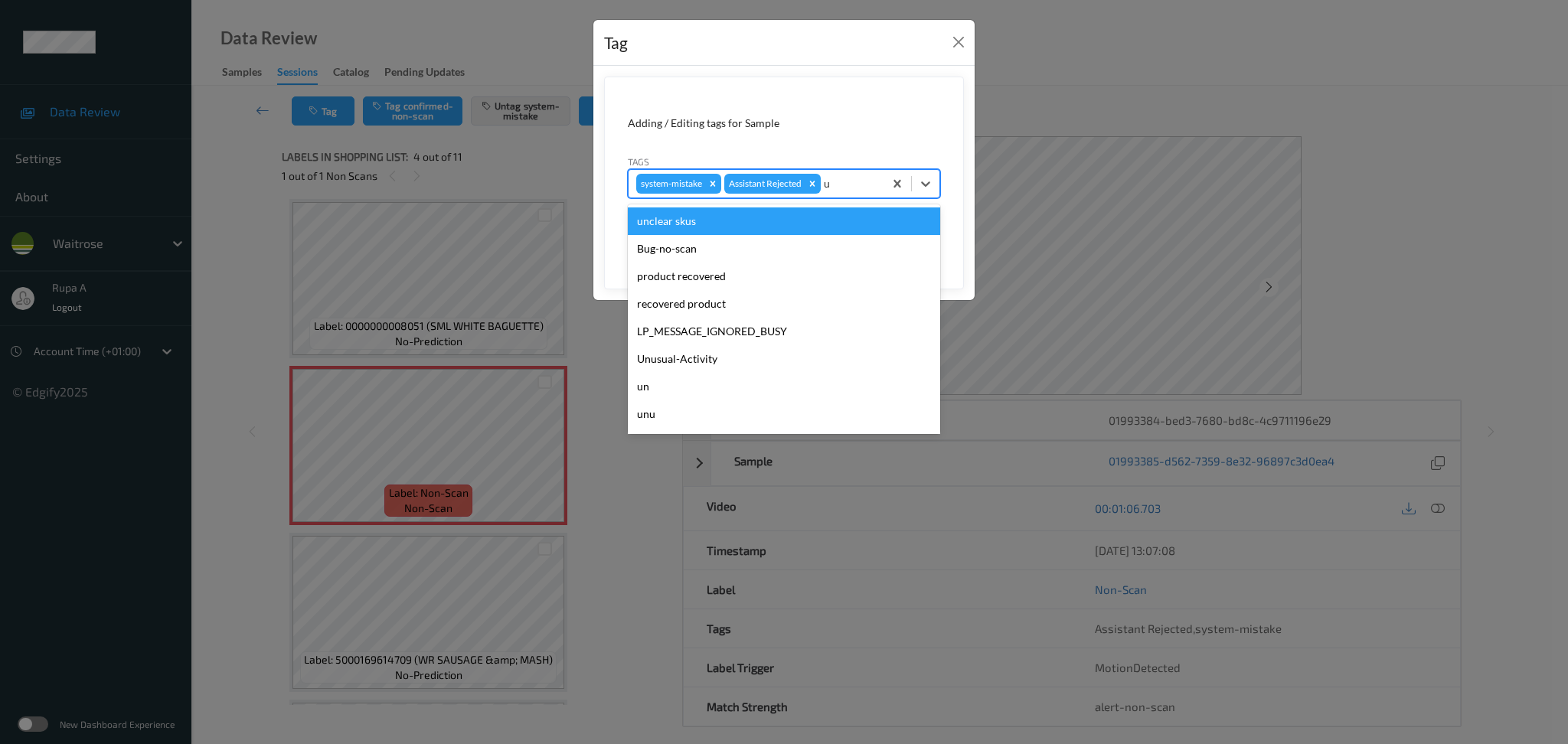
type input "un"
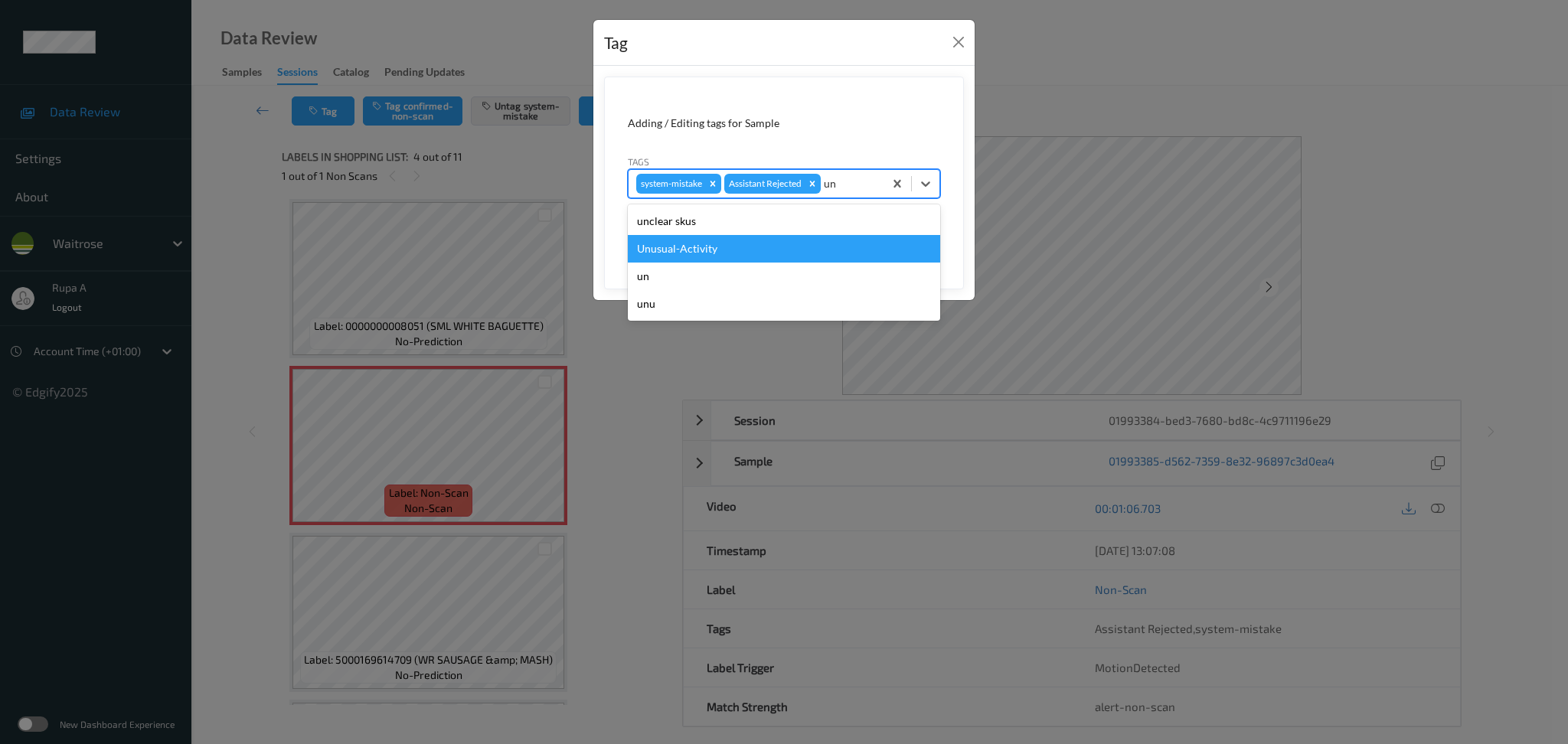
click at [777, 257] on div "Unusual-Activity" at bounding box center [784, 249] width 312 height 27
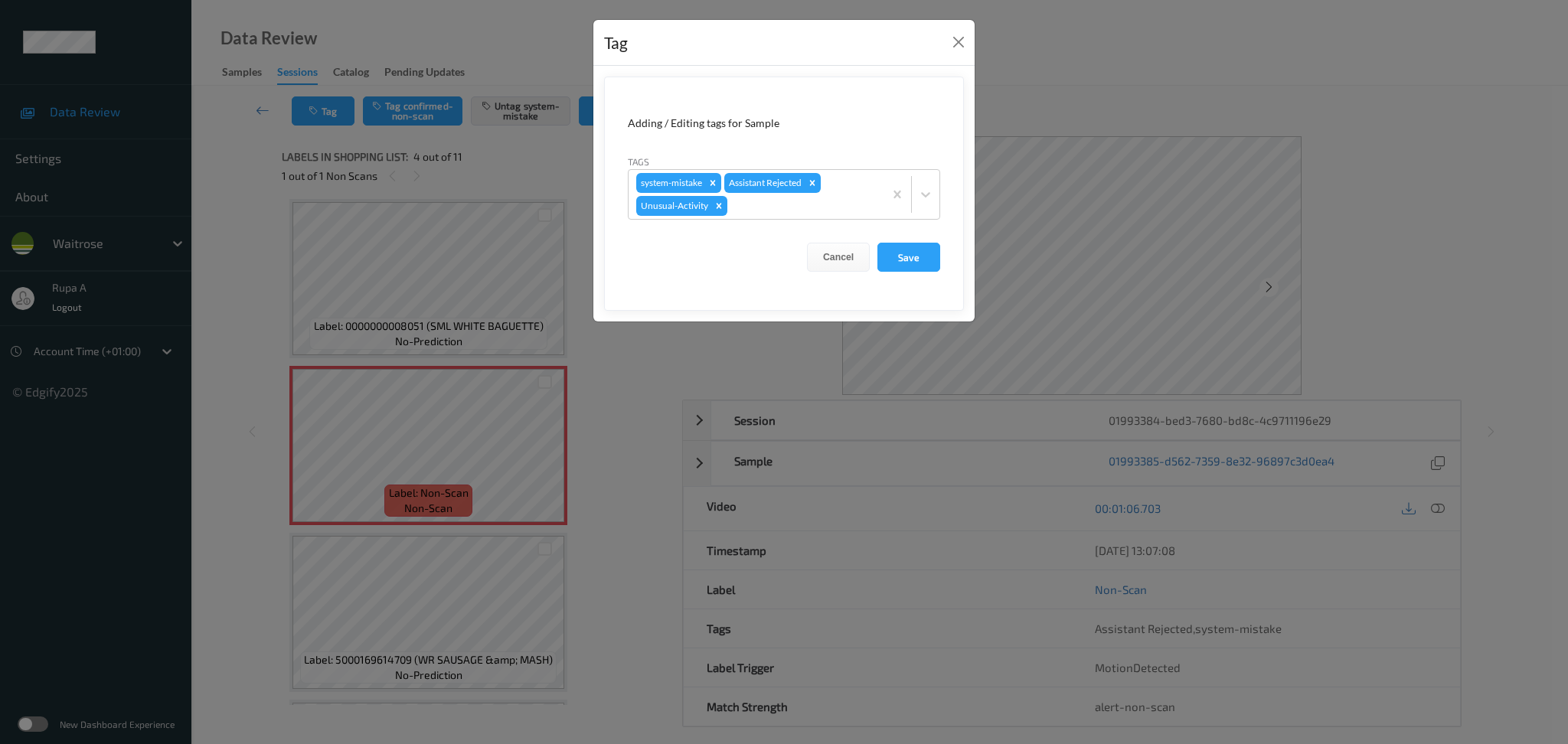
click at [788, 224] on form "Adding / Editing tags for Sample Tags system-mistake Assistant Rejected Unusual…" at bounding box center [784, 194] width 360 height 234
click at [802, 215] on div "system-mistake Assistant Rejected Unusual-Activity" at bounding box center [756, 194] width 255 height 49
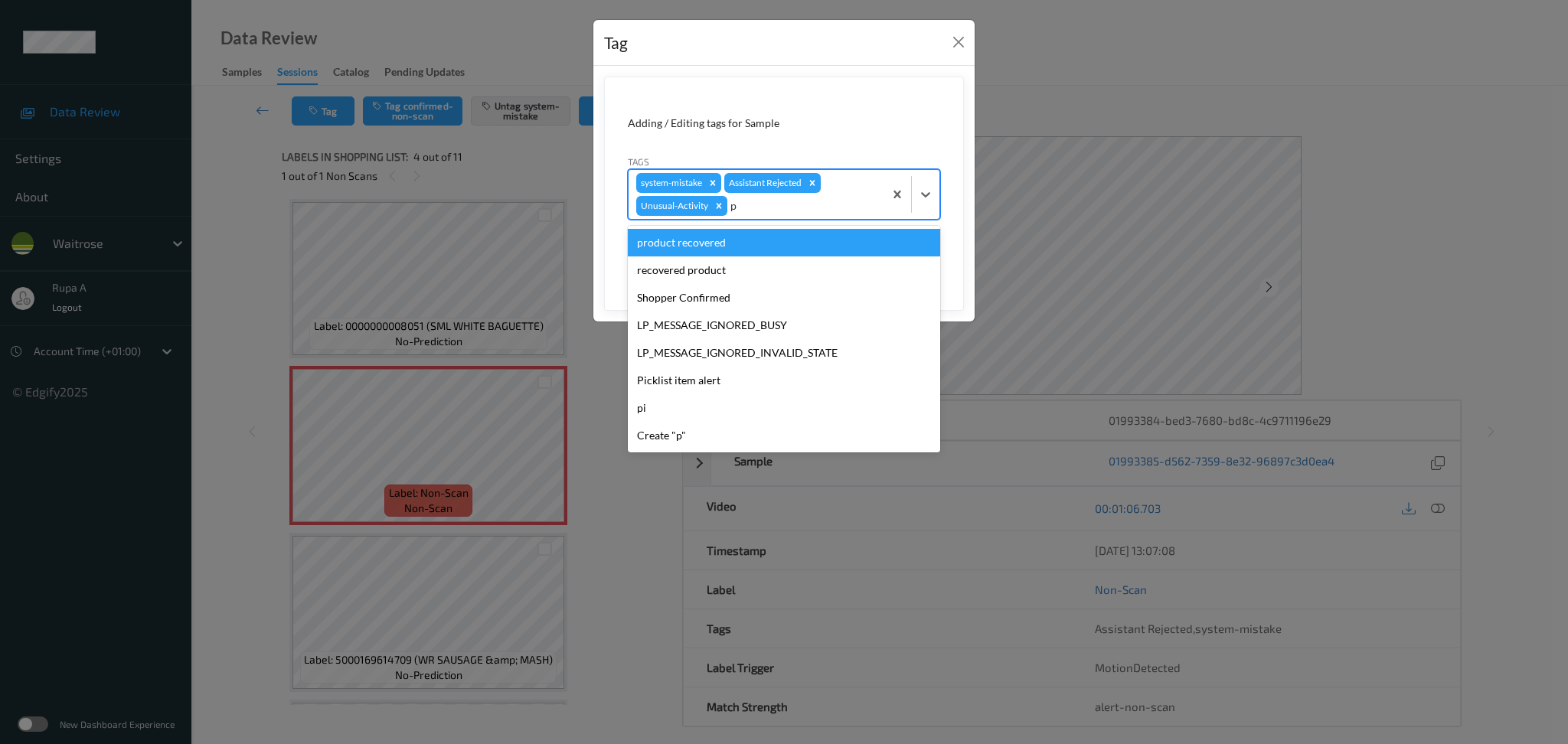
type input "pi"
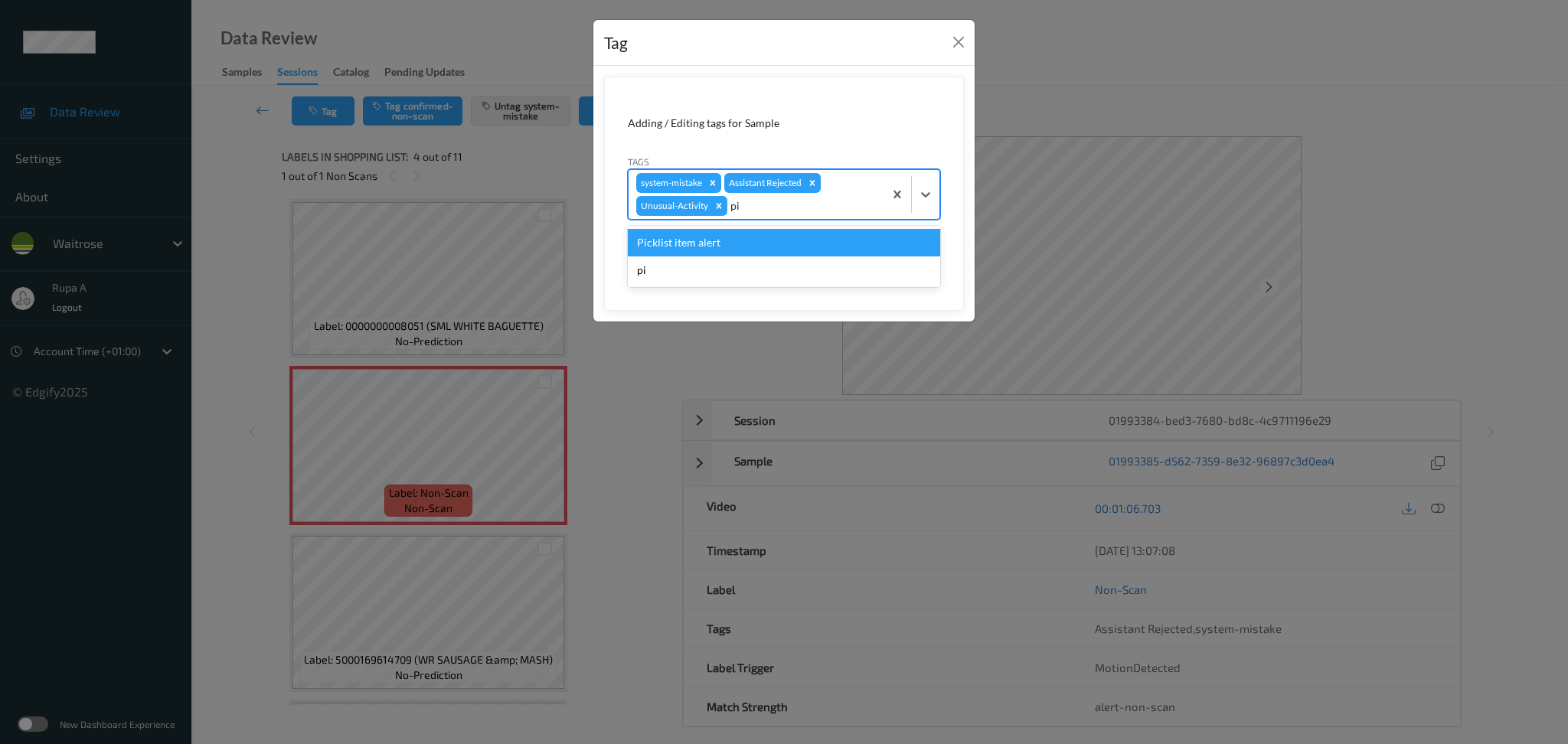
click at [781, 235] on div "Picklist item alert" at bounding box center [784, 243] width 312 height 27
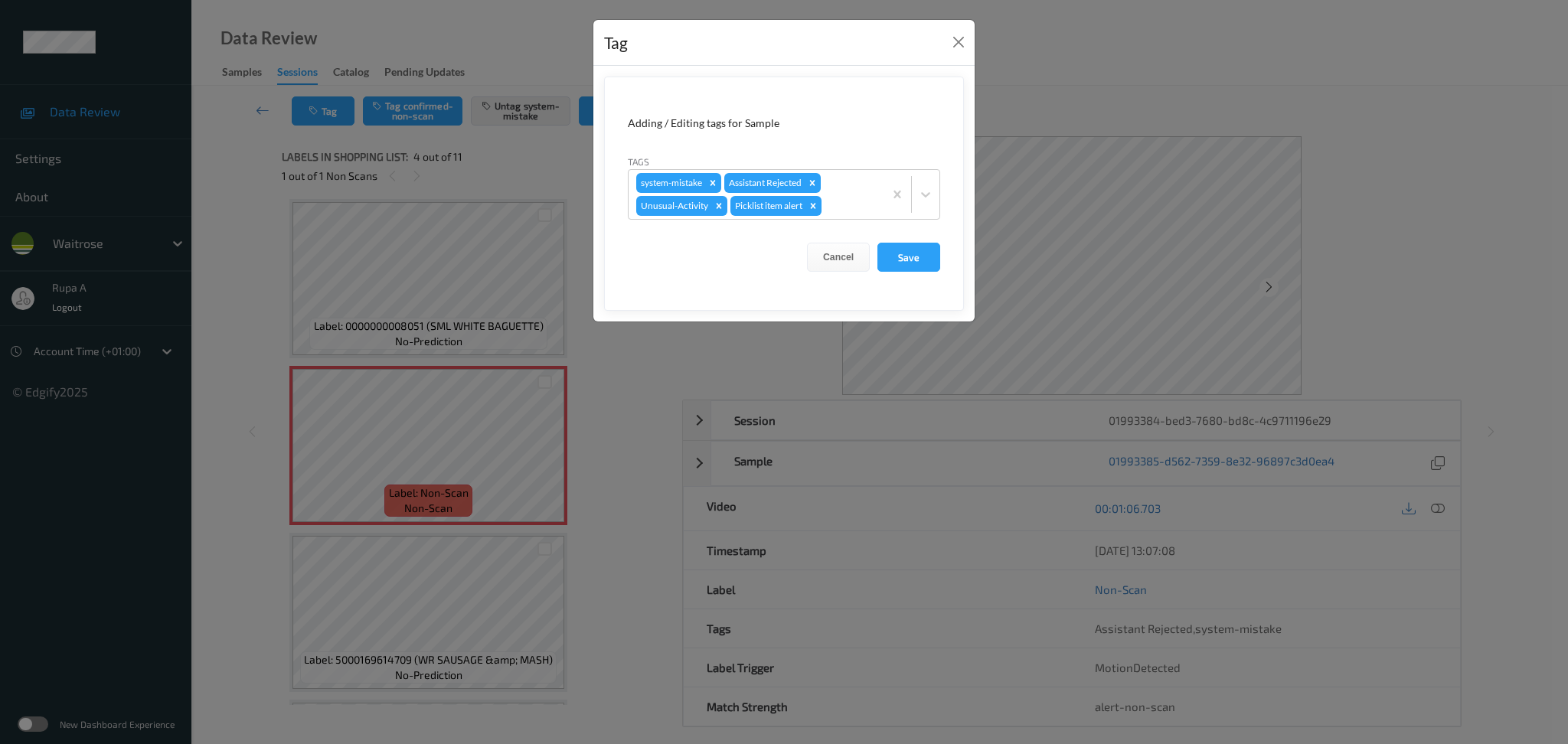
click at [971, 264] on div "Adding / Editing tags for Sample Tags system-mistake Assistant Rejected Unusual…" at bounding box center [784, 194] width 381 height 256
click at [909, 257] on button "Save" at bounding box center [909, 257] width 63 height 29
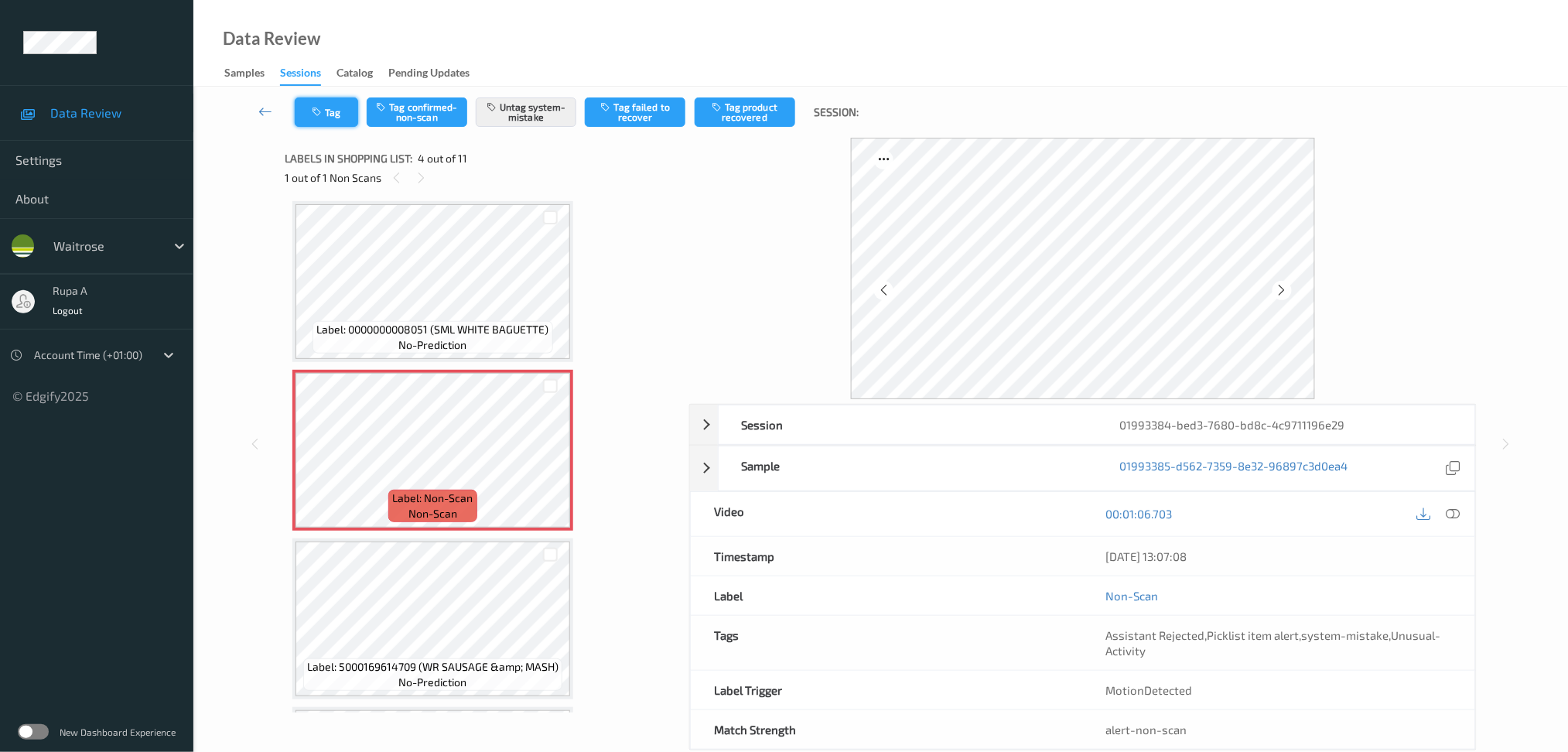
click at [305, 107] on button "Tag" at bounding box center [326, 113] width 64 height 29
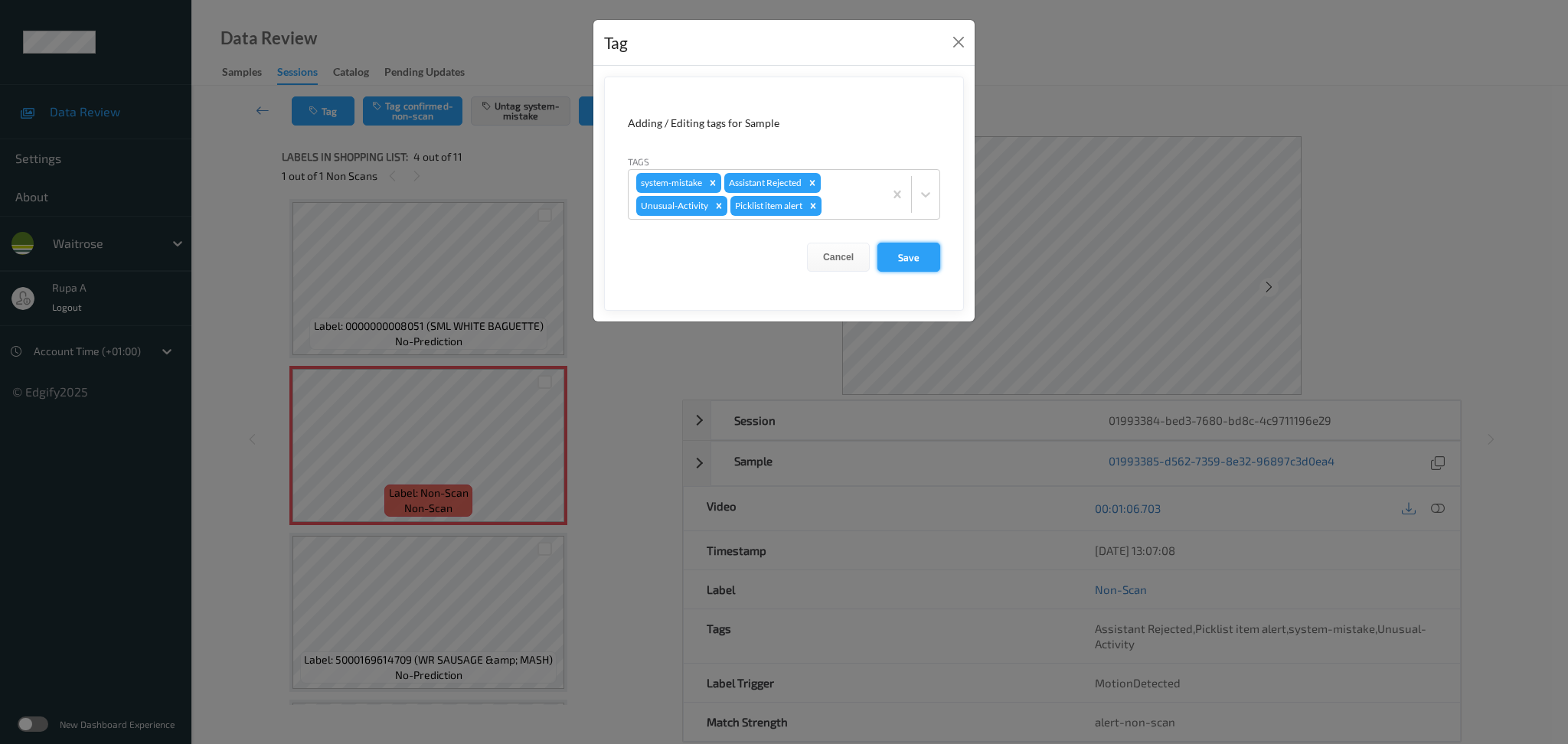
click at [910, 262] on button "Save" at bounding box center [909, 257] width 63 height 29
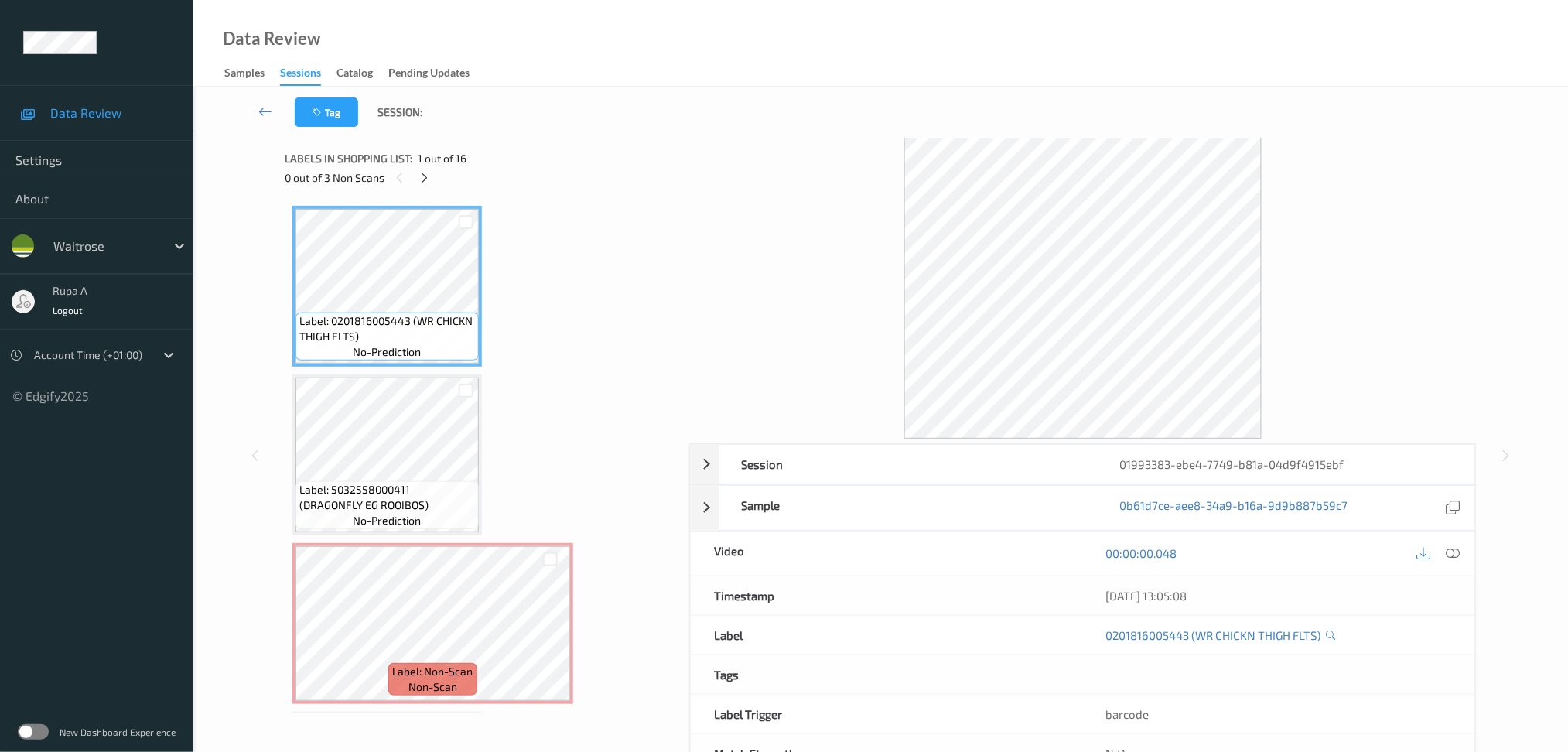
click at [489, 141] on div "Labels in shopping list: 1 out of 16 0 out of 3 Non Scans" at bounding box center [481, 168] width 394 height 60
click at [431, 178] on div at bounding box center [424, 178] width 20 height 20
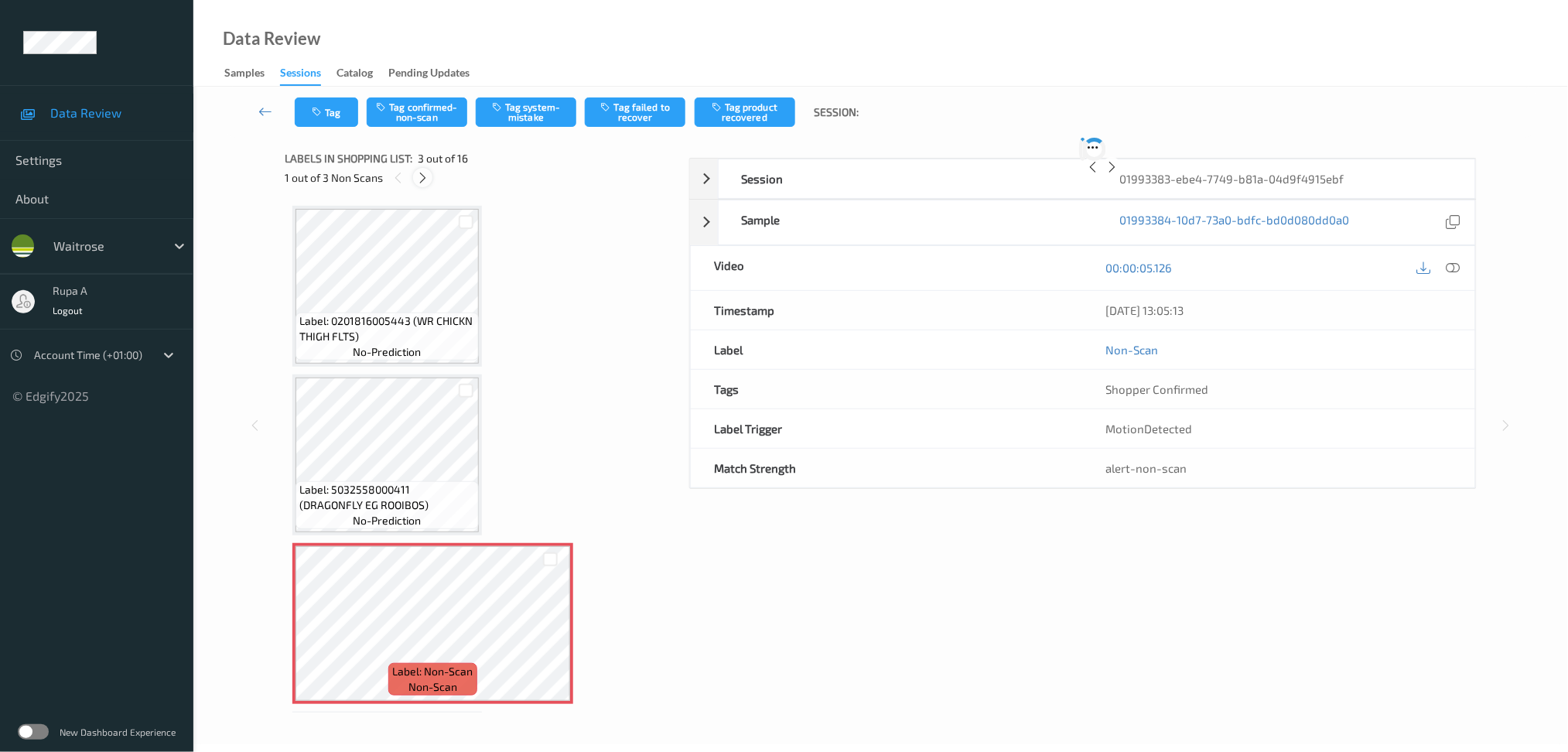
scroll to position [175, 0]
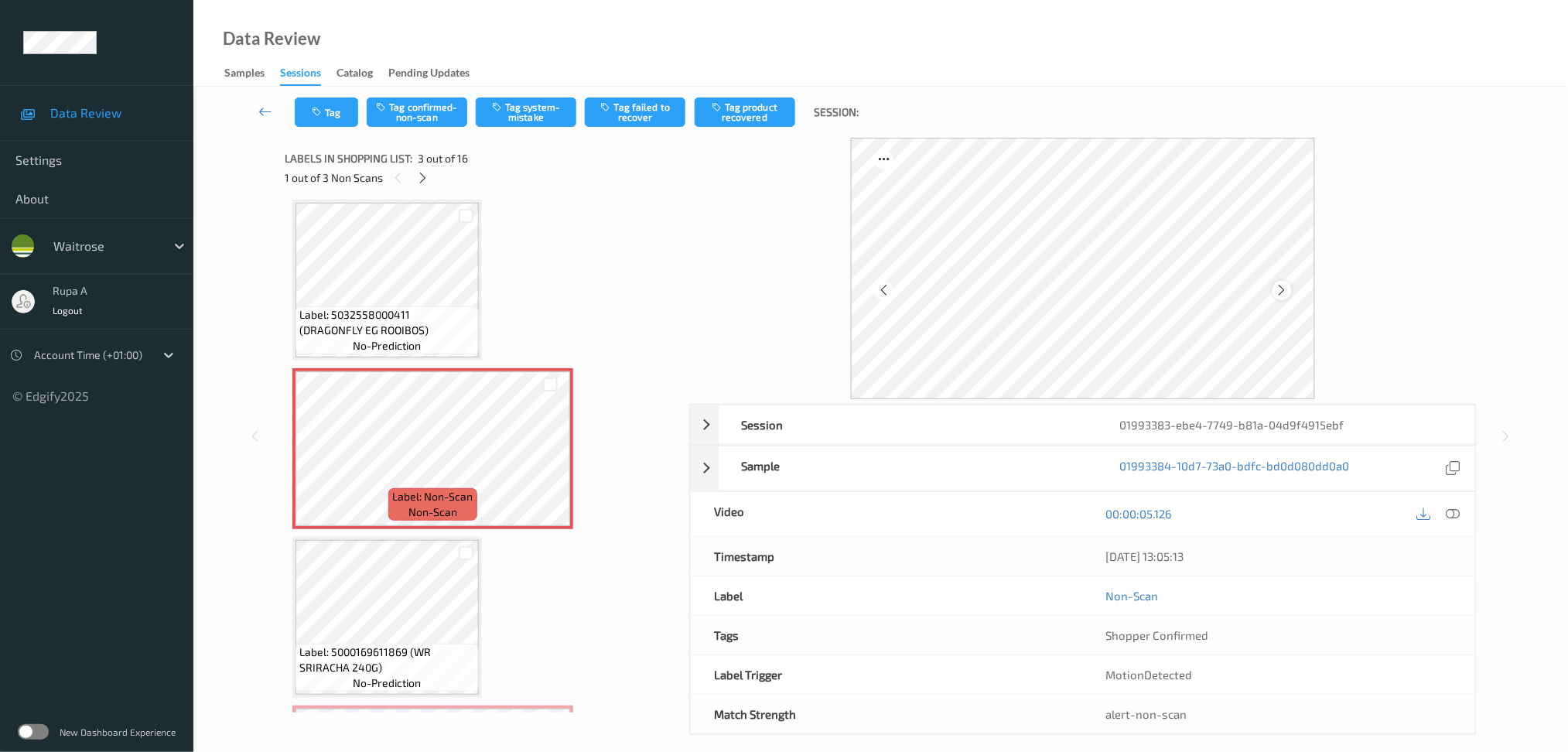
click at [1281, 292] on icon at bounding box center [1282, 290] width 13 height 14
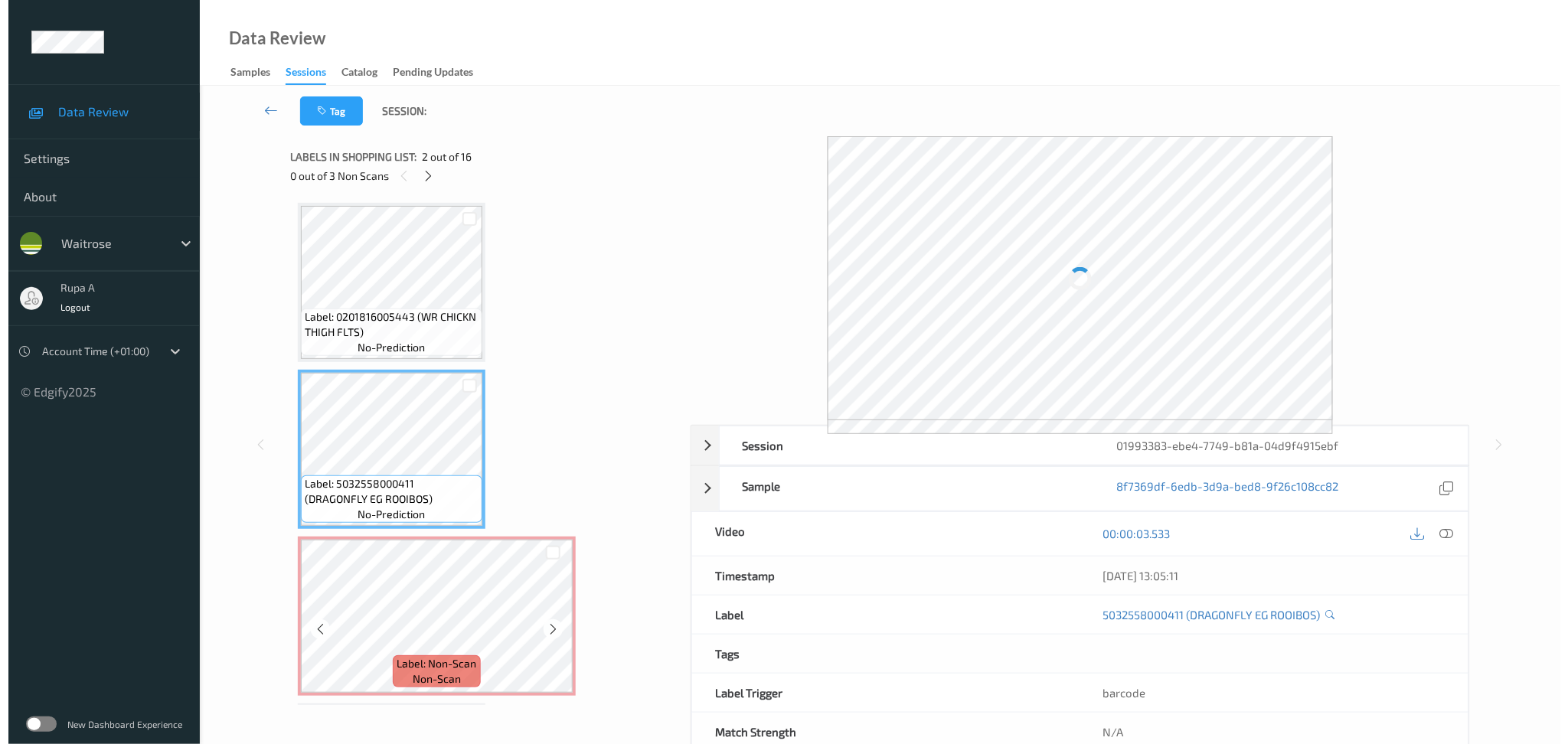
scroll to position [0, 0]
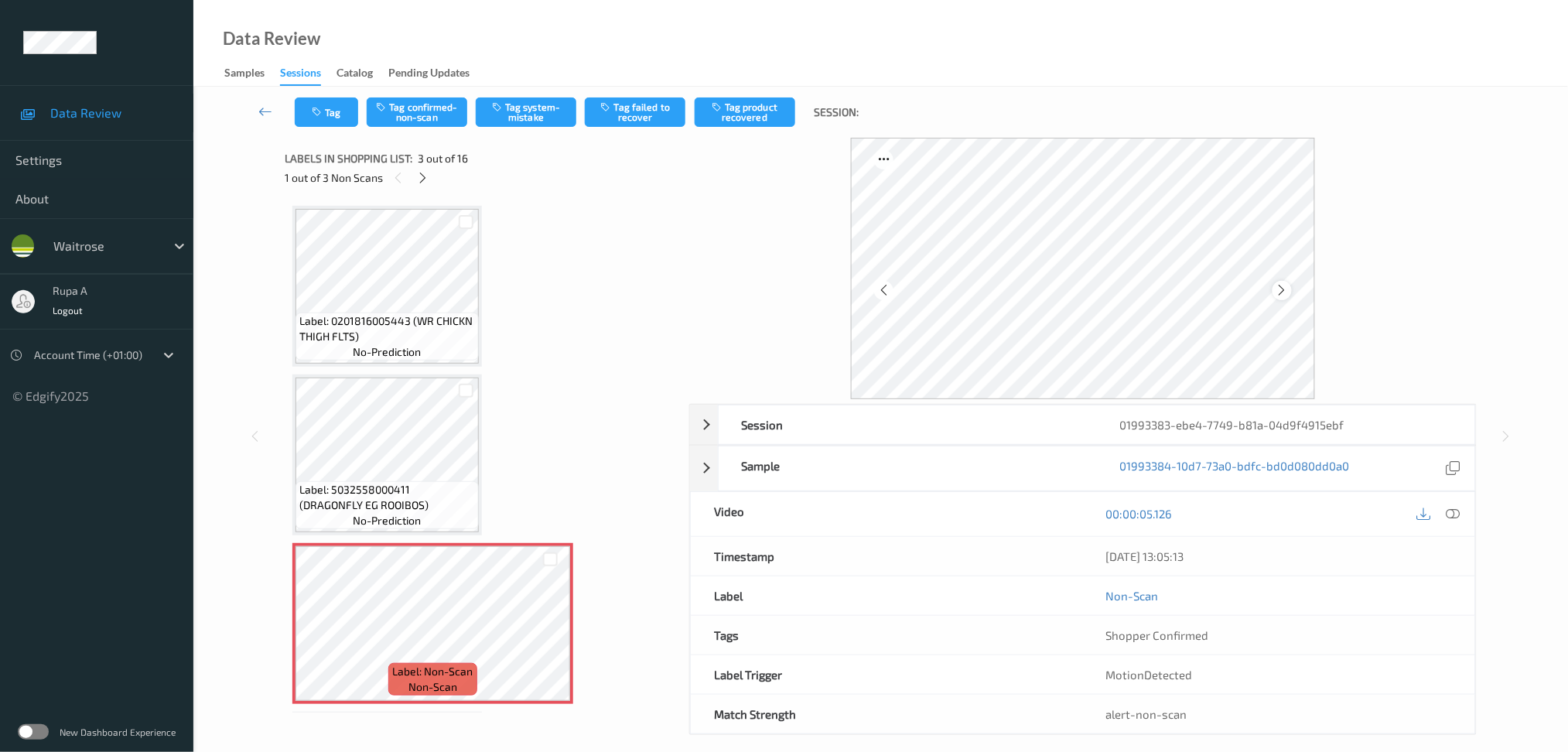
click at [1288, 288] on icon at bounding box center [1282, 290] width 13 height 14
click at [1451, 514] on icon at bounding box center [1452, 513] width 14 height 14
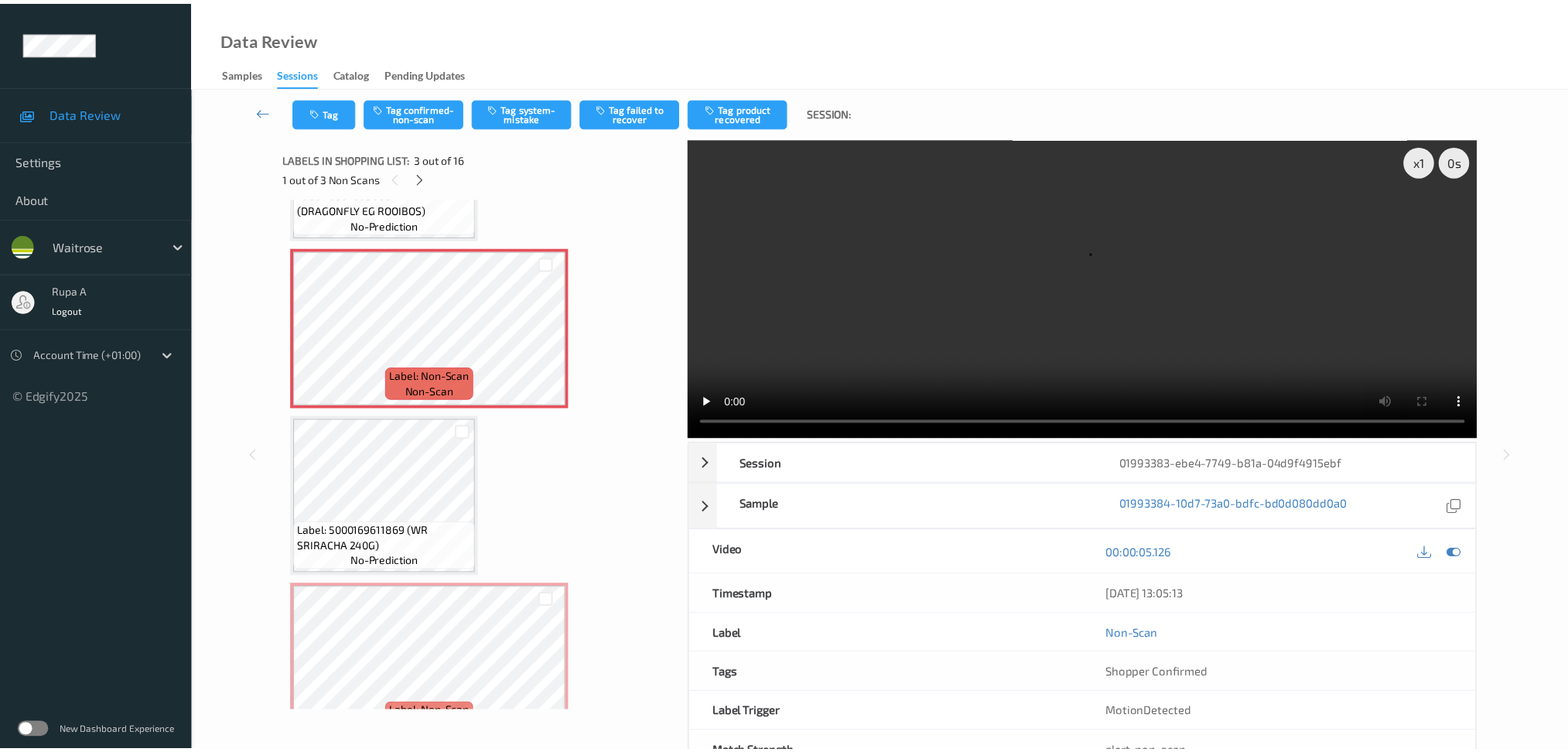
scroll to position [309, 0]
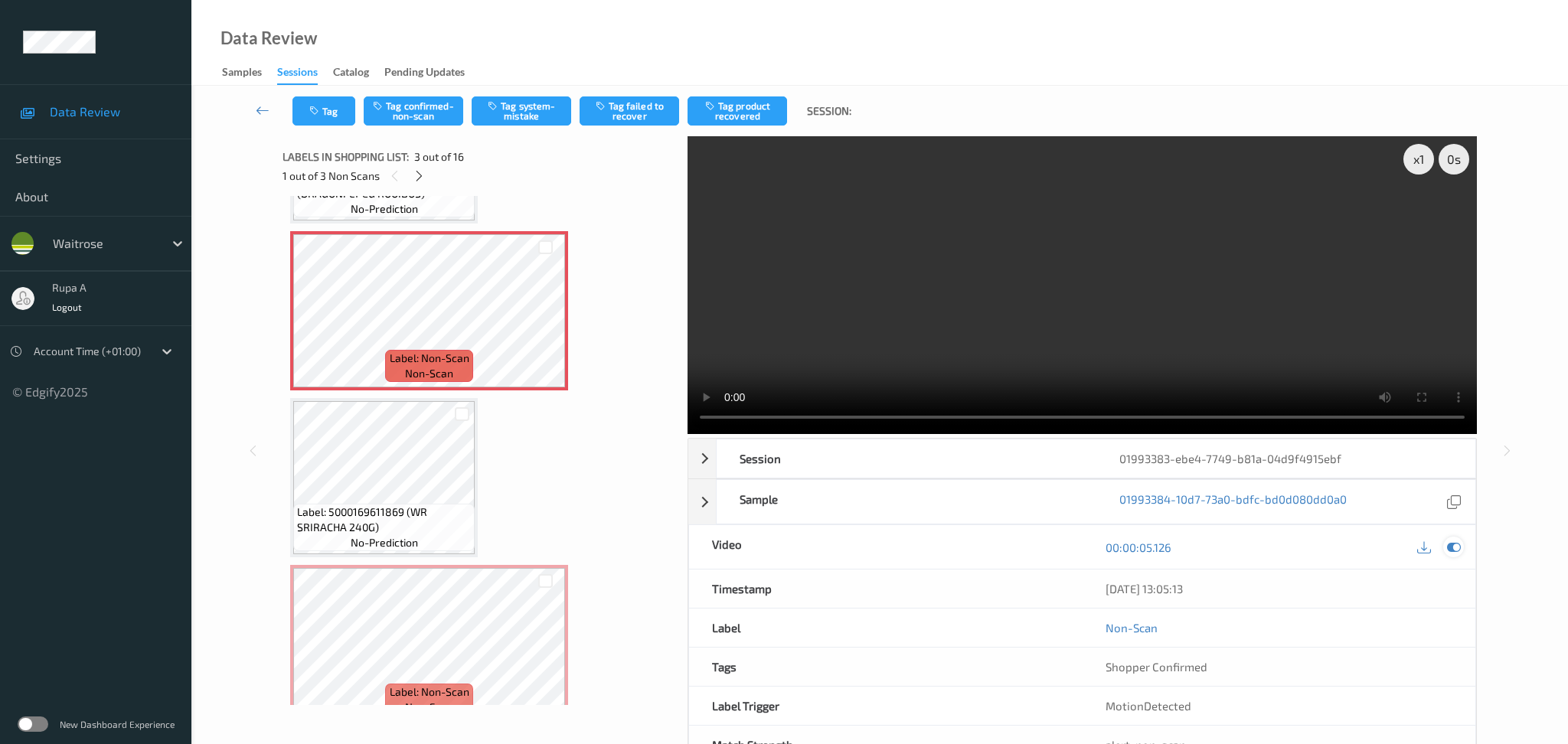
click at [1449, 541] on icon at bounding box center [1453, 547] width 14 height 14
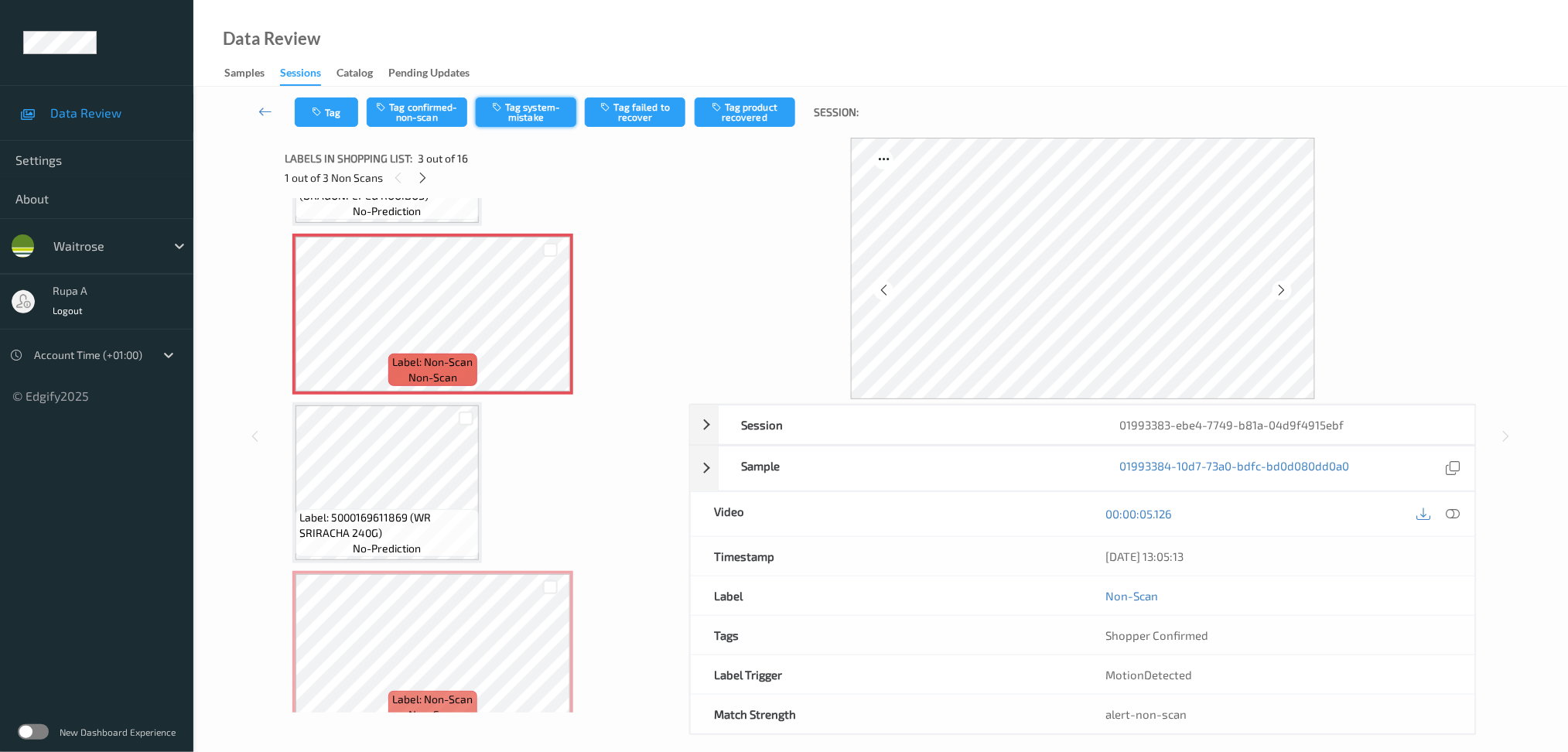
click at [515, 122] on button "Tag system-mistake" at bounding box center [525, 113] width 100 height 29
click at [326, 124] on button "Tag" at bounding box center [326, 113] width 64 height 29
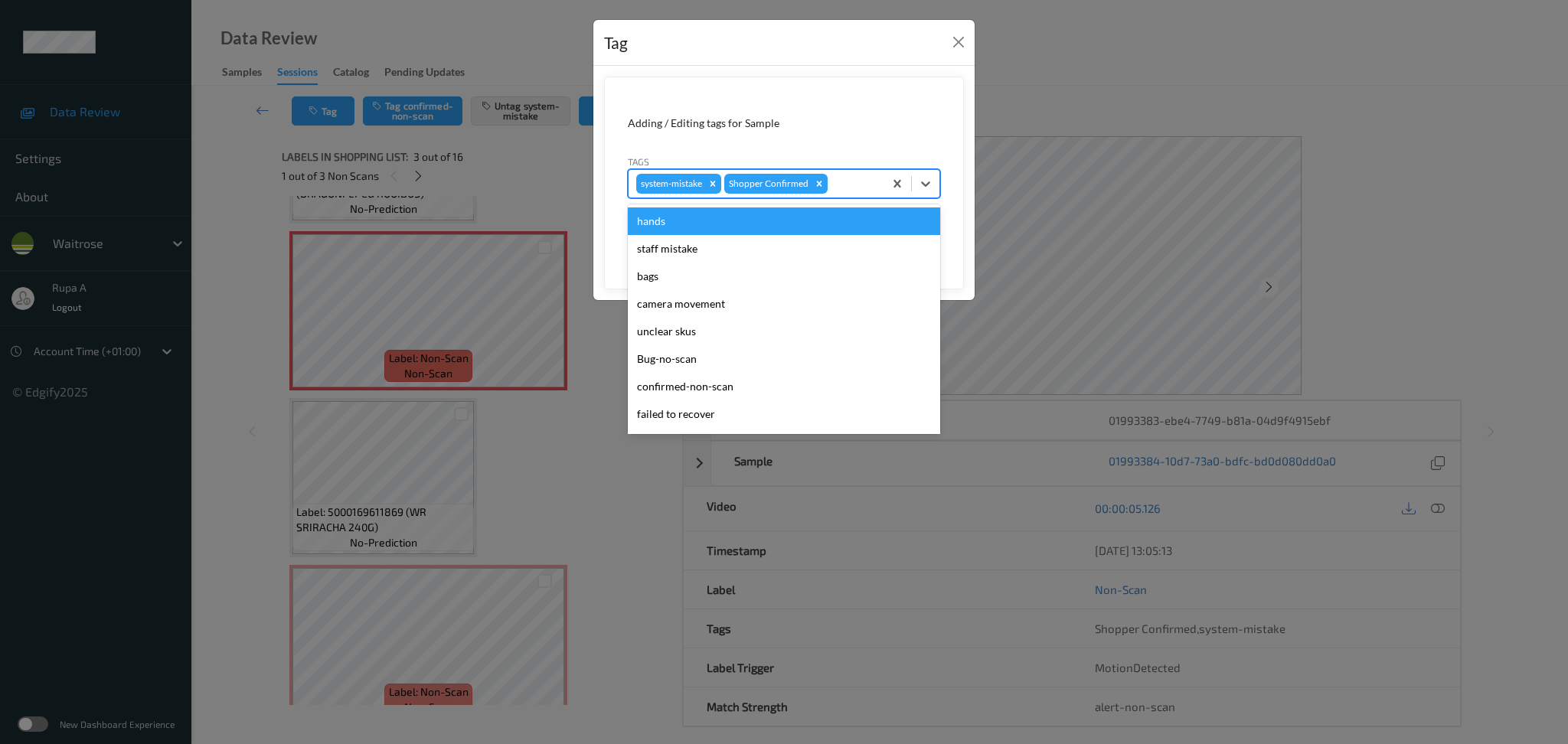
click at [842, 183] on div at bounding box center [853, 183] width 45 height 19
type input "un"
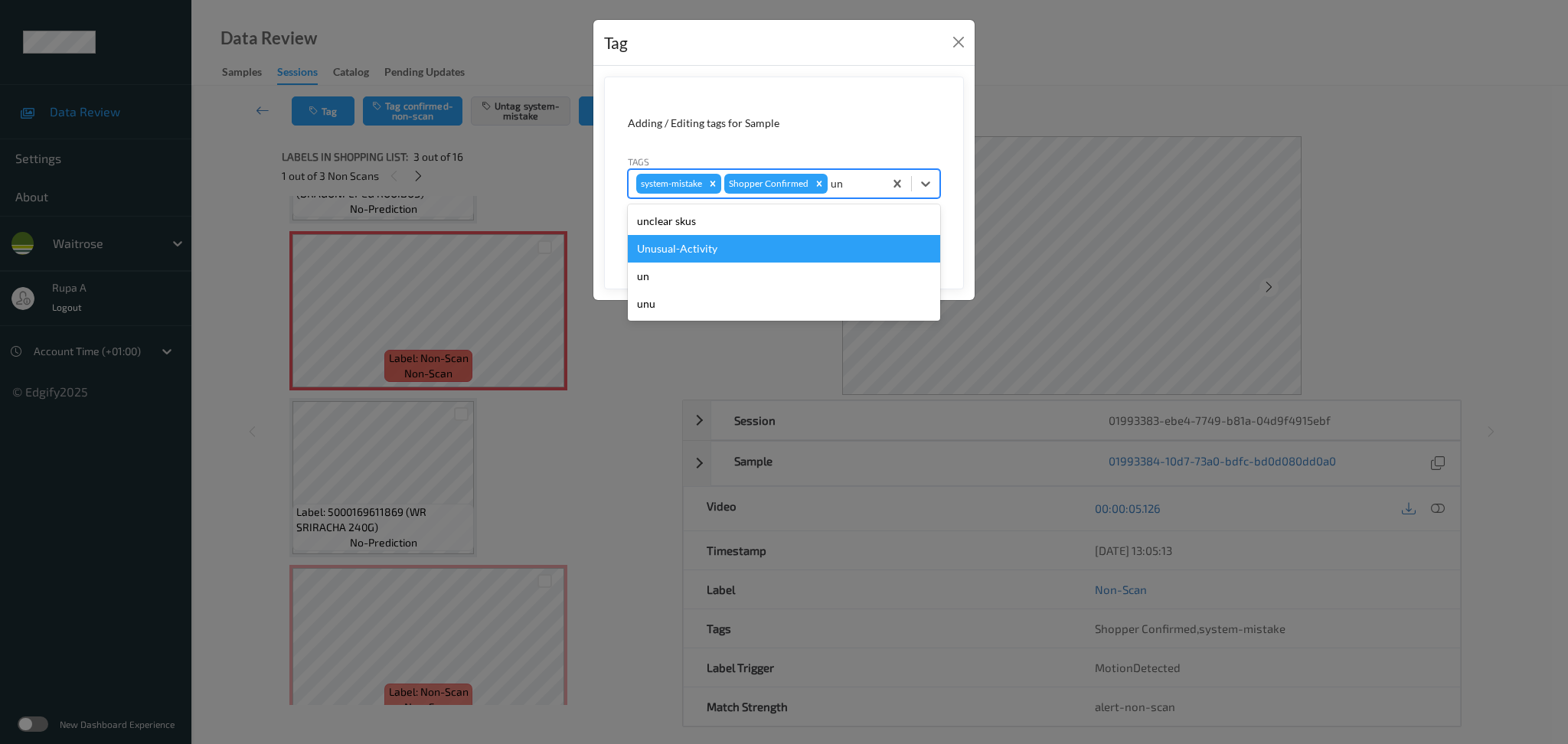
click at [781, 239] on div "Unusual-Activity" at bounding box center [784, 249] width 312 height 27
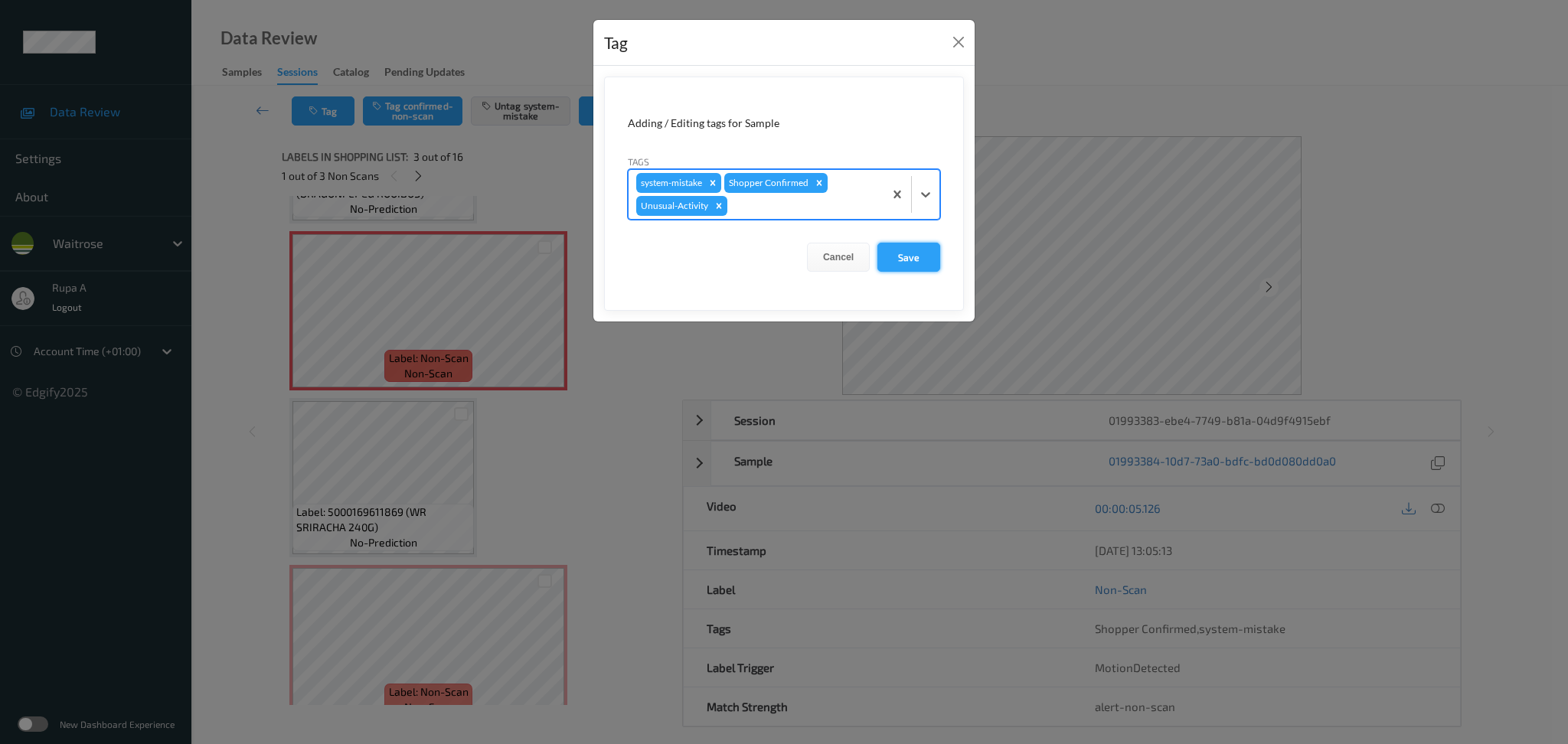
click at [890, 247] on button "Save" at bounding box center [909, 257] width 63 height 29
click at [901, 261] on form "Adding / Editing tags for Sample Tags system-mistake Shopper Confirmed Unusual-…" at bounding box center [784, 194] width 360 height 234
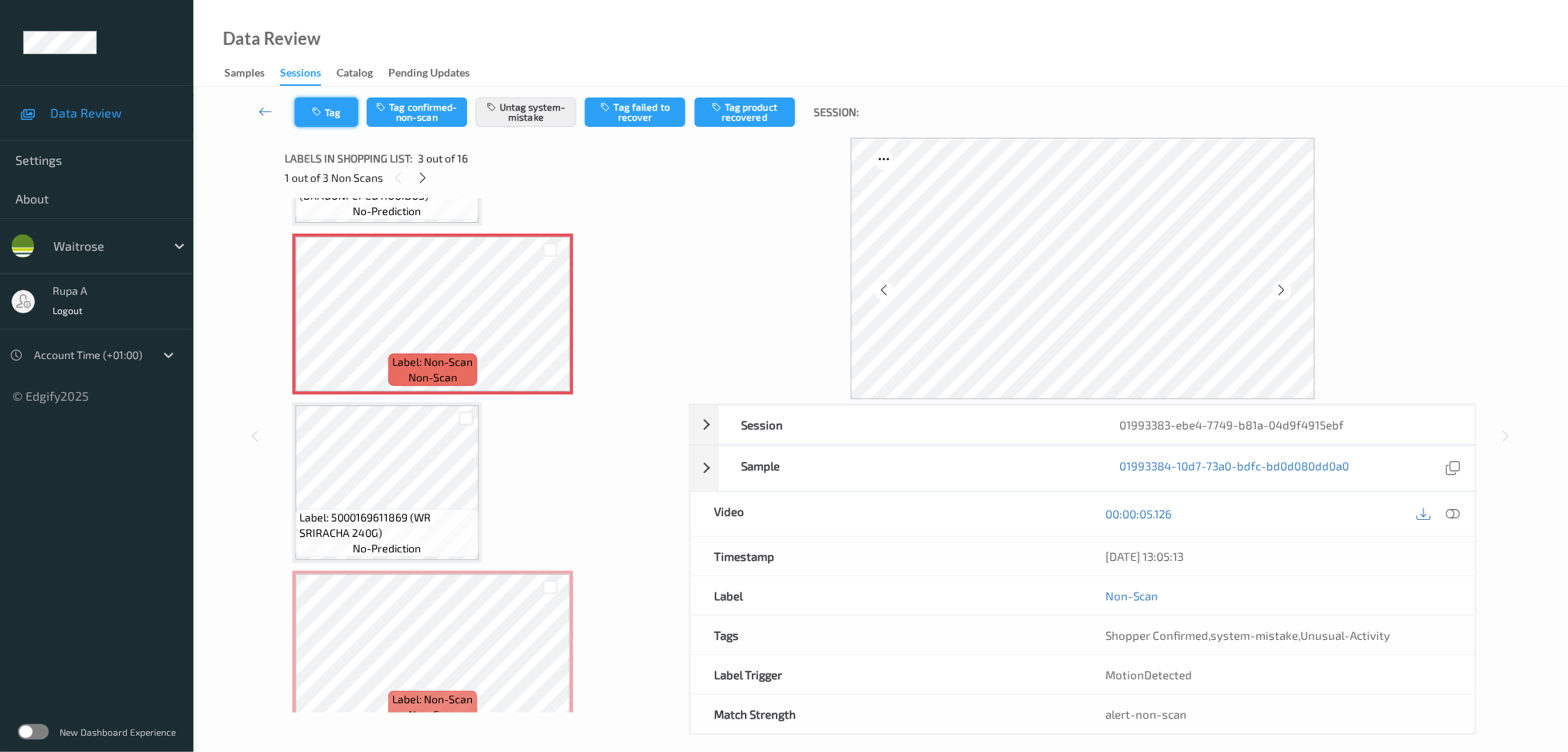
click at [318, 121] on button "Tag" at bounding box center [326, 113] width 64 height 29
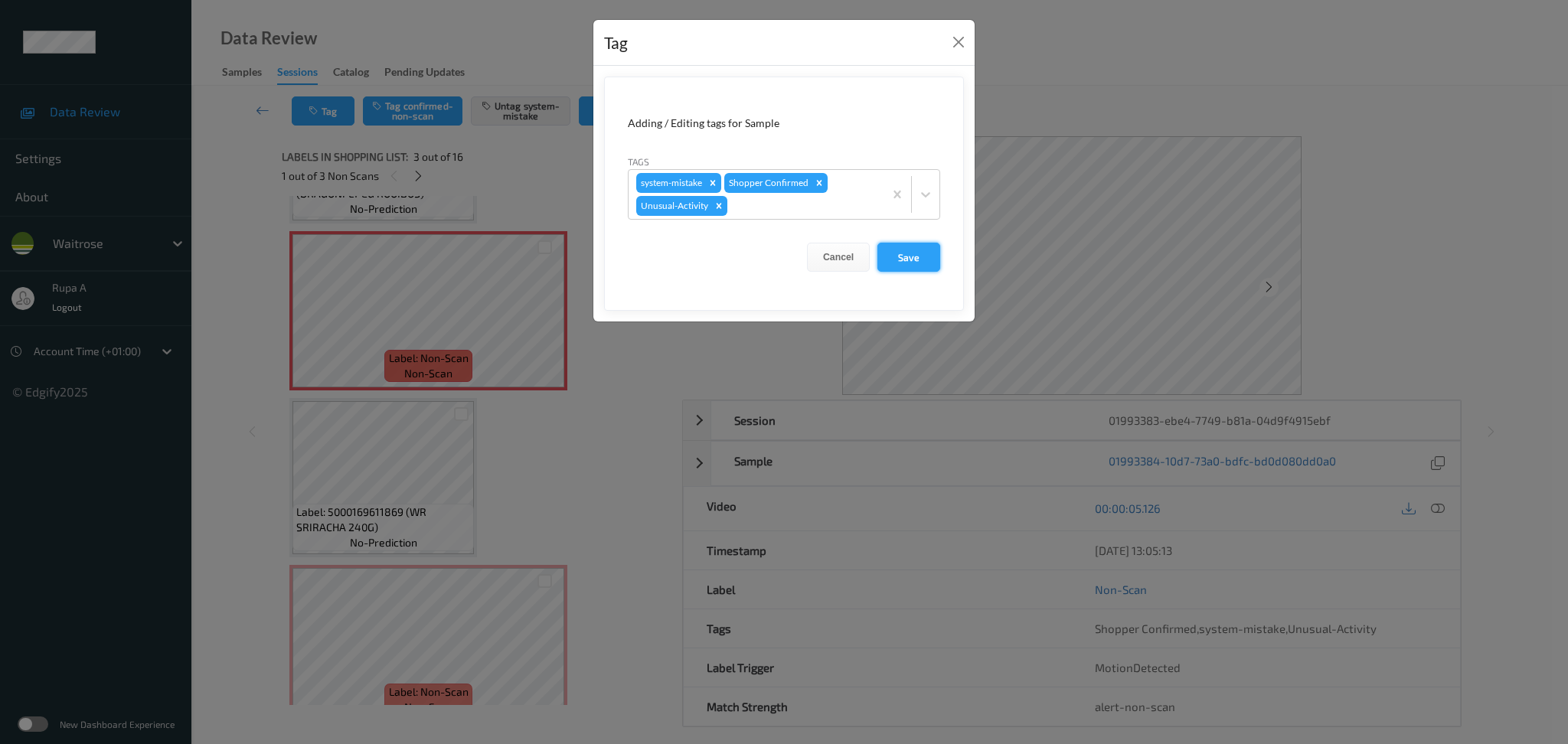
click at [922, 269] on button "Save" at bounding box center [909, 257] width 63 height 29
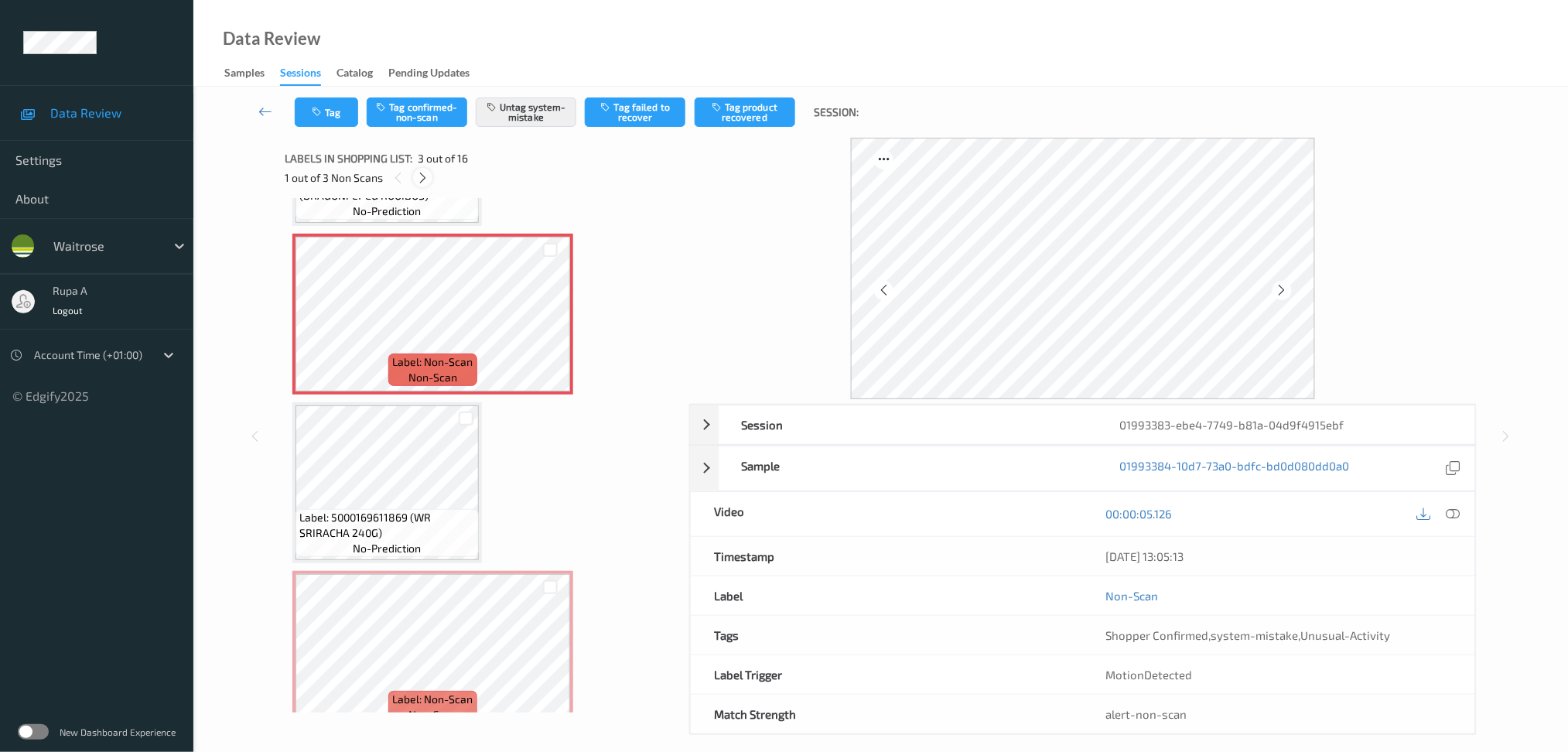
click at [425, 171] on icon at bounding box center [422, 178] width 13 height 14
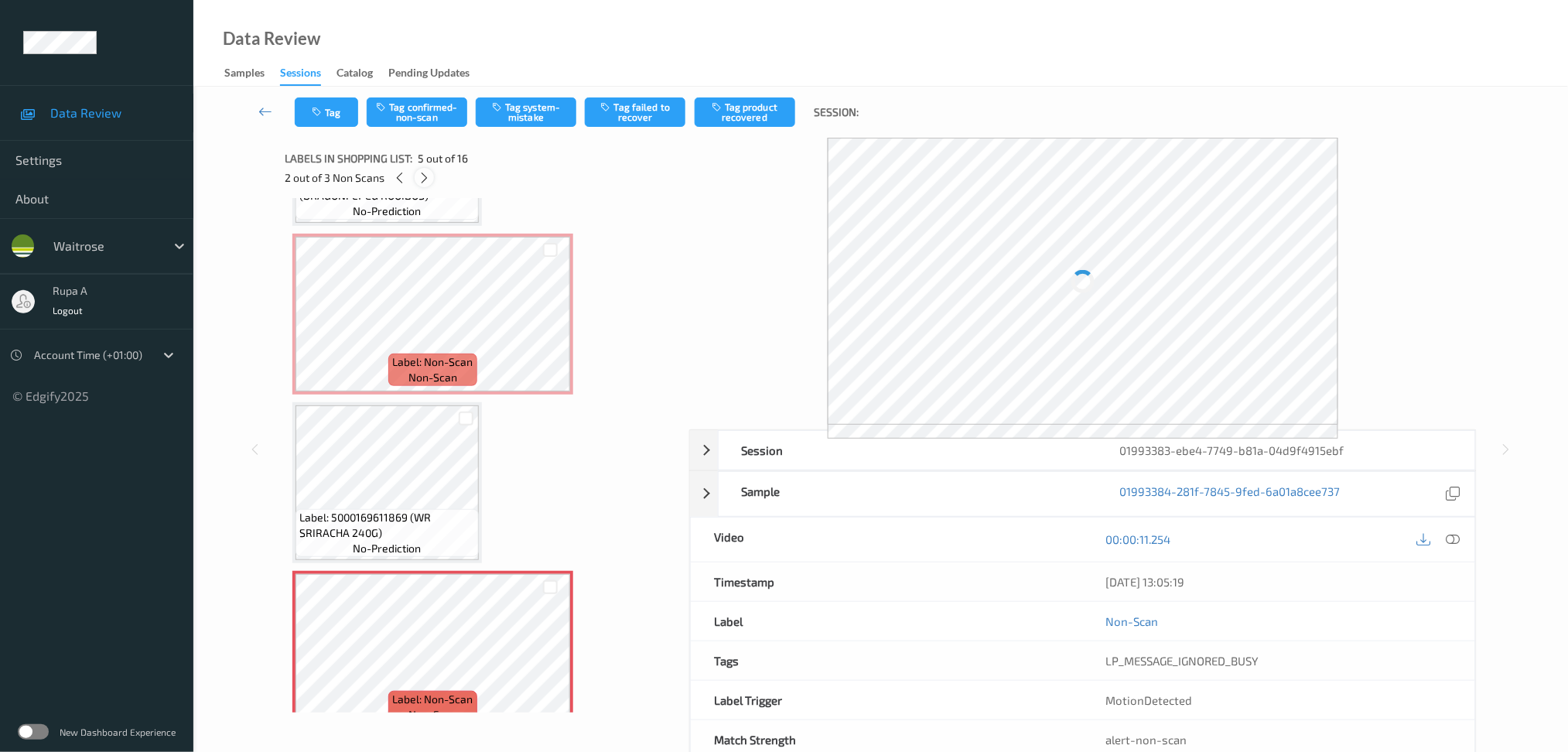
scroll to position [510, 0]
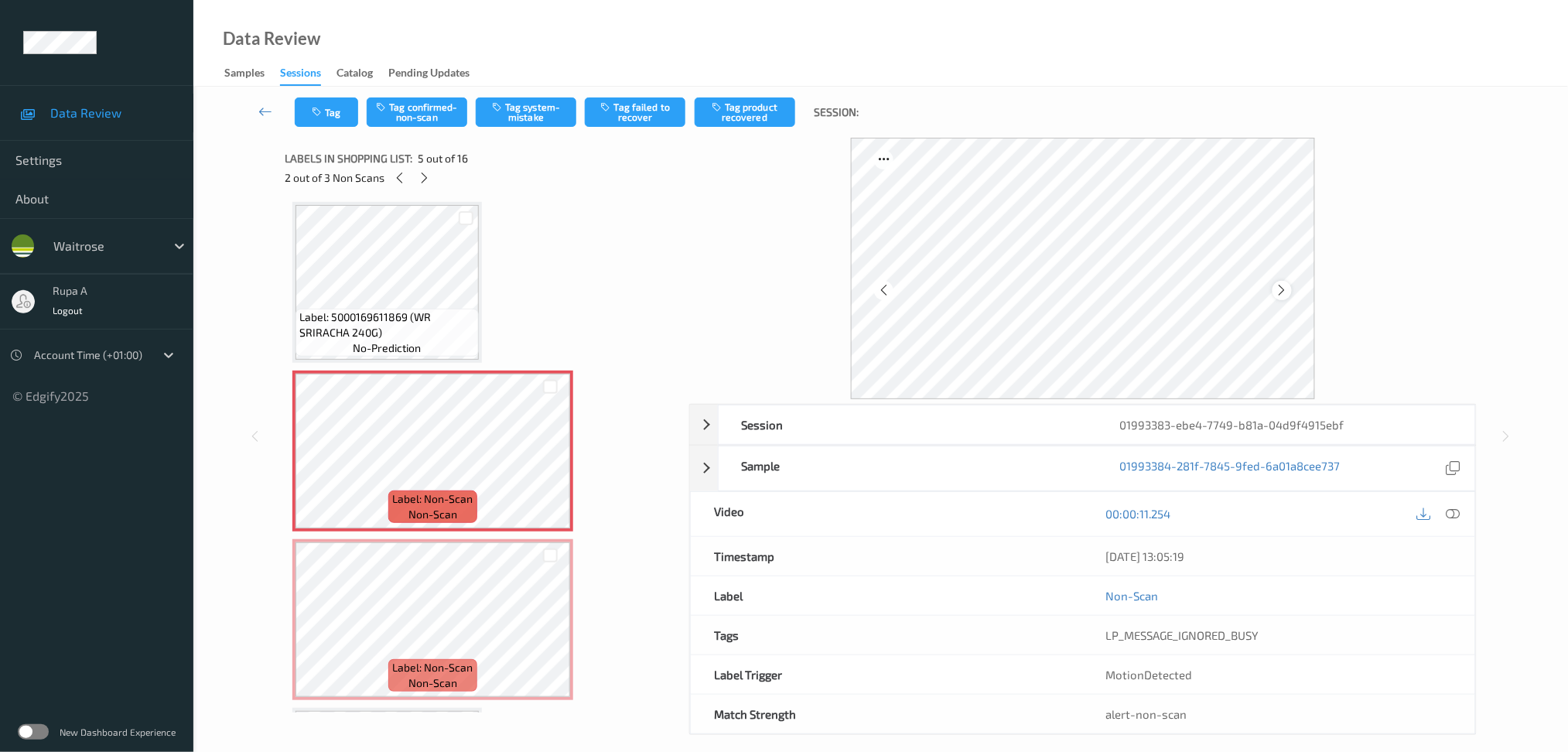
click at [1290, 288] on div at bounding box center [1283, 290] width 20 height 20
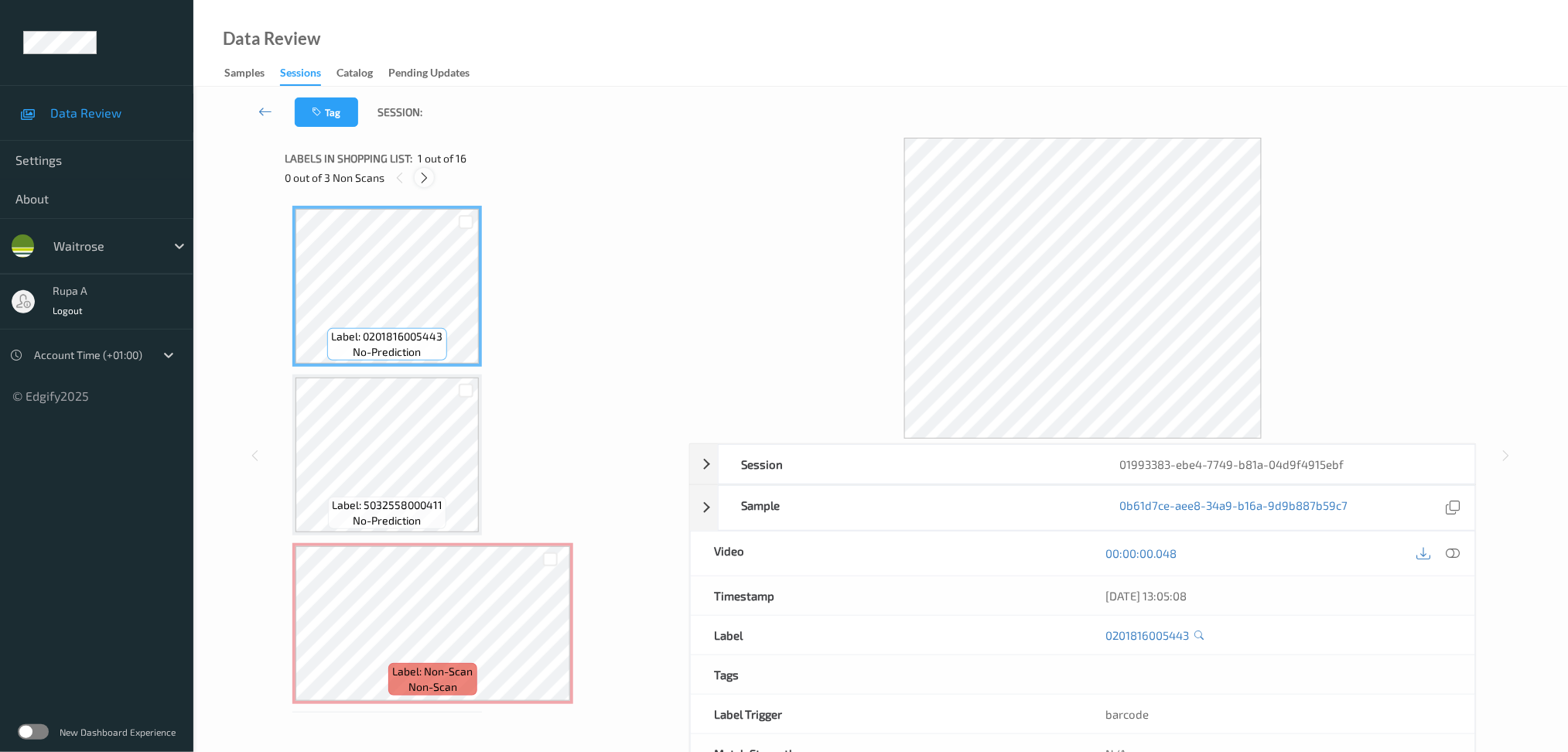
click at [425, 171] on icon at bounding box center [424, 178] width 13 height 14
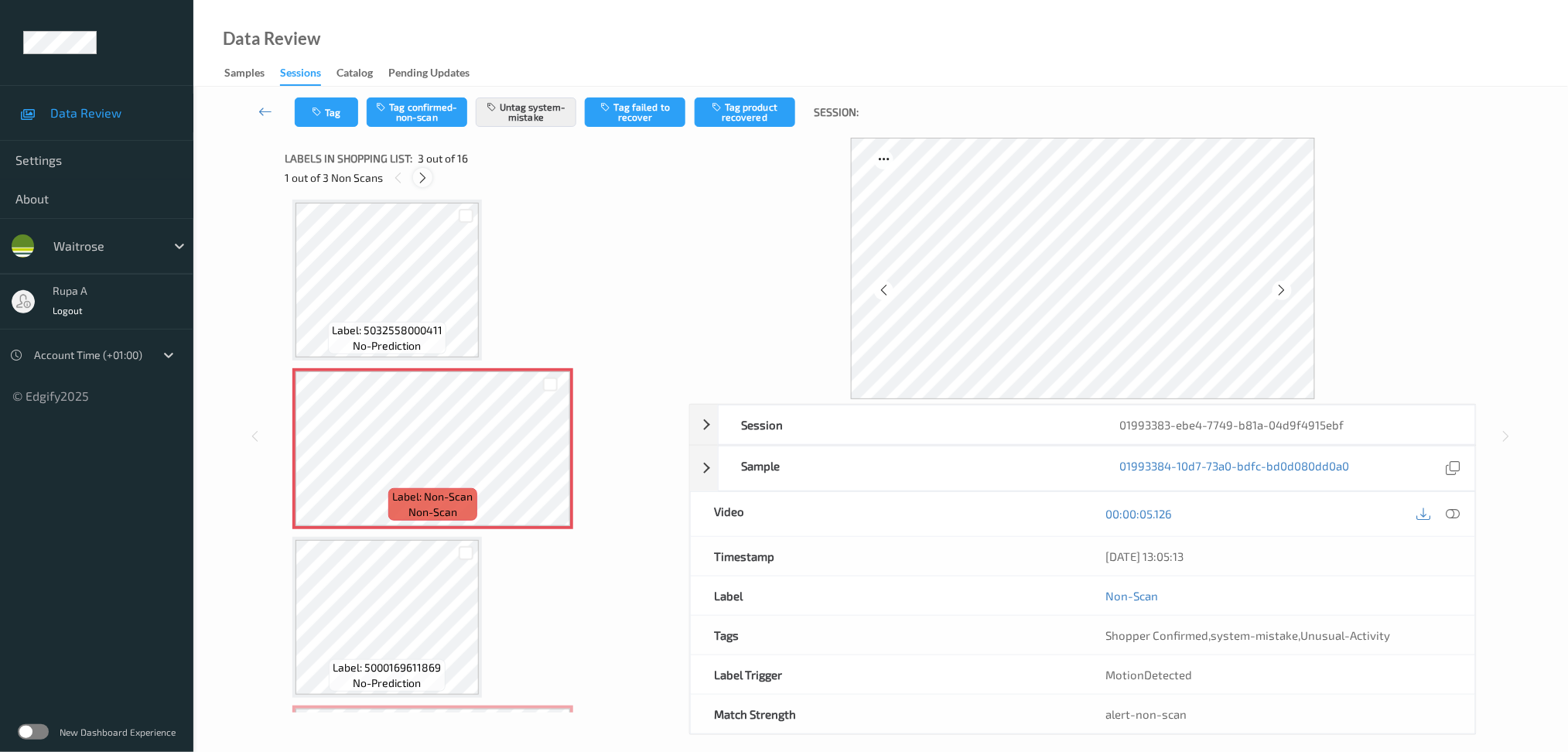
click at [416, 179] on icon at bounding box center [422, 178] width 13 height 14
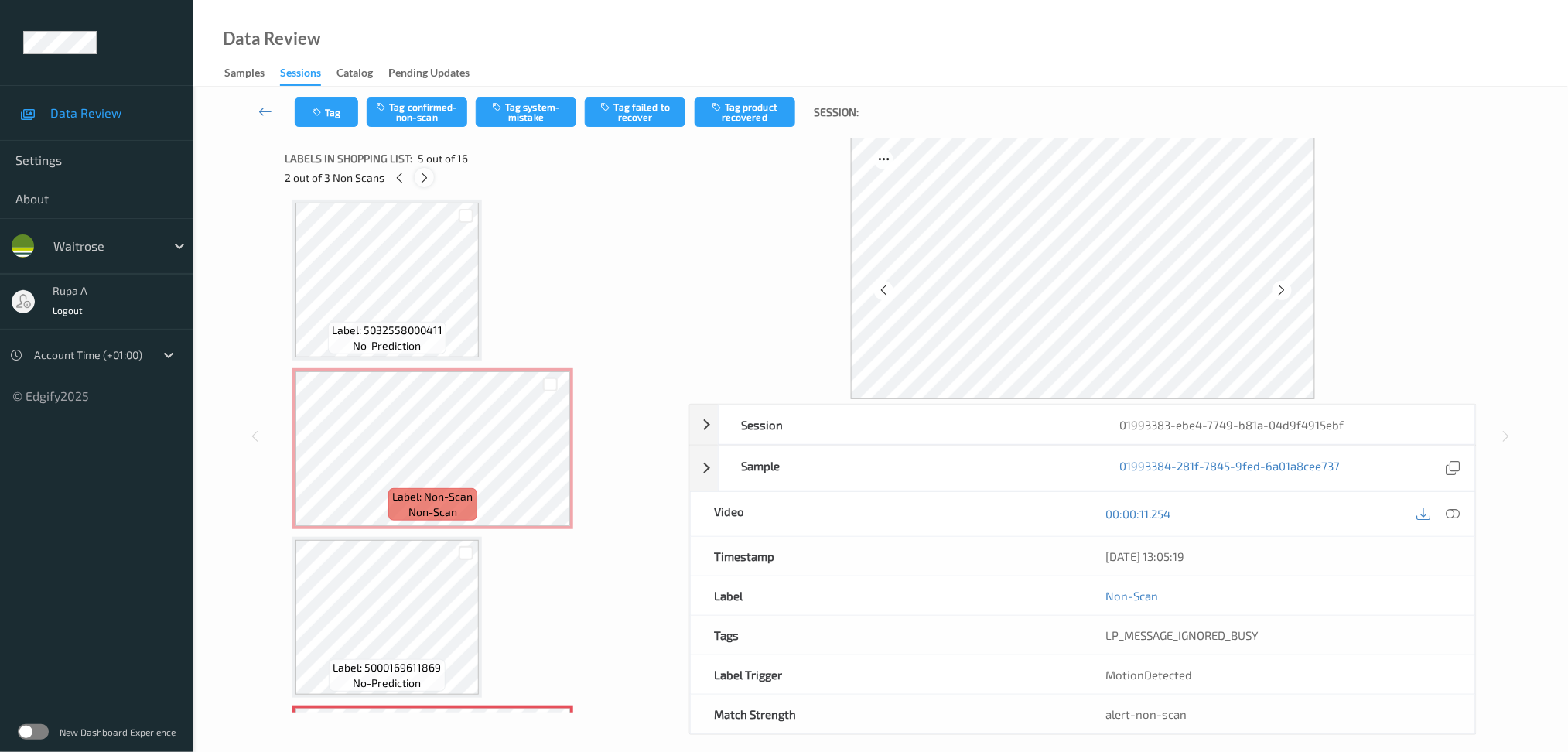
scroll to position [510, 0]
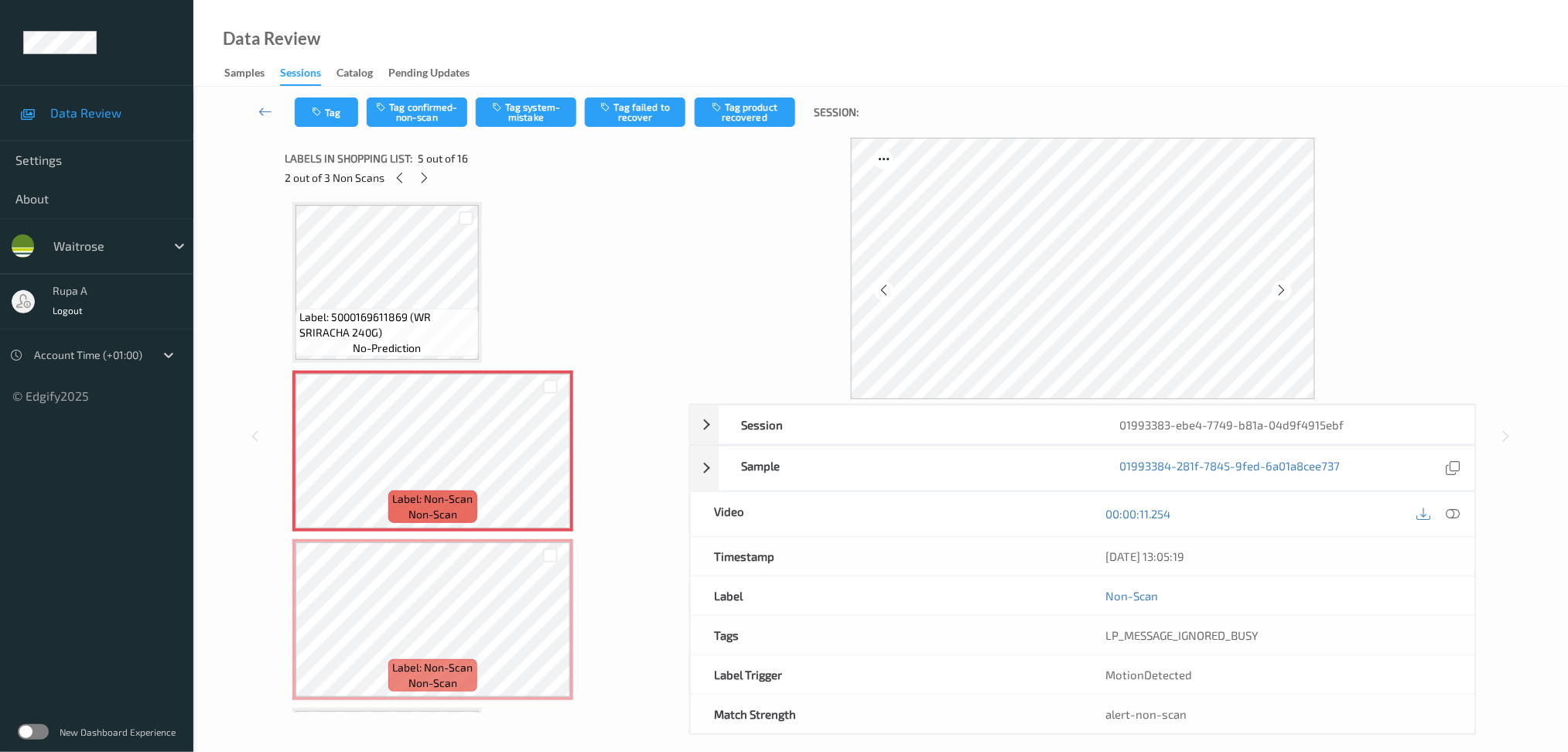
click at [1430, 240] on div at bounding box center [1083, 268] width 788 height 262
click at [1394, 263] on div at bounding box center [1083, 268] width 788 height 262
click at [1424, 245] on div at bounding box center [1083, 268] width 788 height 262
click at [1457, 511] on icon at bounding box center [1452, 513] width 14 height 14
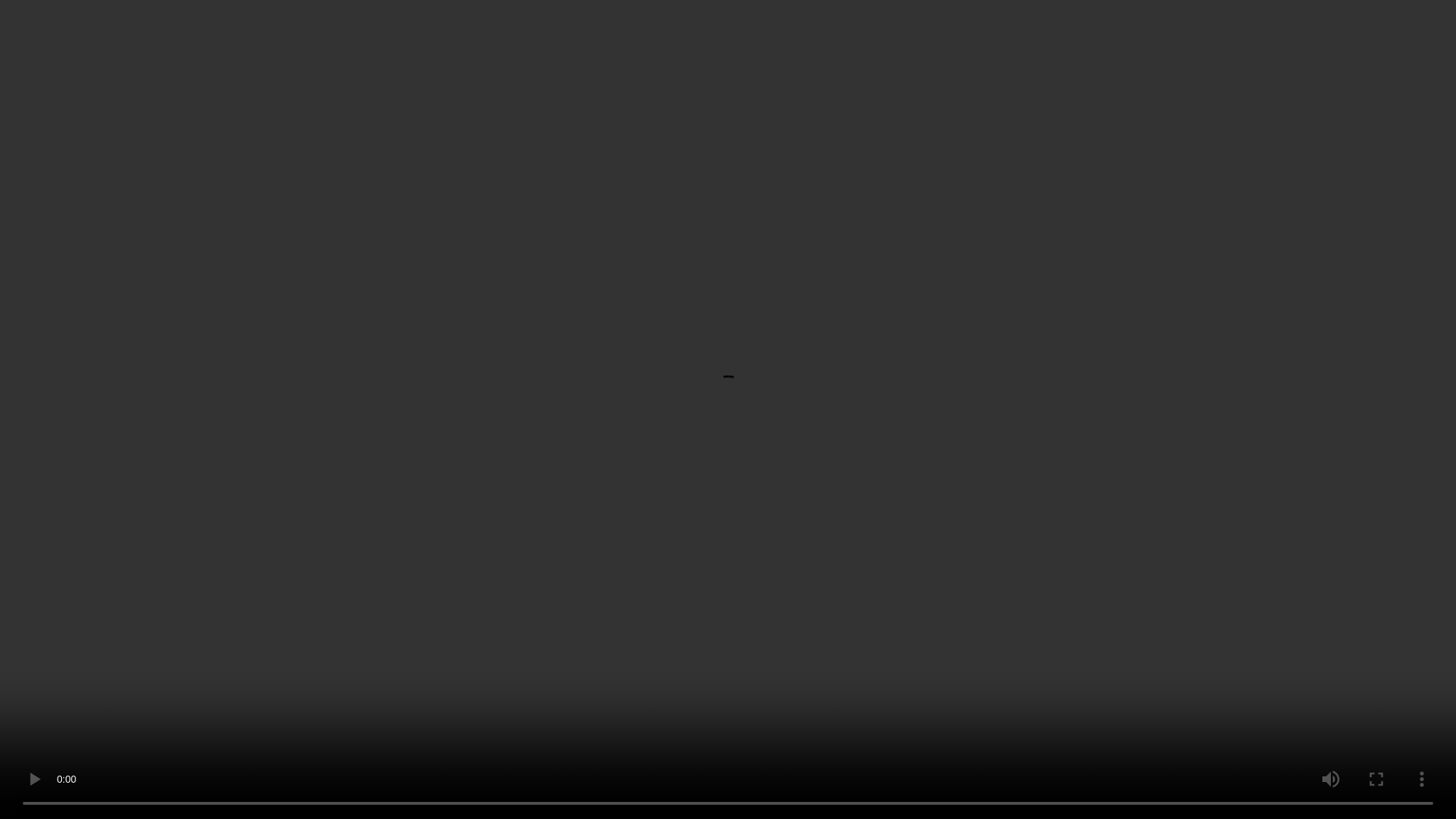
click at [396, 560] on video at bounding box center [728, 409] width 1456 height 819
click at [406, 554] on video at bounding box center [728, 409] width 1456 height 819
click at [315, 623] on video at bounding box center [728, 409] width 1456 height 819
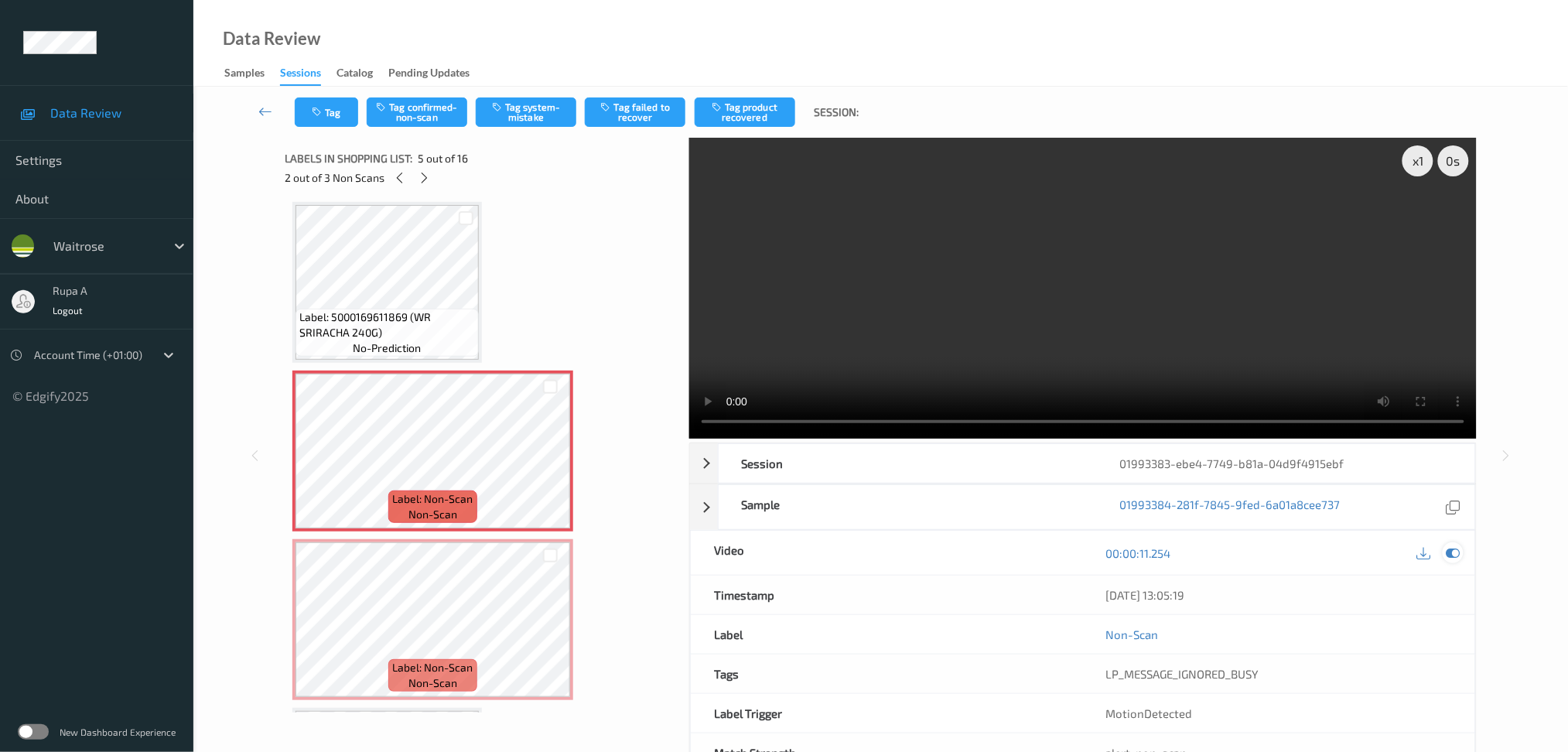
click at [1457, 551] on icon at bounding box center [1452, 553] width 14 height 14
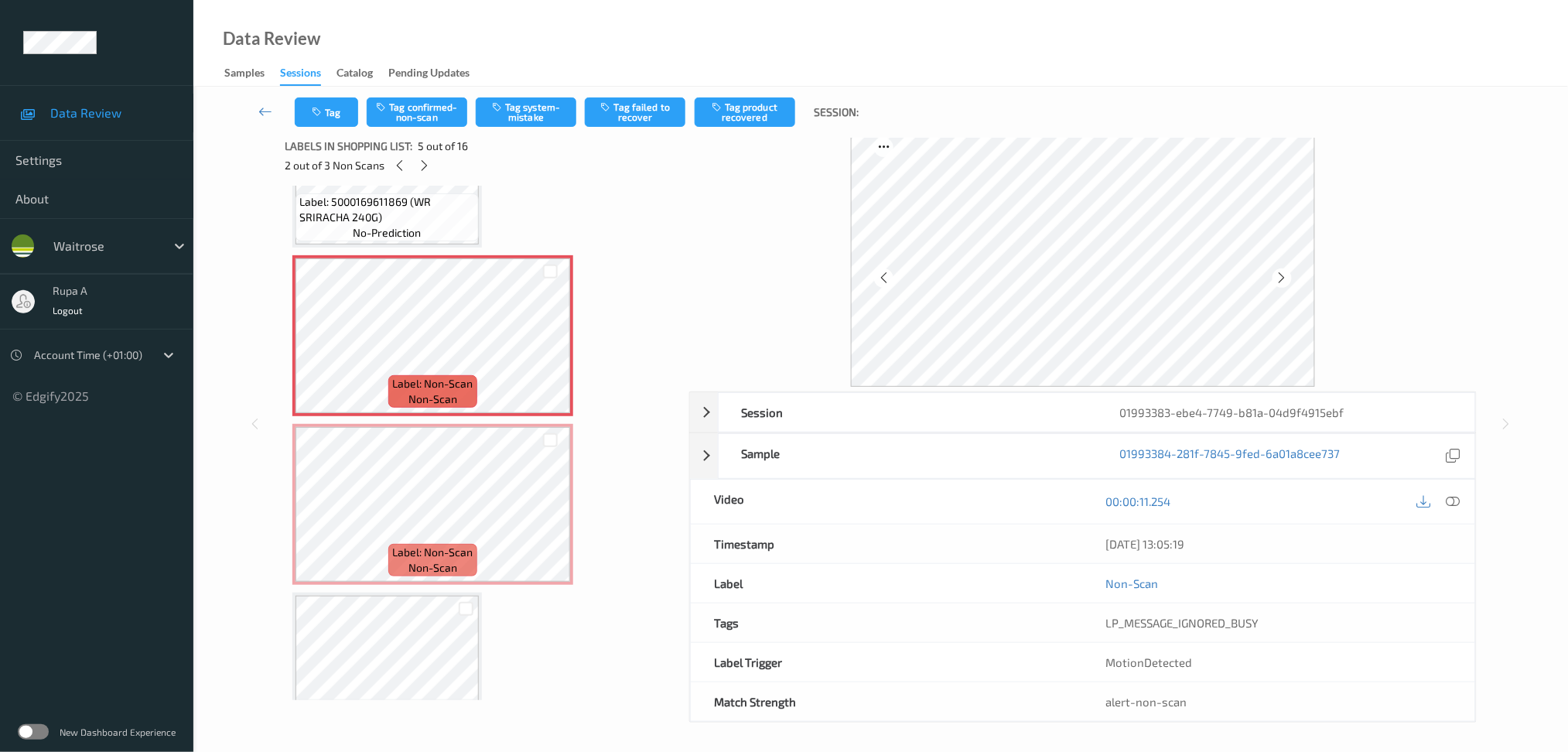
scroll to position [15, 0]
click at [427, 117] on button "Tag confirmed-non-scan" at bounding box center [417, 113] width 100 height 29
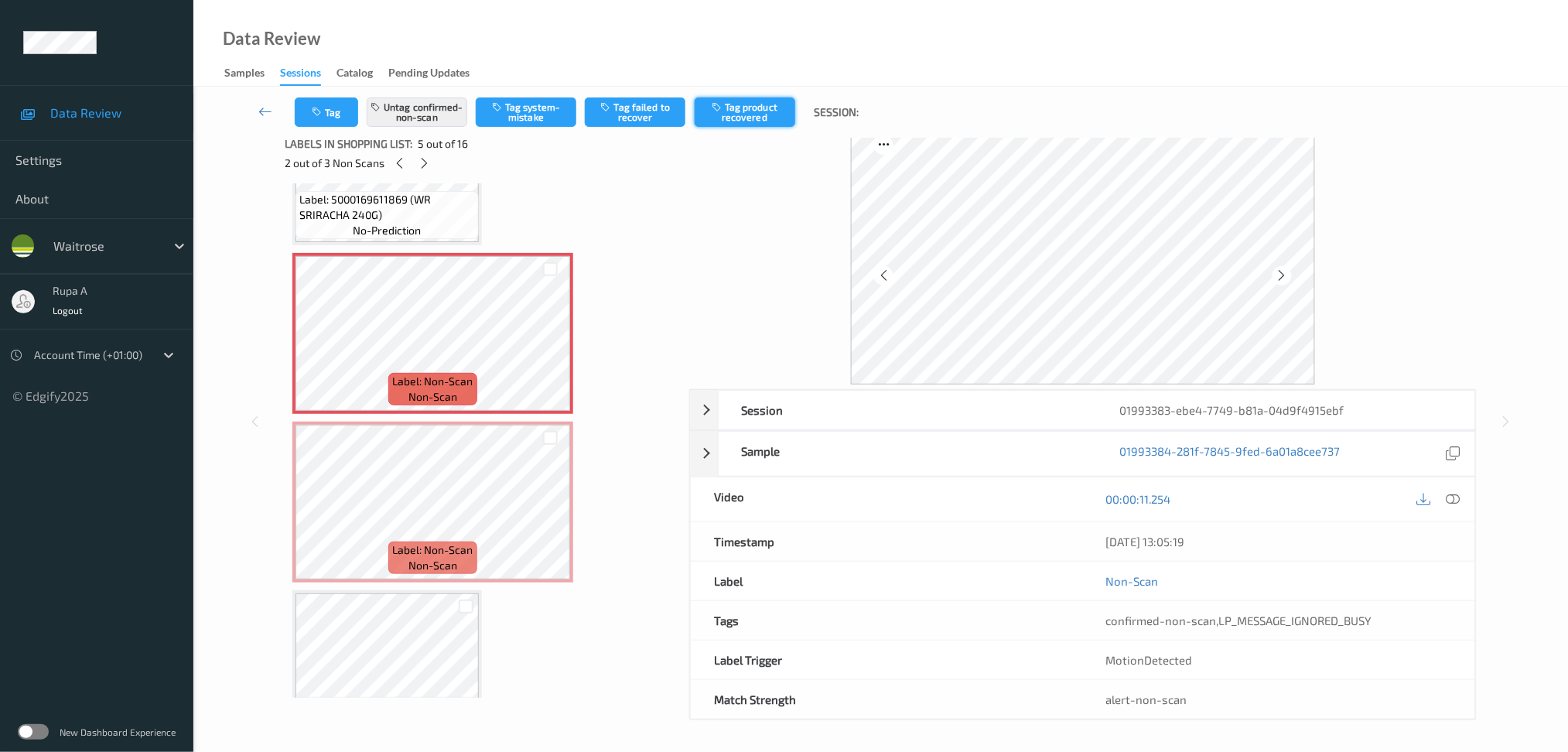
click at [740, 118] on button "Tag product recovered" at bounding box center [744, 113] width 100 height 29
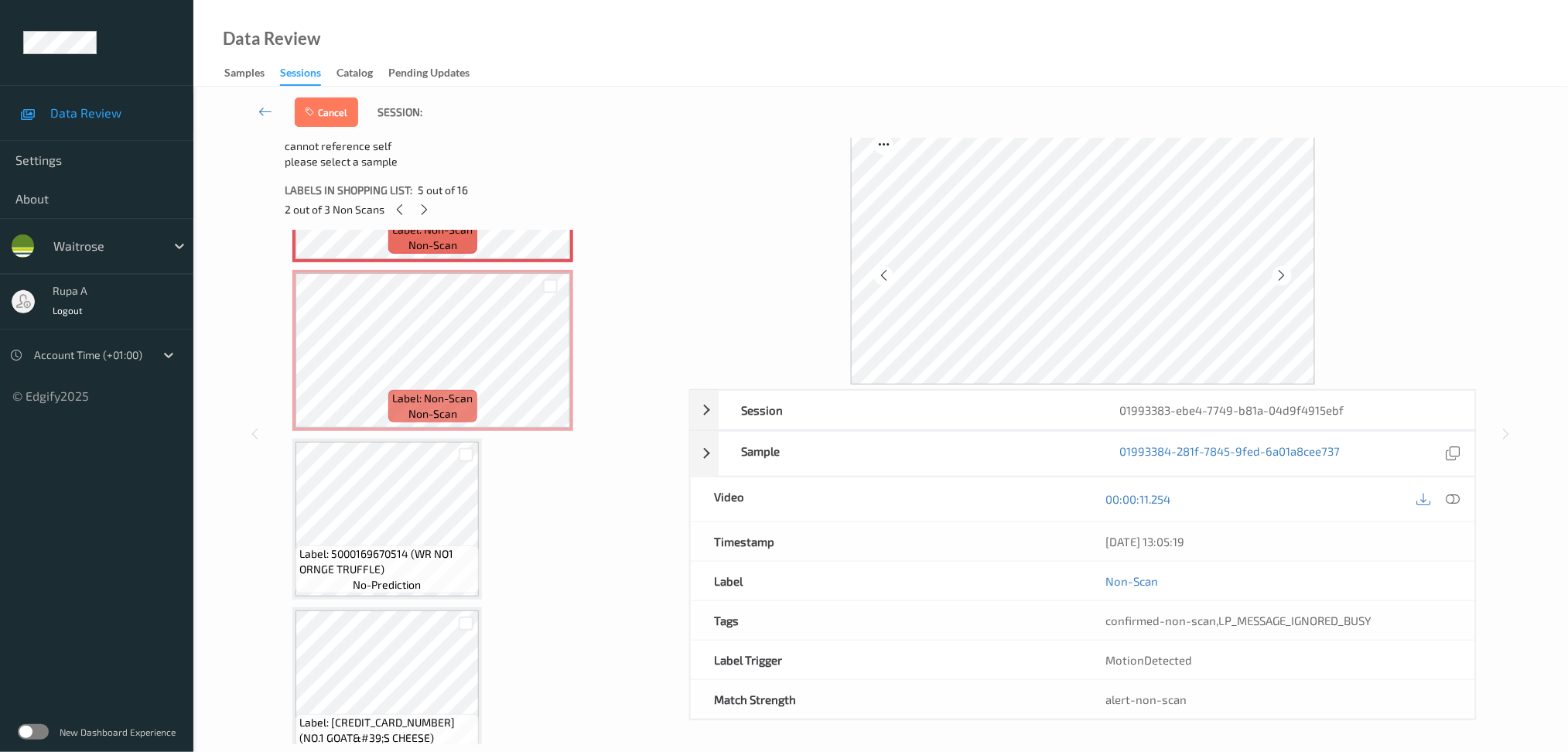
scroll to position [820, 0]
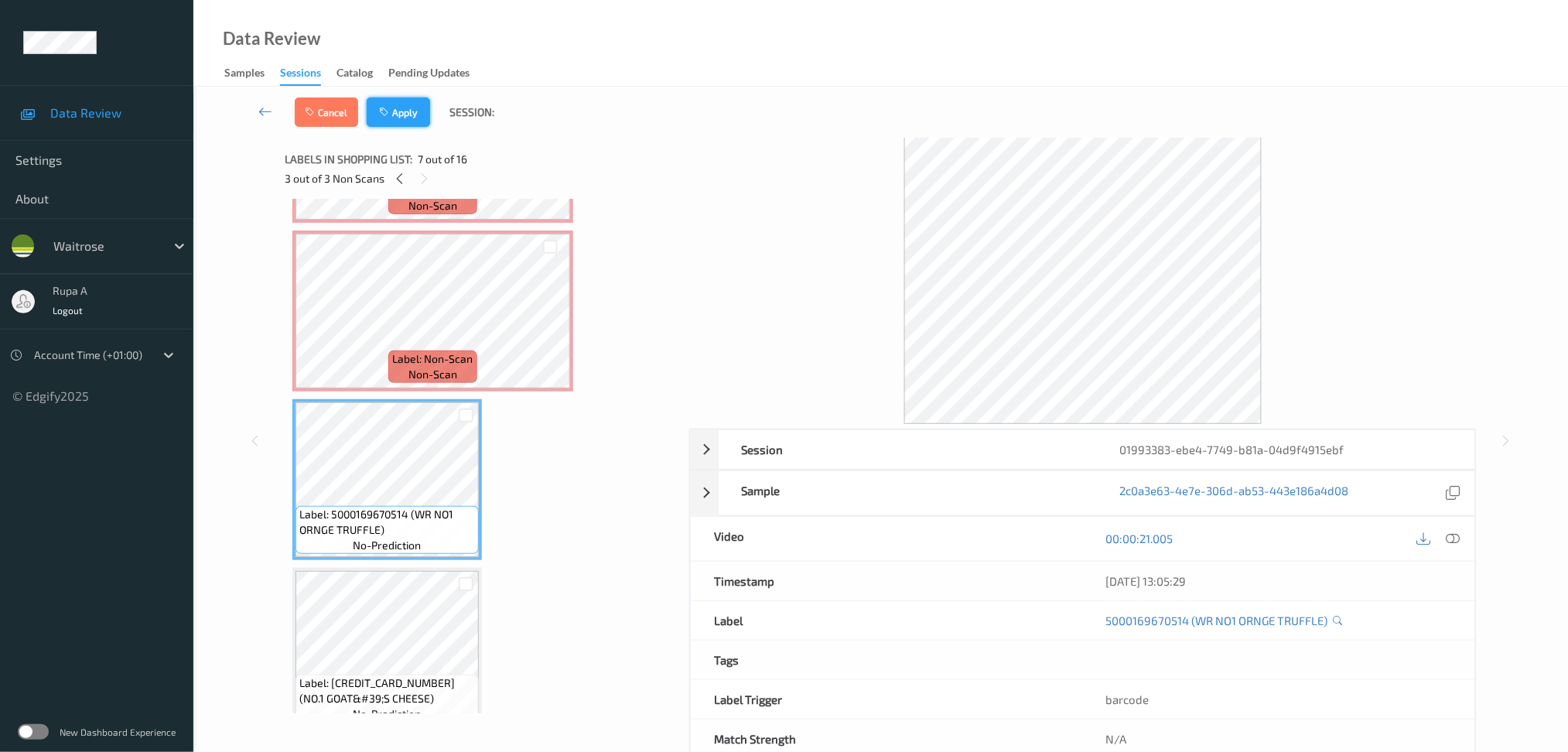
click at [401, 115] on button "Apply" at bounding box center [399, 113] width 64 height 29
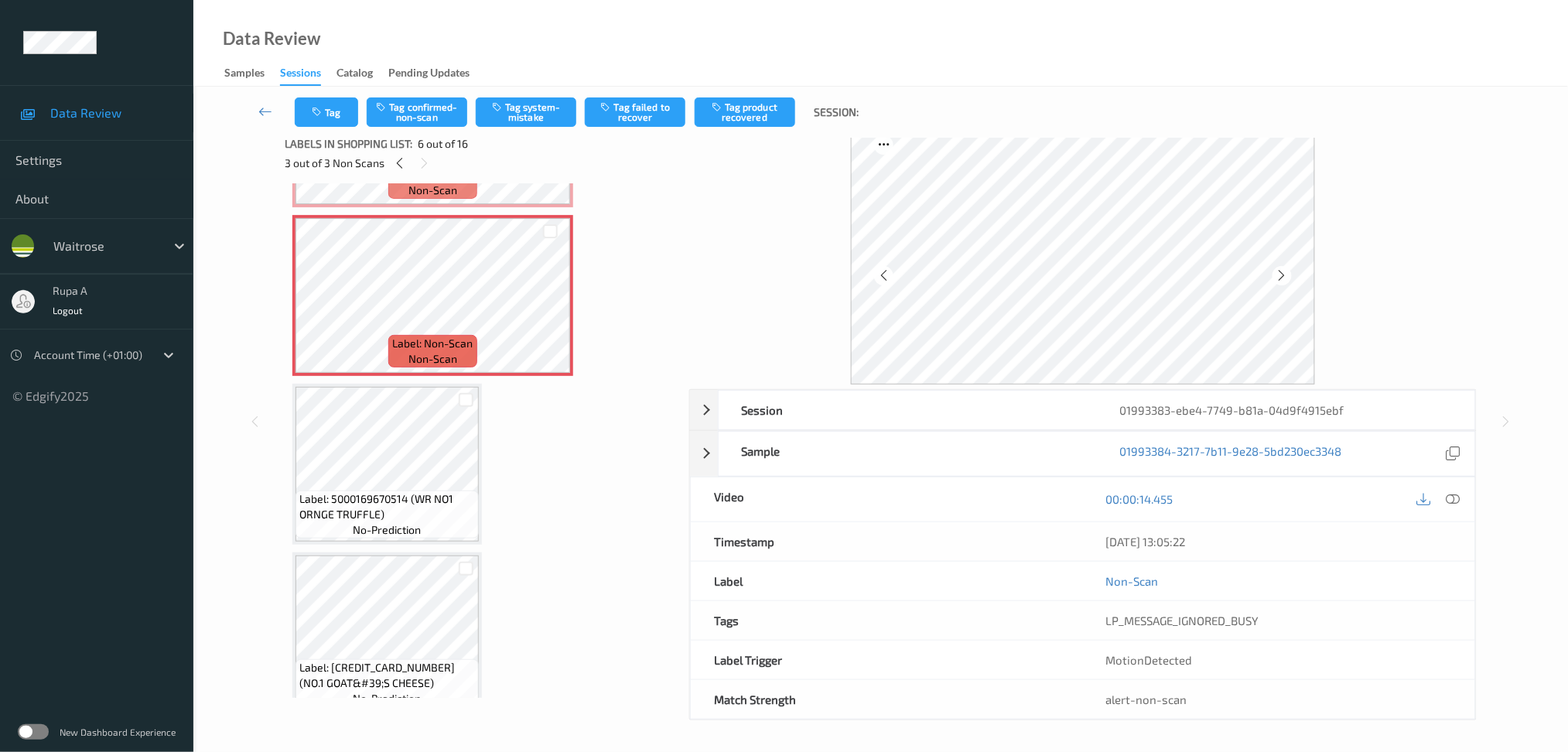
scroll to position [0, 0]
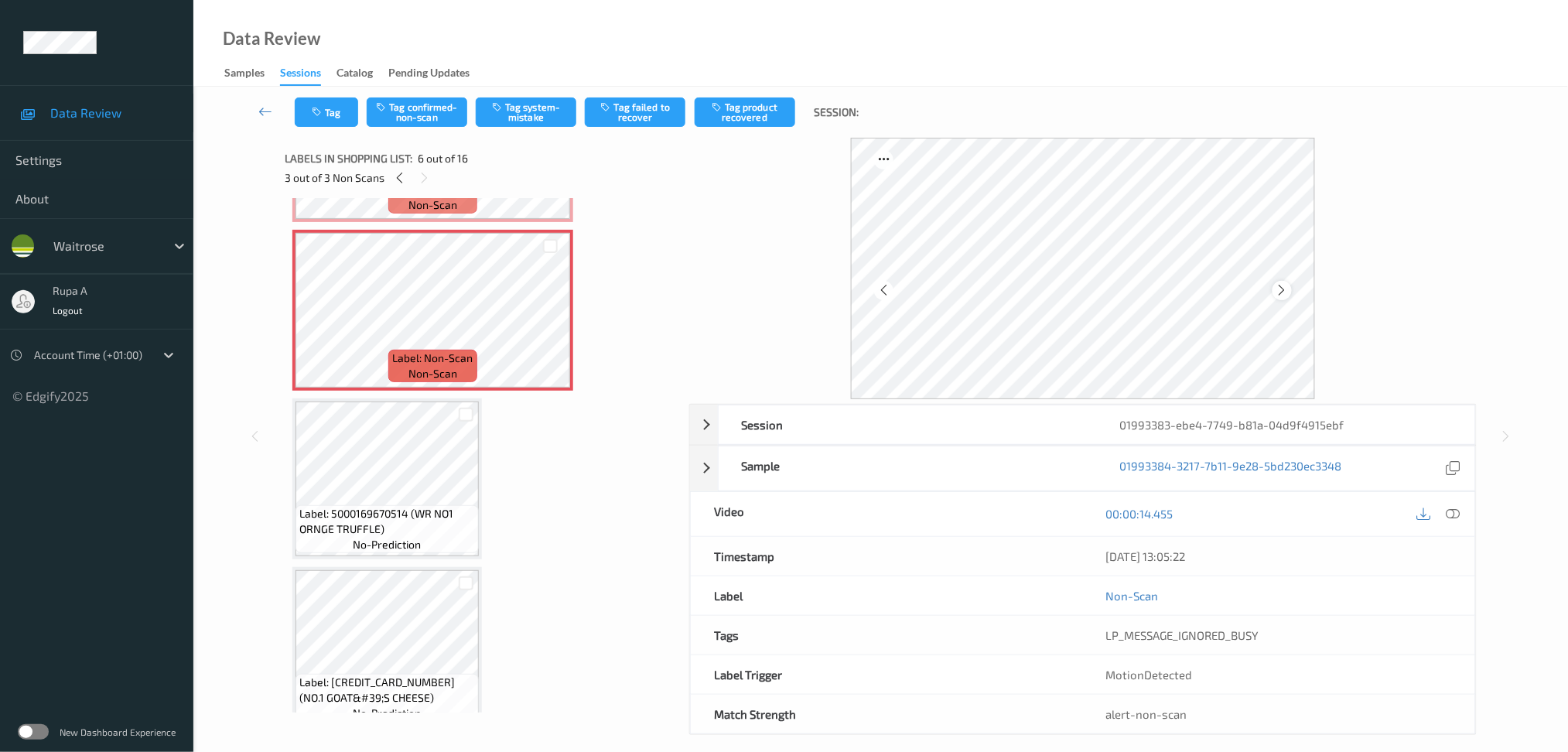
click at [1283, 288] on icon at bounding box center [1282, 290] width 13 height 14
click at [1283, 287] on icon at bounding box center [1282, 290] width 13 height 14
click at [1451, 512] on icon at bounding box center [1452, 513] width 14 height 14
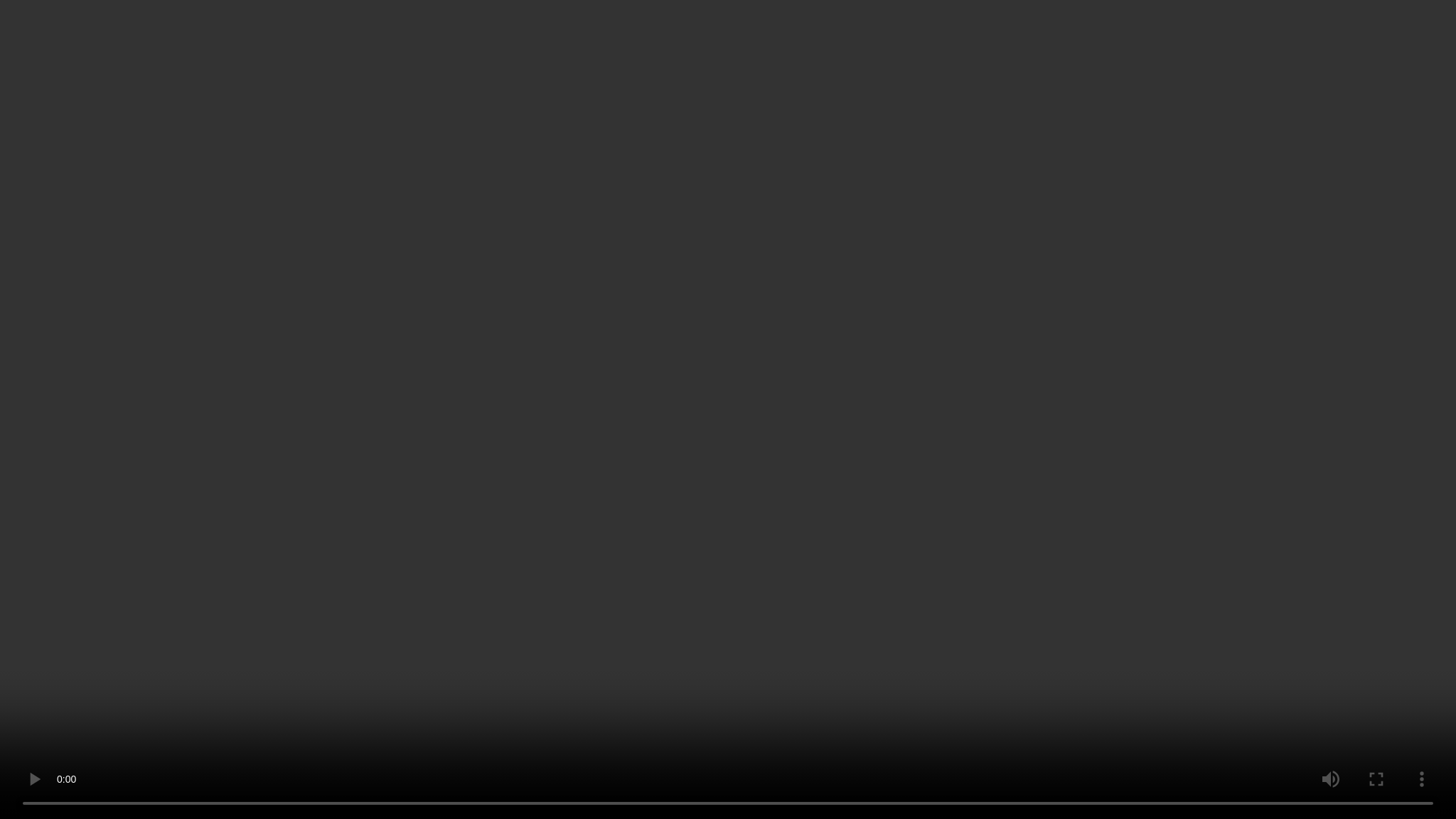
click at [1389, 646] on video at bounding box center [728, 409] width 1456 height 819
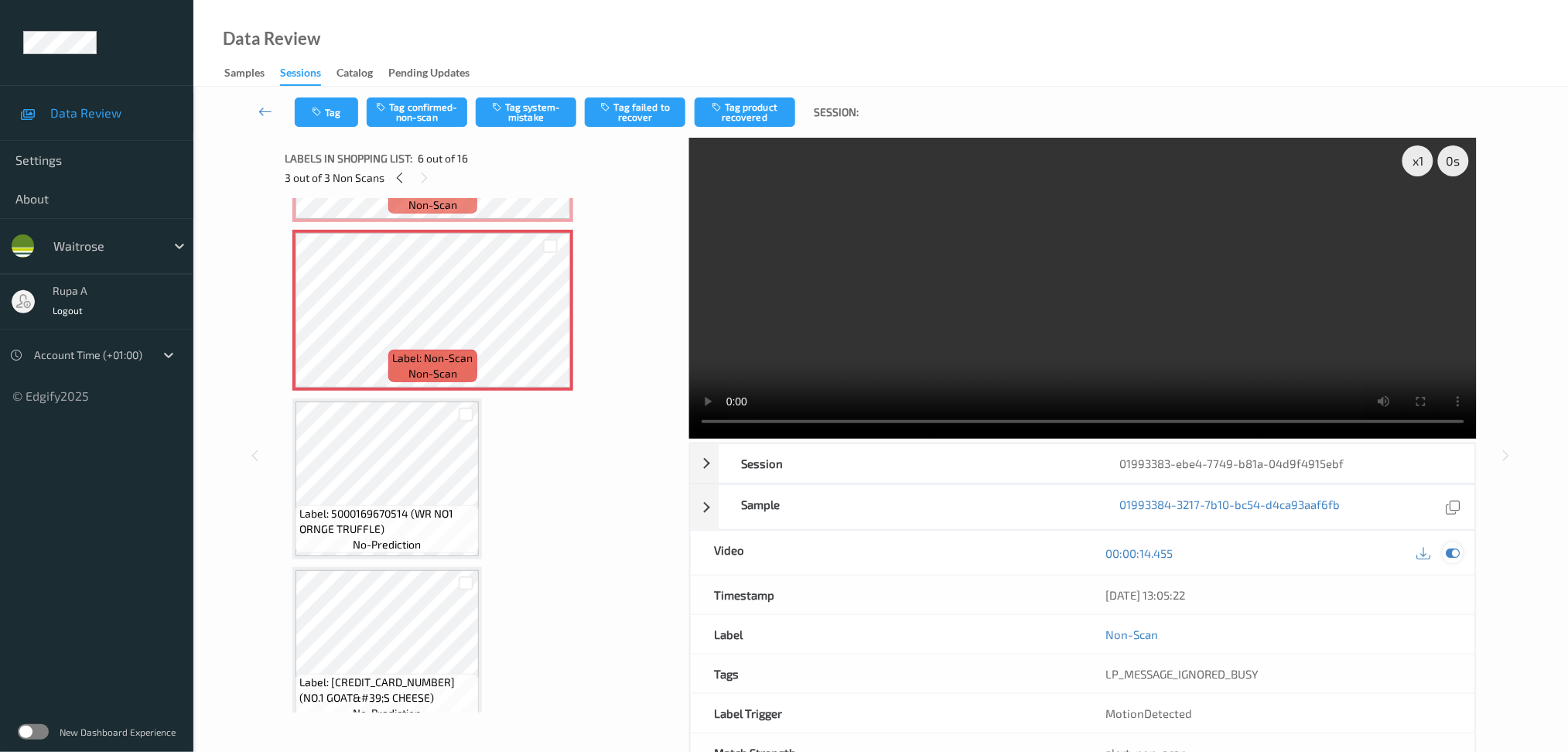
click at [1460, 551] on icon at bounding box center [1452, 553] width 14 height 14
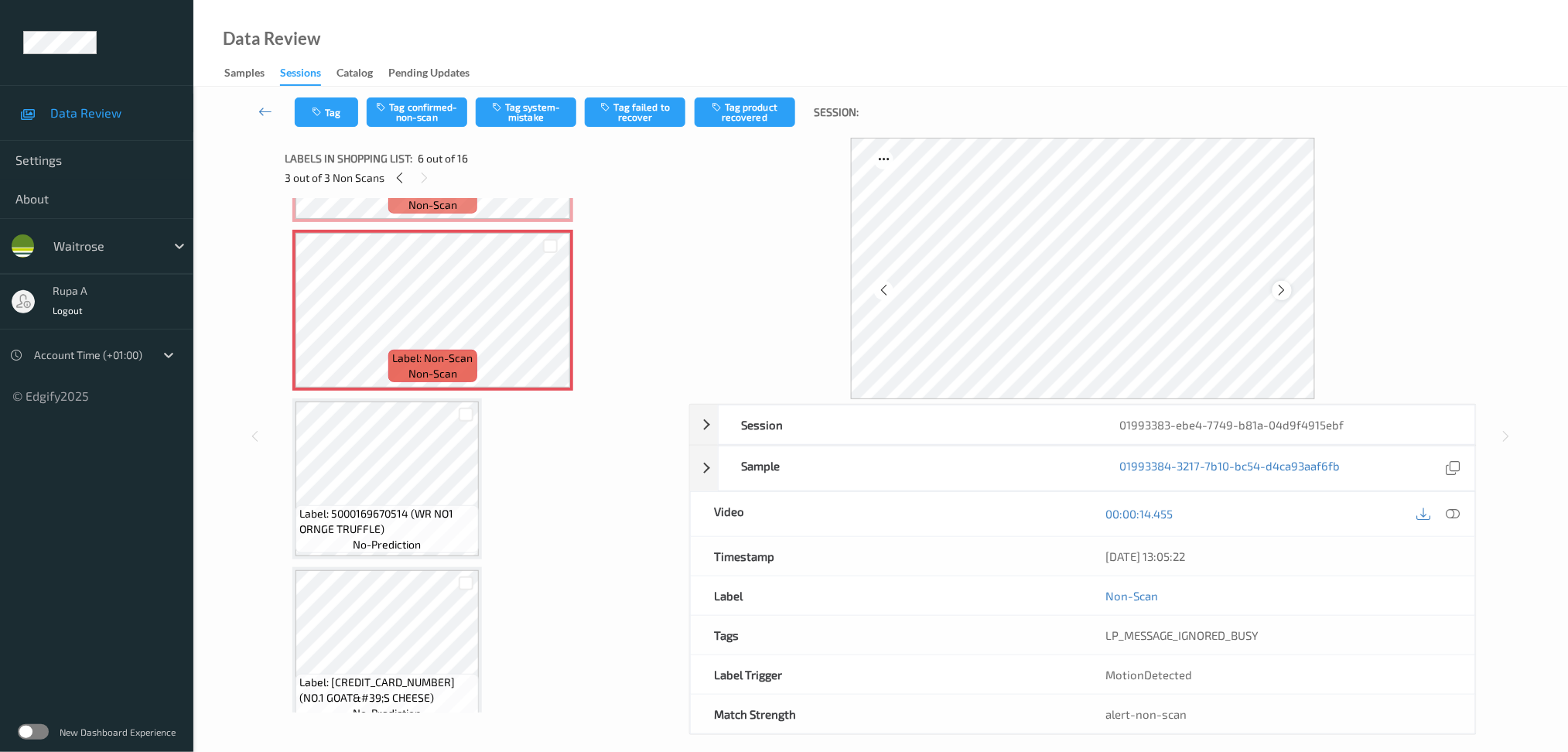
click at [1290, 293] on div at bounding box center [1283, 290] width 20 height 20
click at [538, 113] on button "Tag system-mistake" at bounding box center [525, 113] width 100 height 29
click at [333, 117] on button "Tag" at bounding box center [326, 113] width 64 height 29
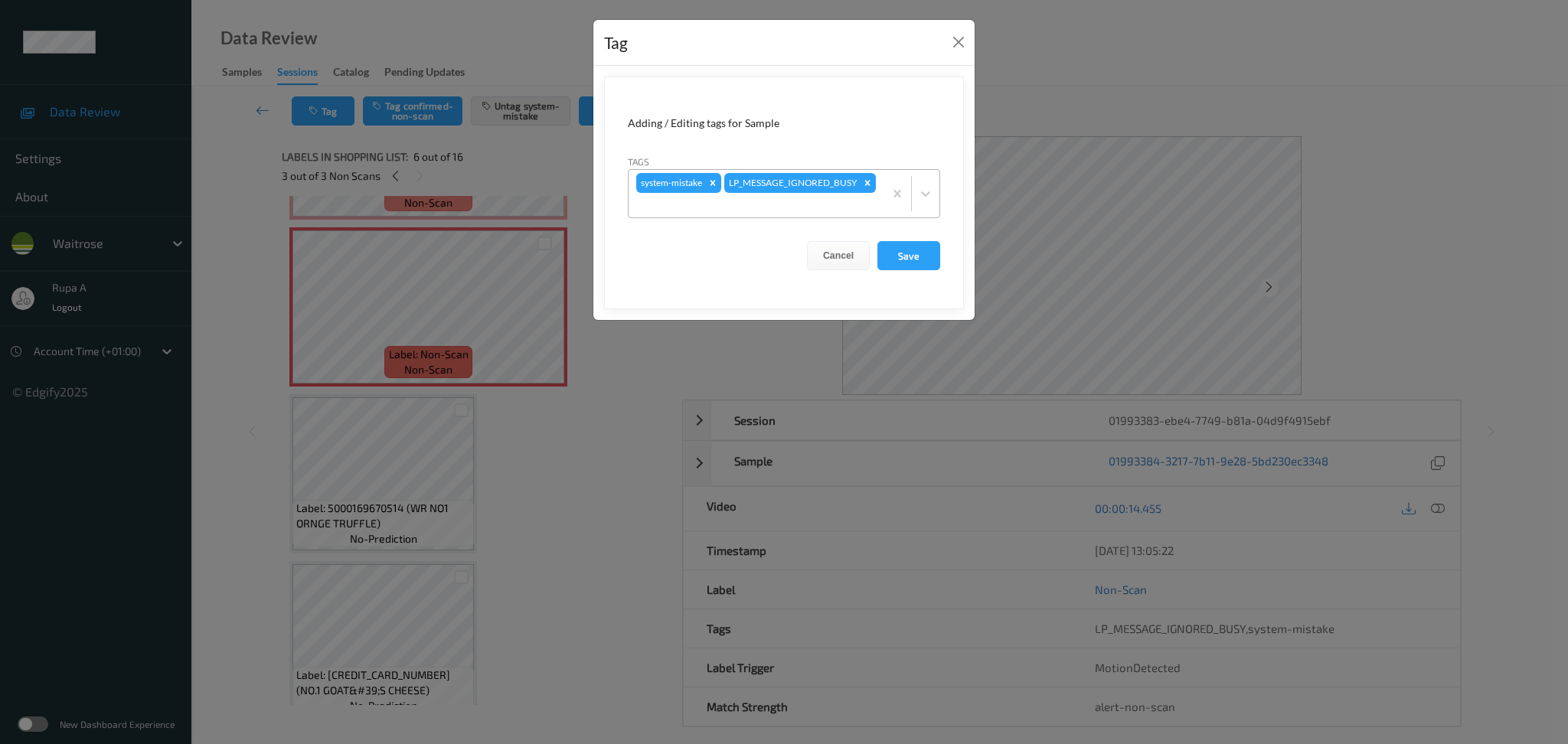
click at [809, 206] on div at bounding box center [755, 205] width 240 height 19
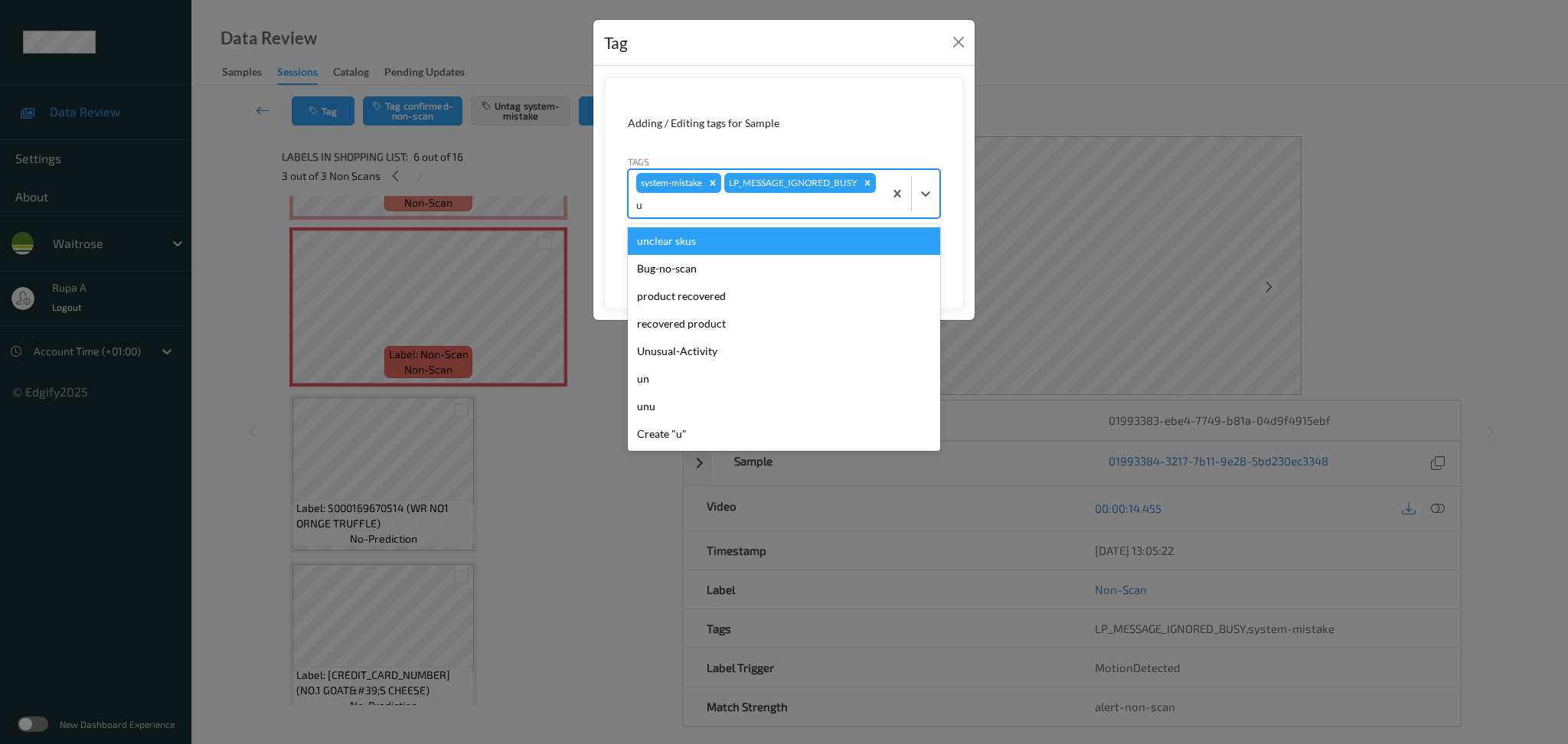
type input "un"
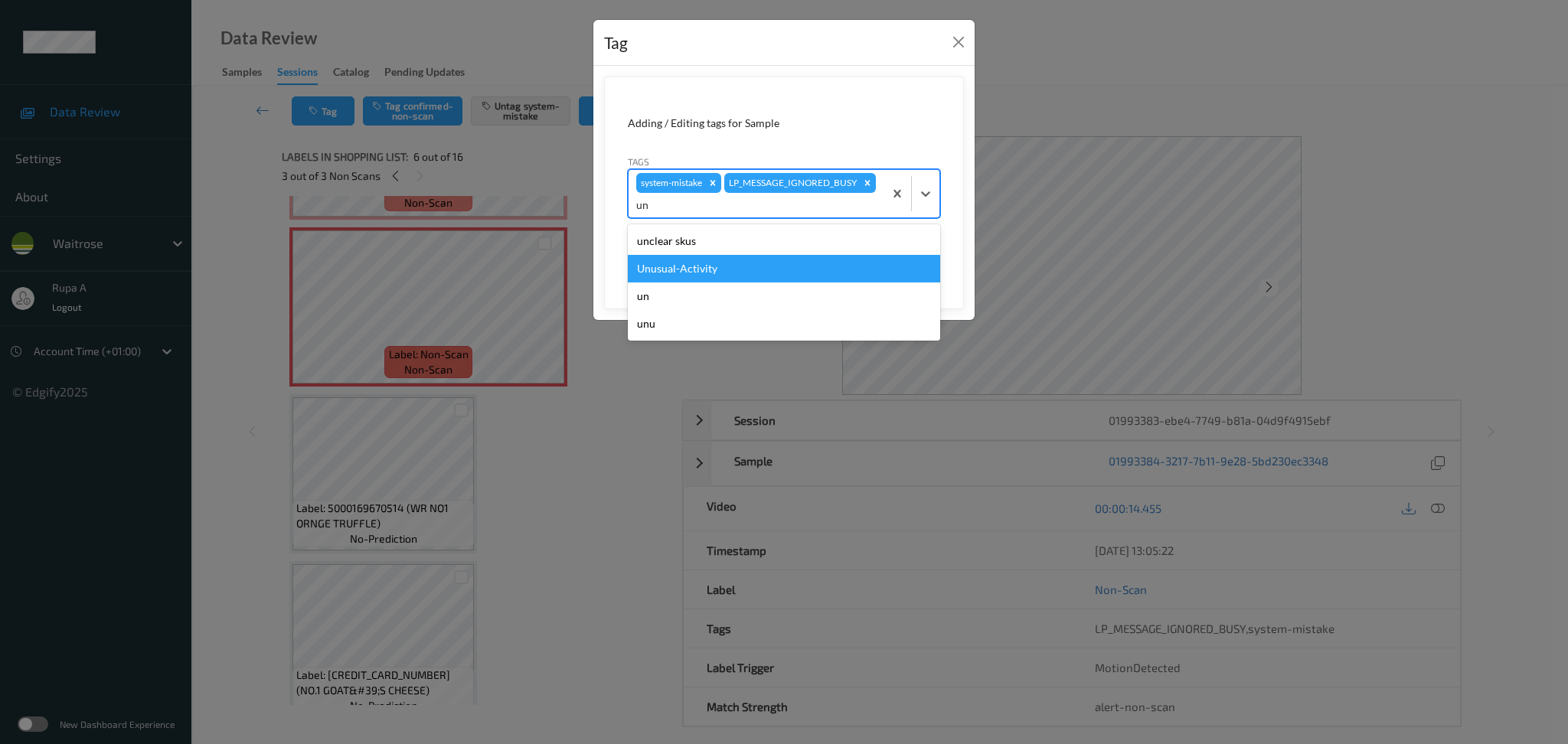
click at [741, 270] on div "Unusual-Activity" at bounding box center [784, 269] width 312 height 27
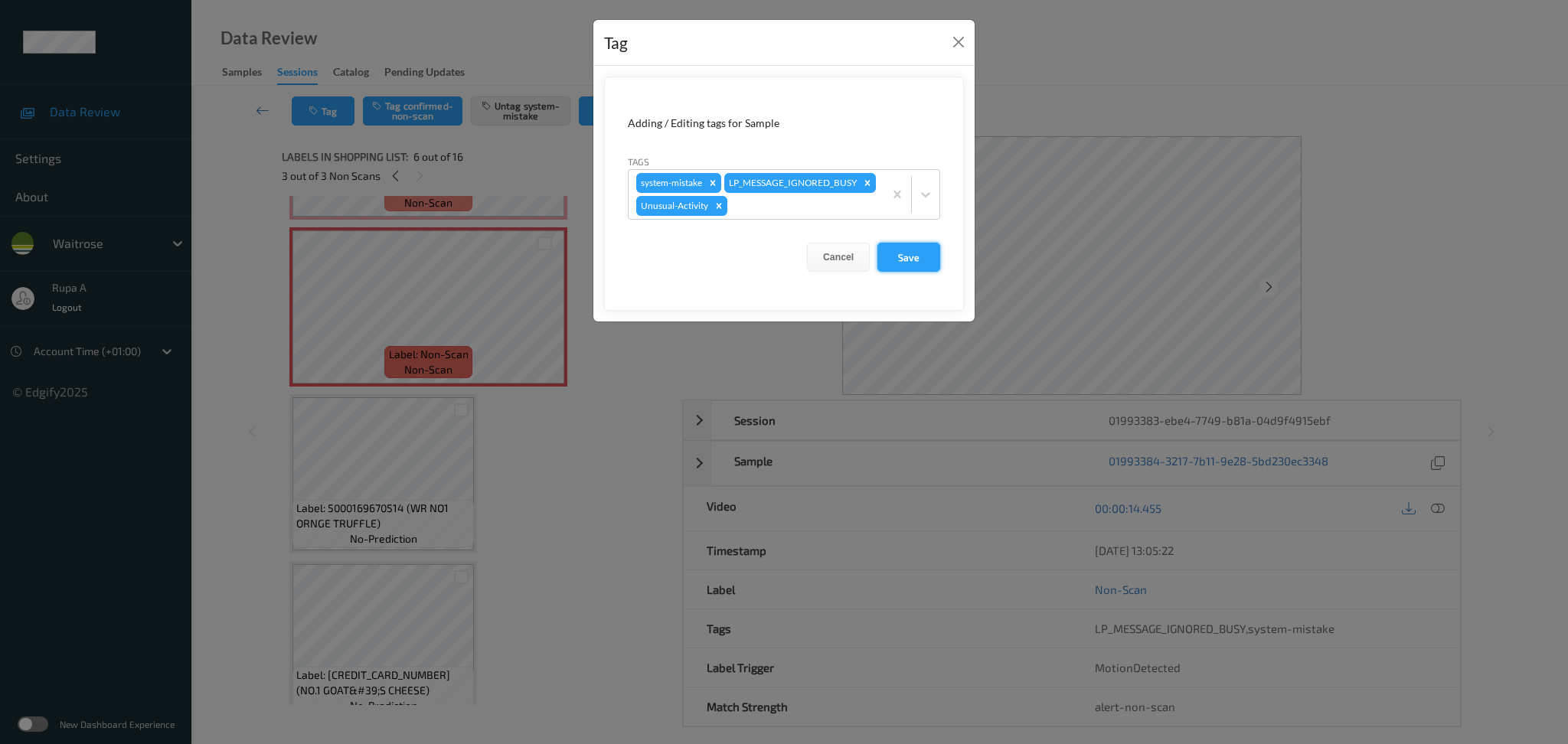
click at [904, 272] on button "Save" at bounding box center [909, 257] width 63 height 29
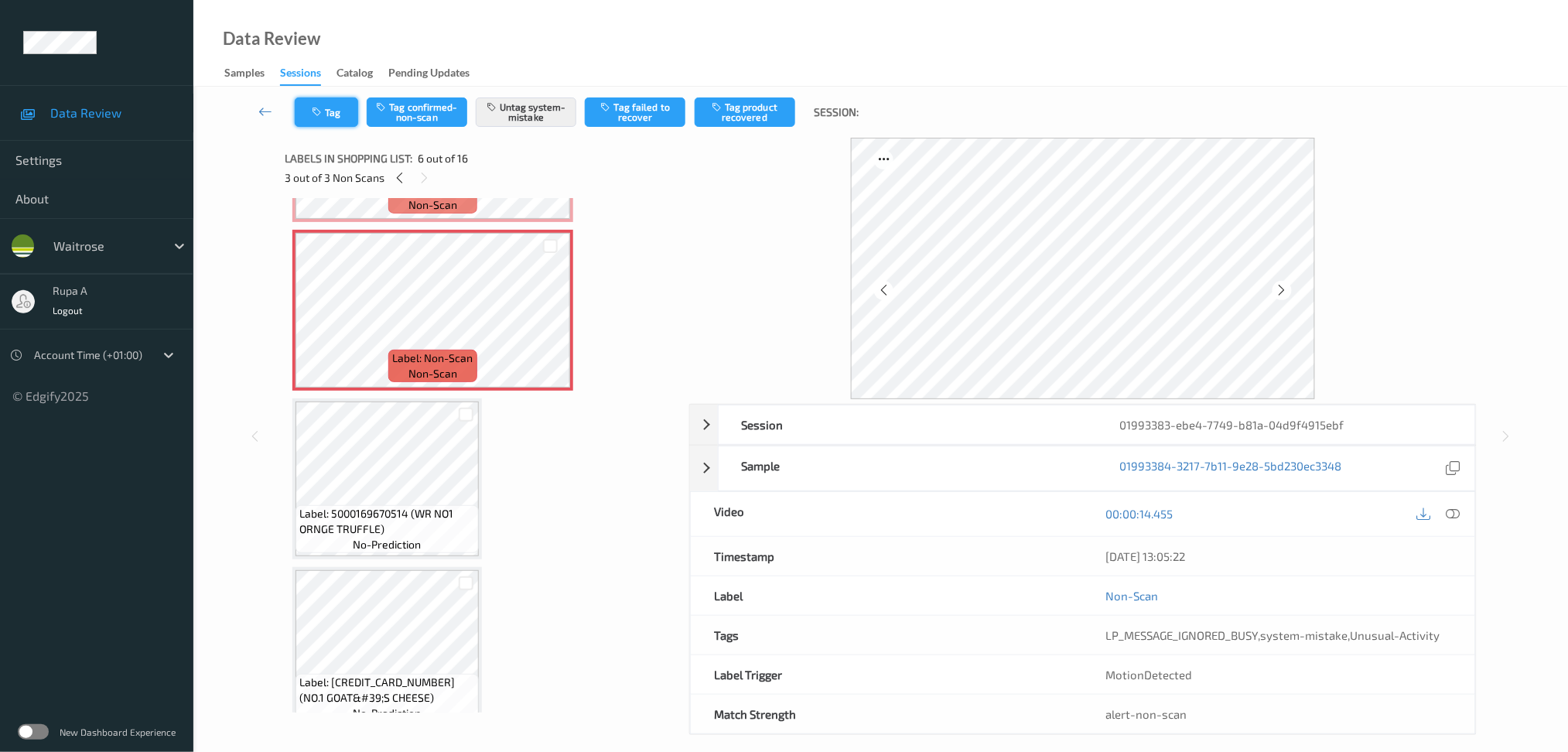
click at [318, 110] on icon "button" at bounding box center [318, 112] width 13 height 11
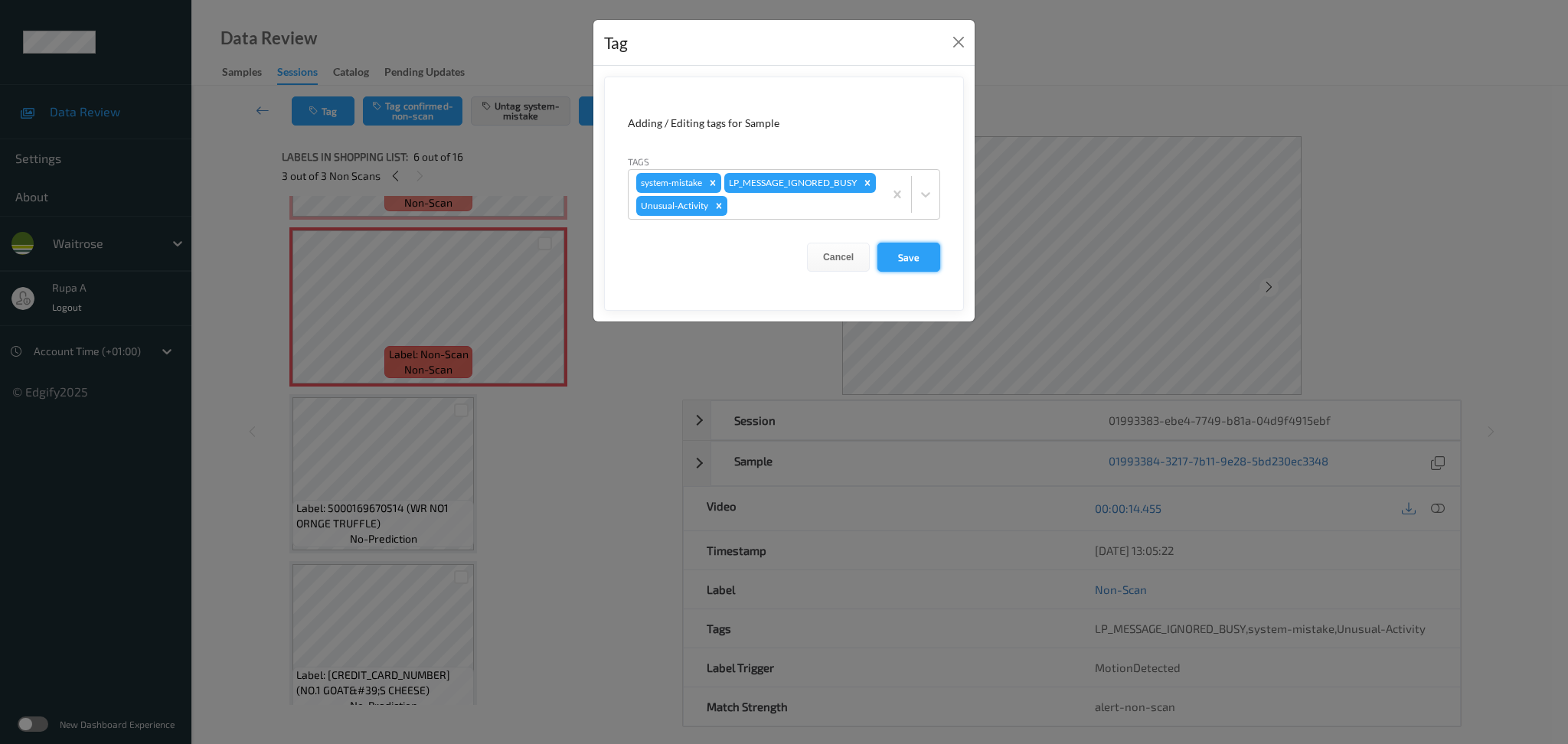
click at [916, 272] on button "Save" at bounding box center [909, 257] width 63 height 29
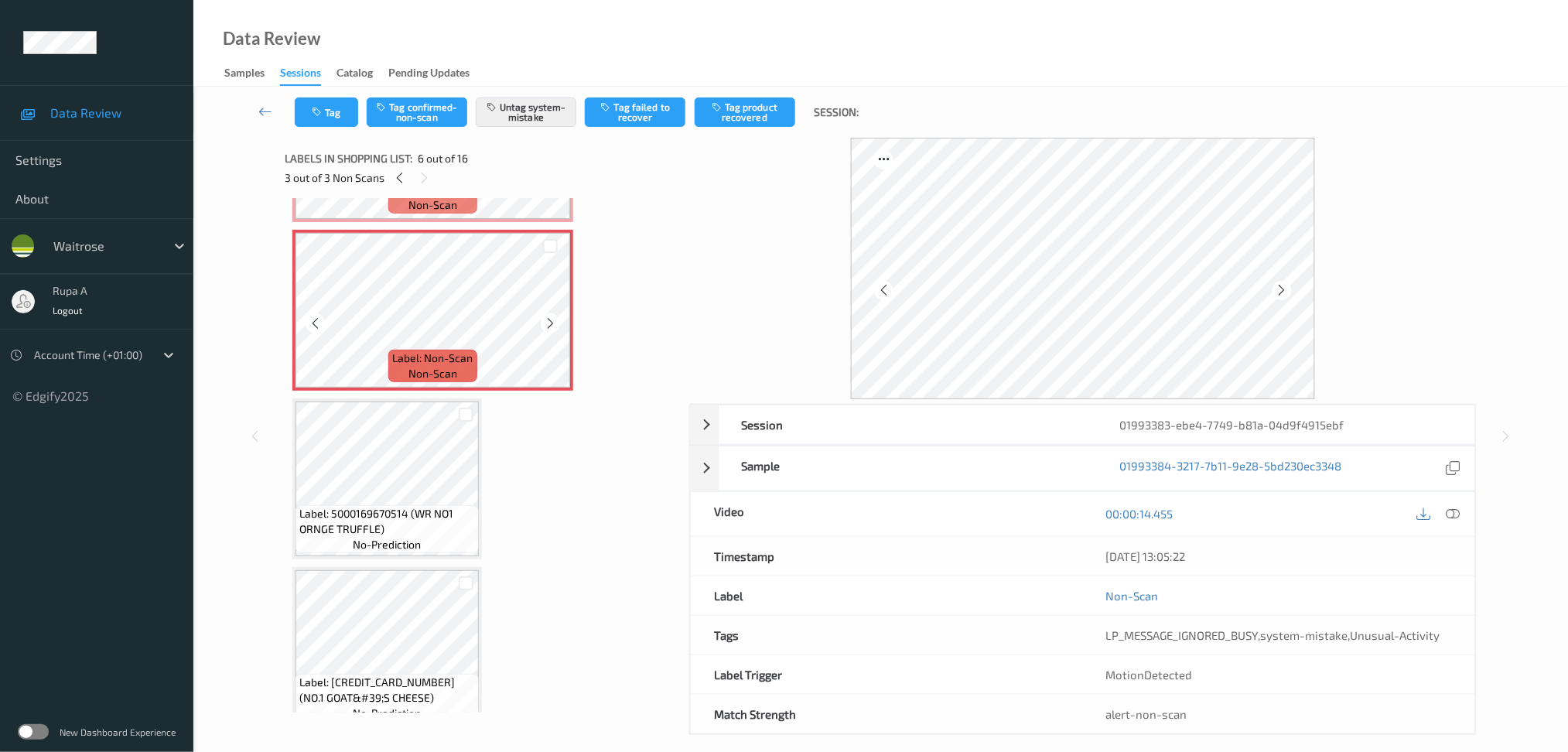
scroll to position [613, 0]
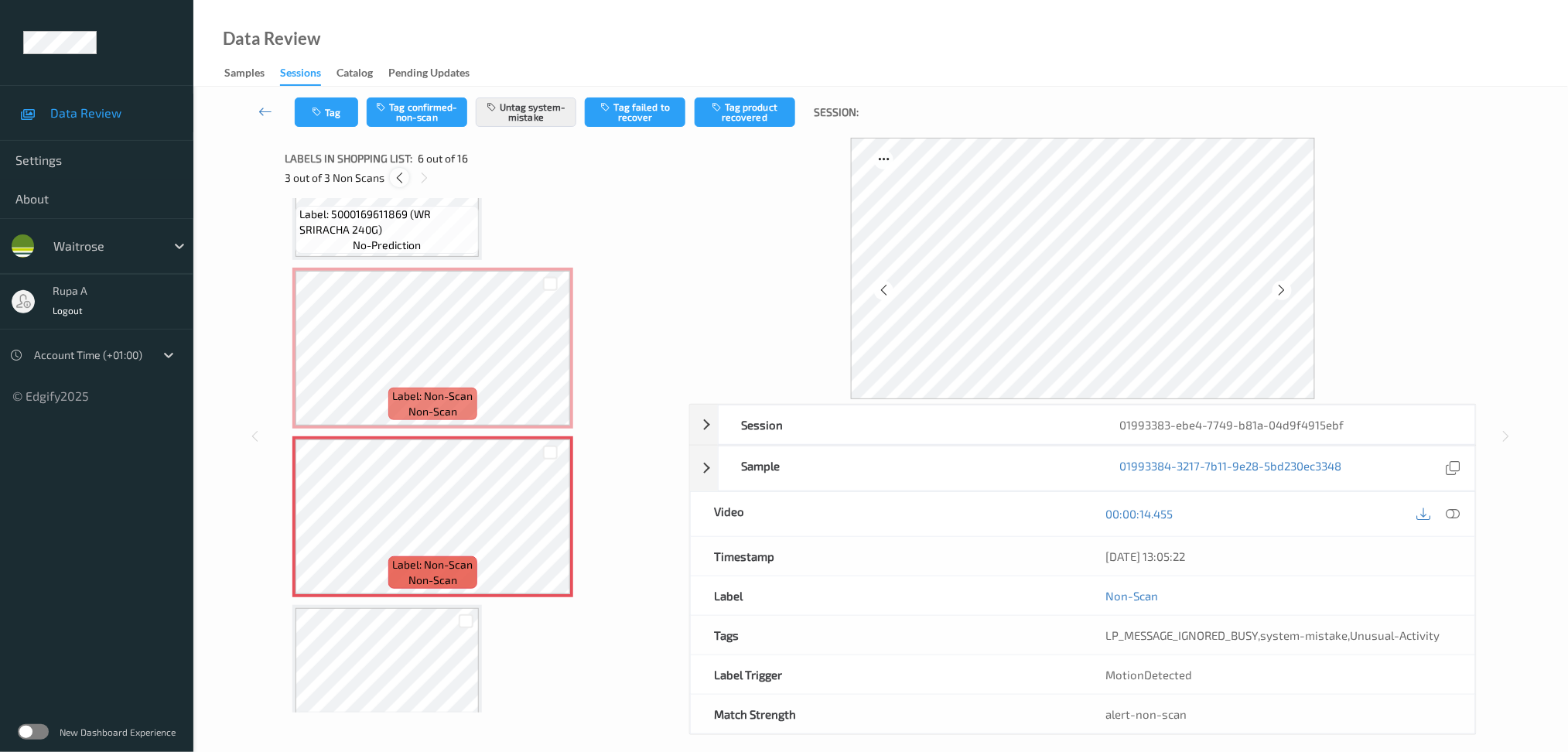
click at [399, 183] on icon at bounding box center [400, 178] width 13 height 14
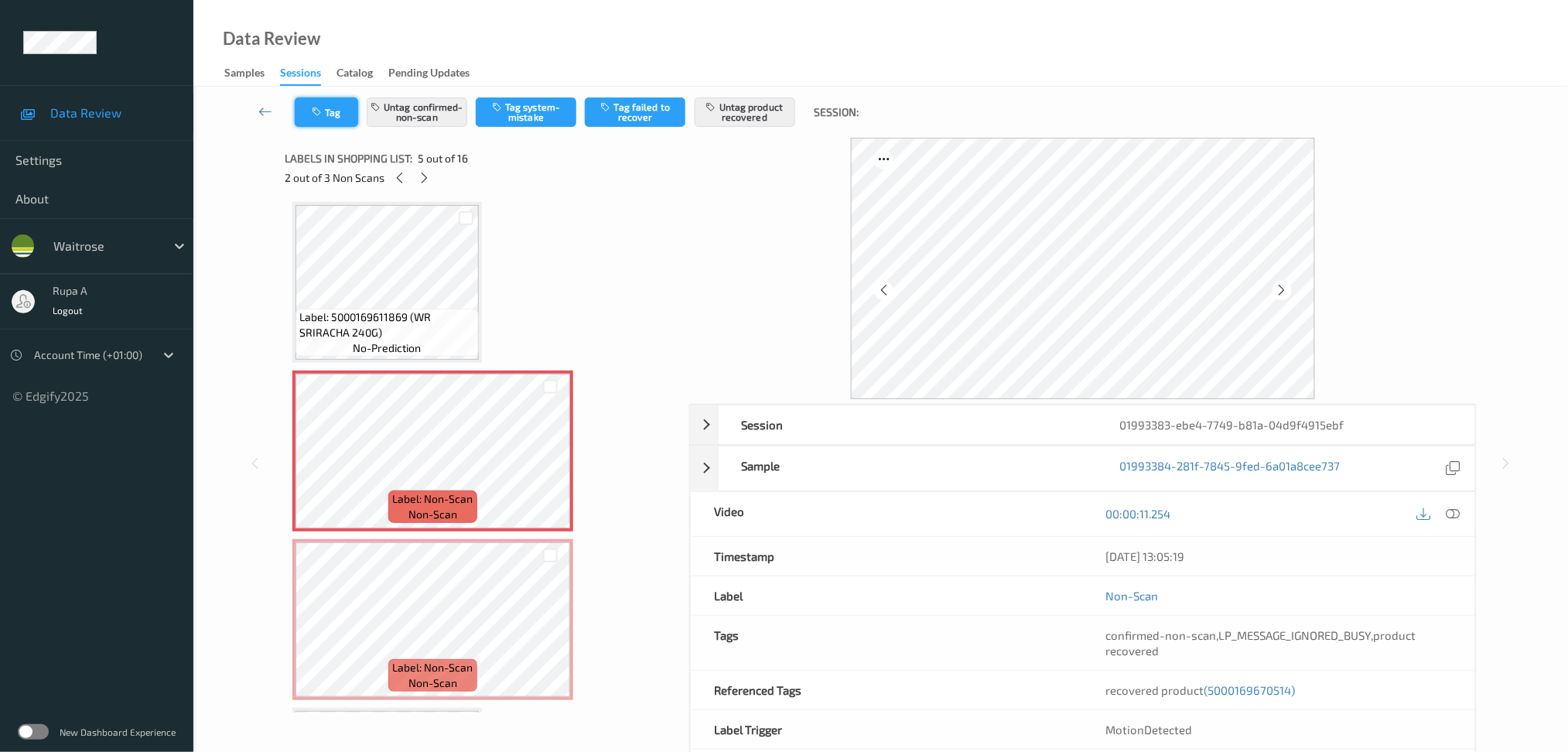
click at [316, 119] on button "Tag" at bounding box center [326, 113] width 64 height 29
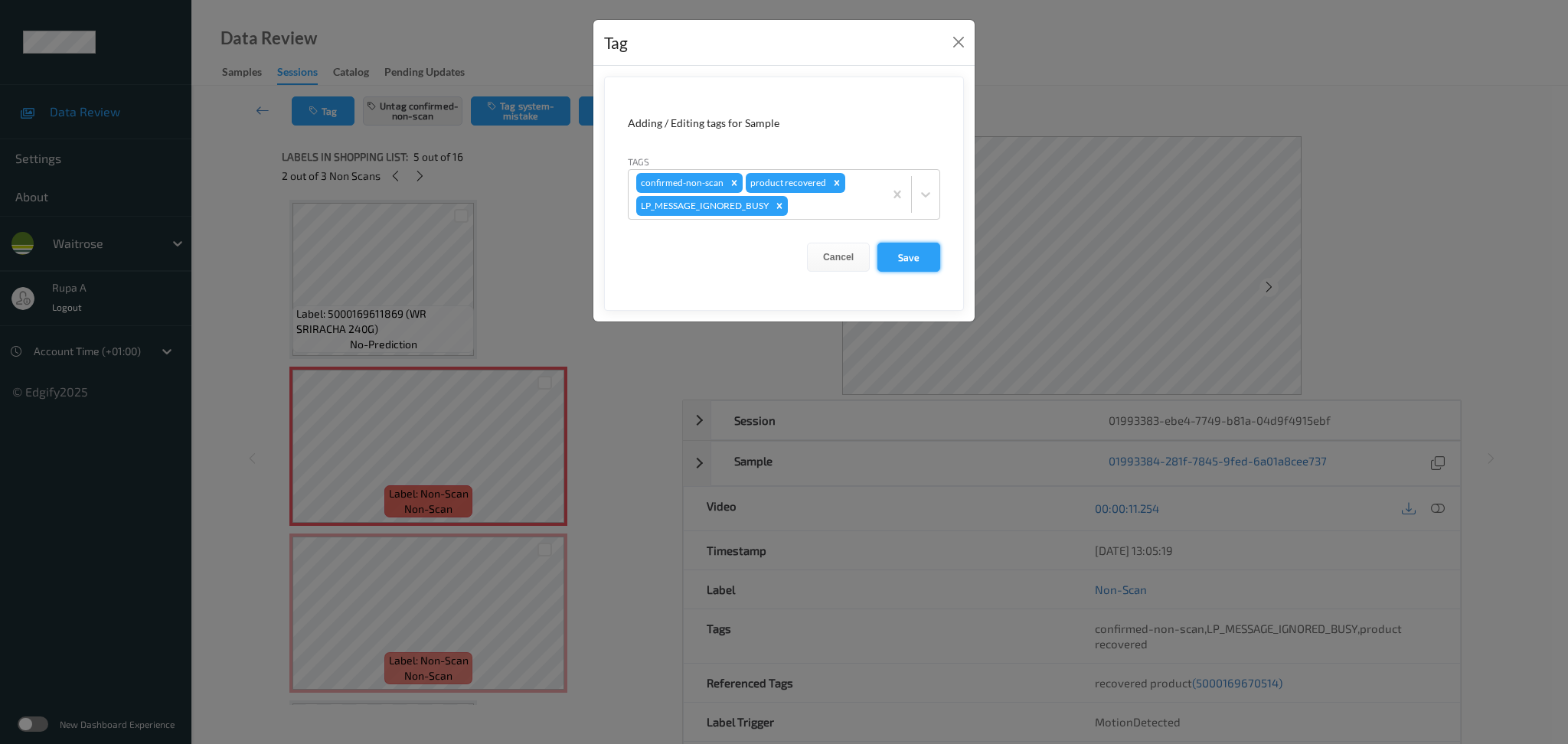
click at [913, 257] on button "Save" at bounding box center [909, 257] width 63 height 29
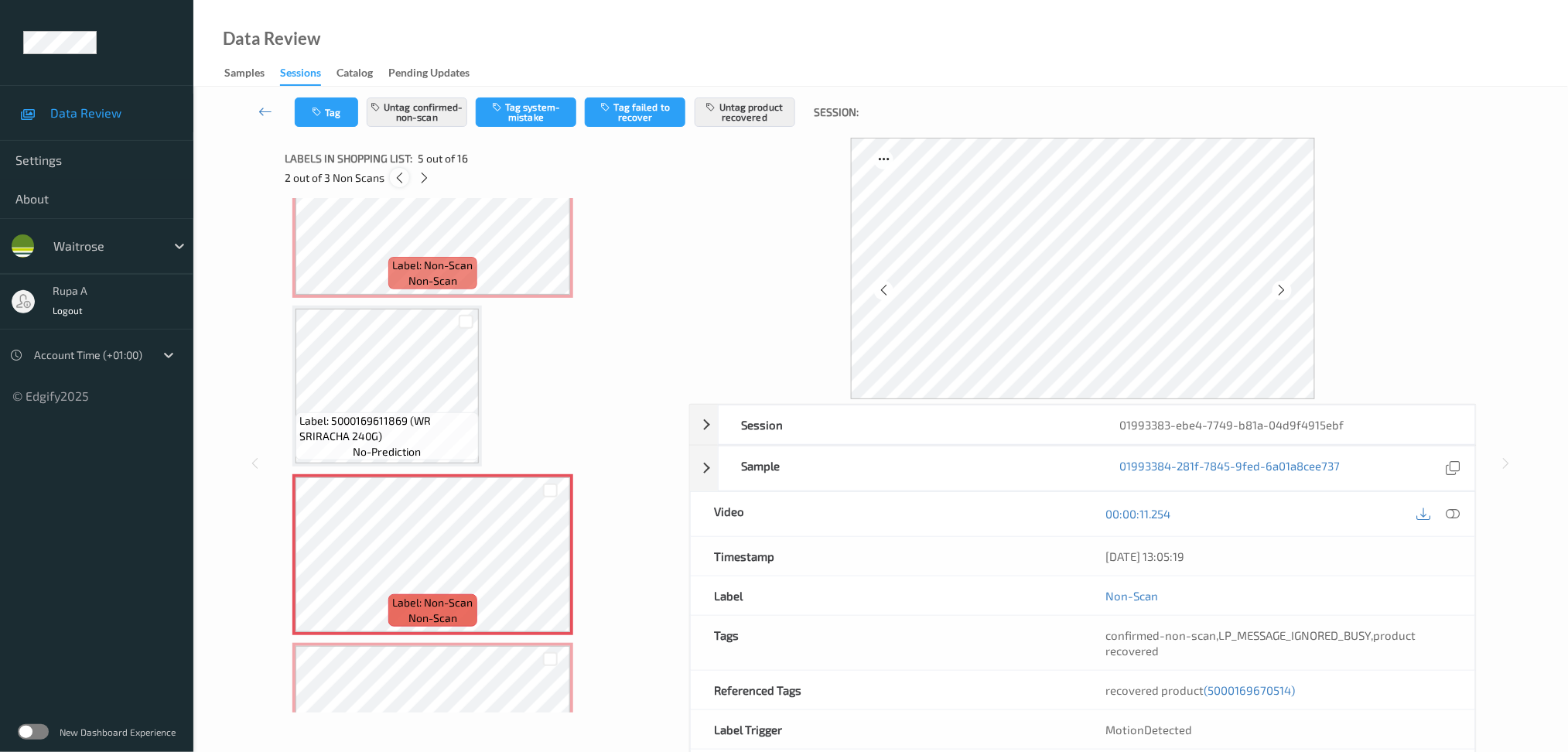
click at [405, 174] on icon at bounding box center [400, 178] width 13 height 14
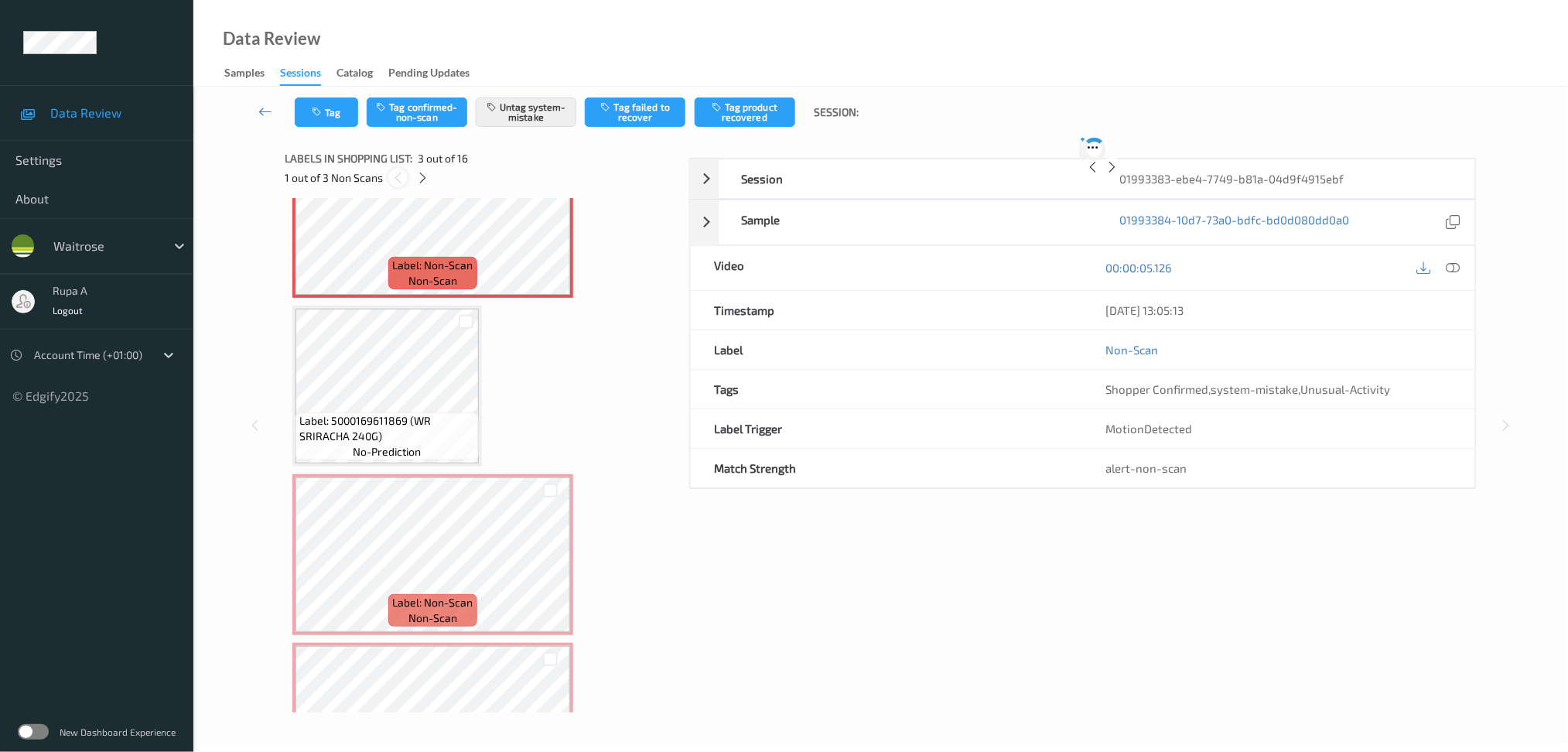
scroll to position [175, 0]
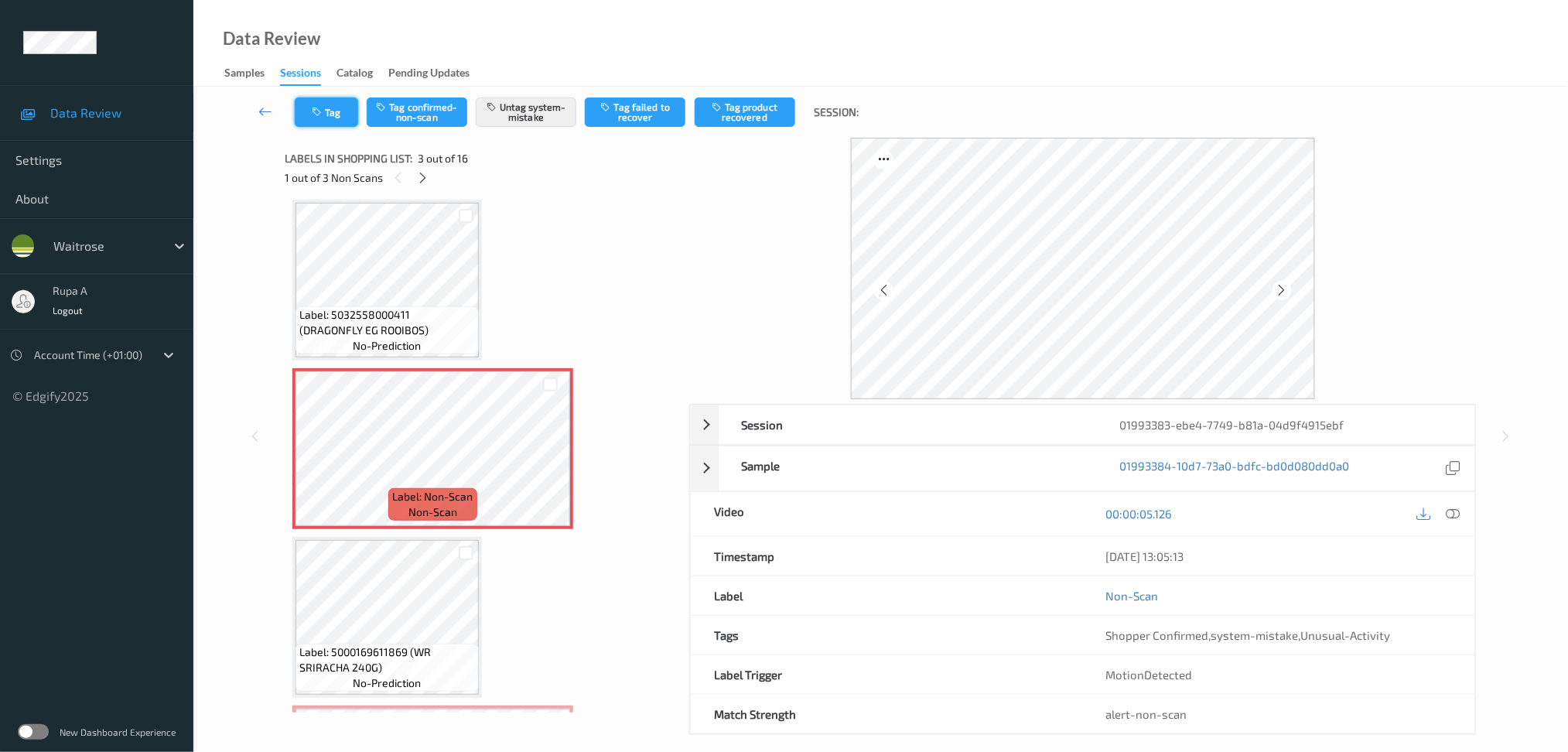
click at [340, 119] on button "Tag" at bounding box center [326, 113] width 64 height 29
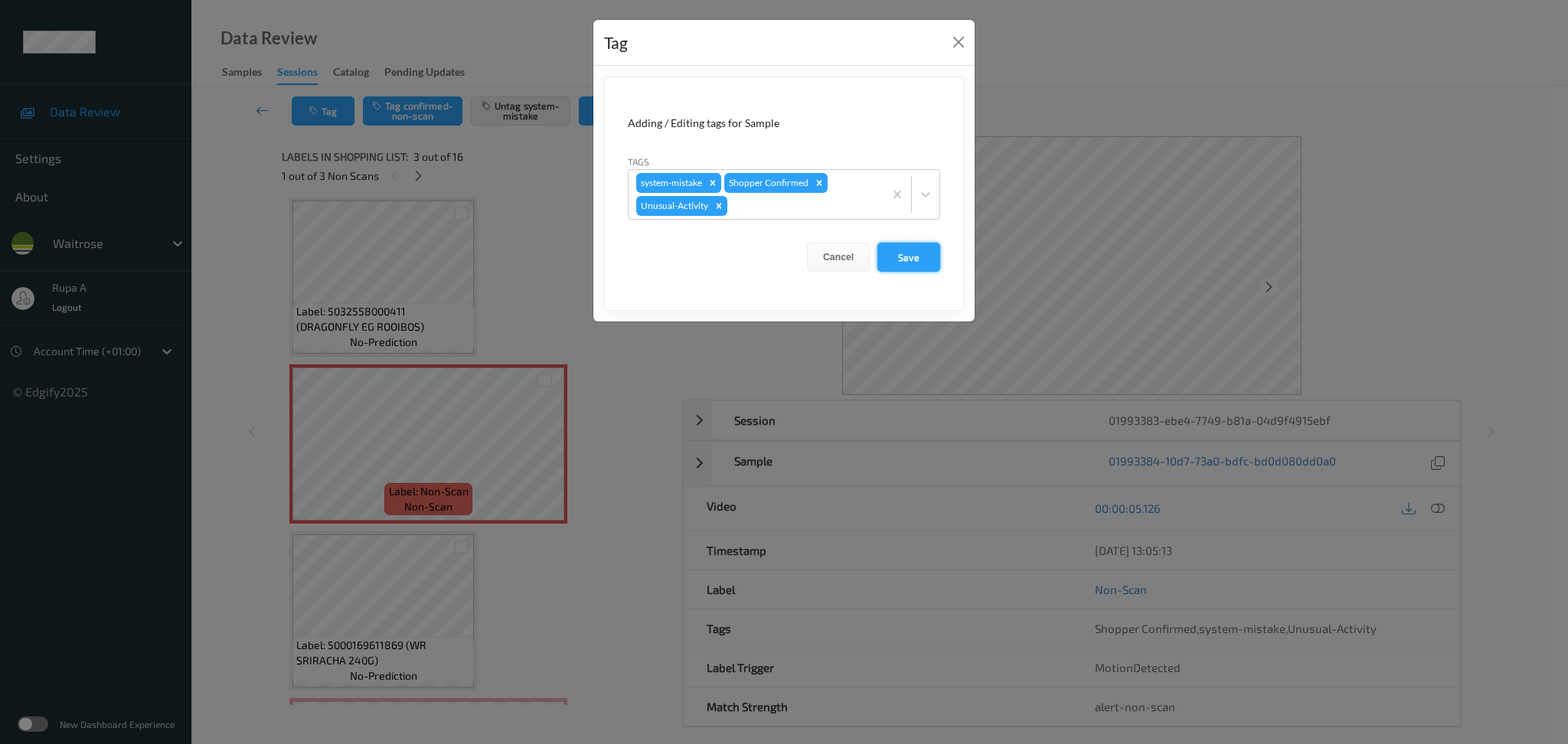
click at [918, 268] on button "Save" at bounding box center [909, 257] width 63 height 29
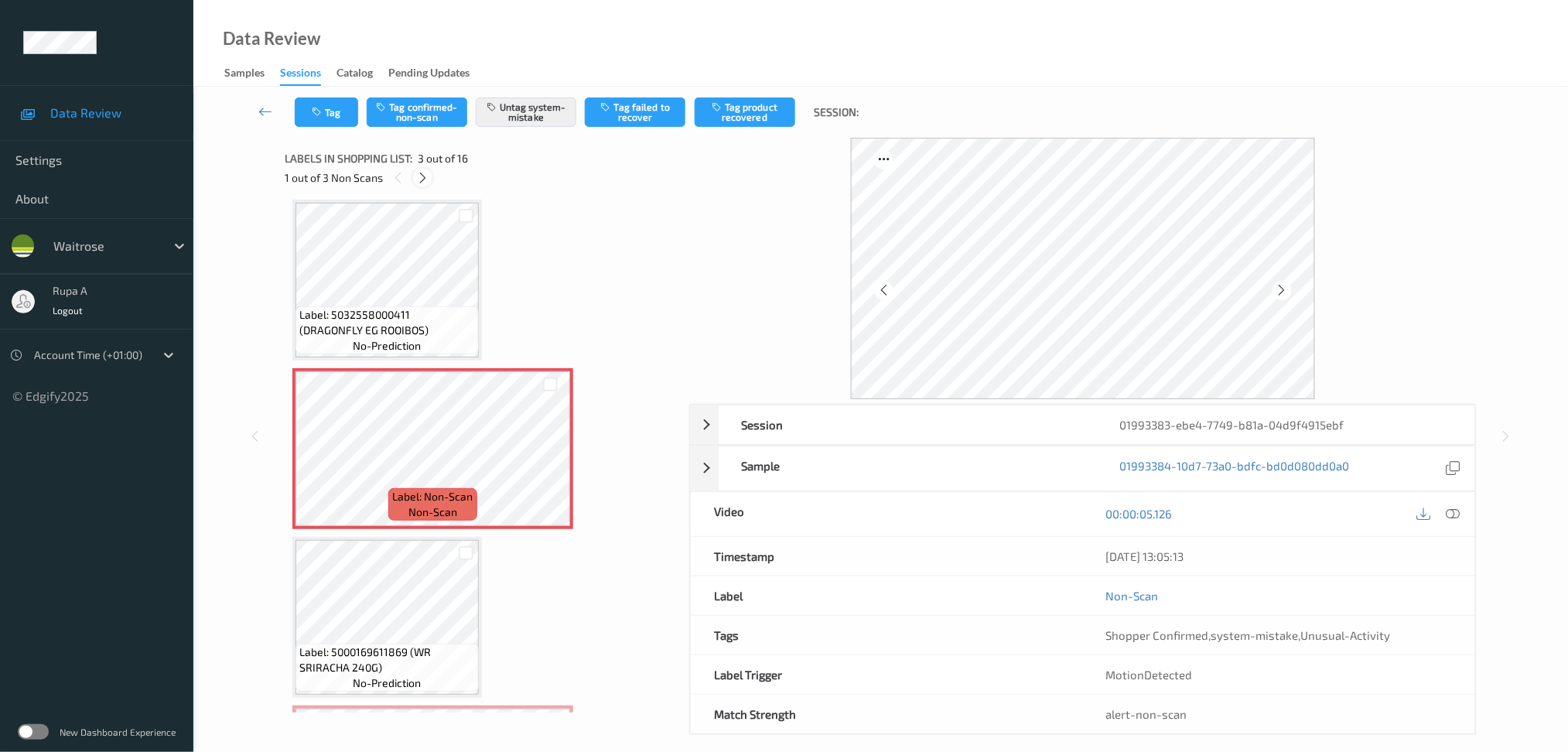
click at [426, 176] on icon at bounding box center [422, 178] width 13 height 14
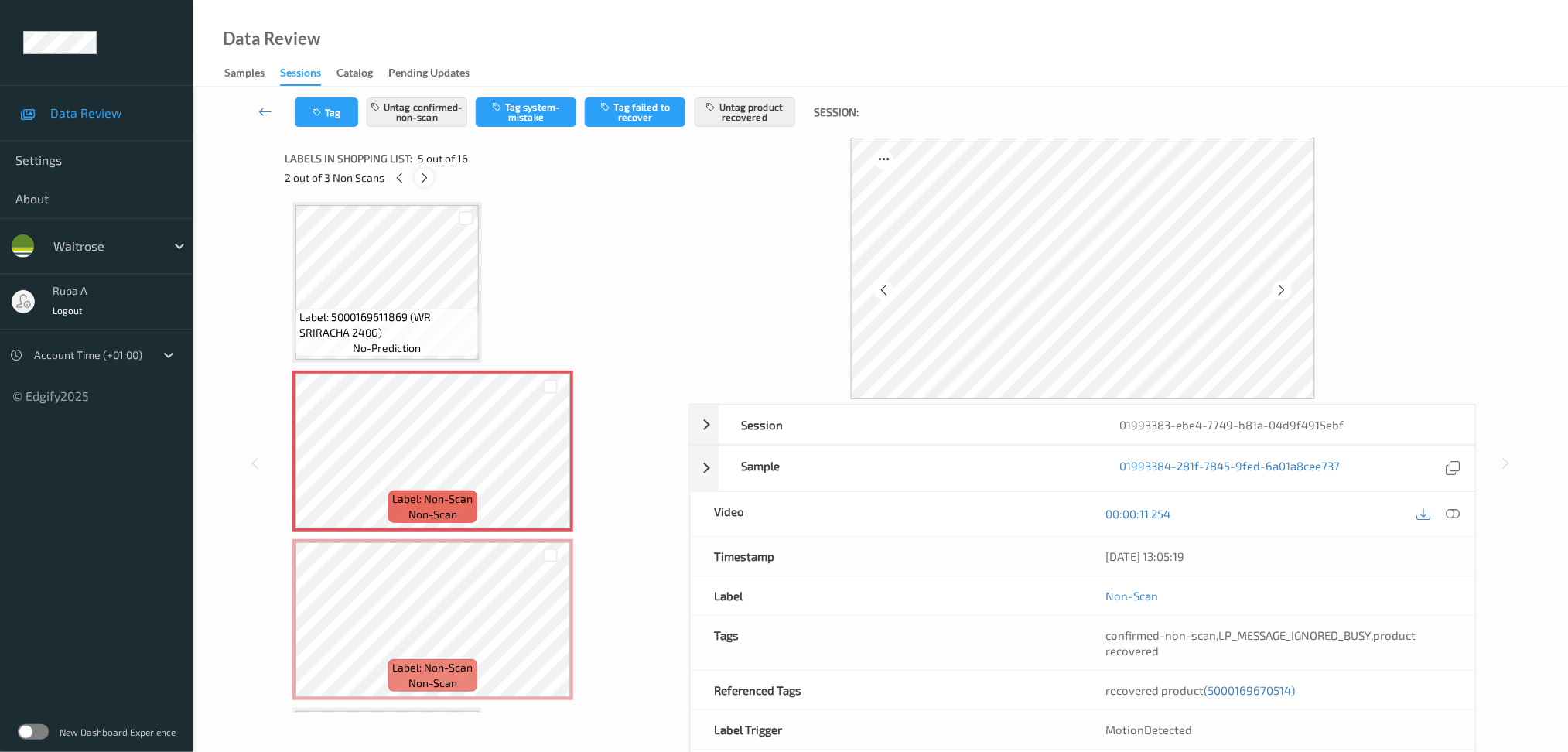
click at [426, 179] on icon at bounding box center [424, 178] width 13 height 14
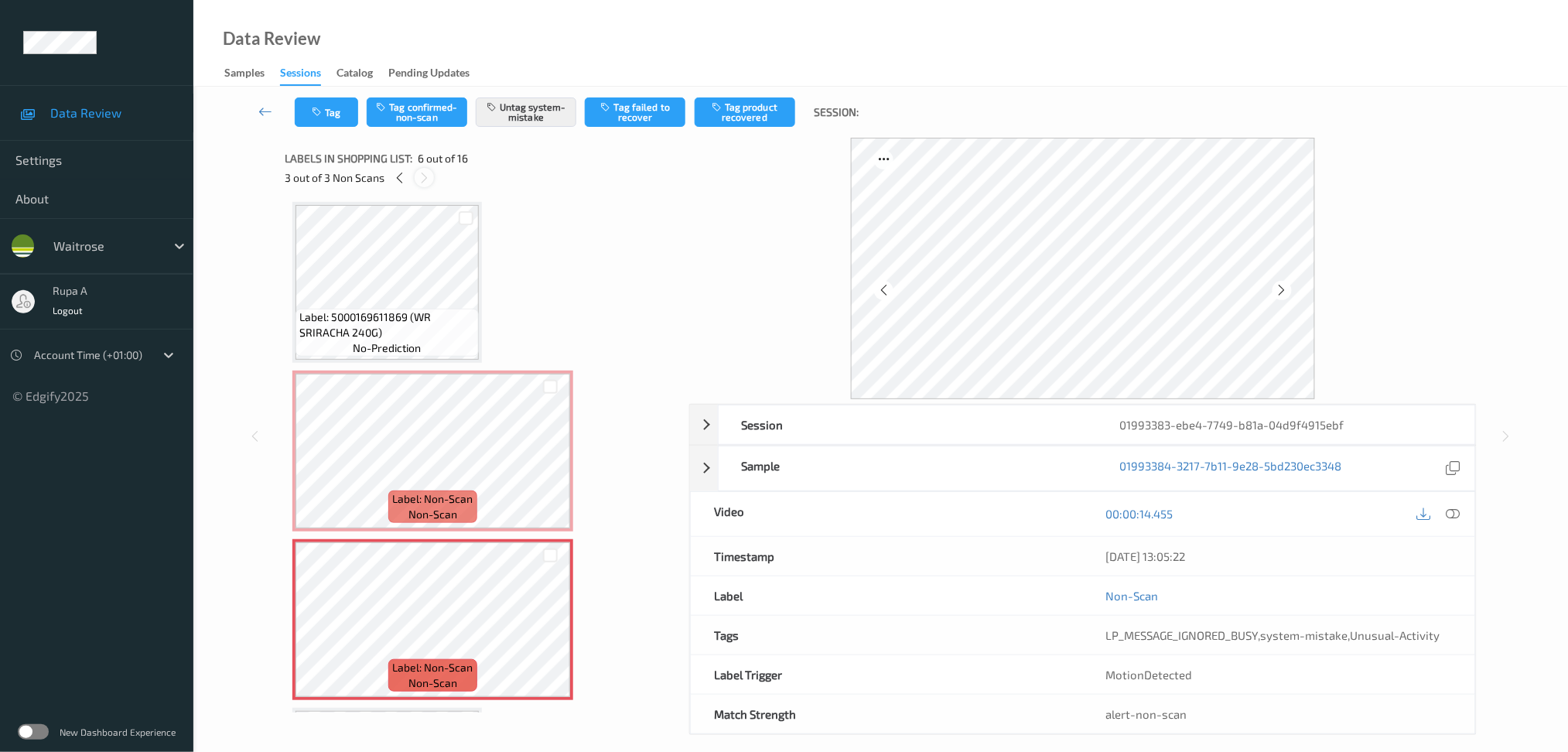
scroll to position [677, 0]
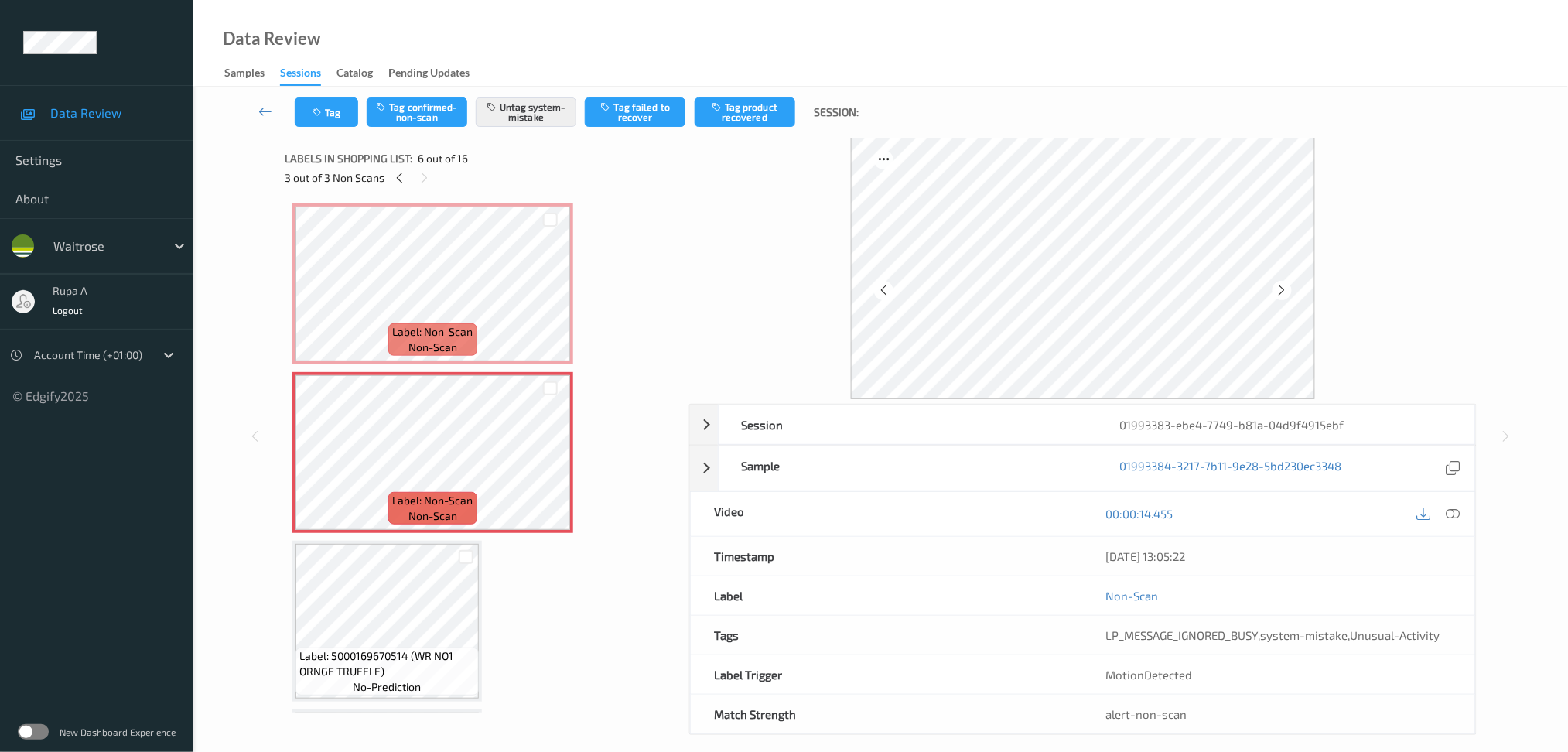
click at [410, 179] on div "3 out of 3 Non Scans" at bounding box center [481, 178] width 394 height 20
click at [394, 183] on icon at bounding box center [400, 178] width 13 height 14
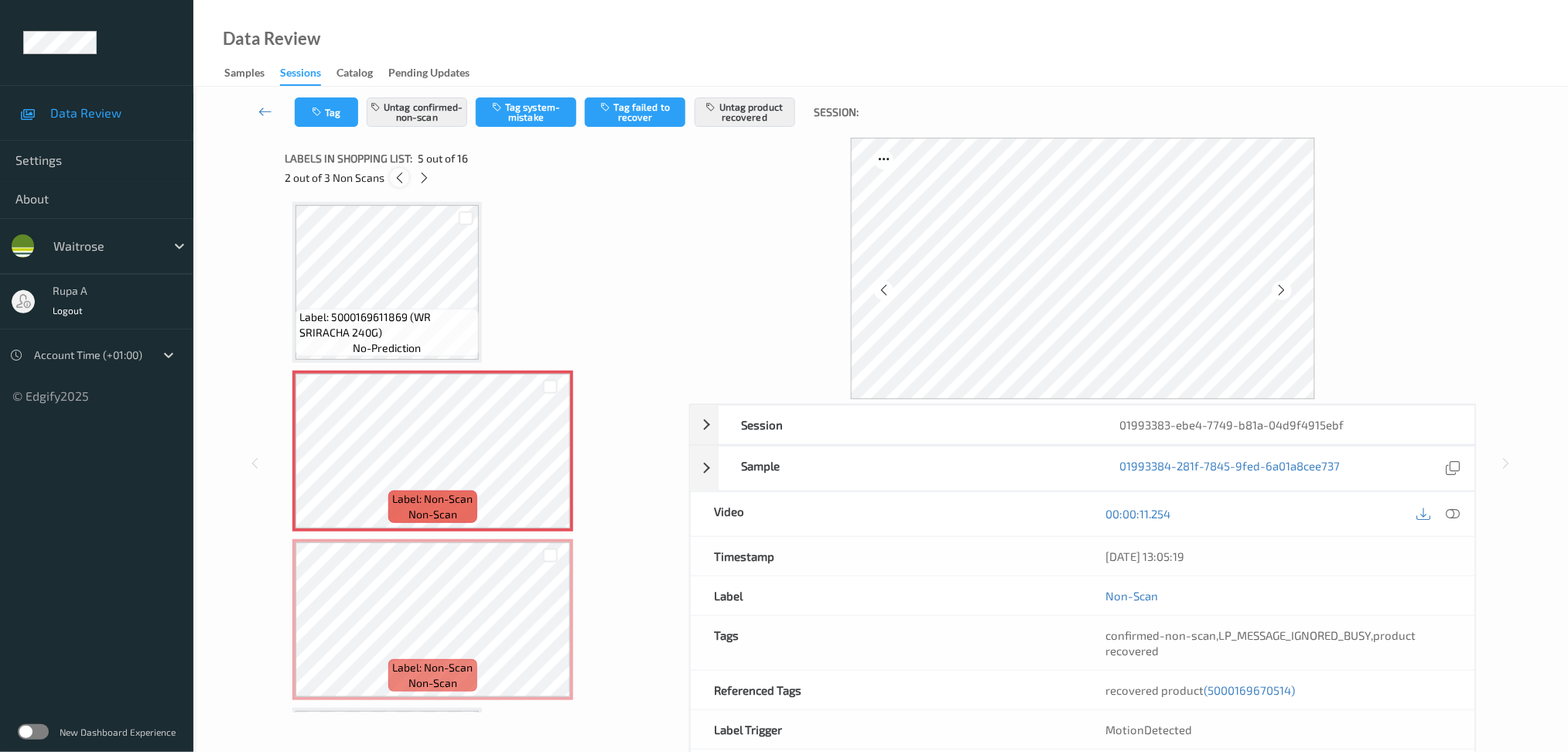
click at [399, 183] on icon at bounding box center [400, 178] width 13 height 14
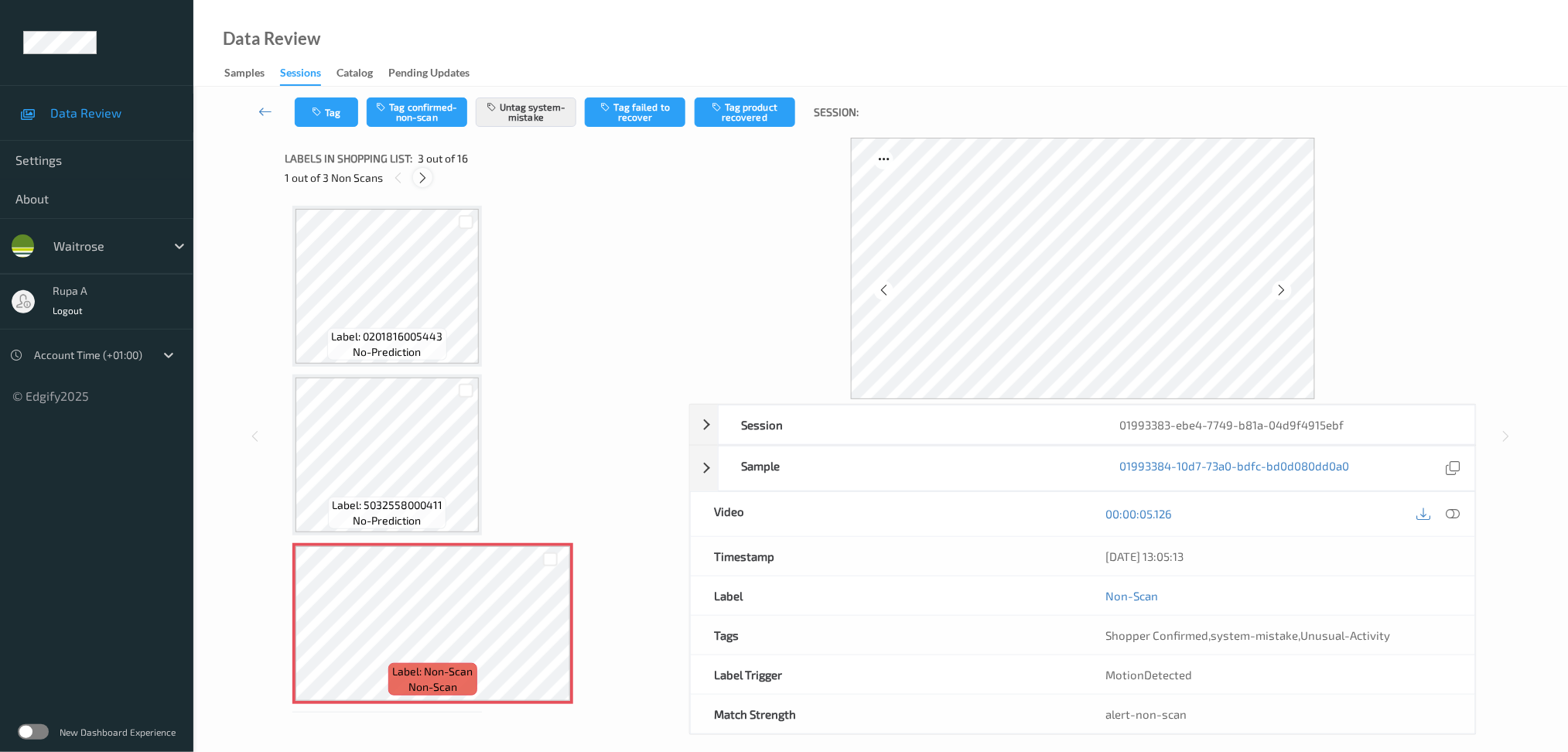
click at [426, 174] on icon at bounding box center [422, 178] width 13 height 14
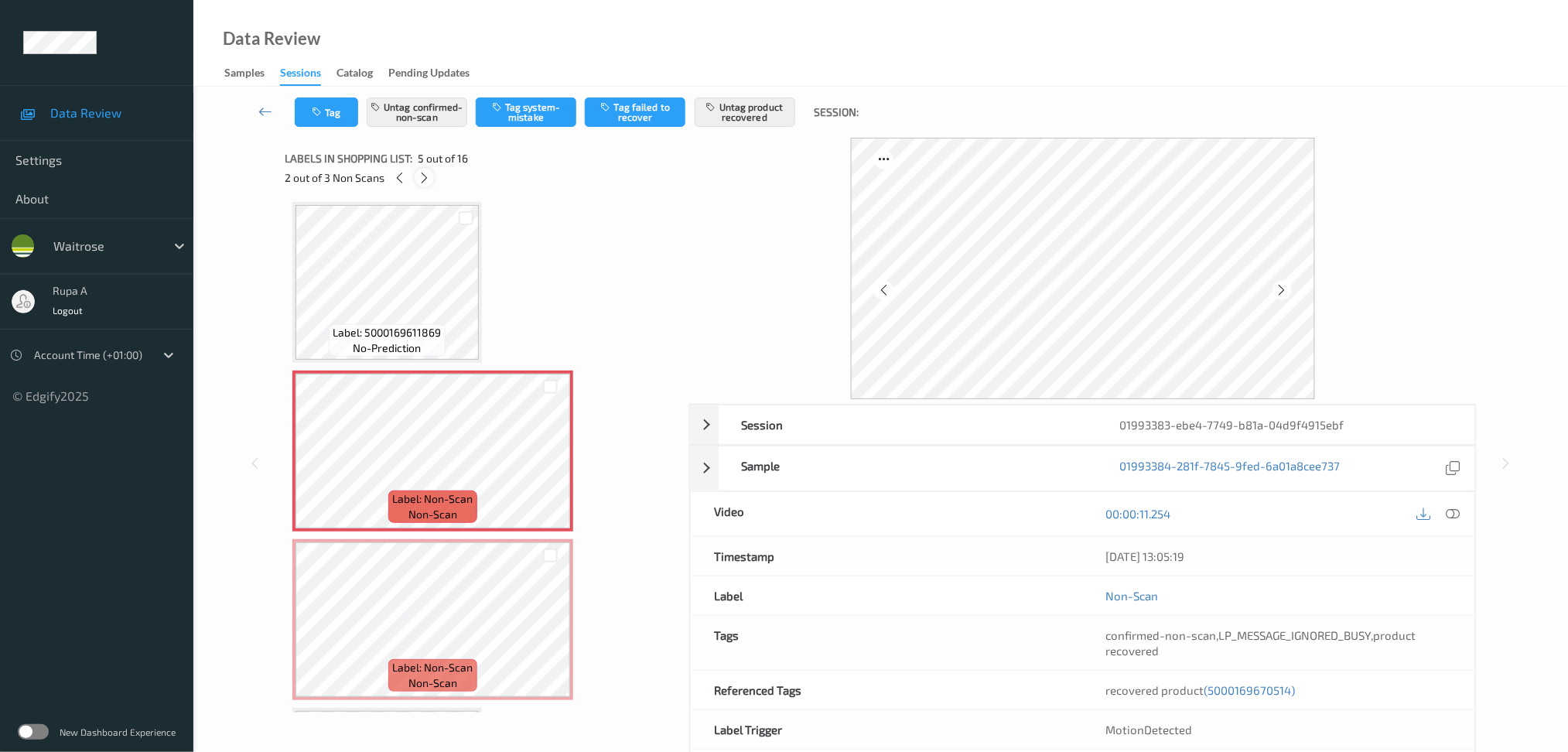
click at [426, 174] on icon at bounding box center [424, 178] width 13 height 14
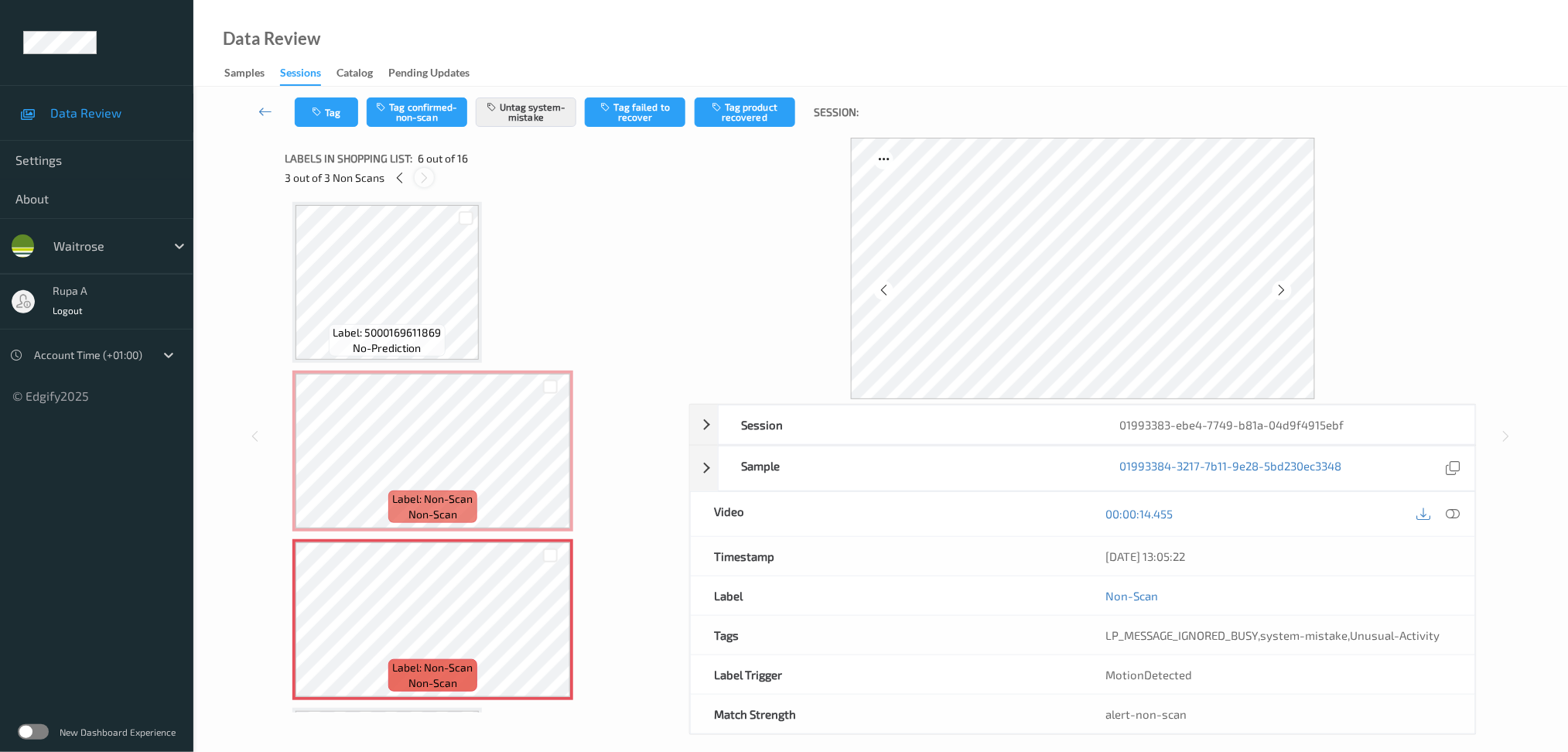
scroll to position [677, 0]
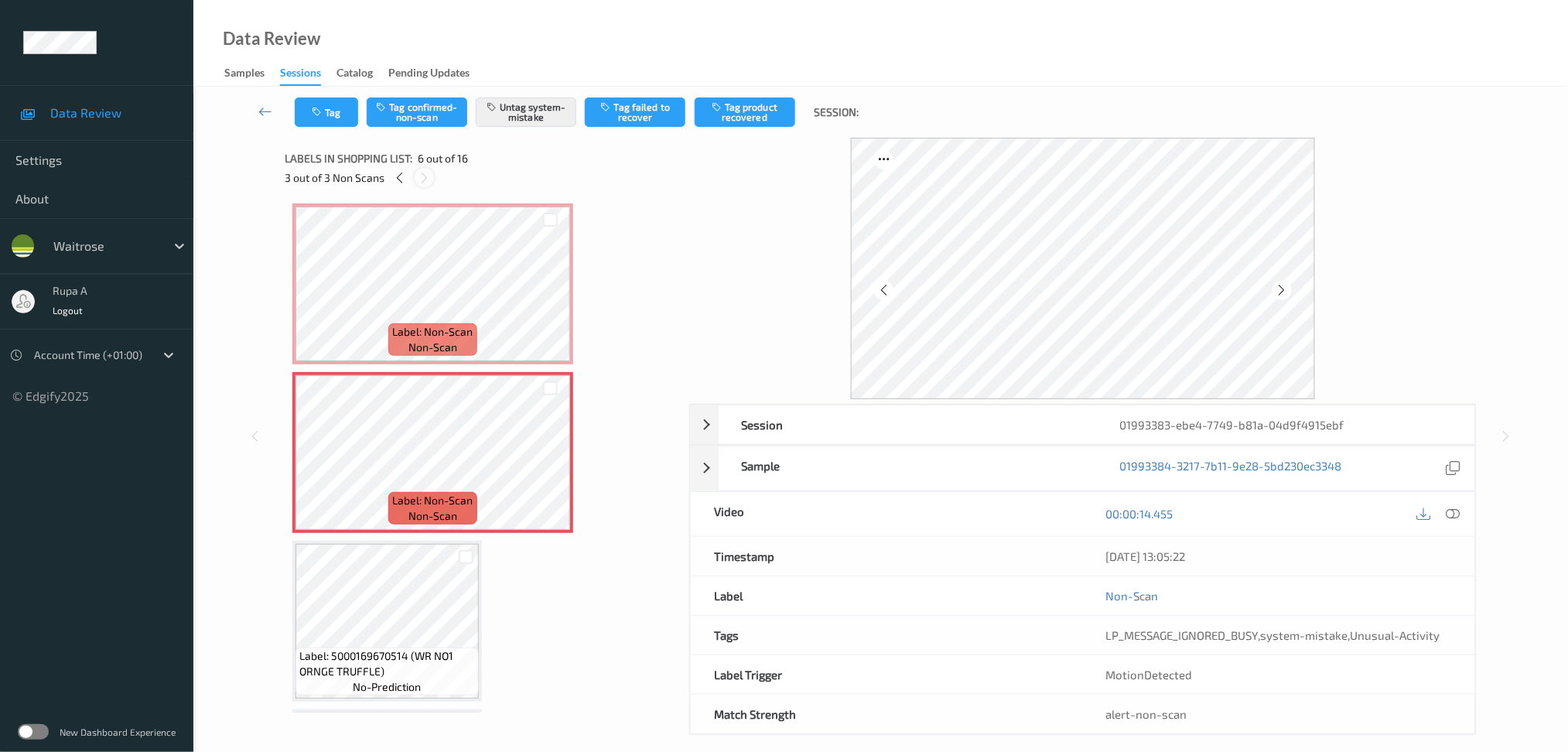
click at [425, 174] on icon at bounding box center [424, 178] width 13 height 14
click at [384, 179] on div "3 out of 3 Non Scans" at bounding box center [481, 178] width 394 height 20
click at [393, 180] on icon at bounding box center [400, 178] width 13 height 14
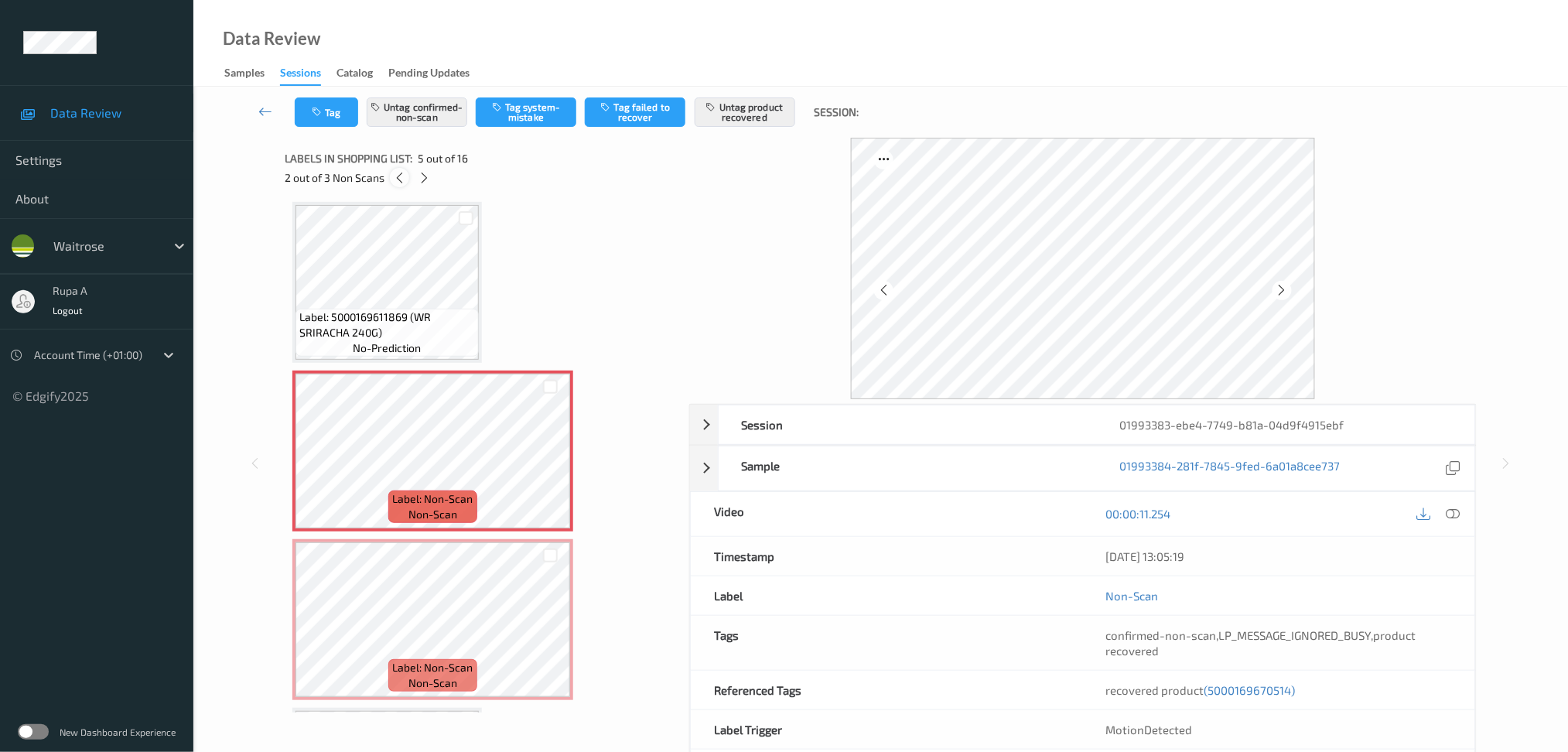
click at [393, 180] on icon at bounding box center [400, 178] width 13 height 14
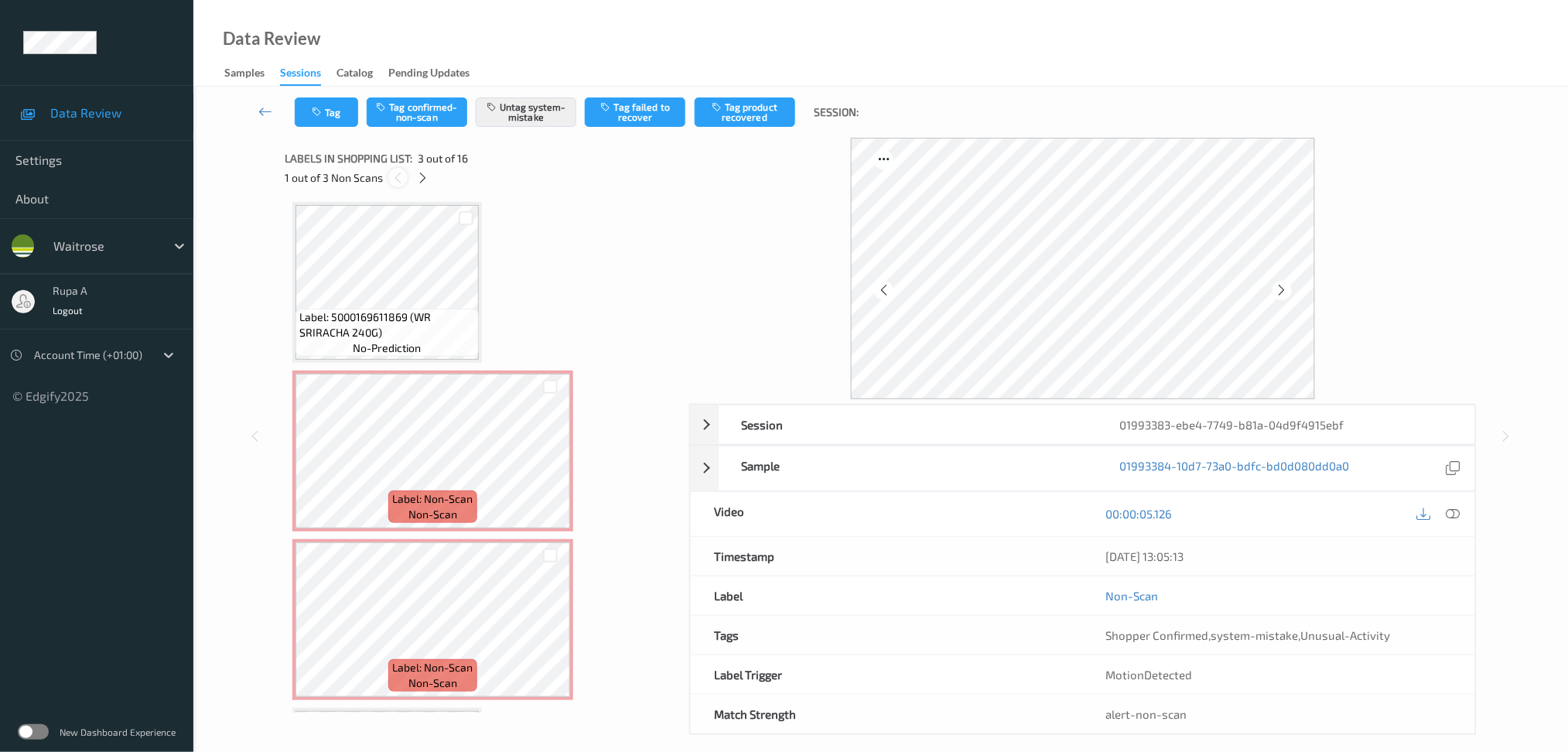
scroll to position [175, 0]
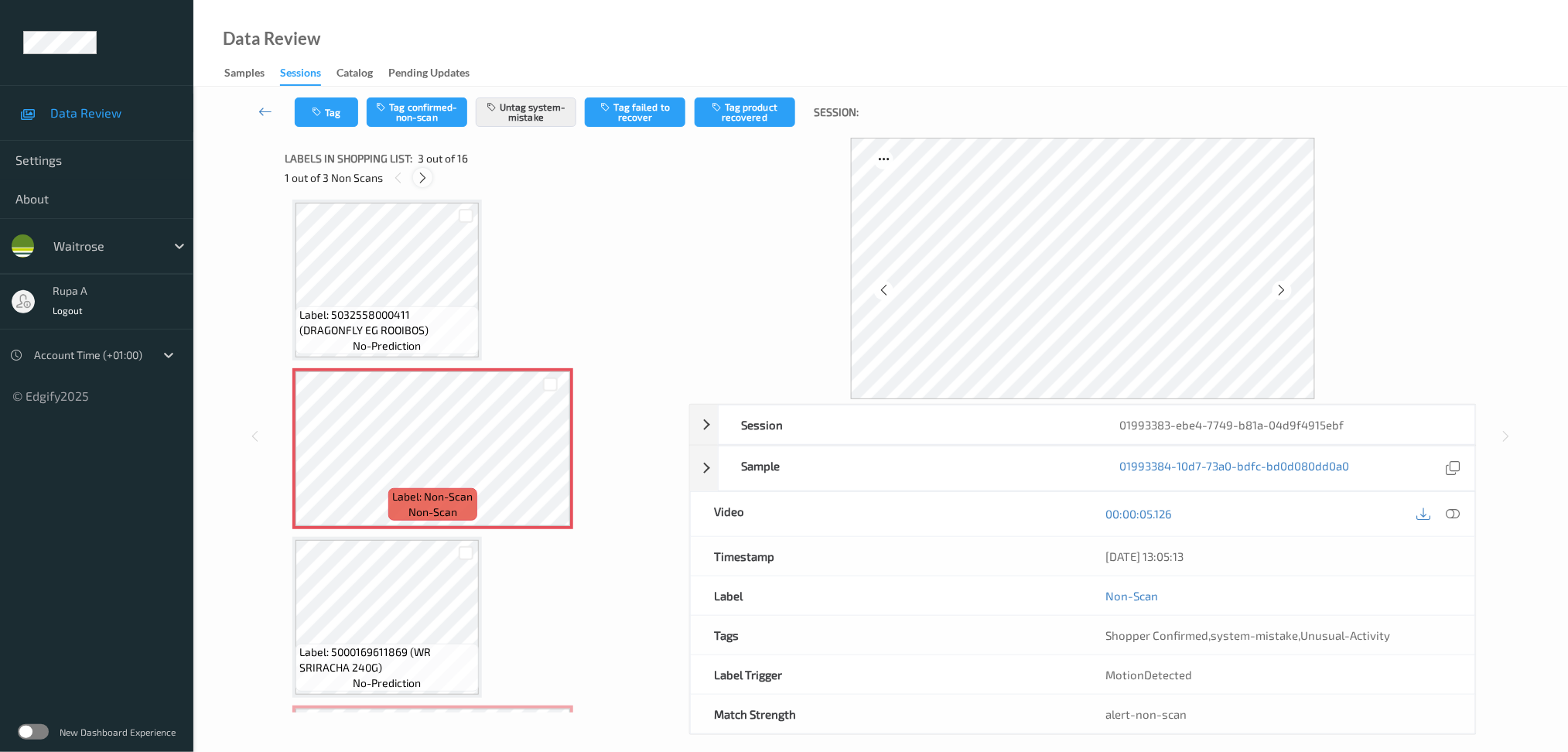
click at [417, 184] on icon at bounding box center [422, 178] width 13 height 14
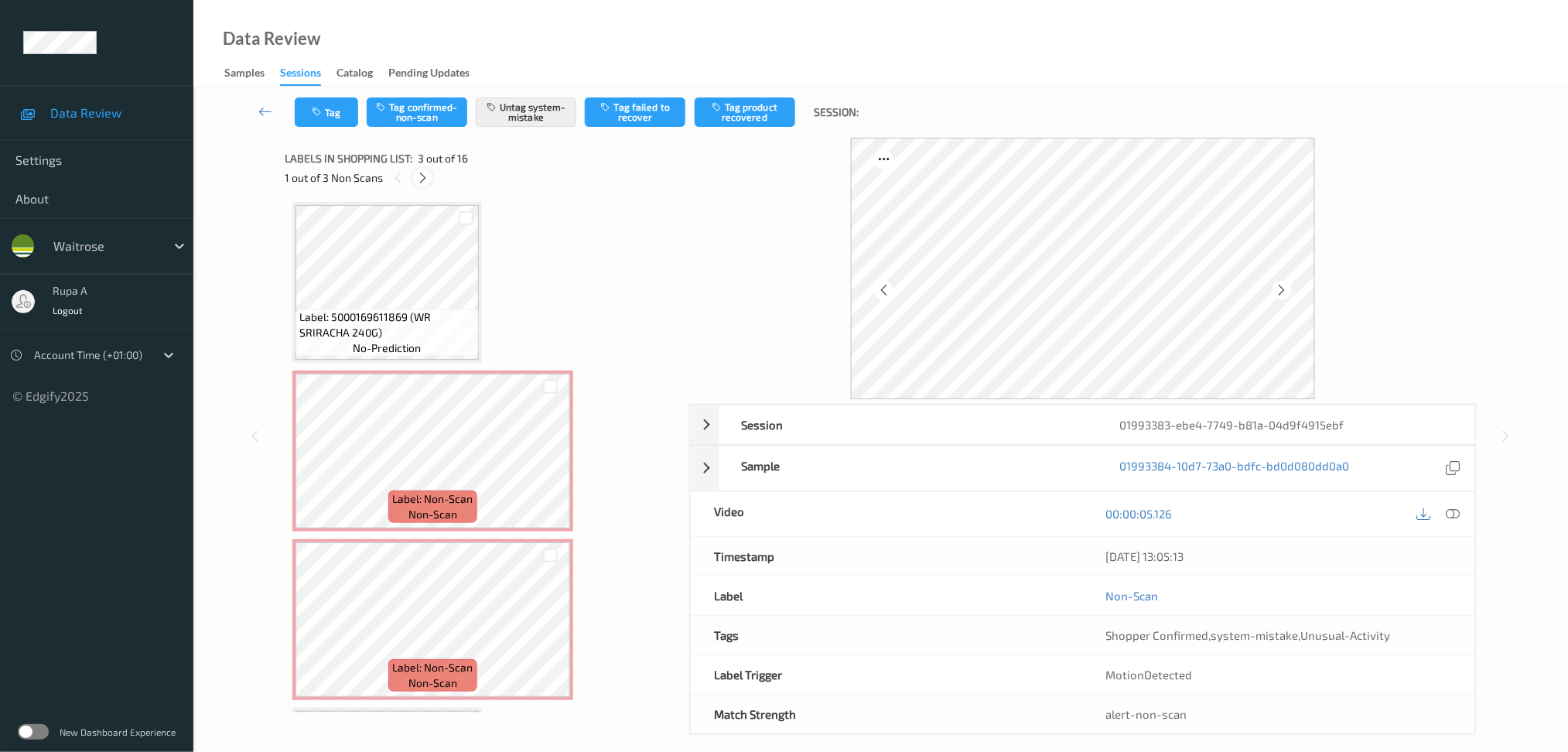
click at [417, 184] on icon at bounding box center [422, 178] width 13 height 14
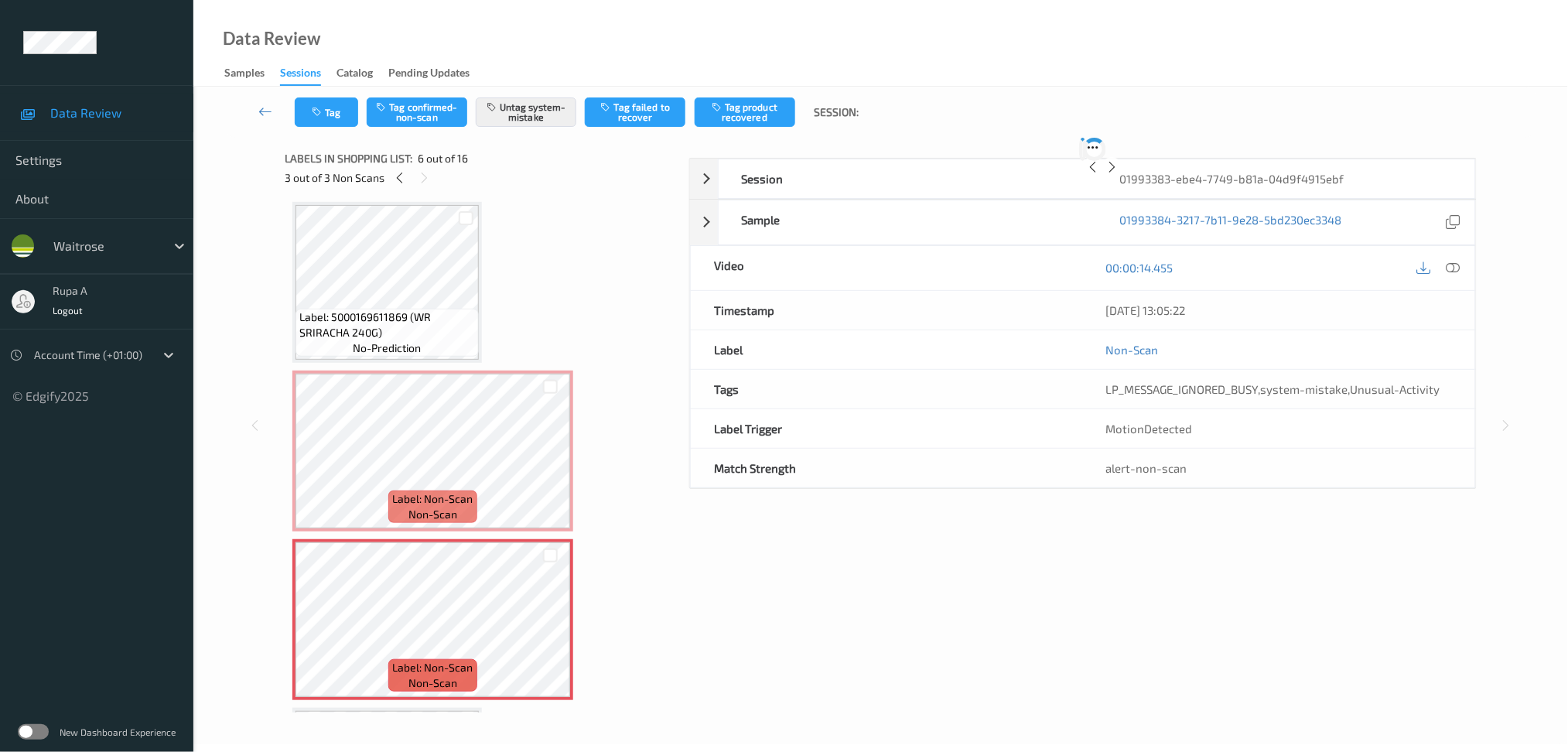
scroll to position [677, 0]
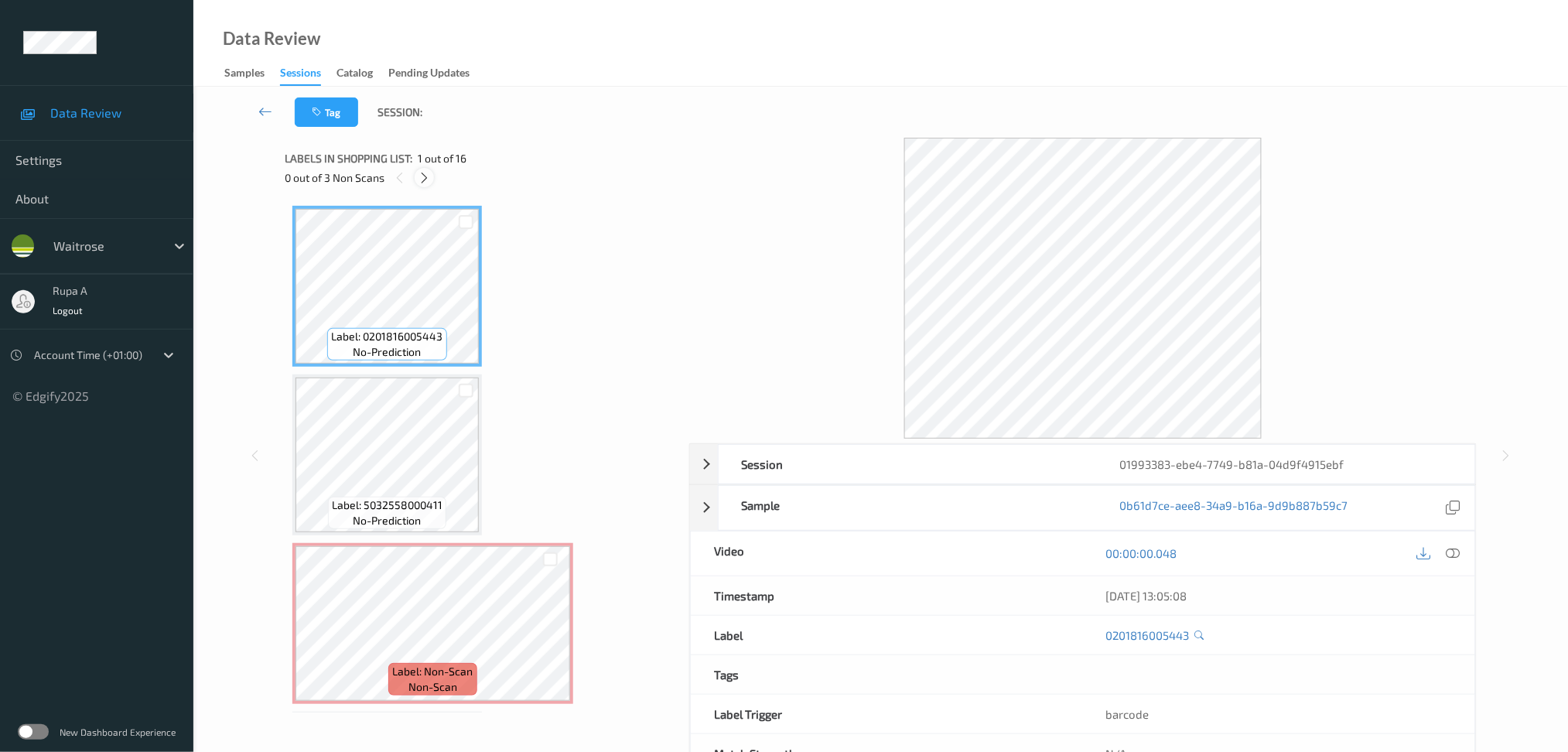
click at [417, 179] on div at bounding box center [424, 178] width 20 height 20
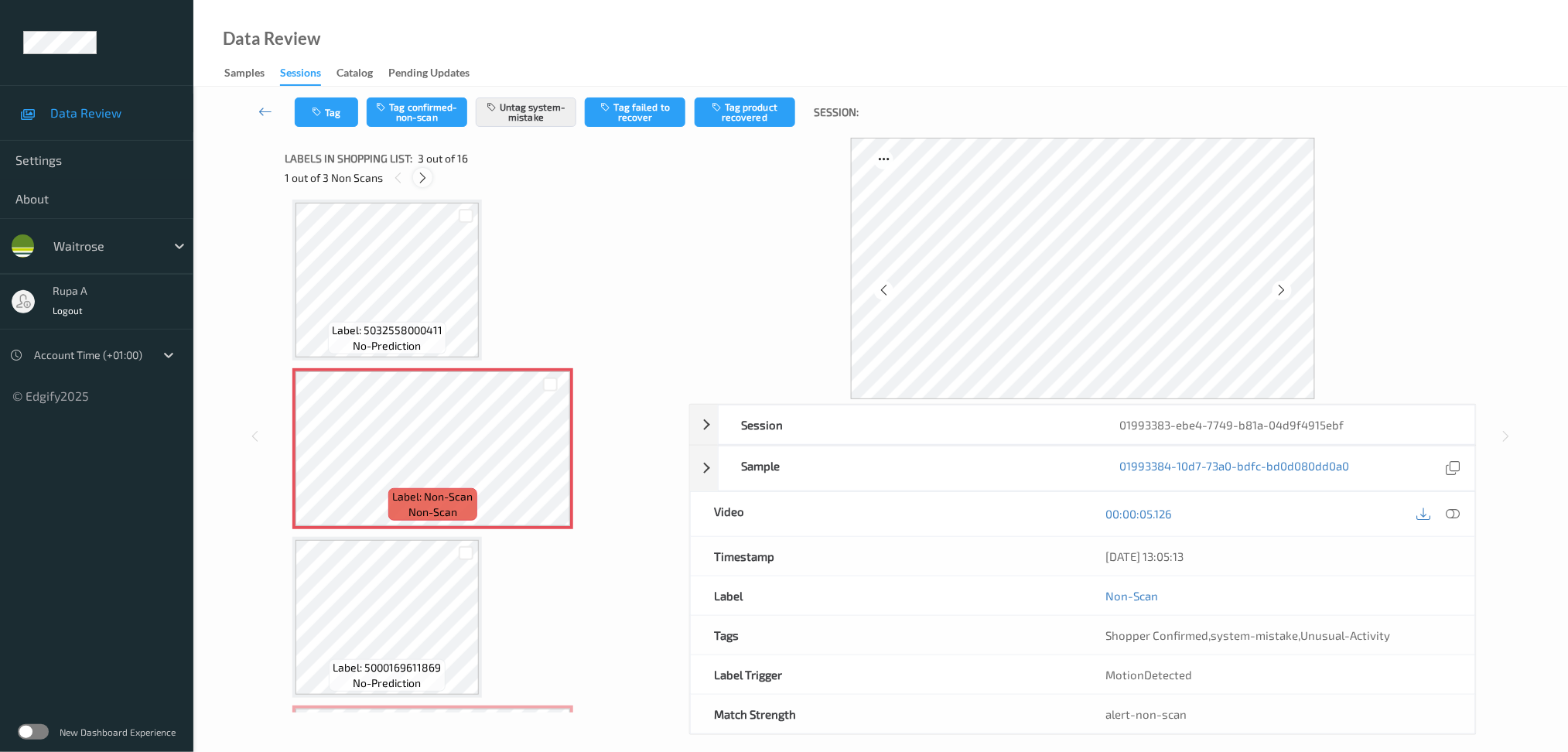
click at [418, 178] on icon at bounding box center [422, 178] width 13 height 14
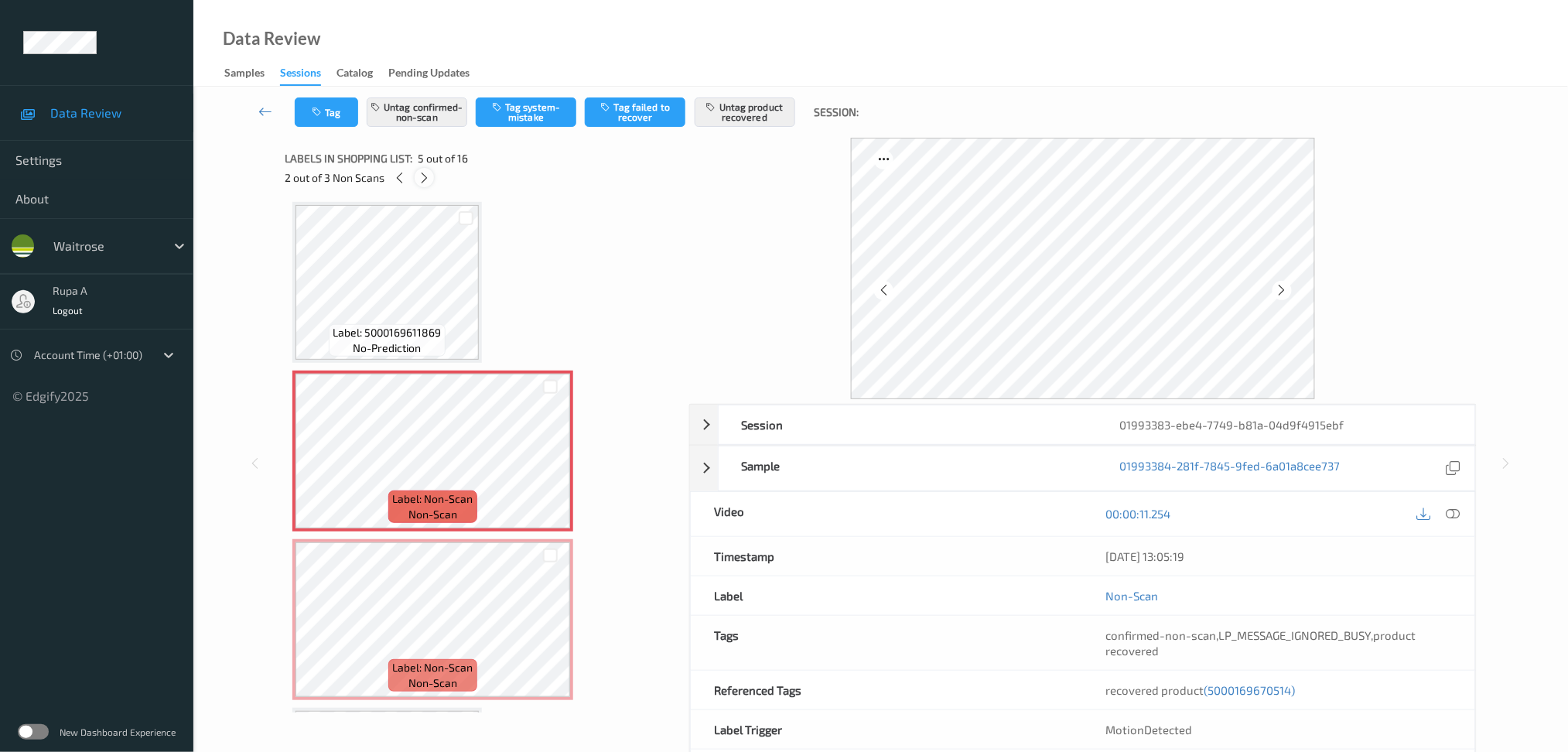
click at [418, 178] on icon at bounding box center [424, 178] width 13 height 14
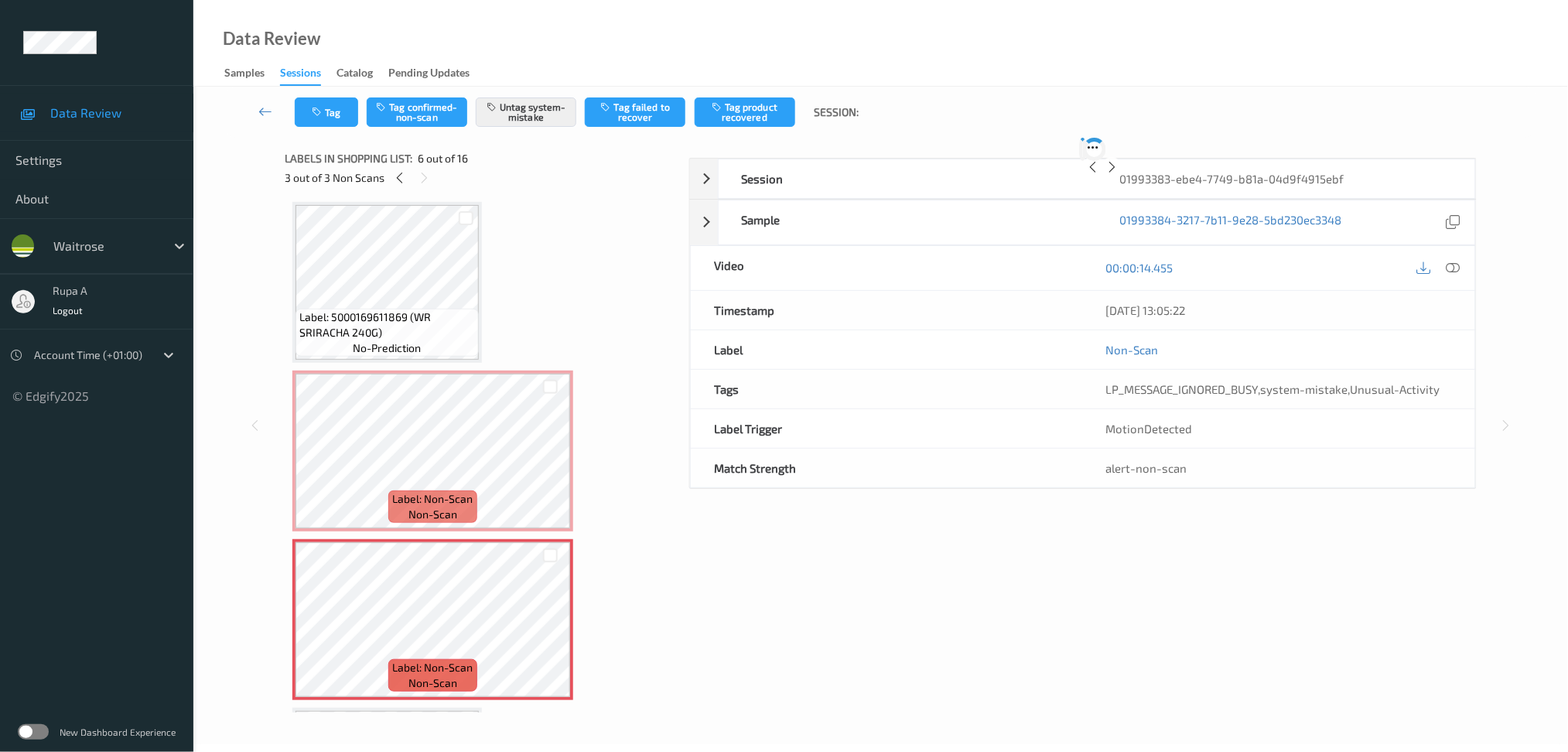
scroll to position [677, 0]
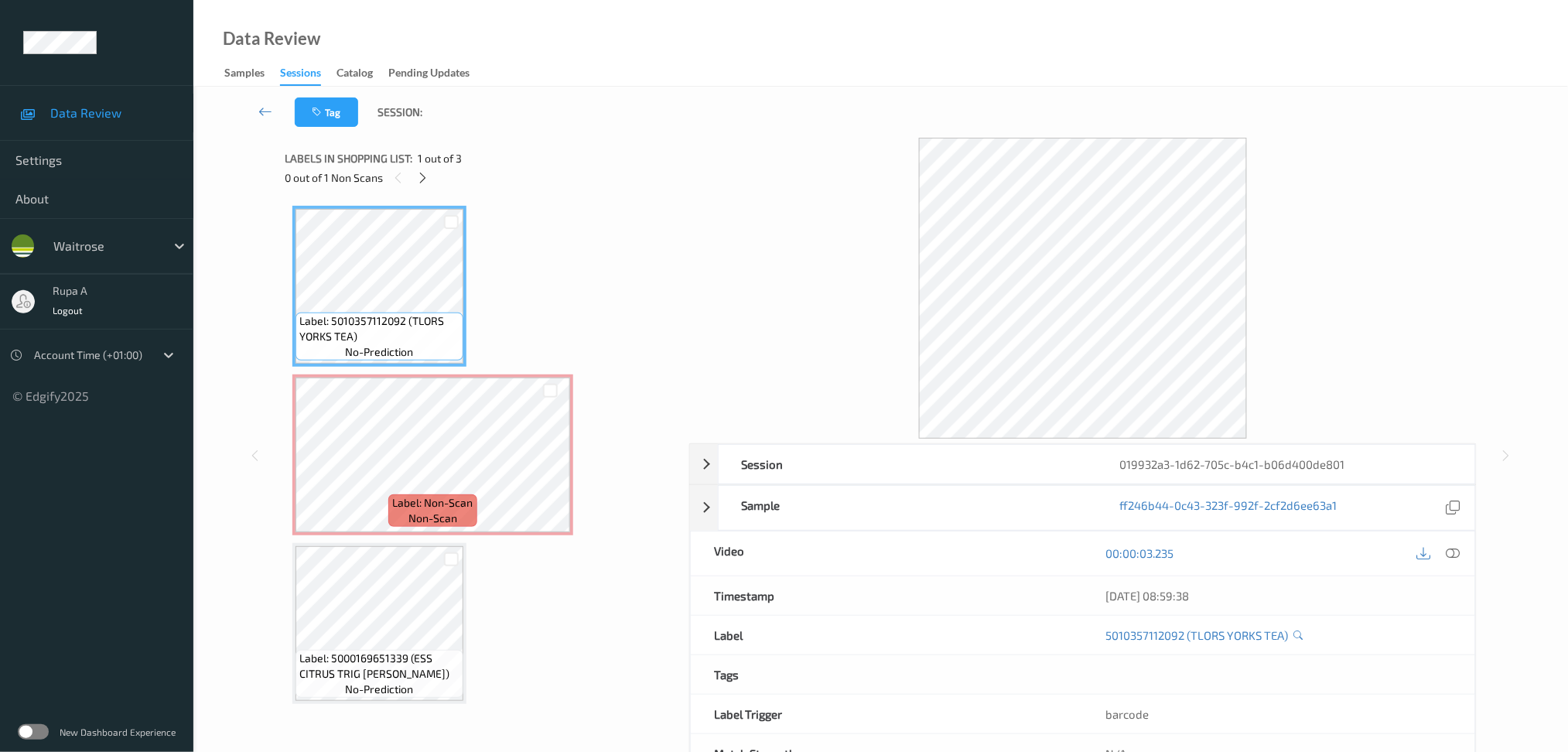
click at [480, 174] on div "0 out of 1 Non Scans" at bounding box center [481, 178] width 394 height 20
click at [424, 171] on icon at bounding box center [422, 178] width 13 height 14
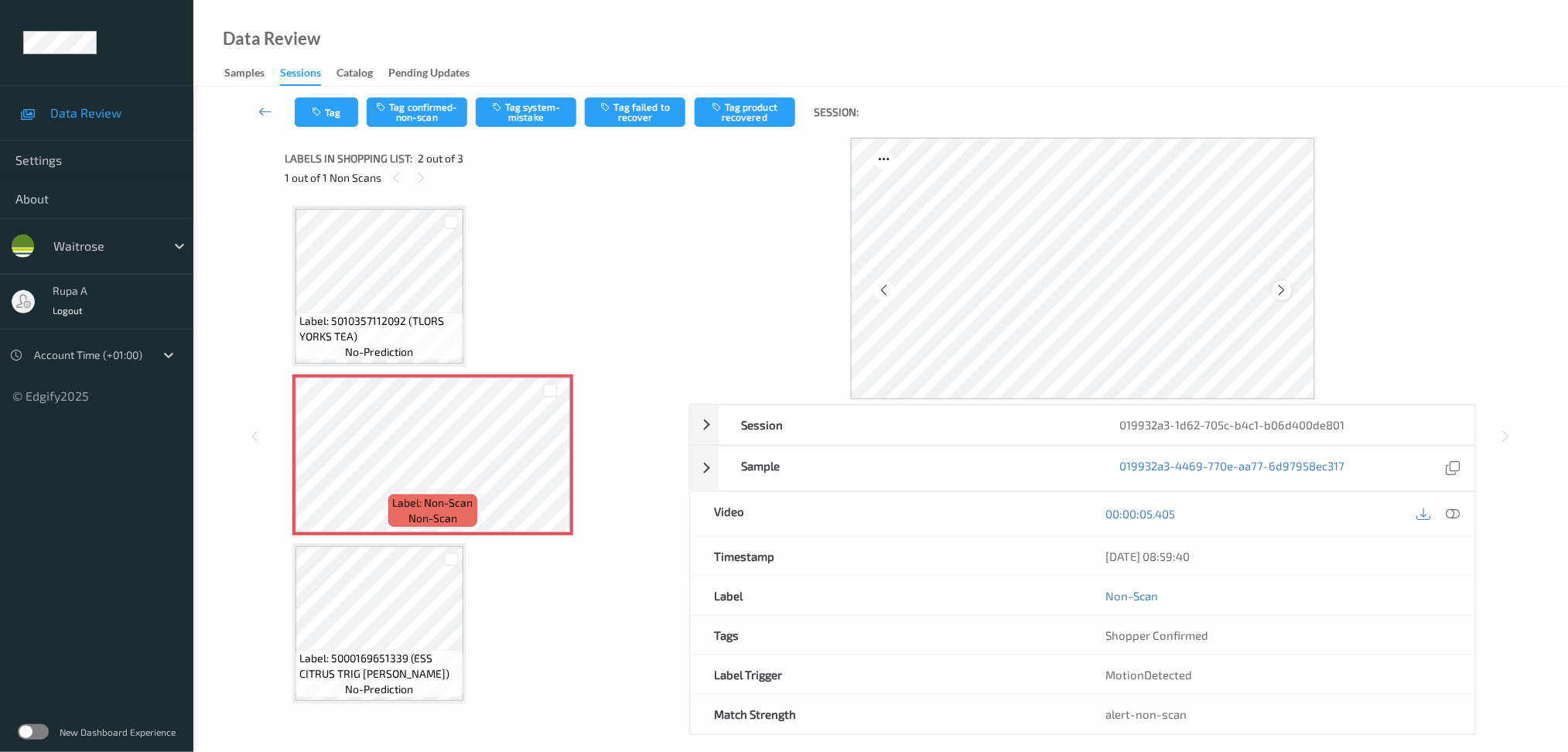
click at [1283, 289] on icon at bounding box center [1282, 290] width 13 height 14
click at [1283, 289] on icon at bounding box center [1282, 290] width 13 height 14
click at [1279, 297] on div at bounding box center [1283, 290] width 20 height 20
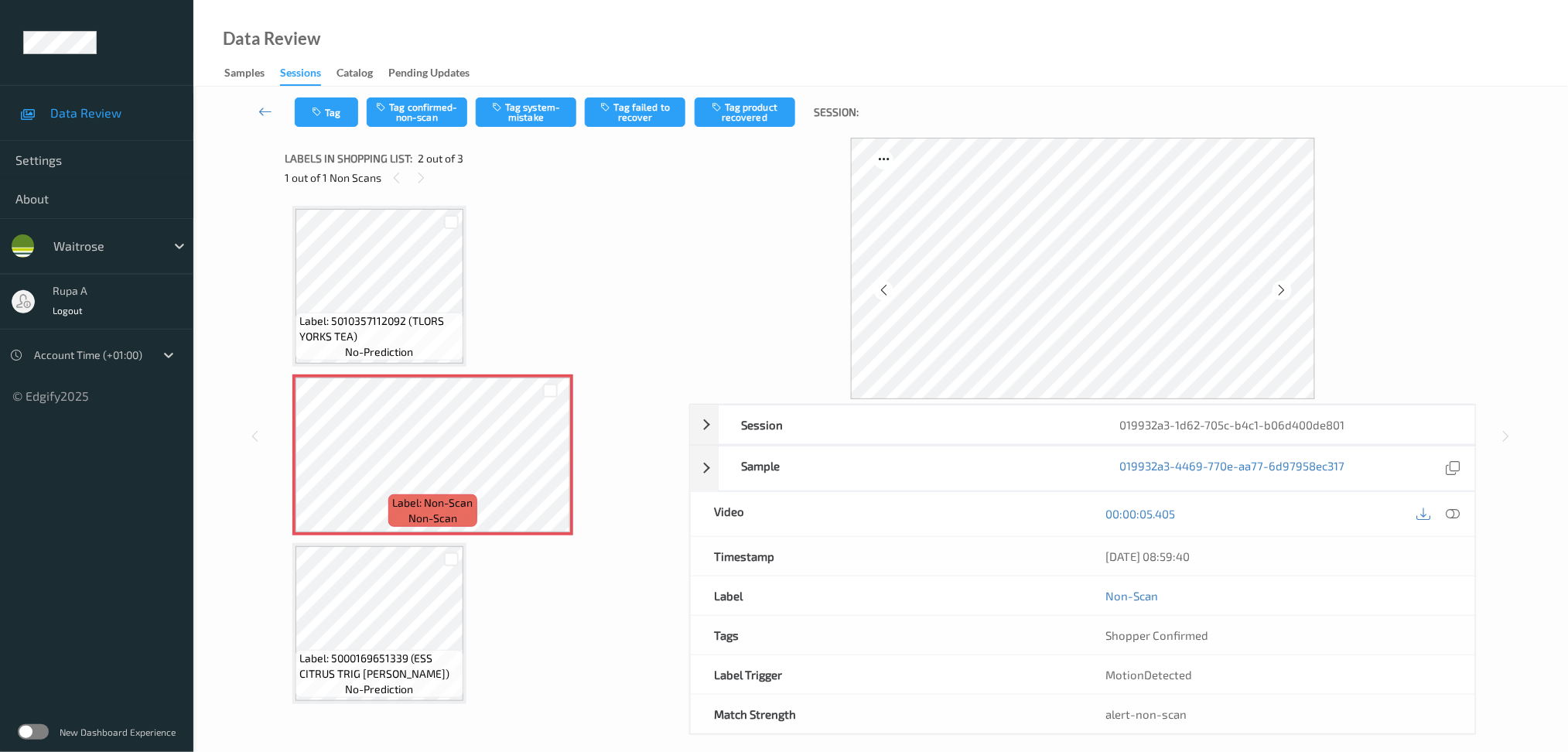
click at [1279, 297] on div at bounding box center [1283, 290] width 20 height 20
click at [1456, 511] on icon at bounding box center [1452, 513] width 14 height 14
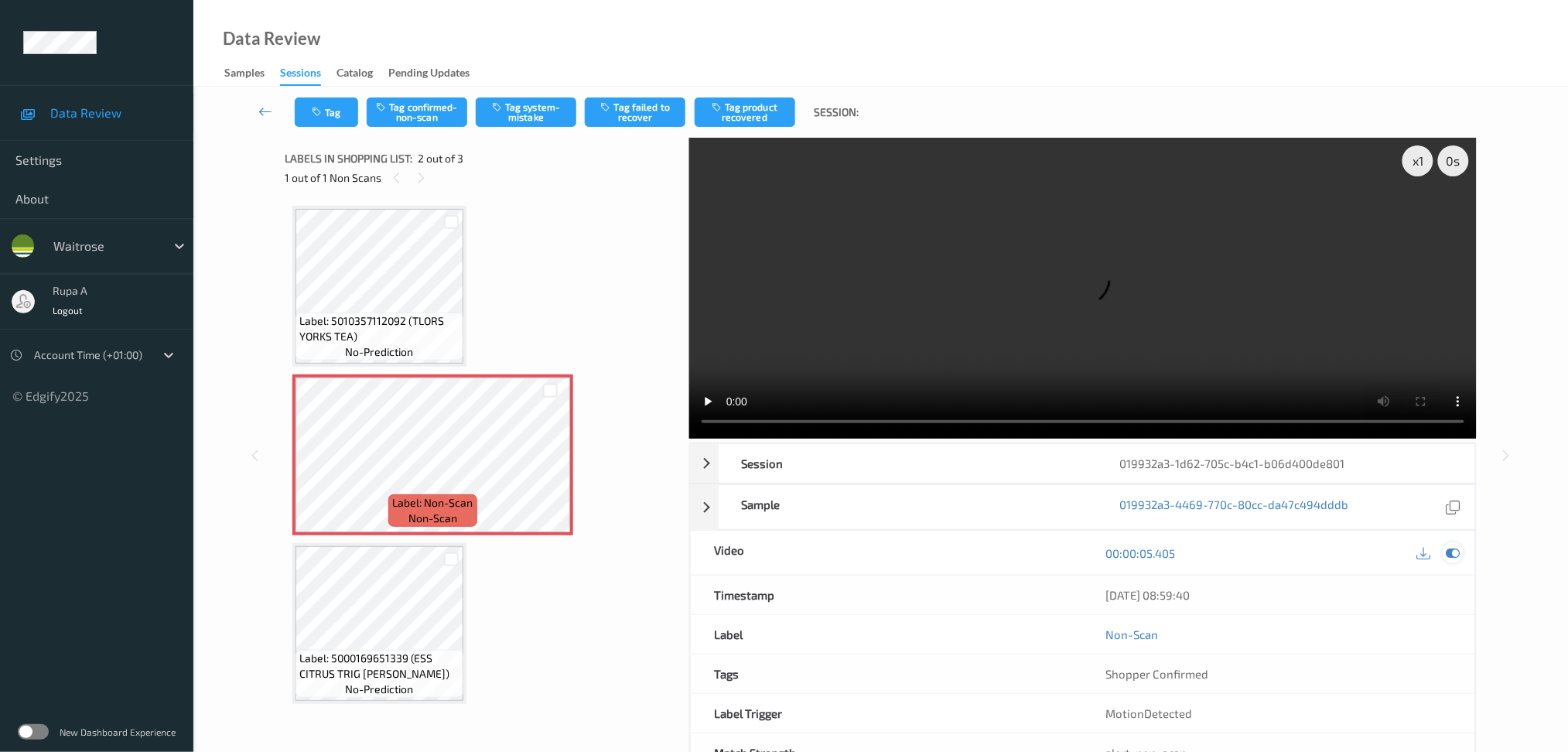
click at [1451, 559] on icon at bounding box center [1452, 553] width 14 height 14
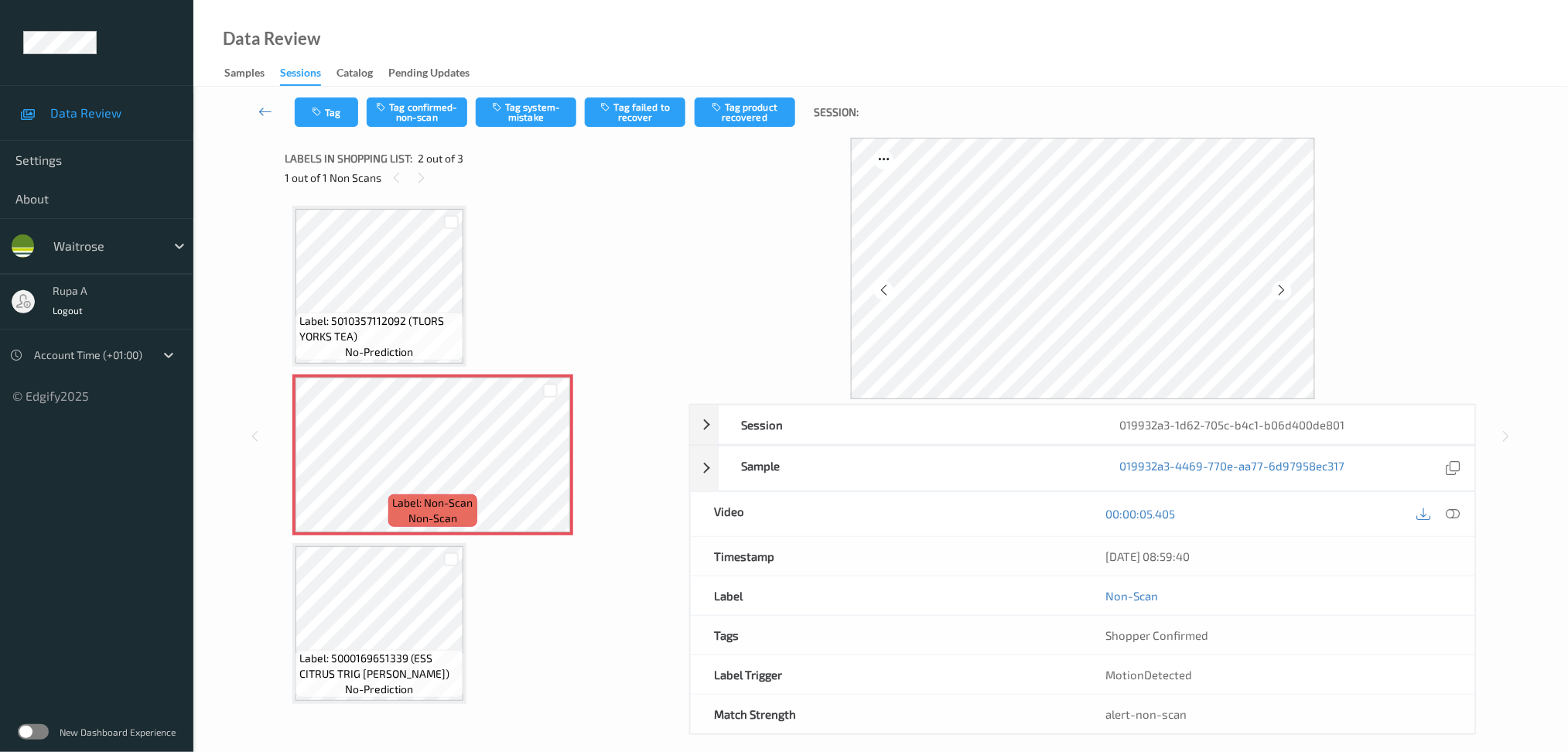
click at [1451, 510] on icon at bounding box center [1452, 513] width 14 height 14
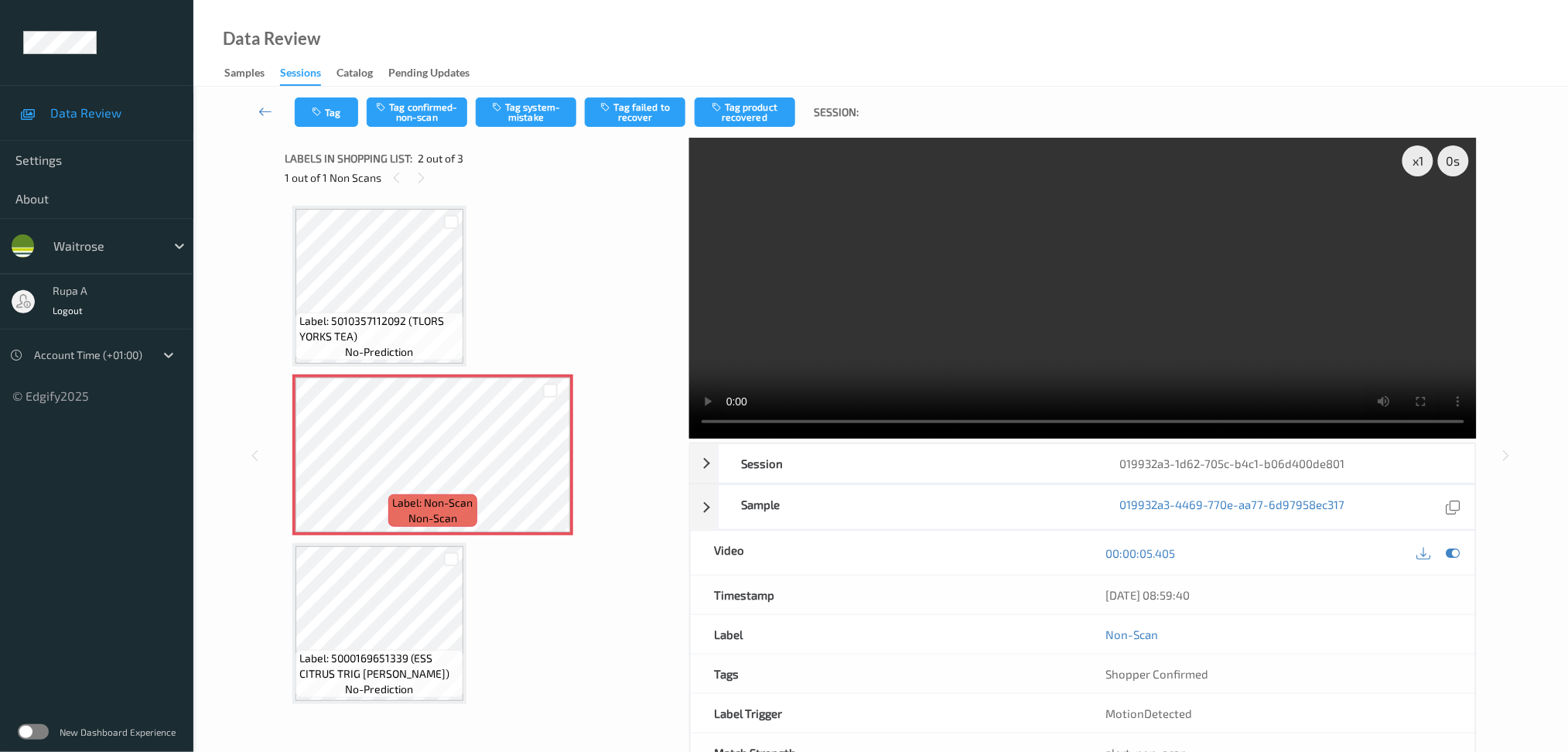
click at [1457, 559] on icon at bounding box center [1452, 553] width 14 height 14
